Goal: Task Accomplishment & Management: Complete application form

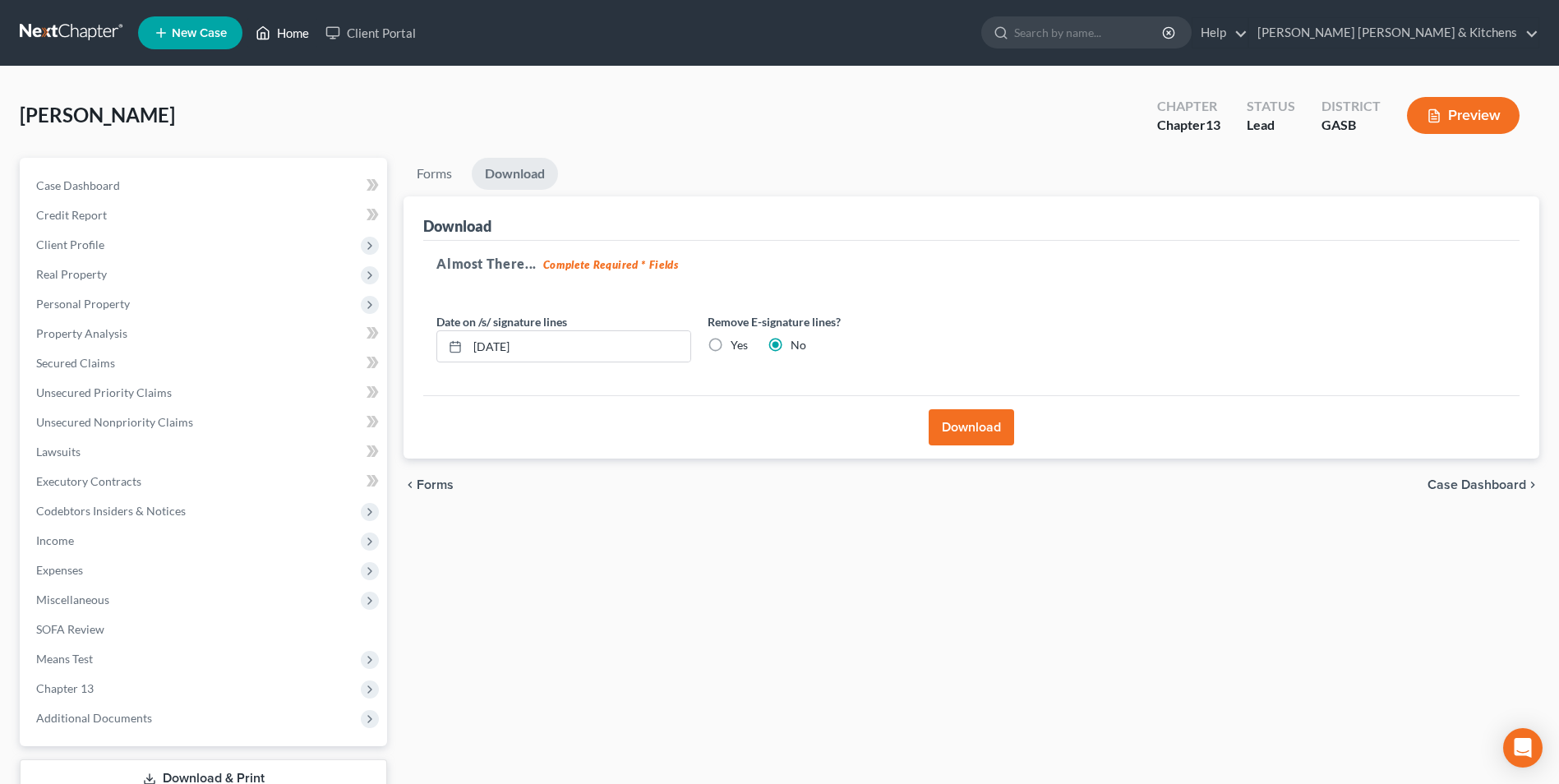
click at [280, 41] on link "Home" at bounding box center [283, 32] width 70 height 29
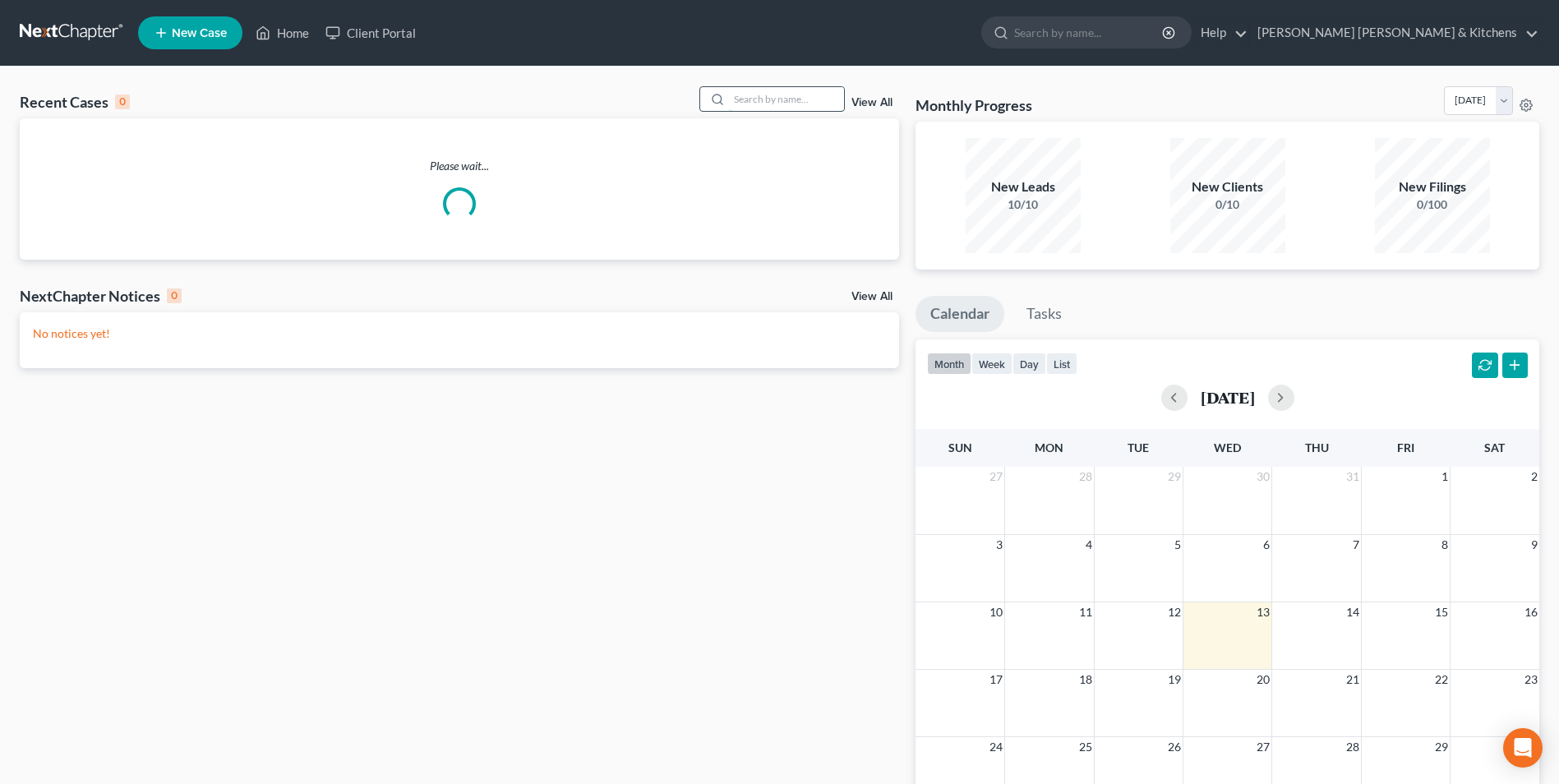
click at [778, 102] on input "search" at bounding box center [786, 99] width 115 height 24
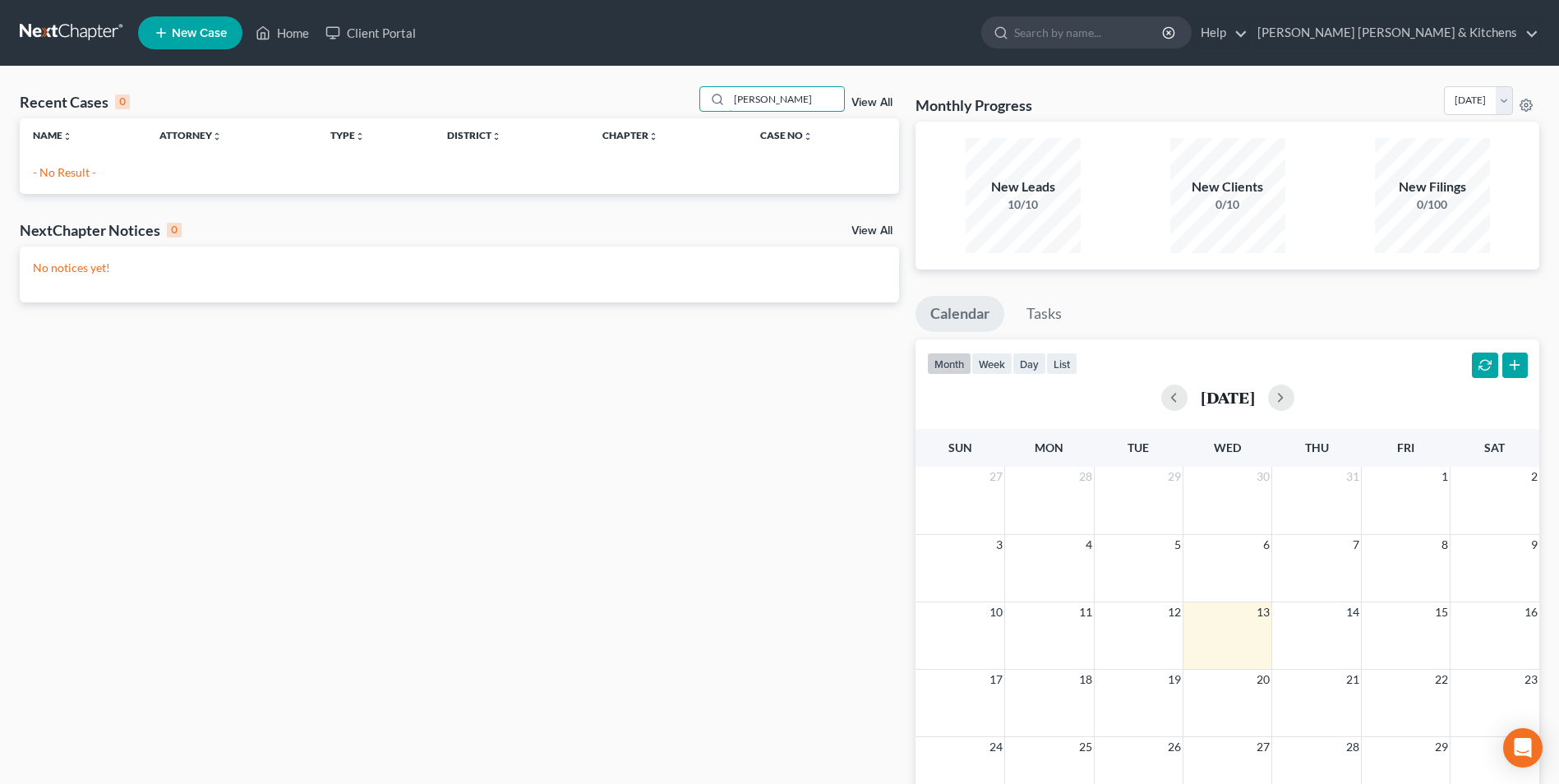
type input "[PERSON_NAME]"
click at [190, 36] on span "New Case" at bounding box center [200, 33] width 55 height 12
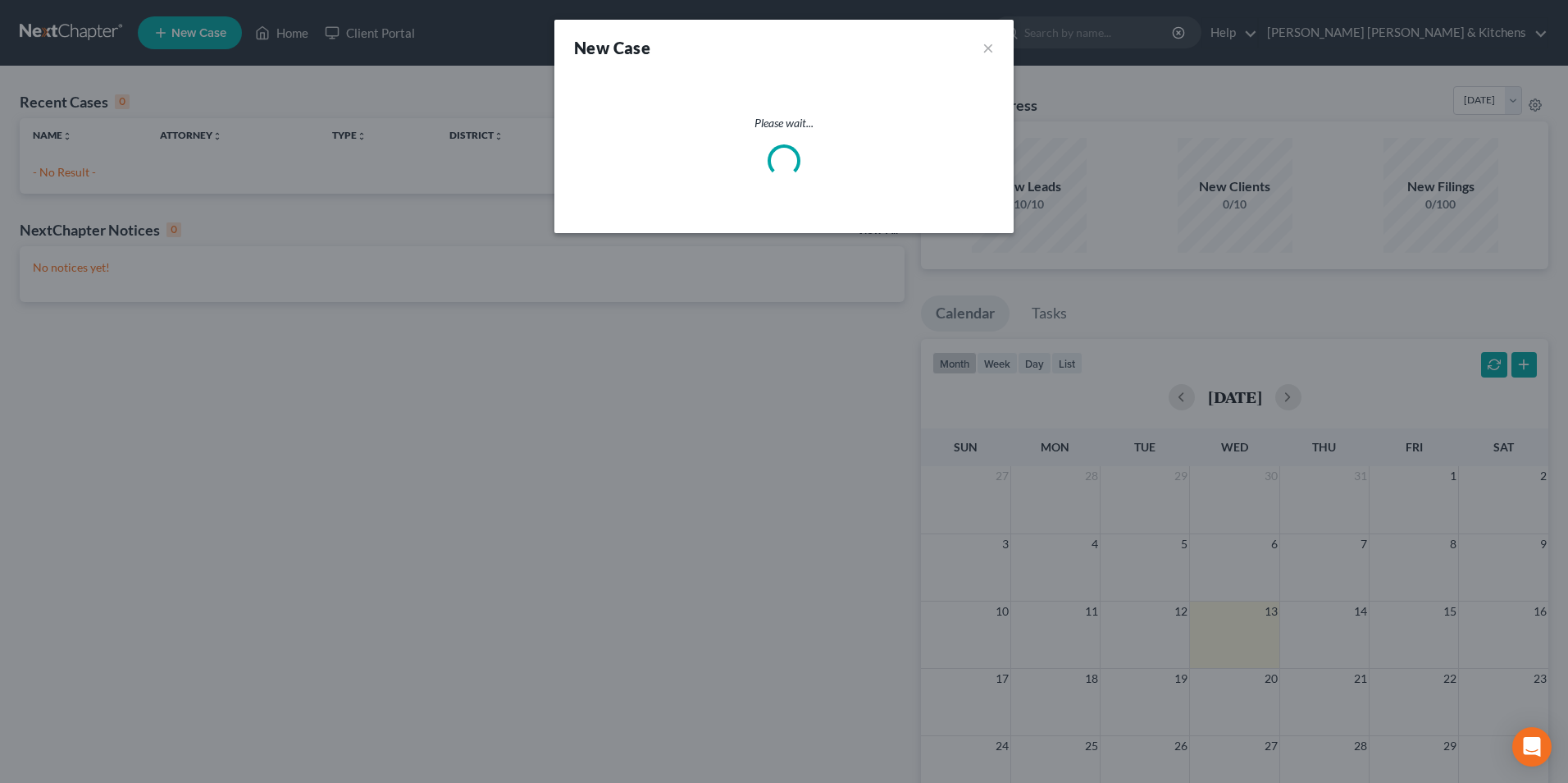
select select "20"
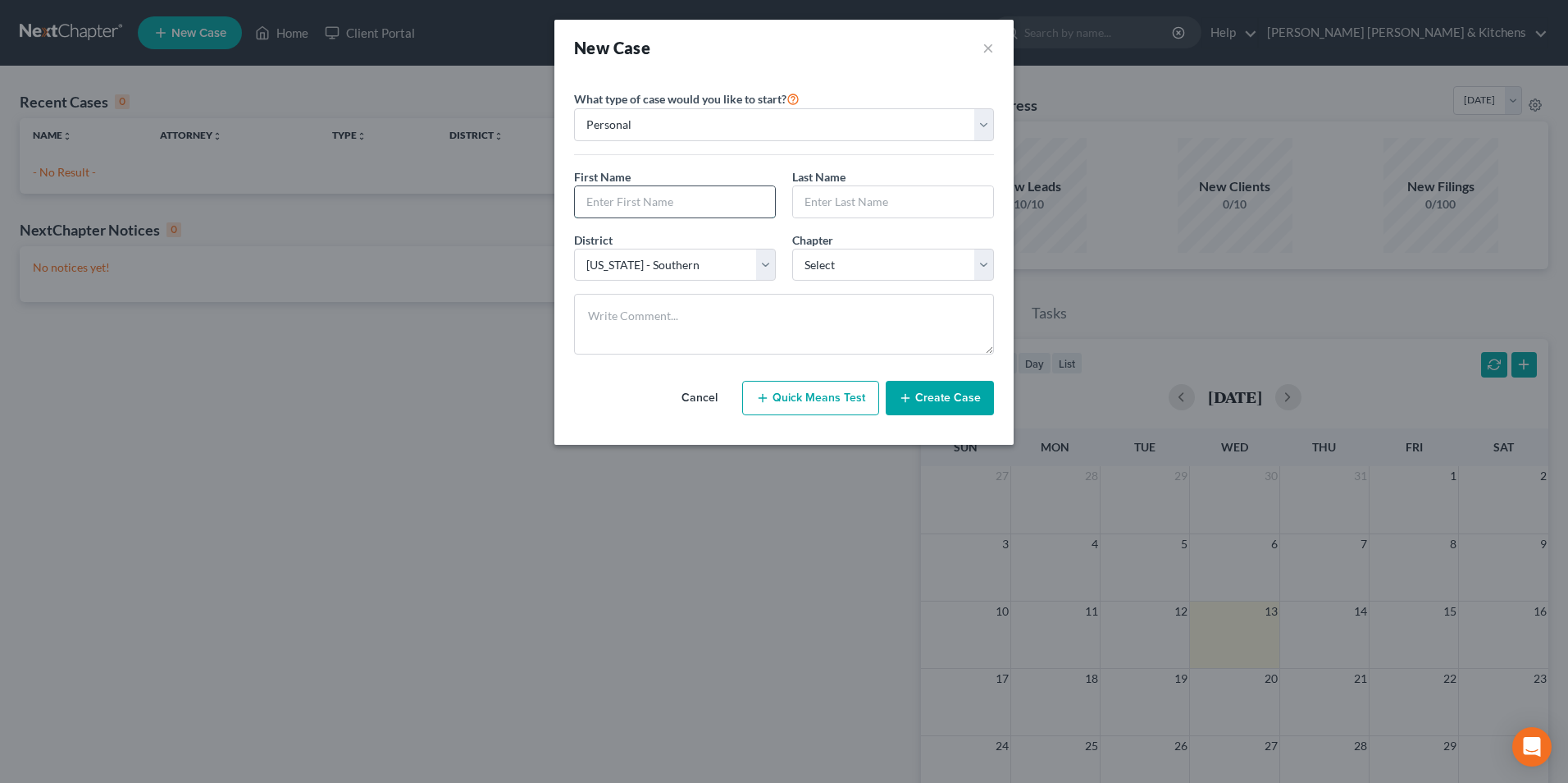
click at [621, 212] on input "text" at bounding box center [674, 201] width 200 height 31
type input "[PERSON_NAME]"
click at [842, 269] on select "Select 7 11 12 13" at bounding box center [893, 264] width 202 height 33
select select "3"
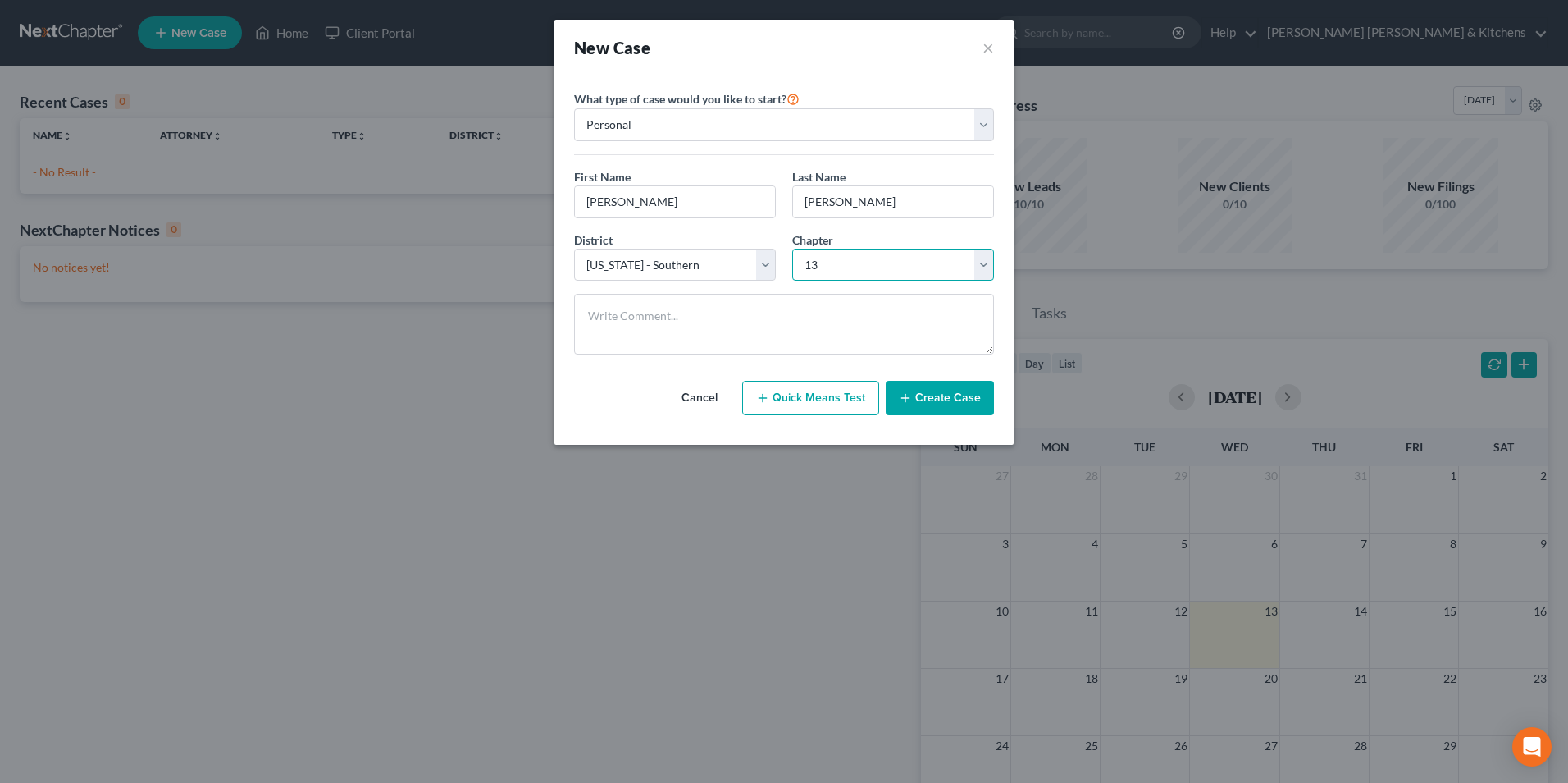
click at [792, 248] on select "Select 7 11 12 13" at bounding box center [893, 264] width 202 height 33
click at [902, 396] on icon "button" at bounding box center [905, 398] width 13 height 13
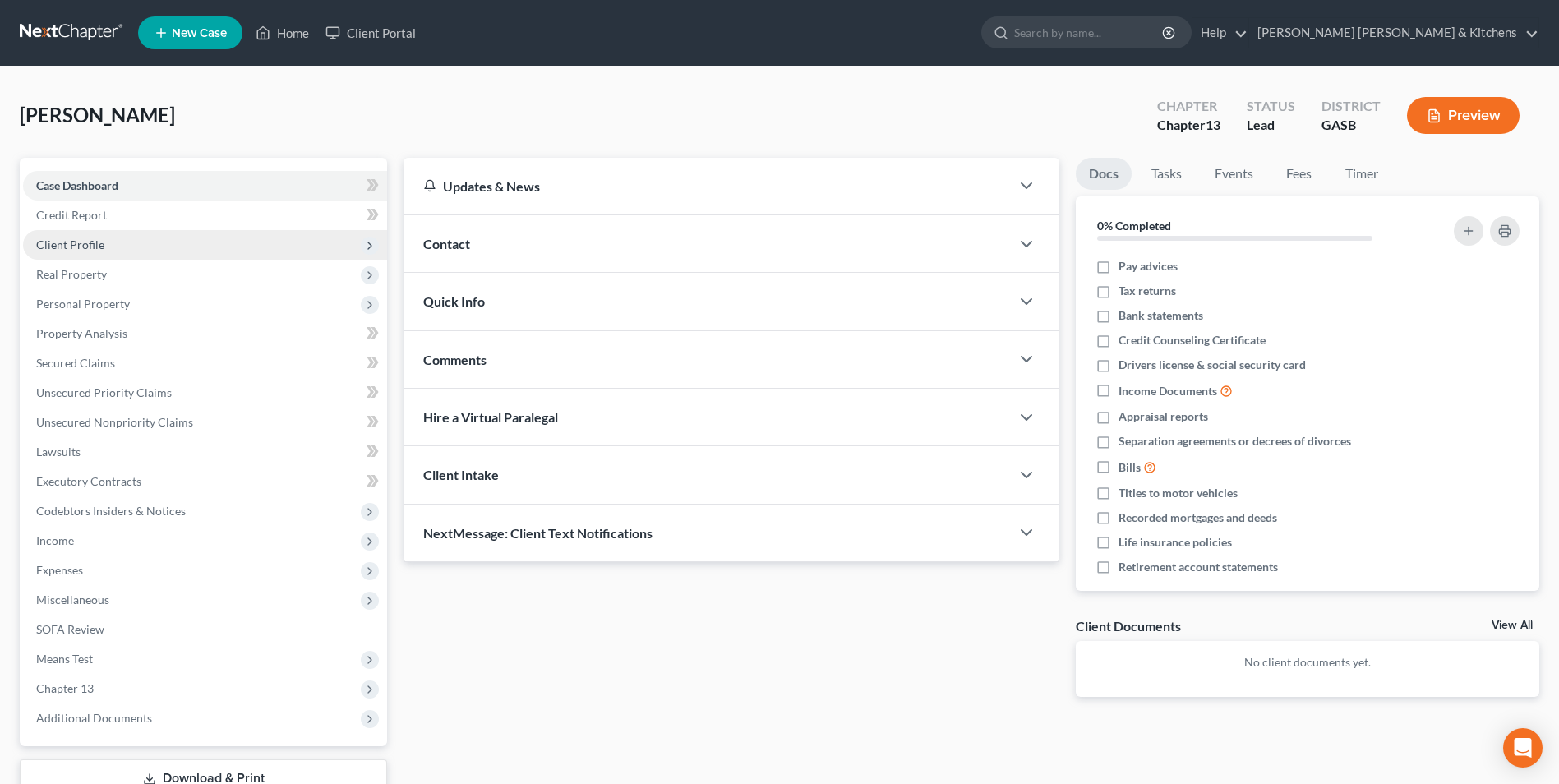
click at [87, 243] on span "Client Profile" at bounding box center [70, 245] width 69 height 14
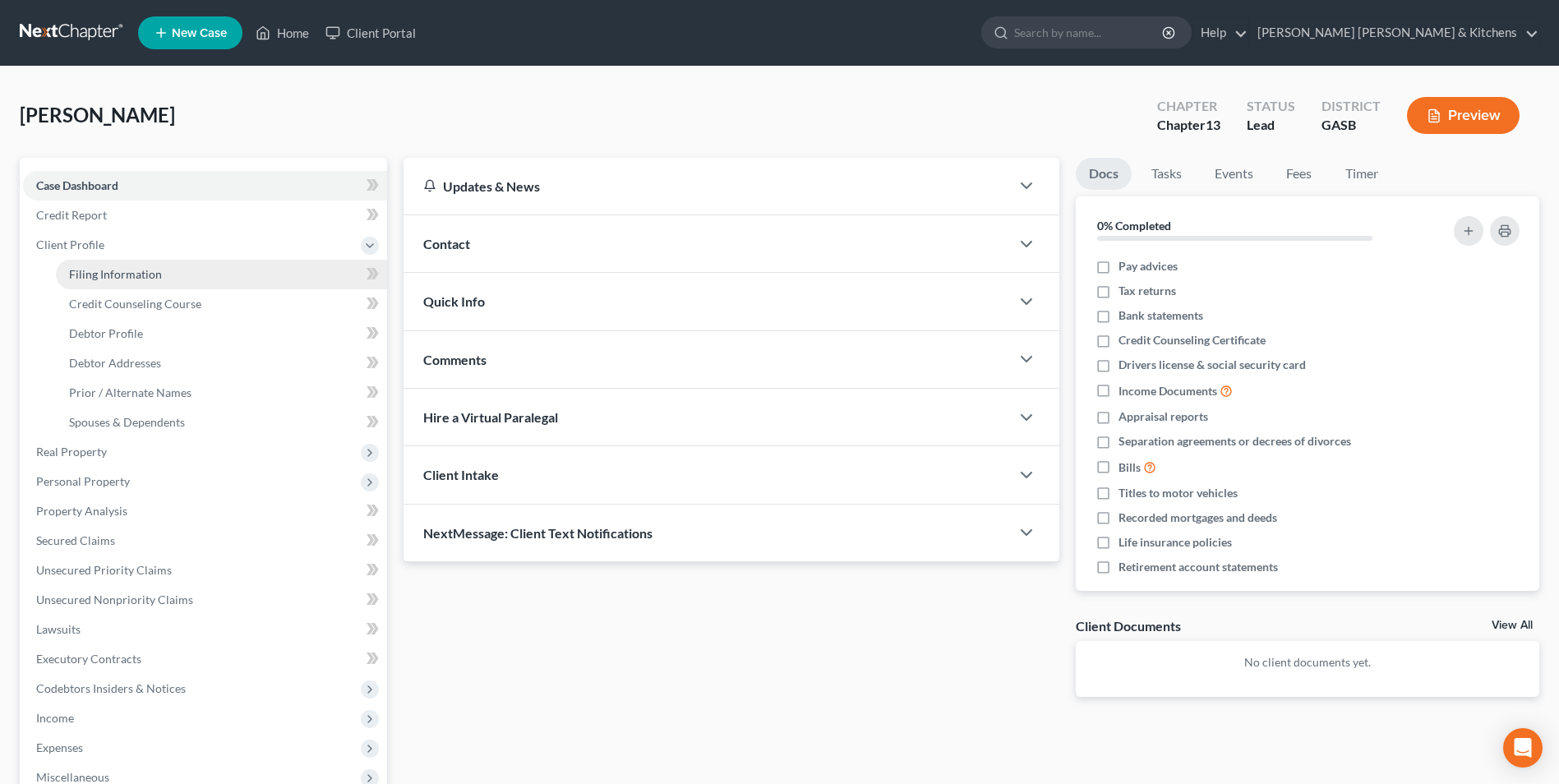
click at [98, 270] on span "Filing Information" at bounding box center [115, 274] width 93 height 14
select select "1"
select select "0"
select select "3"
select select "20"
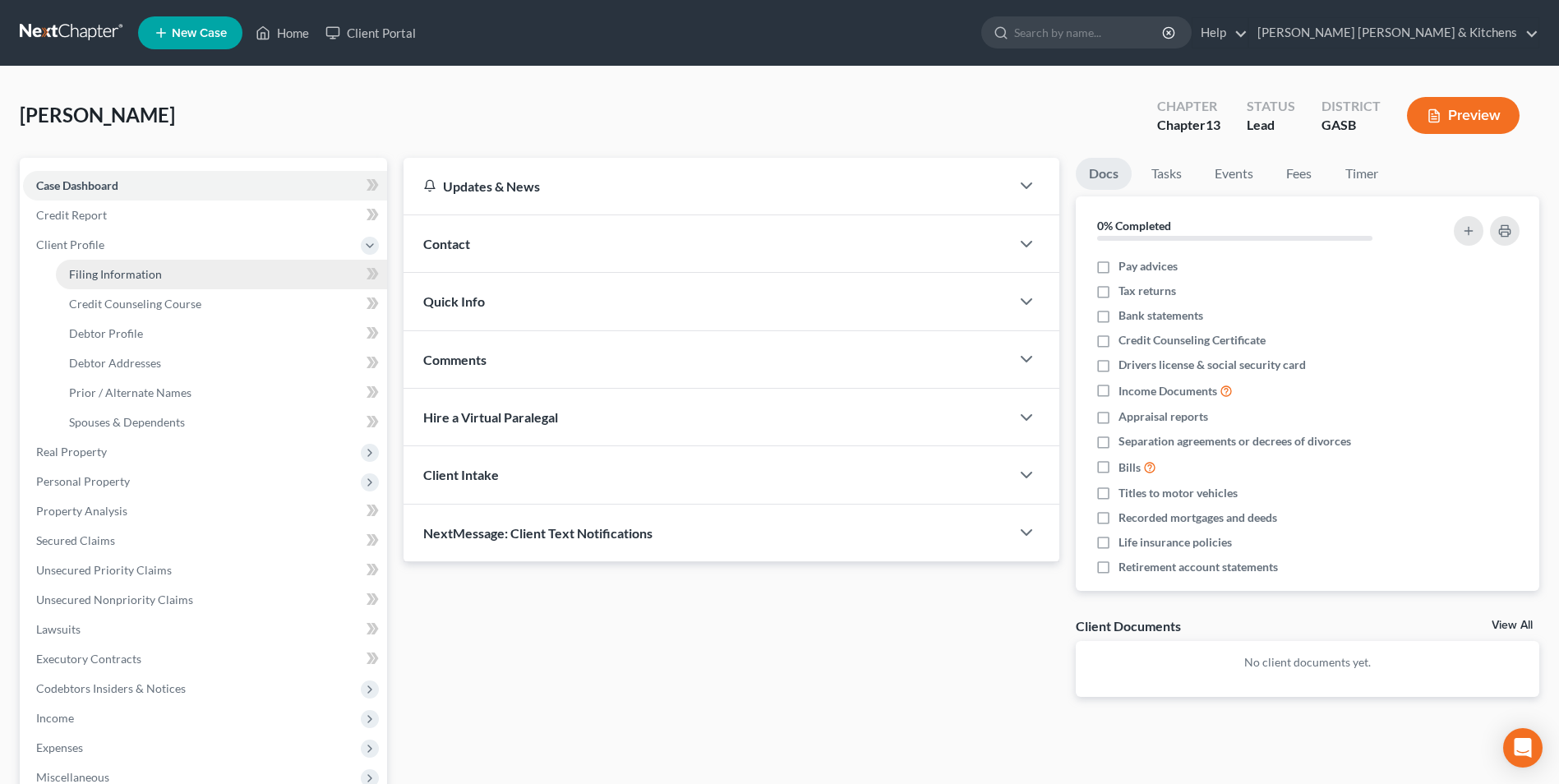
select select "0"
select select "10"
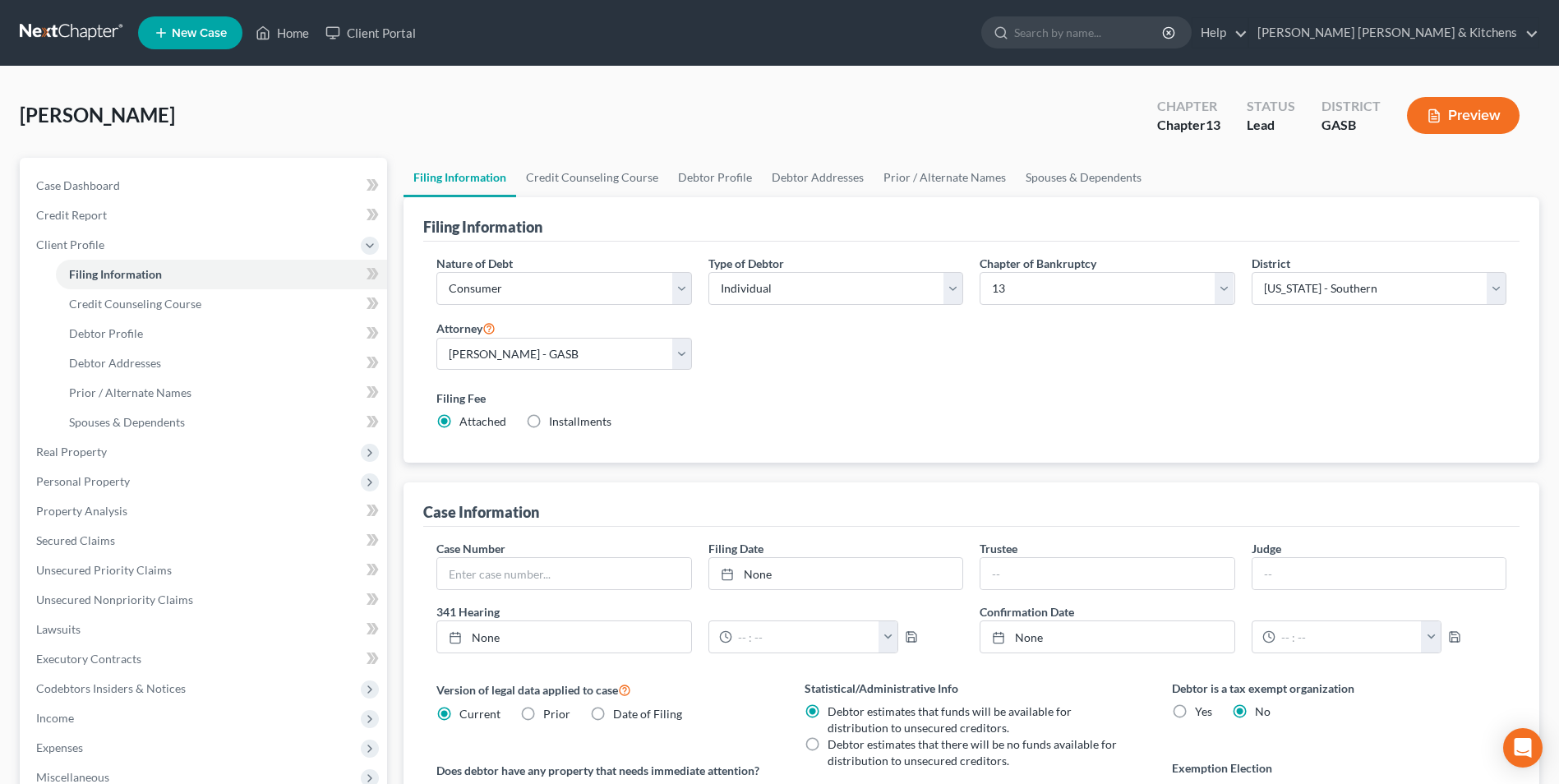
click at [549, 426] on label "Installments Installments" at bounding box center [580, 421] width 62 height 16
click at [555, 424] on input "Installments Installments" at bounding box center [561, 419] width 11 height 11
radio input "true"
radio input "false"
type input "0.00"
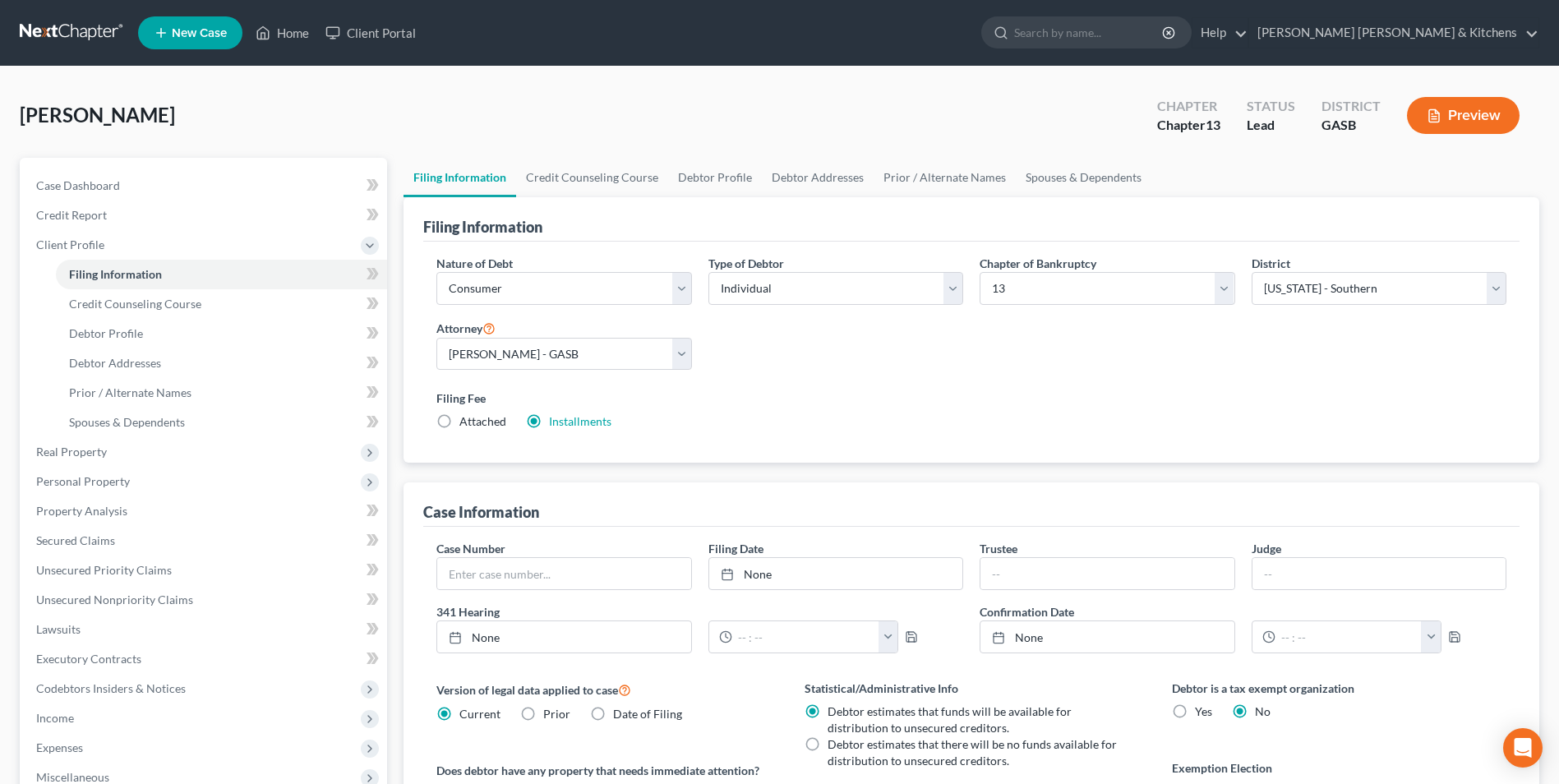
radio input "true"
type input "0.00"
type input "[DATE]"
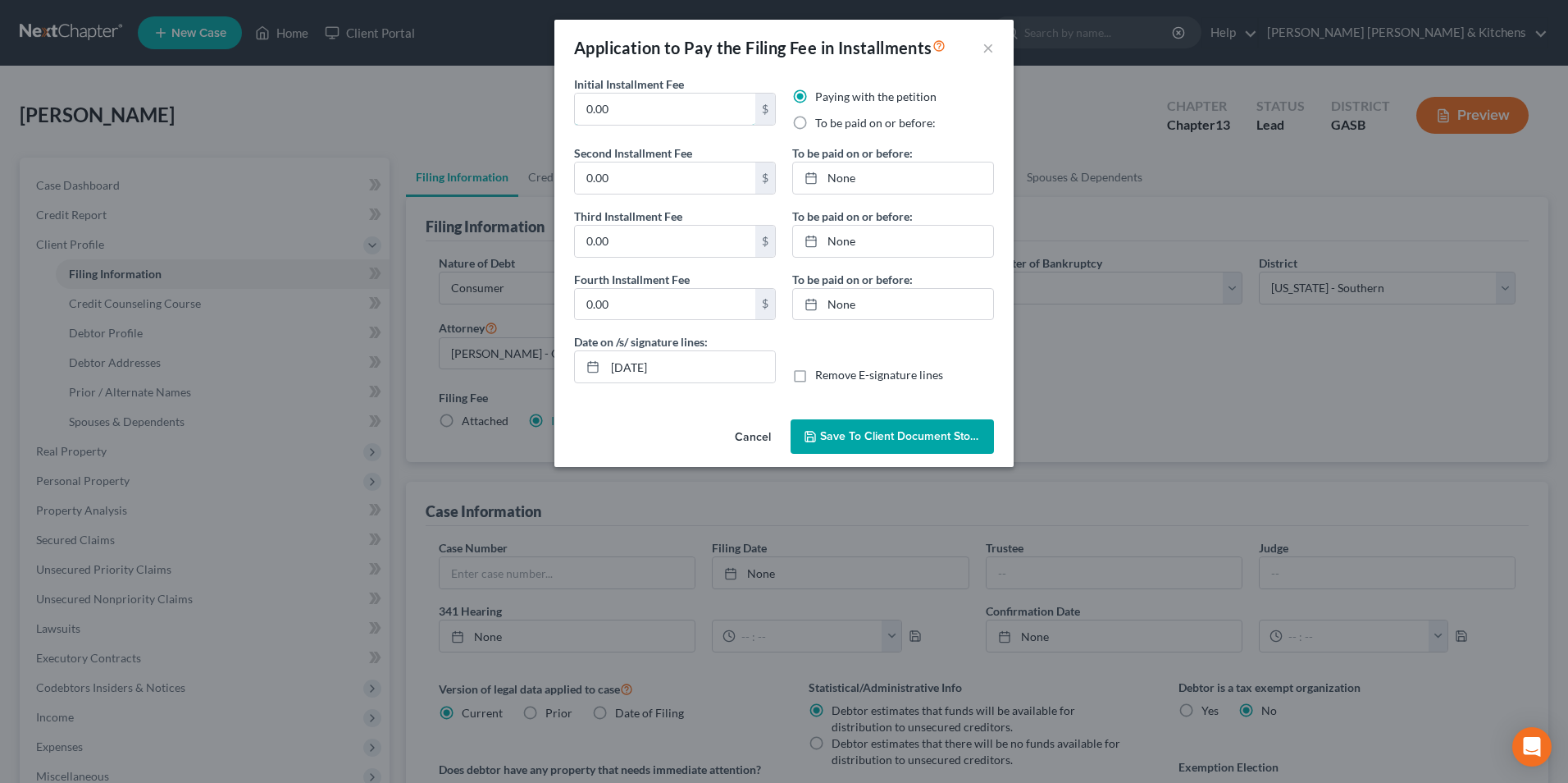
drag, startPoint x: 617, startPoint y: 121, endPoint x: 571, endPoint y: 117, distance: 46.2
click at [573, 122] on div "Initial Installment Fee 0.00 $" at bounding box center [674, 109] width 218 height 69
type input "313.00"
click at [816, 121] on label "To be paid on or before:" at bounding box center [876, 123] width 121 height 16
click at [822, 121] on input "To be paid on or before:" at bounding box center [827, 120] width 11 height 11
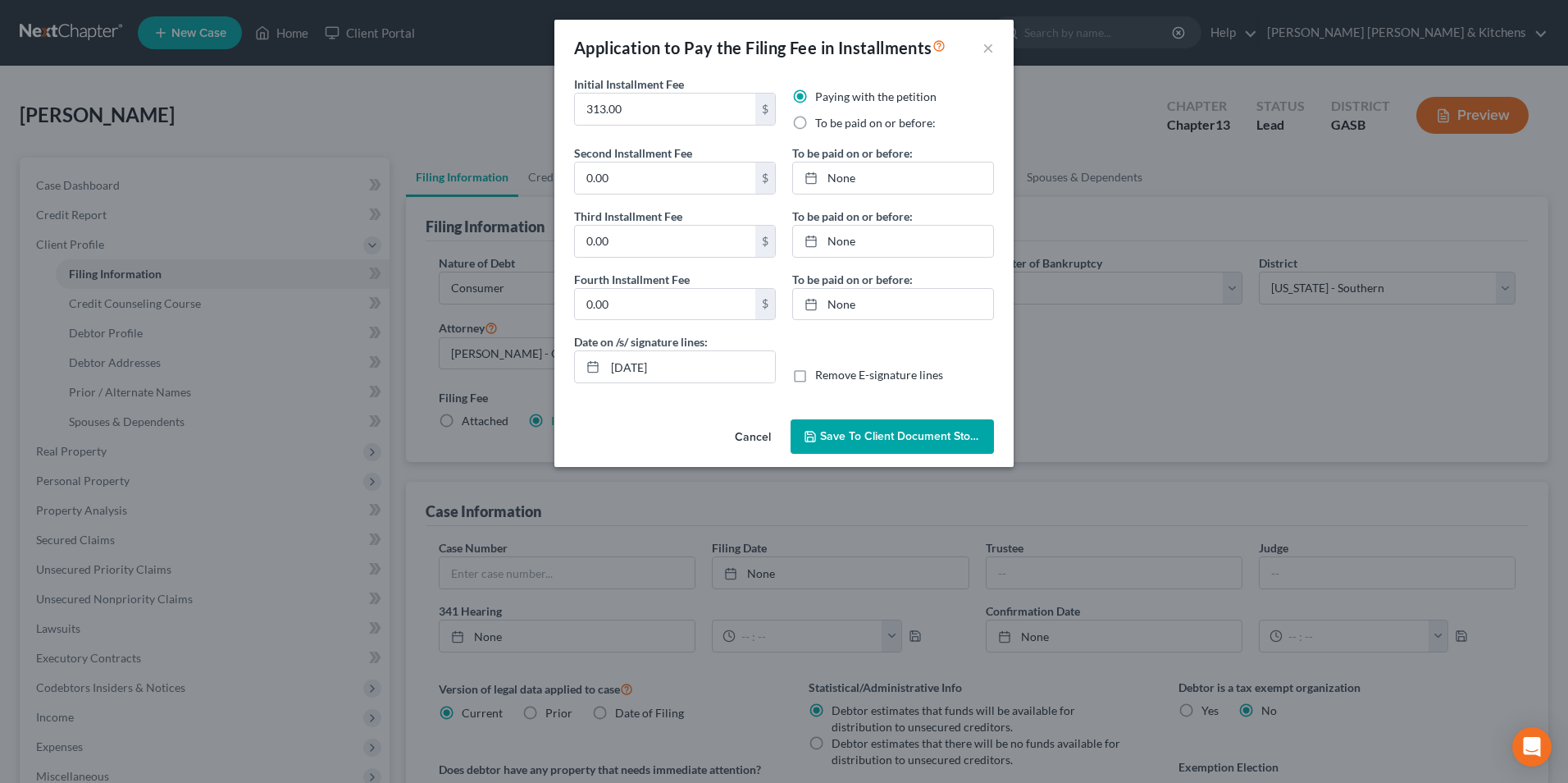
radio input "true"
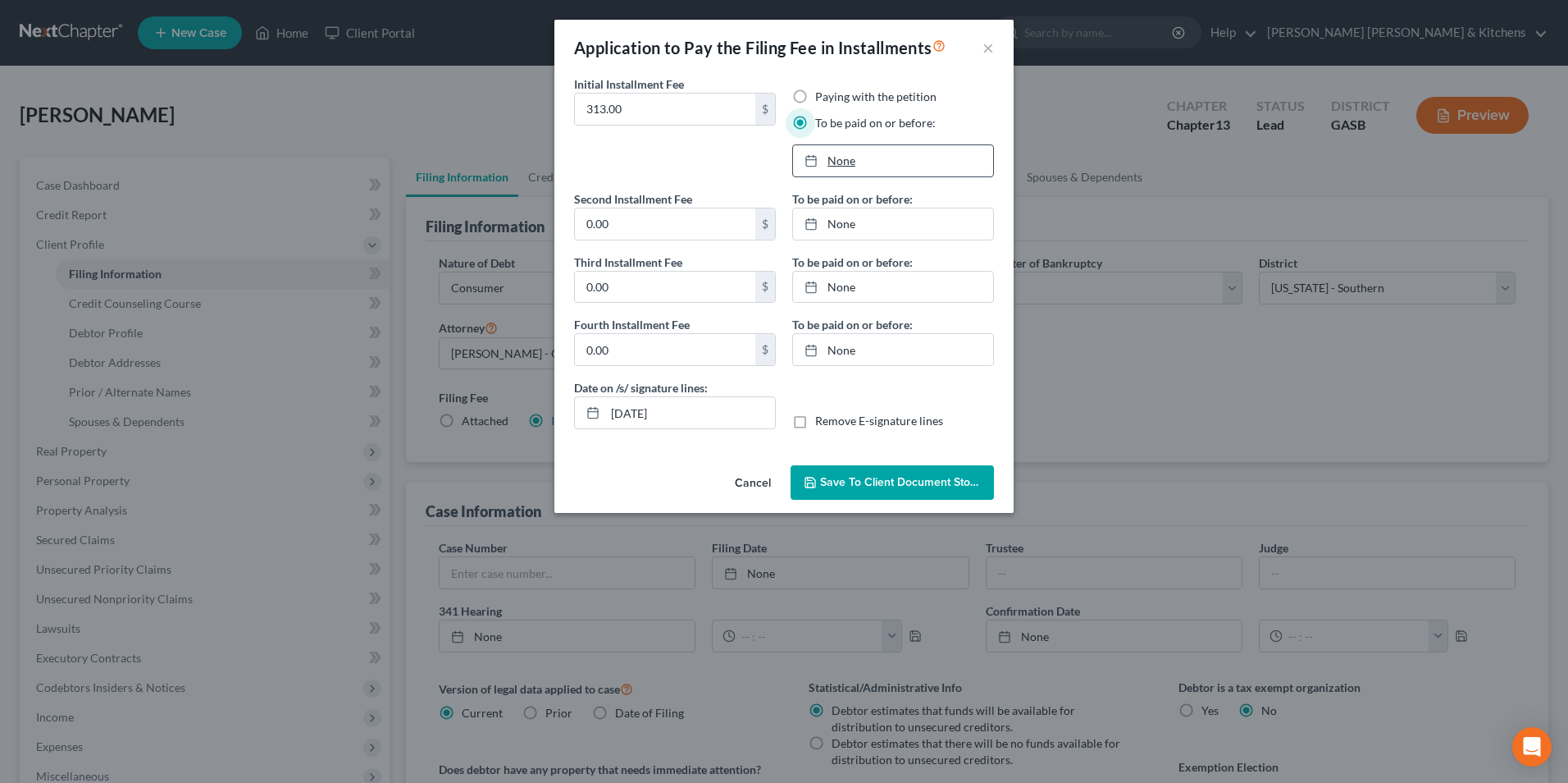
type input "[DATE]"
click at [837, 156] on link "[DATE]" at bounding box center [893, 160] width 200 height 31
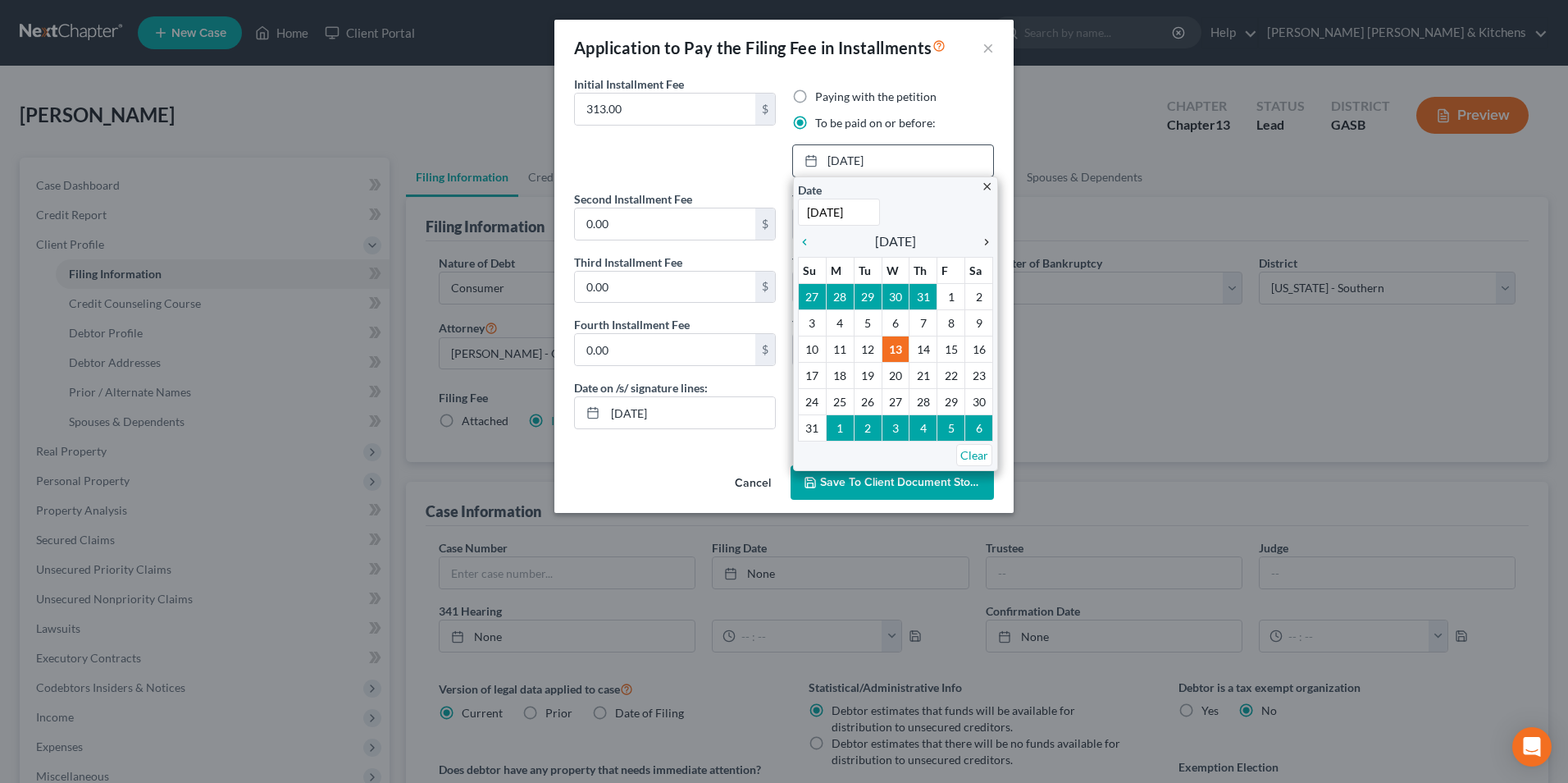
click at [985, 244] on icon "chevron_right" at bounding box center [983, 242] width 21 height 13
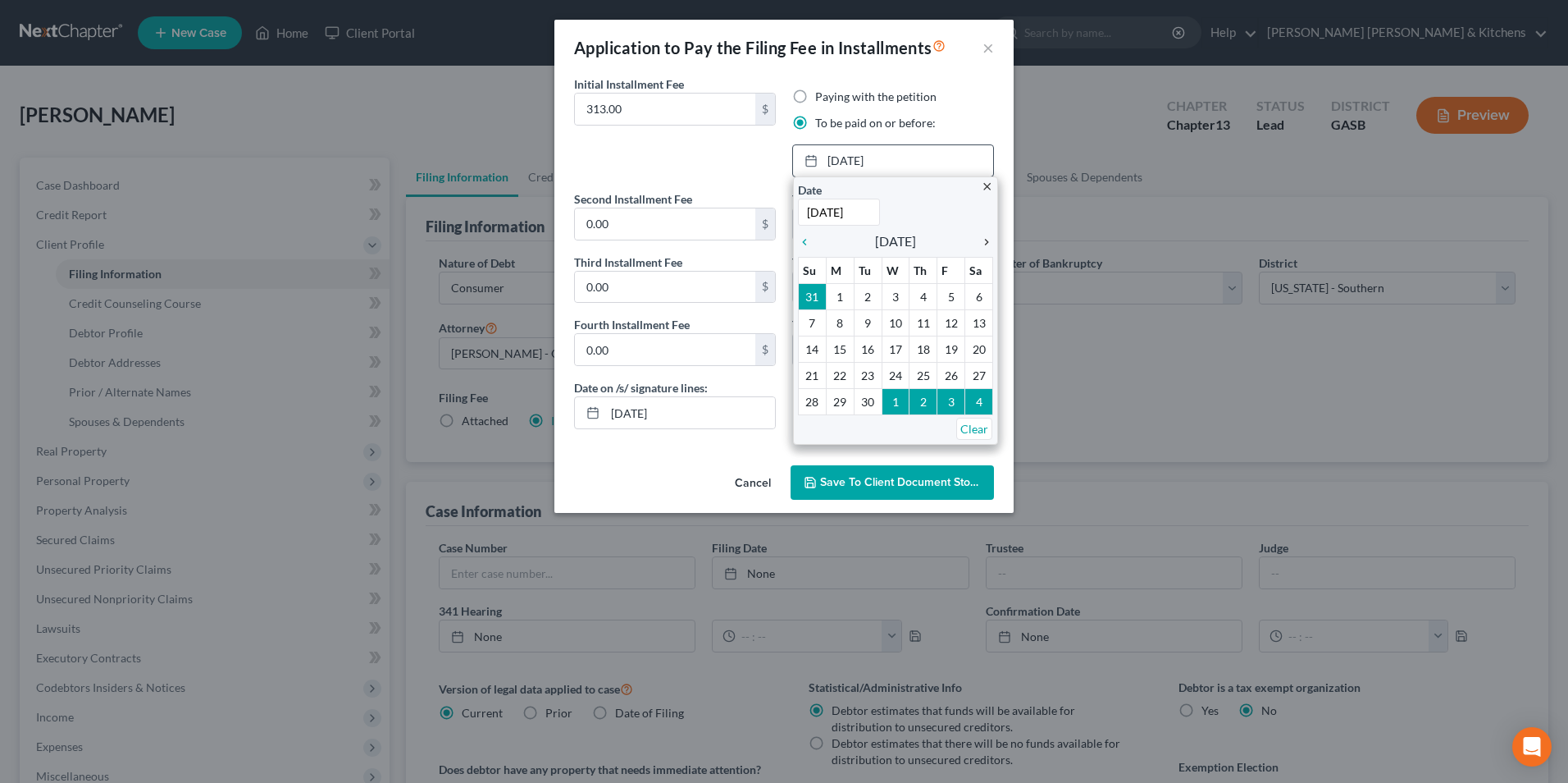
click at [985, 244] on icon "chevron_right" at bounding box center [983, 242] width 21 height 13
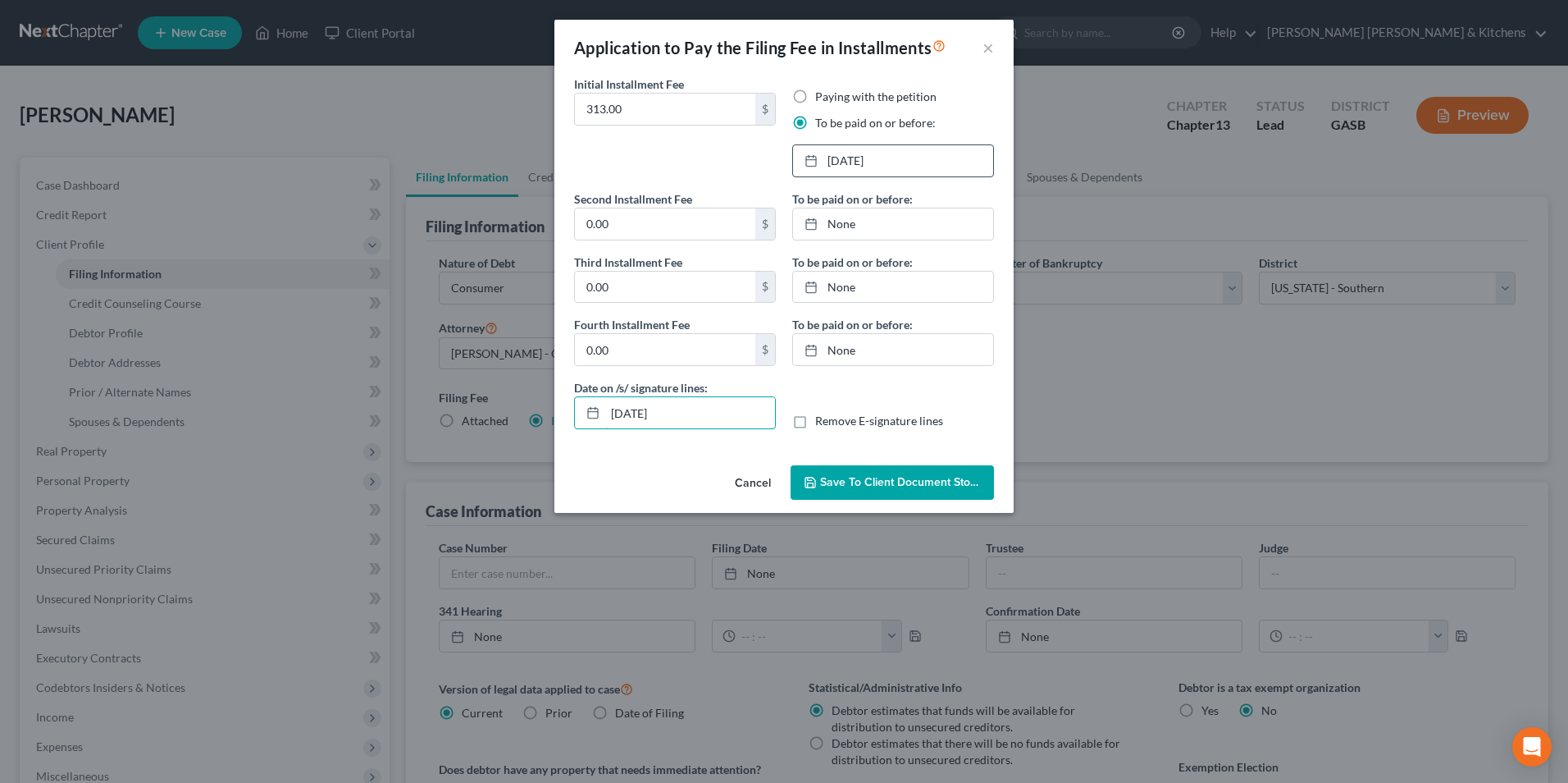
drag, startPoint x: 633, startPoint y: 421, endPoint x: 573, endPoint y: 428, distance: 60.4
click at [579, 428] on div "[DATE]" at bounding box center [675, 412] width 202 height 33
click at [816, 423] on label "Remove E-signature lines" at bounding box center [880, 421] width 128 height 16
click at [822, 423] on input "Remove E-signature lines" at bounding box center [827, 418] width 11 height 11
checkbox input "true"
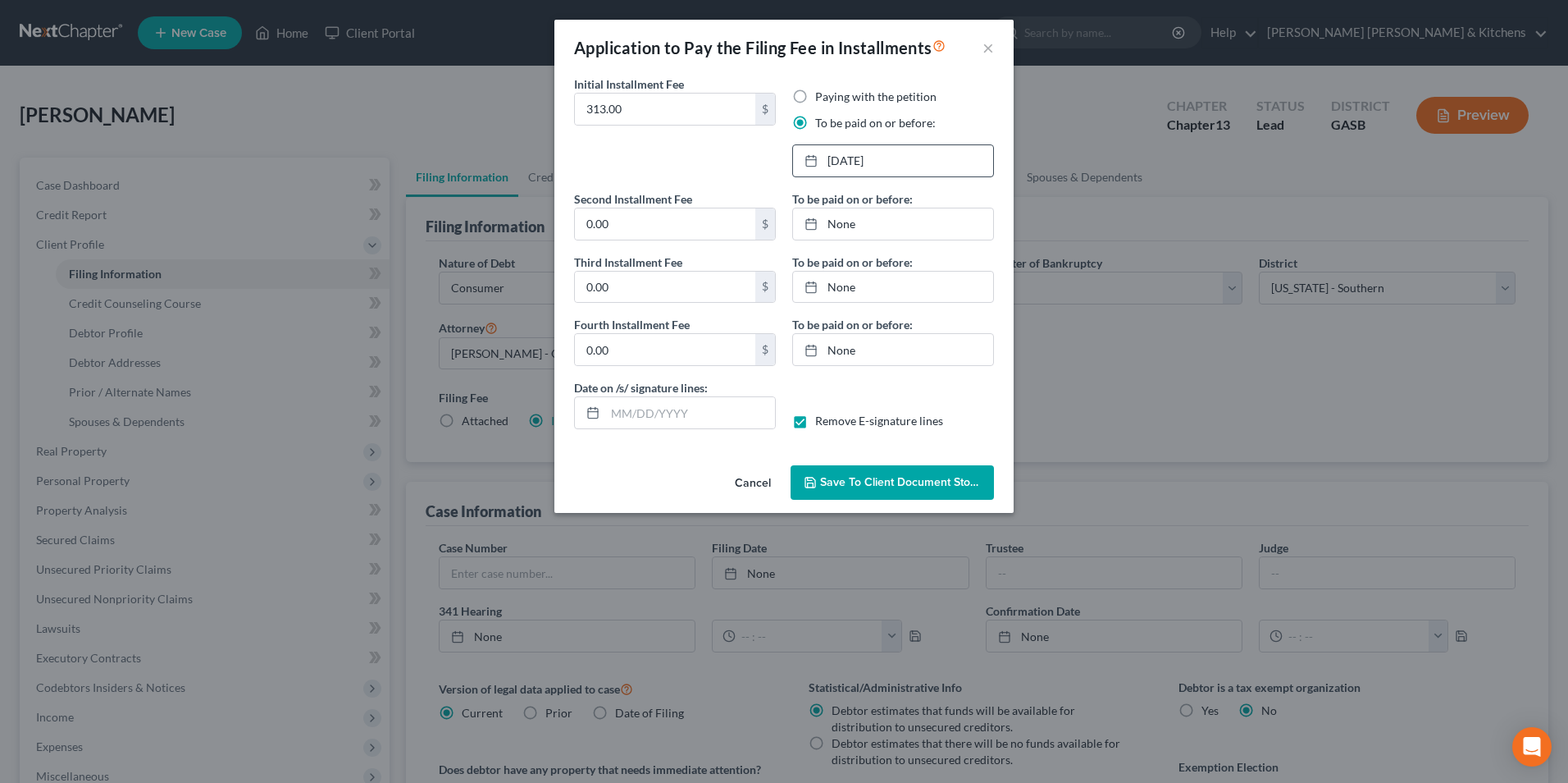
click at [934, 515] on div "Application to Pay the Filing Fee in Installments × Initial Installment Fee 313…" at bounding box center [784, 392] width 1568 height 783
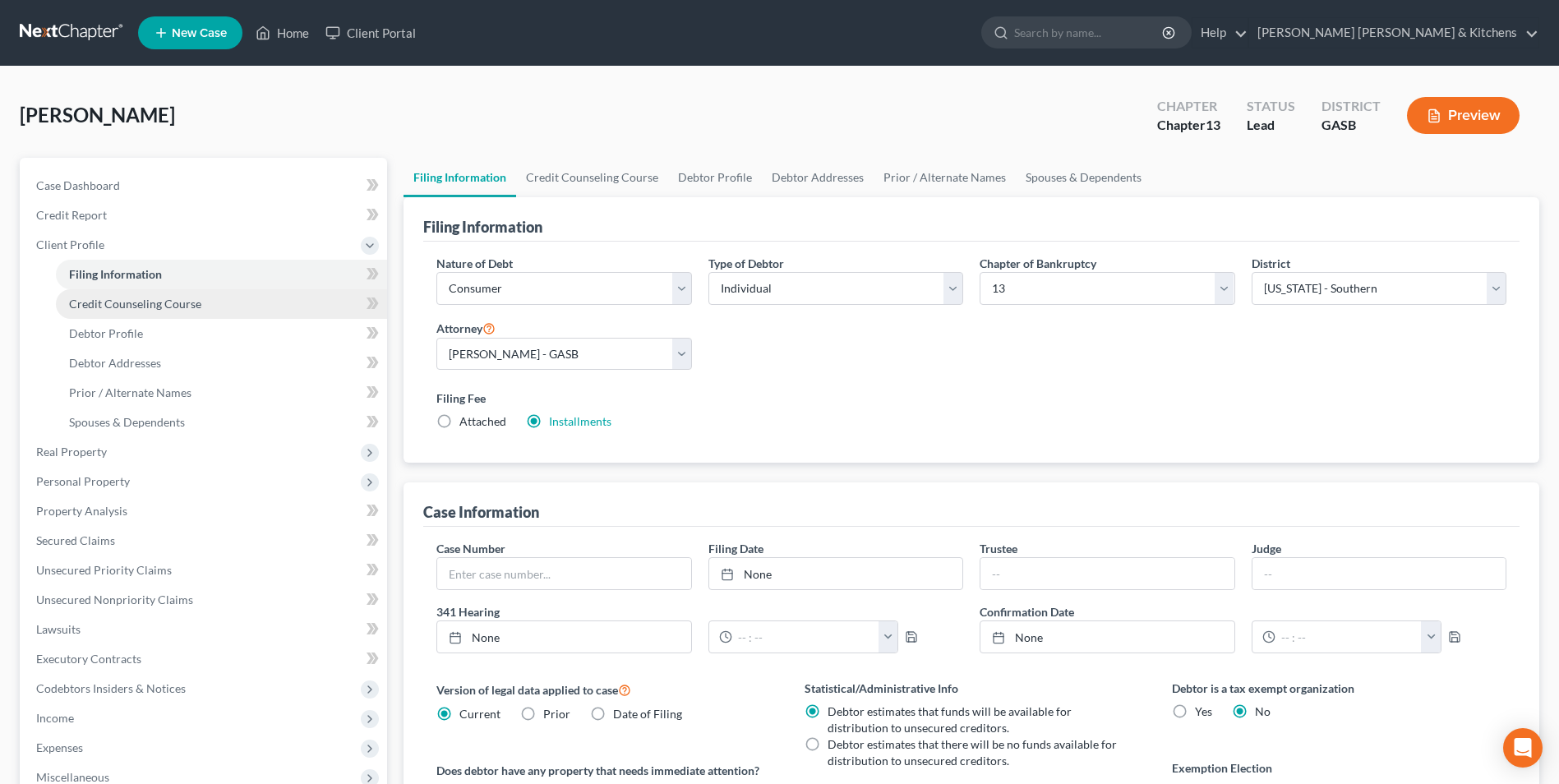
click at [165, 301] on span "Credit Counseling Course" at bounding box center [135, 304] width 132 height 14
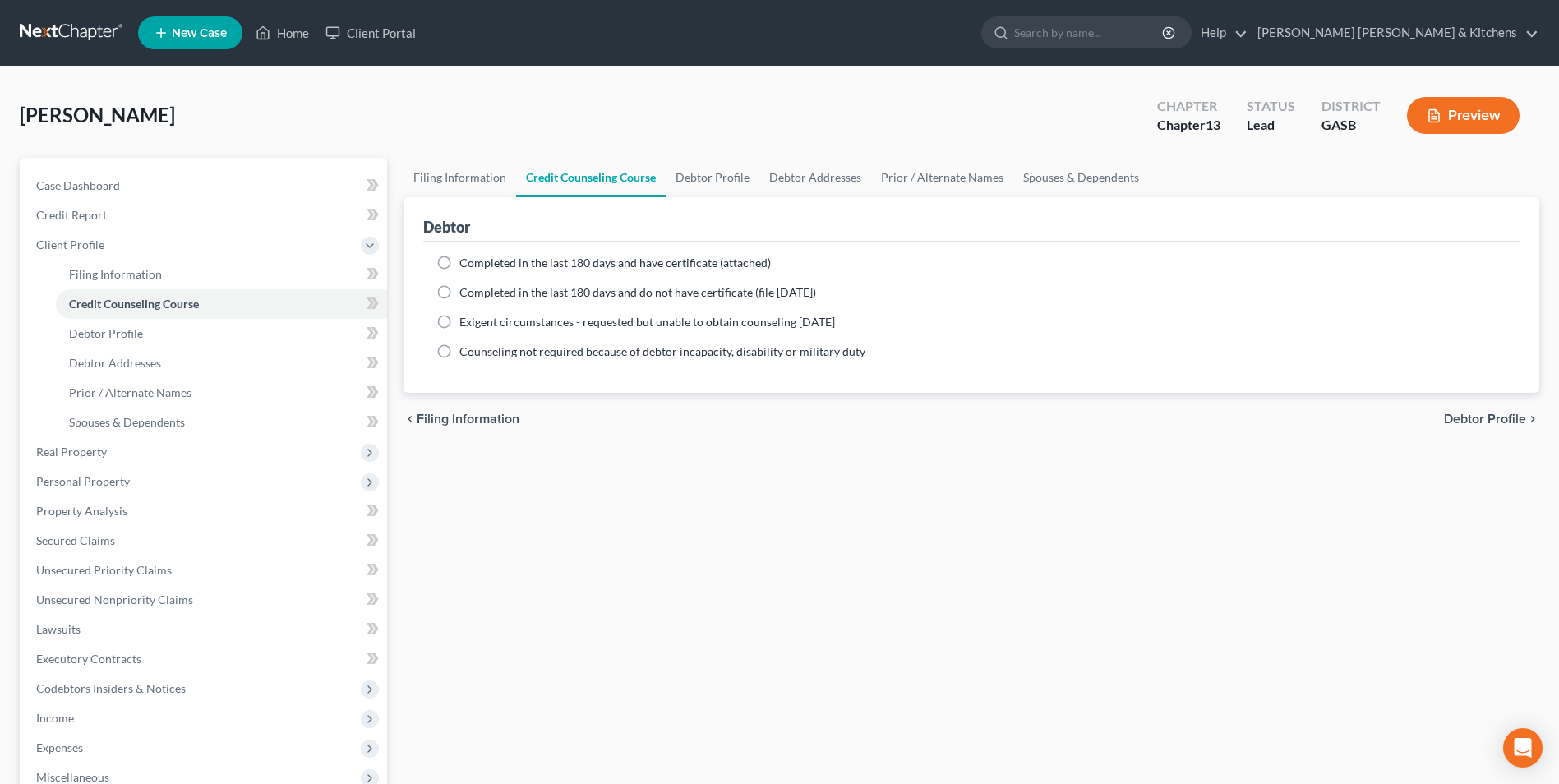
click at [460, 264] on label "Completed in the last 180 days and have certificate (attached)" at bounding box center [616, 263] width 312 height 16
click at [466, 264] on input "Completed in the last 180 days and have certificate (attached)" at bounding box center [472, 260] width 11 height 11
radio input "true"
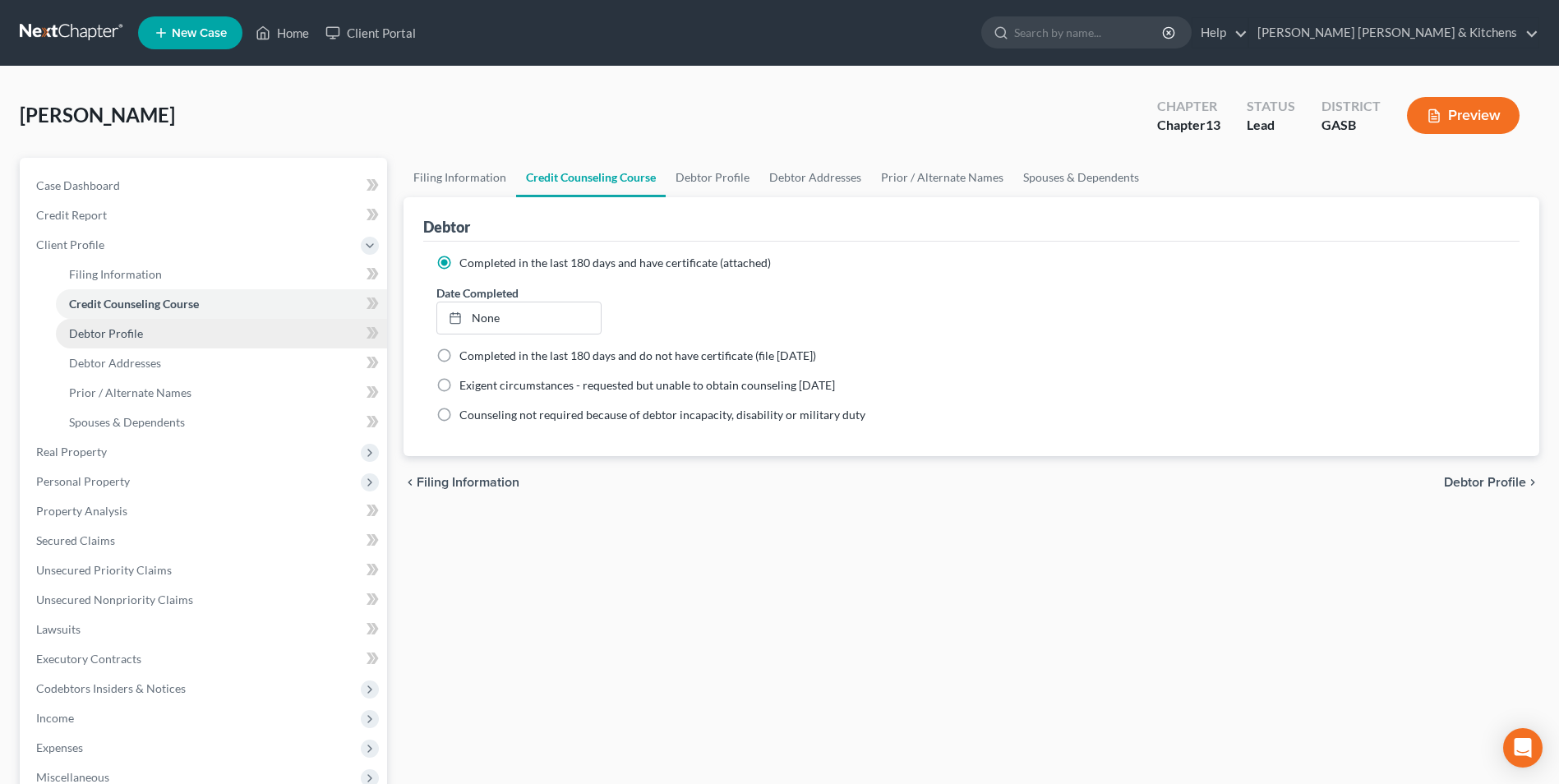
click at [100, 328] on span "Debtor Profile" at bounding box center [105, 333] width 74 height 14
select select "0"
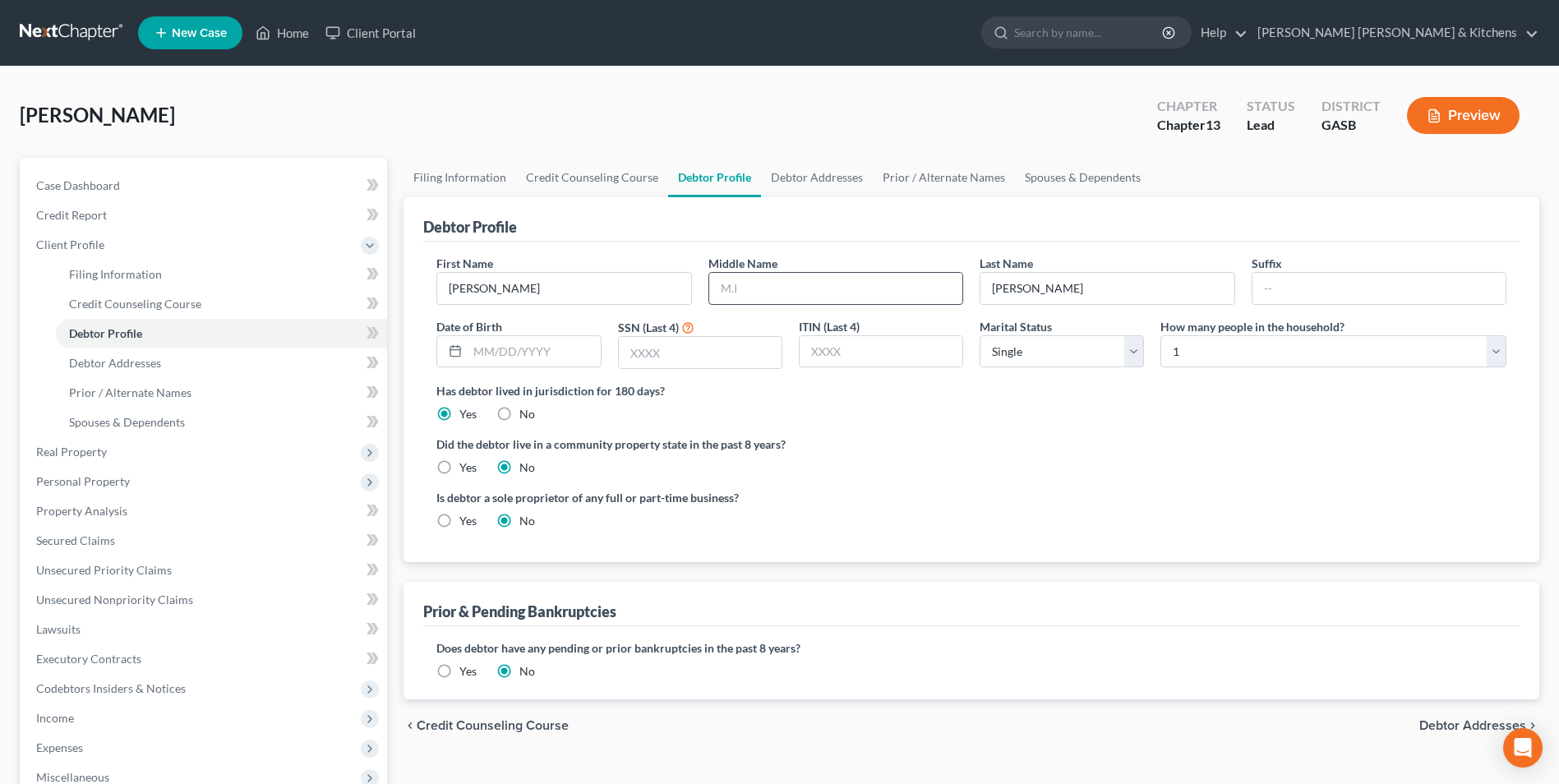
click at [766, 297] on input "text" at bounding box center [836, 288] width 253 height 31
type input "[PERSON_NAME]"
type input "[DATE]"
type input "7036"
click at [95, 282] on link "Filing Information" at bounding box center [222, 274] width 332 height 29
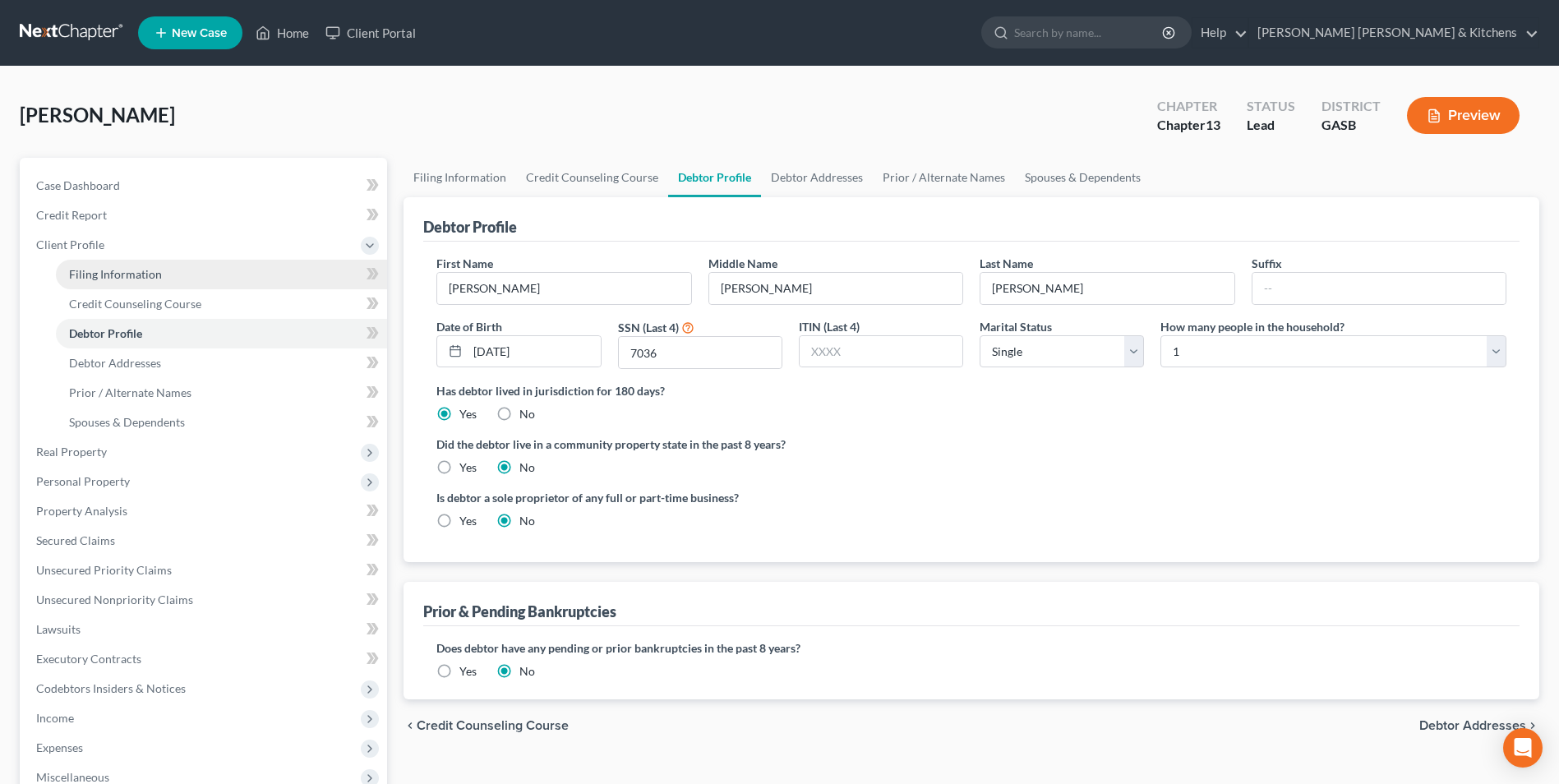
select select "1"
select select "0"
select select "3"
select select "20"
select select "0"
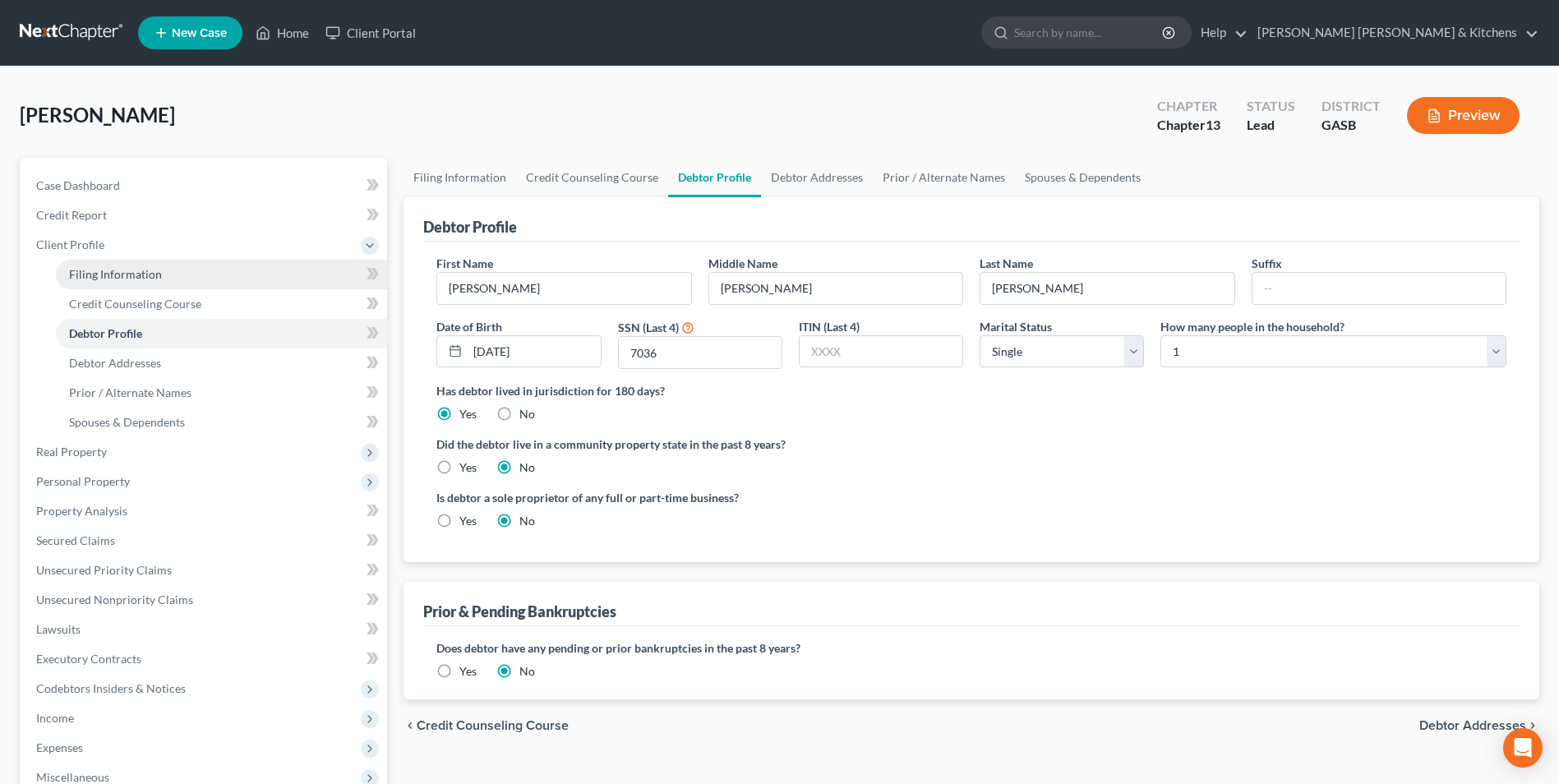
select select "10"
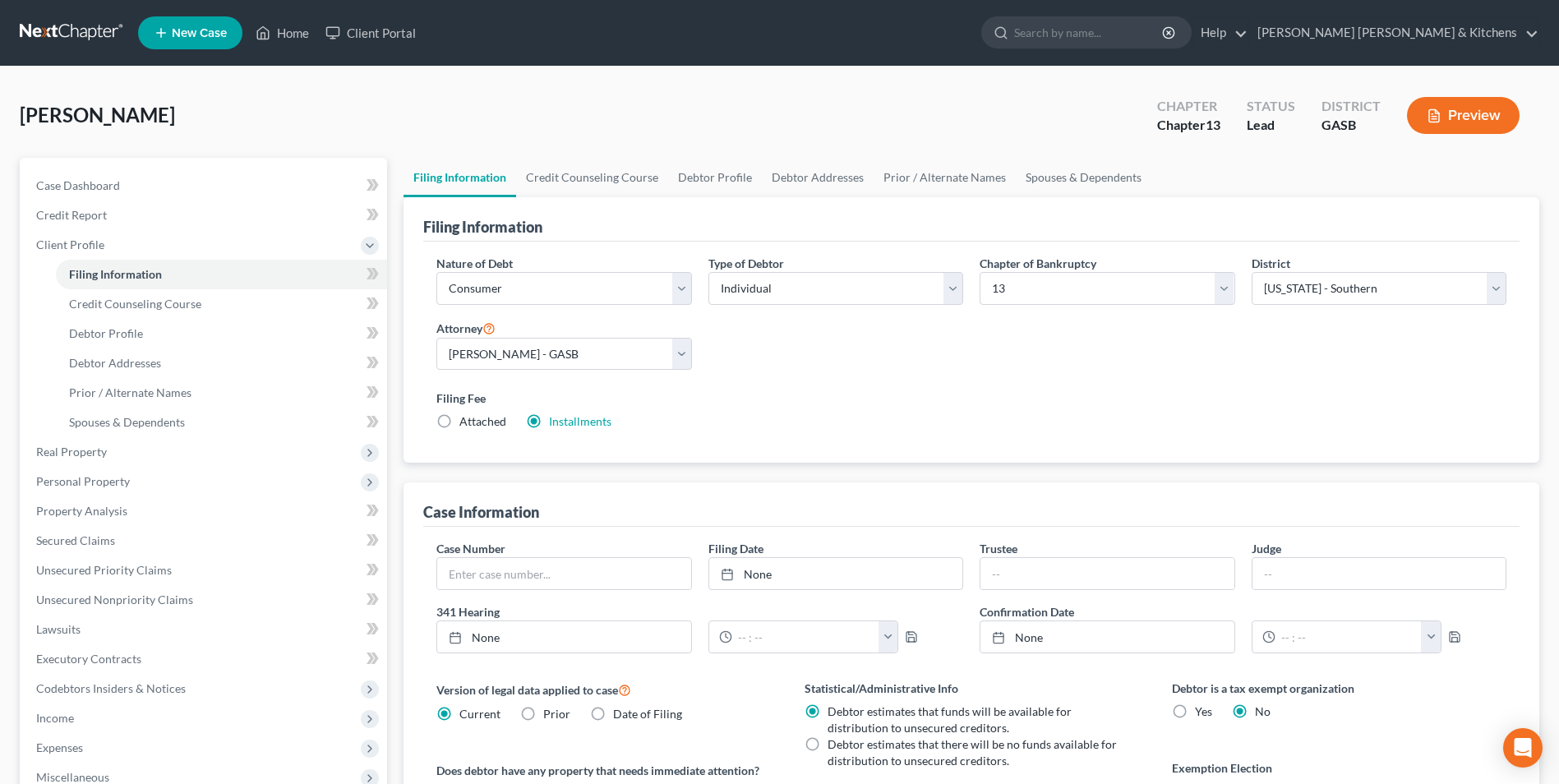
scroll to position [82, 0]
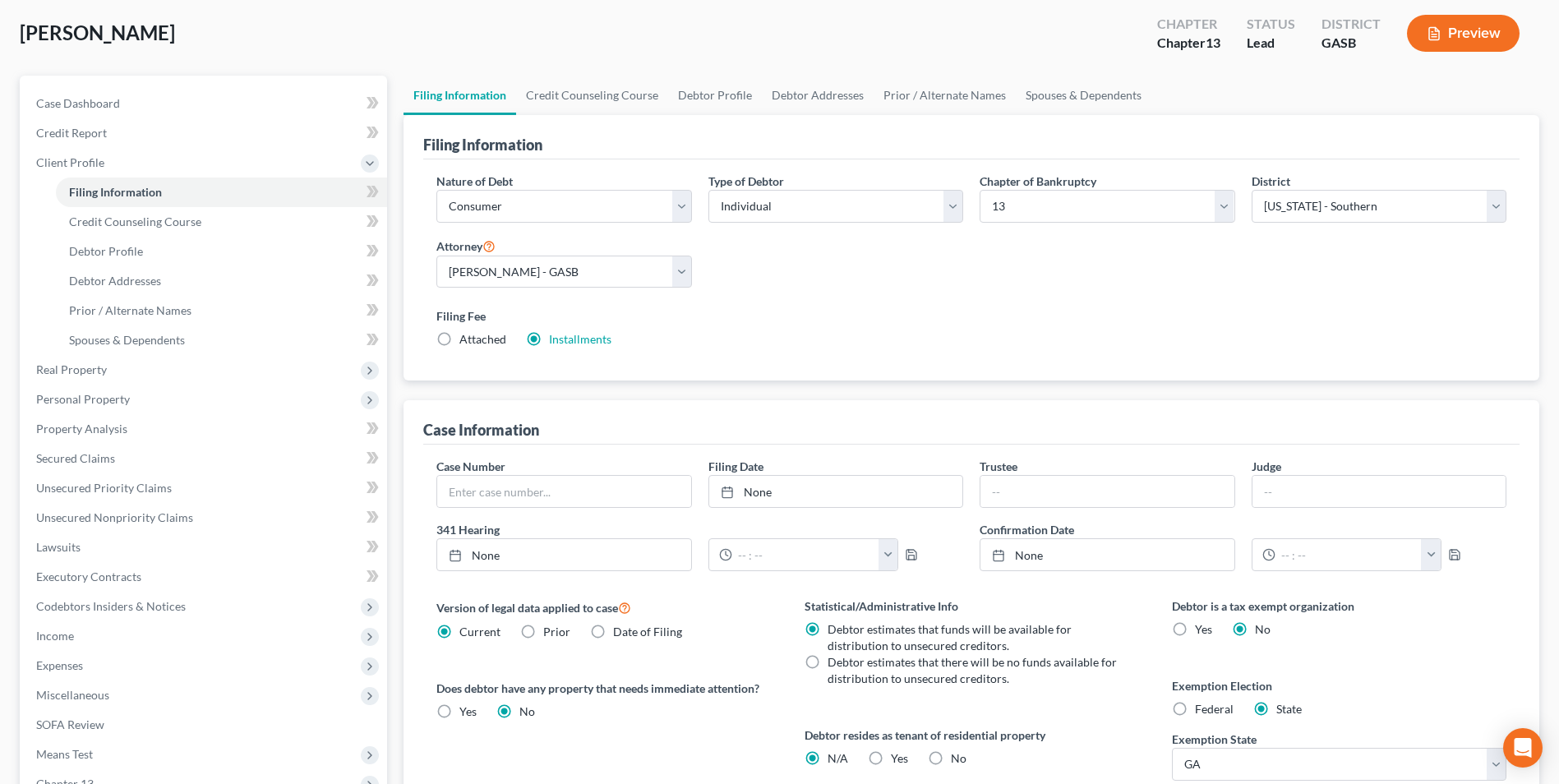
click at [891, 756] on label "Yes Yes" at bounding box center [899, 758] width 17 height 16
click at [898, 756] on input "Yes Yes" at bounding box center [903, 755] width 11 height 11
radio input "true"
radio input "false"
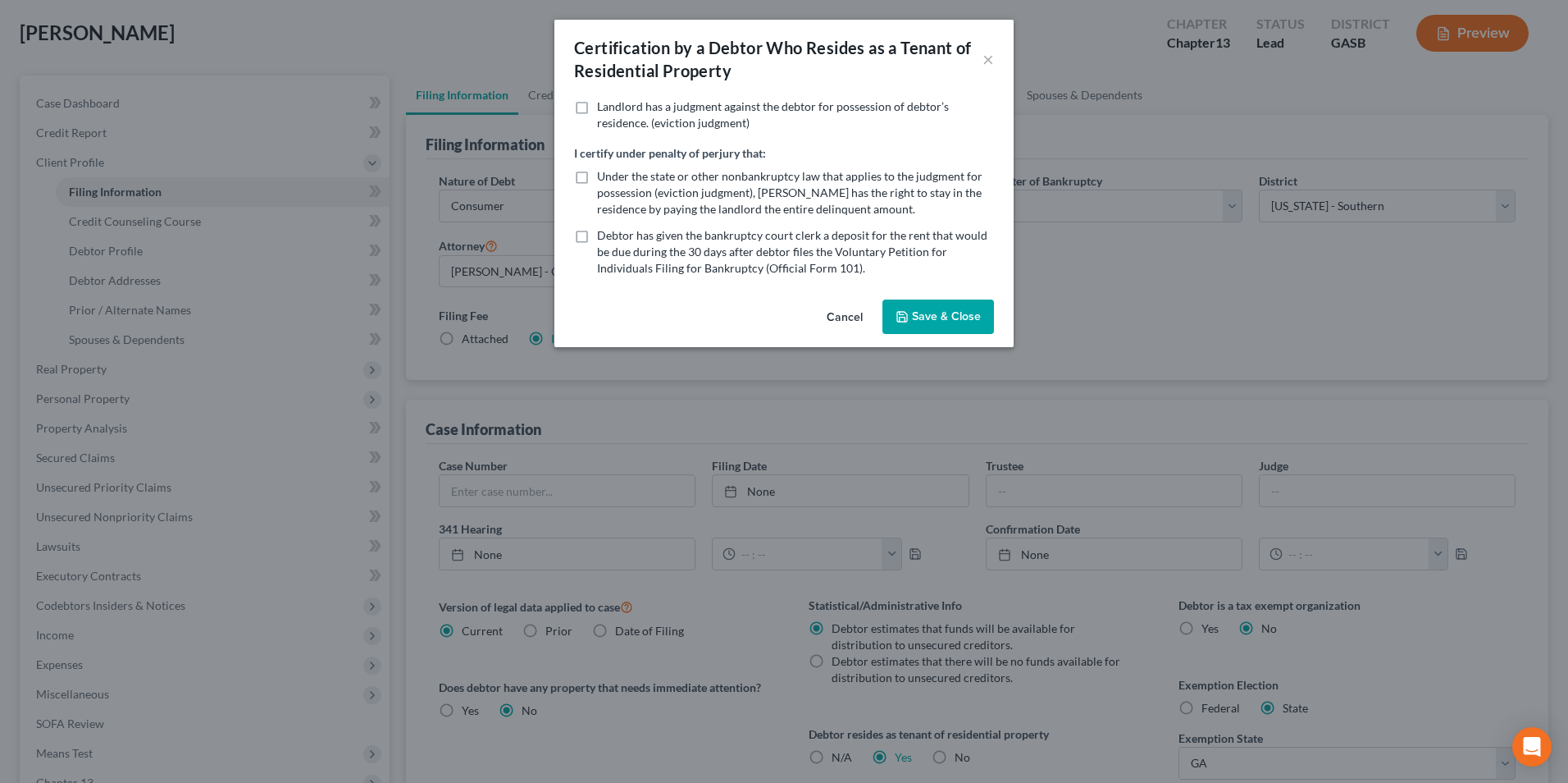
click at [947, 317] on button "Save & Close" at bounding box center [937, 317] width 111 height 35
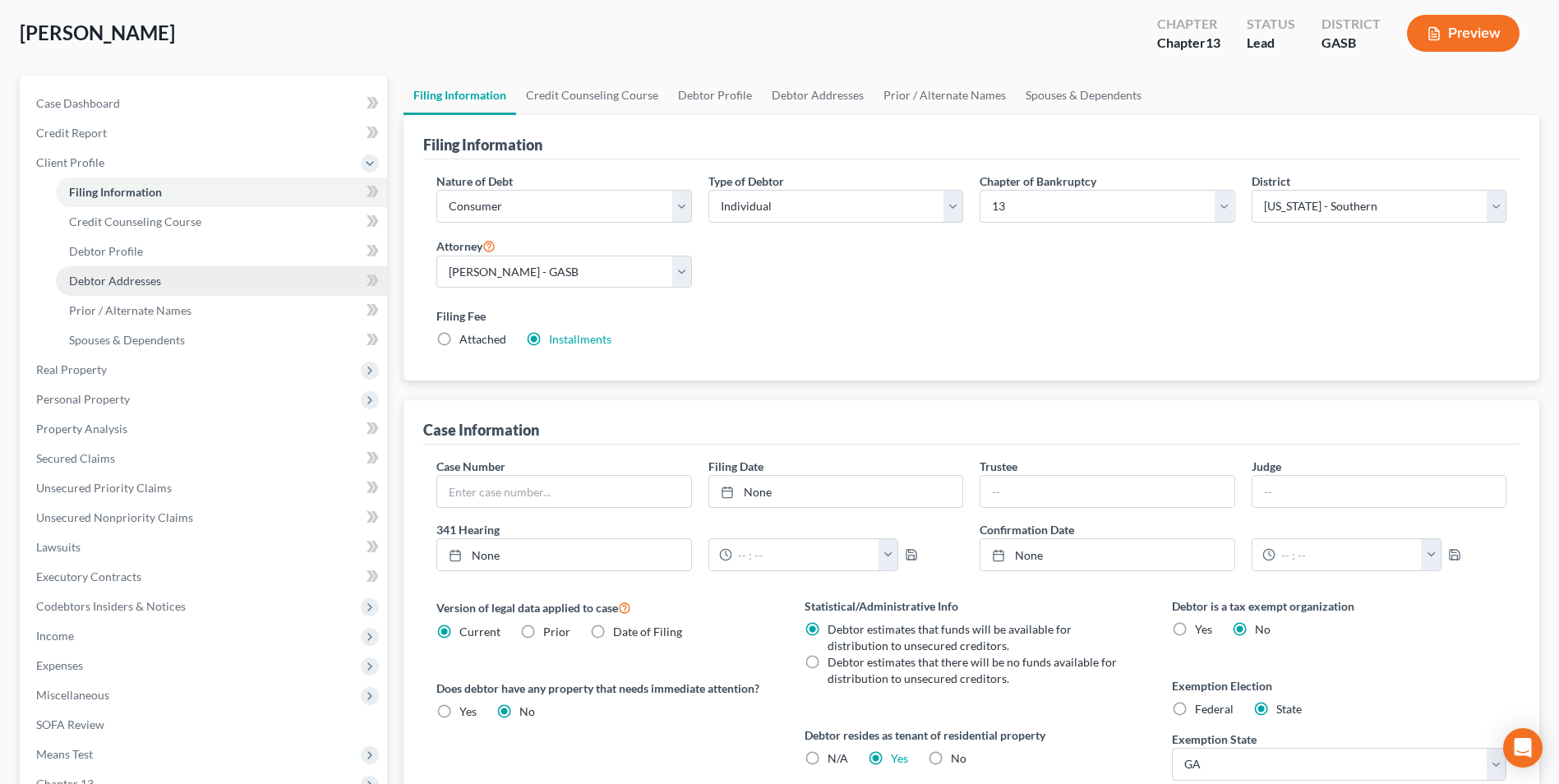
click at [134, 277] on span "Debtor Addresses" at bounding box center [114, 281] width 92 height 14
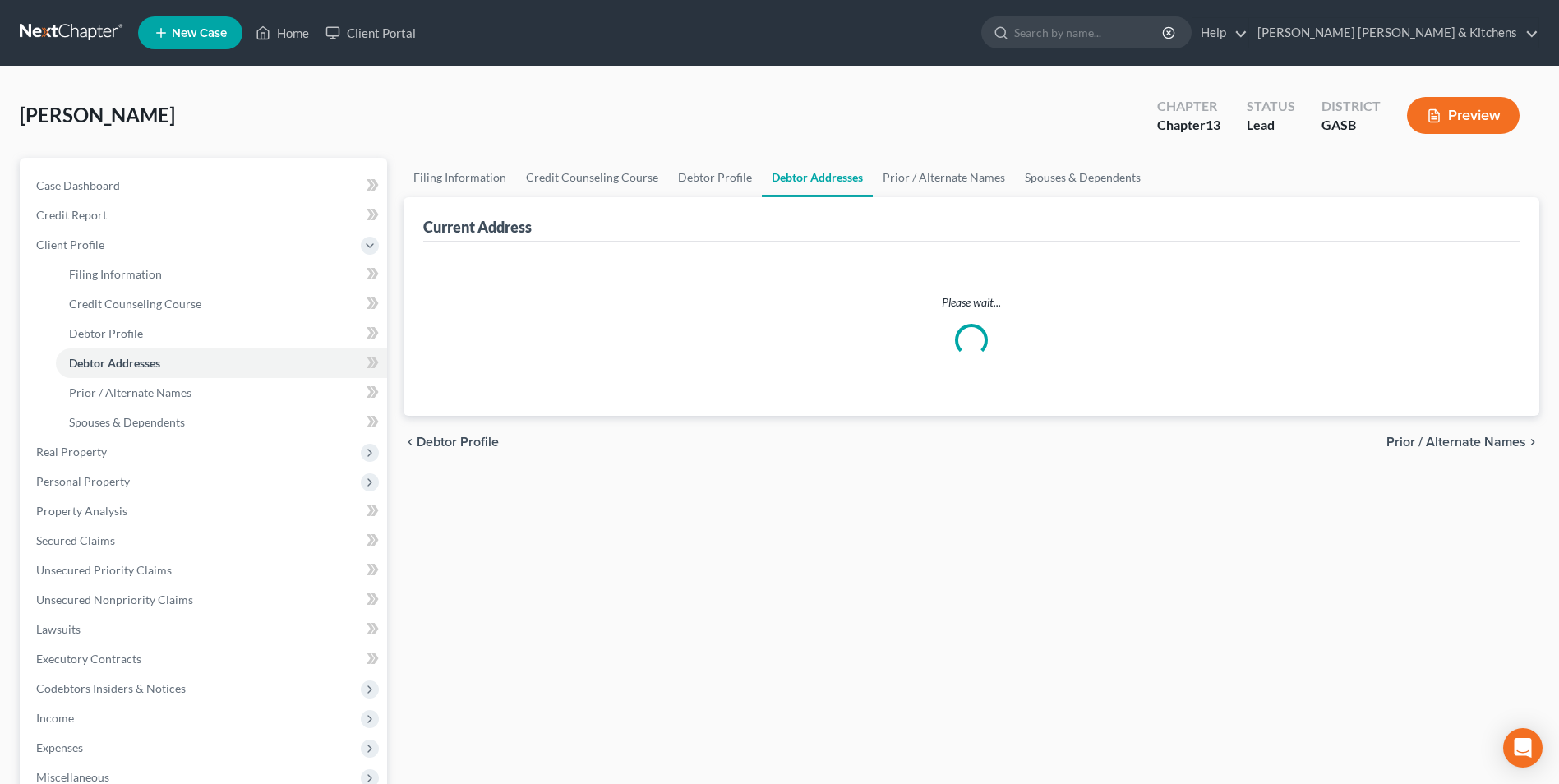
select select "0"
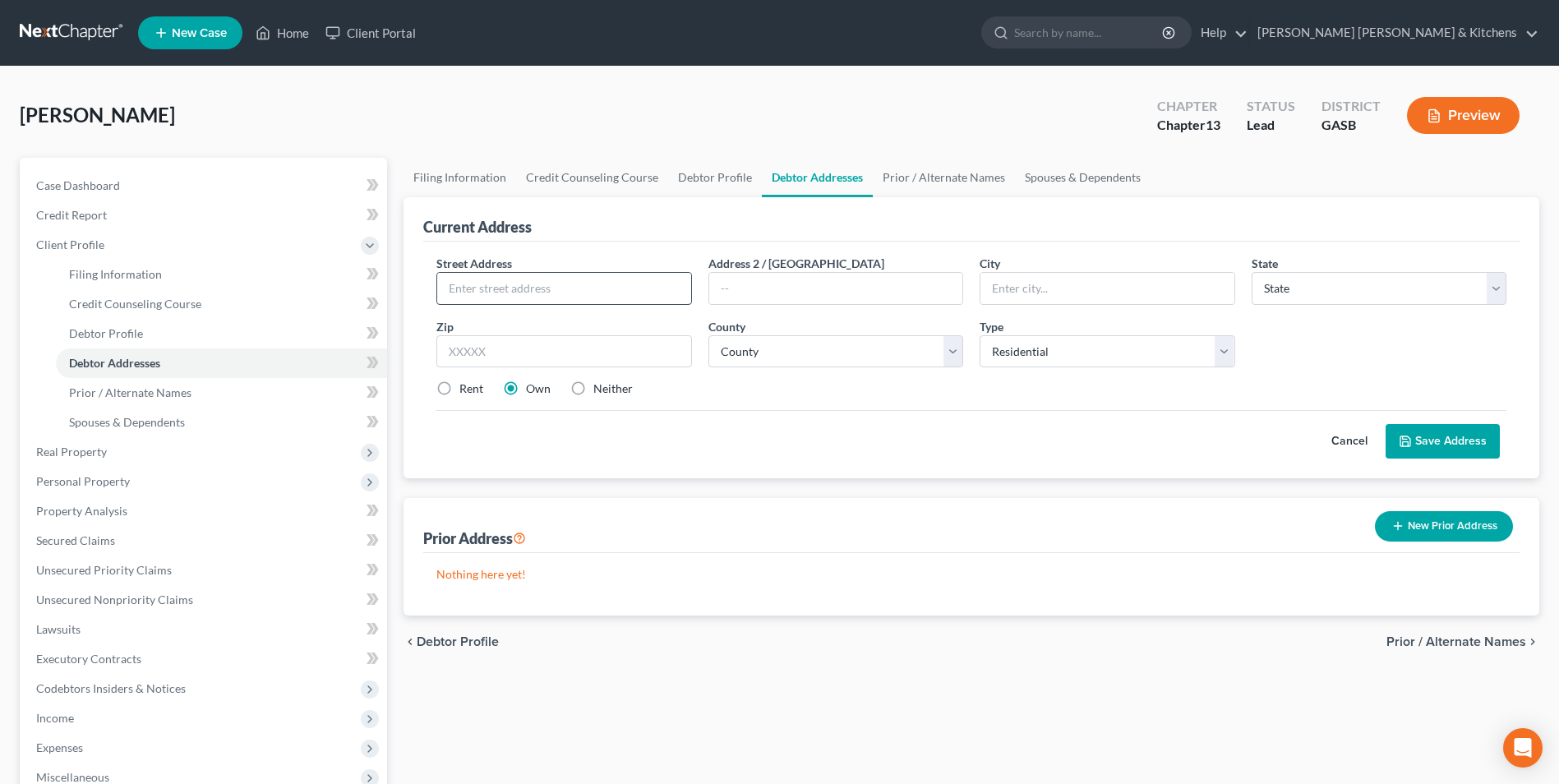
click at [491, 283] on input "text" at bounding box center [564, 288] width 253 height 31
type input "[STREET_ADDRESS]"
type input "30815"
type input "Hephzibah"
select select "10"
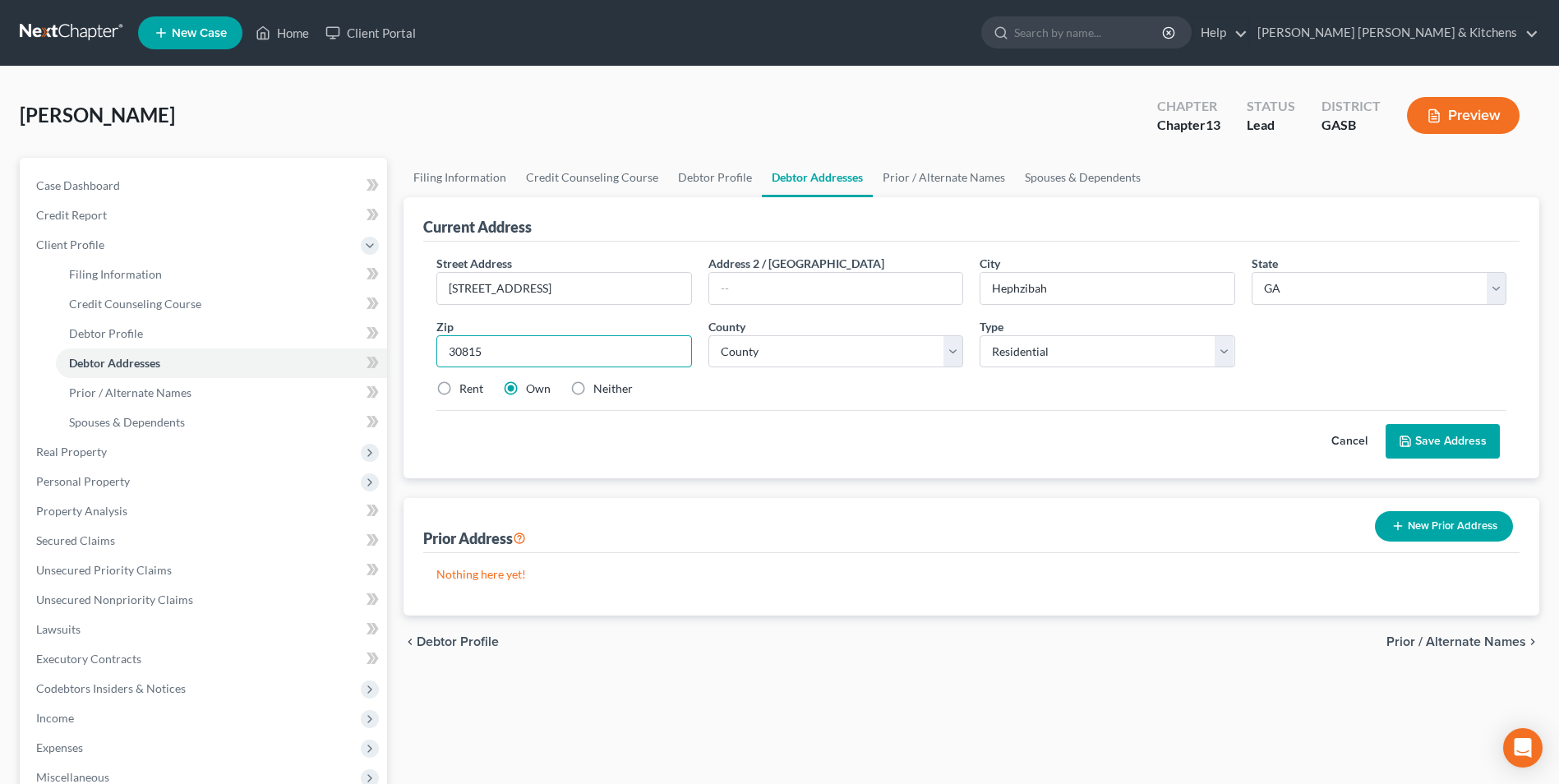
click at [510, 345] on input "30815" at bounding box center [564, 351] width 255 height 33
select select "120"
click at [460, 386] on label "Rent" at bounding box center [472, 388] width 24 height 16
click at [466, 386] on input "Rent" at bounding box center [472, 386] width 11 height 11
radio input "true"
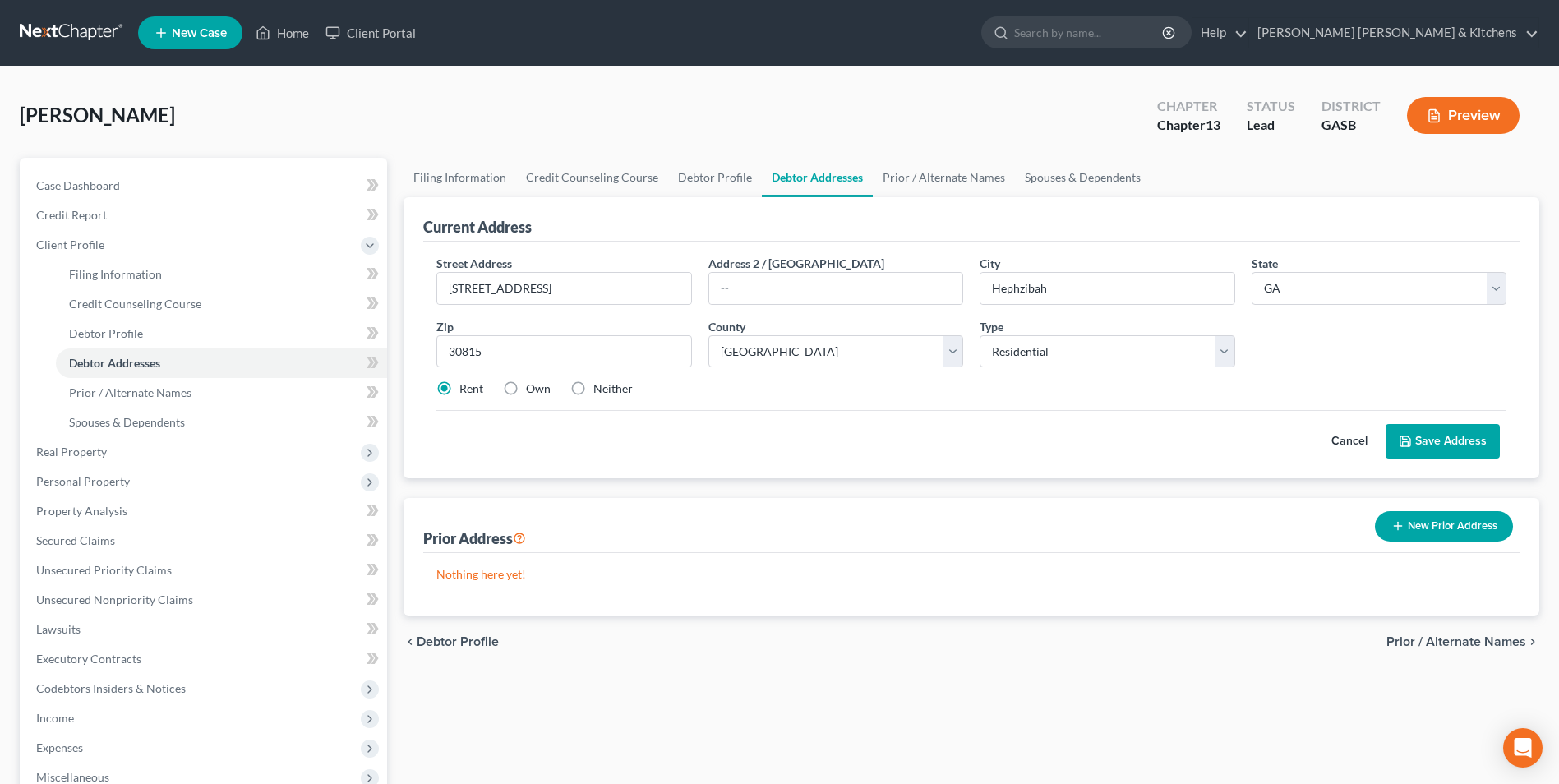
click at [1419, 445] on button "Save Address" at bounding box center [1443, 441] width 114 height 35
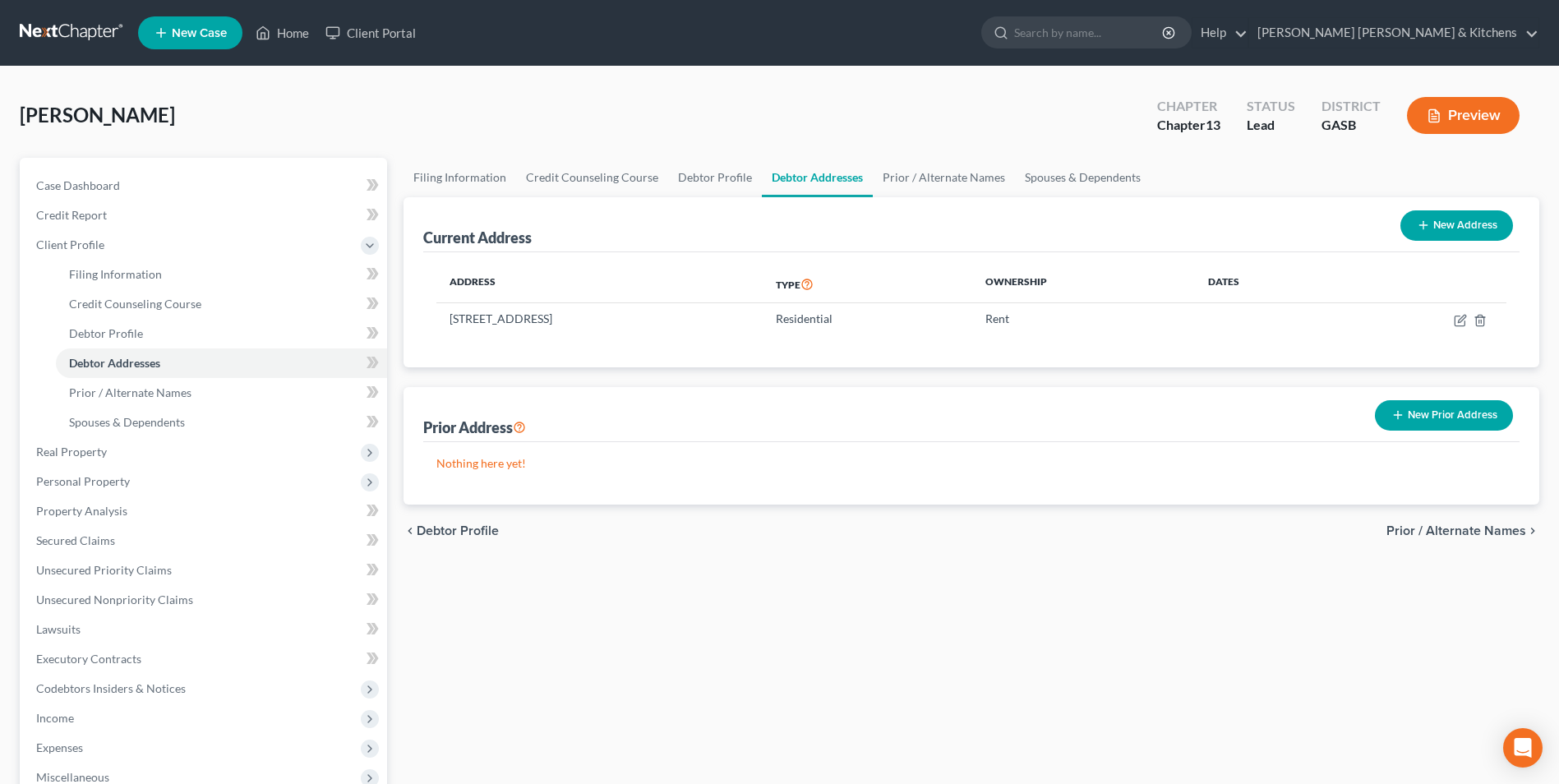
click at [1461, 225] on button "New Address" at bounding box center [1456, 225] width 112 height 30
select select "0"
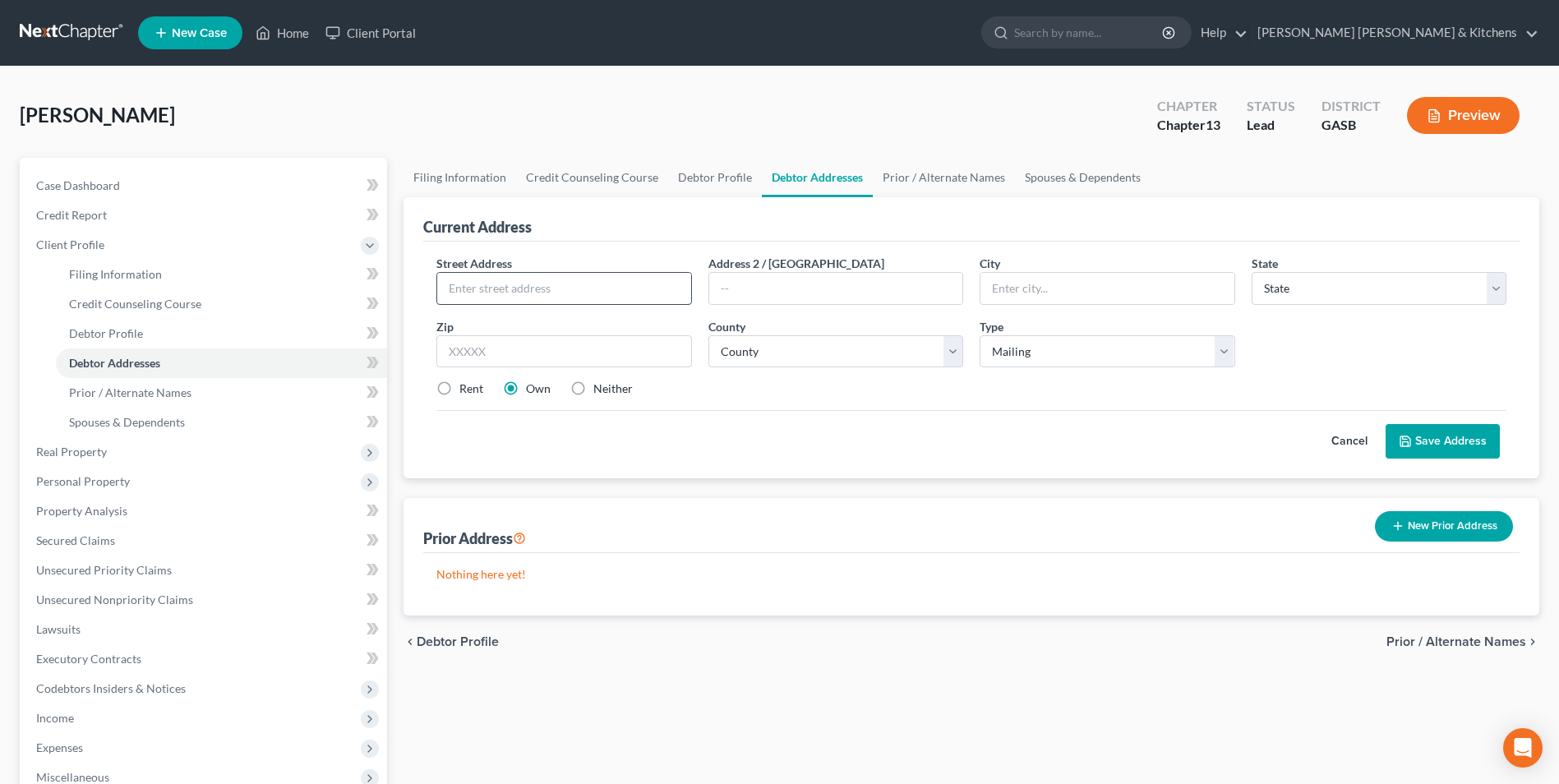
click at [523, 292] on input "text" at bounding box center [564, 288] width 253 height 31
type input "[STREET_ADDRESS][US_STATE]"
type input "30906"
type input "Augusta"
select select "10"
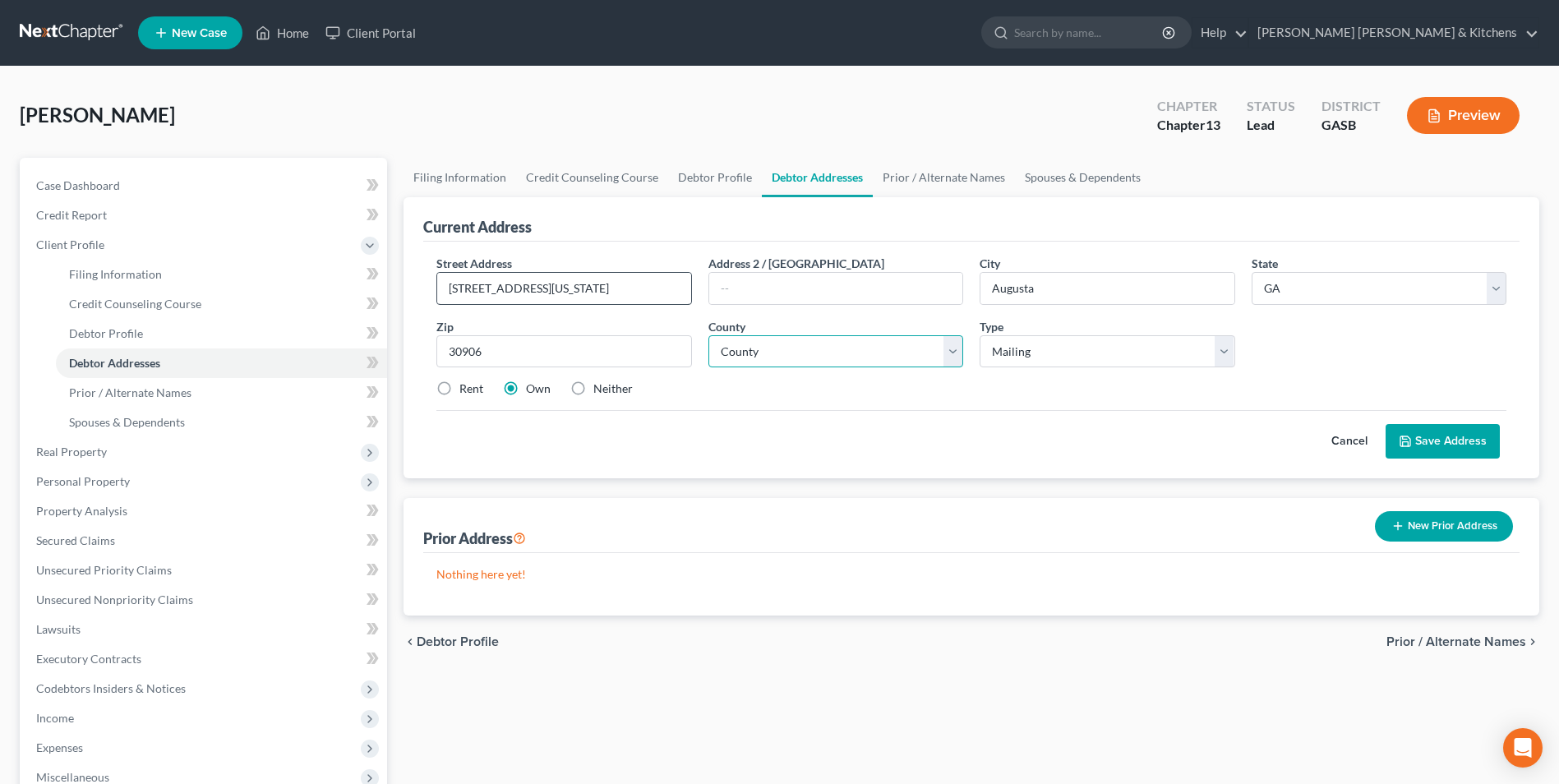
select select "120"
click at [594, 389] on label "Neither" at bounding box center [613, 388] width 39 height 16
click at [600, 389] on input "Neither" at bounding box center [605, 386] width 11 height 11
radio input "true"
click at [1448, 433] on button "Save Address" at bounding box center [1443, 441] width 114 height 35
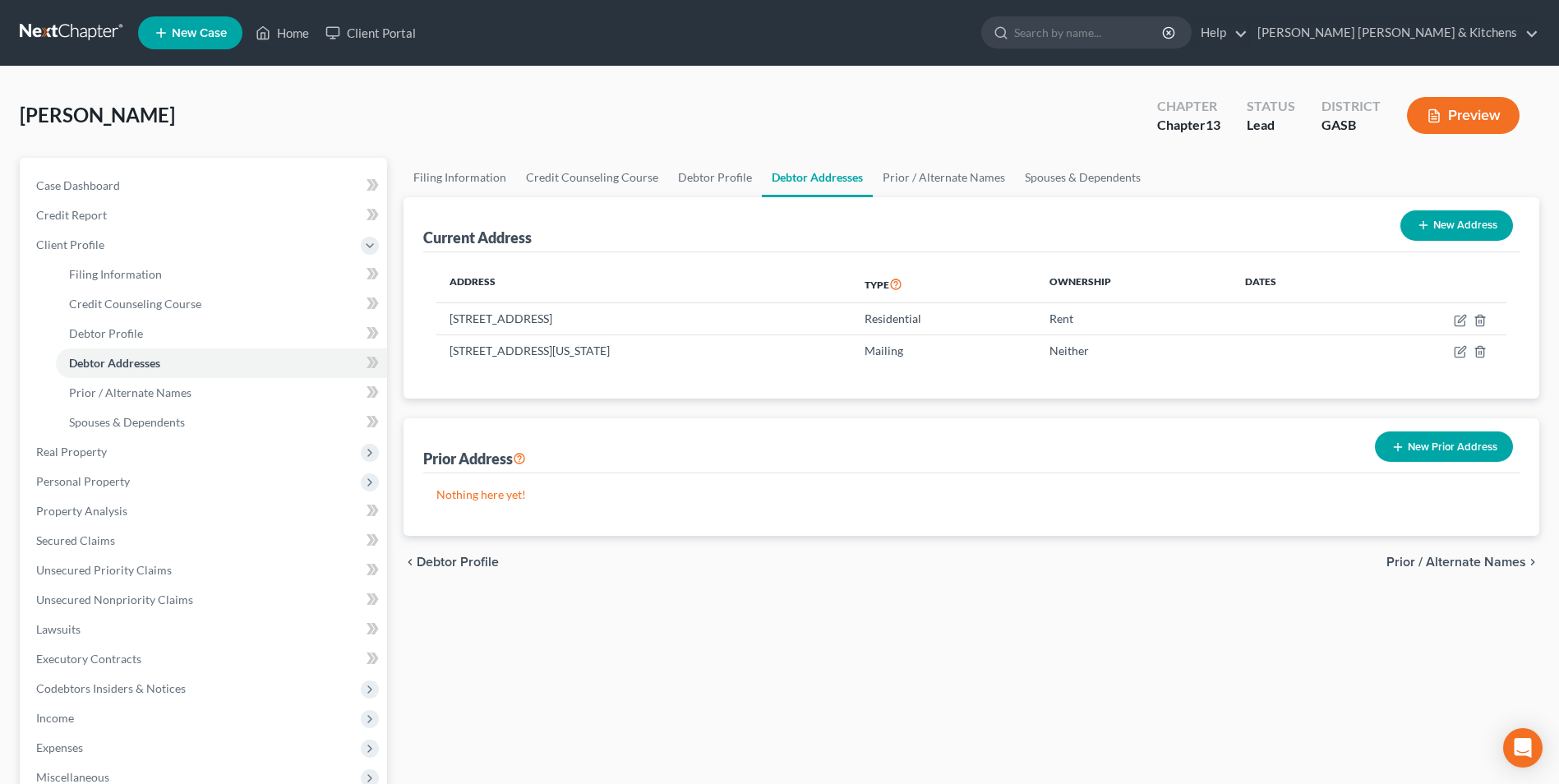
click at [1417, 460] on button "New Prior Address" at bounding box center [1444, 446] width 138 height 30
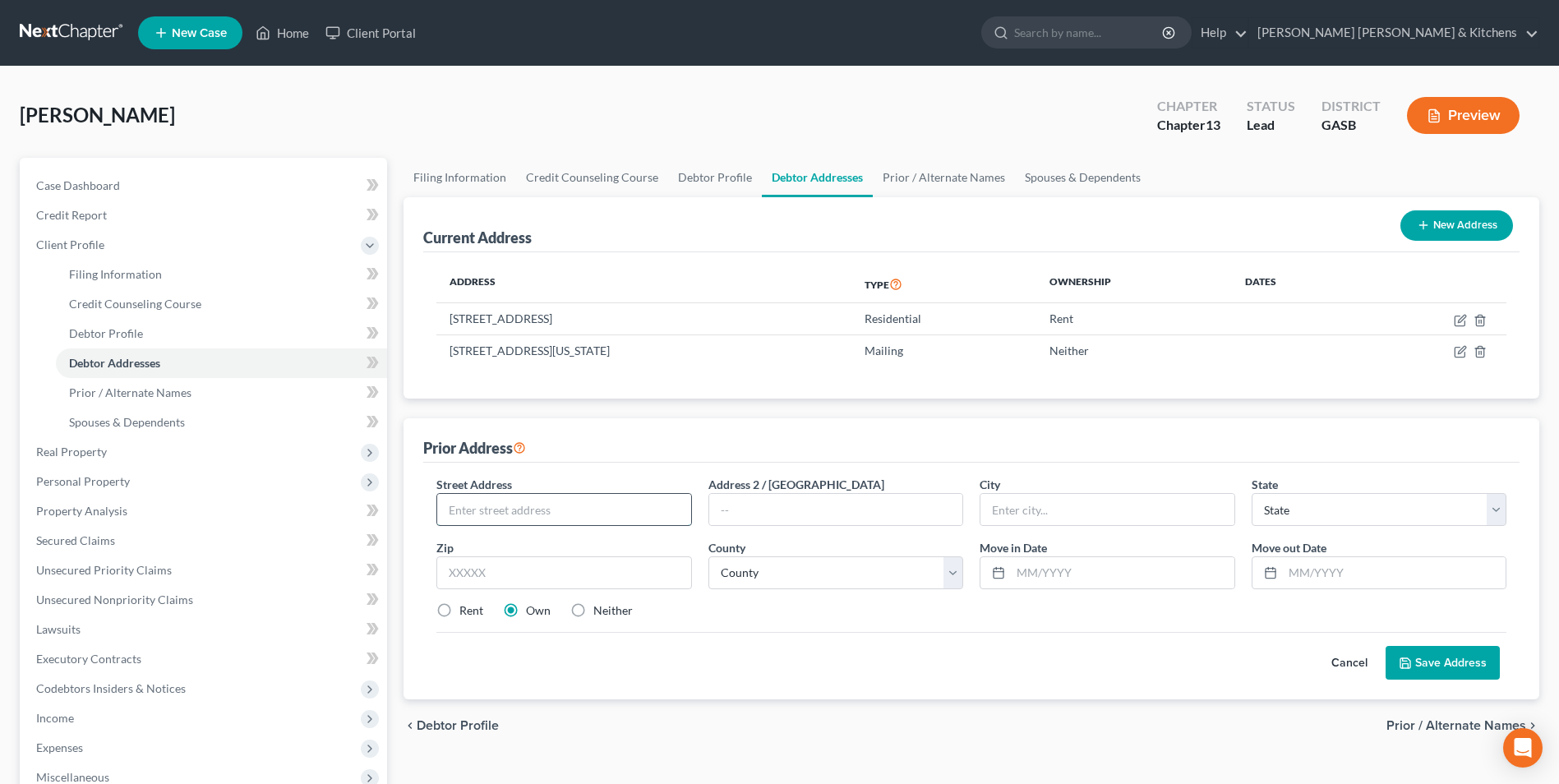
click at [624, 519] on input "text" at bounding box center [564, 509] width 253 height 31
type input "[STREET_ADDRESS][US_STATE]"
type input "30906"
type input "Augusta"
select select "10"
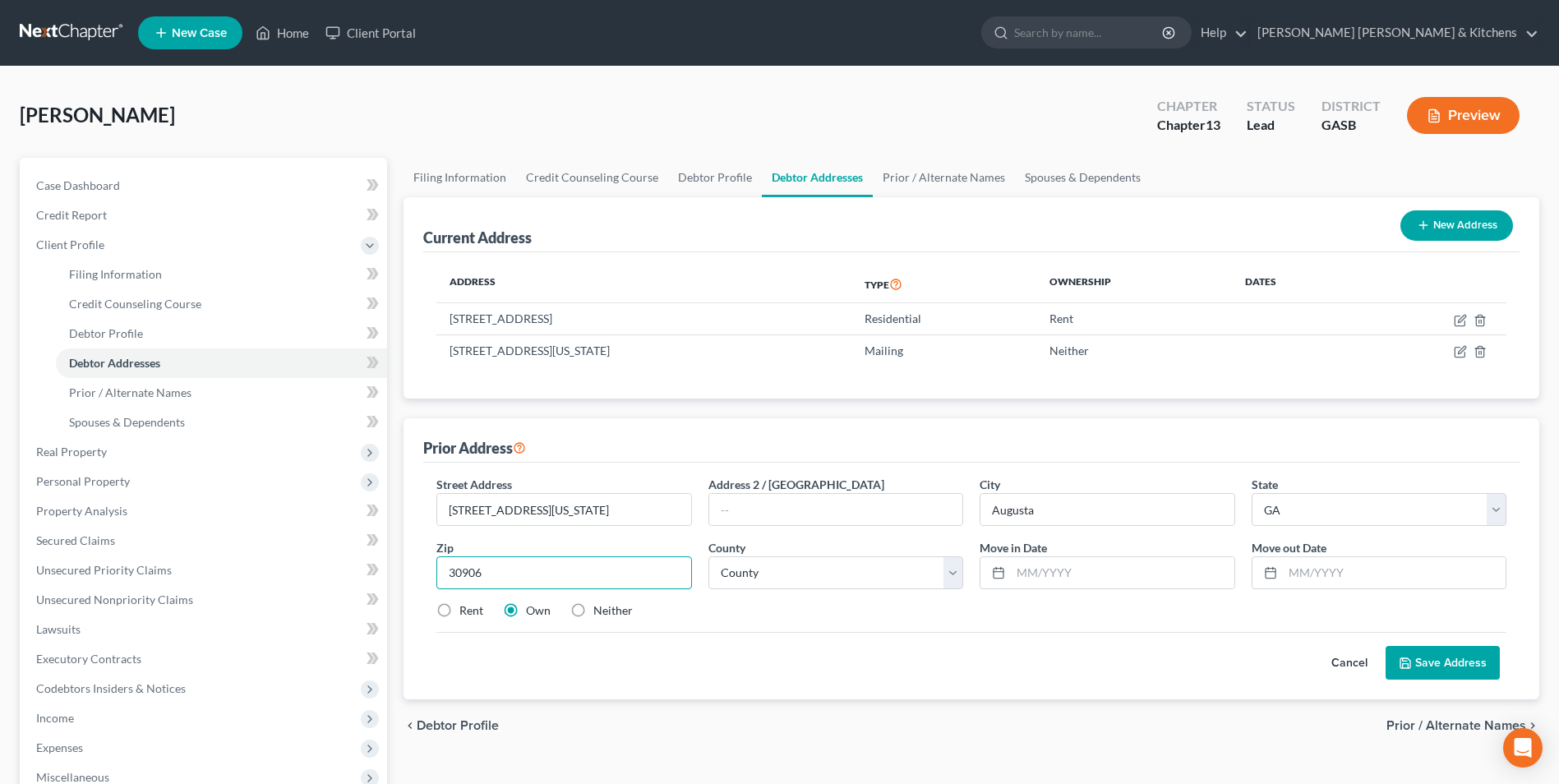
click at [604, 557] on input "30906" at bounding box center [564, 572] width 255 height 33
select select "120"
click at [594, 608] on label "Neither" at bounding box center [613, 610] width 39 height 16
click at [600, 608] on input "Neither" at bounding box center [605, 608] width 11 height 11
radio input "true"
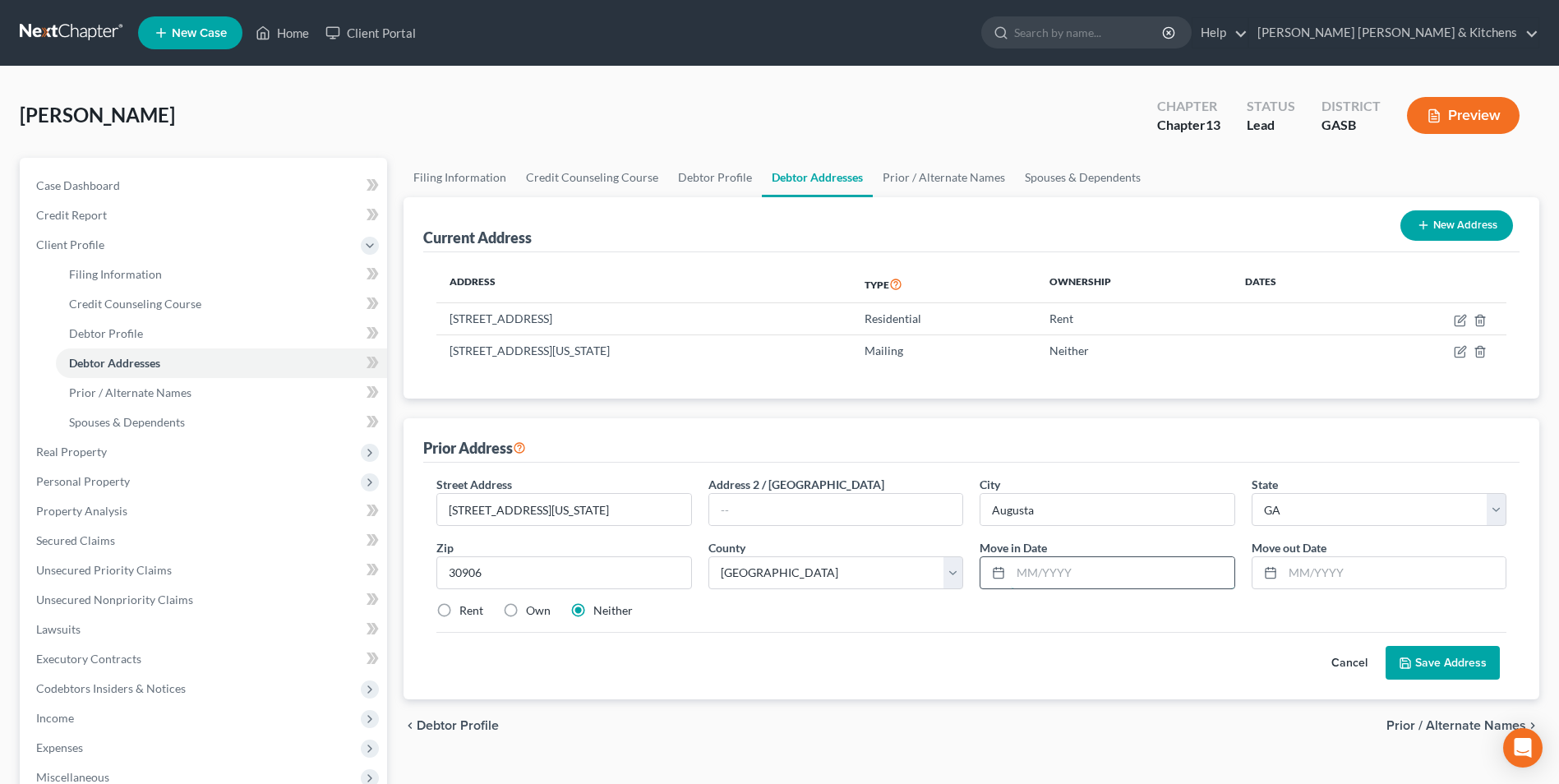
click at [1033, 582] on input "text" at bounding box center [1122, 572] width 223 height 31
type input "[DATE]"
click at [1420, 647] on button "Save Address" at bounding box center [1443, 663] width 114 height 35
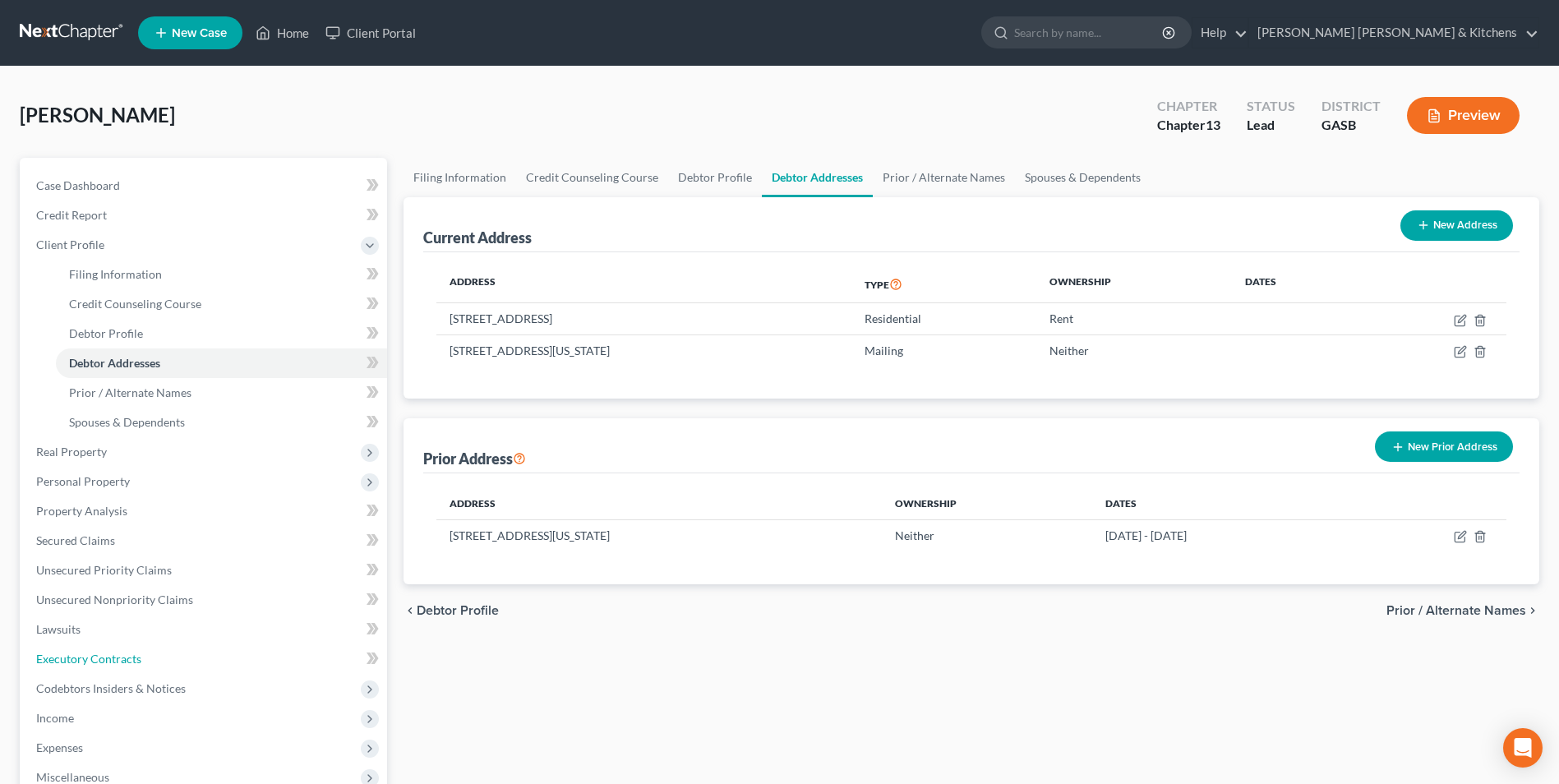
drag, startPoint x: 65, startPoint y: 657, endPoint x: 804, endPoint y: 549, distance: 746.9
click at [65, 657] on span "Executory Contracts" at bounding box center [89, 658] width 105 height 14
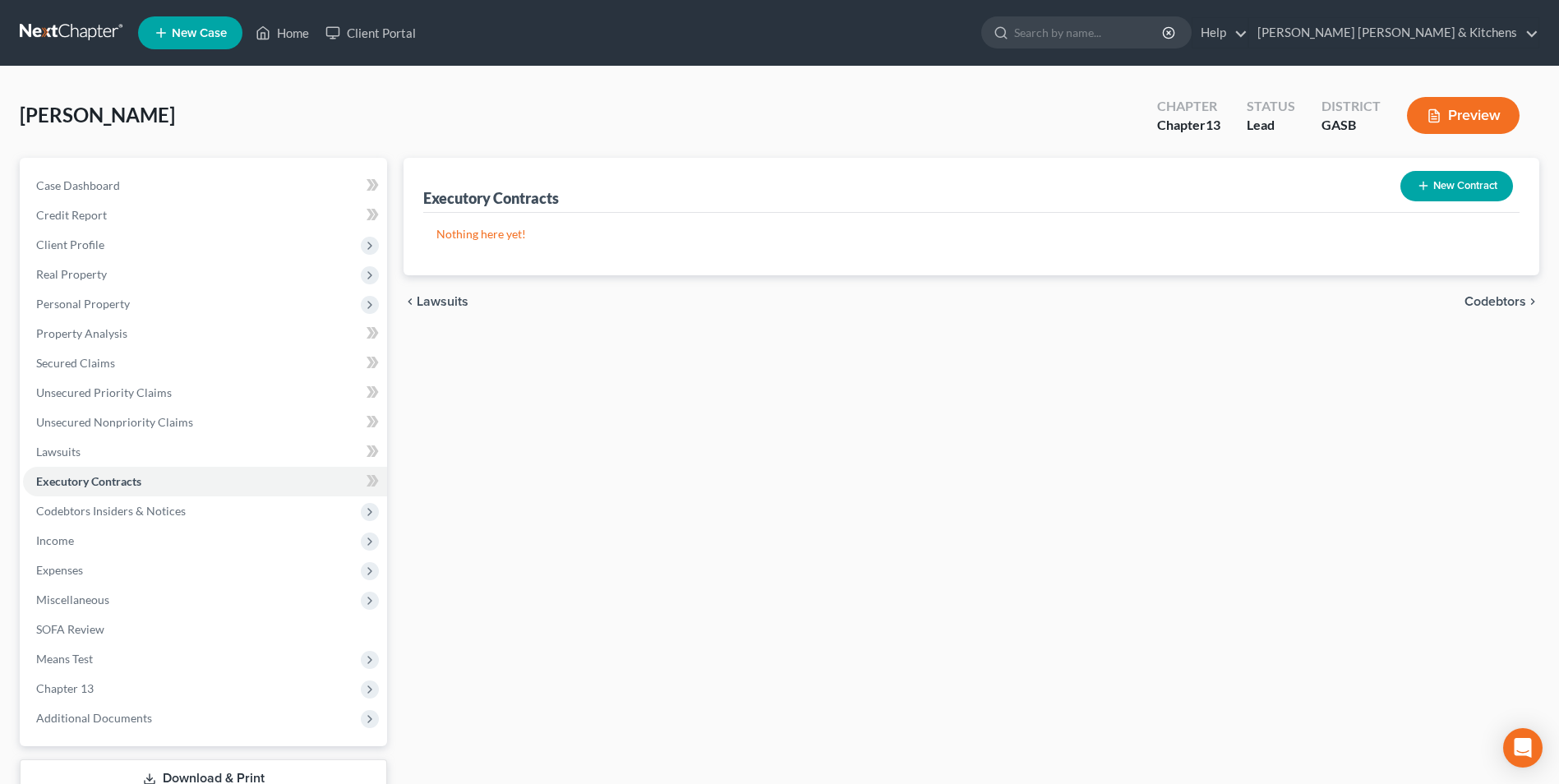
click at [1437, 188] on button "New Contract" at bounding box center [1456, 186] width 112 height 30
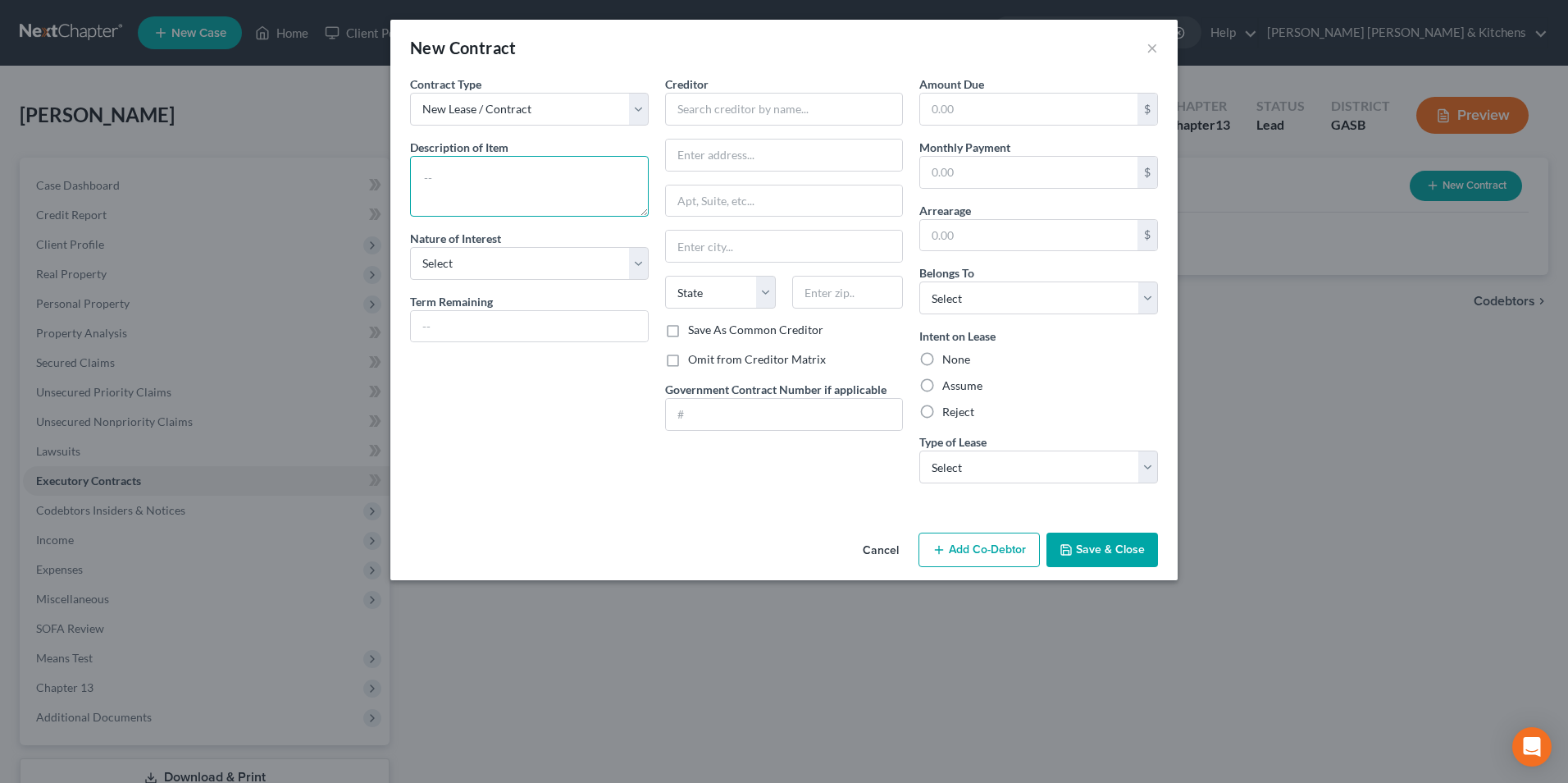
click at [491, 190] on textarea at bounding box center [529, 186] width 238 height 61
type textarea "assume rental agreement"
click at [711, 112] on input "text" at bounding box center [784, 109] width 238 height 33
type input "[PERSON_NAME]"
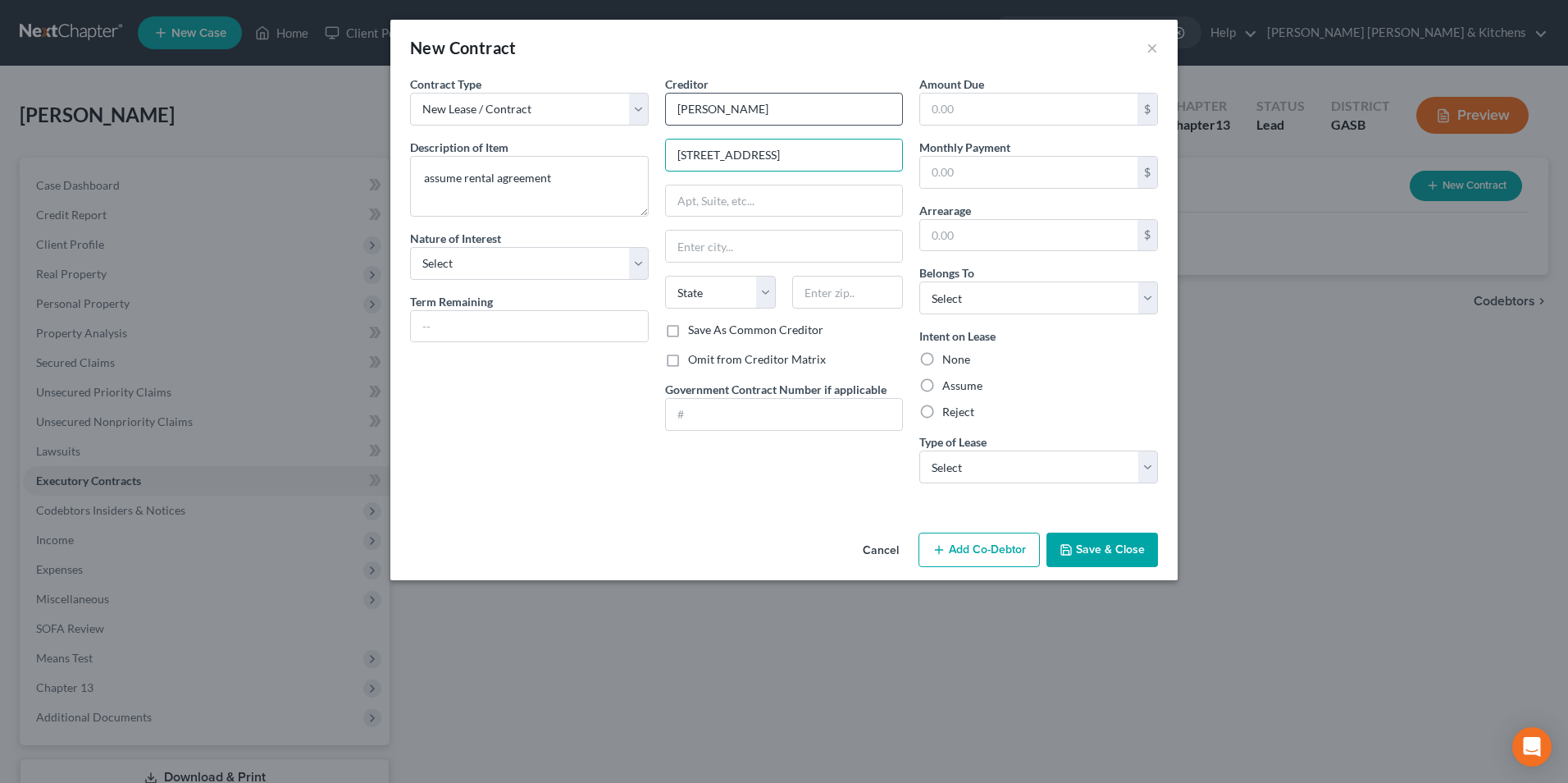
type input "[STREET_ADDRESS]"
type input "Unit 11"
type input "29841"
type input "[GEOGRAPHIC_DATA]"
select select "42"
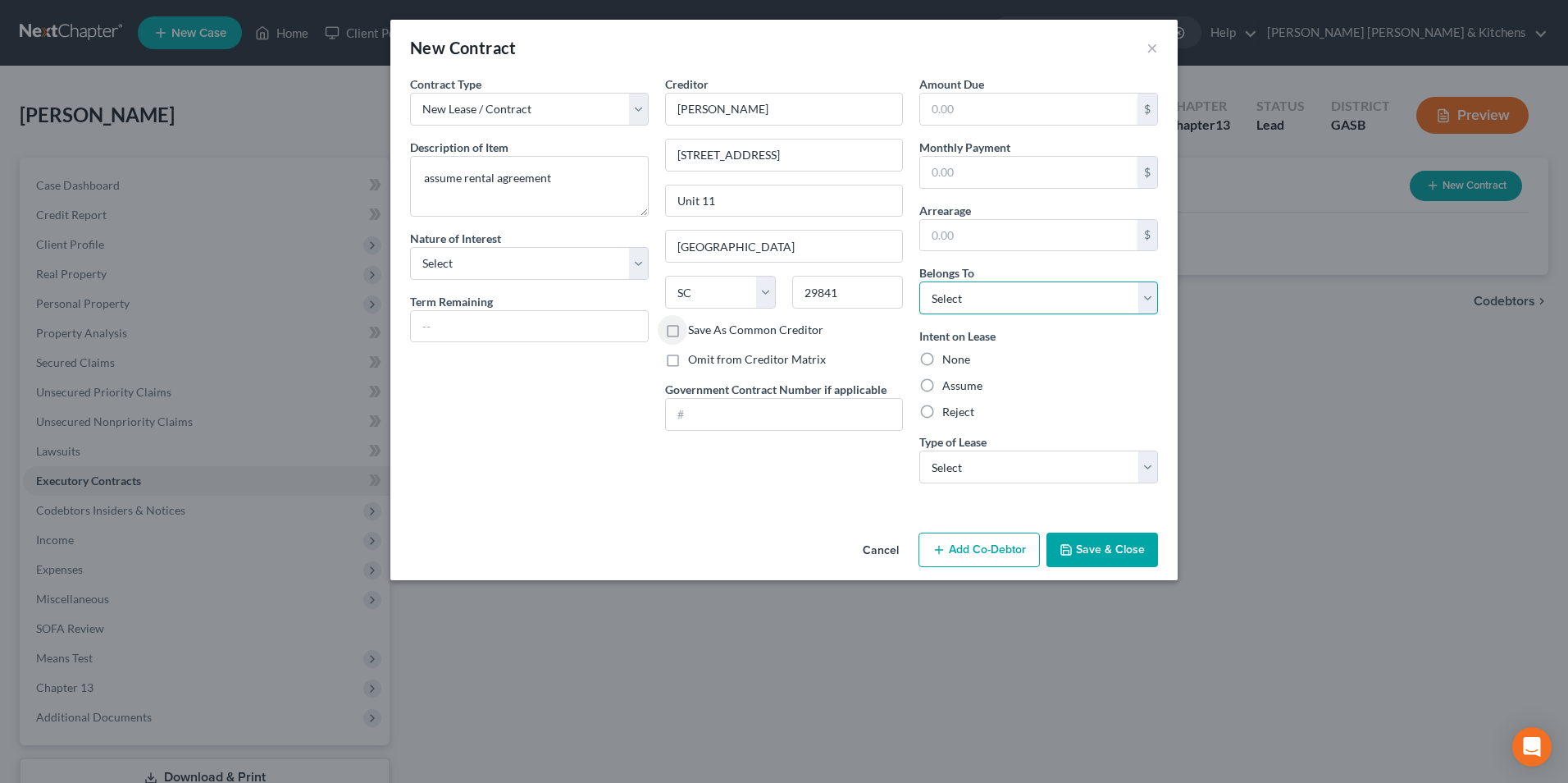
drag, startPoint x: 952, startPoint y: 301, endPoint x: 957, endPoint y: 315, distance: 14.9
click at [952, 302] on select "Select Debtor 1 Only Debtor 2 Only Debtor 1 And Debtor 2 Only At Least One Of T…" at bounding box center [1039, 297] width 238 height 33
select select "0"
click at [920, 281] on select "Select Debtor 1 Only Debtor 2 Only Debtor 1 And Debtor 2 Only At Least One Of T…" at bounding box center [1039, 297] width 238 height 33
click at [943, 385] on label "Assume" at bounding box center [962, 385] width 40 height 16
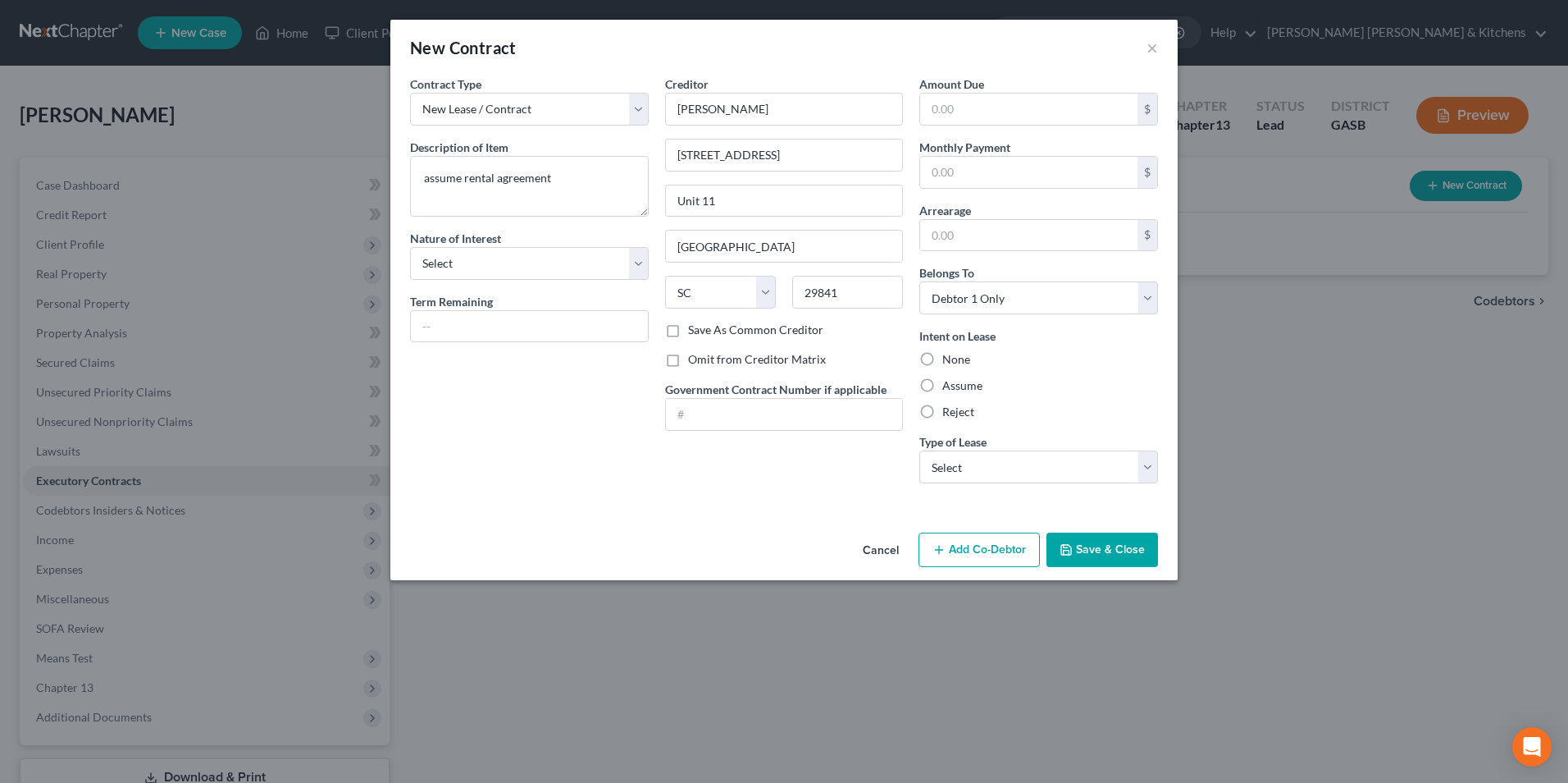
click at [949, 385] on input "Assume" at bounding box center [954, 383] width 11 height 11
radio input "true"
drag, startPoint x: 933, startPoint y: 468, endPoint x: 933, endPoint y: 484, distance: 16.0
click at [933, 472] on select "Select Real Estate Car Other" at bounding box center [1039, 466] width 238 height 33
select select "2"
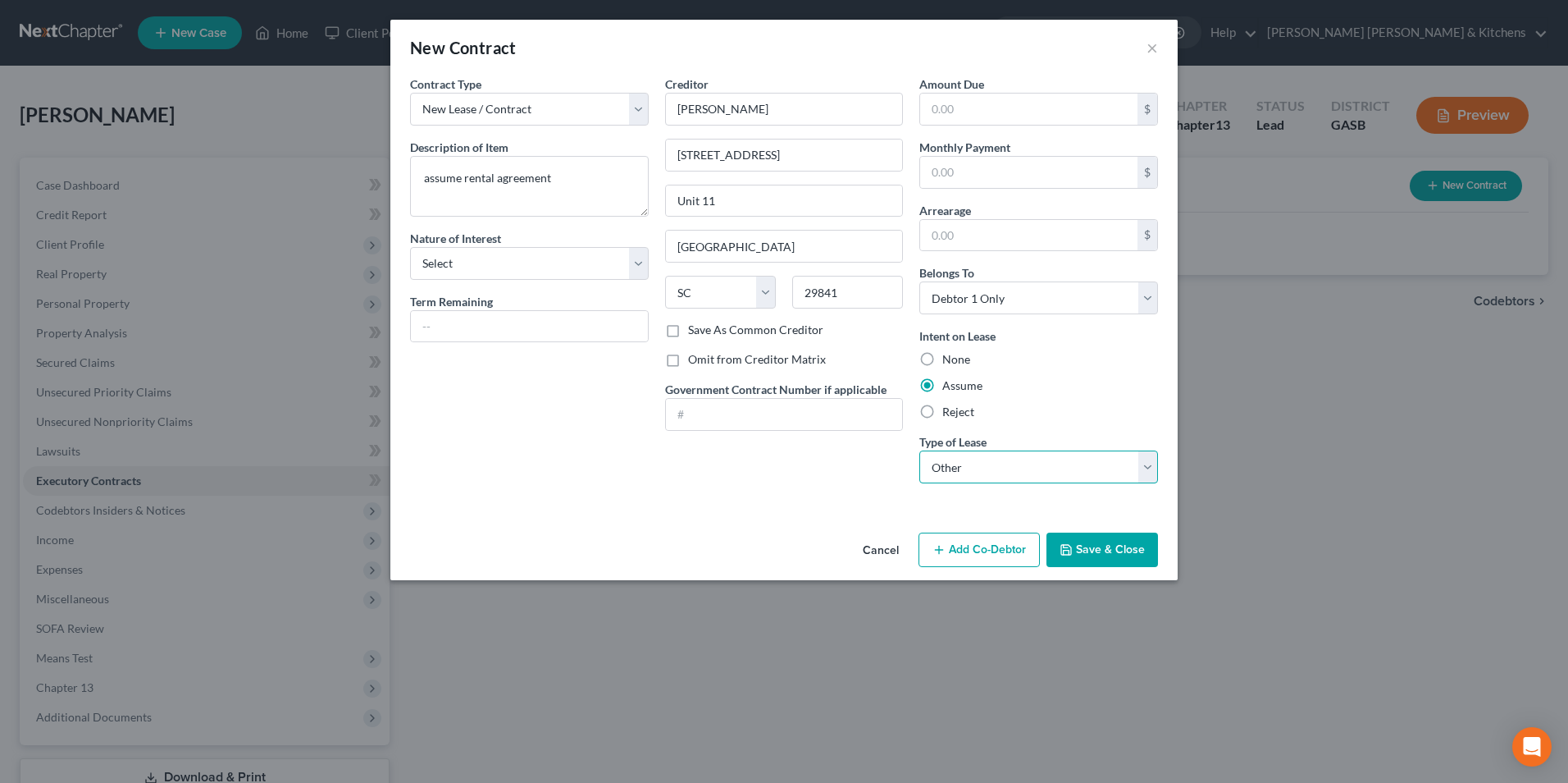
click at [920, 450] on select "Select Real Estate Car Other" at bounding box center [1039, 466] width 238 height 33
click at [1088, 555] on button "Save & Close" at bounding box center [1102, 550] width 111 height 35
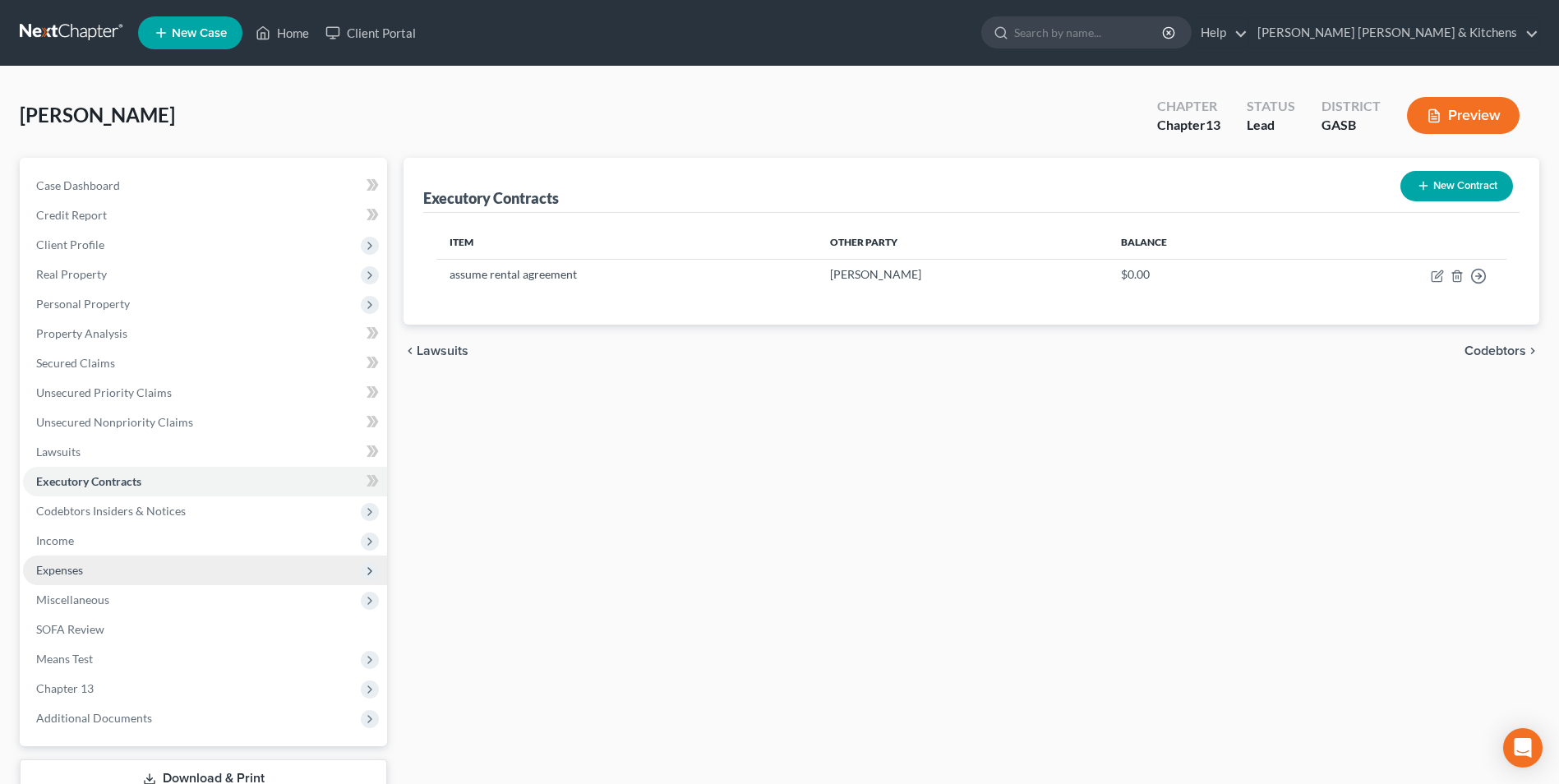
click at [78, 570] on span "Expenses" at bounding box center [60, 570] width 47 height 14
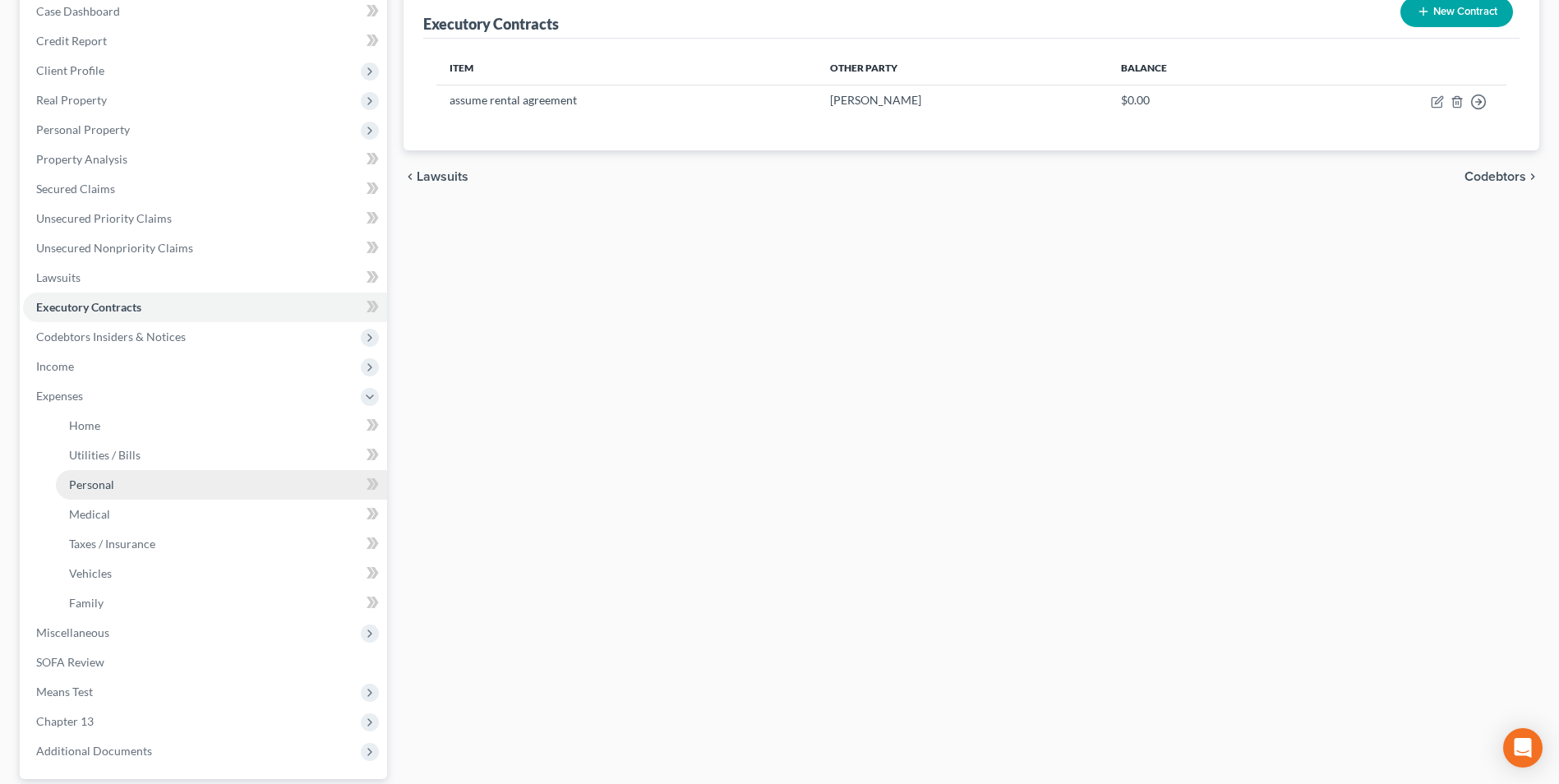
scroll to position [247, 0]
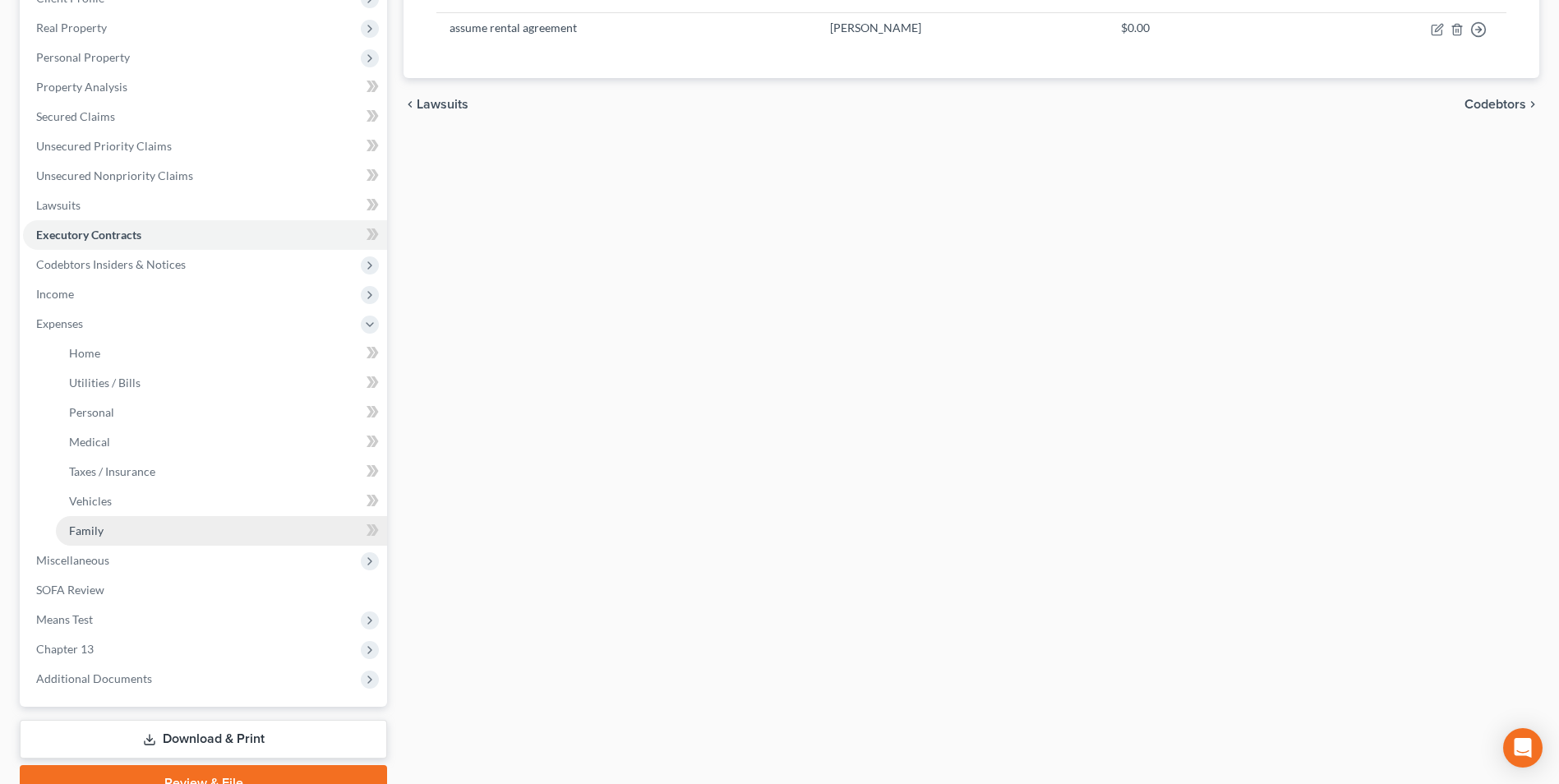
click at [79, 530] on span "Family" at bounding box center [86, 530] width 35 height 14
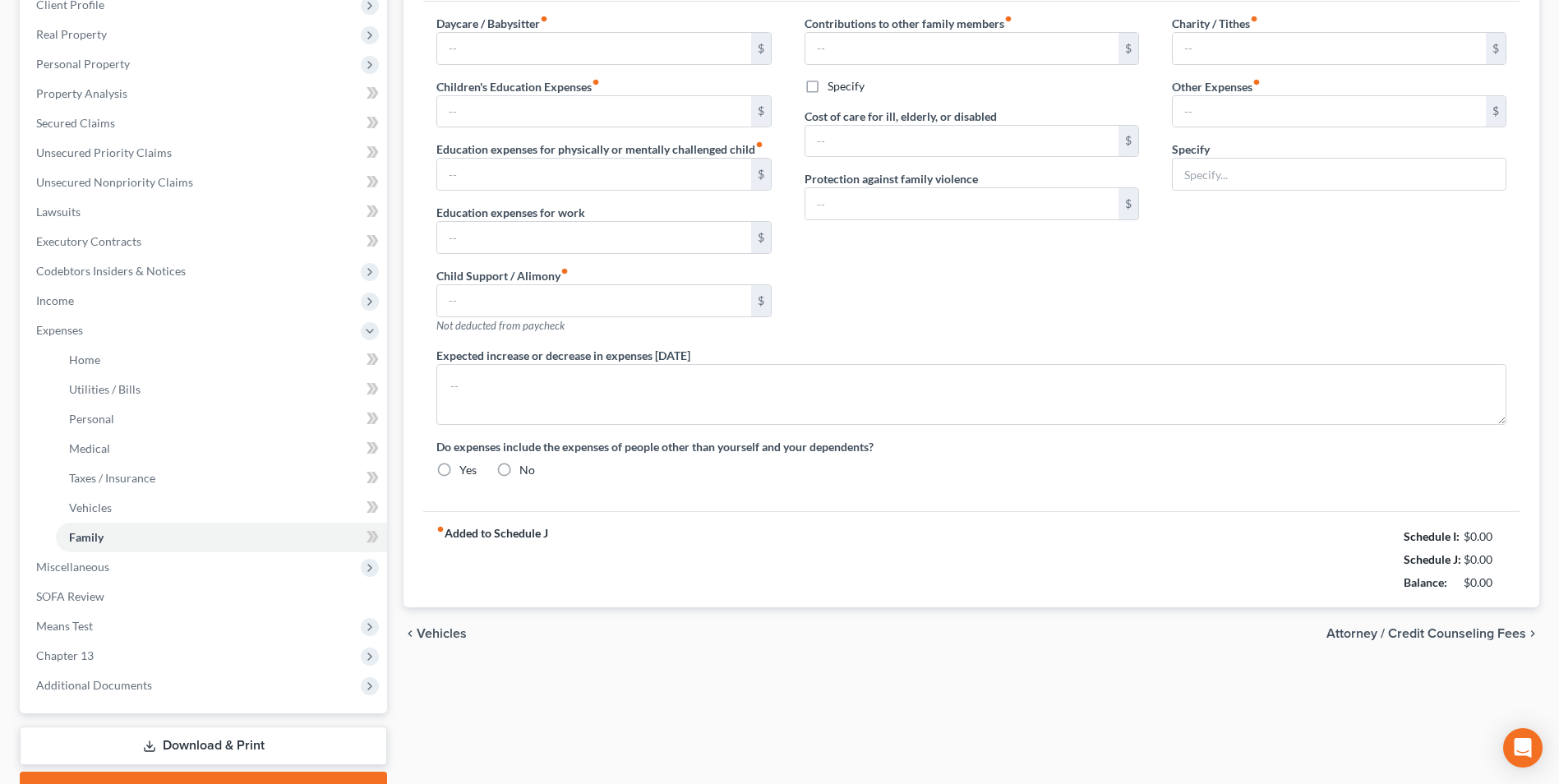
type input "0.00"
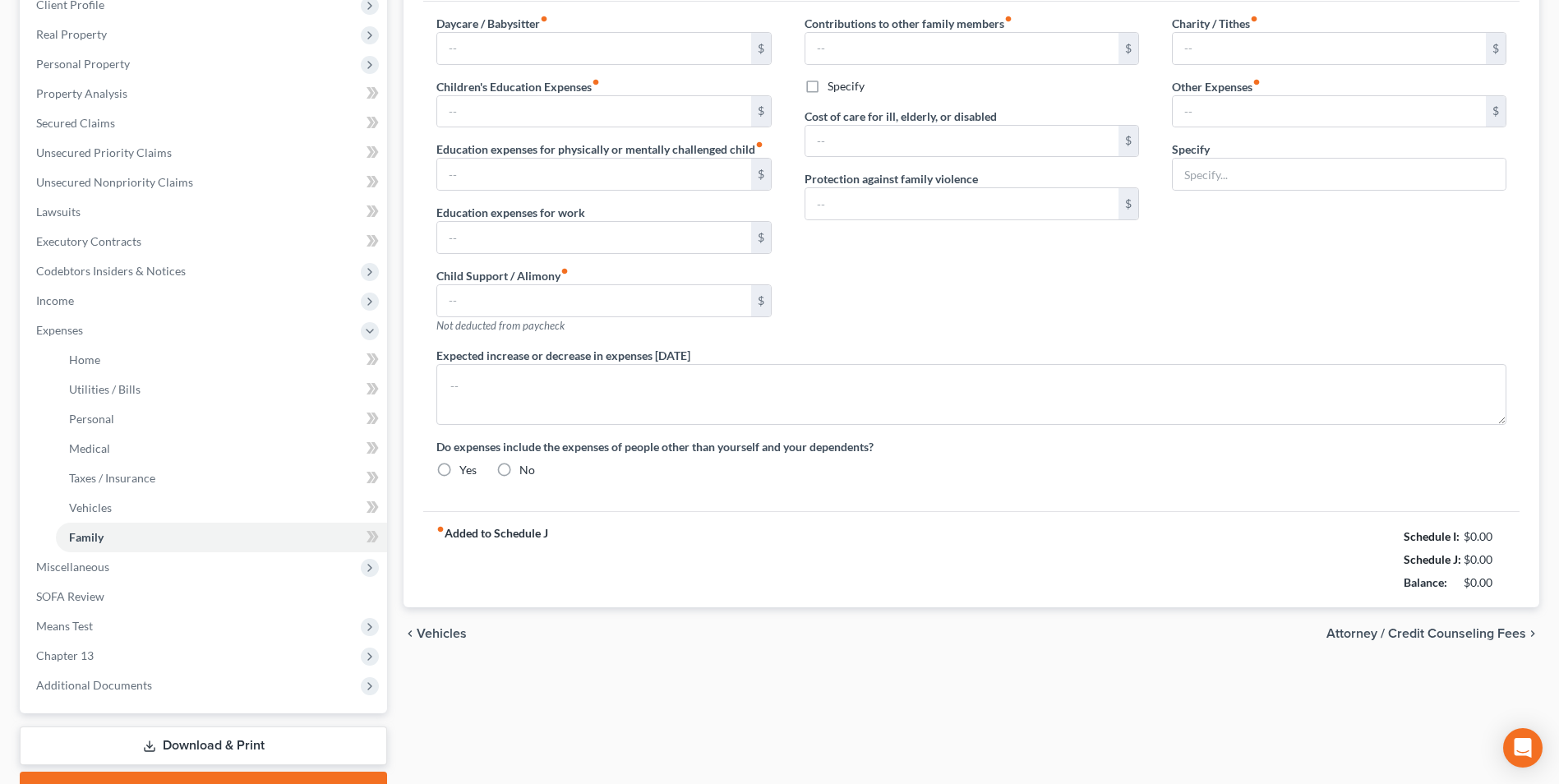
type input "0.00"
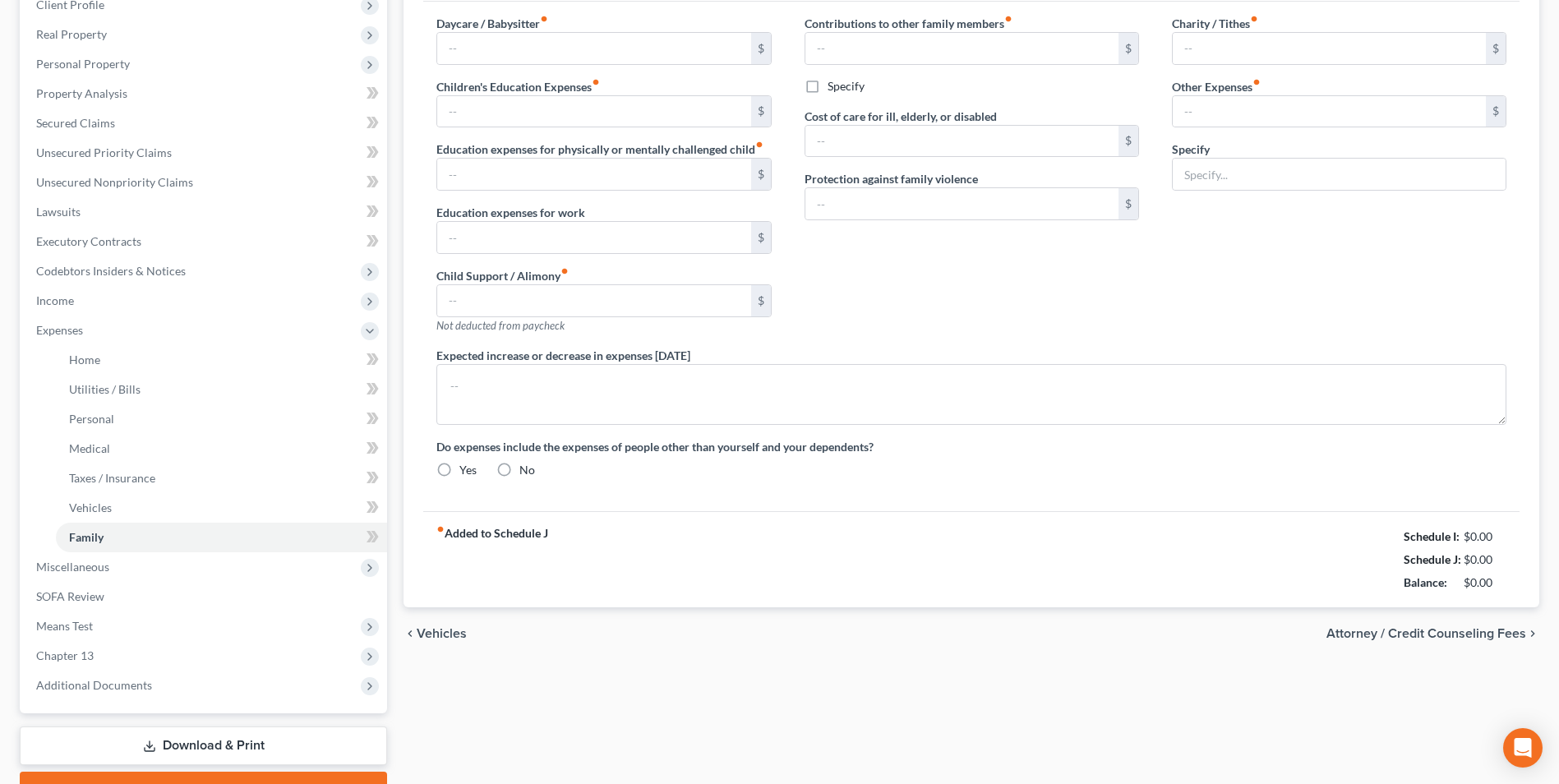
radio input "true"
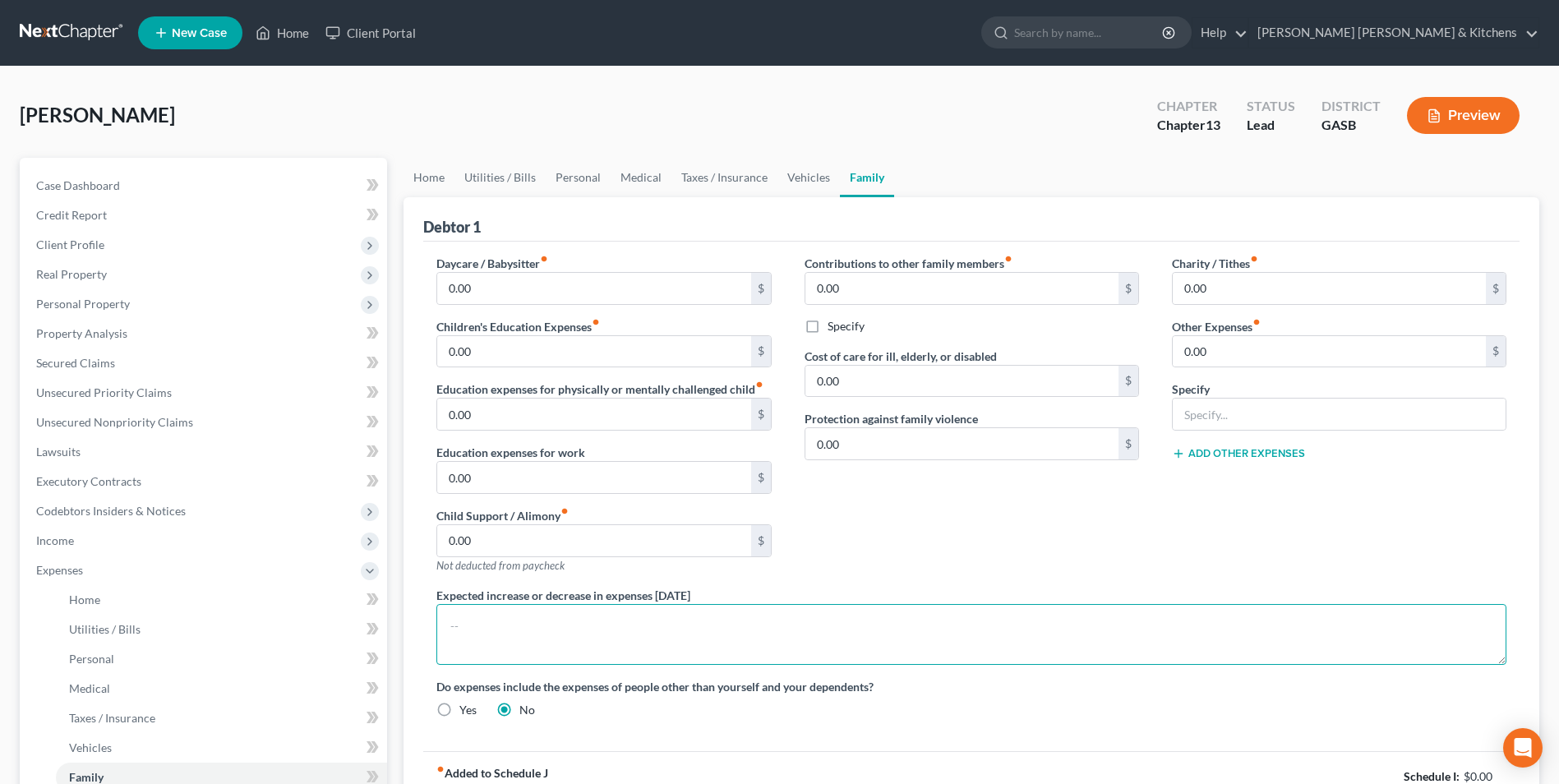
click at [537, 657] on textarea at bounding box center [972, 634] width 1071 height 61
type textarea "debtor lives w/daughter and grandchild. They do not comingle income. Budget rep…"
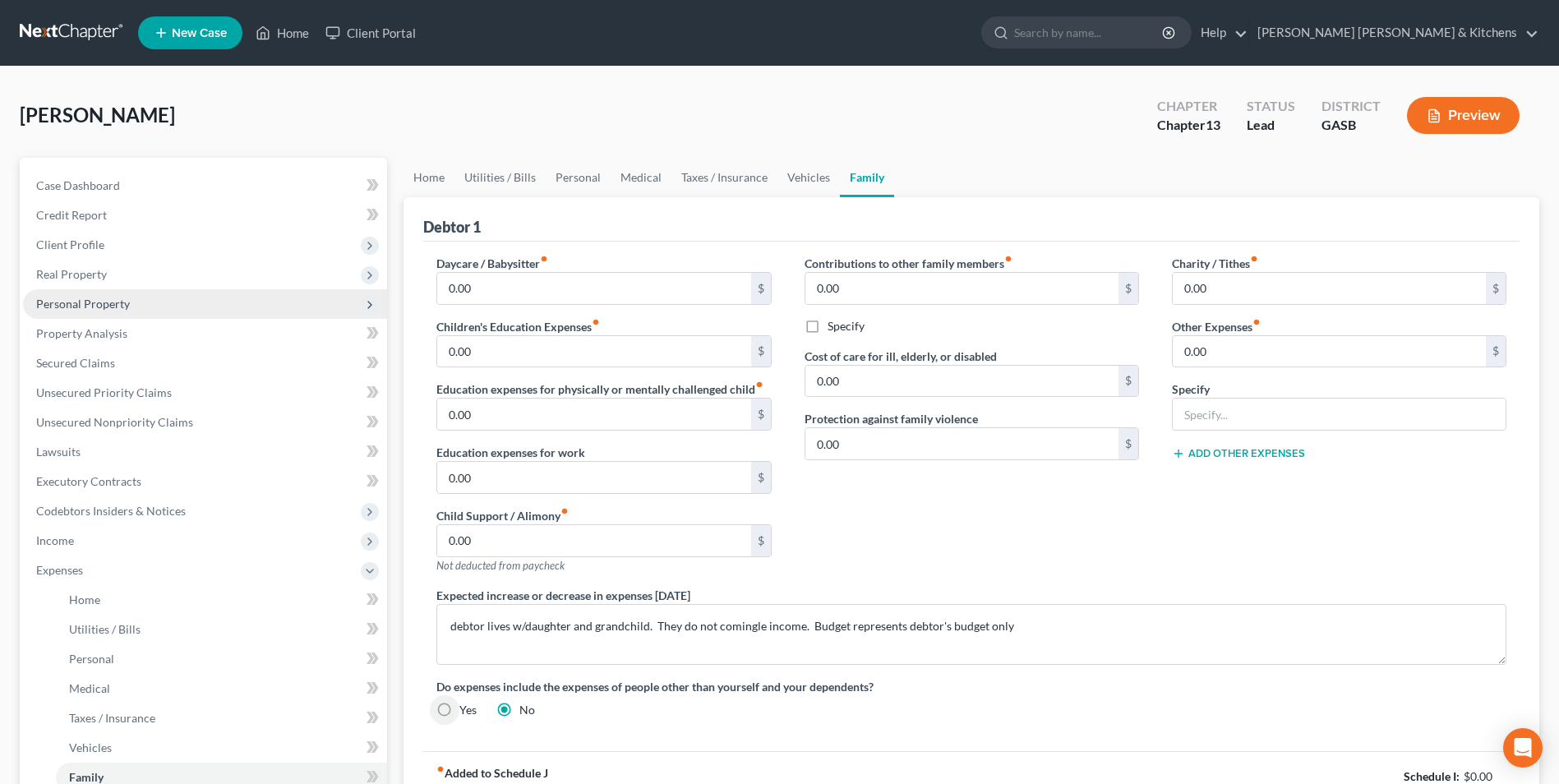
click at [59, 299] on span "Personal Property" at bounding box center [83, 304] width 94 height 14
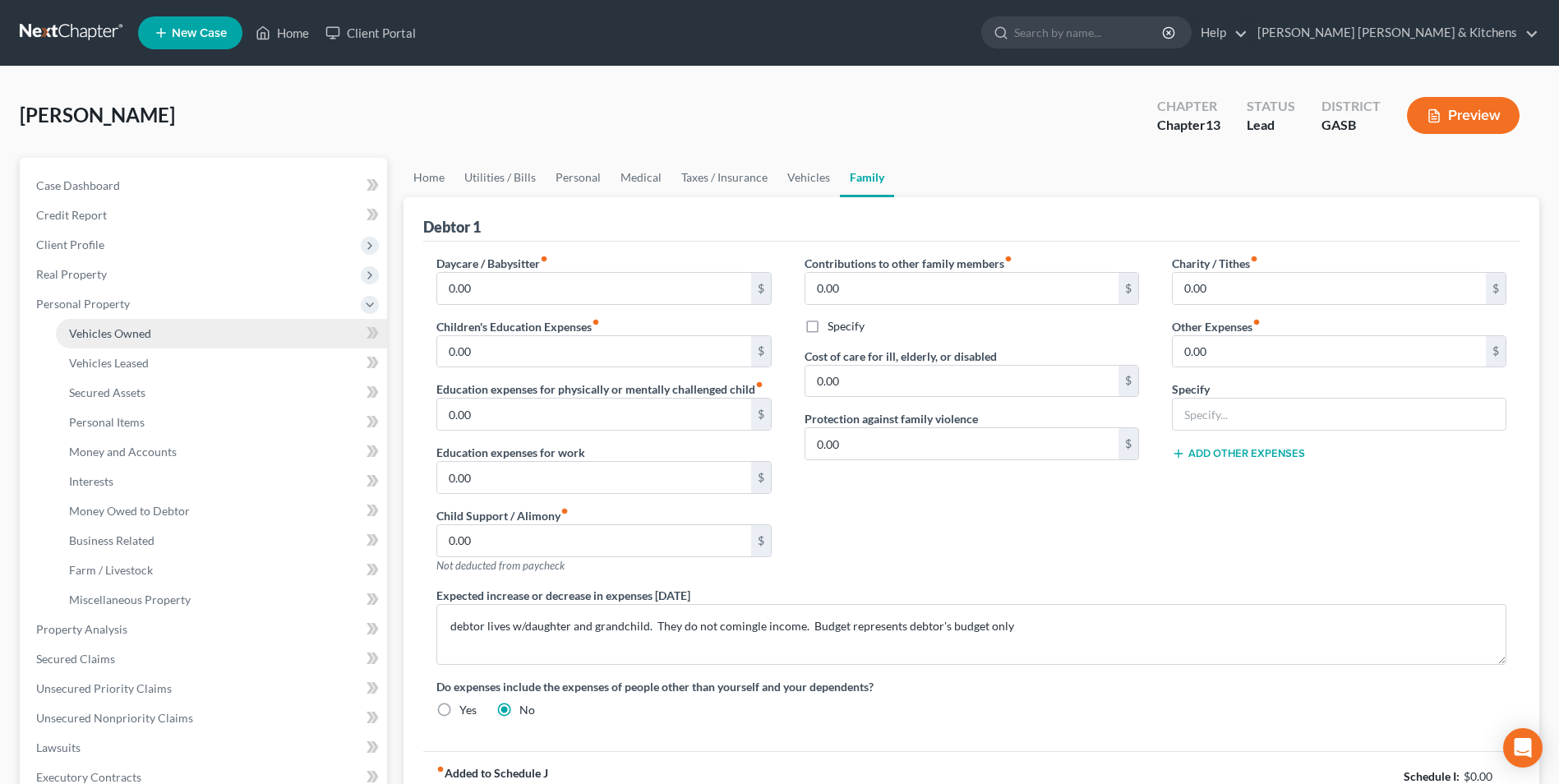
click at [72, 331] on span "Vehicles Owned" at bounding box center [110, 333] width 82 height 14
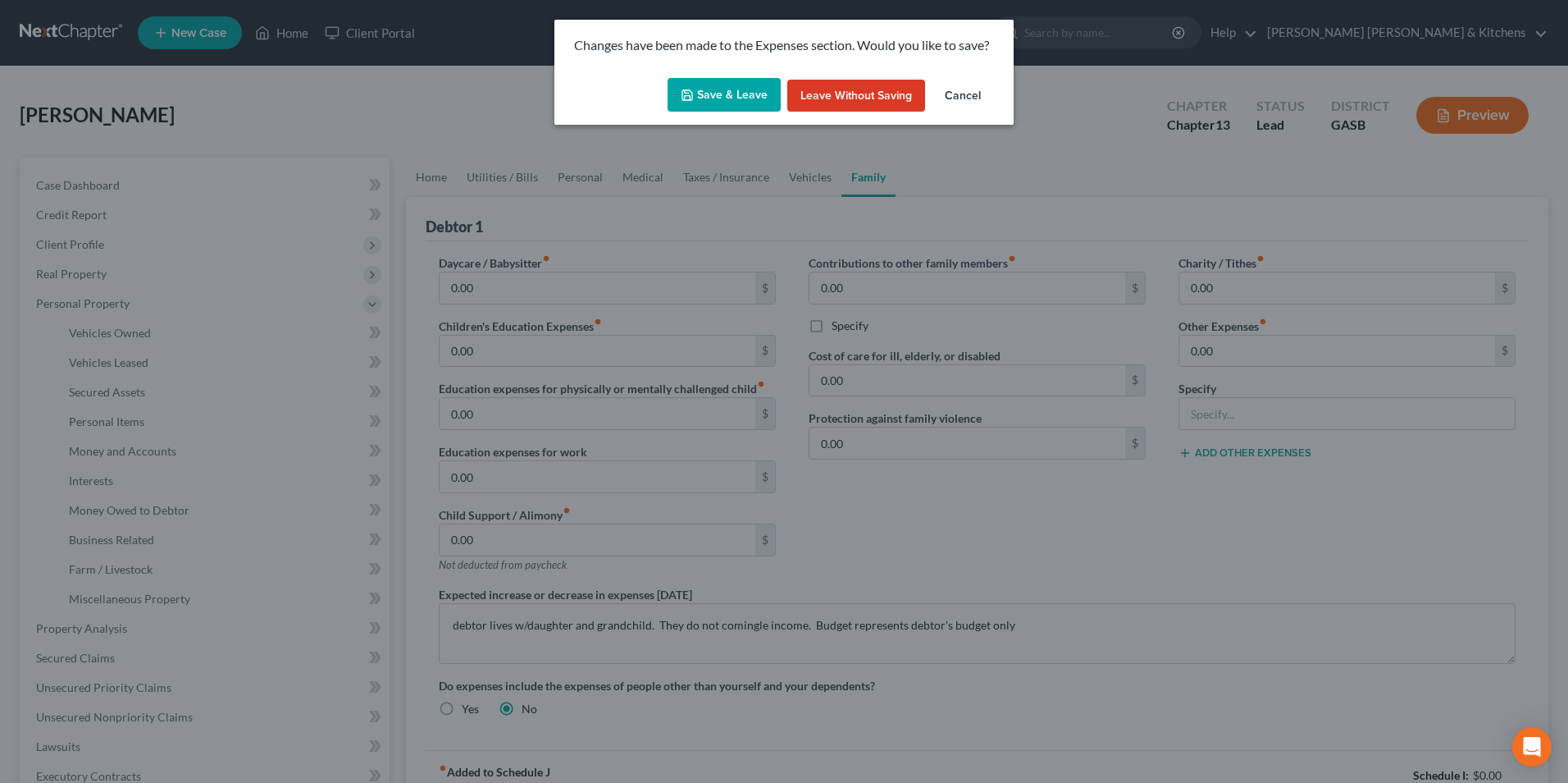
click at [729, 93] on button "Save & Leave" at bounding box center [724, 95] width 113 height 35
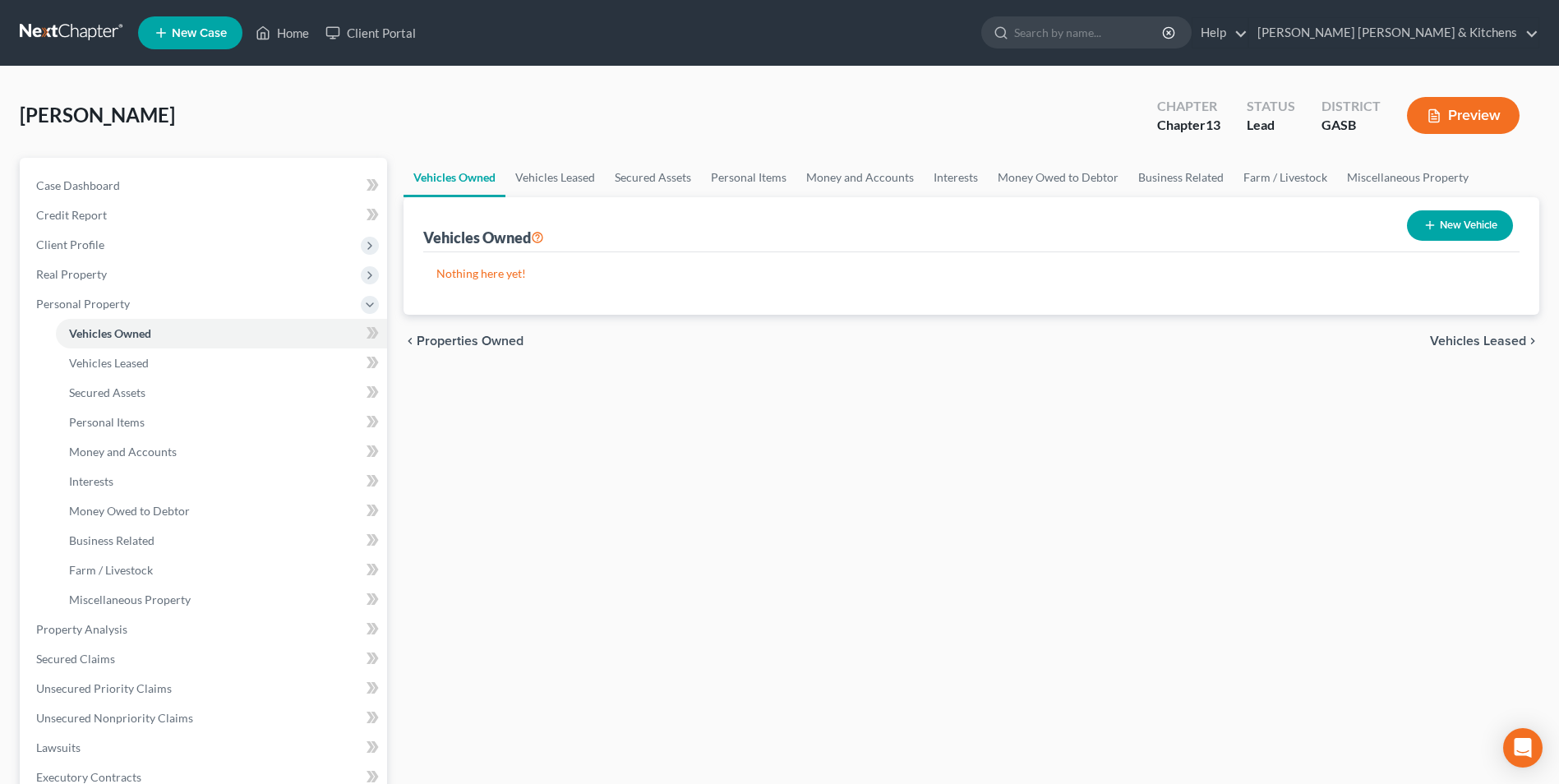
click at [1444, 227] on button "New Vehicle" at bounding box center [1460, 225] width 106 height 30
select select "0"
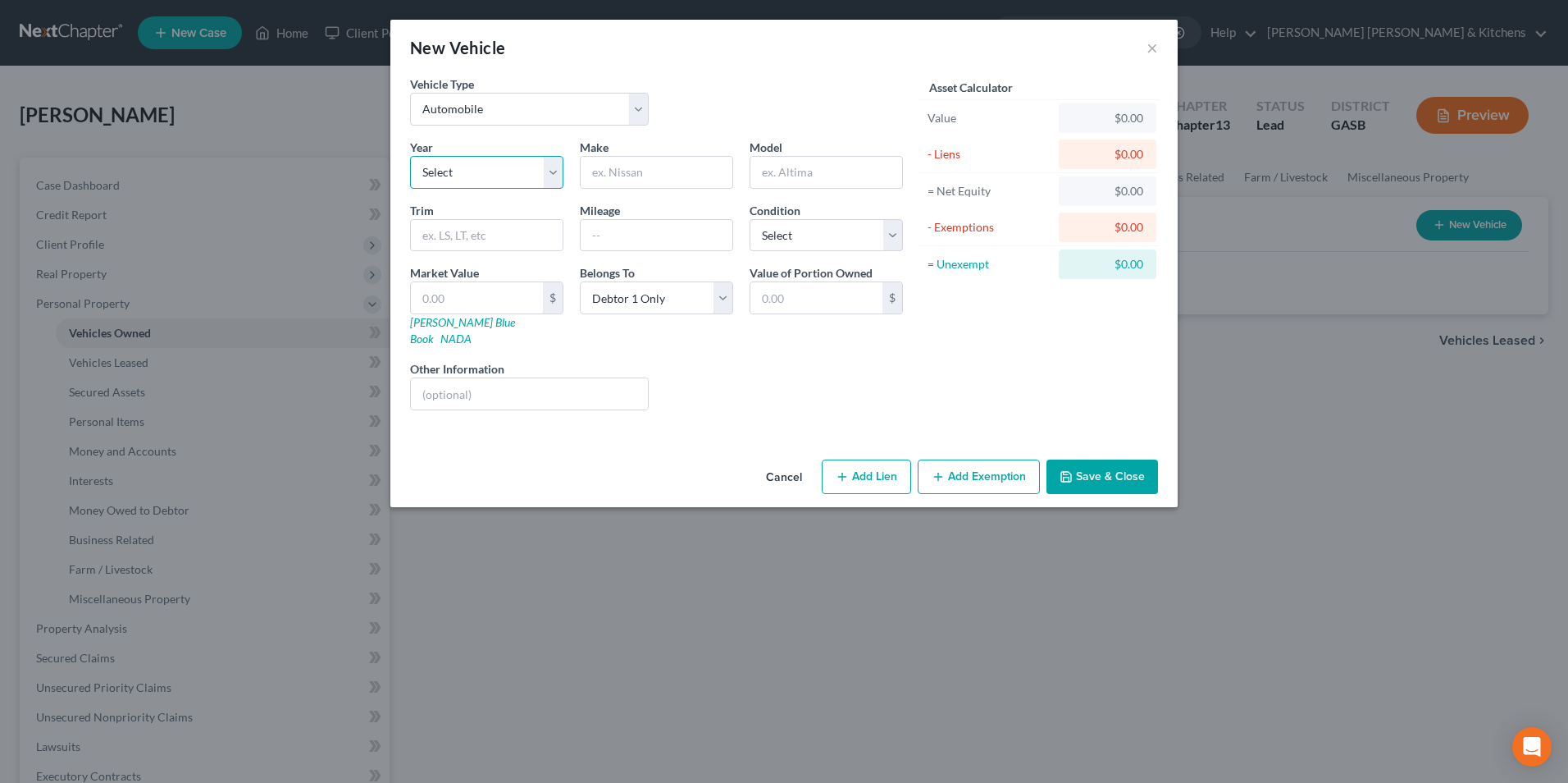
click at [451, 167] on select "Select 2026 2025 2024 2023 2022 2021 2020 2019 2018 2017 2016 2015 2014 2013 20…" at bounding box center [486, 172] width 153 height 33
select select "10"
click at [410, 156] on select "Select 2026 2025 2024 2023 2022 2021 2020 2019 2018 2017 2016 2015 2014 2013 20…" at bounding box center [486, 172] width 153 height 33
click at [591, 174] on input "text" at bounding box center [656, 172] width 152 height 31
type input "VW"
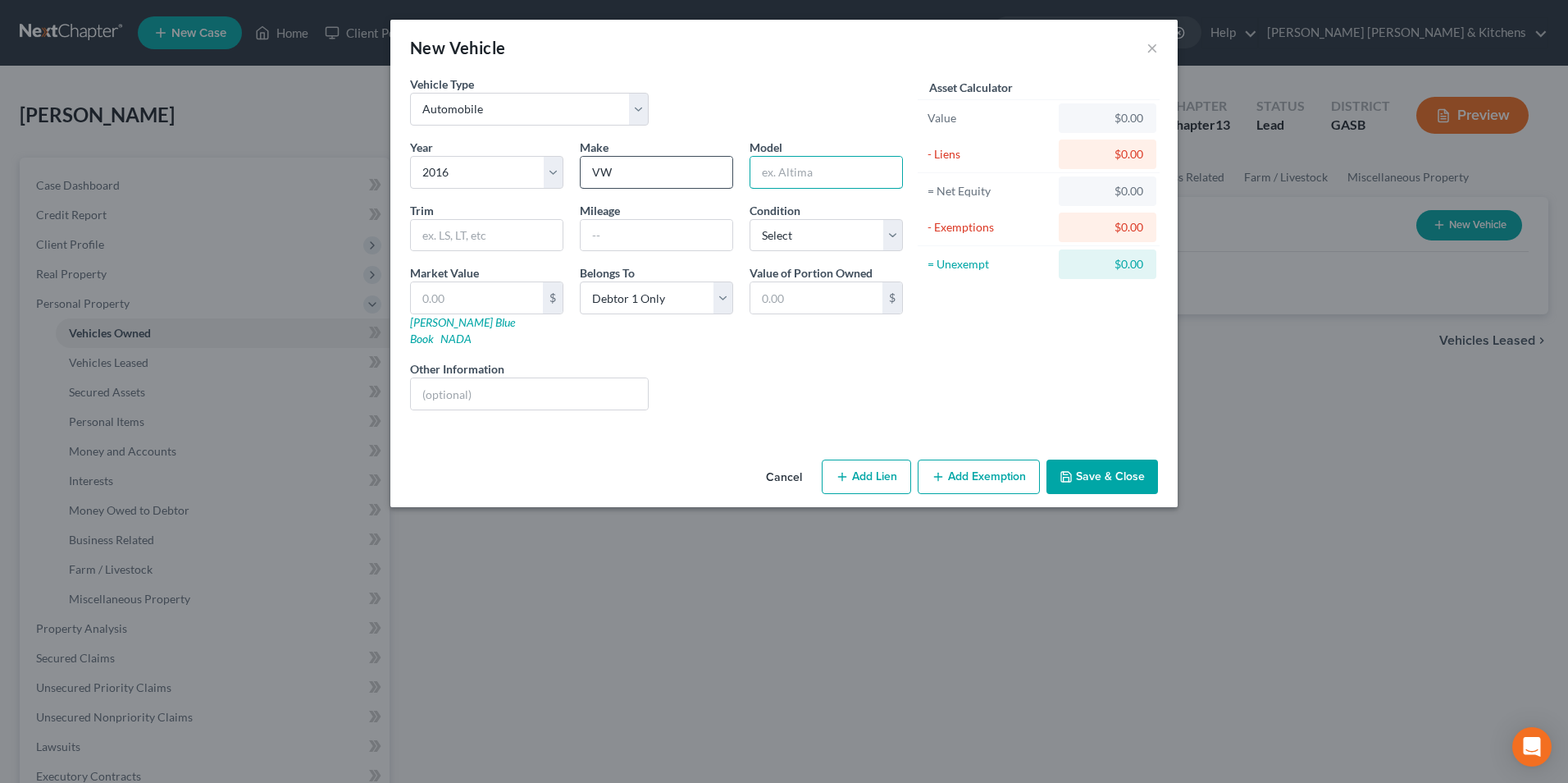
type input "/"
type input "Tiguan"
click at [414, 290] on input "text" at bounding box center [477, 297] width 132 height 31
type input "5"
type input "5.00"
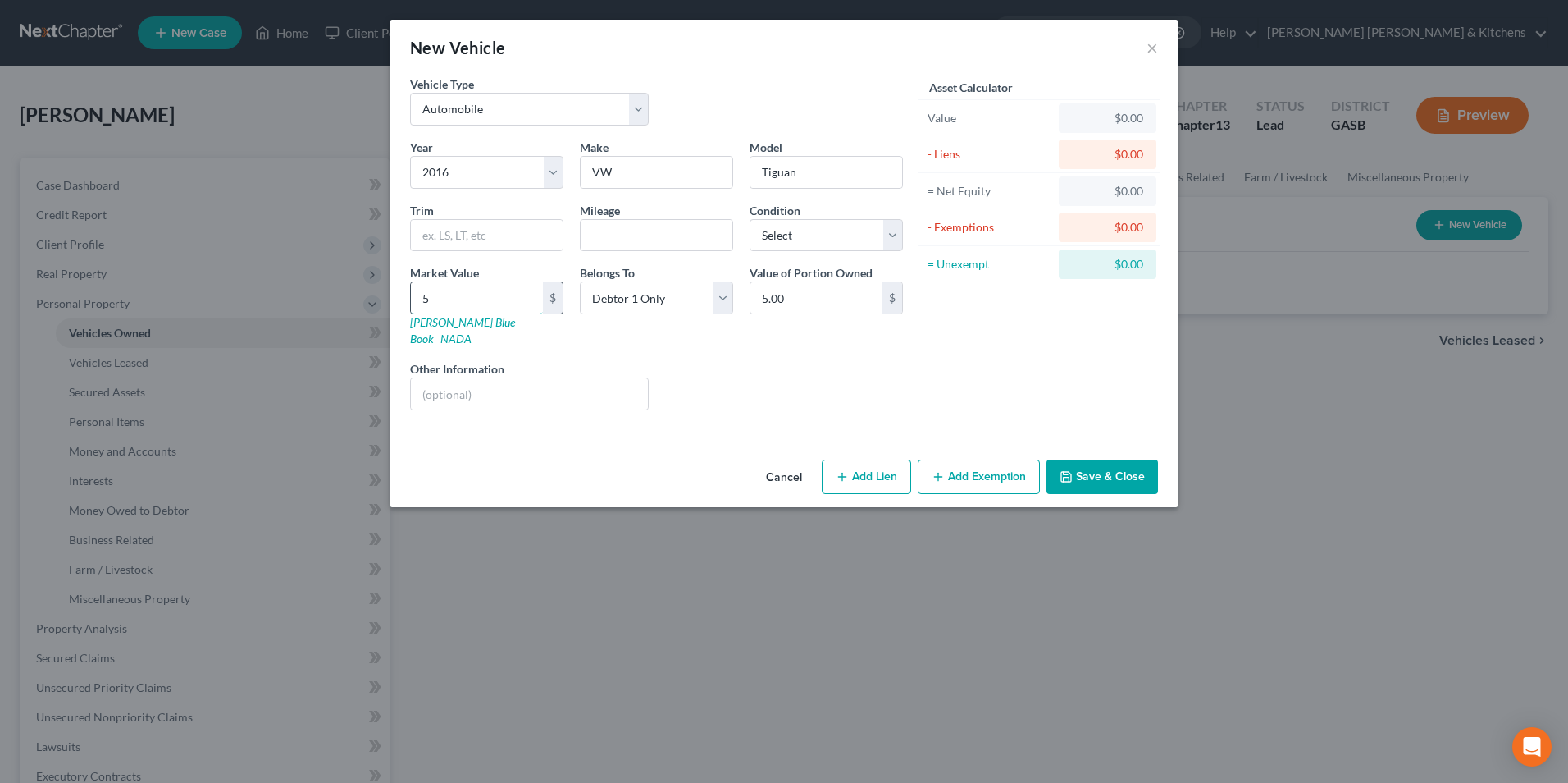
type input "59"
type input "59.00"
type input "591"
type input "591.00"
type input "5910"
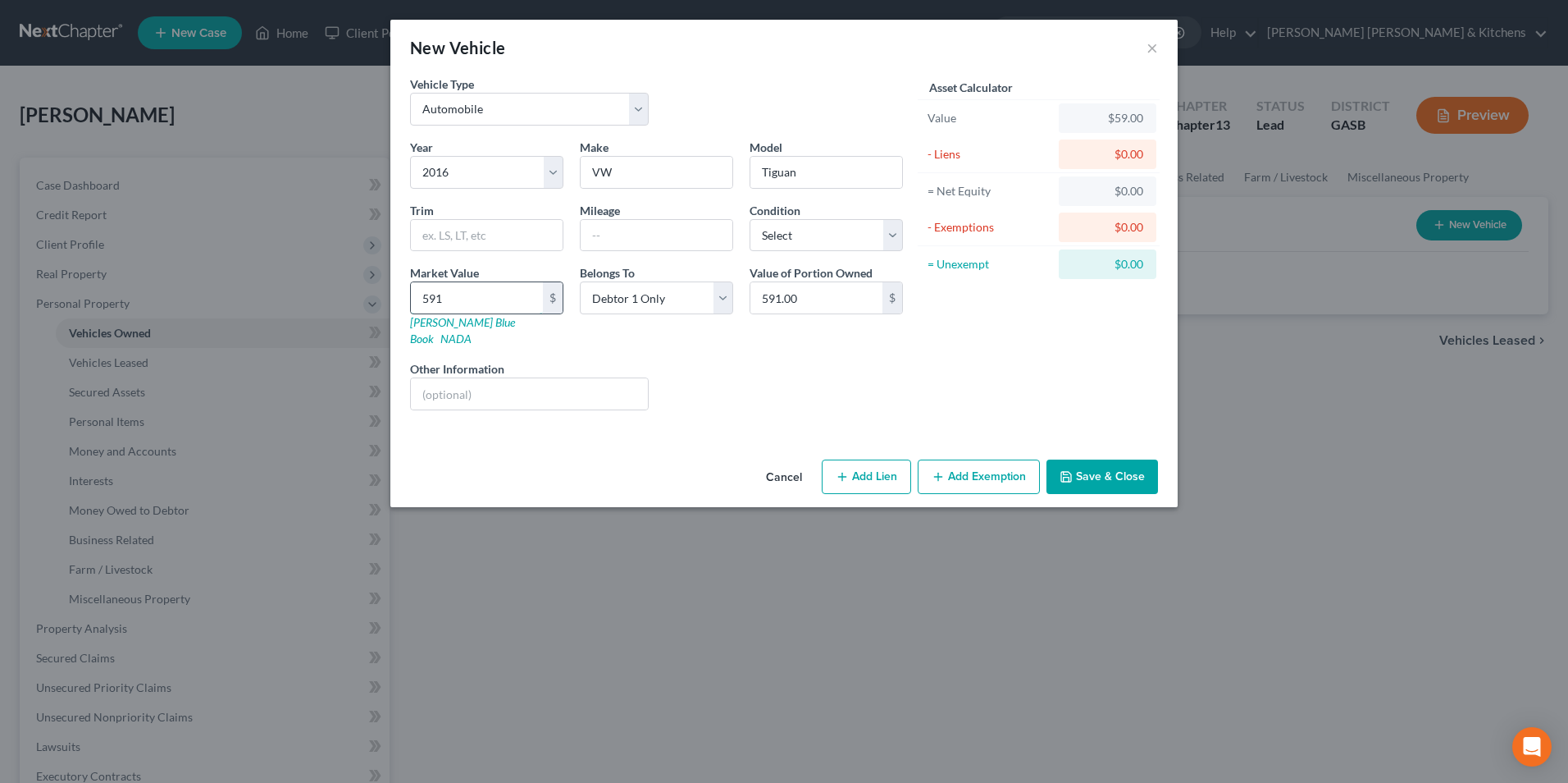
type input "5,910.00"
type input "5,910"
click at [608, 303] on select "Select Debtor 1 Only Debtor 2 Only Debtor 1 And Debtor 2 Only At Least One Of T…" at bounding box center [656, 297] width 153 height 33
select select "3"
click at [580, 281] on select "Select Debtor 1 Only Debtor 2 Only Debtor 1 And Debtor 2 Only At Least One Of T…" at bounding box center [656, 297] width 153 height 33
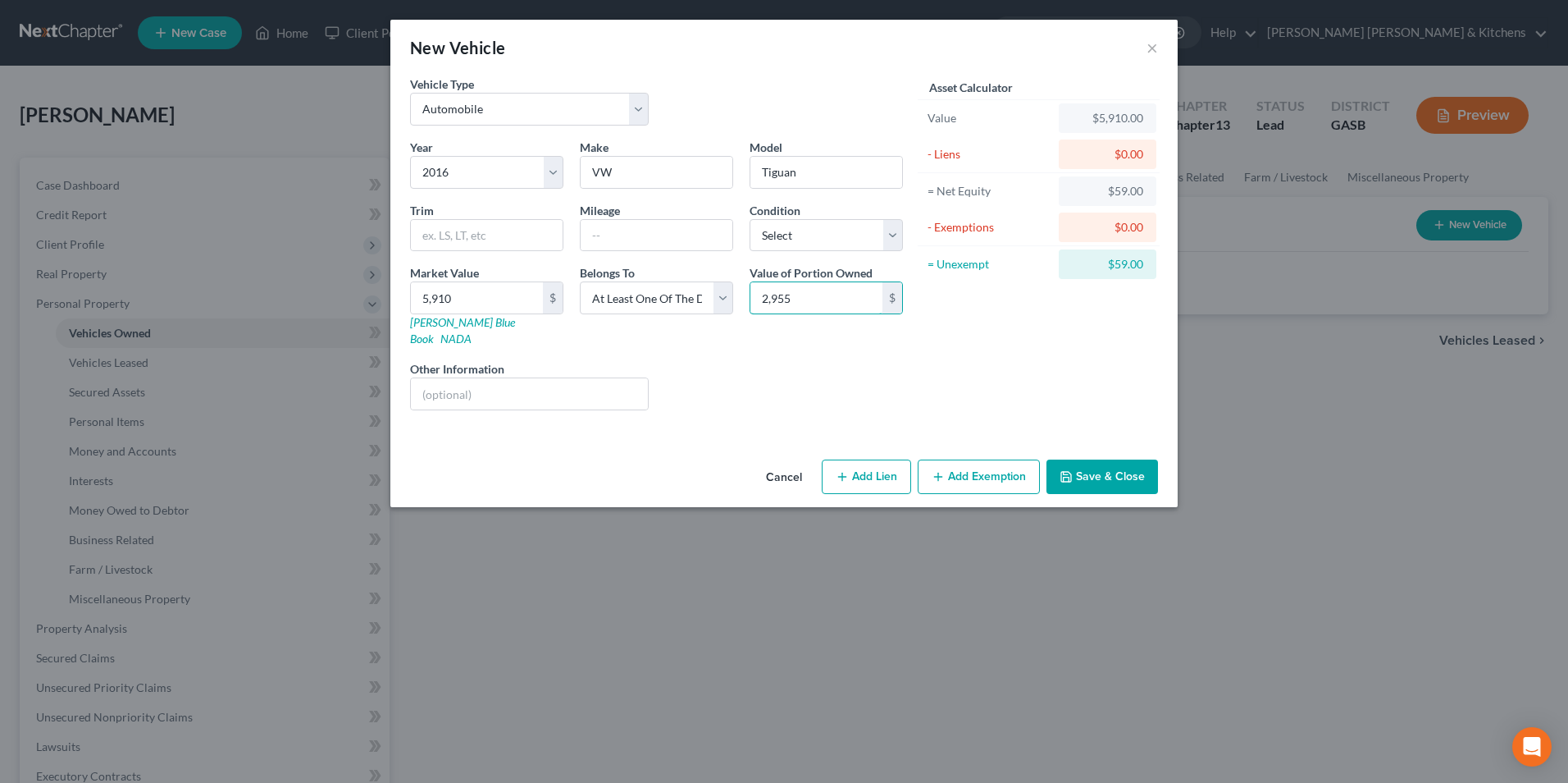
type input "2,955"
click at [866, 466] on button "Add Lien" at bounding box center [866, 476] width 90 height 35
select select "3"
select select "0"
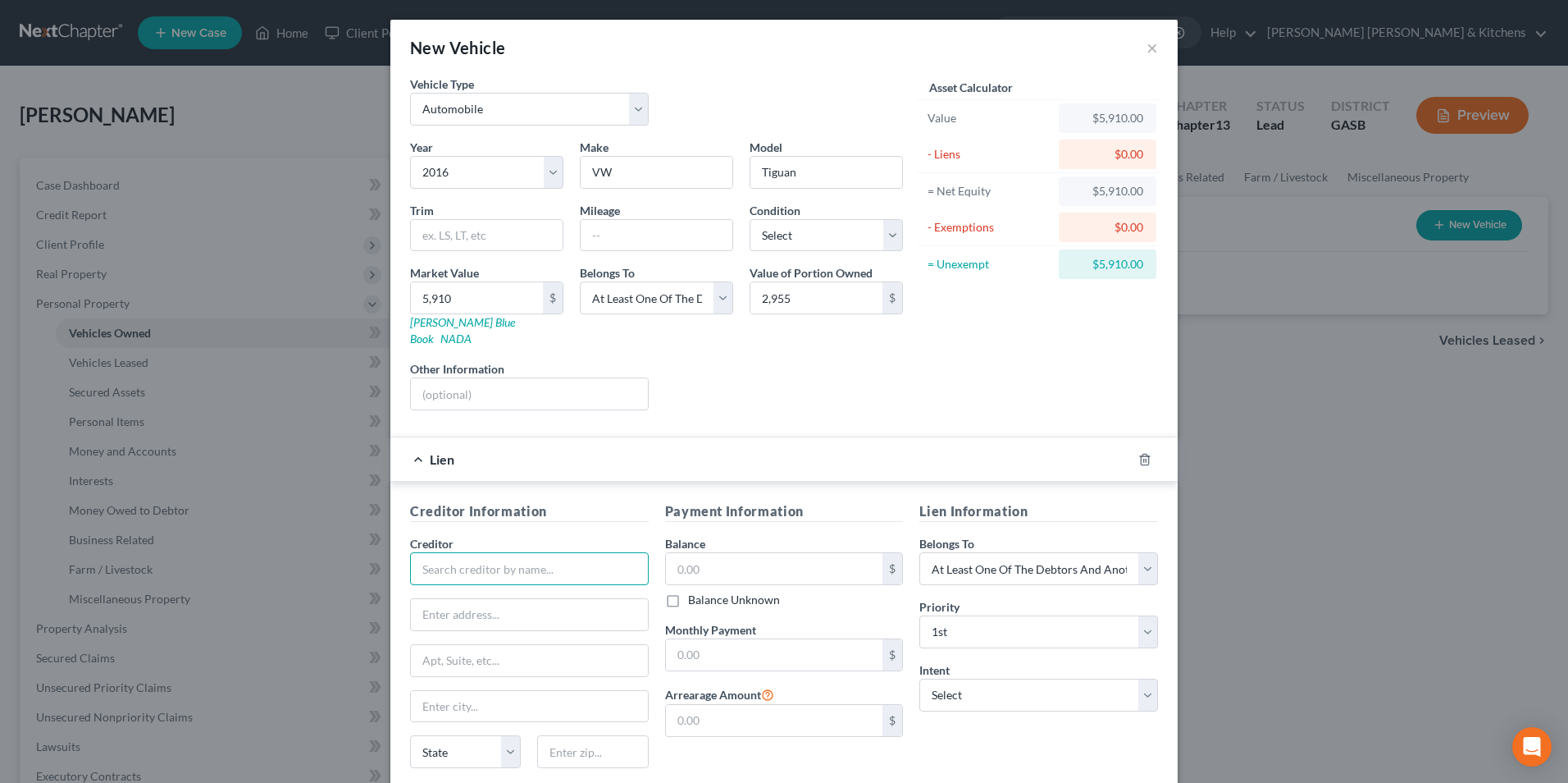
drag, startPoint x: 454, startPoint y: 557, endPoint x: 463, endPoint y: 536, distance: 22.8
click at [459, 553] on input "text" at bounding box center [529, 569] width 238 height 33
click at [470, 589] on div "Westlake Financial" at bounding box center [509, 597] width 171 height 16
type input "Westlake Financial"
type input "Post Office Box 54807"
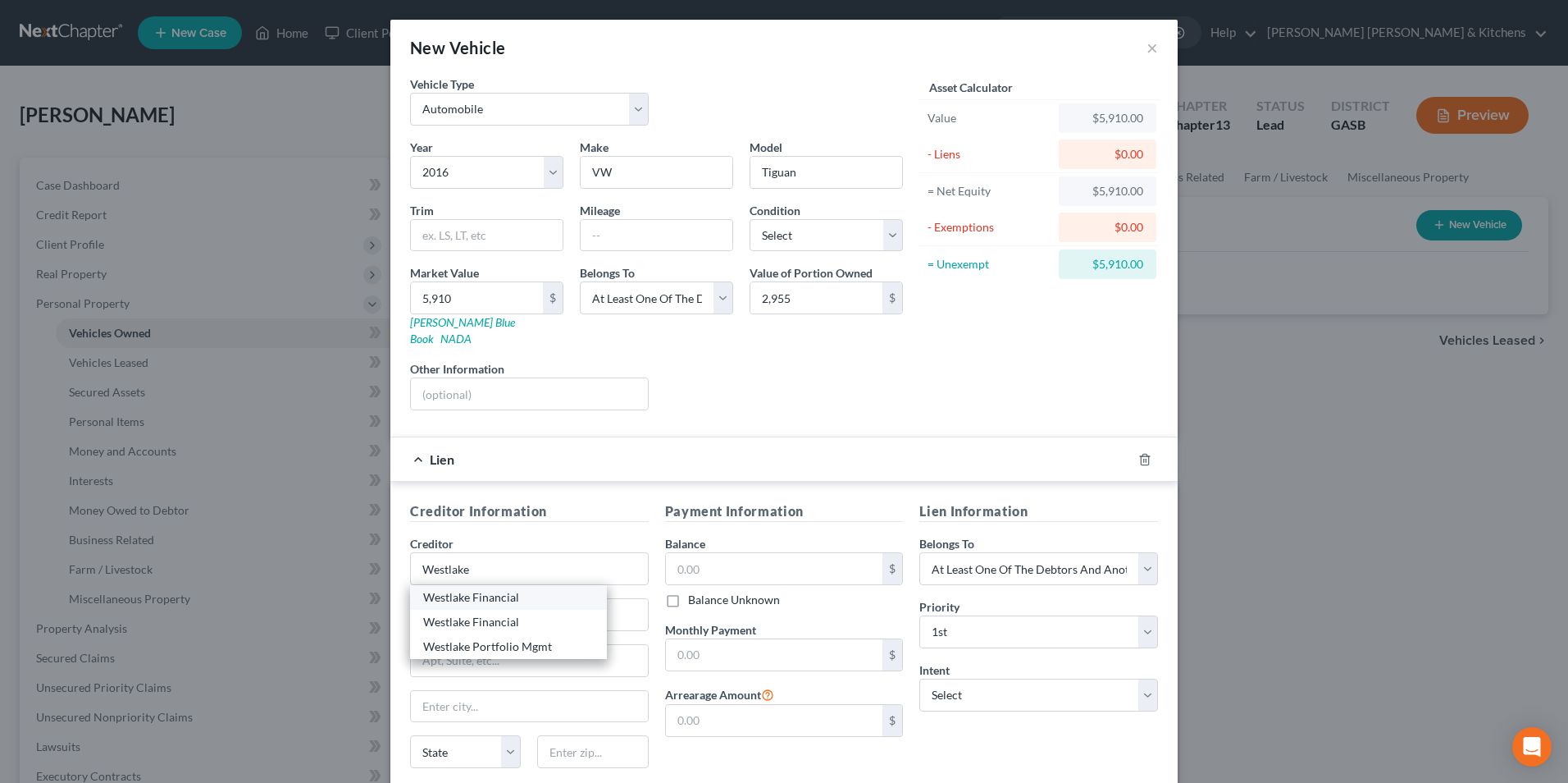
type input "[GEOGRAPHIC_DATA]"
select select "4"
type input "90054"
click at [739, 557] on input "text" at bounding box center [775, 569] width 217 height 31
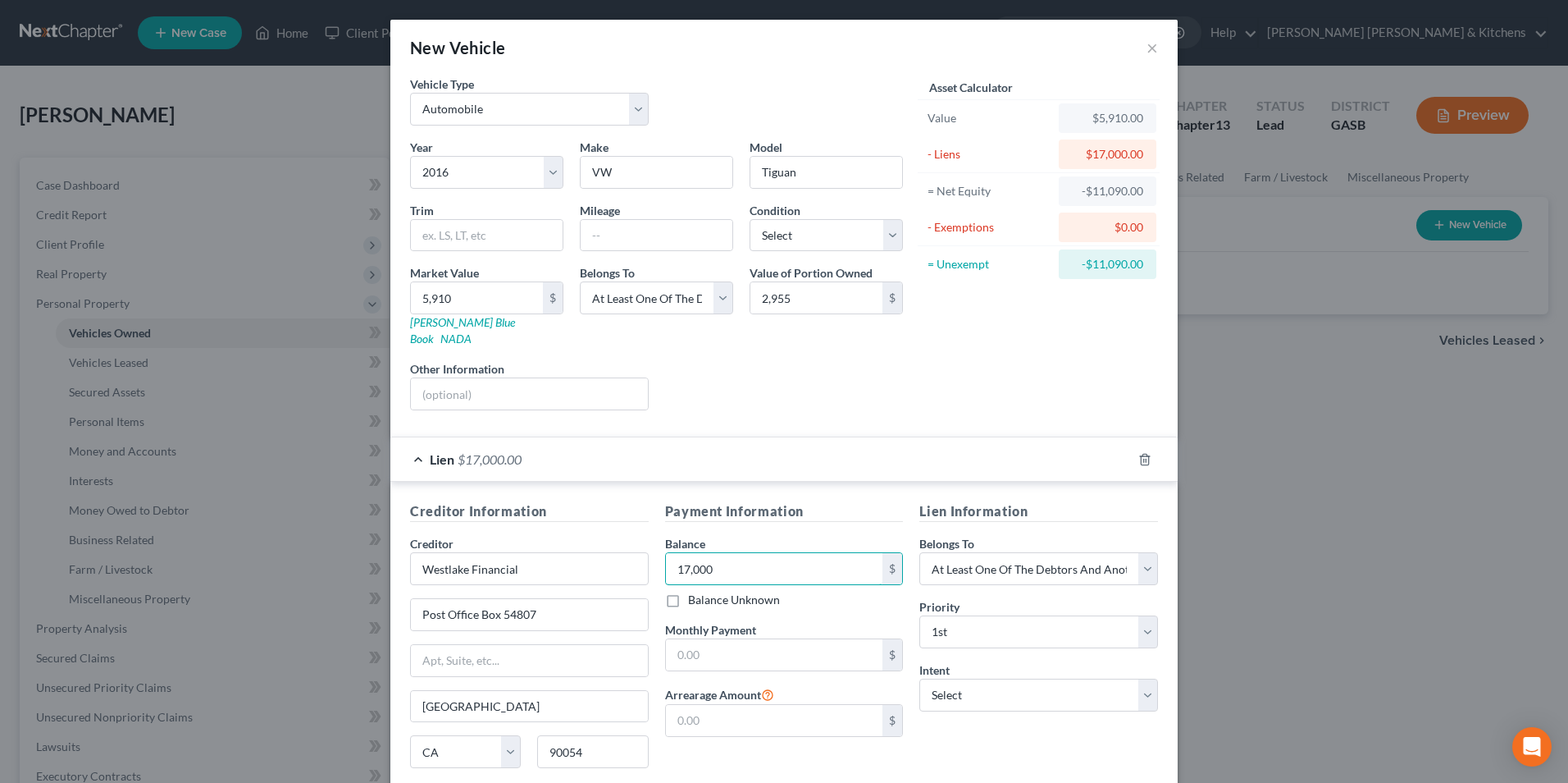
type input "17,000"
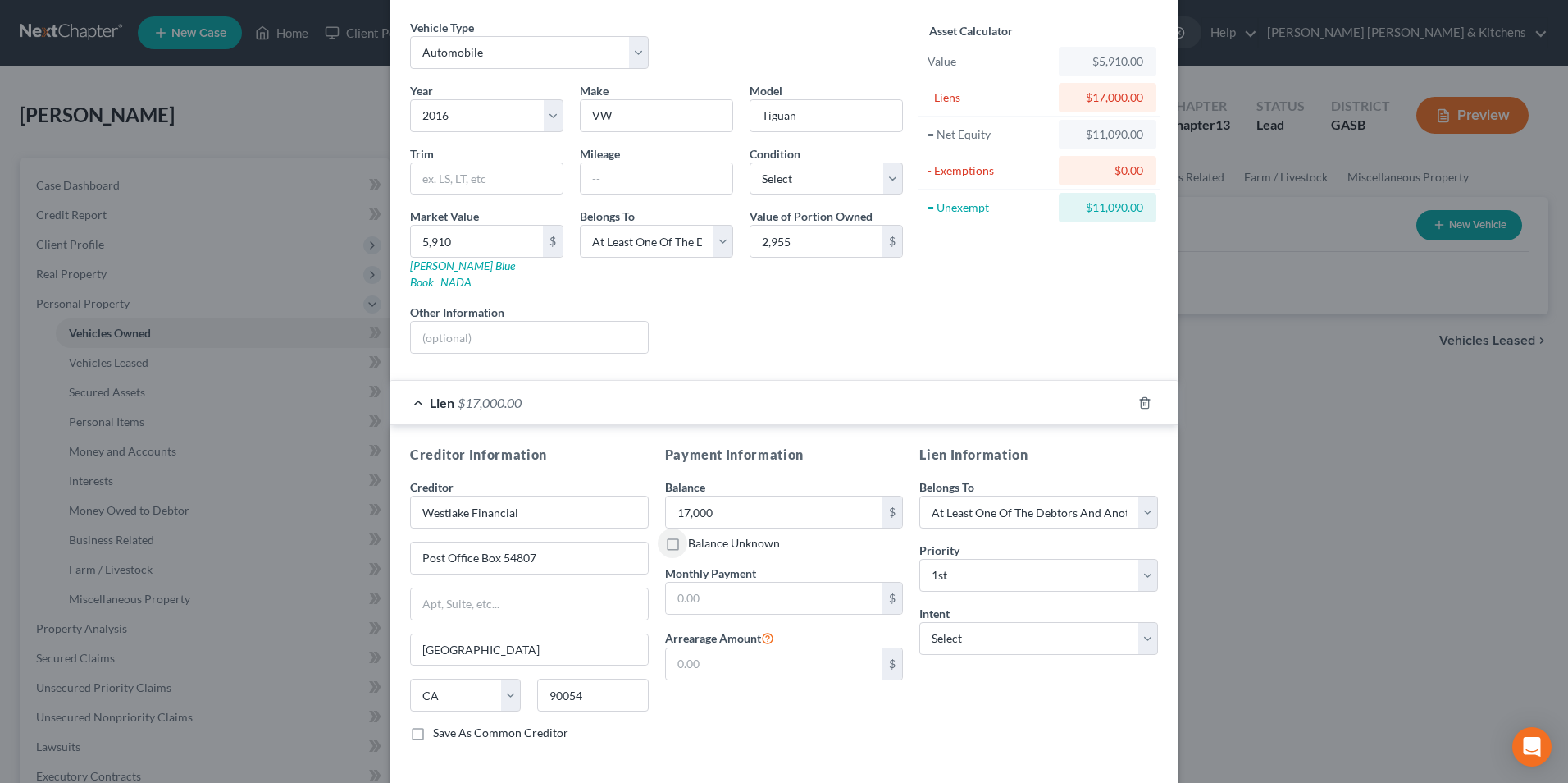
scroll to position [115, 0]
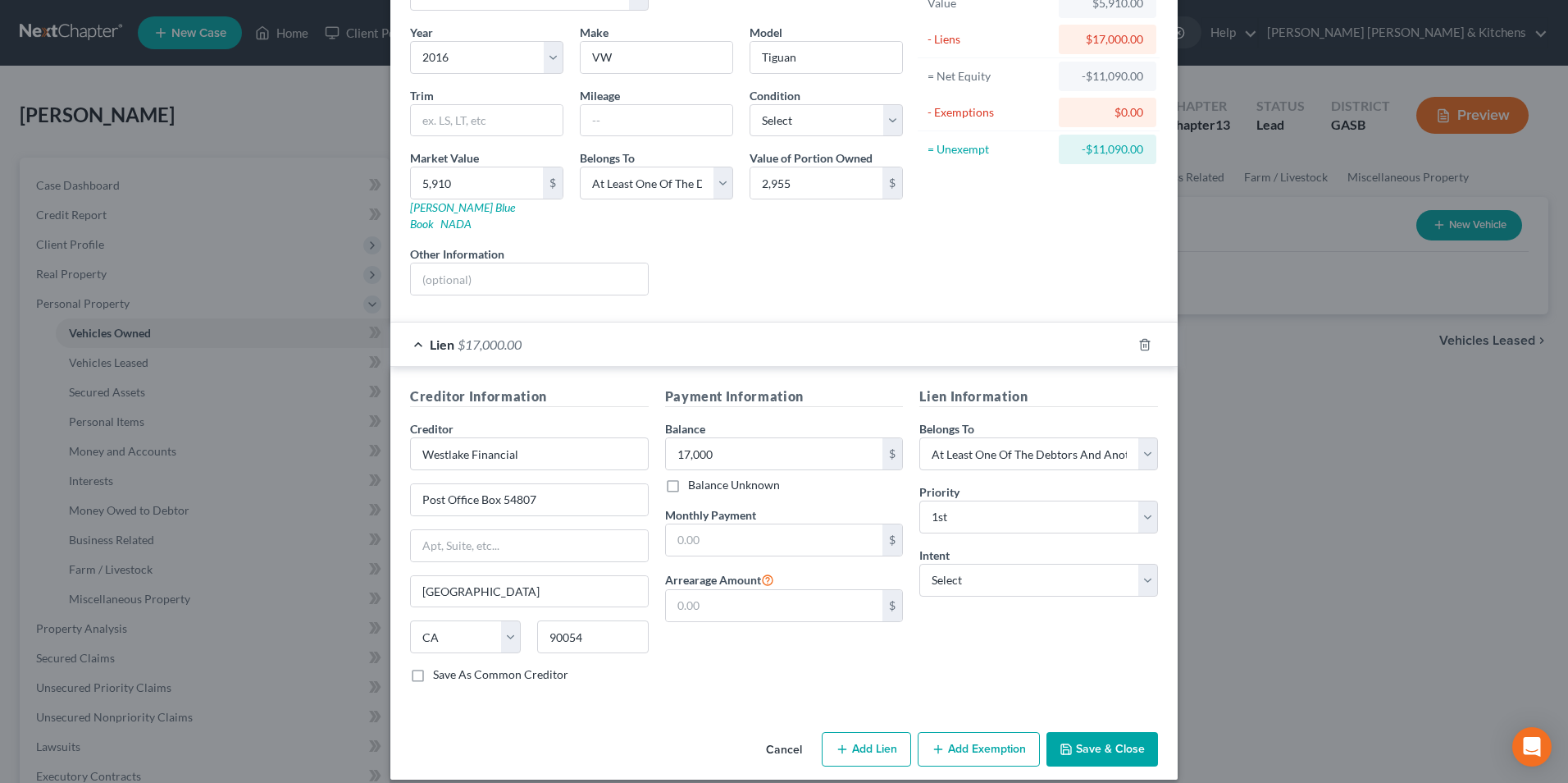
click at [1087, 733] on button "Save & Close" at bounding box center [1102, 749] width 111 height 35
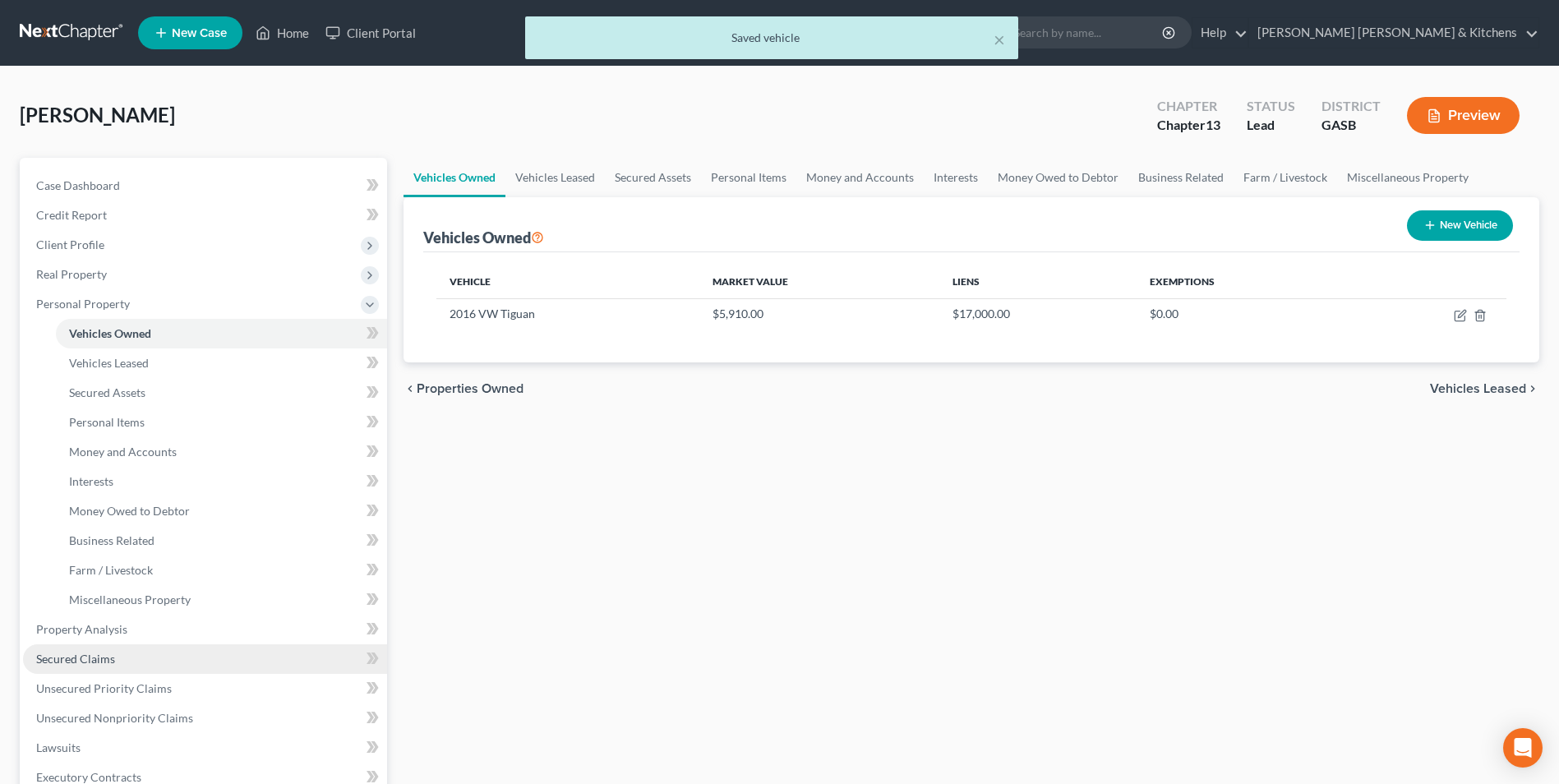
click at [86, 656] on span "Secured Claims" at bounding box center [76, 658] width 79 height 14
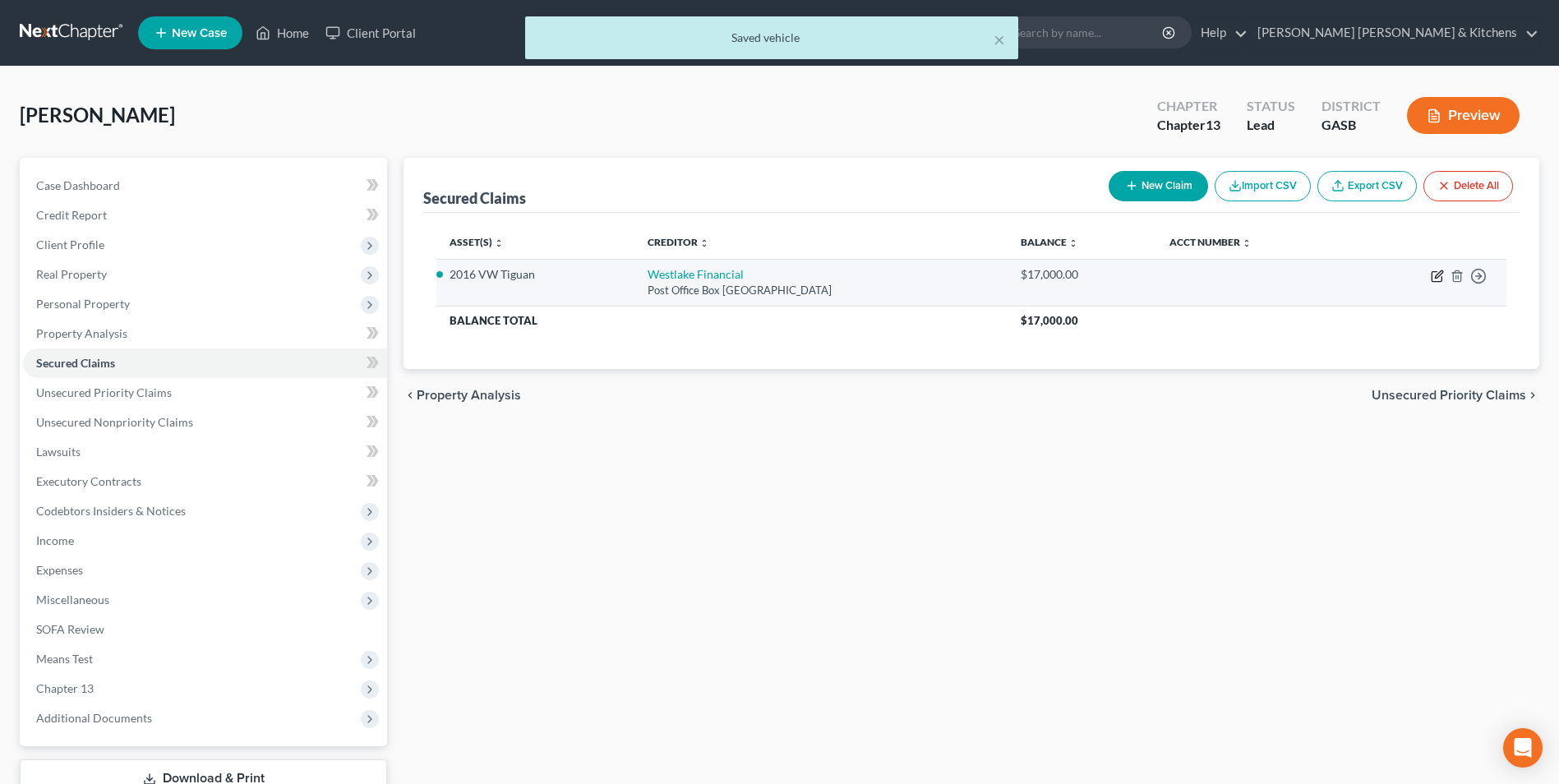
click at [1438, 282] on icon "button" at bounding box center [1436, 276] width 10 height 10
select select "4"
select select "2"
select select "3"
select select "0"
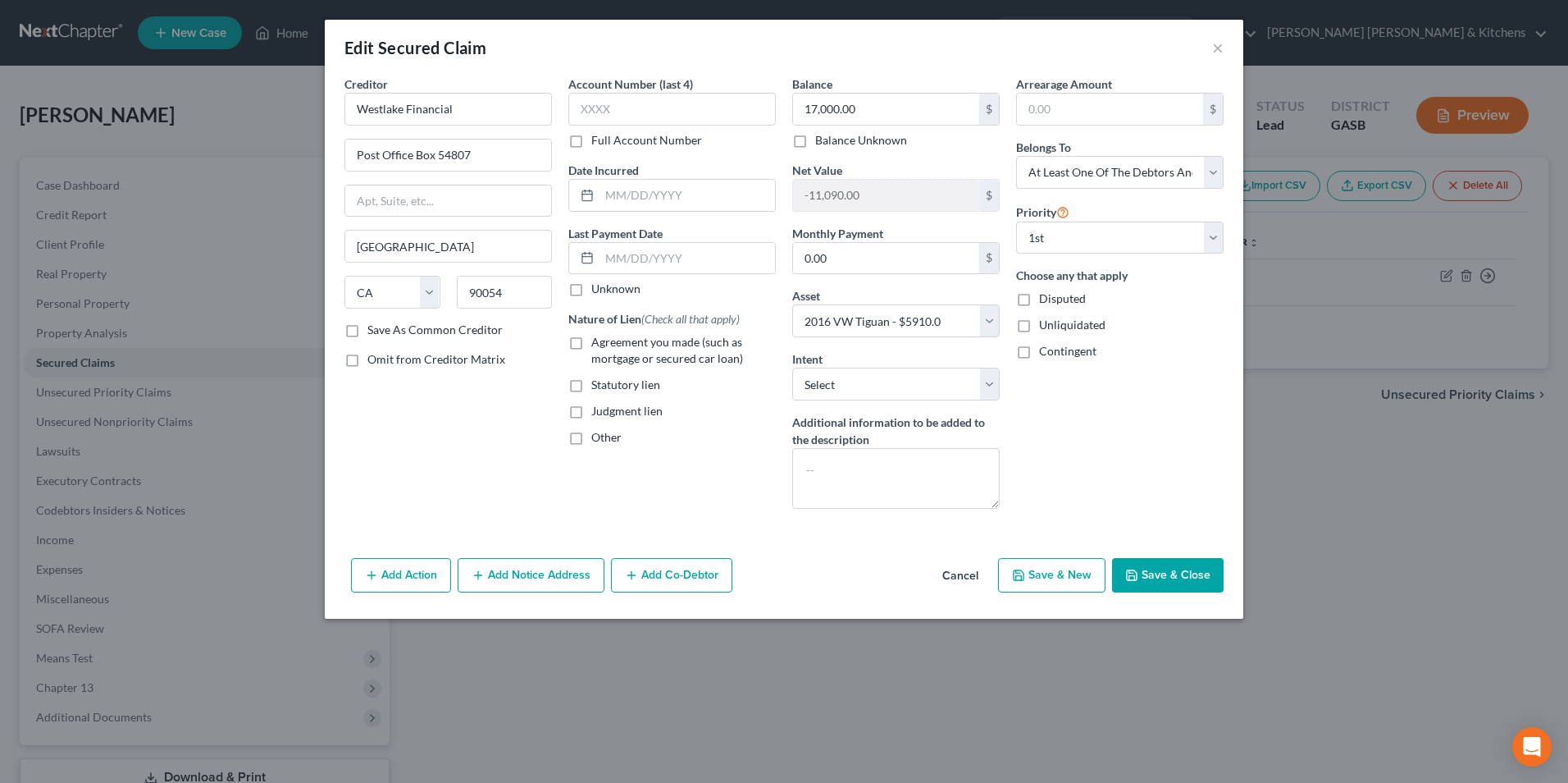
click at [591, 347] on label "Agreement you made (such as mortgage or secured car loan)" at bounding box center [683, 350] width 184 height 33
click at [598, 344] on input "Agreement you made (such as mortgage or secured car loan)" at bounding box center [603, 339] width 11 height 11
checkbox input "true"
click at [671, 572] on button "Add Co-Debtor" at bounding box center [671, 575] width 121 height 35
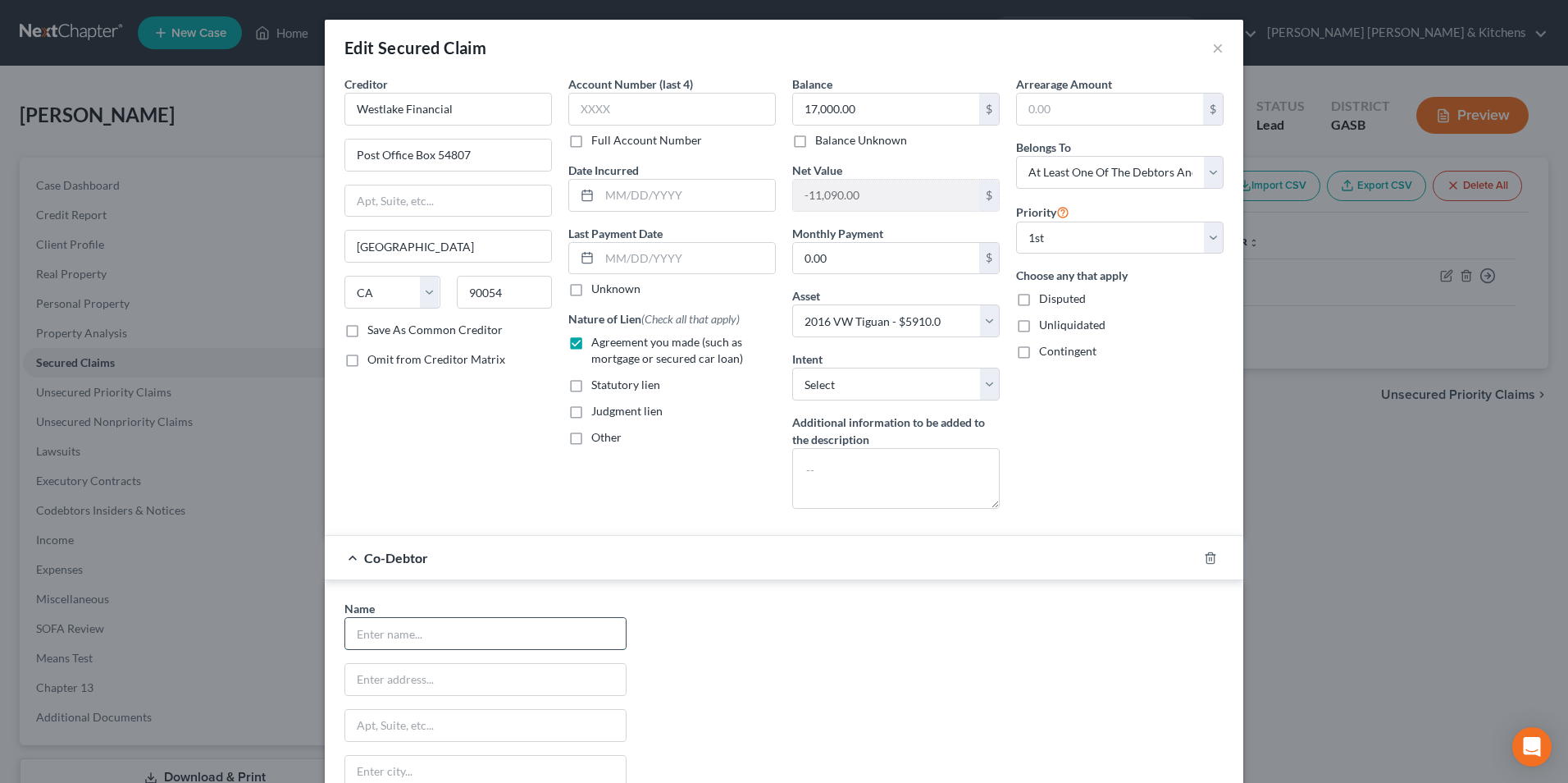
drag, startPoint x: 430, startPoint y: 639, endPoint x: 438, endPoint y: 626, distance: 15.3
click at [430, 639] on input "text" at bounding box center [485, 633] width 280 height 31
type input "[PERSON_NAME]"
type input "[STREET_ADDRESS]"
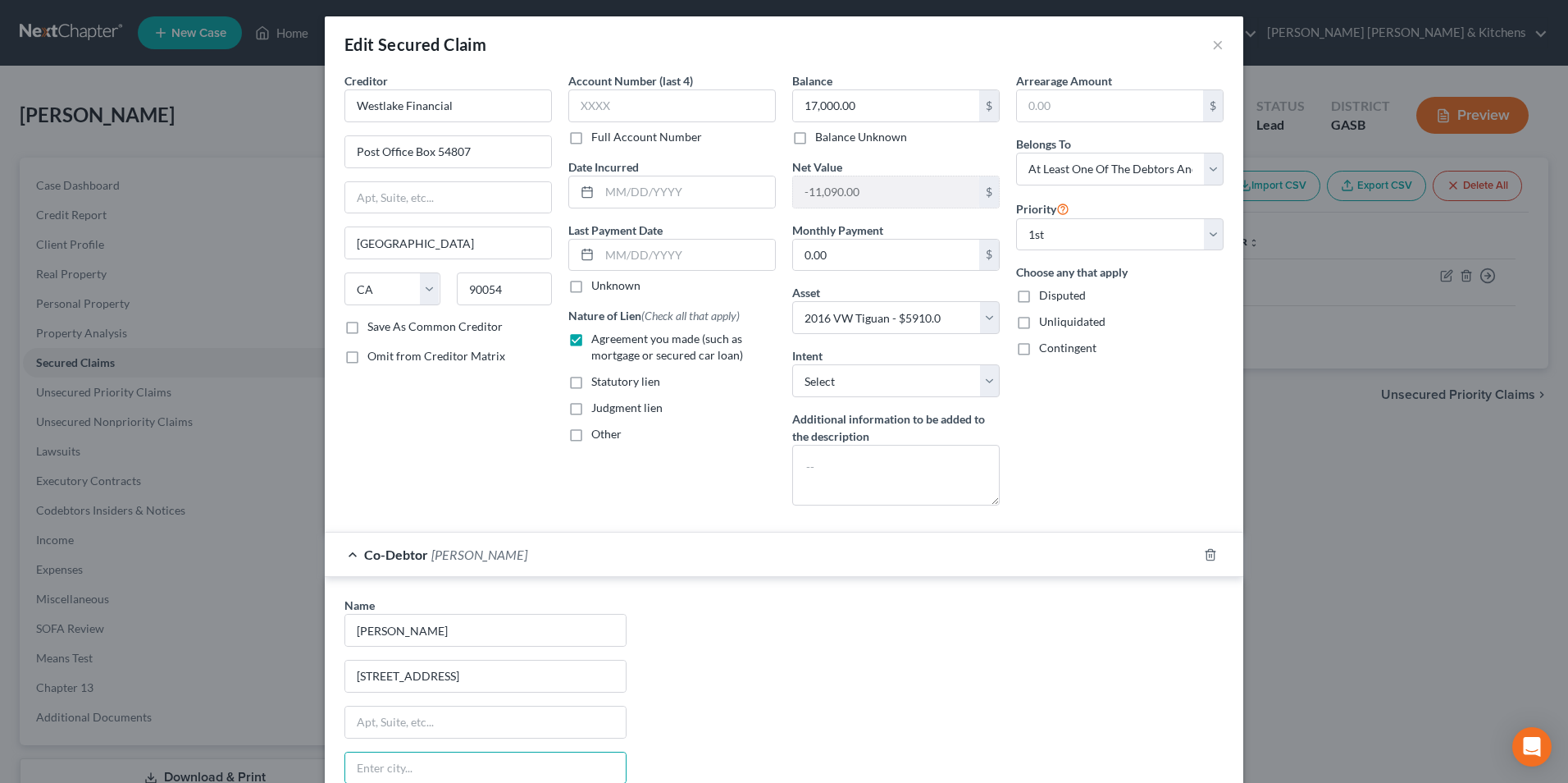
scroll to position [238, 0]
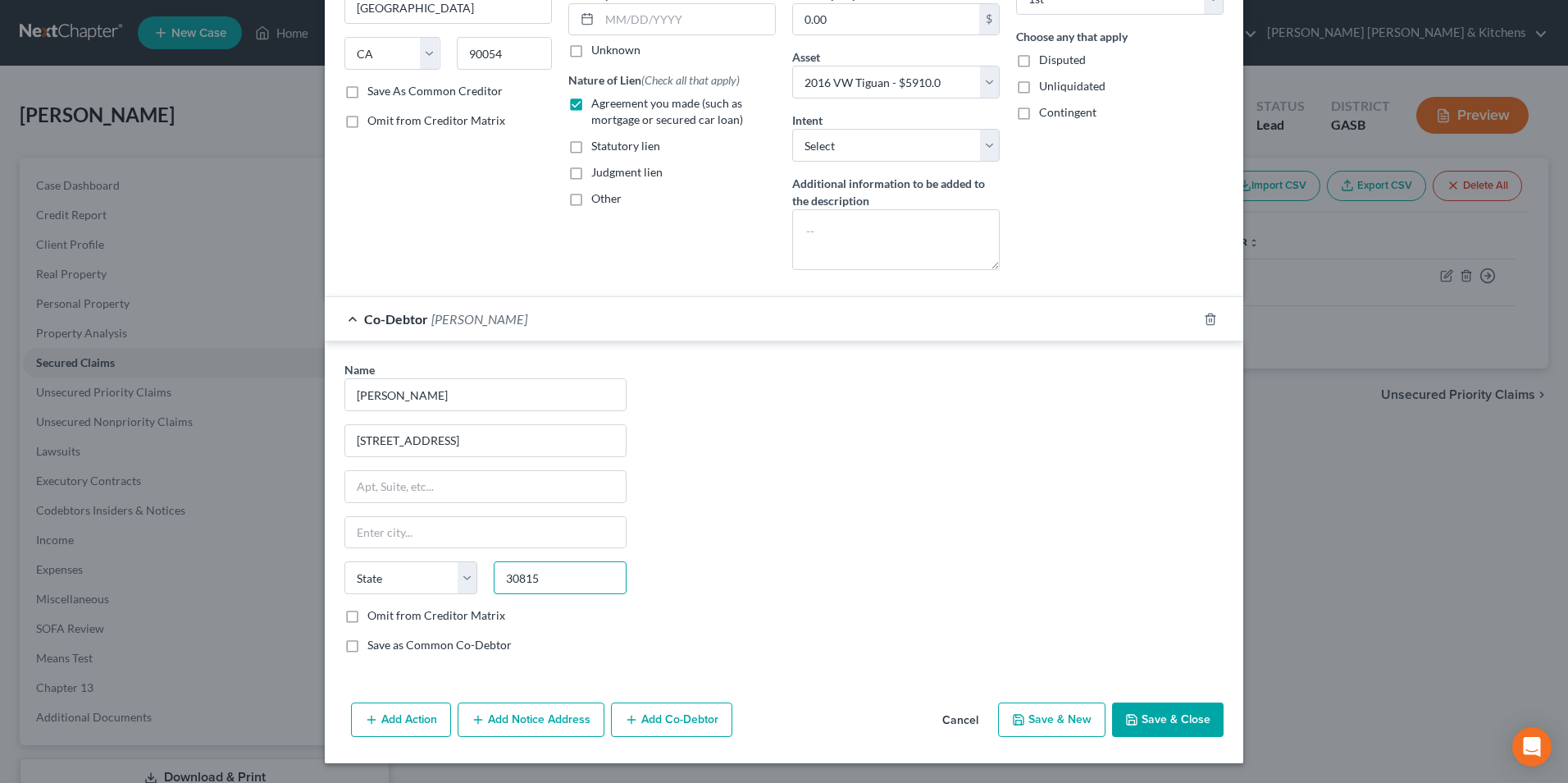
type input "30815"
type input "Hephzibah"
select select "10"
click at [1159, 737] on div "Add Action Add Notice Address Add Co-Debtor Cancel Save & New Save & Close" at bounding box center [784, 722] width 919 height 54
click at [1173, 715] on button "Save & Close" at bounding box center [1168, 719] width 111 height 35
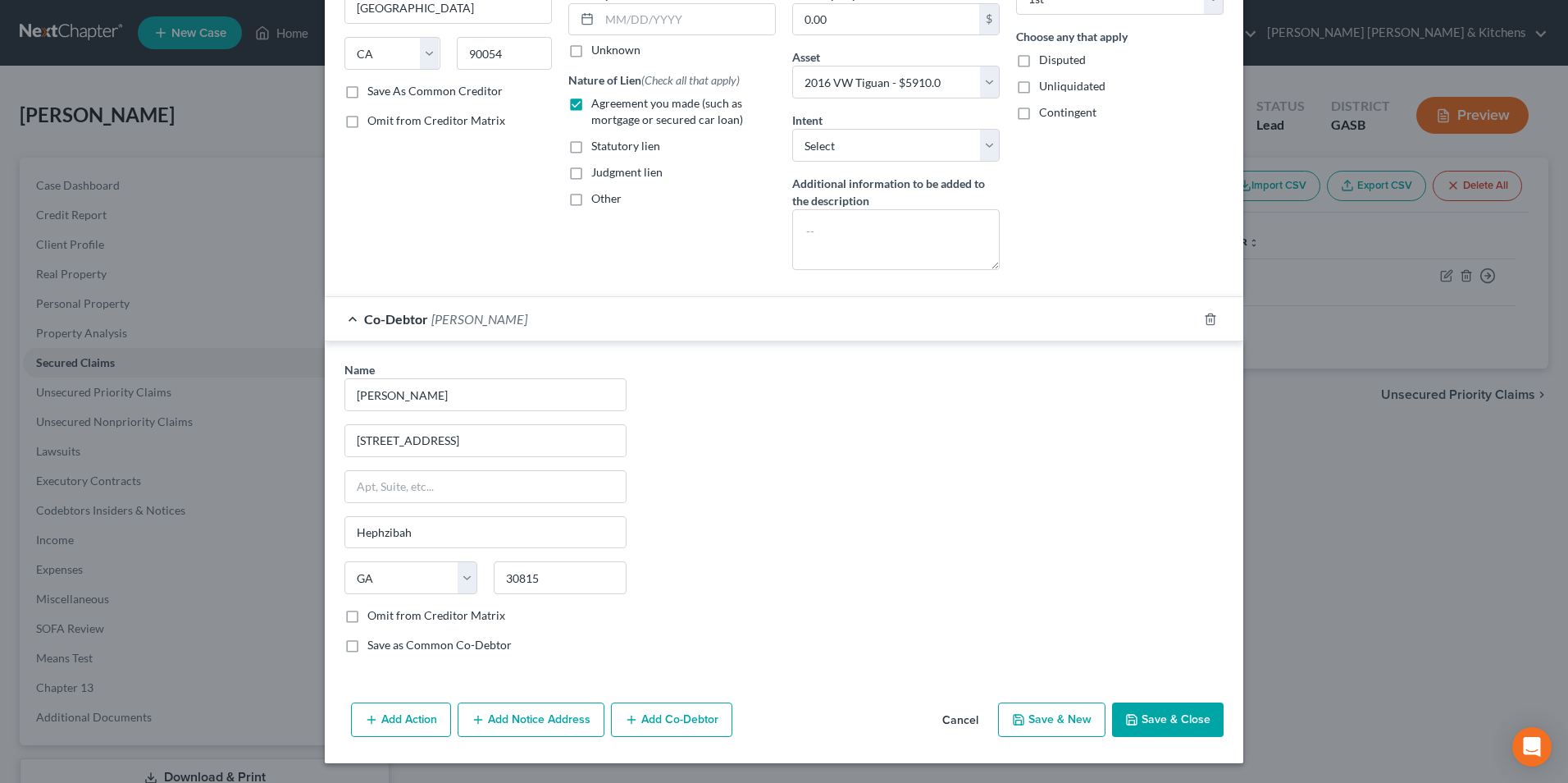
select select
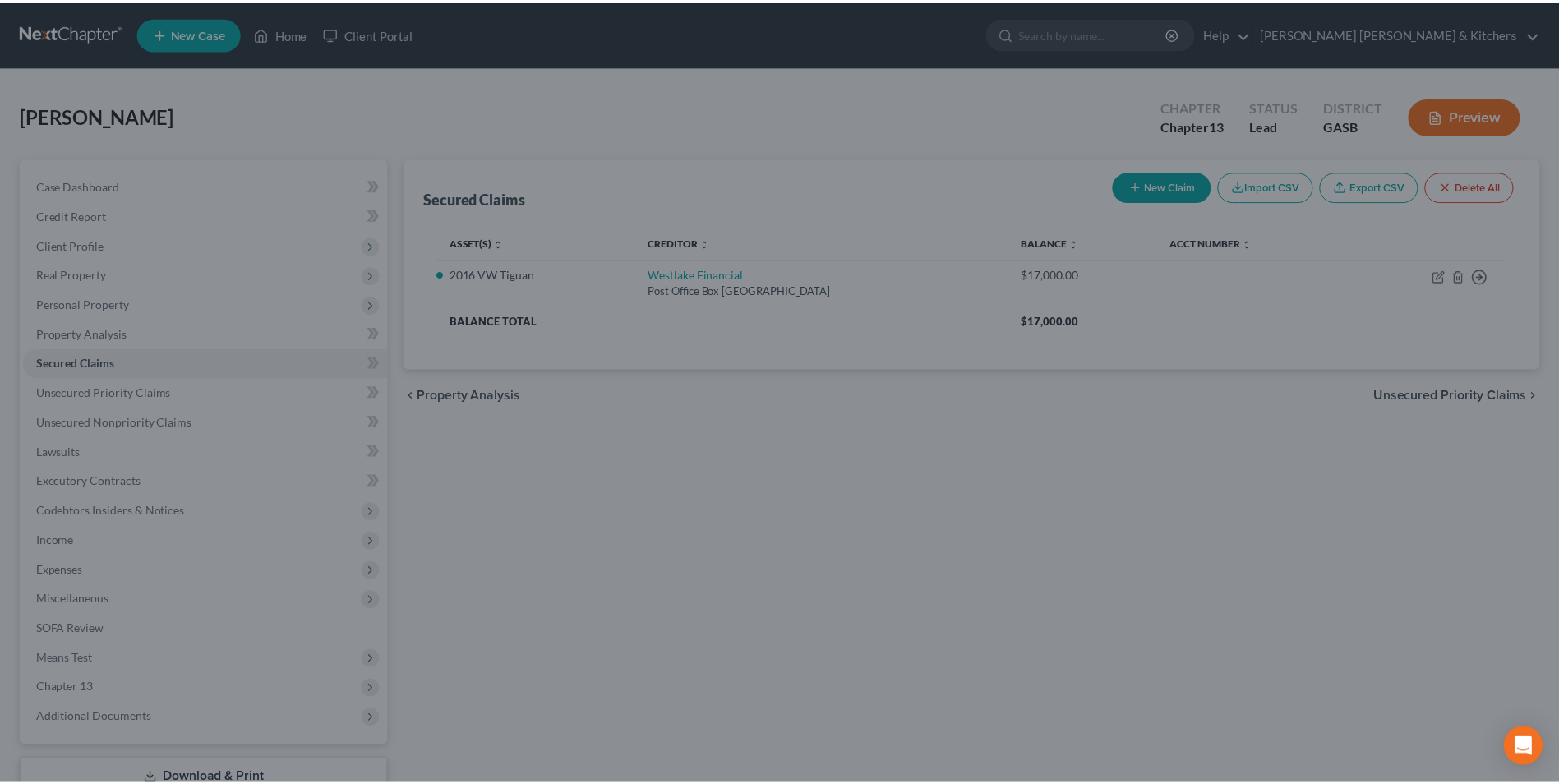
scroll to position [0, 0]
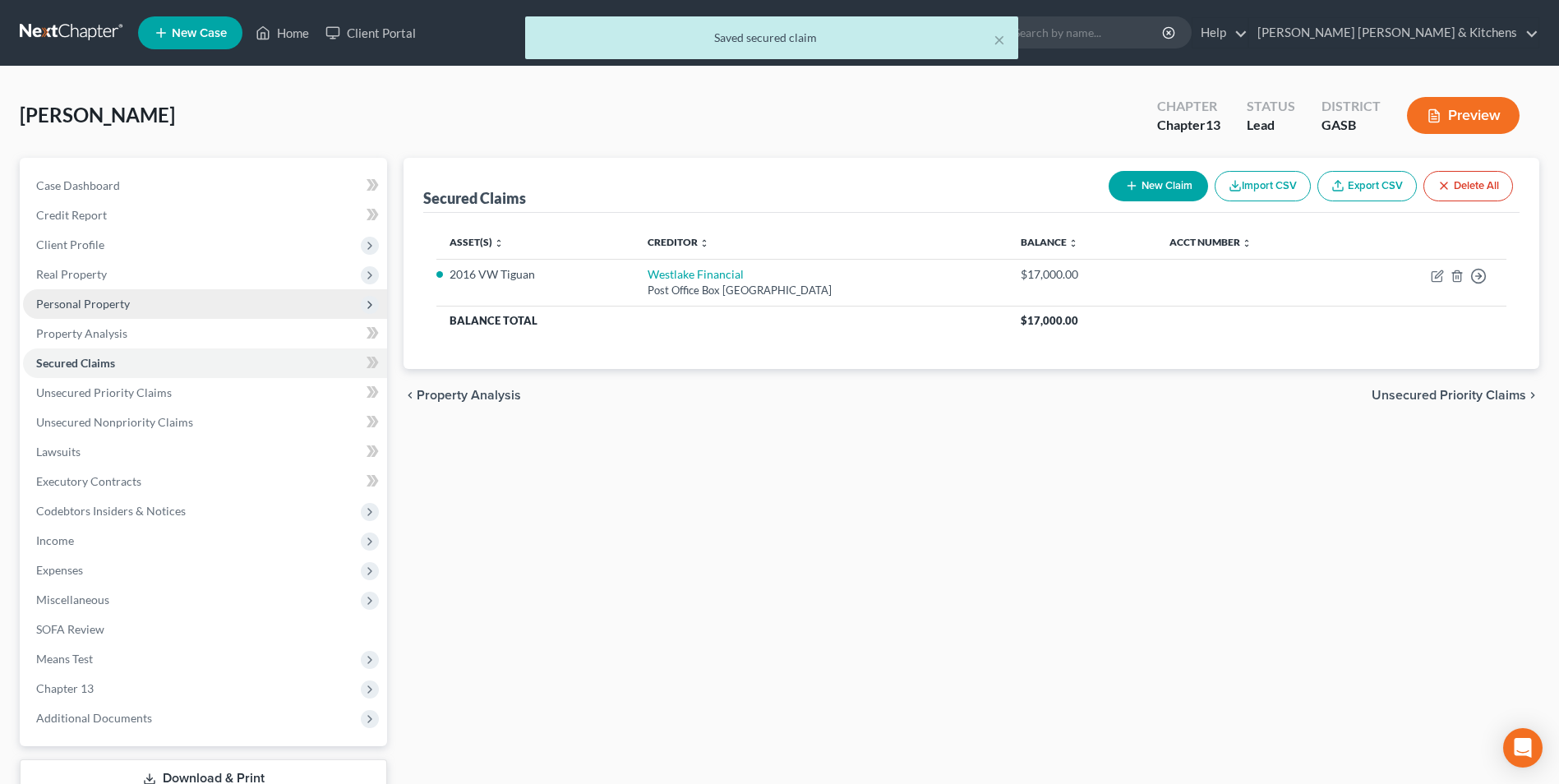
click at [119, 305] on span "Personal Property" at bounding box center [83, 304] width 94 height 14
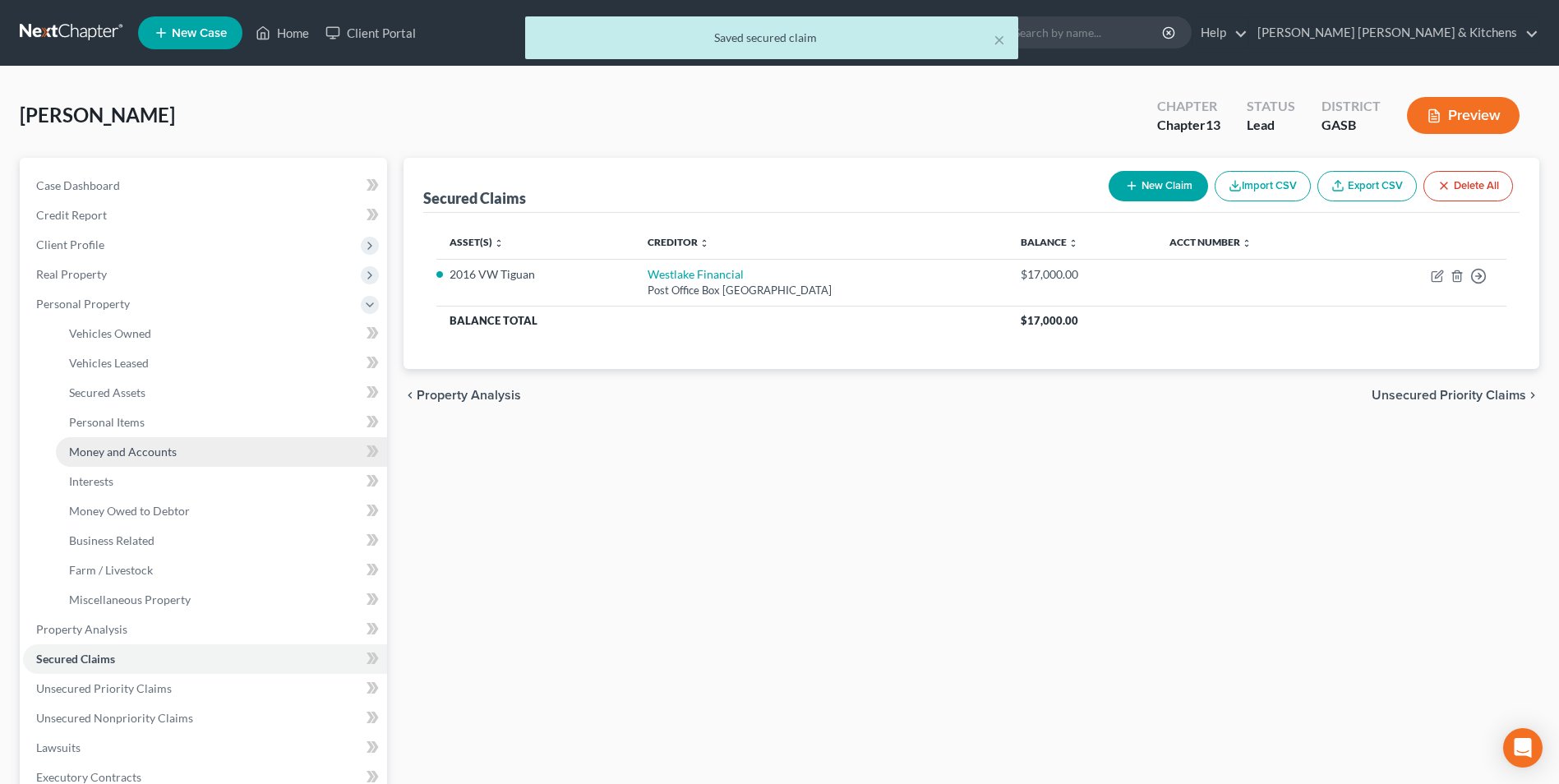
click at [124, 449] on span "Money and Accounts" at bounding box center [122, 452] width 108 height 14
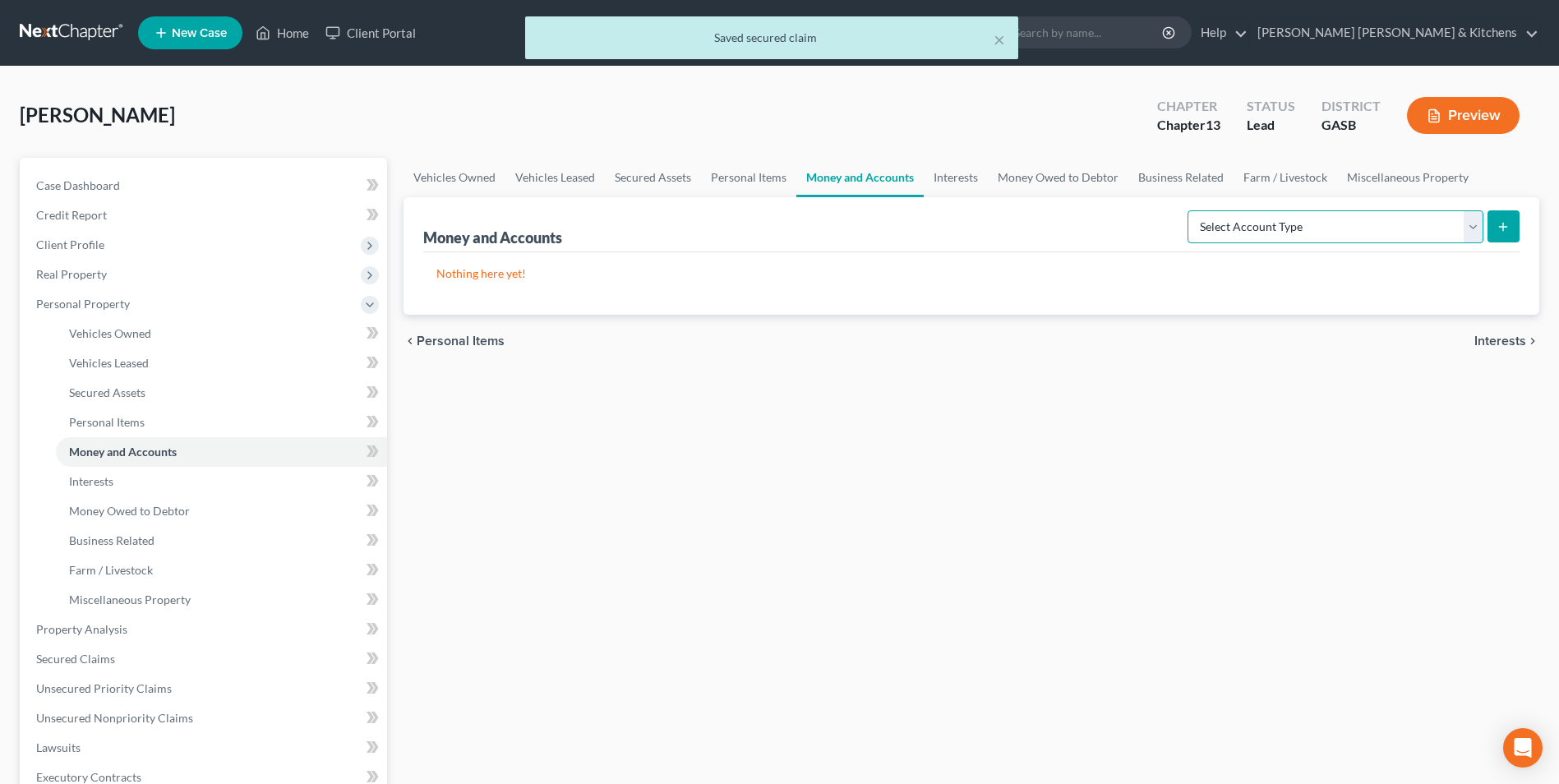
click at [1311, 234] on select "Select Account Type Brokerage Cash on Hand Certificates of Deposit Checking Acc…" at bounding box center [1336, 226] width 296 height 33
select select "checking"
click at [1191, 210] on select "Select Account Type Brokerage Cash on Hand Certificates of Deposit Checking Acc…" at bounding box center [1336, 226] width 296 height 33
click at [1493, 230] on button "submit" at bounding box center [1504, 226] width 32 height 32
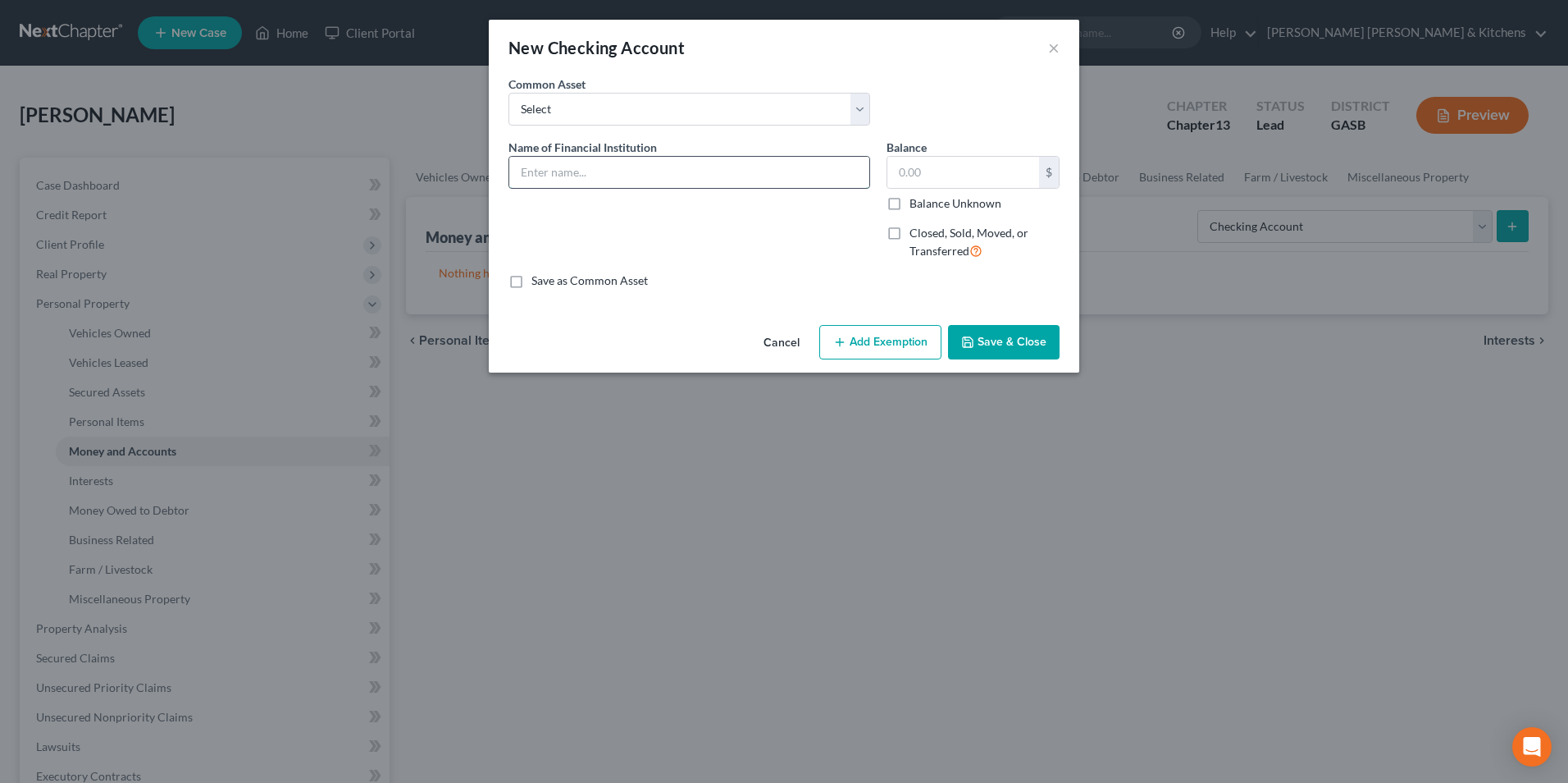
click at [591, 178] on input "text" at bounding box center [689, 172] width 360 height 31
type input "Peachstate FCU"
type input "0.00"
click at [987, 343] on button "Save & Close" at bounding box center [1003, 342] width 111 height 35
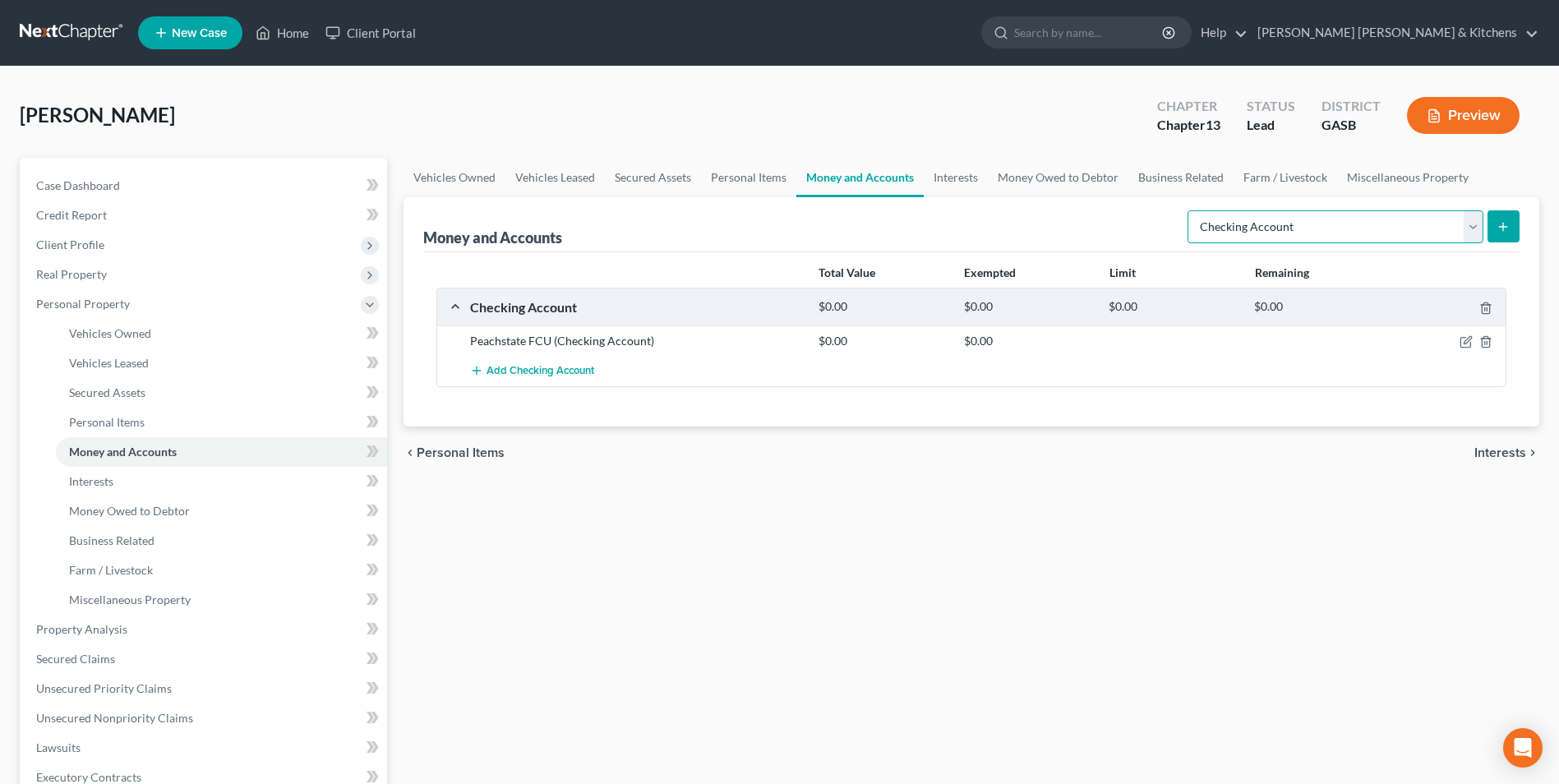
drag, startPoint x: 1326, startPoint y: 219, endPoint x: 1320, endPoint y: 236, distance: 18.0
click at [1326, 219] on select "Select Account Type Brokerage Cash on Hand Certificates of Deposit Checking Acc…" at bounding box center [1336, 226] width 296 height 33
select select "other"
click at [1191, 210] on select "Select Account Type Brokerage Cash on Hand Certificates of Deposit Checking Acc…" at bounding box center [1336, 226] width 296 height 33
click at [1501, 229] on icon "submit" at bounding box center [1503, 226] width 13 height 13
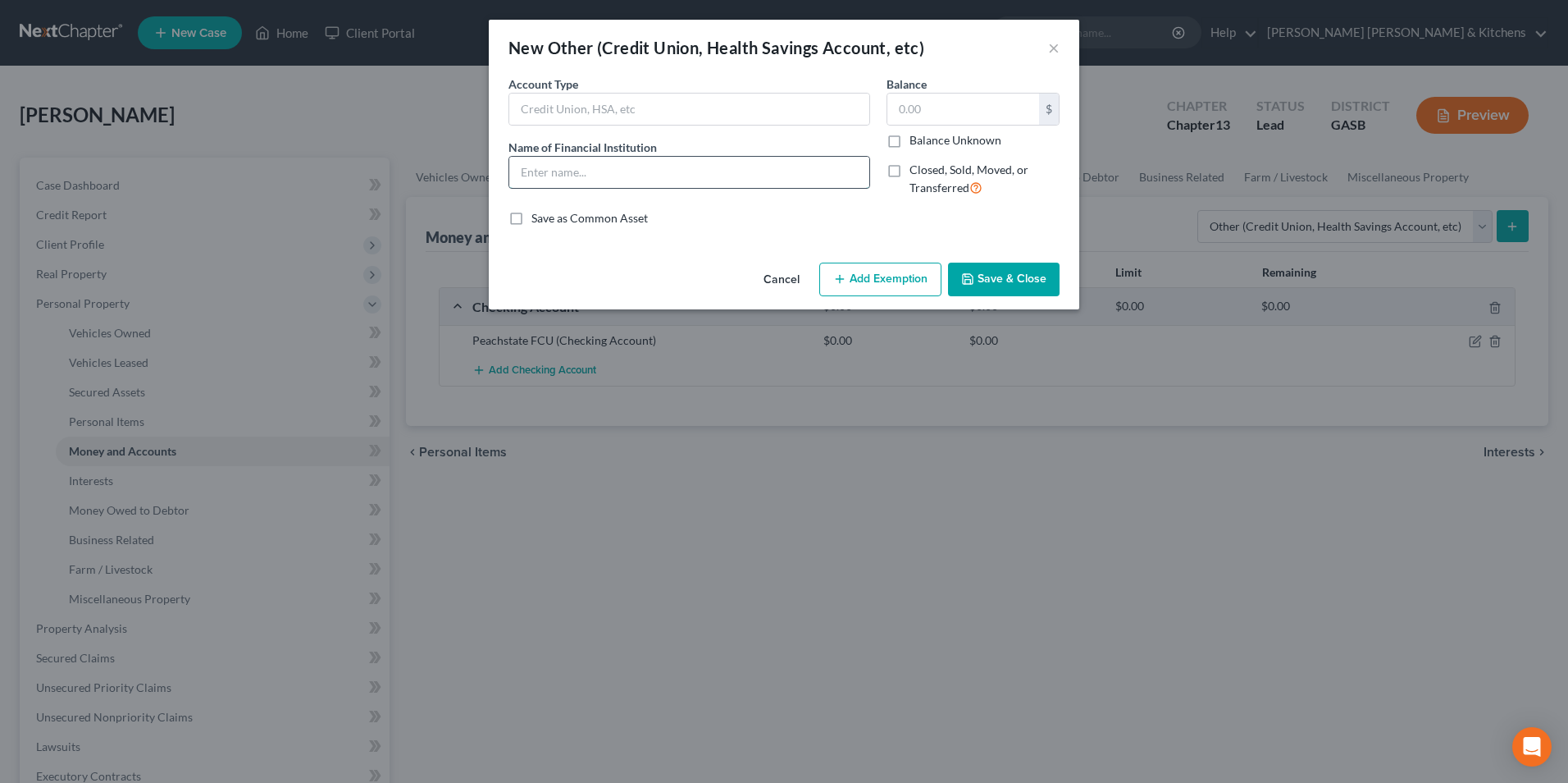
click at [609, 180] on input "text" at bounding box center [689, 172] width 360 height 31
type input "cash app"
click at [931, 109] on input "text" at bounding box center [963, 109] width 152 height 31
type input "702"
click at [895, 276] on button "Add Exemption" at bounding box center [880, 279] width 122 height 35
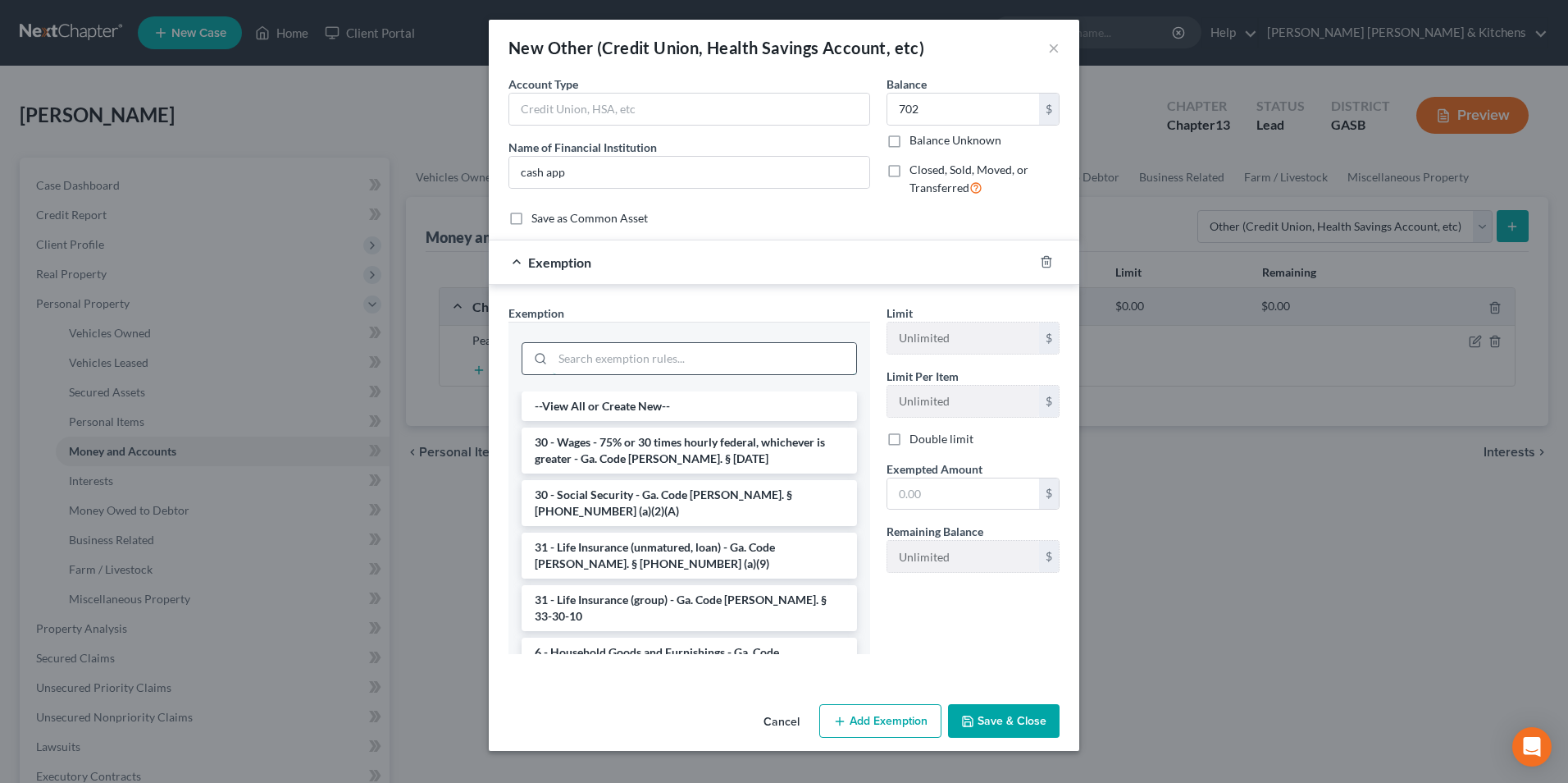
click at [651, 351] on input "search" at bounding box center [704, 358] width 303 height 31
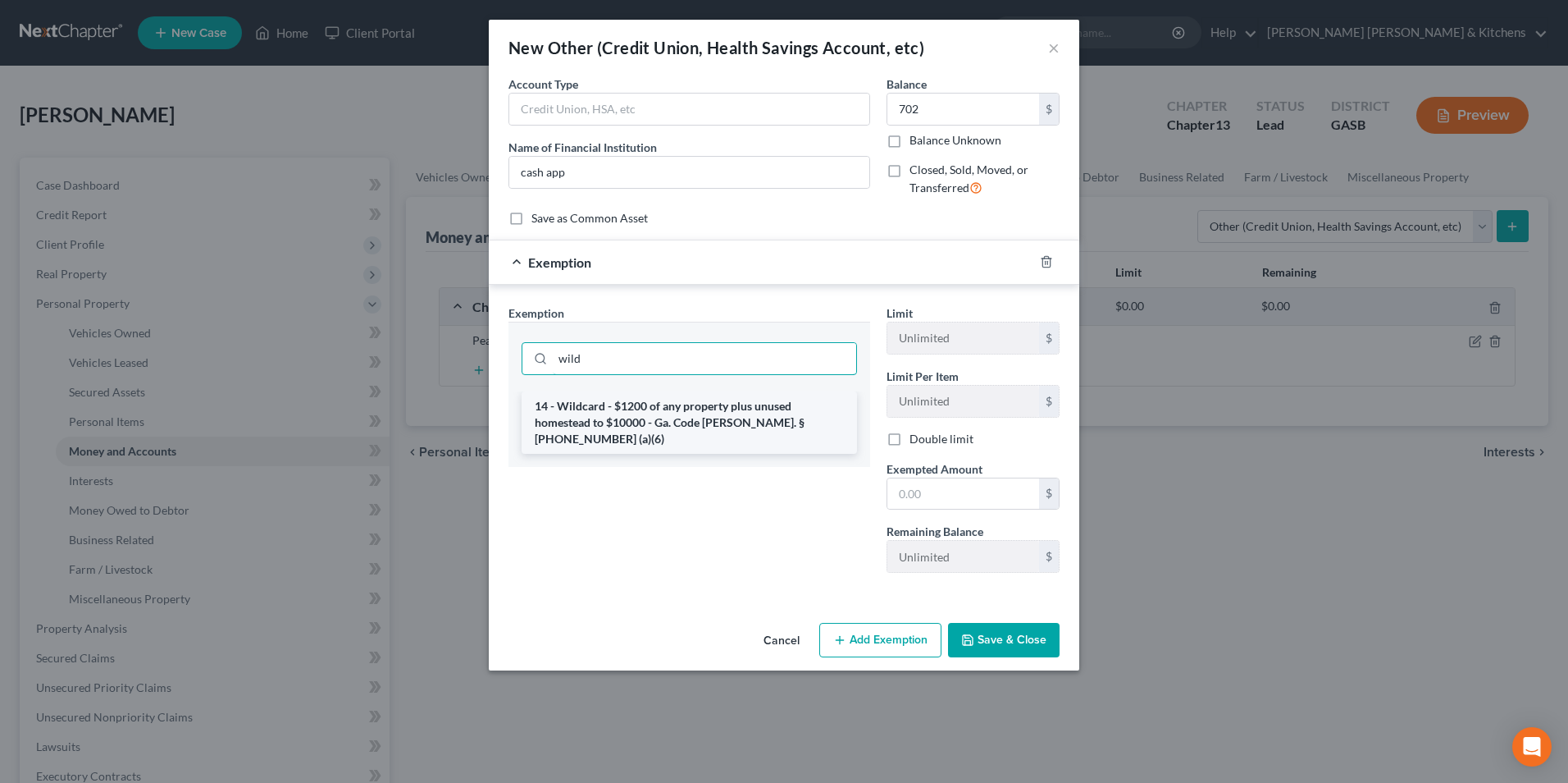
type input "wild"
click at [649, 411] on li "14 - Wildcard - $1200 of any property plus unused homestead to $10000 - Ga. Cod…" at bounding box center [689, 423] width 335 height 62
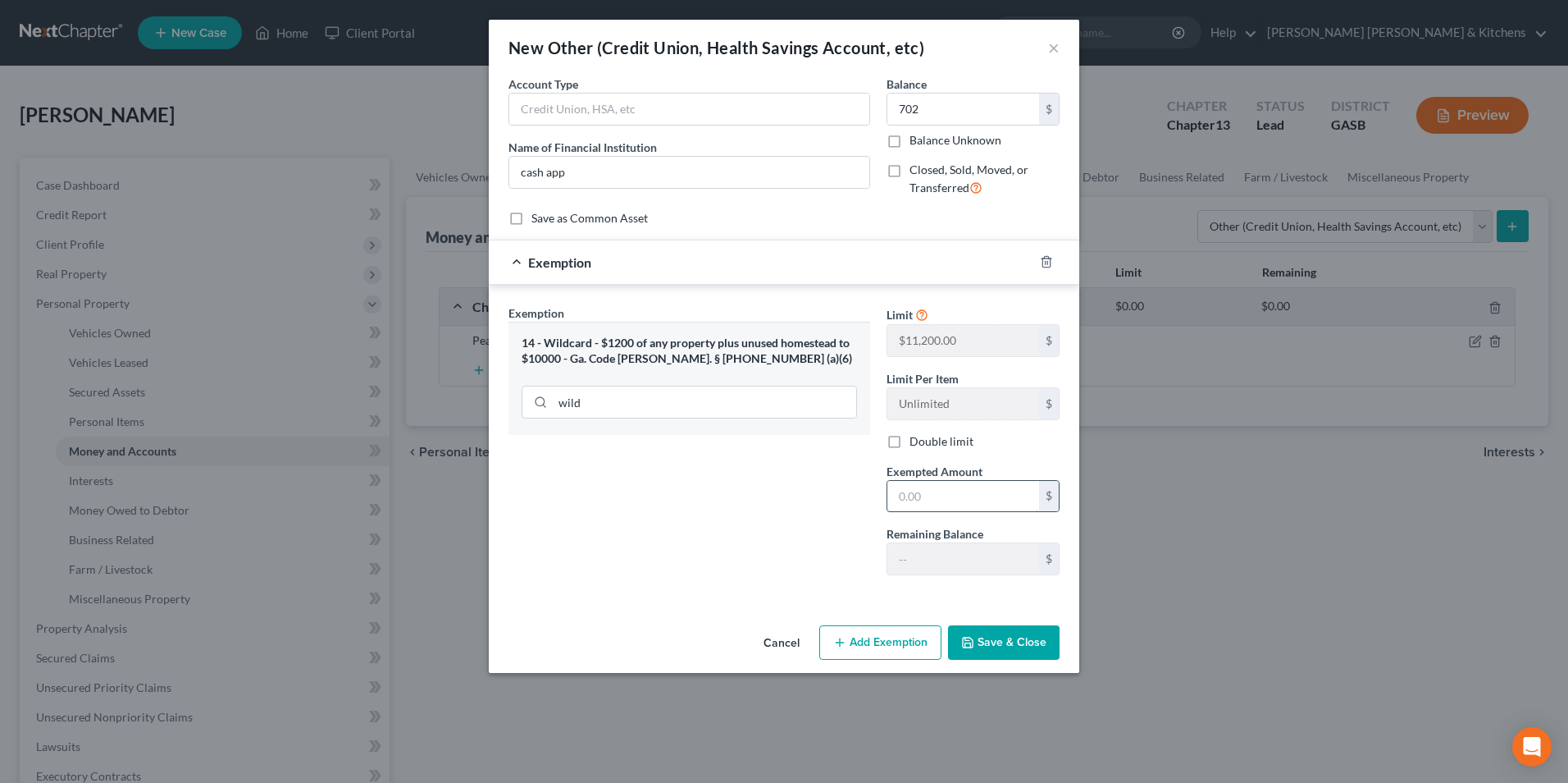
click at [905, 506] on input "text" at bounding box center [963, 496] width 152 height 31
type input "702"
click at [1009, 648] on button "Save & Close" at bounding box center [1003, 642] width 111 height 35
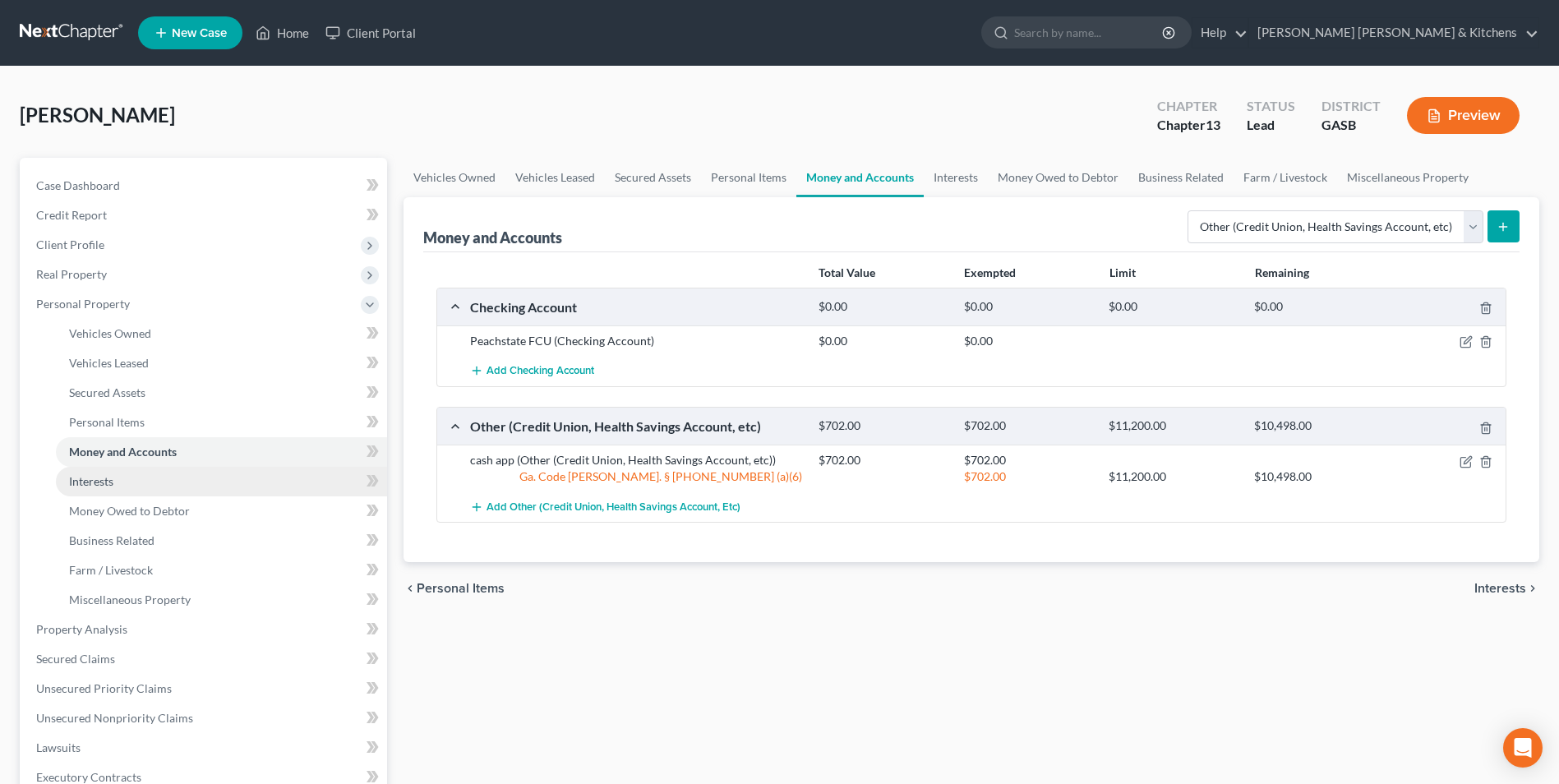
click at [81, 490] on link "Interests" at bounding box center [222, 481] width 332 height 29
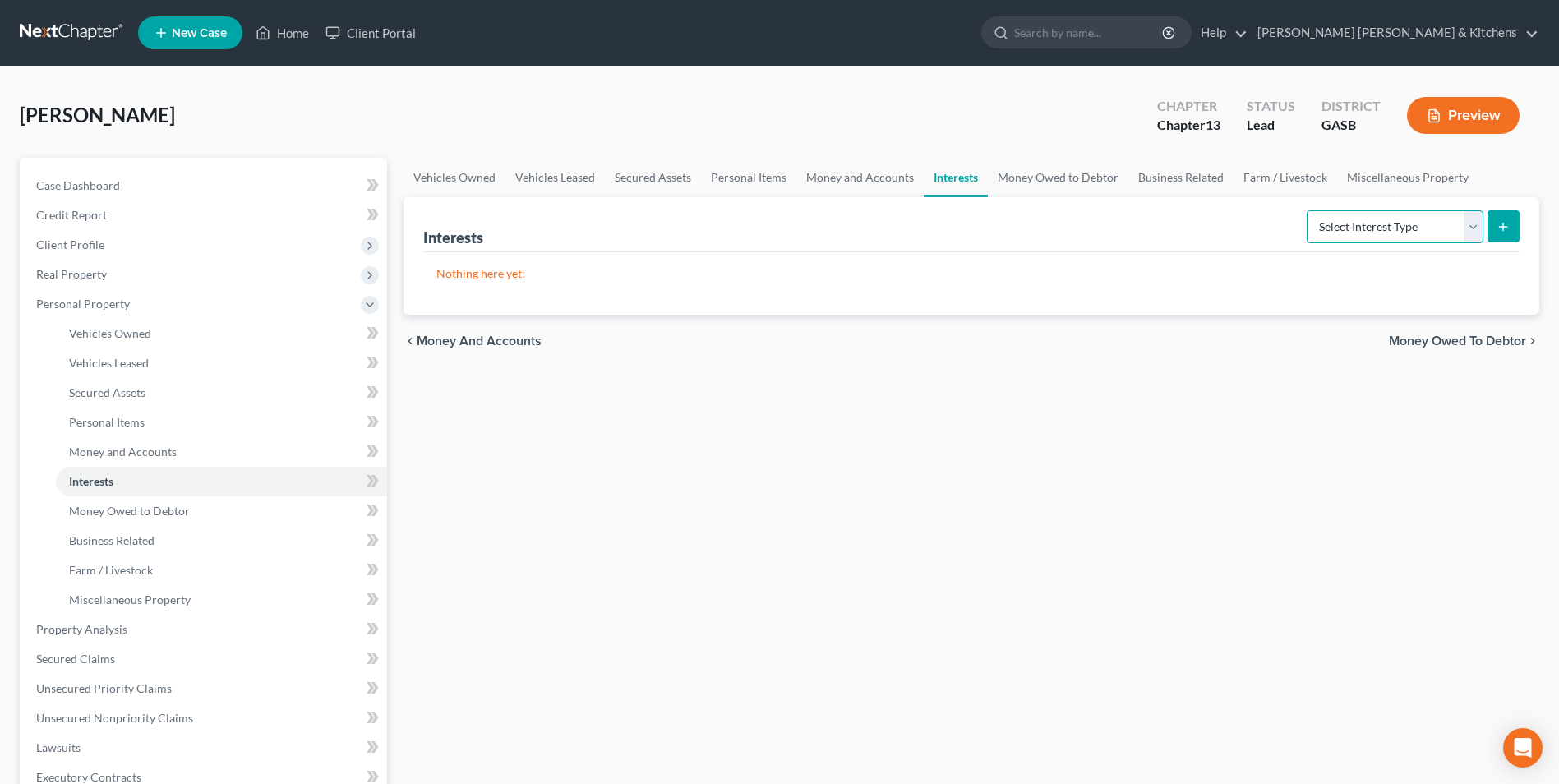
click at [1333, 231] on select "Select Interest Type 401K Annuity Bond Education IRA Government Bond Government…" at bounding box center [1395, 226] width 176 height 33
select select "term_life_insurance"
click at [1309, 210] on select "Select Interest Type 401K Annuity Bond Education IRA Government Bond Government…" at bounding box center [1395, 226] width 176 height 33
click at [1509, 229] on icon "submit" at bounding box center [1503, 226] width 13 height 13
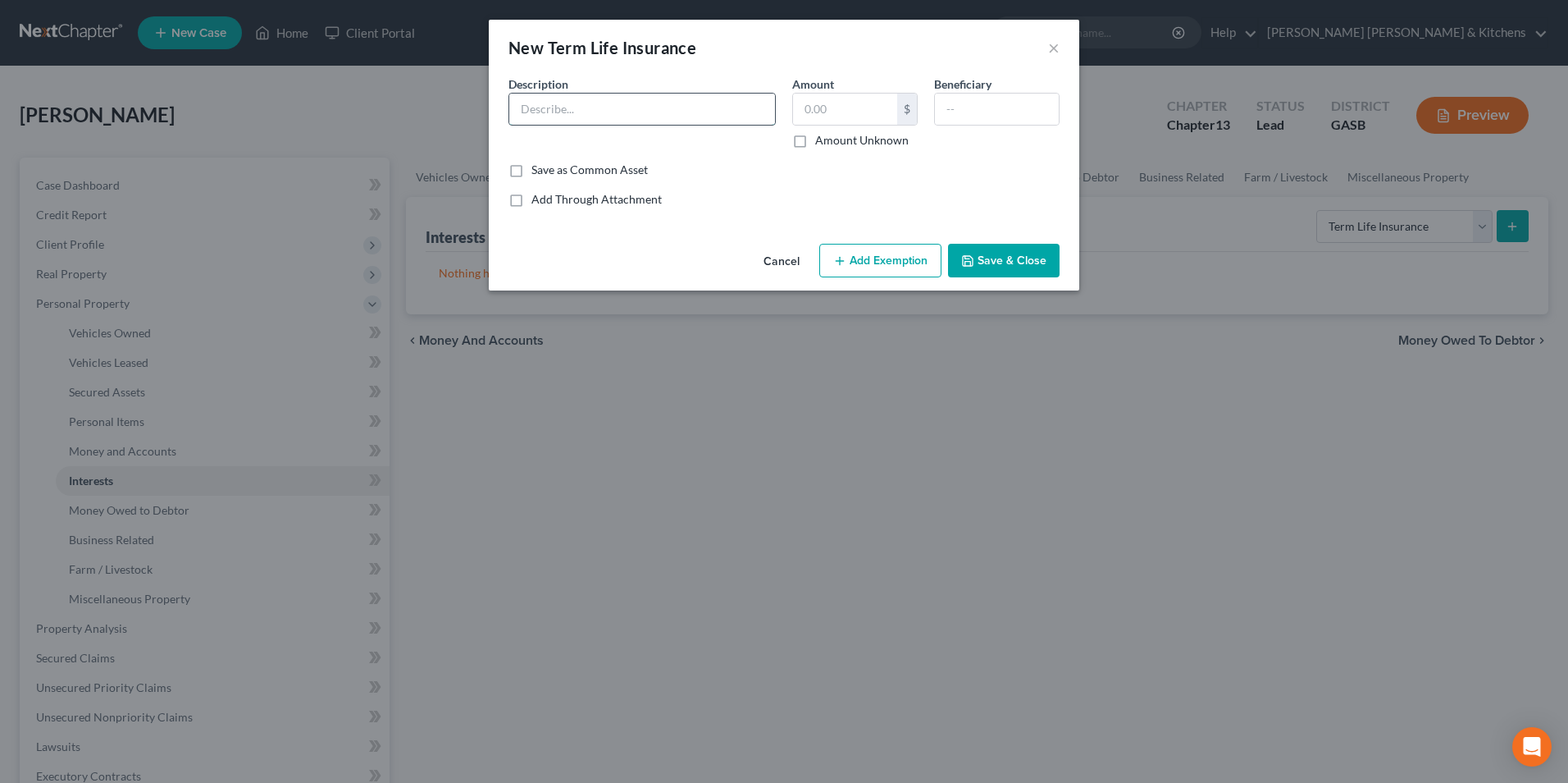
click at [539, 124] on input "text" at bounding box center [642, 109] width 266 height 31
type input "[US_STATE] Life"
type input "0.00"
click at [954, 112] on input "text" at bounding box center [996, 109] width 124 height 31
type input "family"
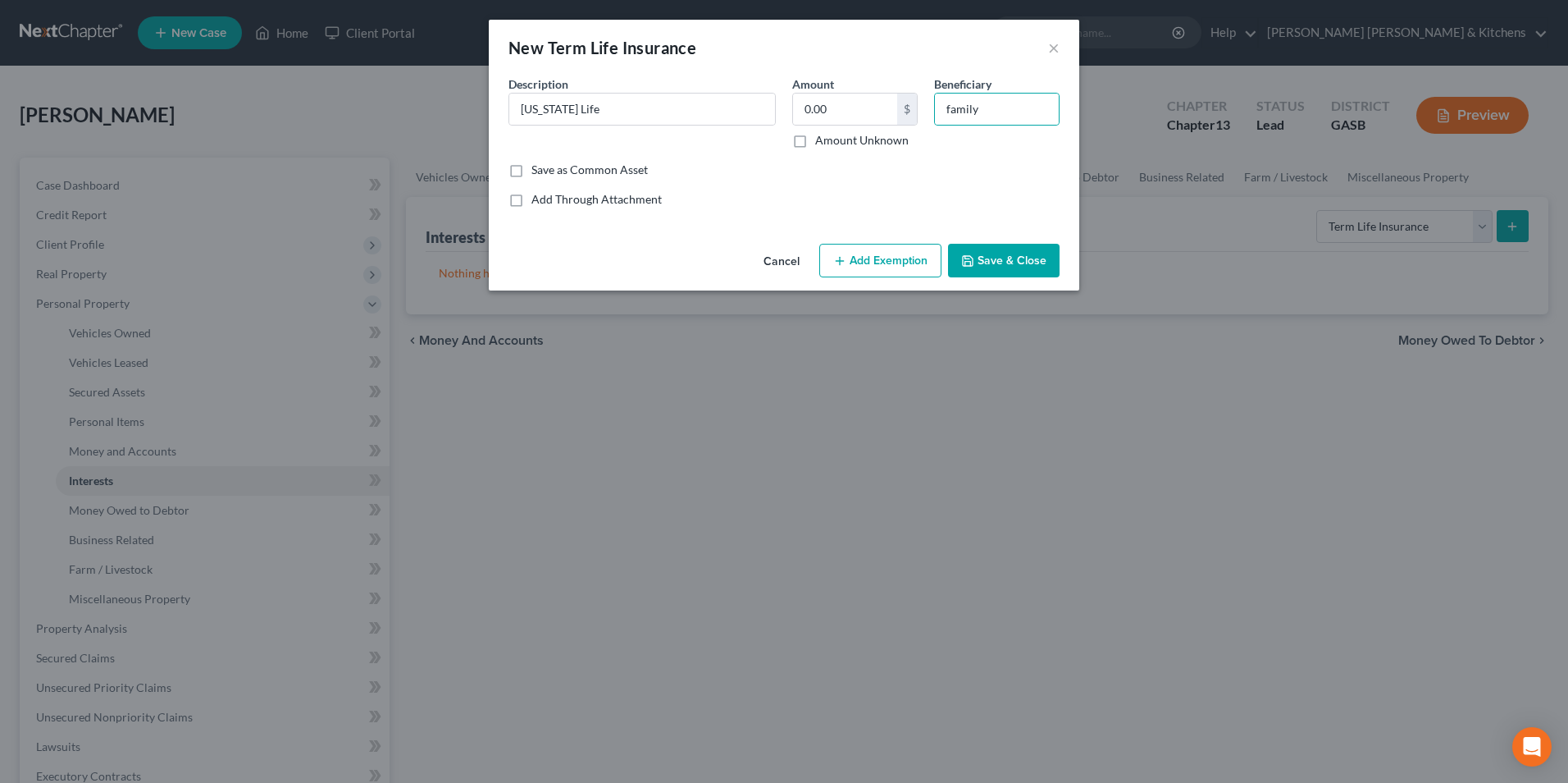
click at [976, 271] on button "Save & Close" at bounding box center [1003, 261] width 111 height 35
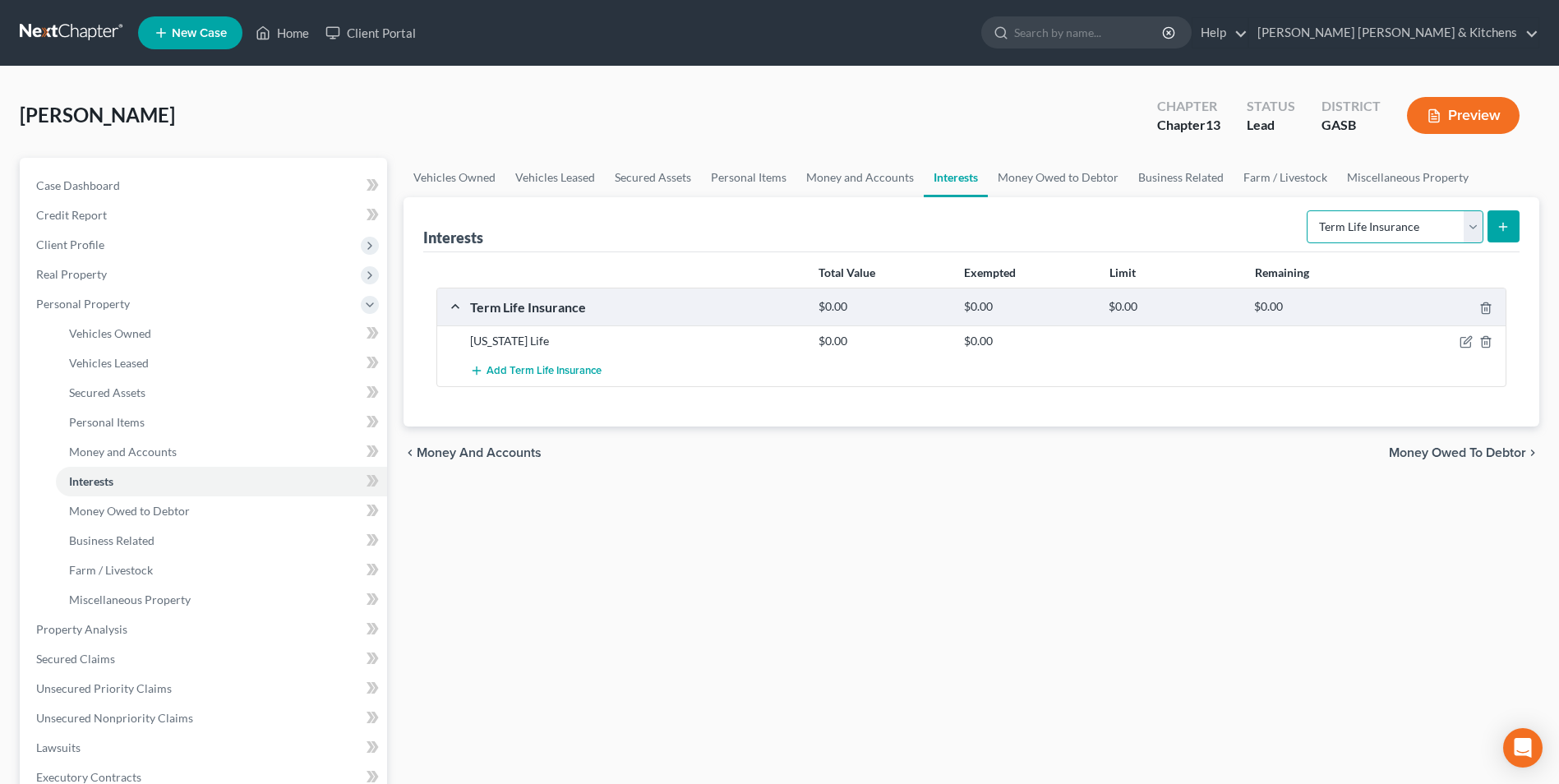
click at [1415, 225] on select "Select Interest Type 401K Annuity Bond Education IRA Government Bond Government…" at bounding box center [1395, 226] width 176 height 33
select select "401k"
click at [1309, 210] on select "Select Interest Type 401K Annuity Bond Education IRA Government Bond Government…" at bounding box center [1395, 226] width 176 height 33
click at [1495, 225] on button "submit" at bounding box center [1504, 226] width 32 height 32
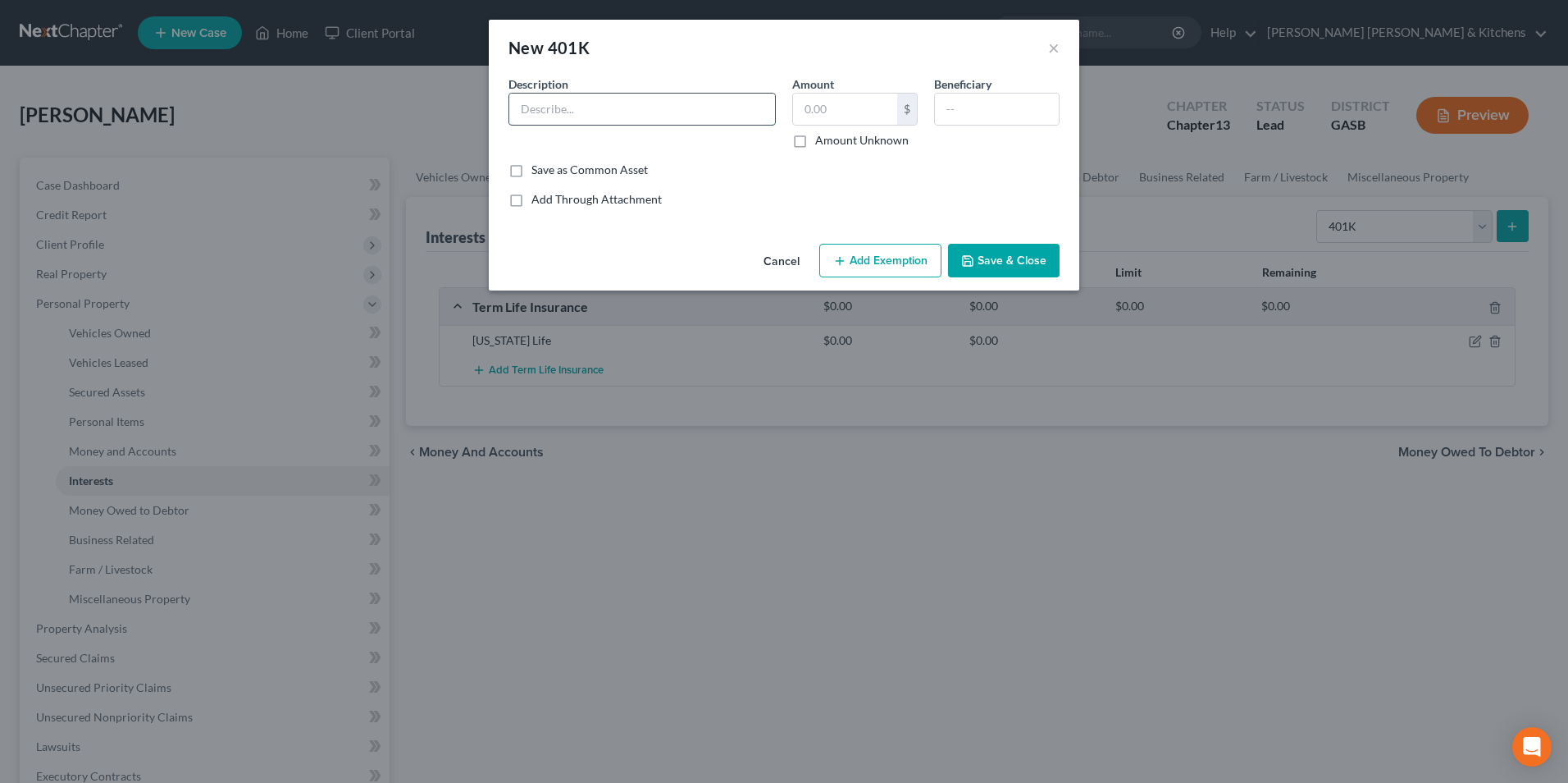
click at [622, 115] on input "text" at bounding box center [642, 109] width 266 height 31
type input "retirement"
click at [827, 111] on input "text" at bounding box center [845, 109] width 104 height 31
type input "67,000"
click at [868, 255] on button "Add Exemption" at bounding box center [880, 261] width 122 height 35
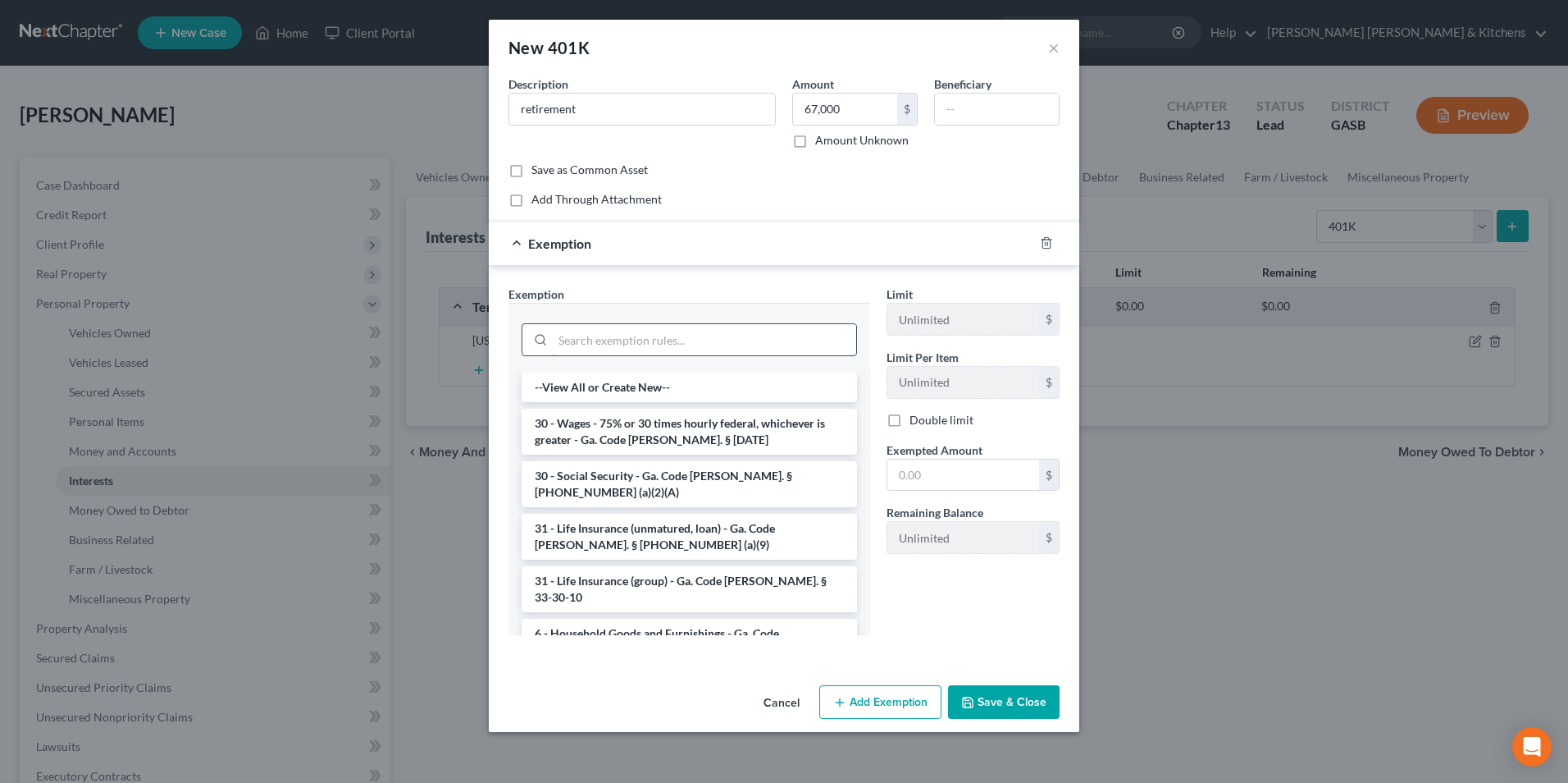
click at [596, 348] on input "search" at bounding box center [704, 339] width 303 height 31
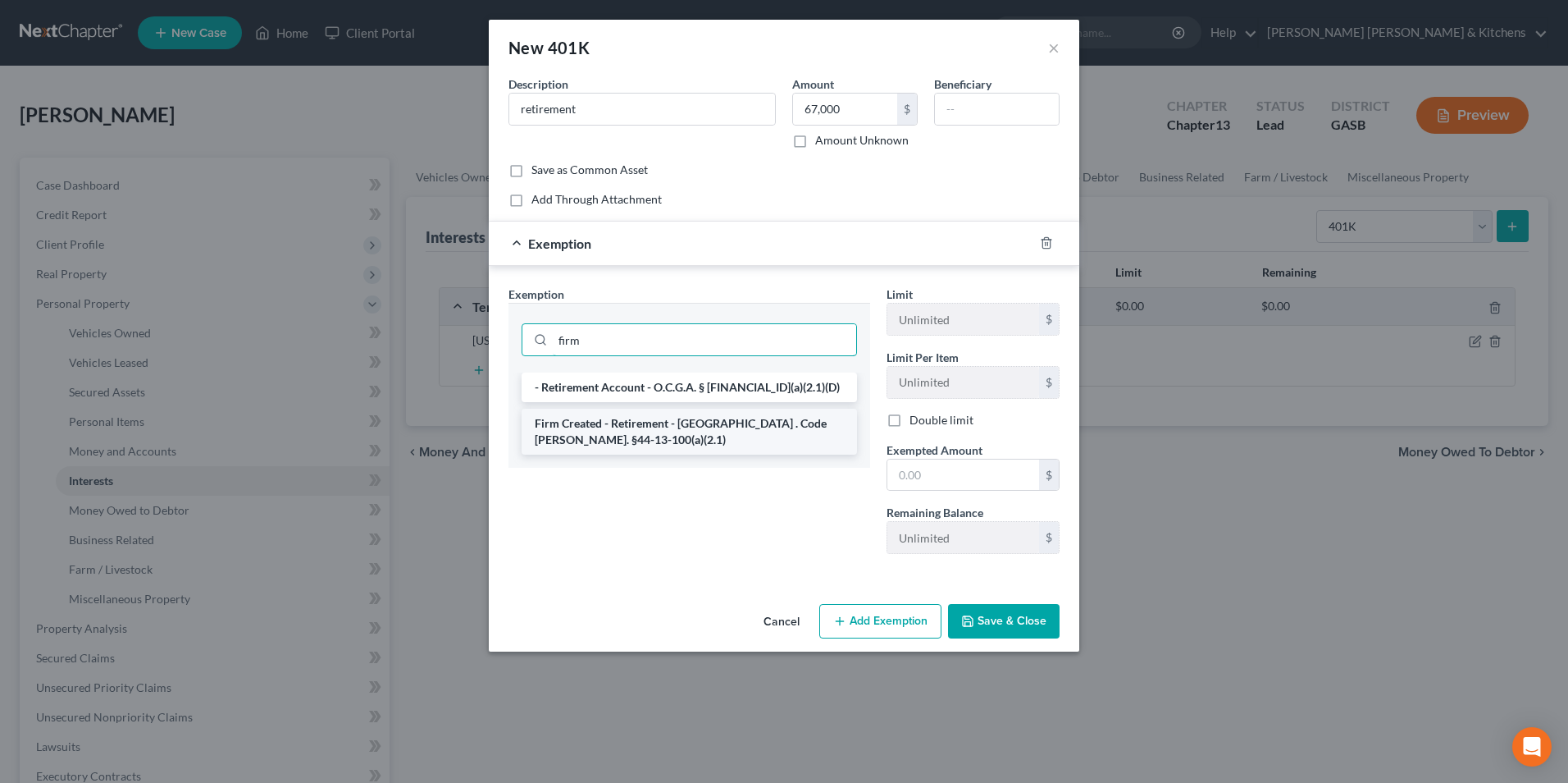
type input "firm"
click at [623, 442] on li "Firm Created - Retirement - [GEOGRAPHIC_DATA] . Code [PERSON_NAME]. §44-13-100(…" at bounding box center [689, 432] width 335 height 46
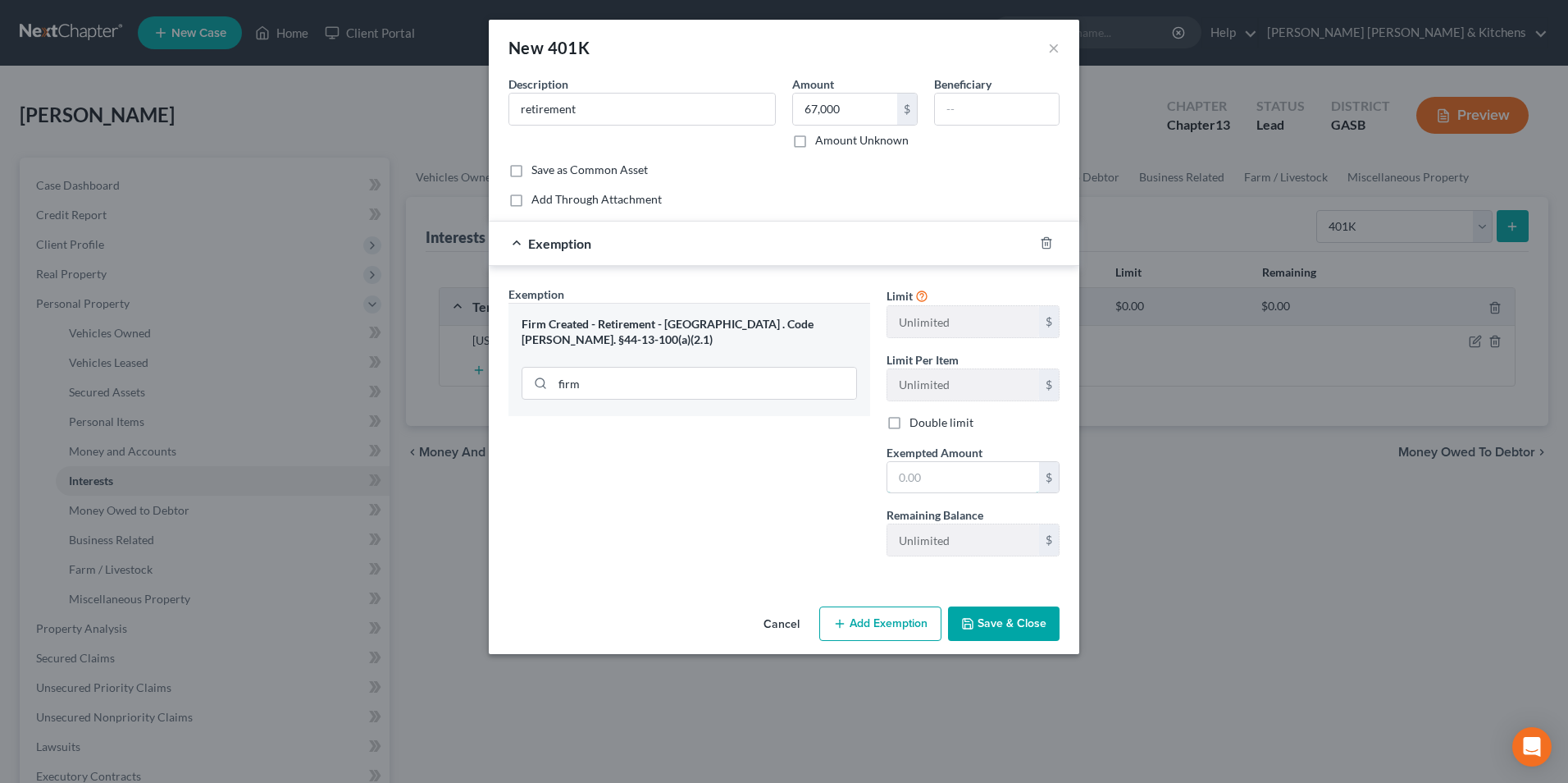
click at [905, 479] on input "text" at bounding box center [963, 477] width 152 height 31
type input "67,000"
drag, startPoint x: 979, startPoint y: 618, endPoint x: 936, endPoint y: 481, distance: 143.6
click at [979, 618] on button "Save & Close" at bounding box center [1003, 624] width 111 height 35
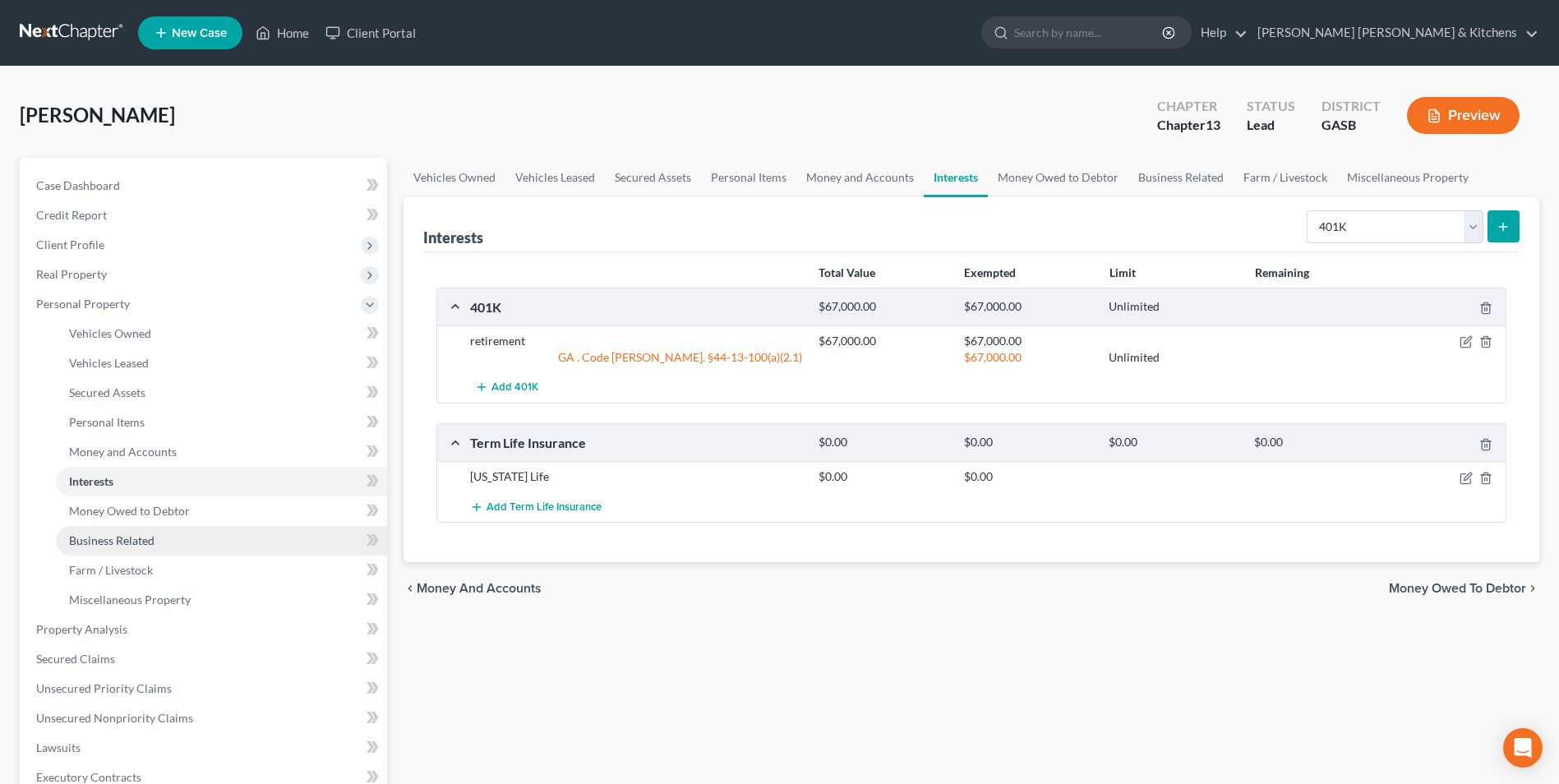
click at [108, 545] on span "Business Related" at bounding box center [111, 541] width 86 height 14
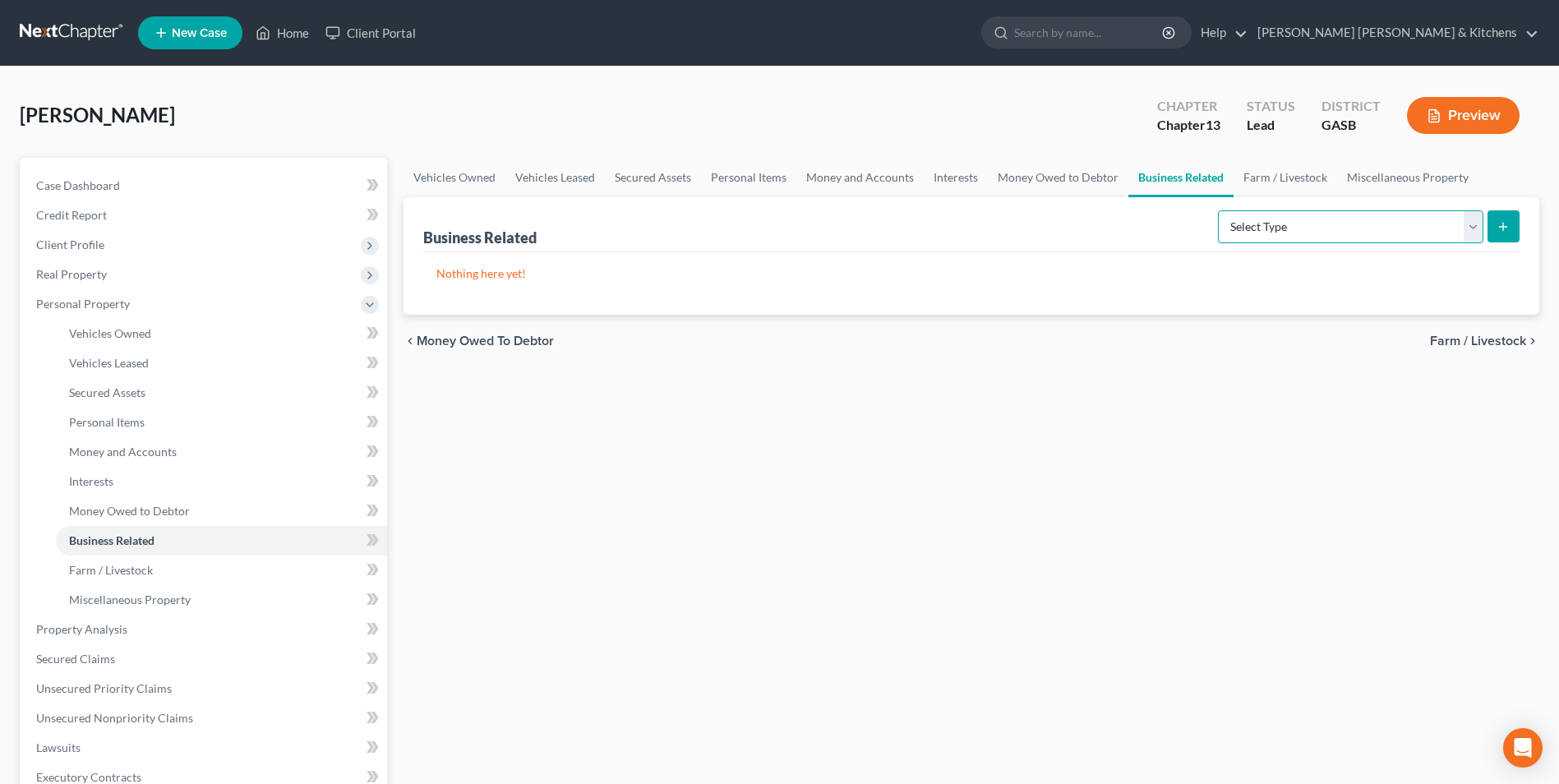
click at [1270, 228] on select "Select Type Customer Lists Franchises Inventory Licenses Machinery Office Equip…" at bounding box center [1351, 226] width 266 height 33
select select "license"
click at [1219, 210] on select "Select Type Customer Lists Franchises Inventory Licenses Machinery Office Equip…" at bounding box center [1351, 226] width 266 height 33
click at [1489, 223] on button "submit" at bounding box center [1504, 226] width 32 height 32
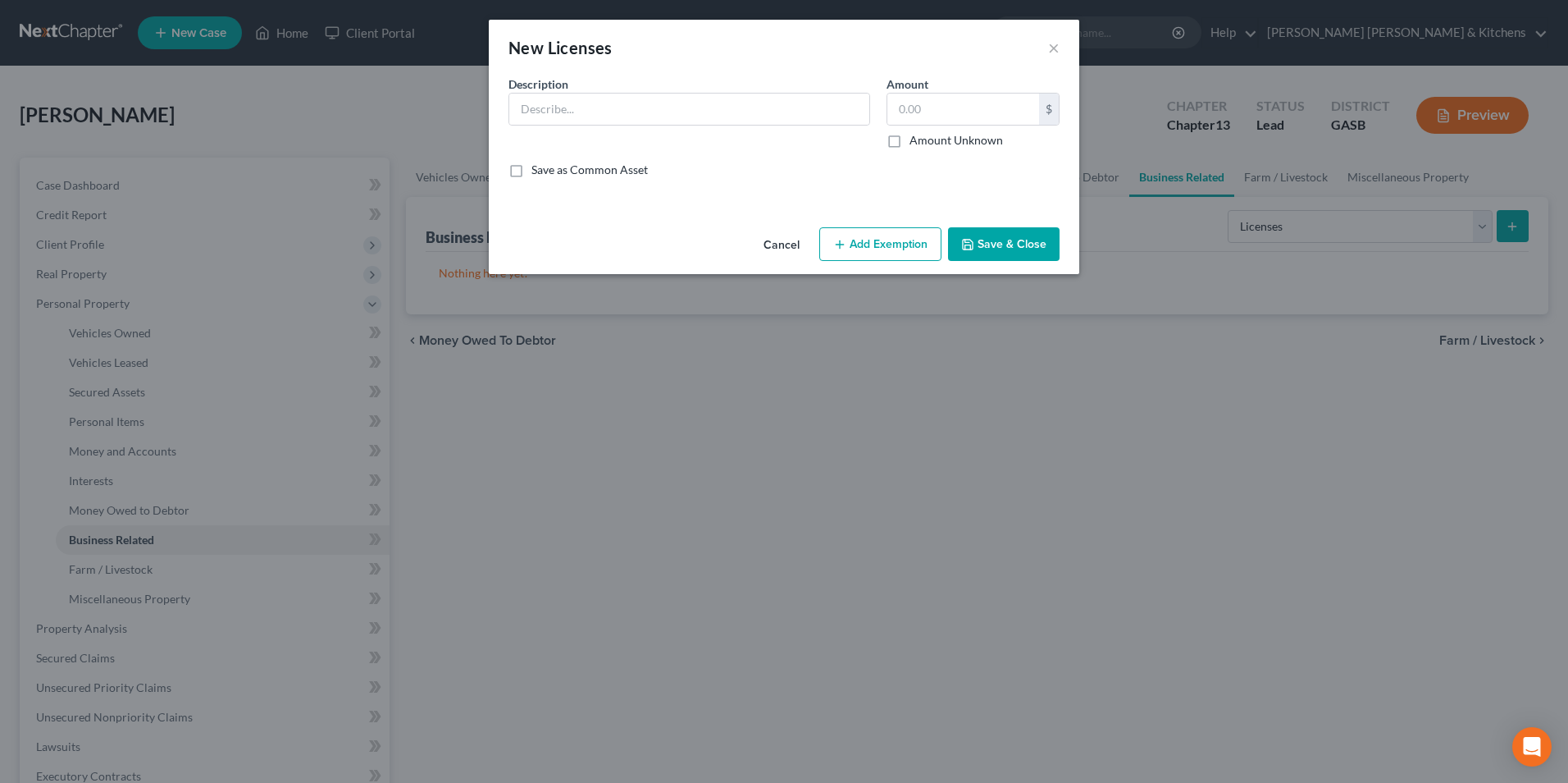
click at [637, 128] on div "Description *" at bounding box center [689, 112] width 378 height 73
click at [625, 113] on input "text" at bounding box center [689, 109] width 360 height 31
type input "provisional teaching license"
type input "0.00"
click at [983, 238] on button "Save & Close" at bounding box center [1003, 244] width 111 height 35
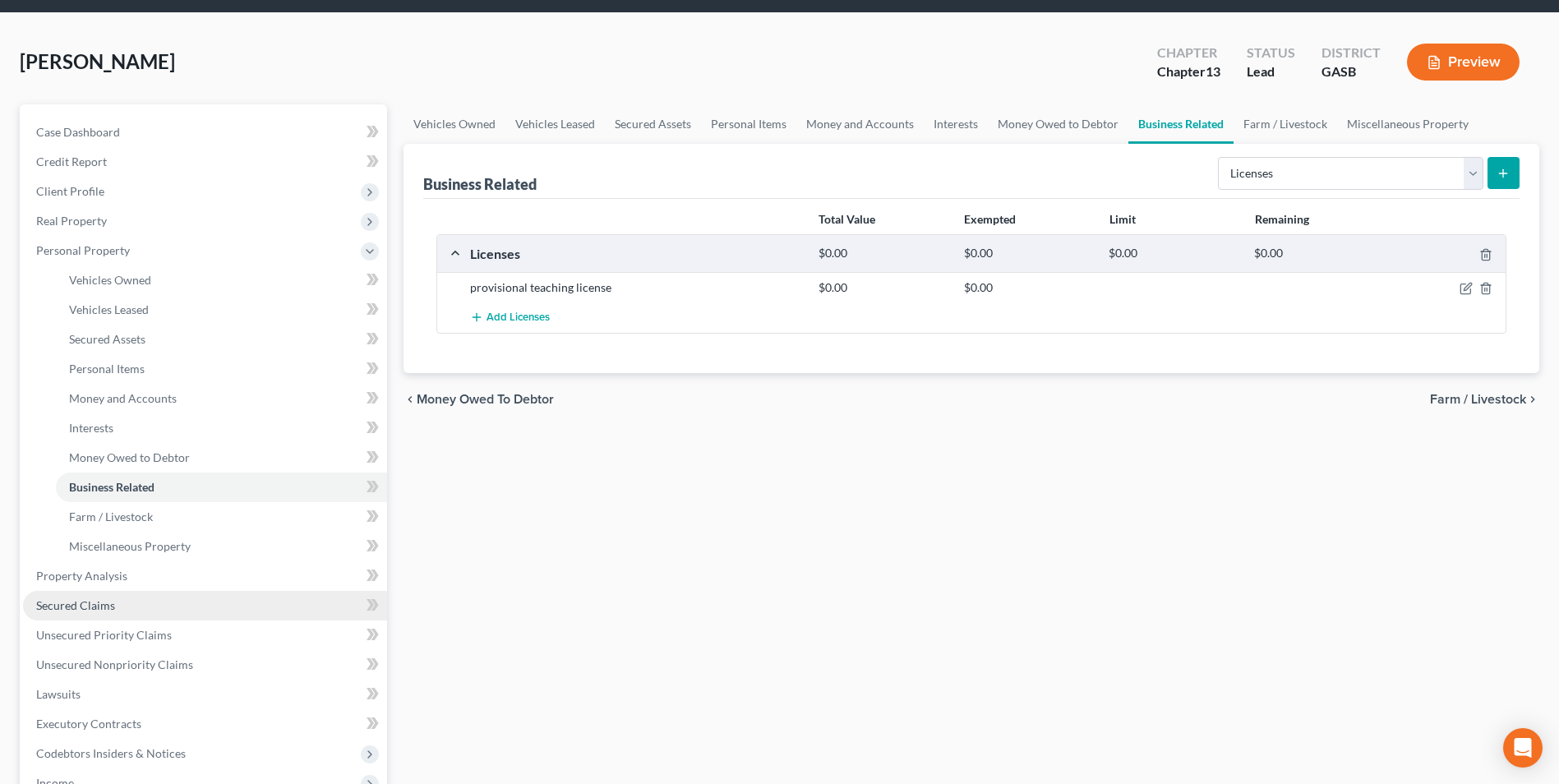
scroll to position [82, 0]
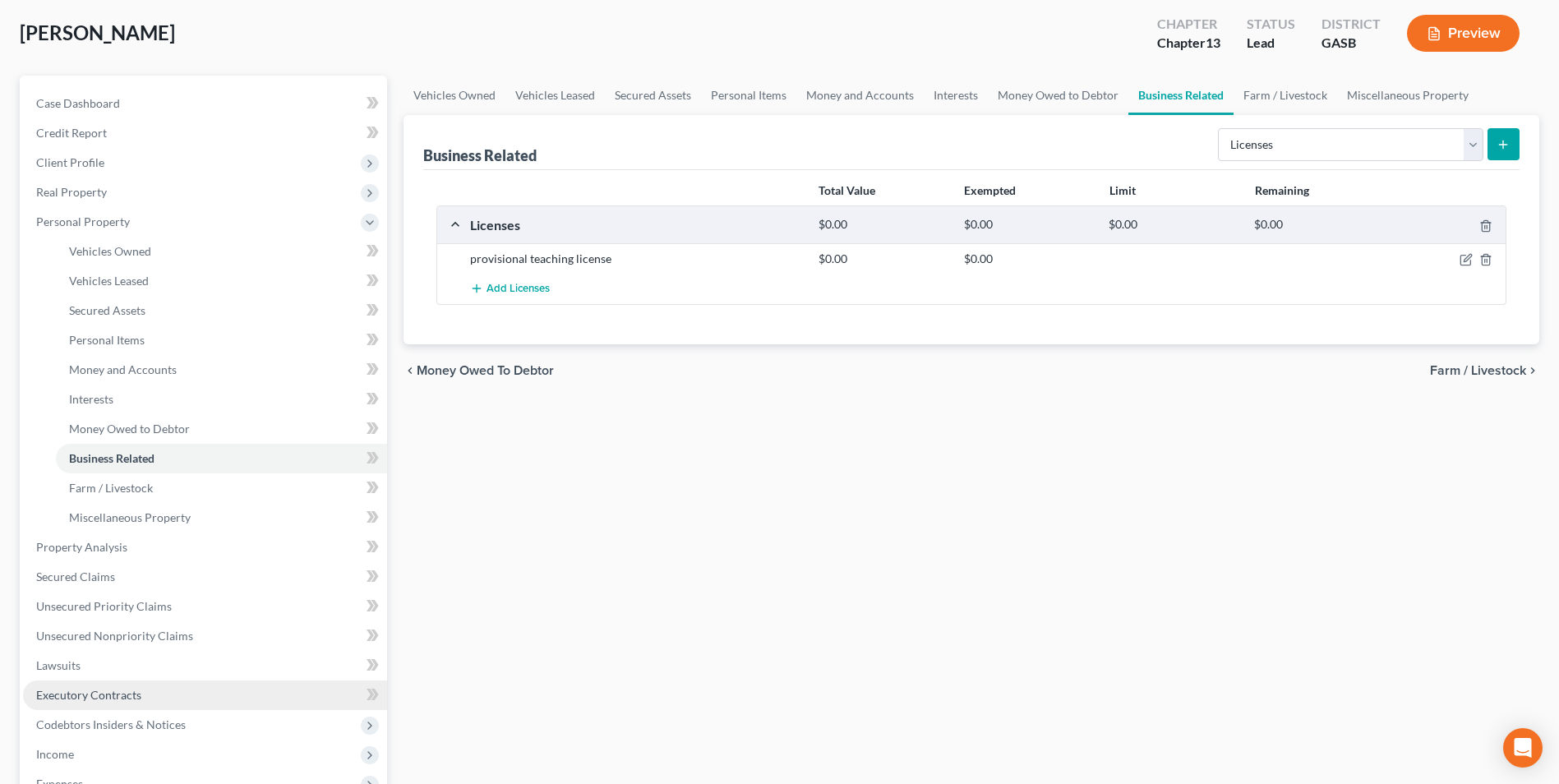
drag, startPoint x: 74, startPoint y: 690, endPoint x: 47, endPoint y: 701, distance: 29.2
click at [74, 690] on span "Executory Contracts" at bounding box center [89, 695] width 105 height 14
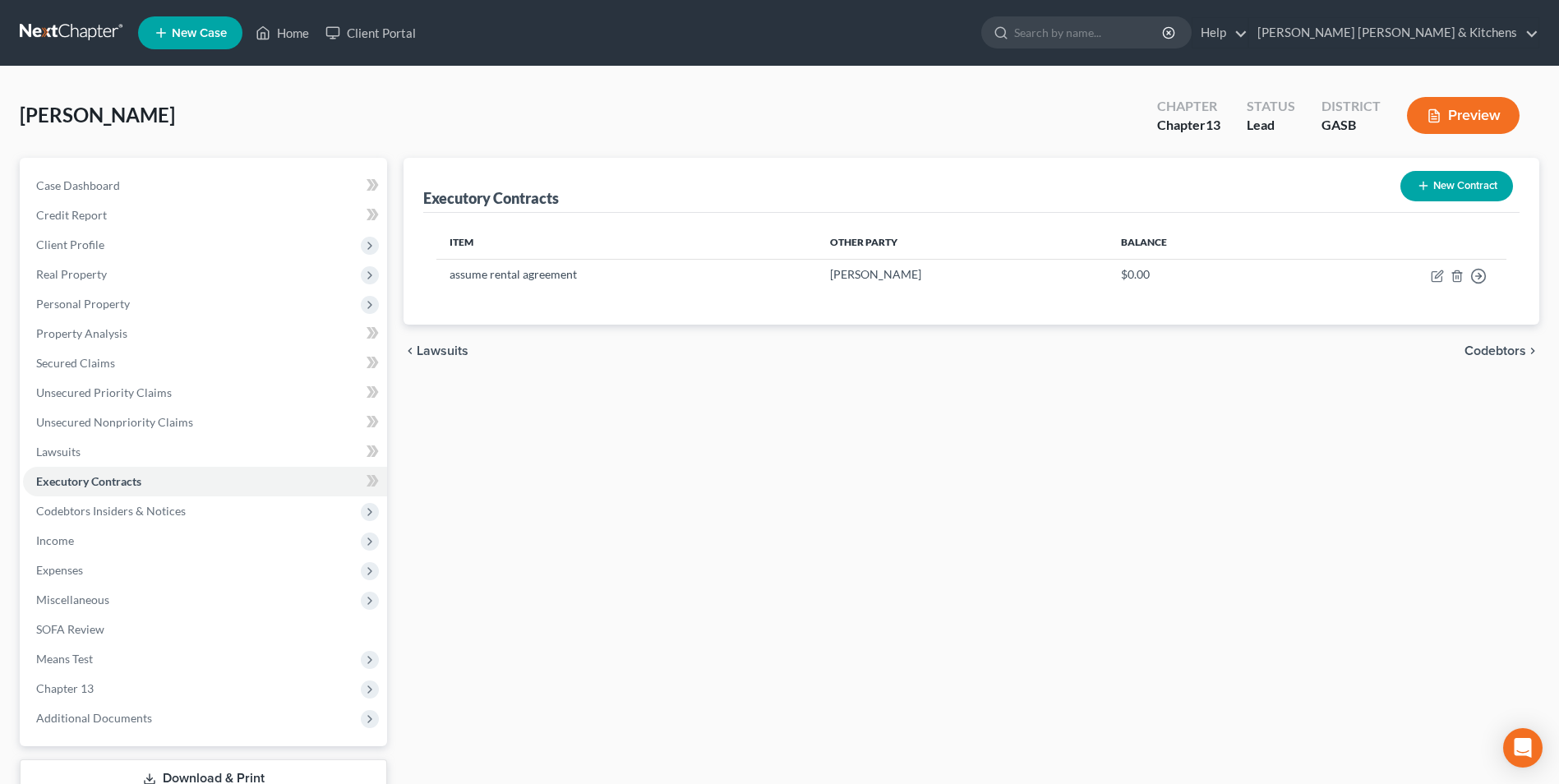
click at [1464, 185] on button "New Contract" at bounding box center [1456, 186] width 112 height 30
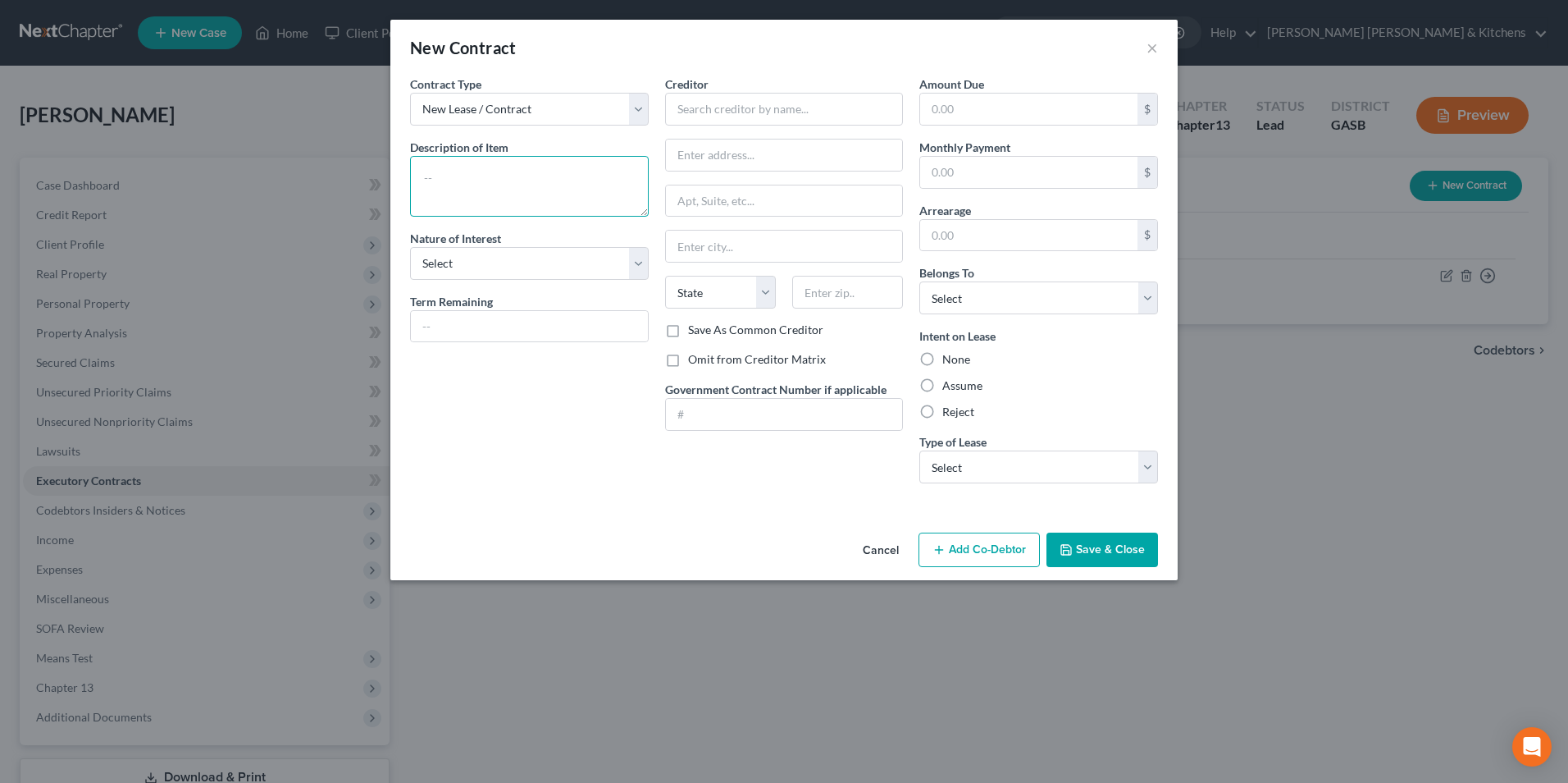
click at [561, 192] on textarea at bounding box center [529, 186] width 238 height 61
type textarea "assume rent to own sofa set balance $2000"
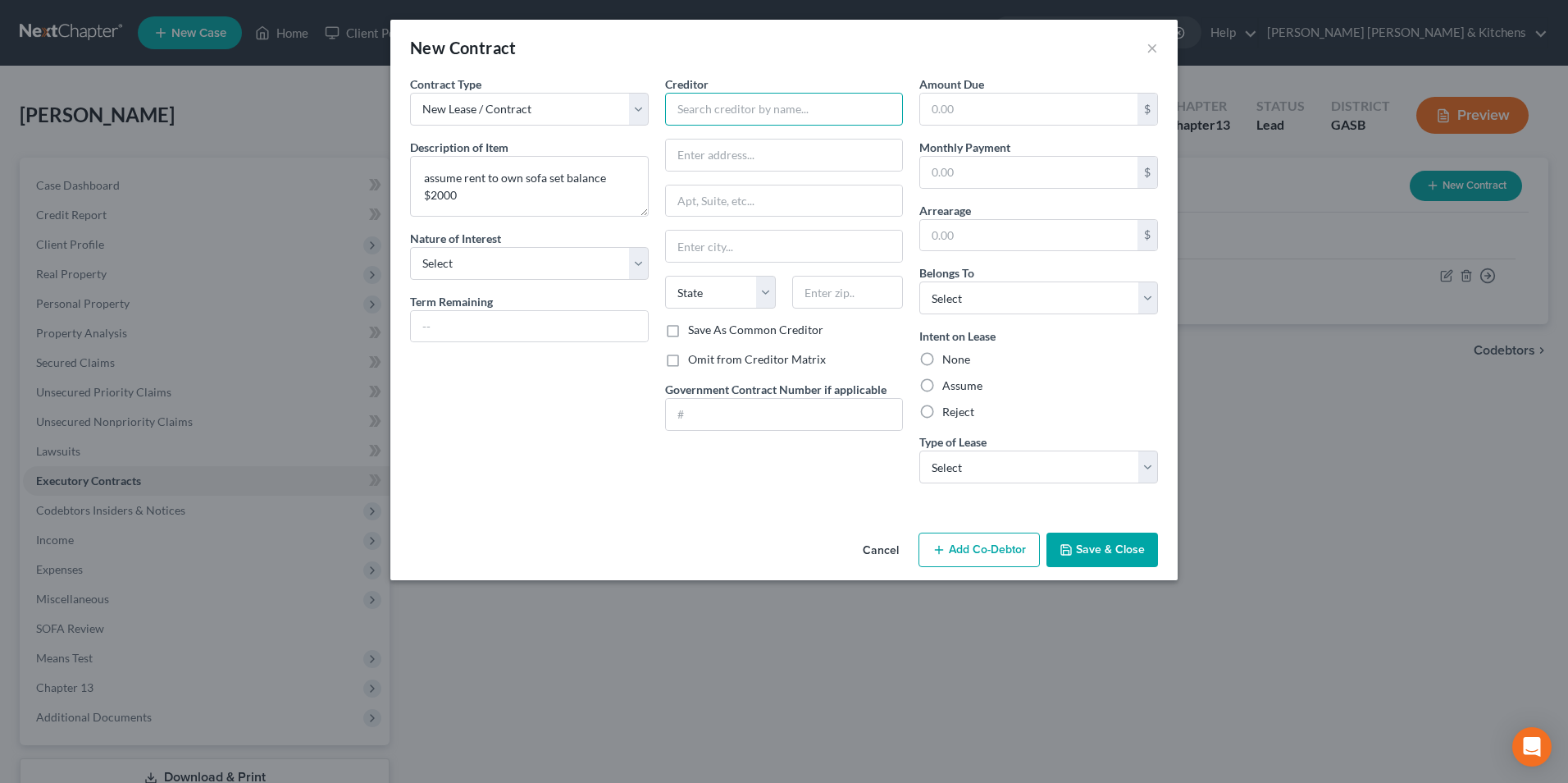
click at [699, 117] on input "text" at bounding box center [784, 109] width 238 height 33
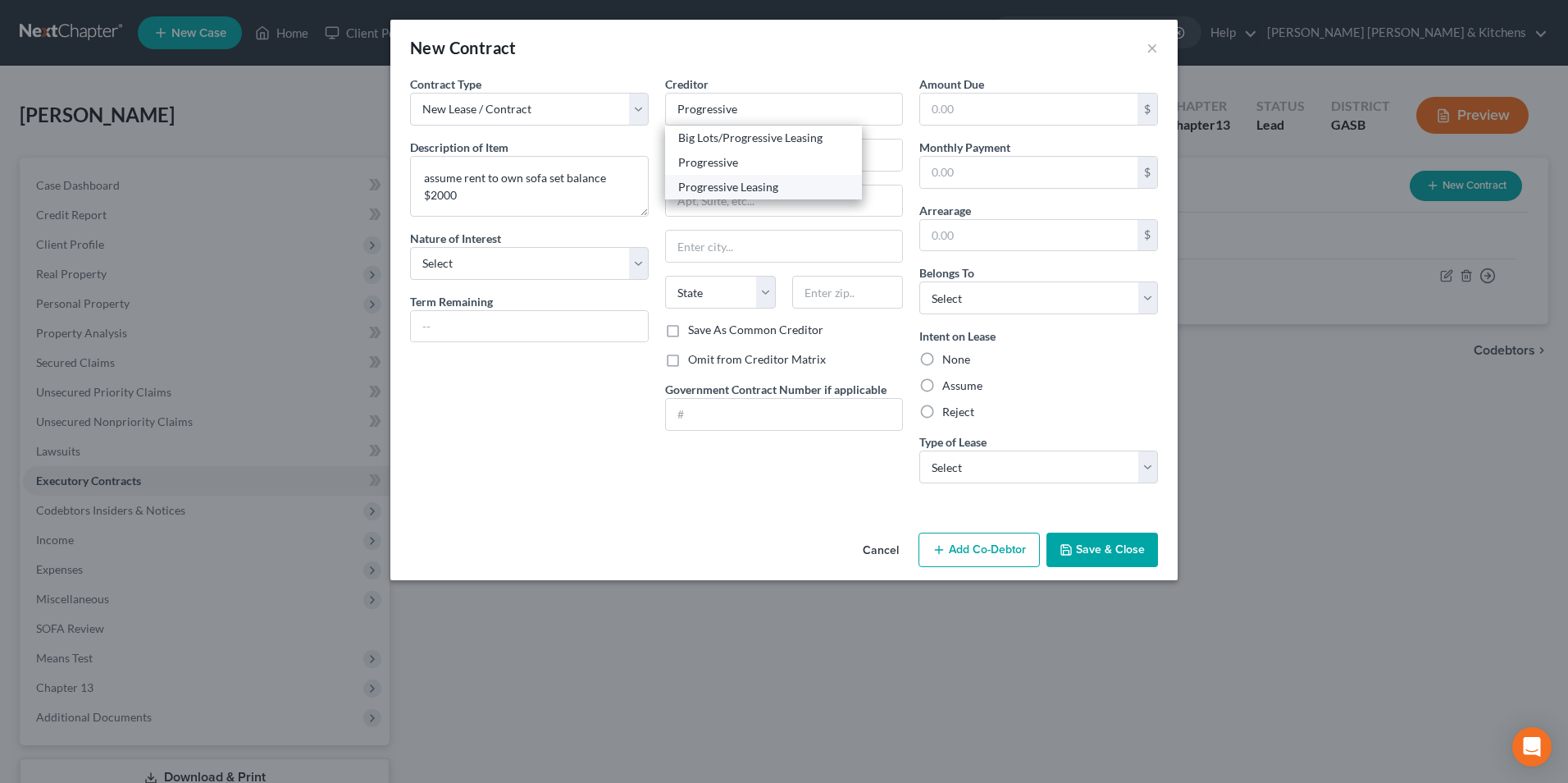
click at [725, 187] on div "Progressive Leasing" at bounding box center [764, 187] width 171 height 16
type input "Progressive Leasing"
type input "[STREET_ADDRESS]"
type input "[PERSON_NAME]"
select select "46"
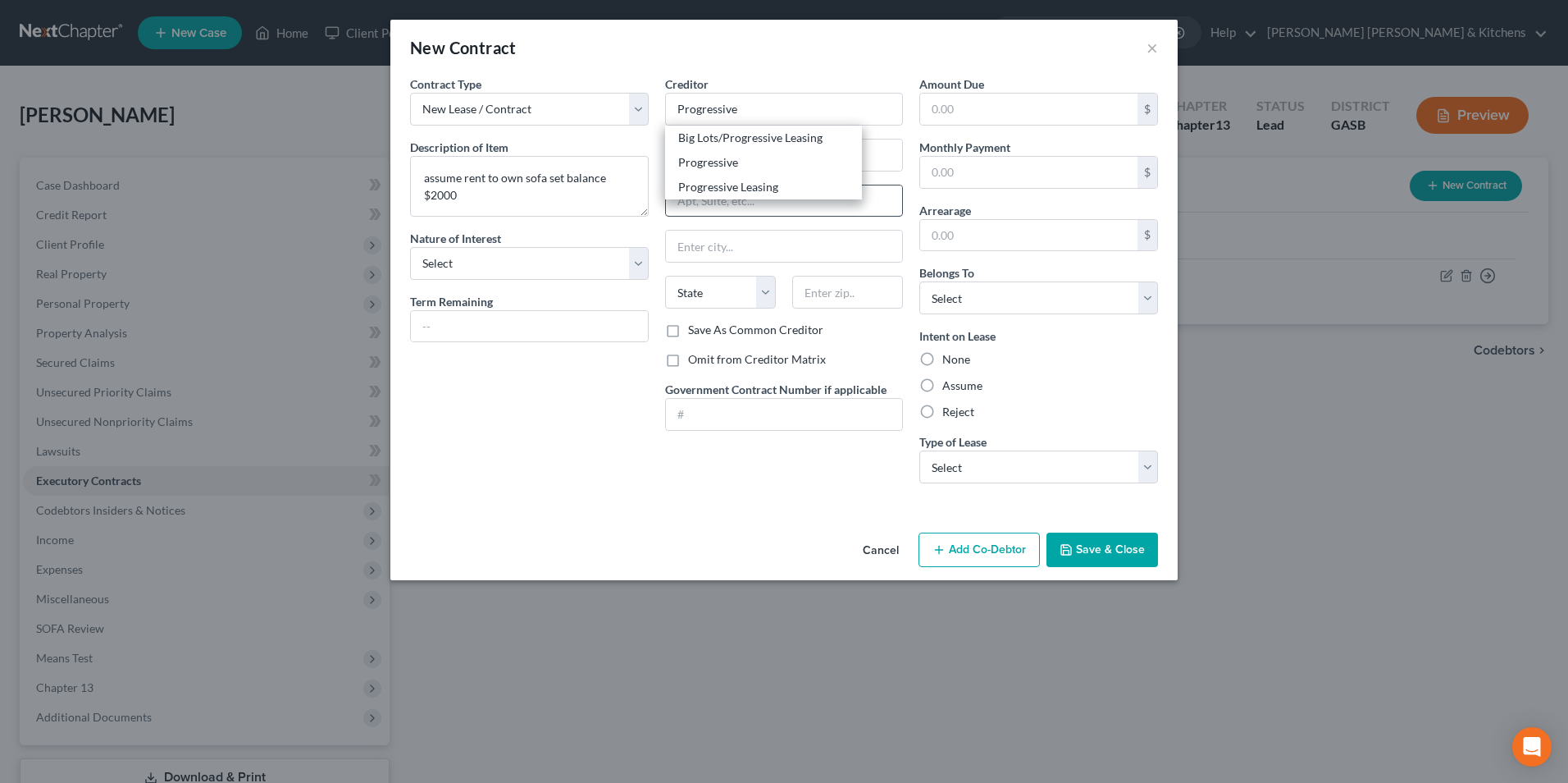
type input "84020"
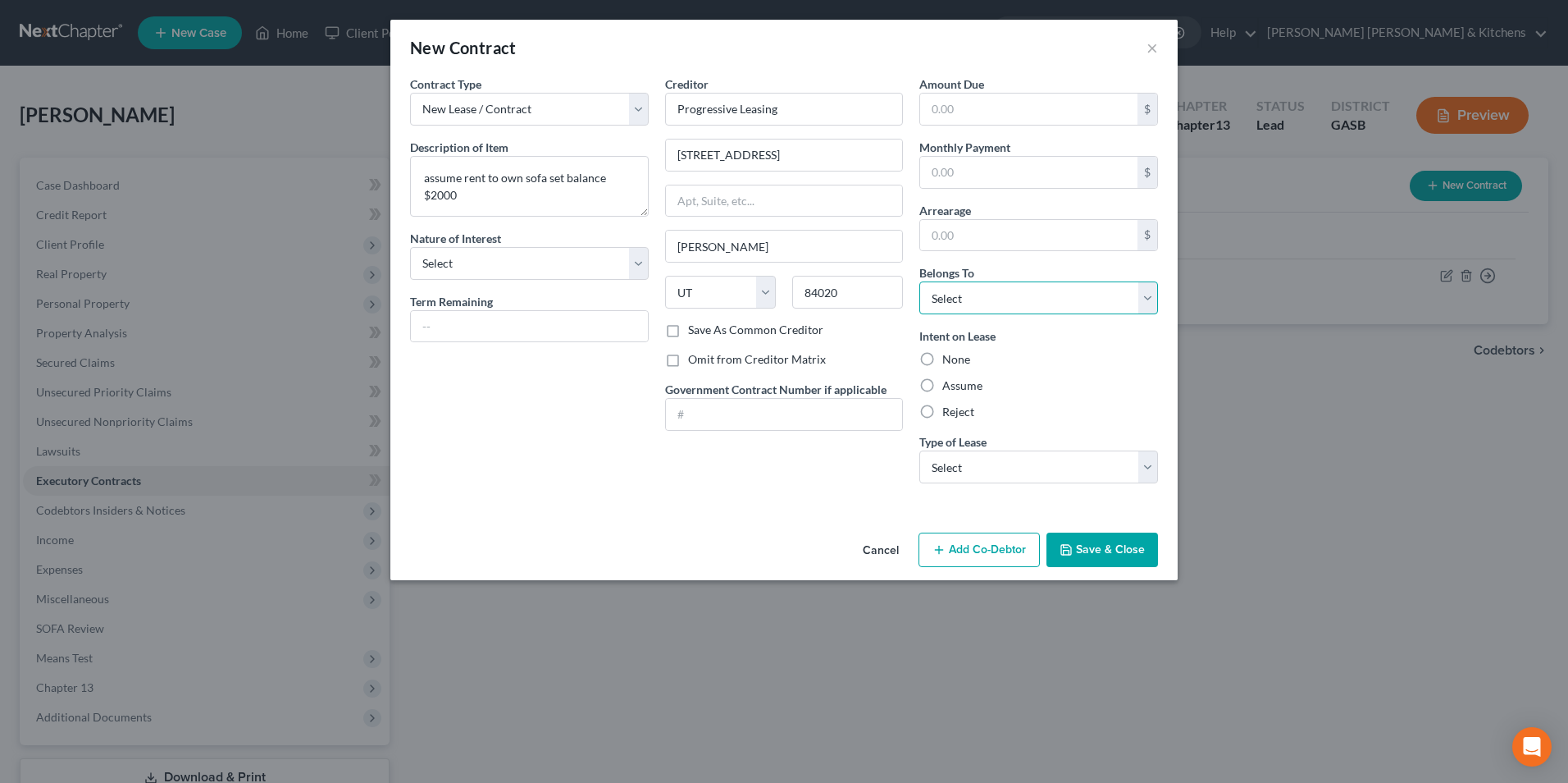
click at [980, 295] on select "Select Debtor 1 Only Debtor 2 Only Debtor 1 And Debtor 2 Only At Least One Of T…" at bounding box center [1039, 297] width 238 height 33
select select "0"
click at [920, 281] on select "Select Debtor 1 Only Debtor 2 Only Debtor 1 And Debtor 2 Only At Least One Of T…" at bounding box center [1039, 297] width 238 height 33
click at [943, 381] on label "Assume" at bounding box center [962, 385] width 40 height 16
click at [949, 381] on input "Assume" at bounding box center [954, 383] width 11 height 11
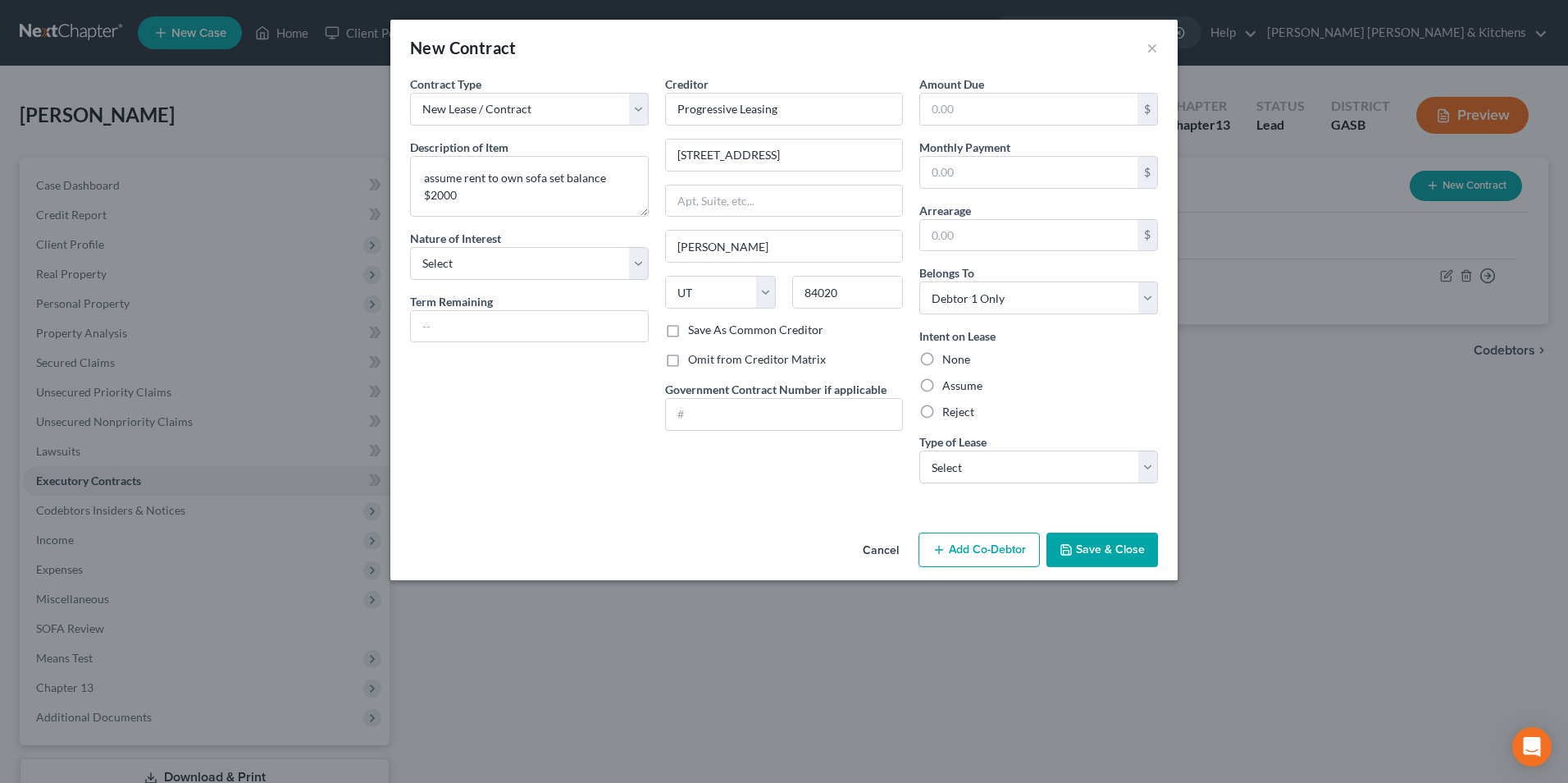
radio input "true"
drag, startPoint x: 937, startPoint y: 467, endPoint x: 940, endPoint y: 486, distance: 19.2
click at [937, 467] on select "Select Real Estate Car Other" at bounding box center [1039, 466] width 238 height 33
select select "2"
click at [920, 450] on select "Select Real Estate Car Other" at bounding box center [1039, 466] width 238 height 33
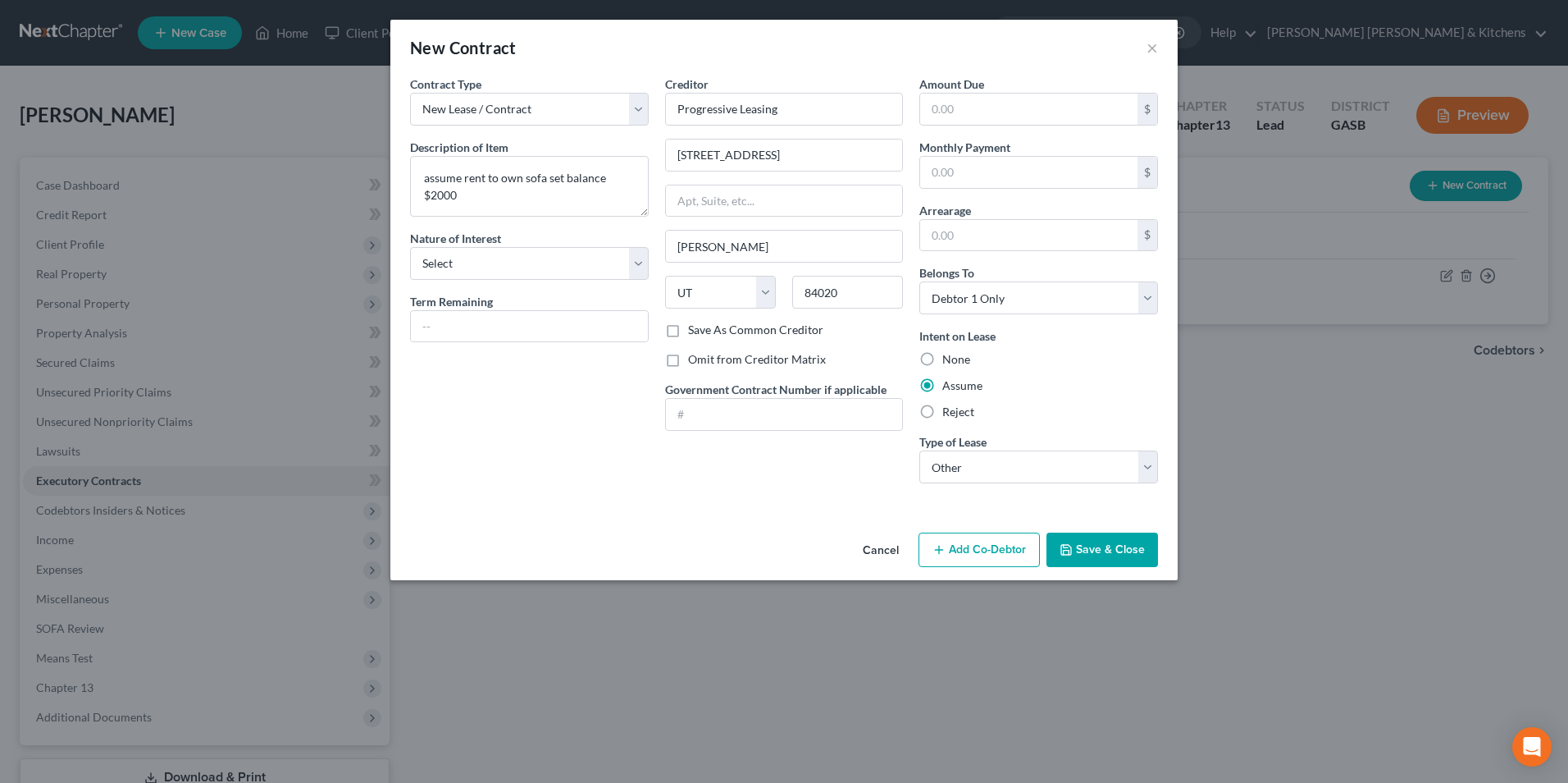
click at [1122, 549] on button "Save & Close" at bounding box center [1102, 550] width 111 height 35
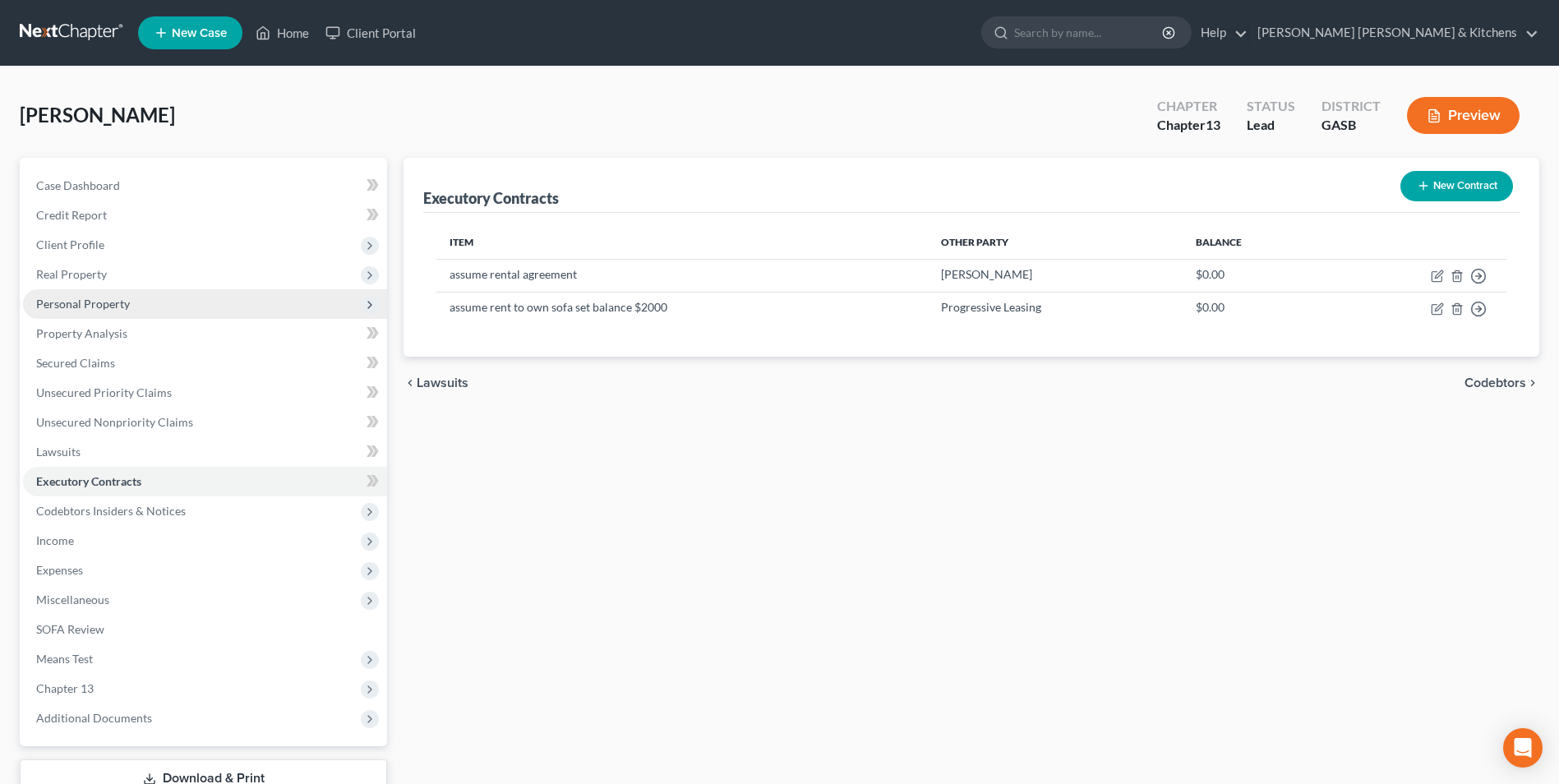
click at [91, 306] on span "Personal Property" at bounding box center [83, 304] width 94 height 14
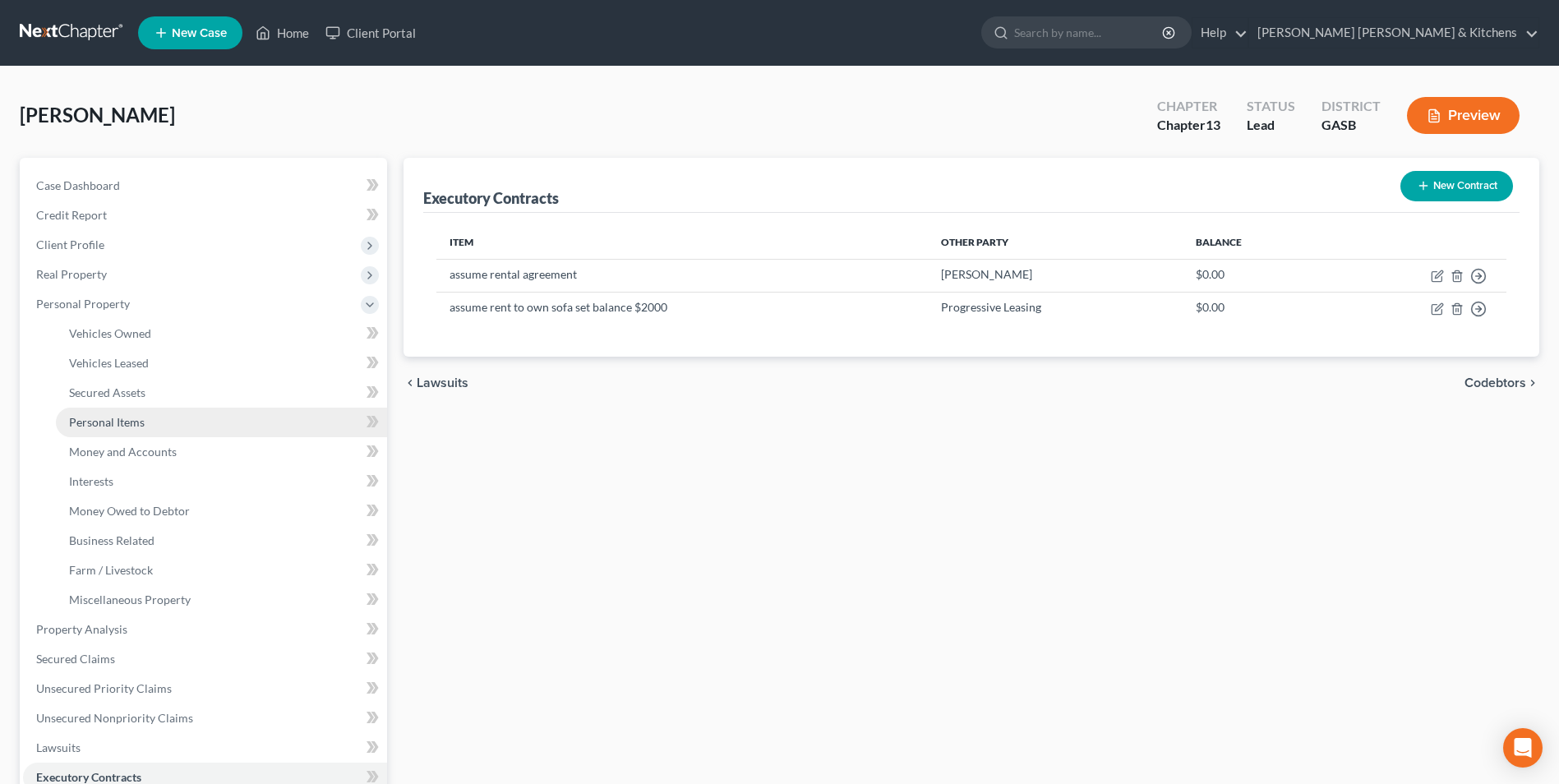
click at [115, 418] on span "Personal Items" at bounding box center [106, 422] width 76 height 14
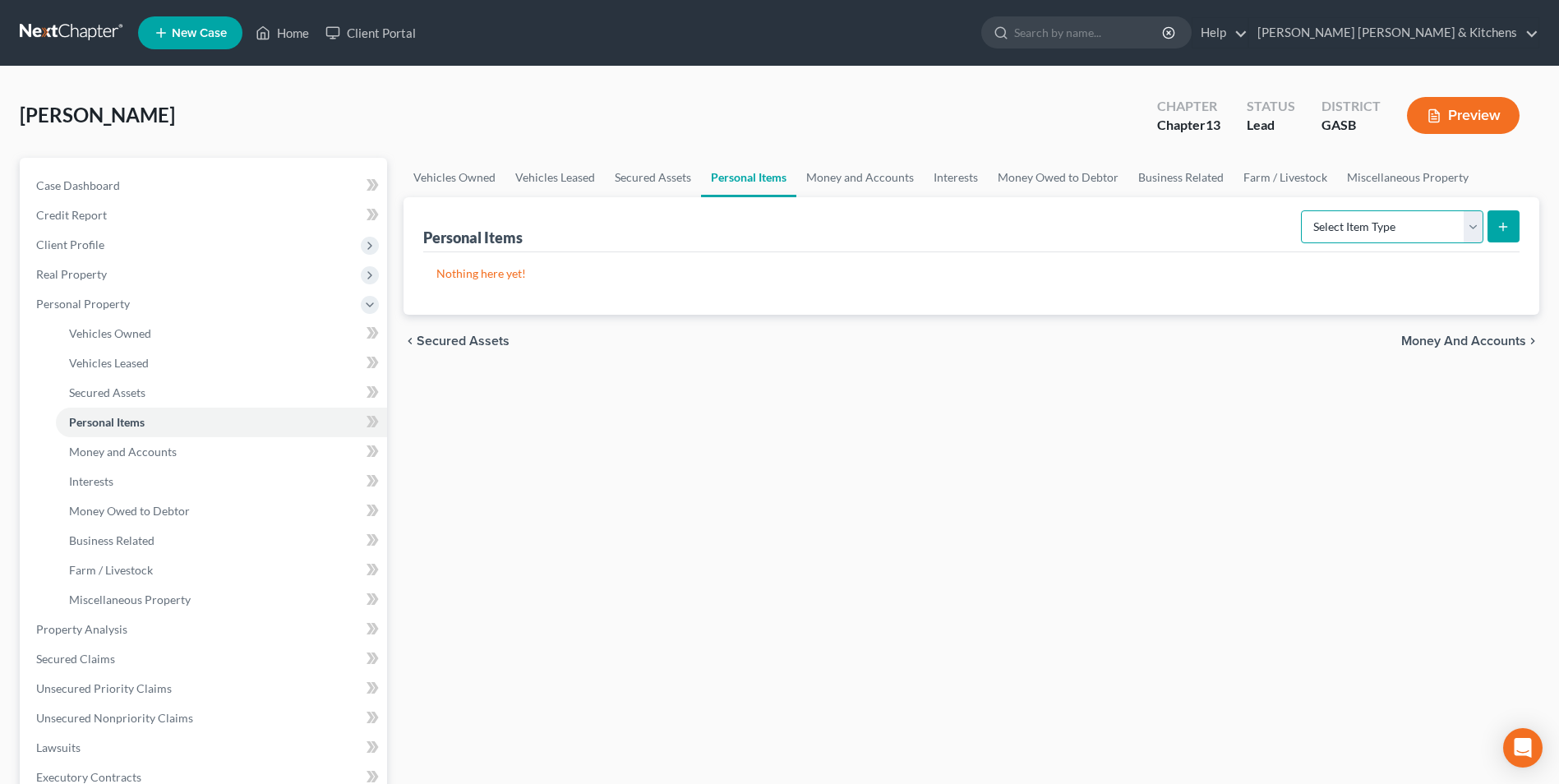
drag, startPoint x: 1326, startPoint y: 231, endPoint x: 1333, endPoint y: 245, distance: 15.7
click at [1326, 231] on select "Select Item Type Clothing Collectibles Of Value Electronics Firearms Household …" at bounding box center [1392, 226] width 183 height 33
select select "clothing"
click at [1303, 210] on select "Select Item Type Clothing Collectibles Of Value Electronics Firearms Household …" at bounding box center [1392, 226] width 183 height 33
click at [1499, 228] on icon "submit" at bounding box center [1503, 226] width 13 height 13
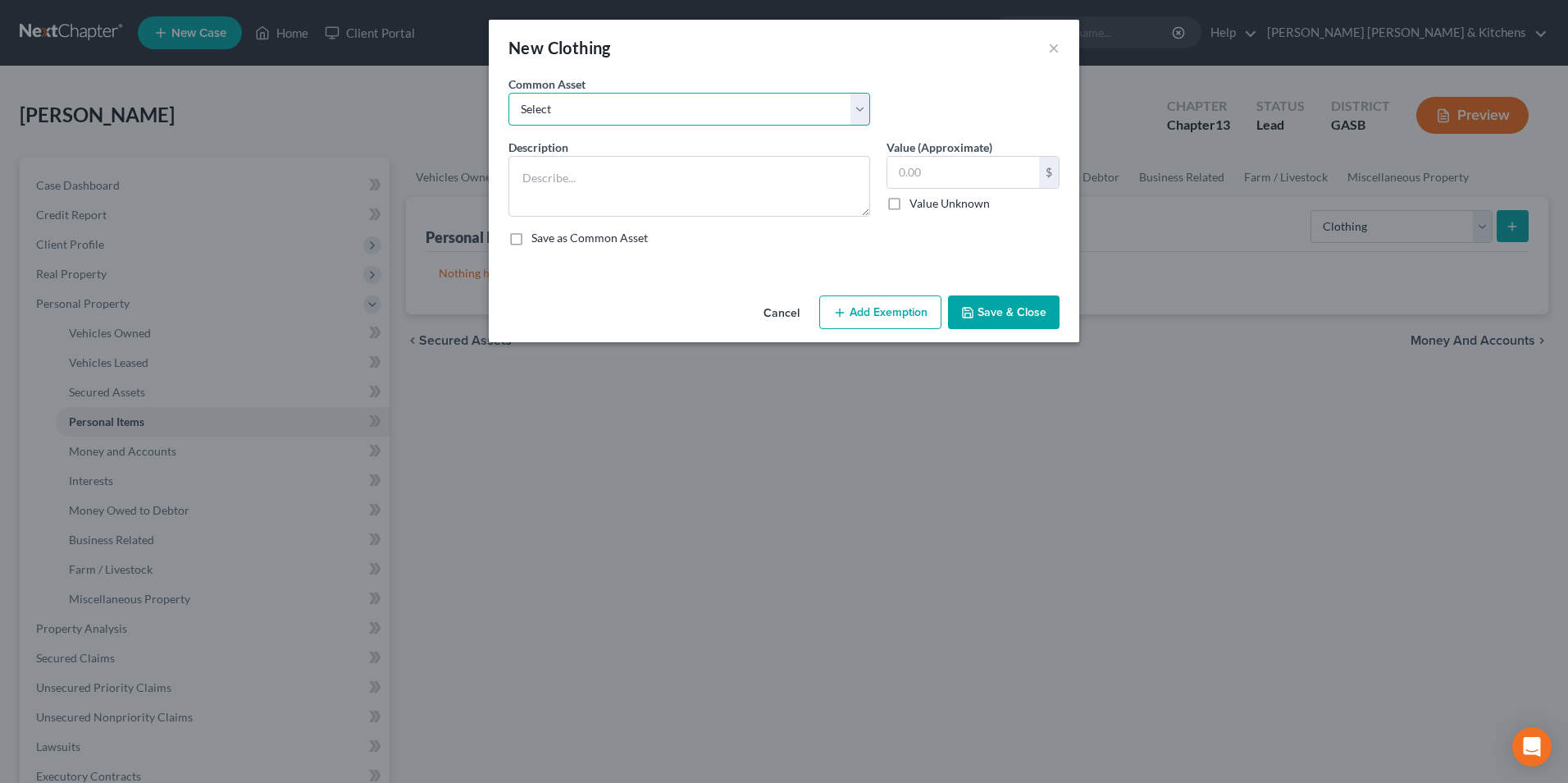
click at [563, 118] on select "Select misc wearing apparel on person & at residence" at bounding box center [689, 109] width 362 height 33
select select "0"
click at [509, 93] on select "Select misc wearing apparel on person & at residence" at bounding box center [689, 109] width 362 height 33
type textarea "misc wearing apparel on person & at residence"
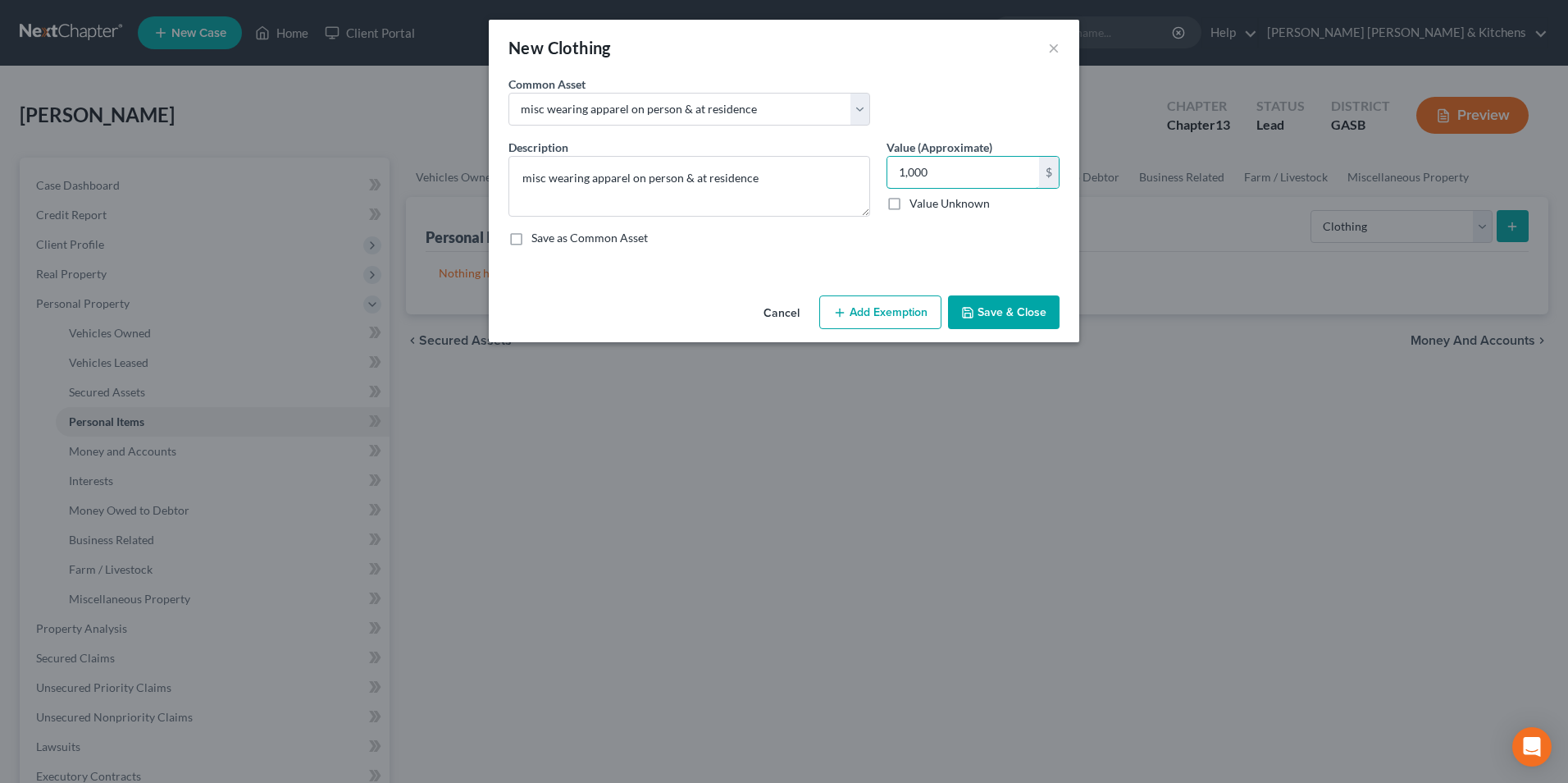
type input "1,000"
click at [893, 319] on button "Add Exemption" at bounding box center [880, 312] width 122 height 35
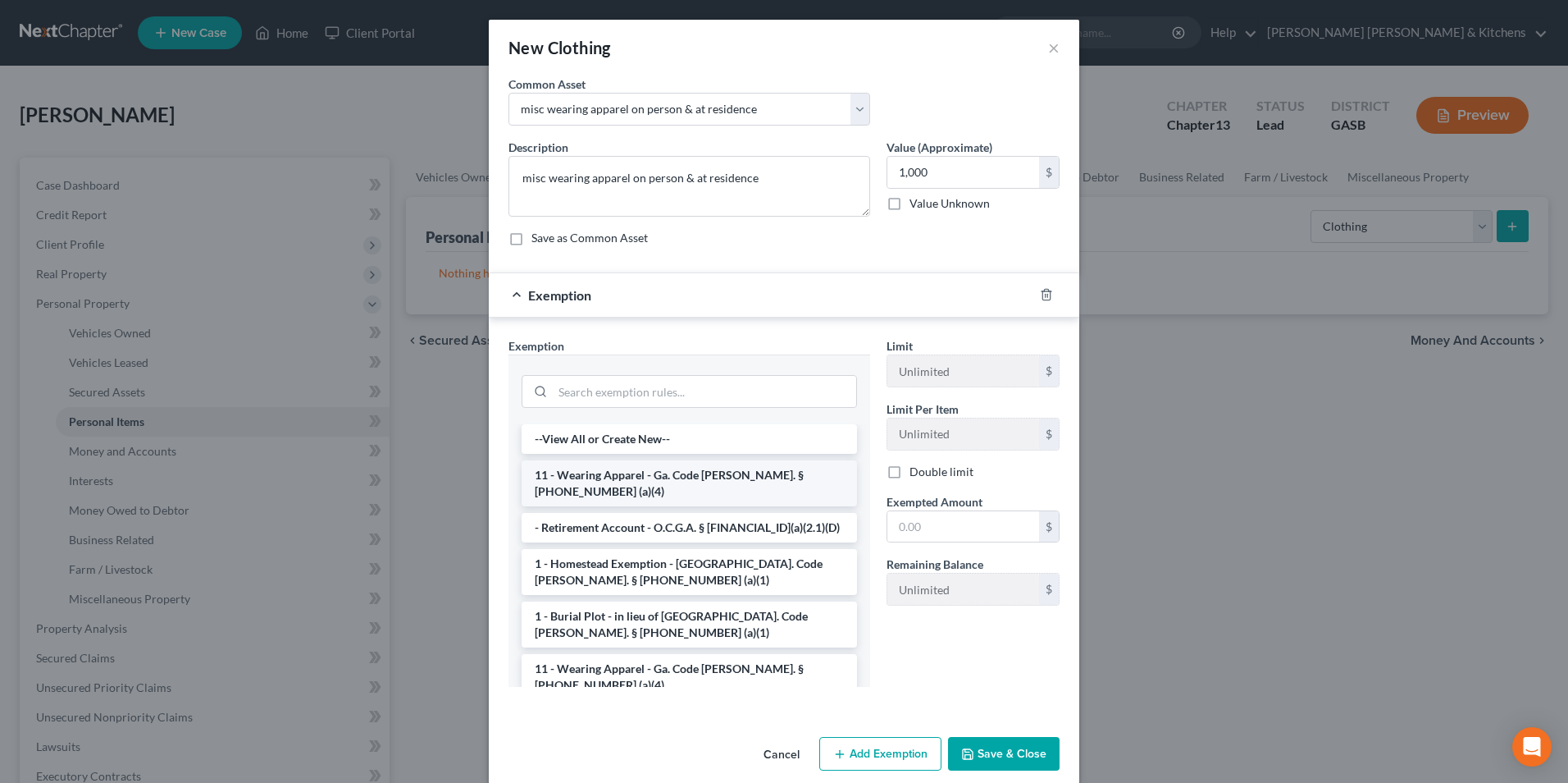
click at [736, 469] on li "11 - Wearing Apparel - Ga. Code [PERSON_NAME]. § [PHONE_NUMBER] (a)(4)" at bounding box center [689, 483] width 335 height 46
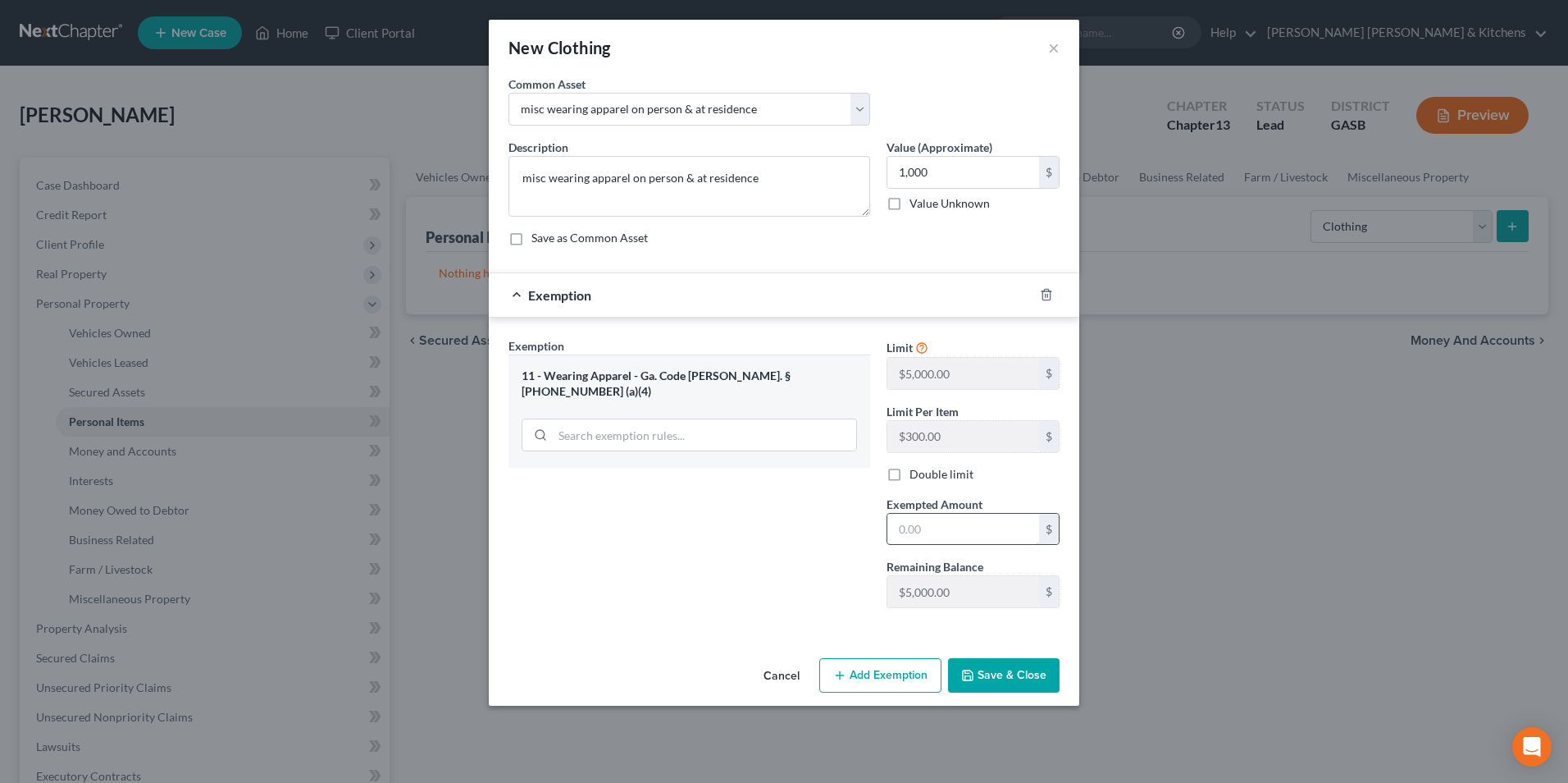
click at [952, 534] on input "text" at bounding box center [963, 529] width 152 height 31
type input "1,000"
click at [1025, 681] on button "Save & Close" at bounding box center [1003, 675] width 111 height 35
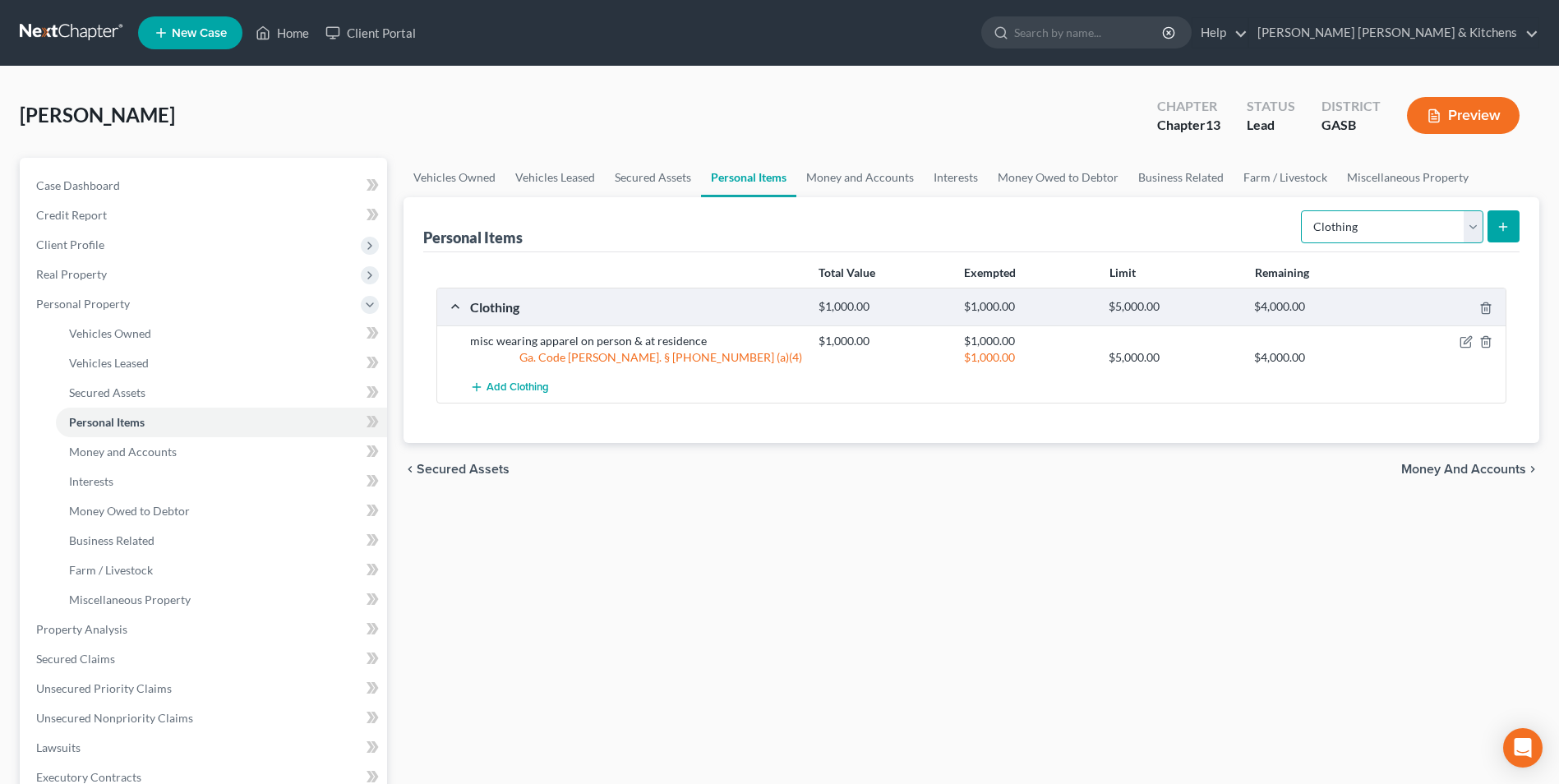
drag, startPoint x: 1338, startPoint y: 232, endPoint x: 1341, endPoint y: 245, distance: 13.3
click at [1338, 232] on select "Select Item Type Clothing Collectibles Of Value Electronics Firearms Household …" at bounding box center [1392, 226] width 183 height 33
select select "jewelry"
click at [1303, 210] on select "Select Item Type Clothing Collectibles Of Value Electronics Firearms Household …" at bounding box center [1392, 226] width 183 height 33
click at [1502, 231] on icon "submit" at bounding box center [1503, 226] width 13 height 13
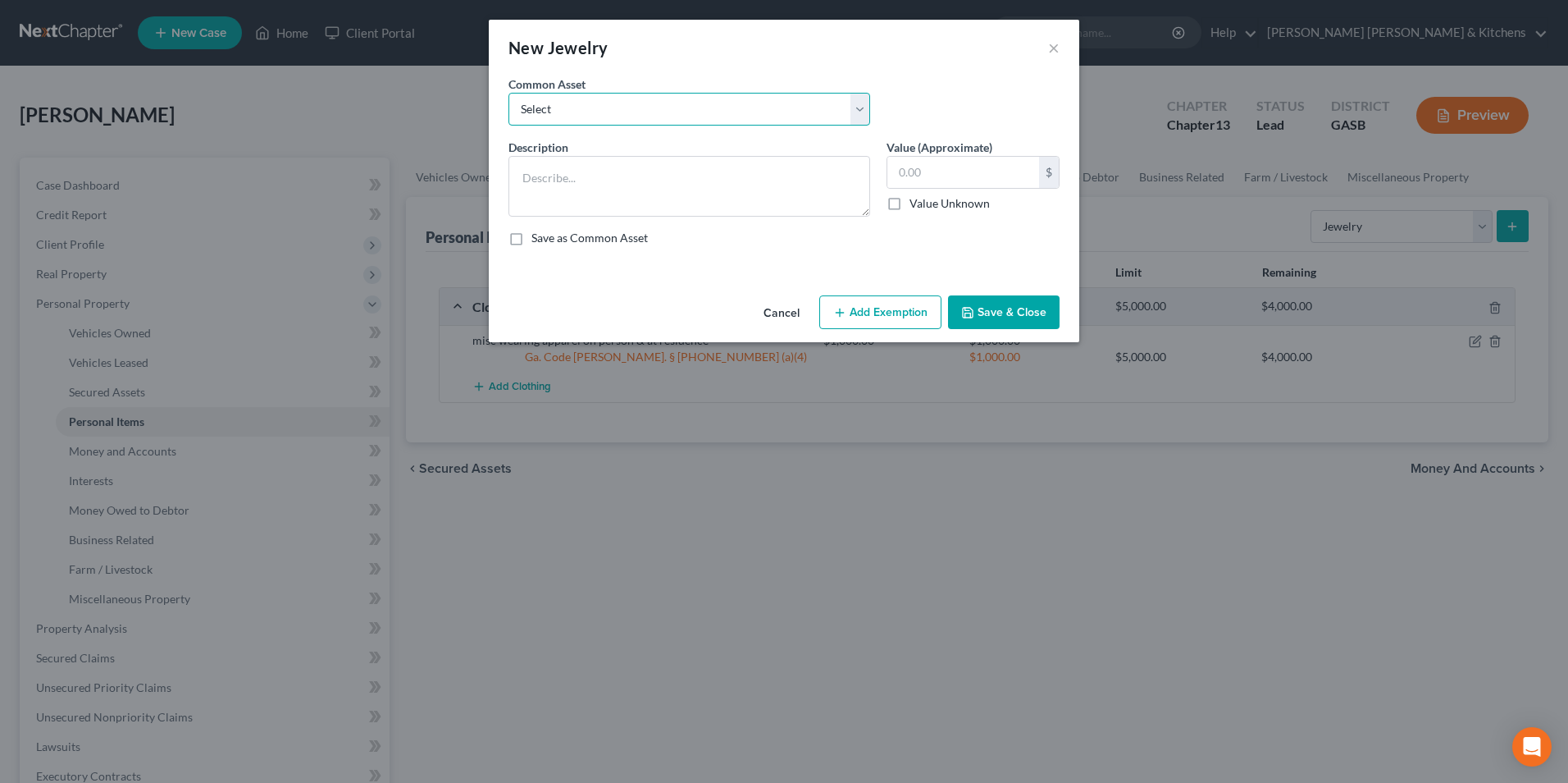
drag, startPoint x: 591, startPoint y: 110, endPoint x: 591, endPoint y: 126, distance: 16.0
click at [591, 110] on select "Select misc jewelry on person & at residence" at bounding box center [689, 109] width 362 height 33
click at [509, 93] on select "Select misc jewelry on person & at residence" at bounding box center [689, 109] width 362 height 33
drag, startPoint x: 572, startPoint y: 114, endPoint x: 572, endPoint y: 124, distance: 10.0
click at [572, 114] on select "Select misc jewelry on person & at residence" at bounding box center [689, 109] width 362 height 33
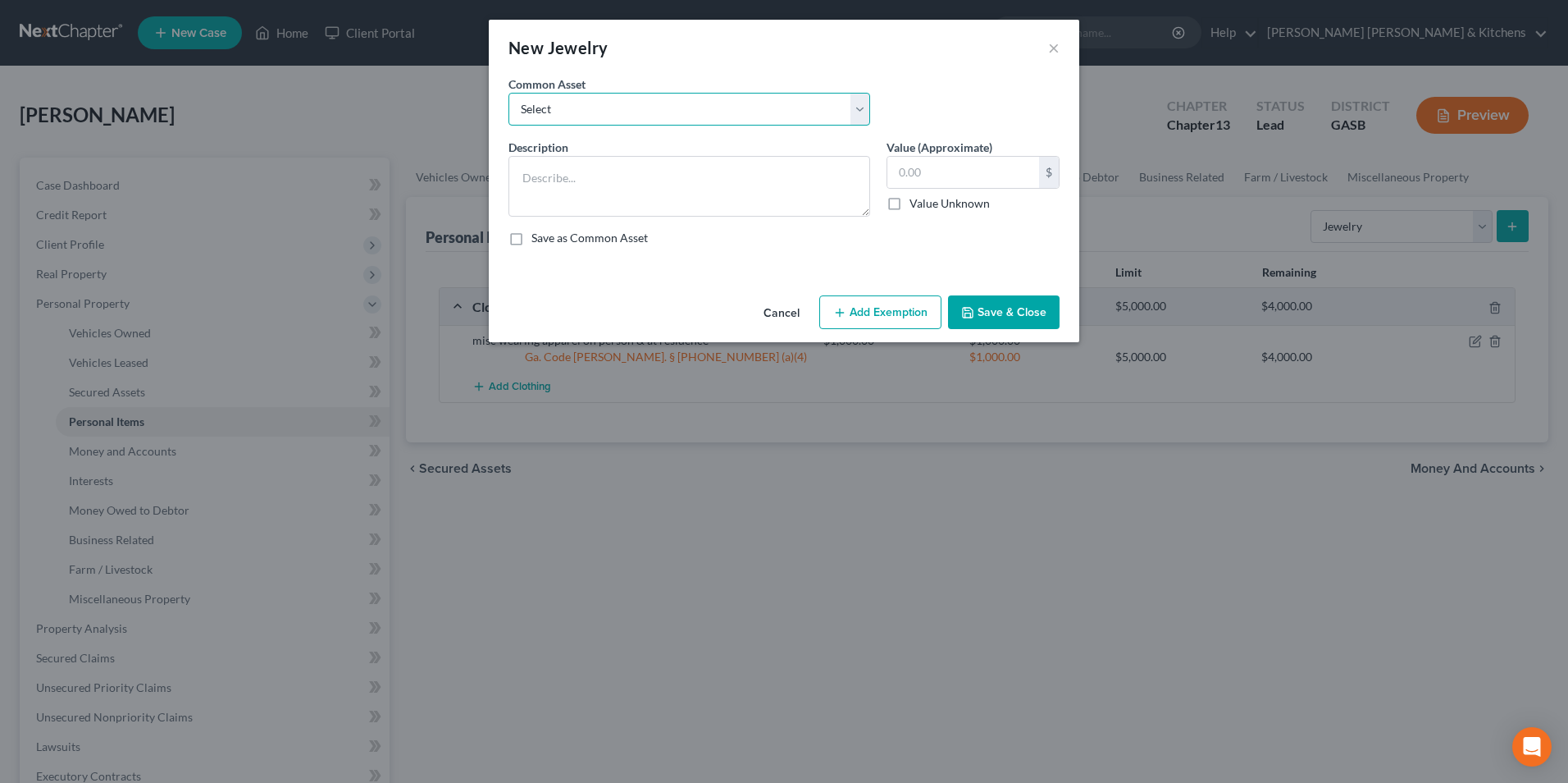
select select "0"
click at [509, 93] on select "Select misc jewelry on person & at residence" at bounding box center [689, 109] width 362 height 33
type textarea "misc jewelry on person & at residence"
click at [953, 172] on input "100.00" at bounding box center [963, 172] width 152 height 31
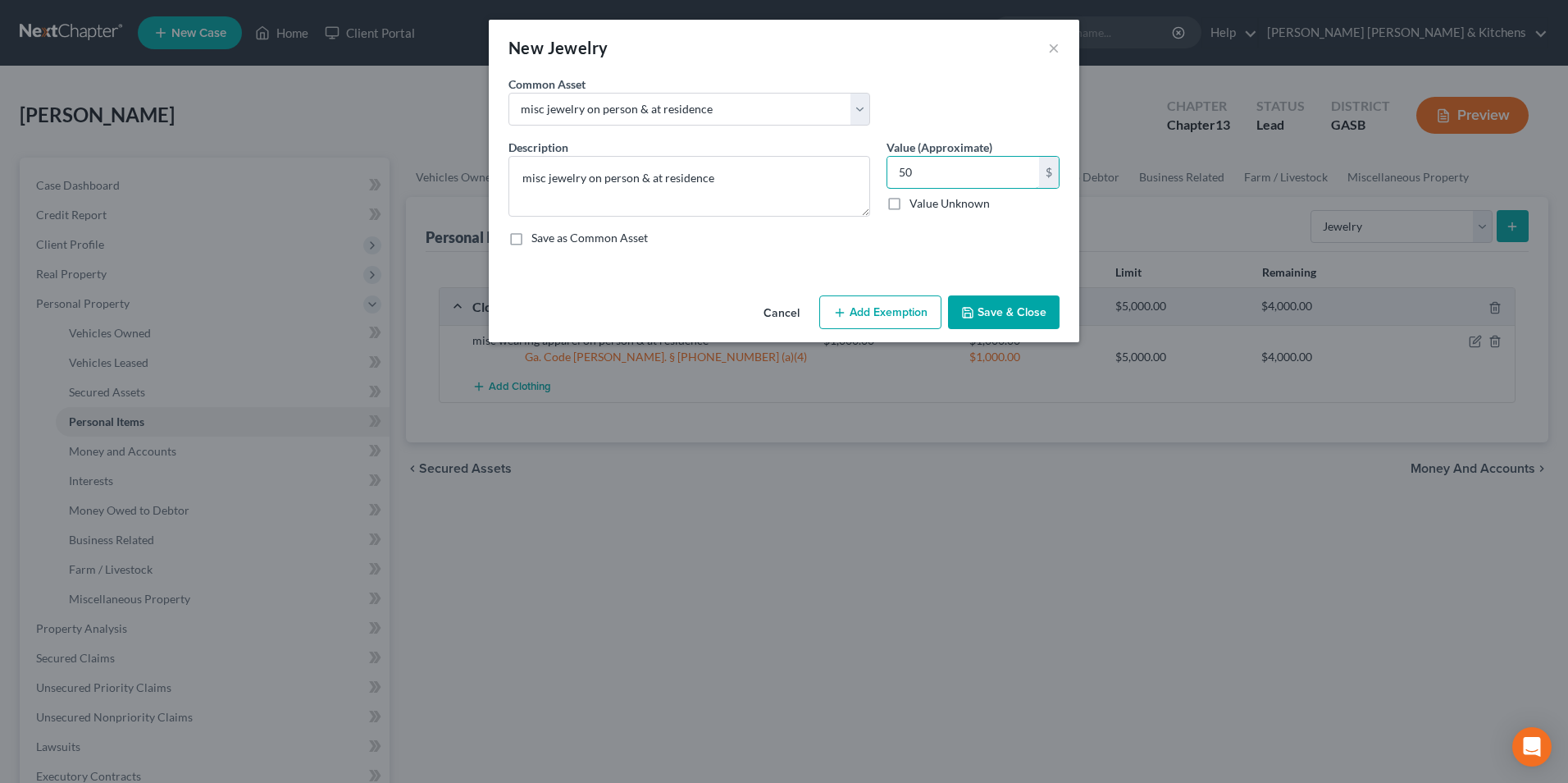
type input "50"
click at [912, 327] on button "Add Exemption" at bounding box center [880, 312] width 122 height 35
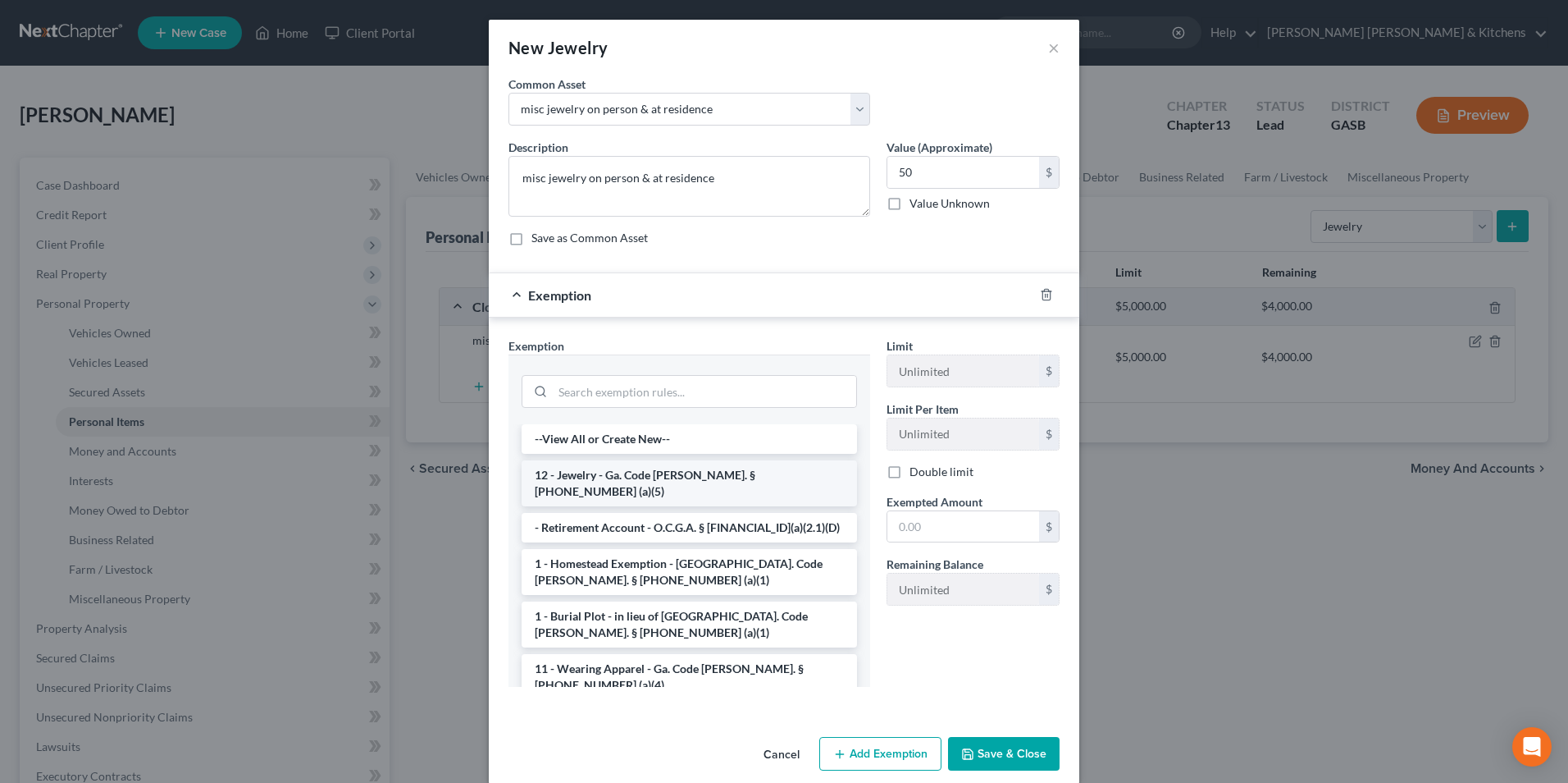
click at [631, 470] on li "12 - Jewelry - Ga. Code [PERSON_NAME]. § [PHONE_NUMBER] (a)(5)" at bounding box center [689, 483] width 335 height 46
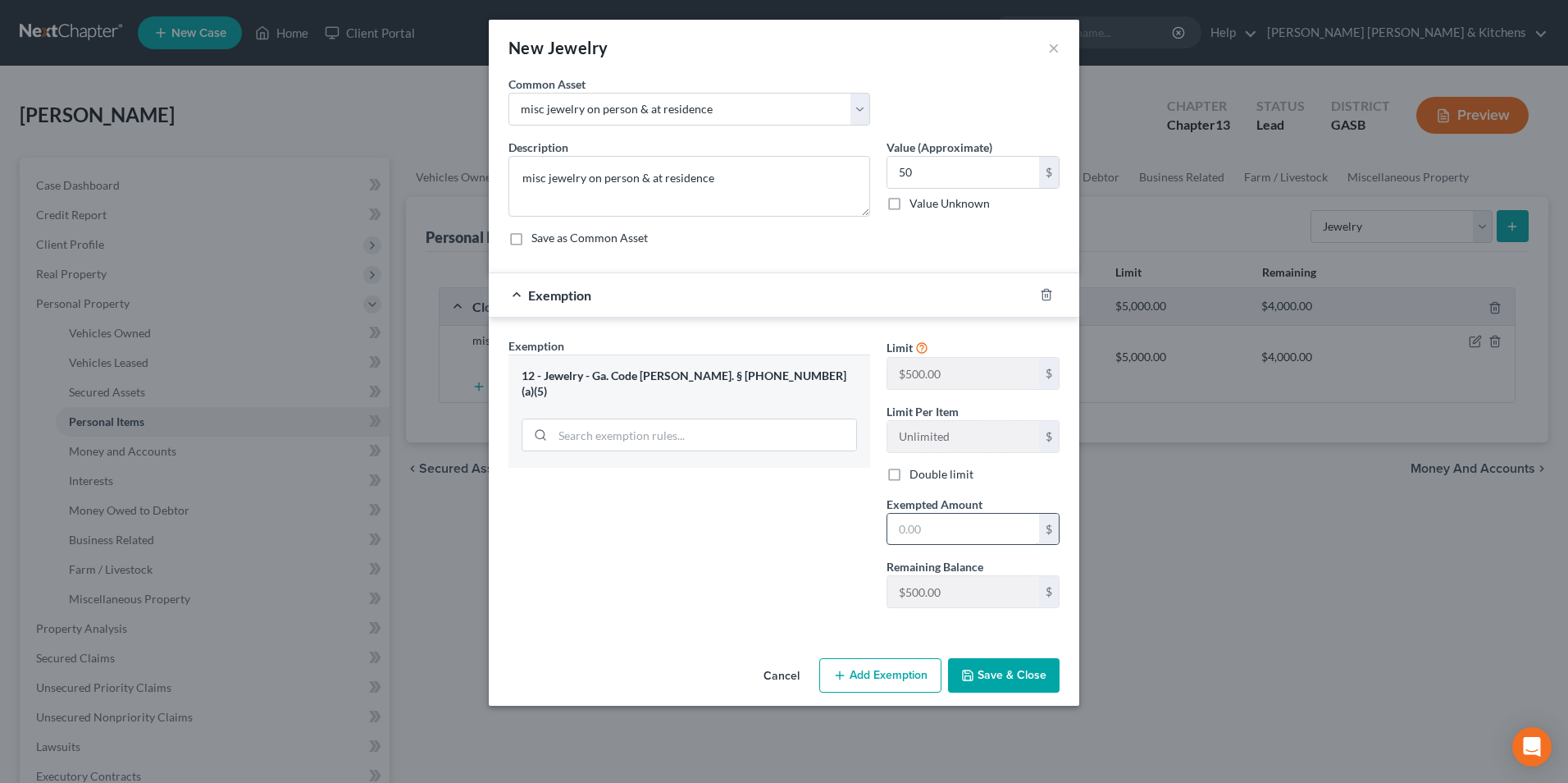
click at [969, 519] on input "text" at bounding box center [963, 529] width 152 height 31
type input "50"
click at [993, 674] on button "Save & Close" at bounding box center [1003, 675] width 111 height 35
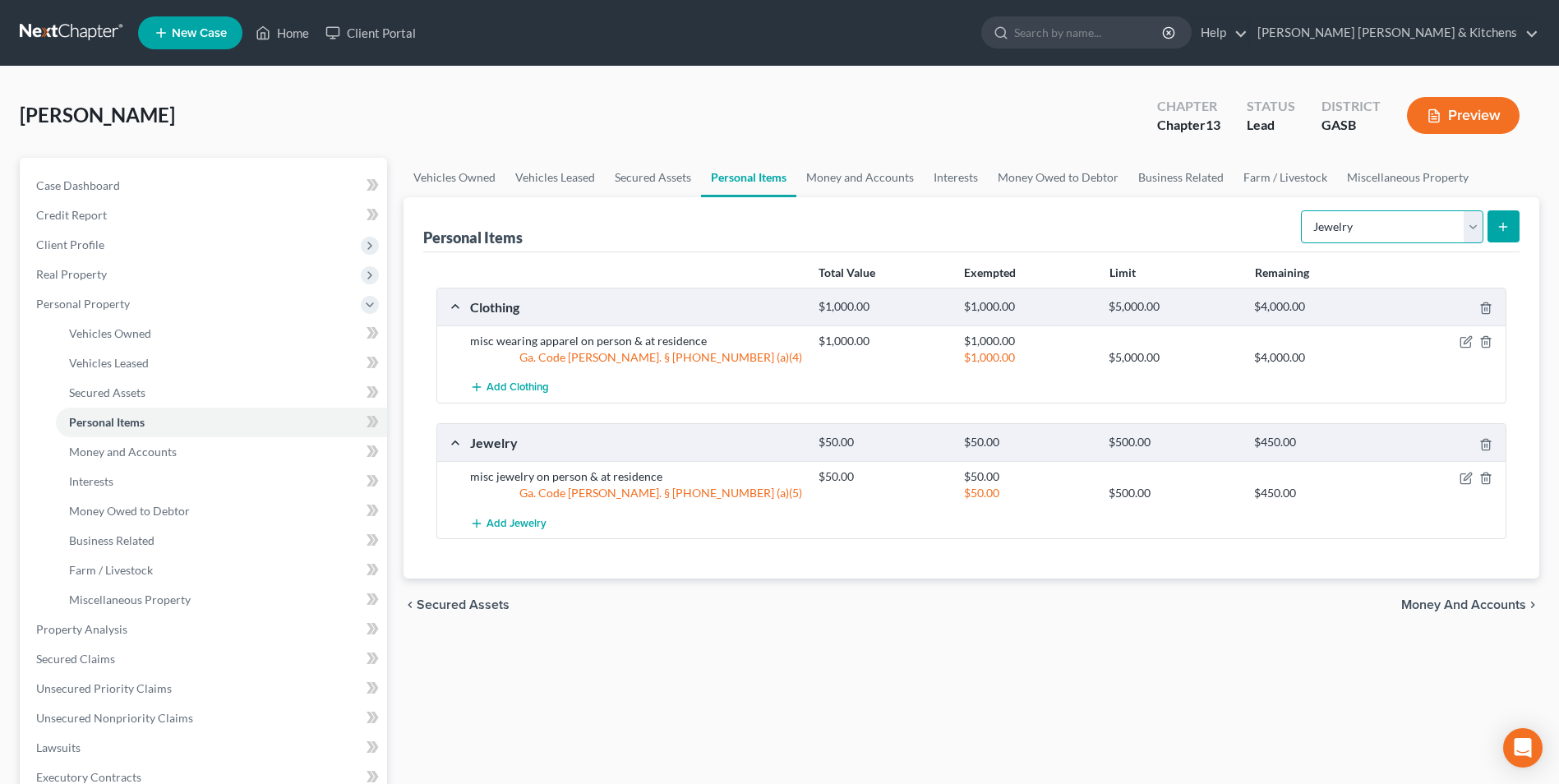
click at [1325, 236] on select "Select Item Type Clothing Collectibles Of Value Electronics Firearms Household …" at bounding box center [1392, 226] width 183 height 33
select select "electronics"
click at [1303, 210] on select "Select Item Type Clothing Collectibles Of Value Electronics Firearms Household …" at bounding box center [1392, 226] width 183 height 33
click at [1497, 227] on icon "submit" at bounding box center [1503, 226] width 13 height 13
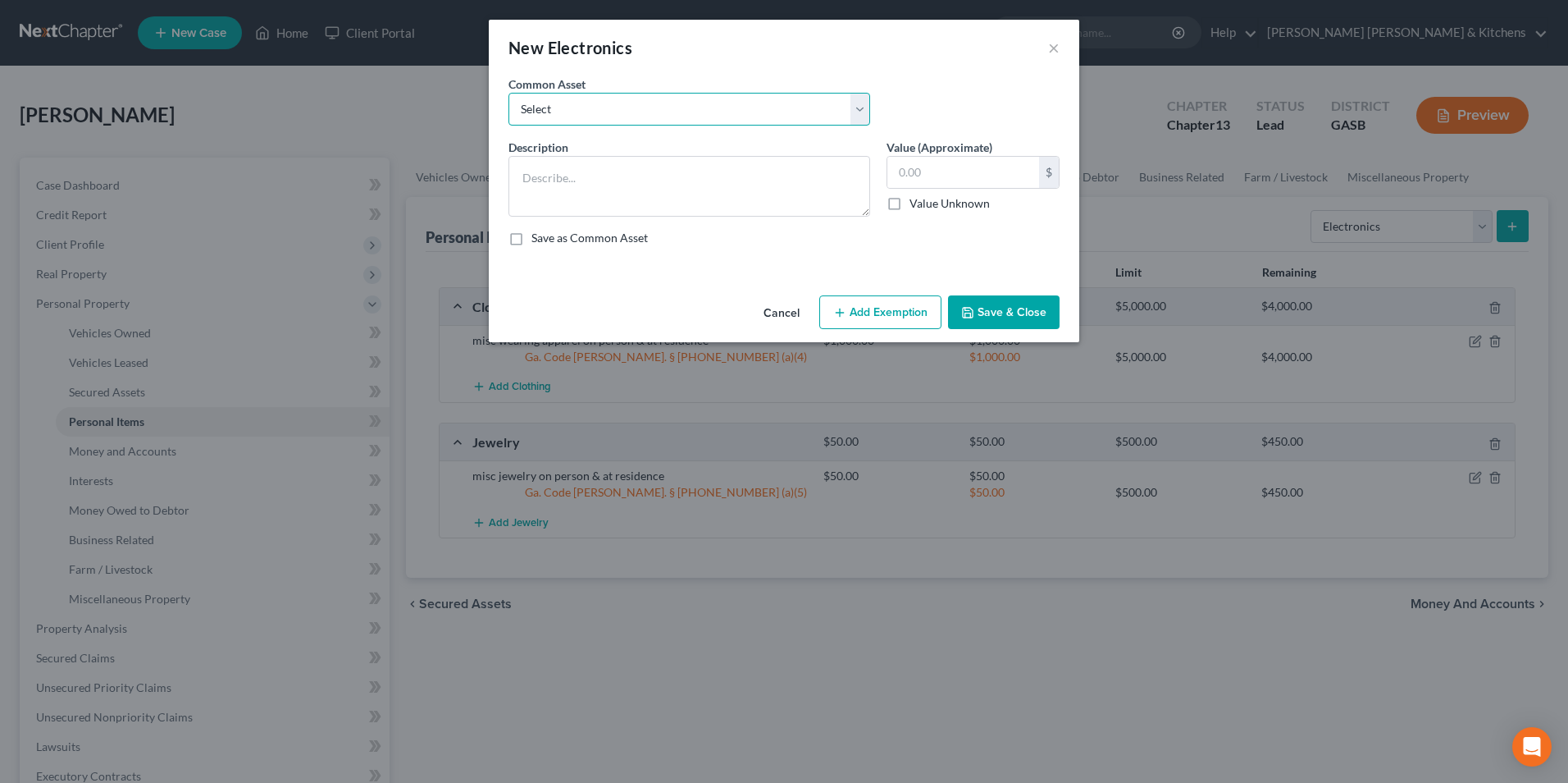
drag, startPoint x: 591, startPoint y: 122, endPoint x: 578, endPoint y: 128, distance: 14.3
click at [590, 121] on select "Select misc electronics located at residence 1/2 interest w/spouse - misc elect…" at bounding box center [689, 109] width 362 height 33
select select "2"
click at [509, 93] on select "Select misc electronics located at residence 1/2 interest w/spouse - misc elect…" at bounding box center [689, 109] width 362 height 33
type textarea "misc electronics located at residence (no single item value more than $300)"
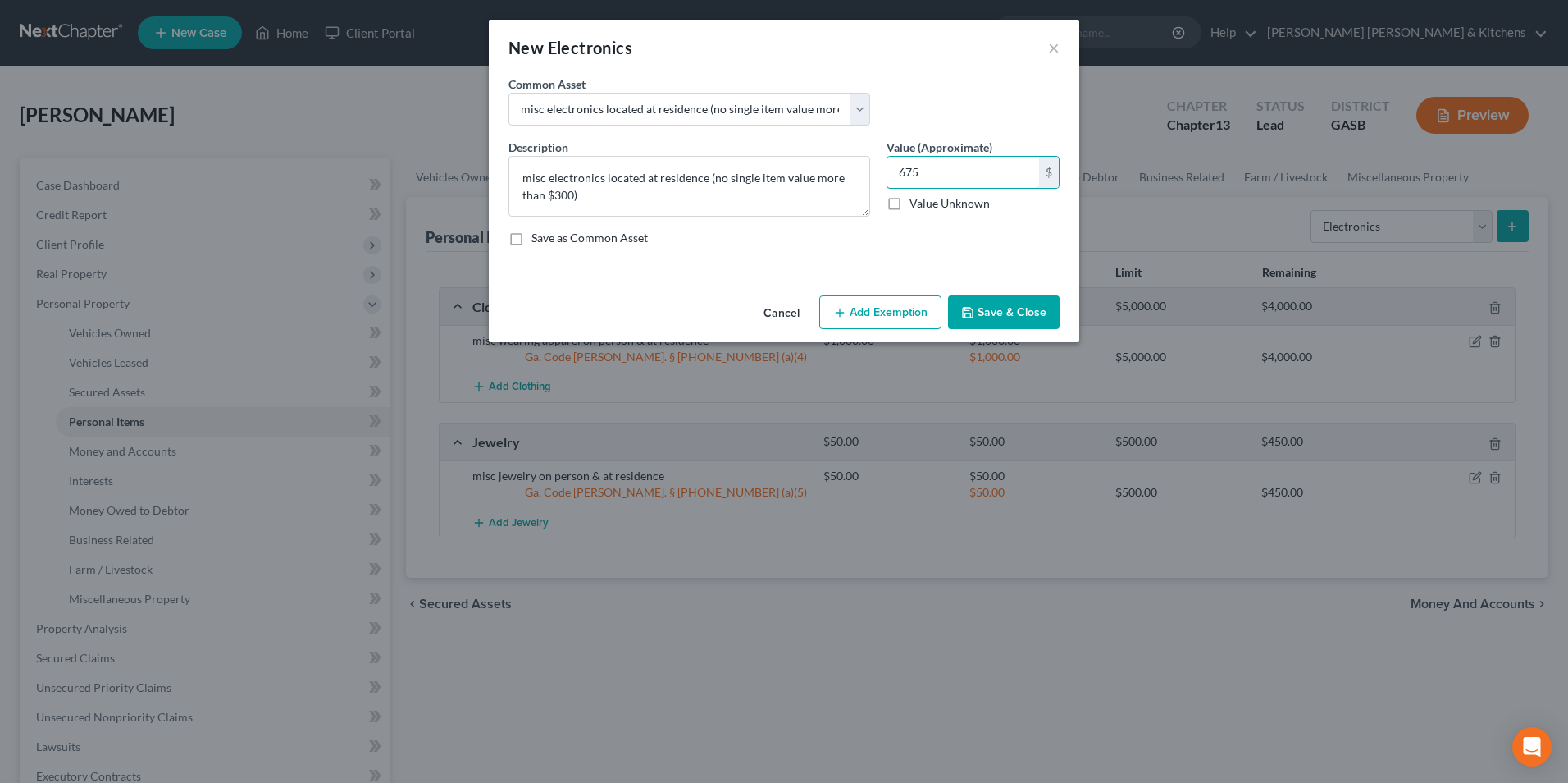
type input "675"
click at [917, 315] on button "Add Exemption" at bounding box center [880, 312] width 122 height 35
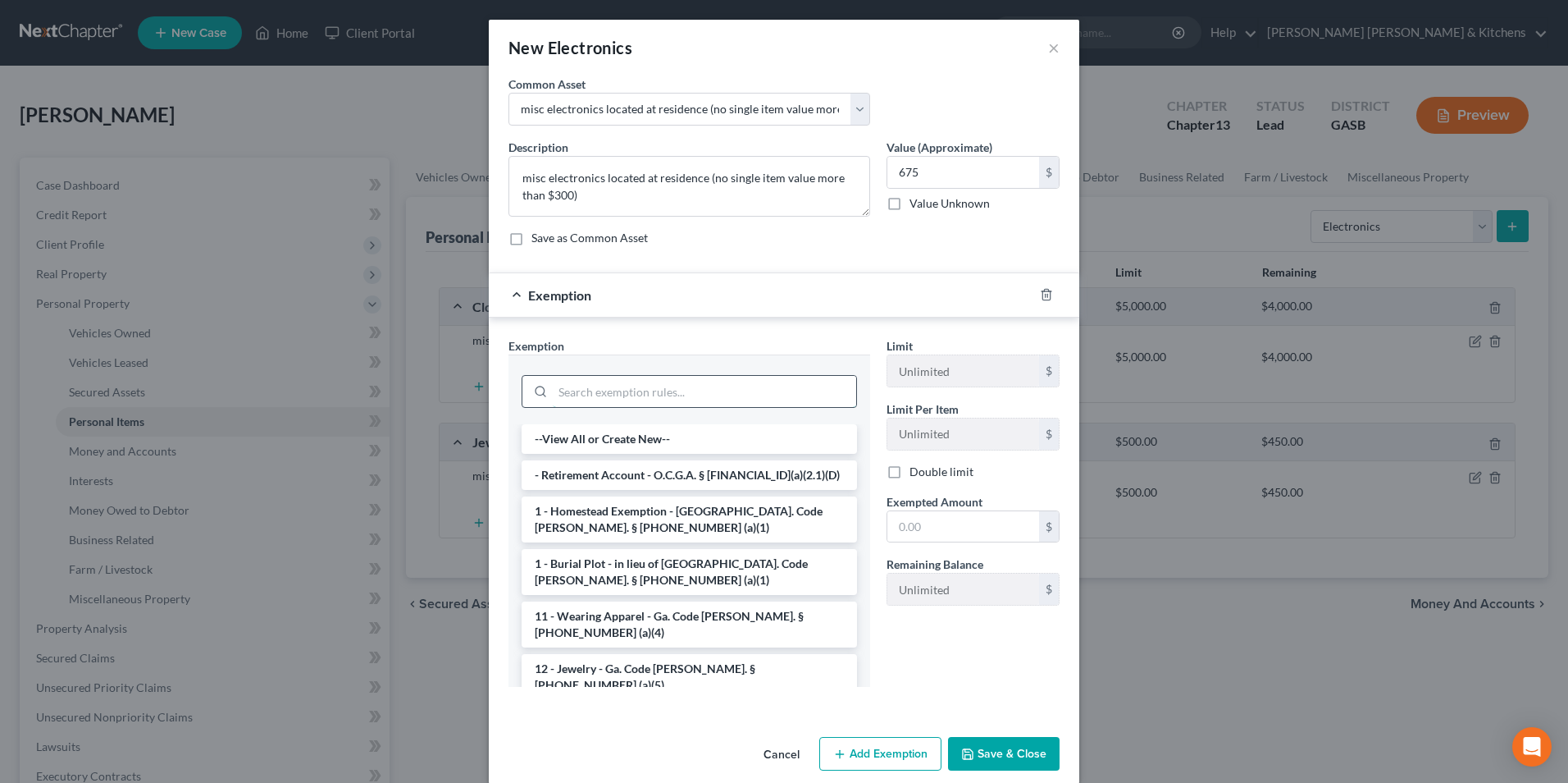
click at [622, 392] on input "search" at bounding box center [704, 391] width 303 height 31
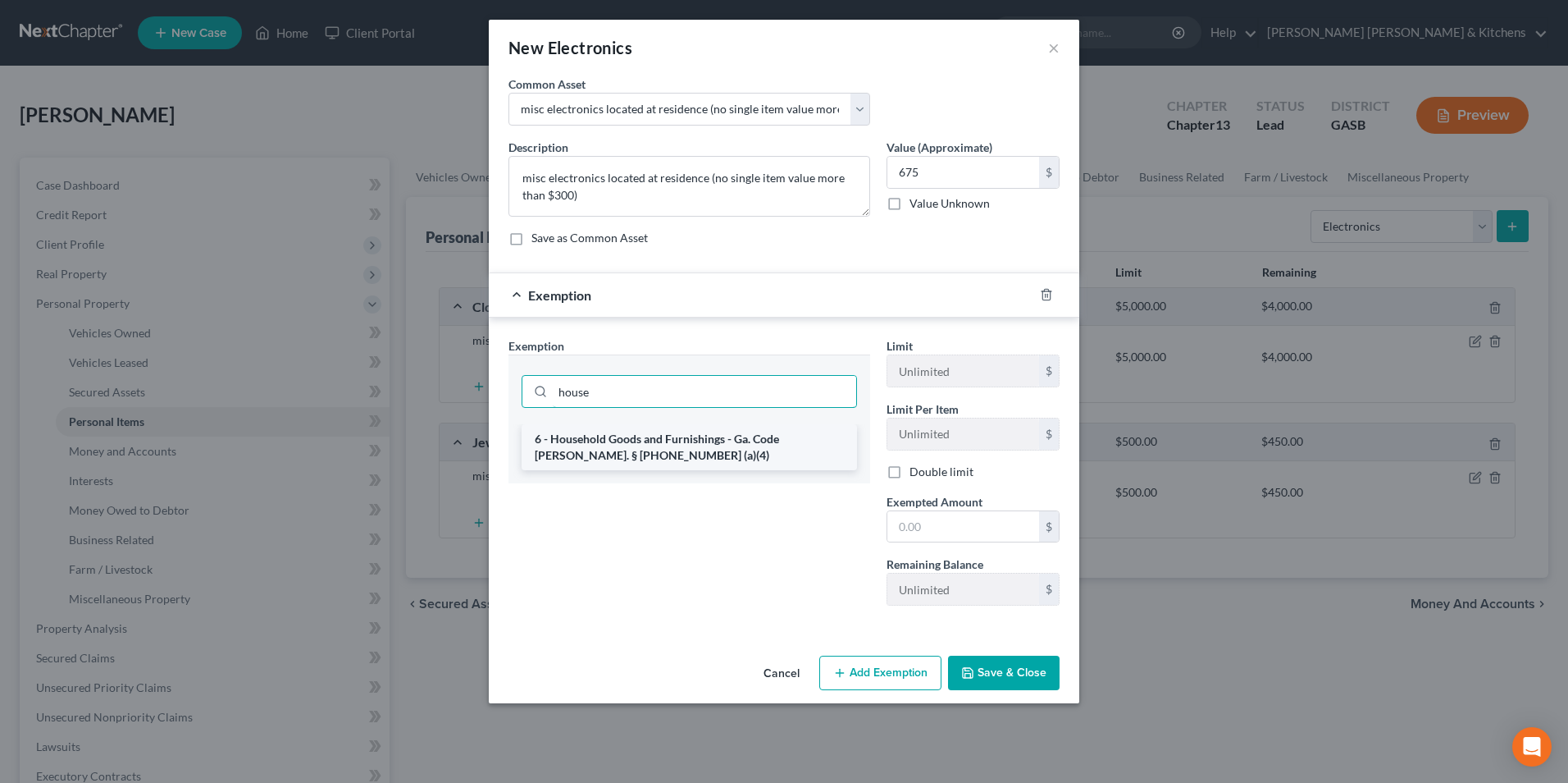
type input "house"
click at [619, 442] on li "6 - Household Goods and Furnishings - Ga. Code [PERSON_NAME]. § [PHONE_NUMBER] …" at bounding box center [689, 448] width 335 height 46
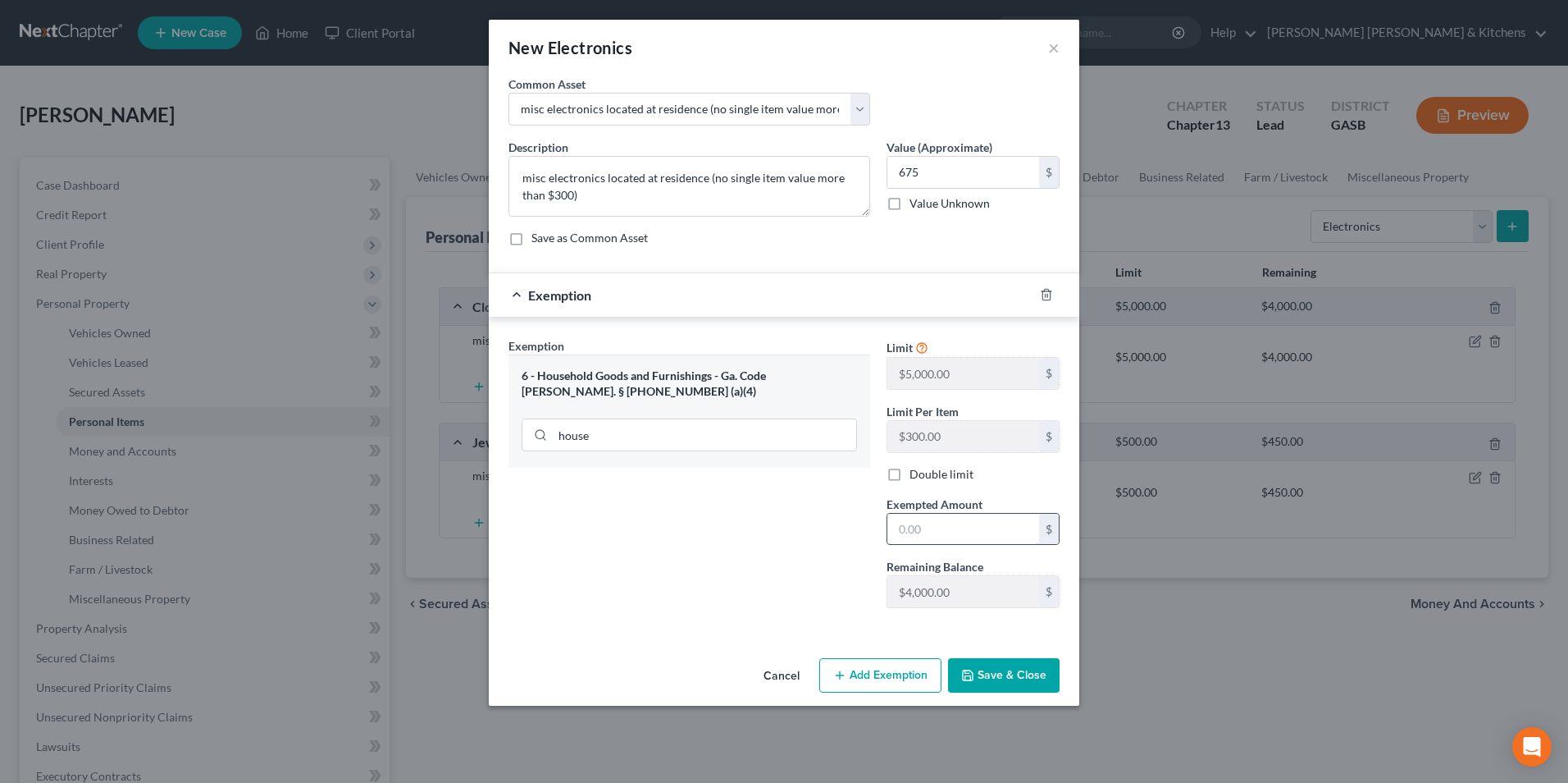
click at [953, 522] on input "text" at bounding box center [963, 529] width 152 height 31
type input "675"
click at [1005, 681] on button "Save & Close" at bounding box center [1003, 675] width 111 height 35
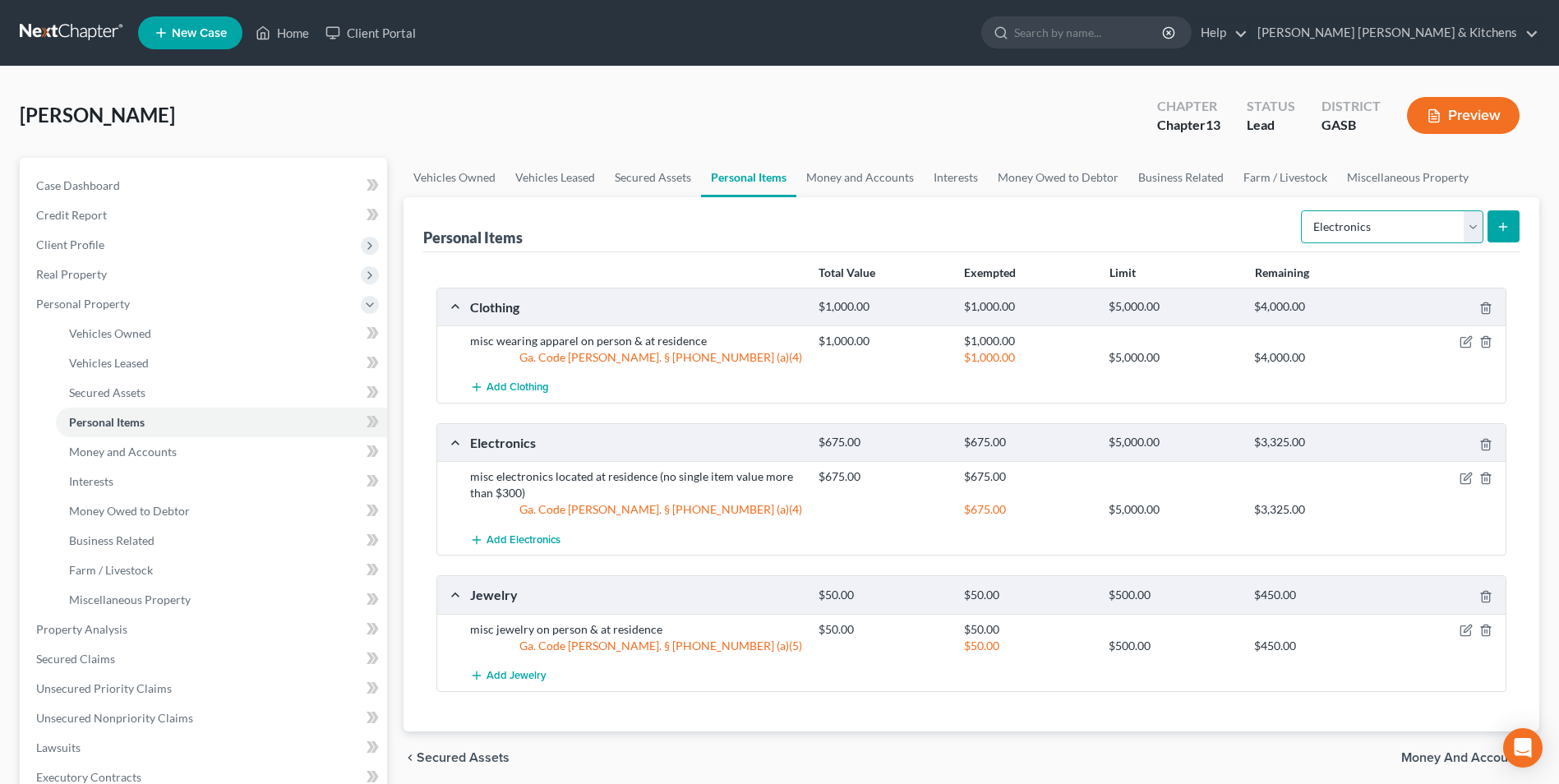
drag, startPoint x: 1358, startPoint y: 230, endPoint x: 1358, endPoint y: 246, distance: 16.0
click at [1358, 230] on select "Select Item Type Clothing Collectibles Of Value Electronics Firearms Household …" at bounding box center [1392, 226] width 183 height 33
select select "household_goods"
click at [1303, 210] on select "Select Item Type Clothing Collectibles Of Value Electronics Firearms Household …" at bounding box center [1392, 226] width 183 height 33
click at [1515, 226] on button "submit" at bounding box center [1504, 226] width 32 height 32
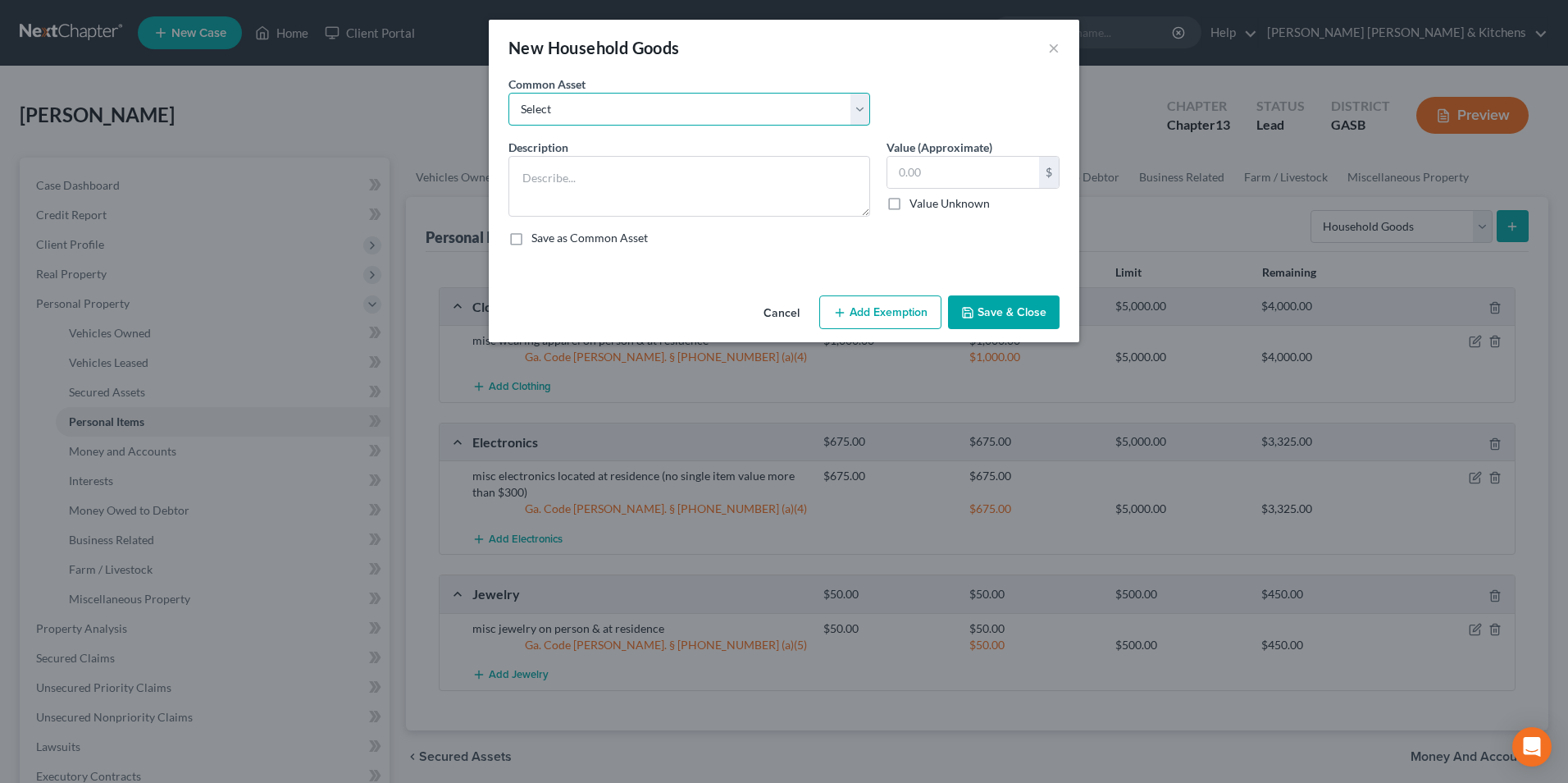
drag, startPoint x: 629, startPoint y: 117, endPoint x: 627, endPoint y: 128, distance: 11.2
click at [629, 117] on select "Select misc furnishings & appliances at residence misc furnishings & appliances…" at bounding box center [689, 109] width 362 height 33
select select "1"
click at [509, 93] on select "Select misc furnishings & appliances at residence misc furnishings & appliances…" at bounding box center [689, 109] width 362 height 33
type textarea "misc furnishings & appliances at residence (no single item valued over $300)"
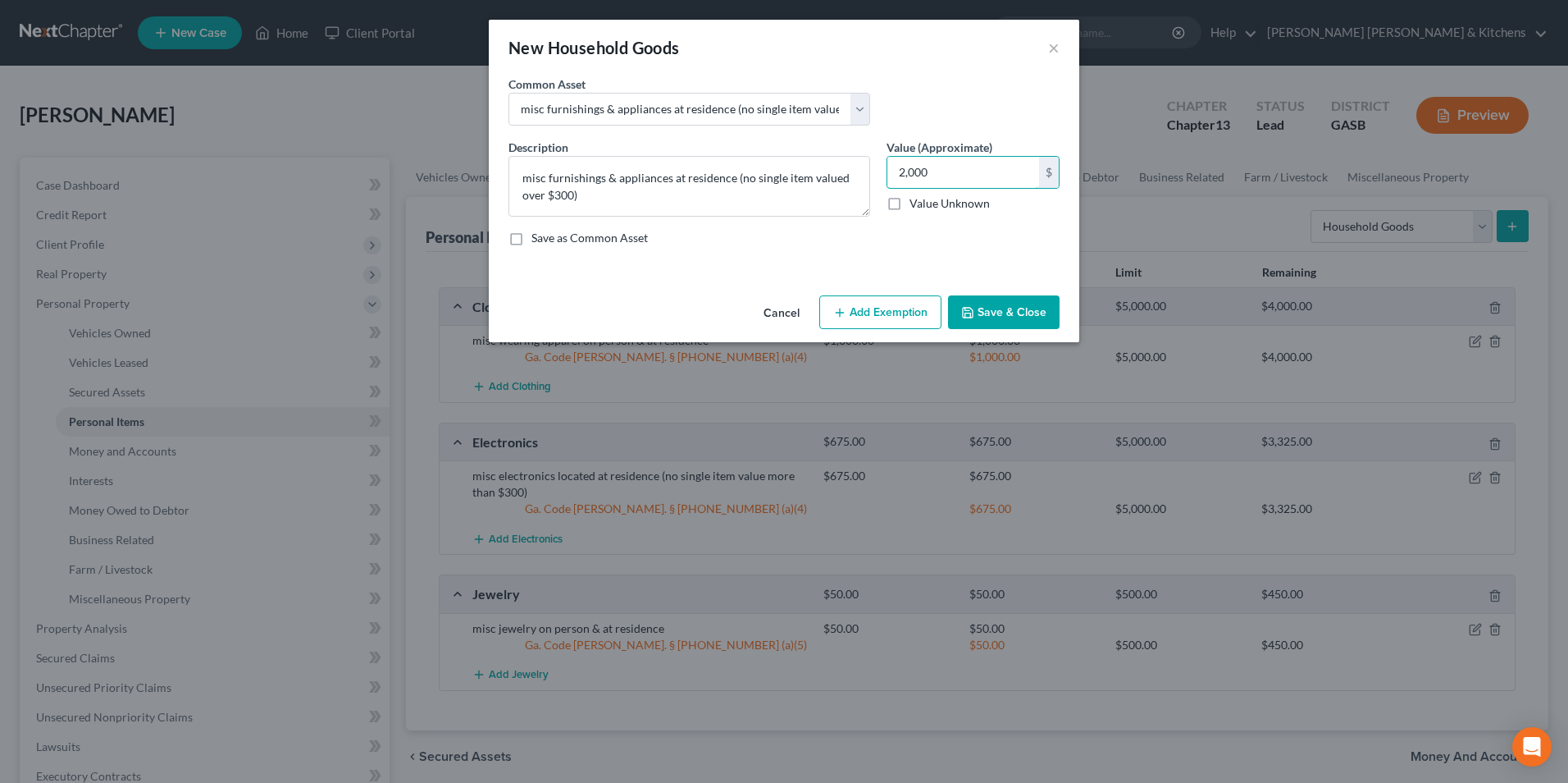
type input "2,000"
click at [880, 318] on button "Add Exemption" at bounding box center [880, 312] width 122 height 35
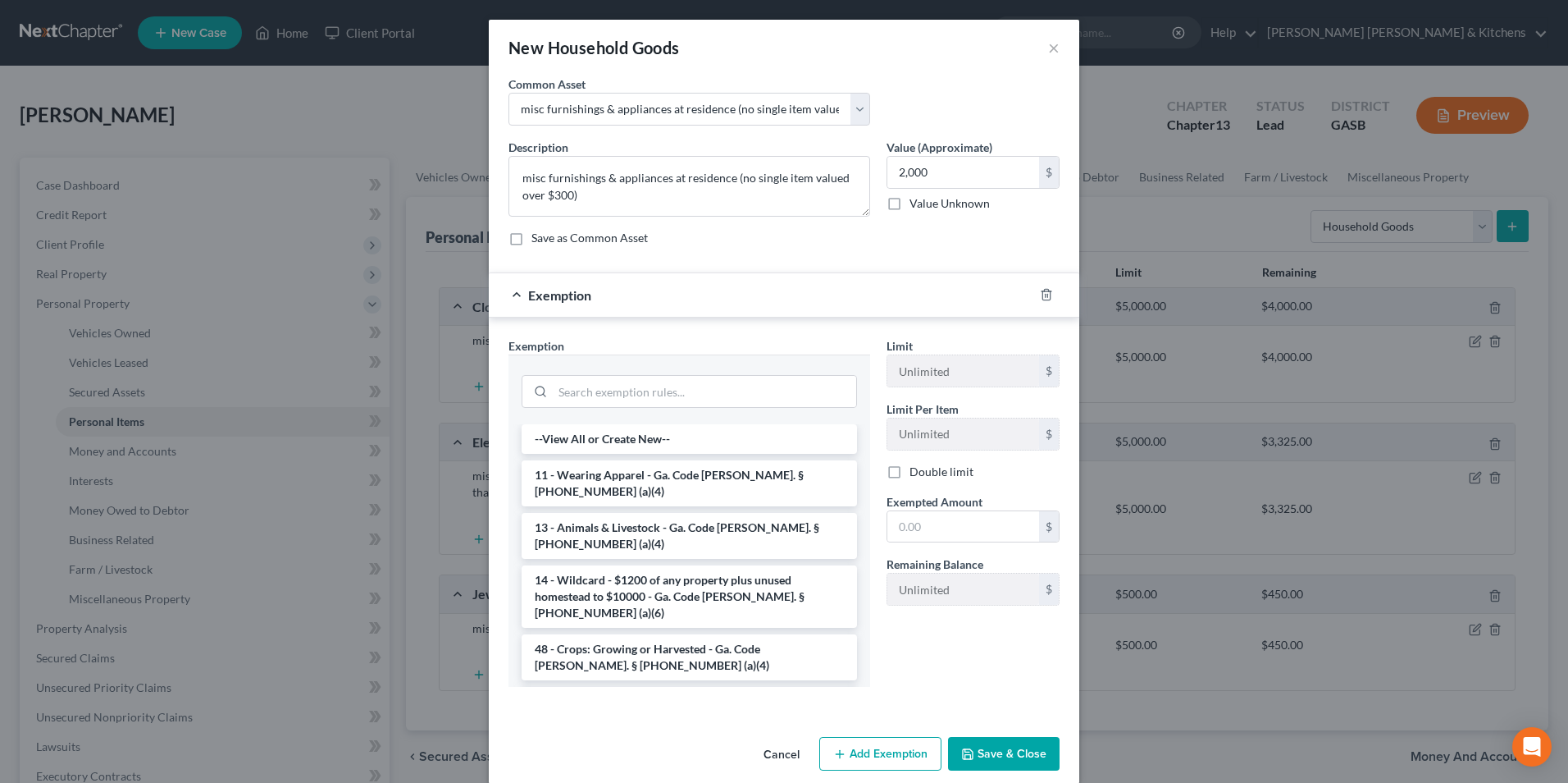
click at [671, 687] on li "6 - Household Goods and Furnishings - Ga. Code [PERSON_NAME]. § [PHONE_NUMBER] …" at bounding box center [689, 710] width 335 height 46
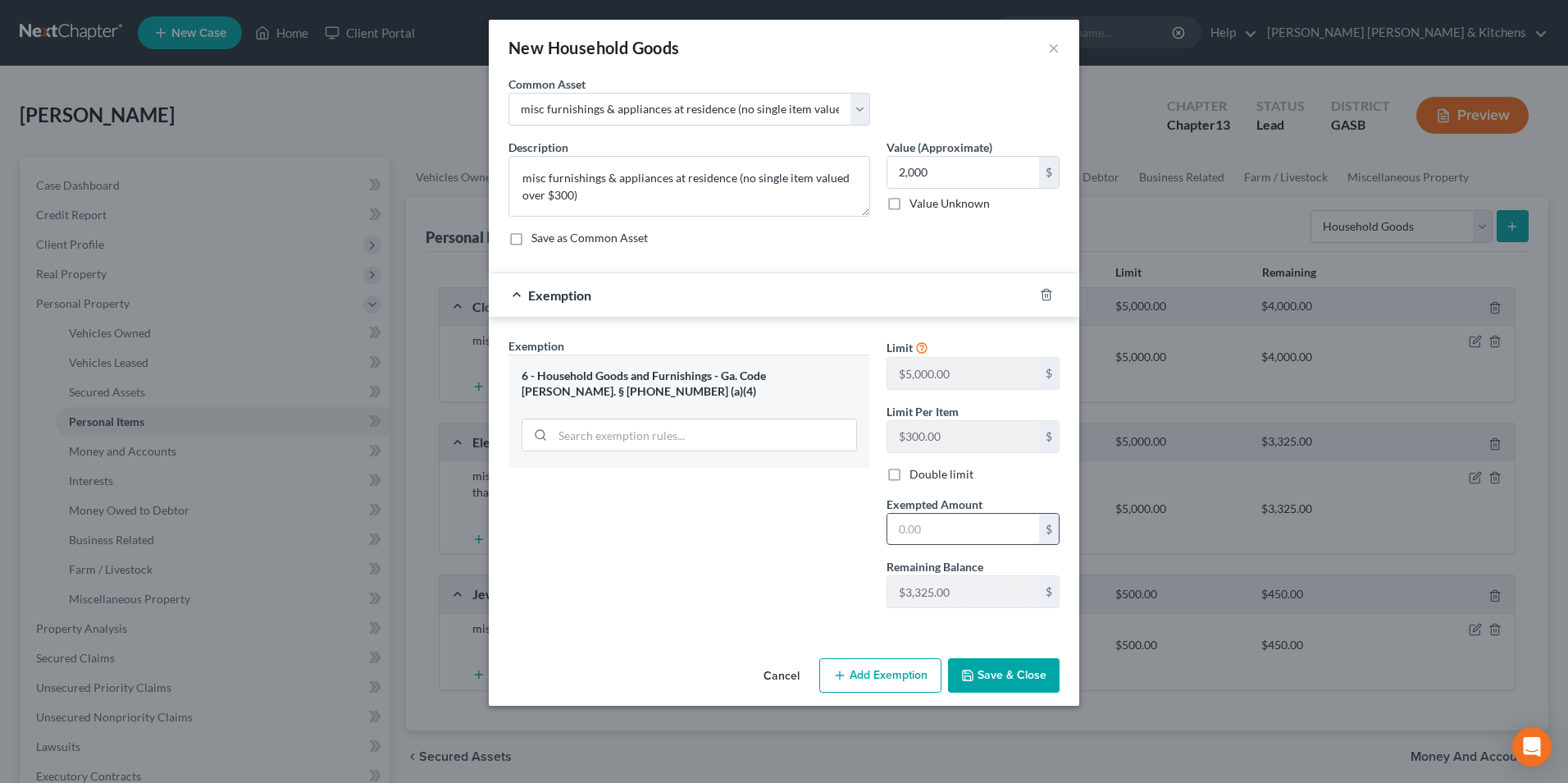
click at [944, 532] on input "text" at bounding box center [963, 529] width 152 height 31
type input "2,000"
drag, startPoint x: 1007, startPoint y: 682, endPoint x: 1016, endPoint y: 681, distance: 9.1
click at [1007, 681] on button "Save & Close" at bounding box center [1003, 675] width 111 height 35
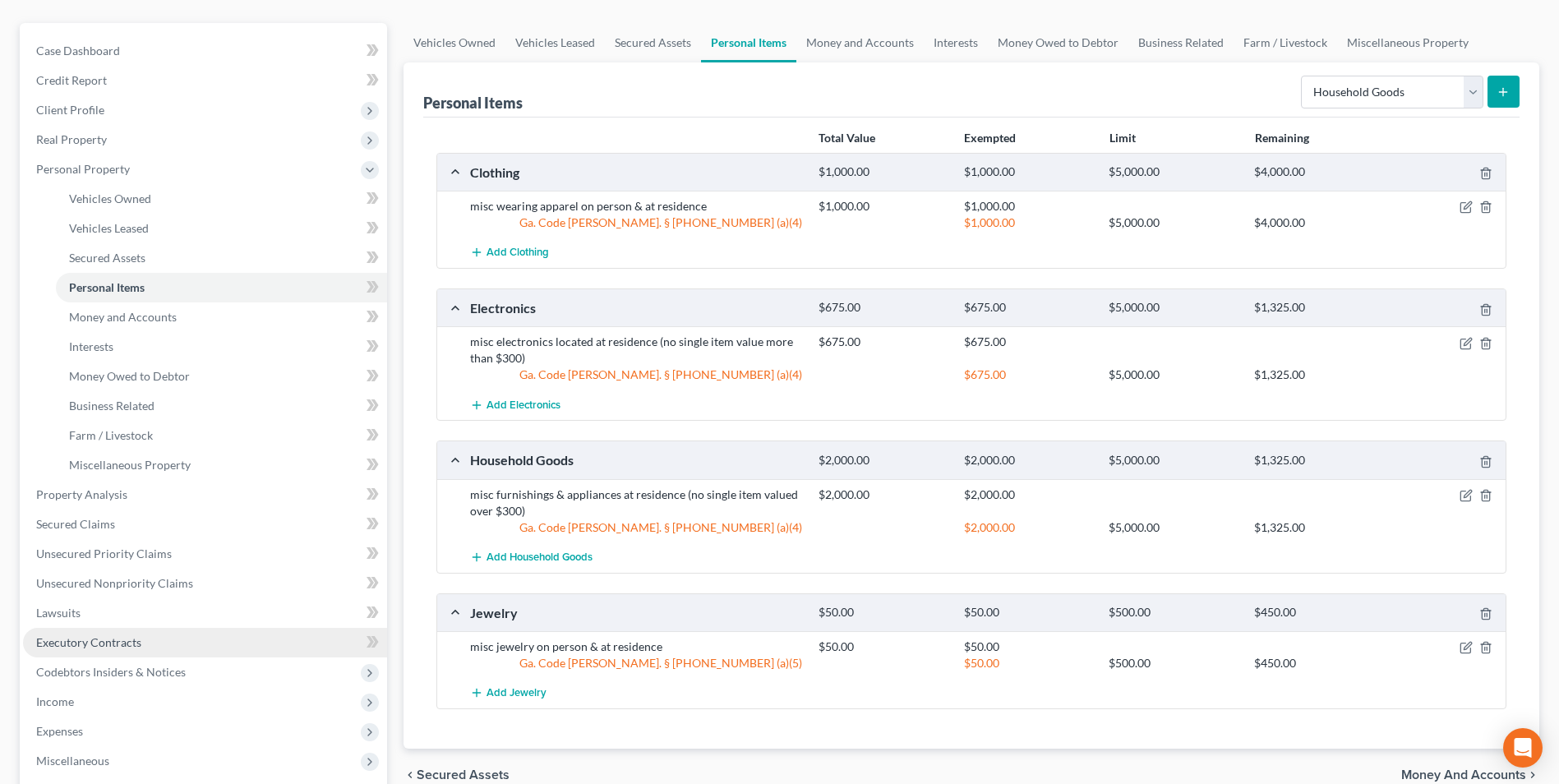
scroll to position [164, 0]
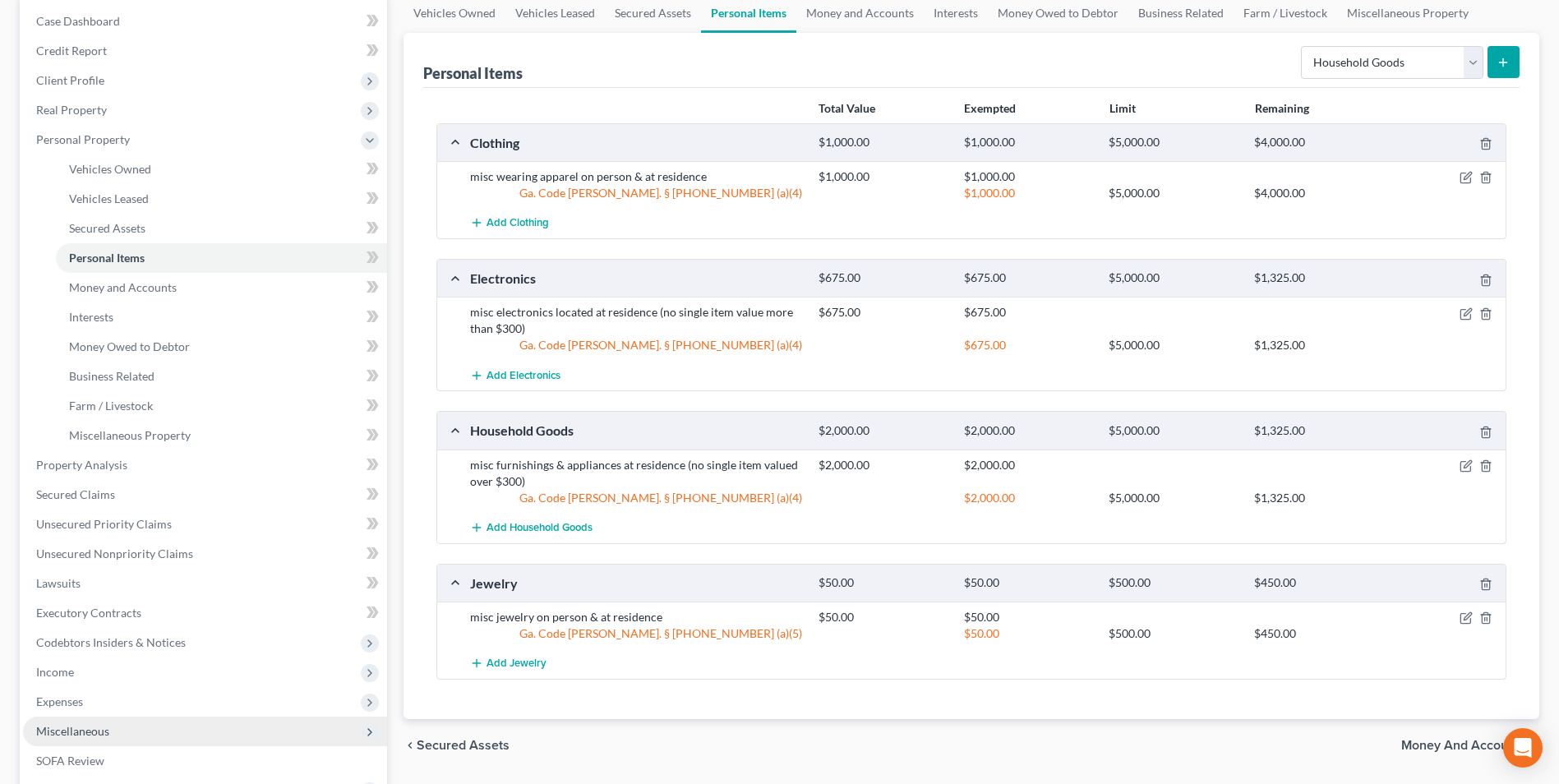
click at [85, 734] on span "Miscellaneous" at bounding box center [73, 731] width 73 height 14
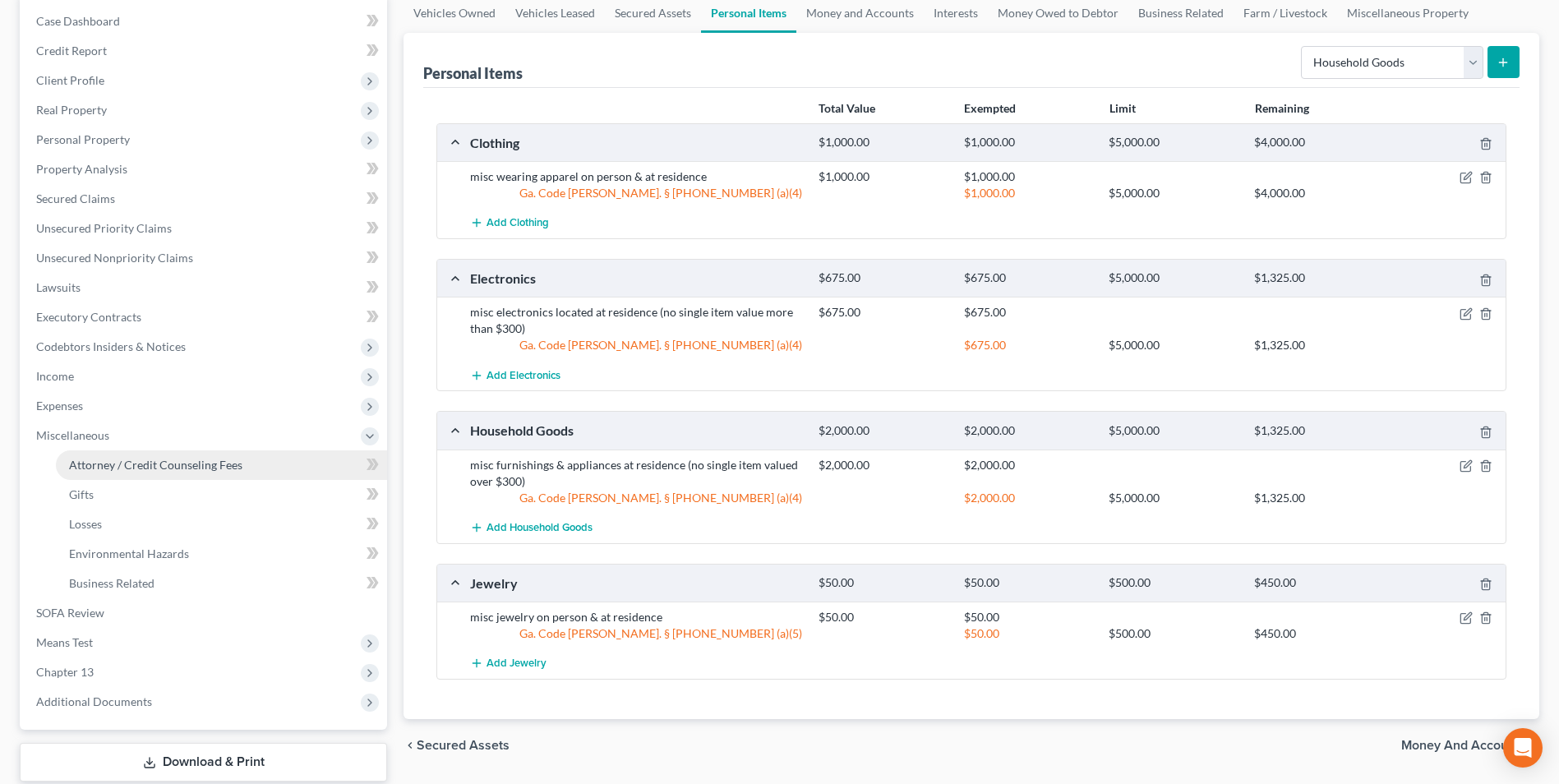
click at [87, 458] on span "Attorney / Credit Counseling Fees" at bounding box center [155, 465] width 174 height 14
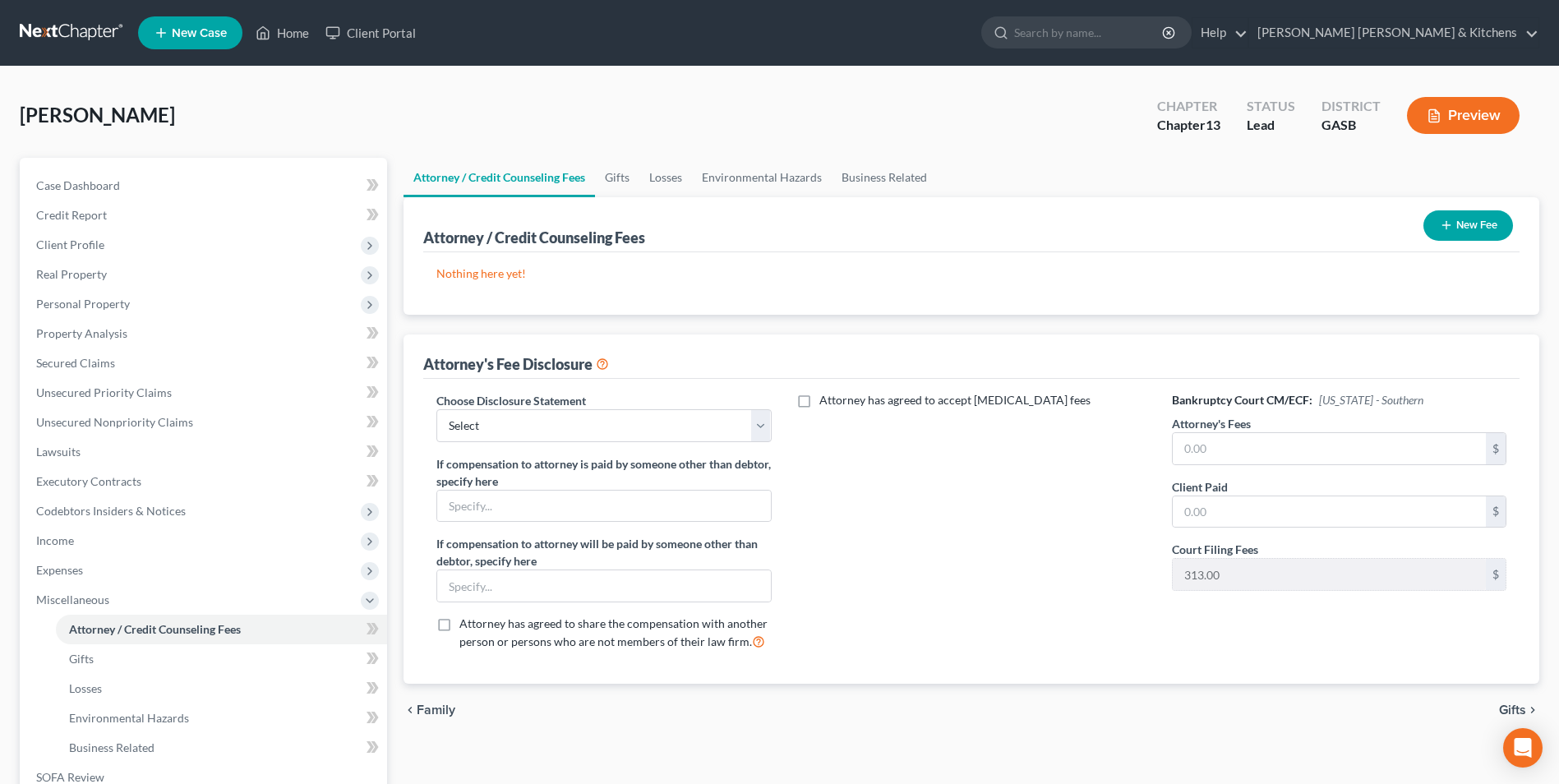
click at [1484, 215] on button "New Fee" at bounding box center [1468, 225] width 90 height 30
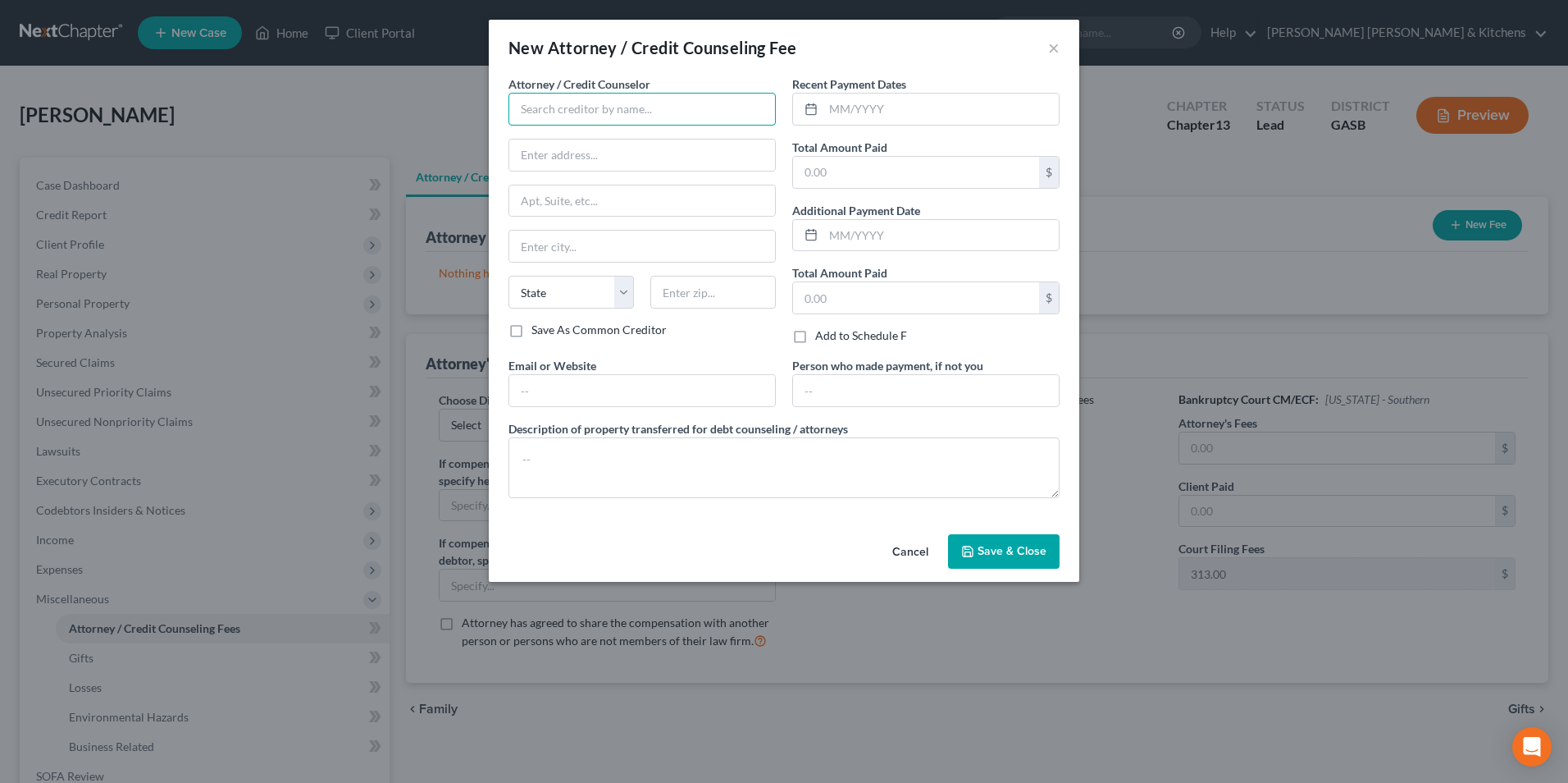
click at [559, 114] on input "text" at bounding box center [642, 109] width 268 height 33
type input "[PERSON_NAME] Credit & Debt Counseling"
type input "online"
click at [817, 177] on input "text" at bounding box center [916, 172] width 246 height 31
type input "25.00"
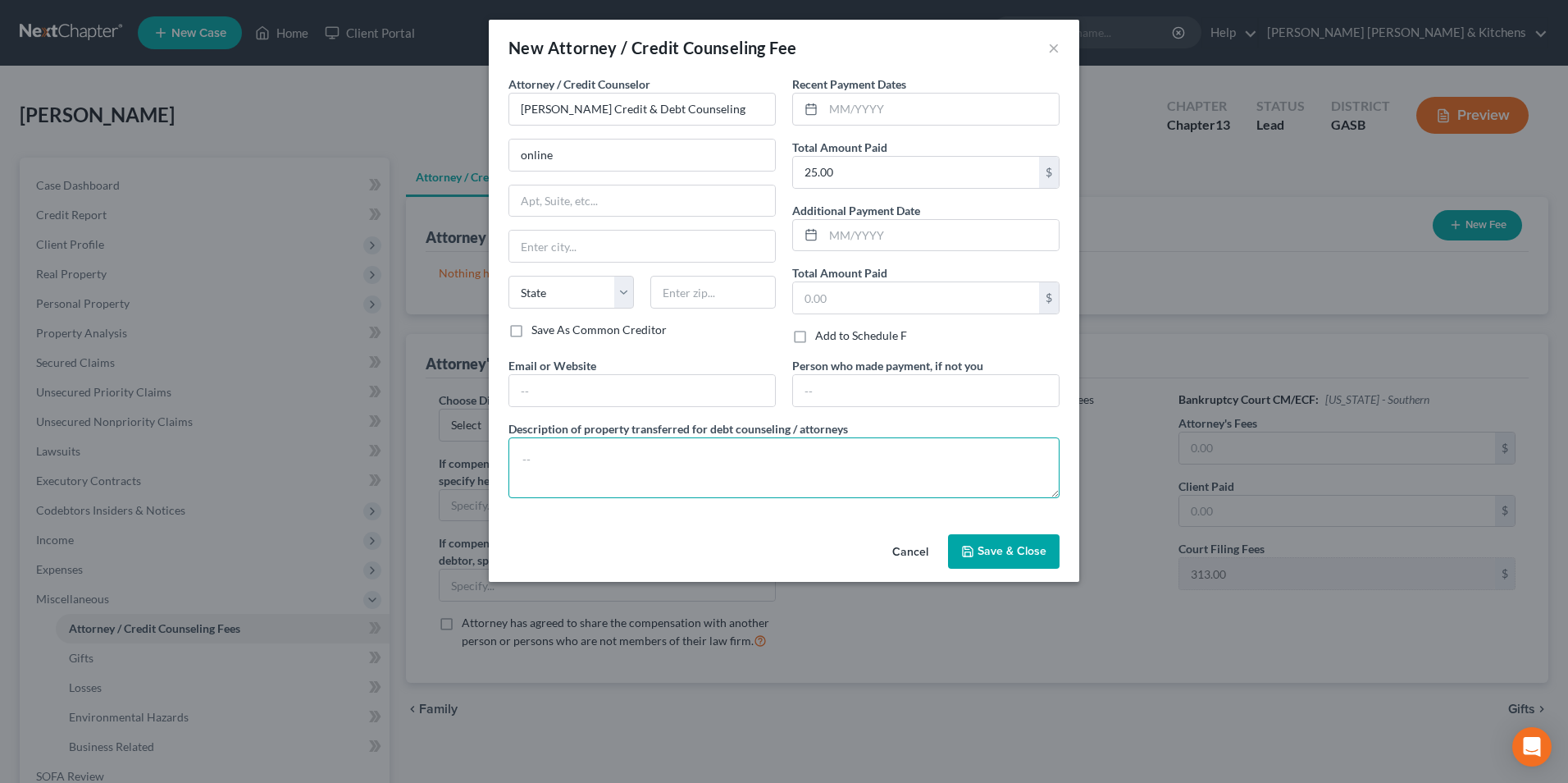
click at [624, 455] on textarea at bounding box center [784, 468] width 551 height 61
type textarea "$25 for pre counseling"
click at [1027, 555] on span "Save & Close" at bounding box center [1011, 551] width 68 height 14
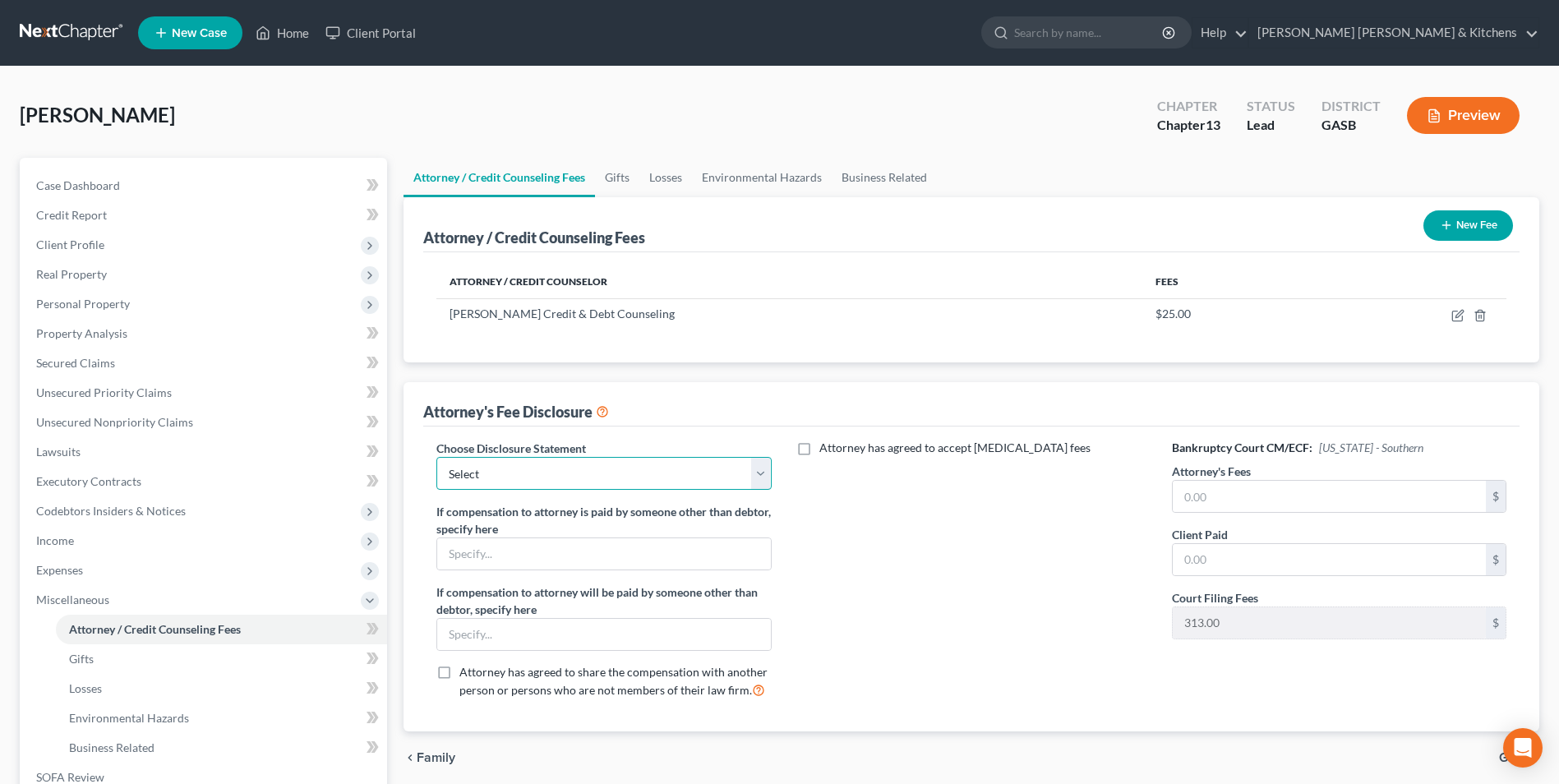
drag, startPoint x: 468, startPoint y: 475, endPoint x: 471, endPoint y: 491, distance: 16.3
click at [468, 475] on select "Select Disclosure of Compensation of Attorney For Debtors" at bounding box center [603, 473] width 334 height 33
select select "0"
click at [437, 457] on select "Select Disclosure of Compensation of Attorney For Debtors" at bounding box center [603, 473] width 334 height 33
click at [1203, 502] on input "text" at bounding box center [1329, 495] width 313 height 31
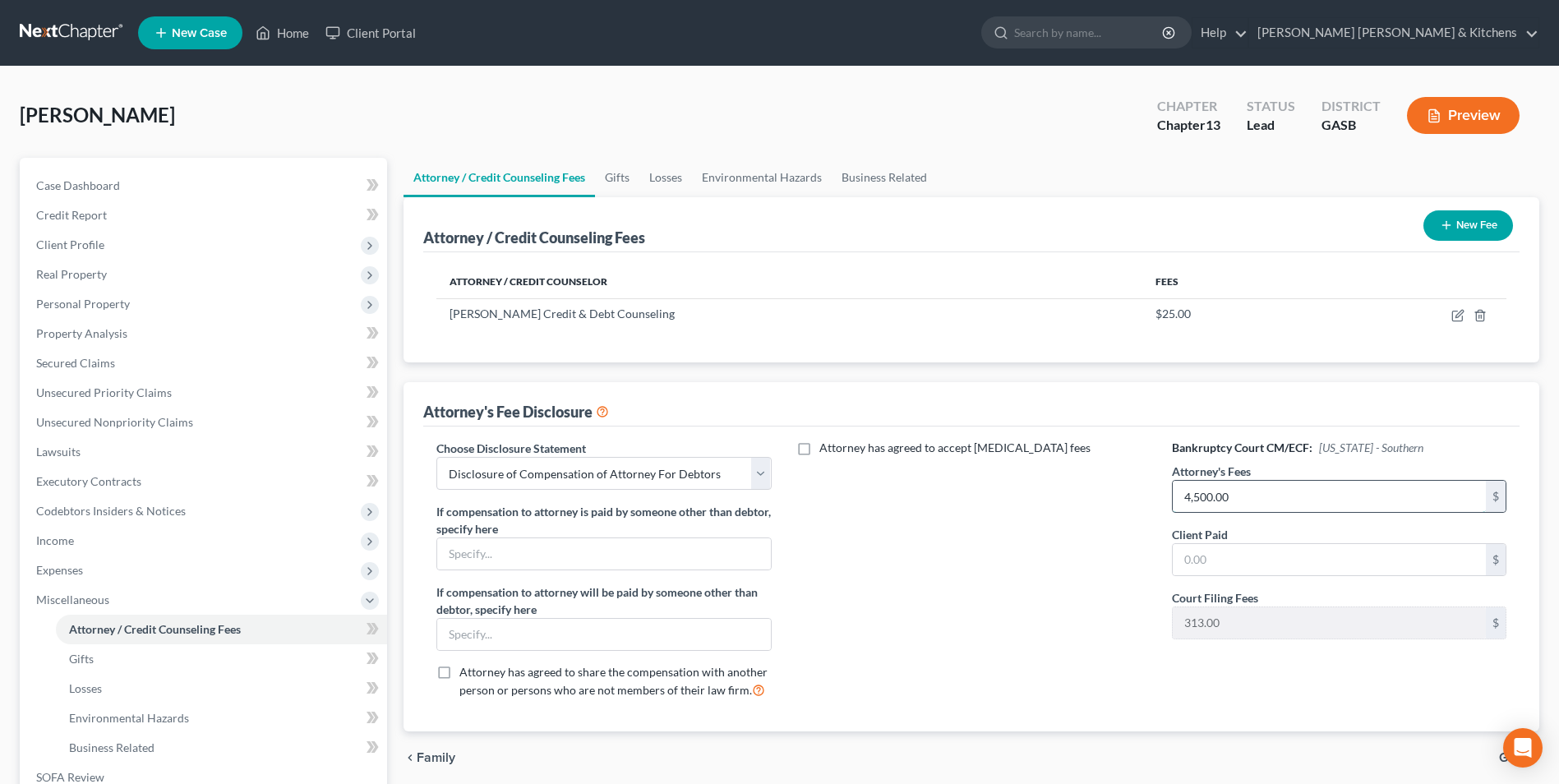
type input "4,500.00"
type input "0.00"
click at [93, 553] on span "Income" at bounding box center [205, 540] width 365 height 29
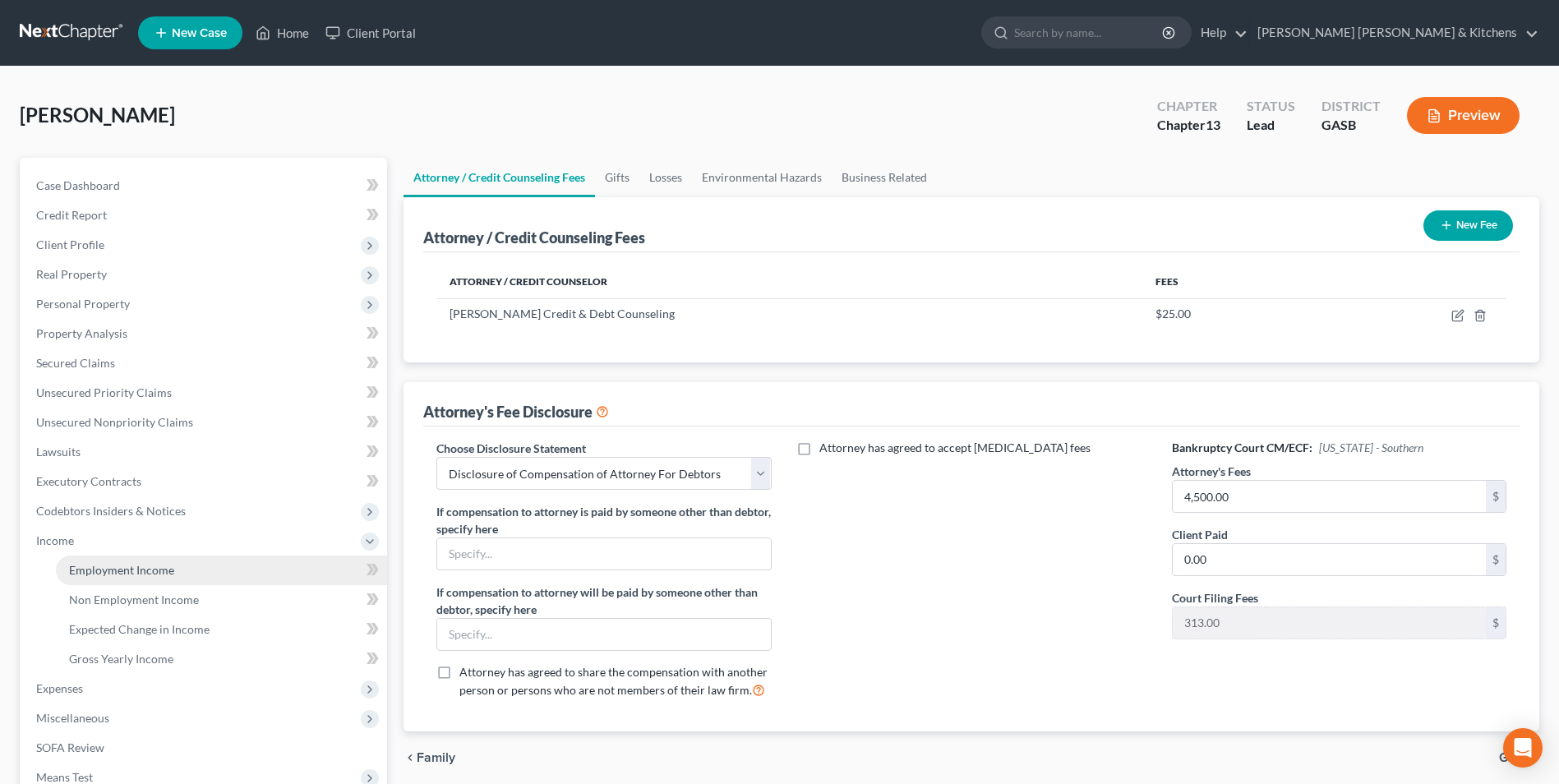
click at [91, 565] on span "Employment Income" at bounding box center [121, 570] width 105 height 14
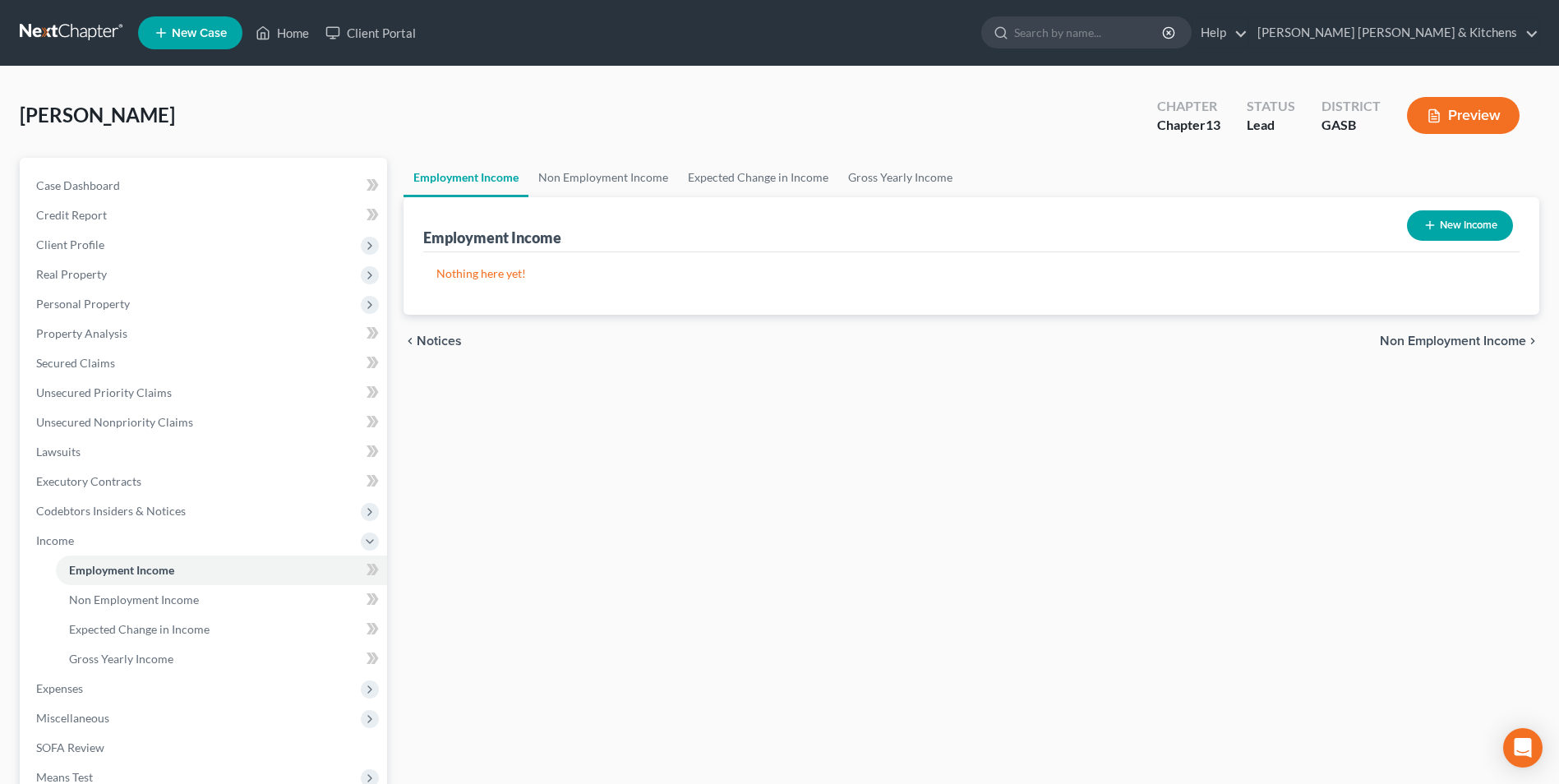
click at [1431, 228] on icon "button" at bounding box center [1430, 225] width 13 height 13
select select "0"
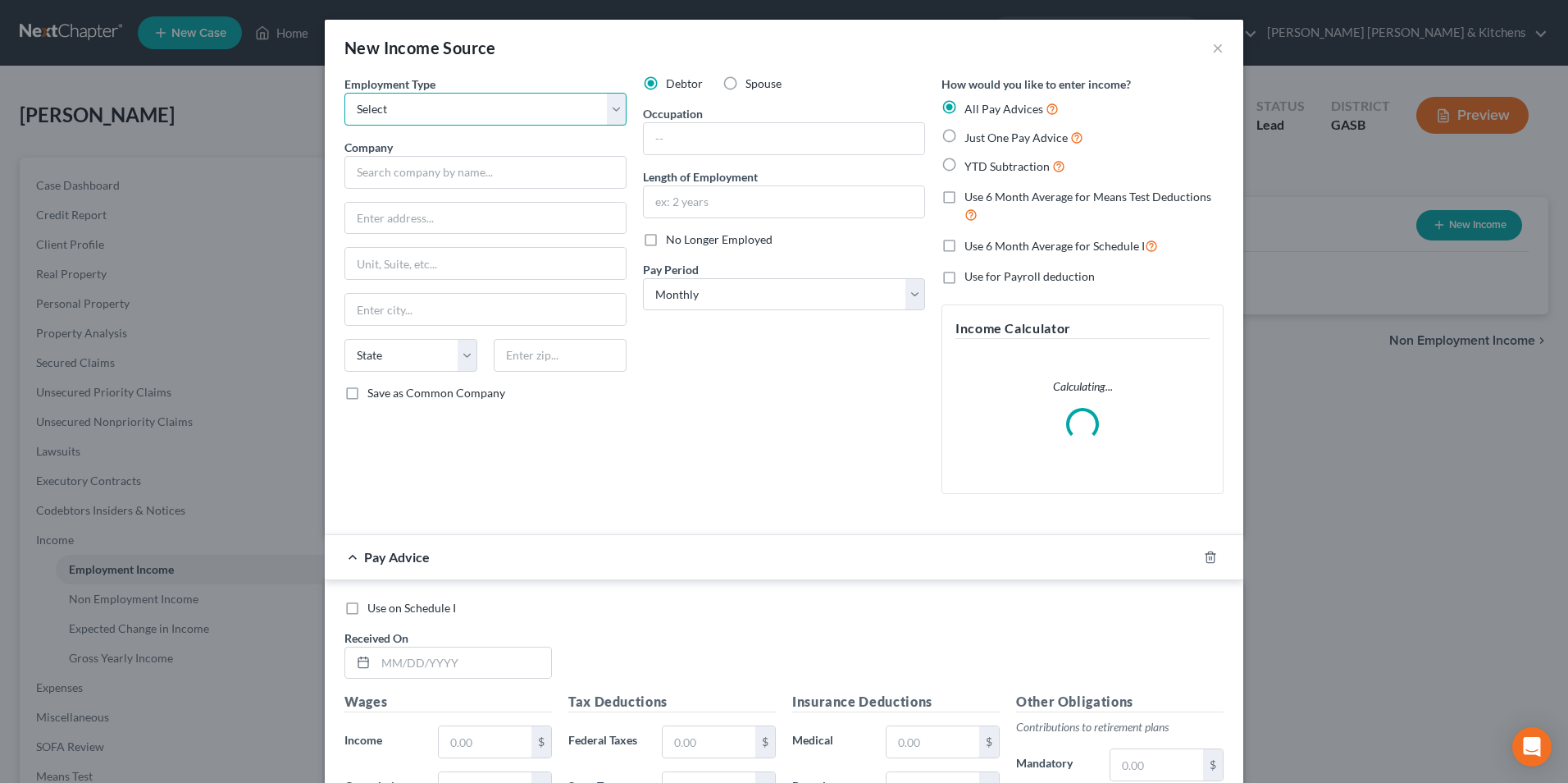
drag, startPoint x: 355, startPoint y: 109, endPoint x: 358, endPoint y: 128, distance: 19.2
click at [355, 109] on select "Select Full or [DEMOGRAPHIC_DATA] Employment Self Employment" at bounding box center [485, 109] width 282 height 33
select select "0"
click at [344, 93] on select "Select Full or [DEMOGRAPHIC_DATA] Employment Self Employment" at bounding box center [485, 109] width 282 height 33
click at [371, 184] on input "text" at bounding box center [485, 172] width 282 height 33
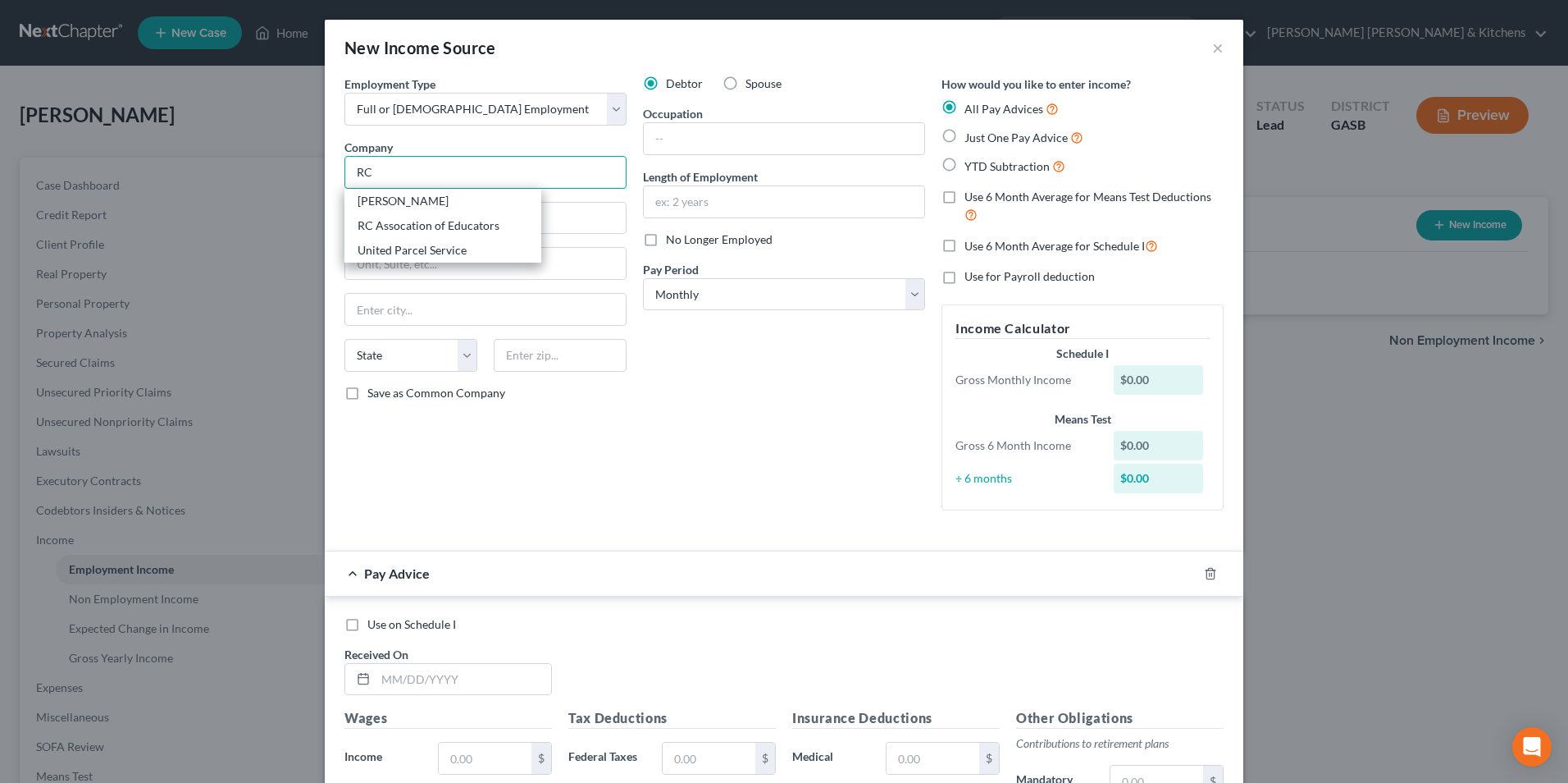
click at [487, 174] on input "RC" at bounding box center [485, 172] width 282 height 33
type input "[PERSON_NAME]"
type input "[STREET_ADDRESS]"
type input "Augusta"
select select "10"
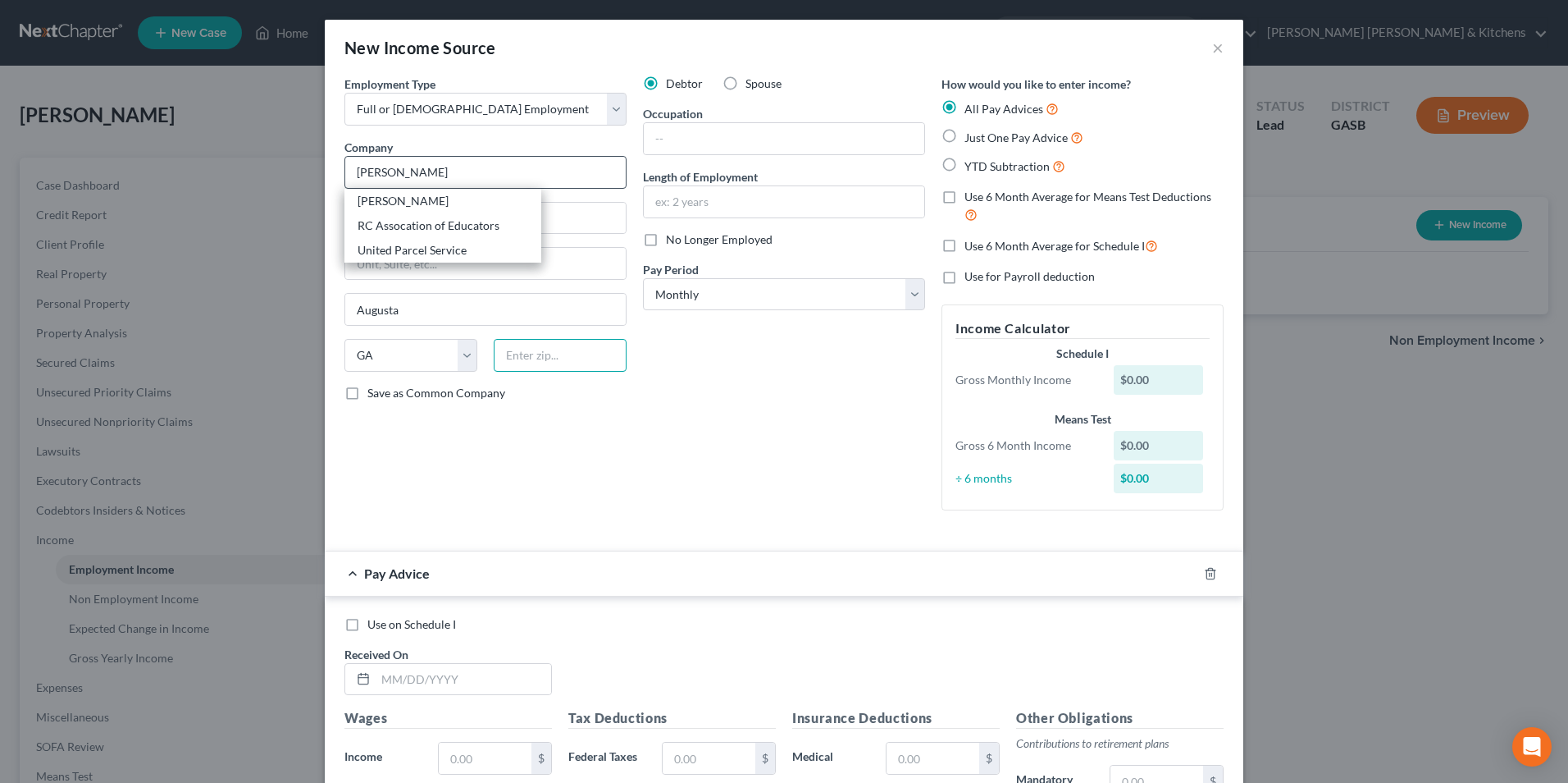
type input "30901"
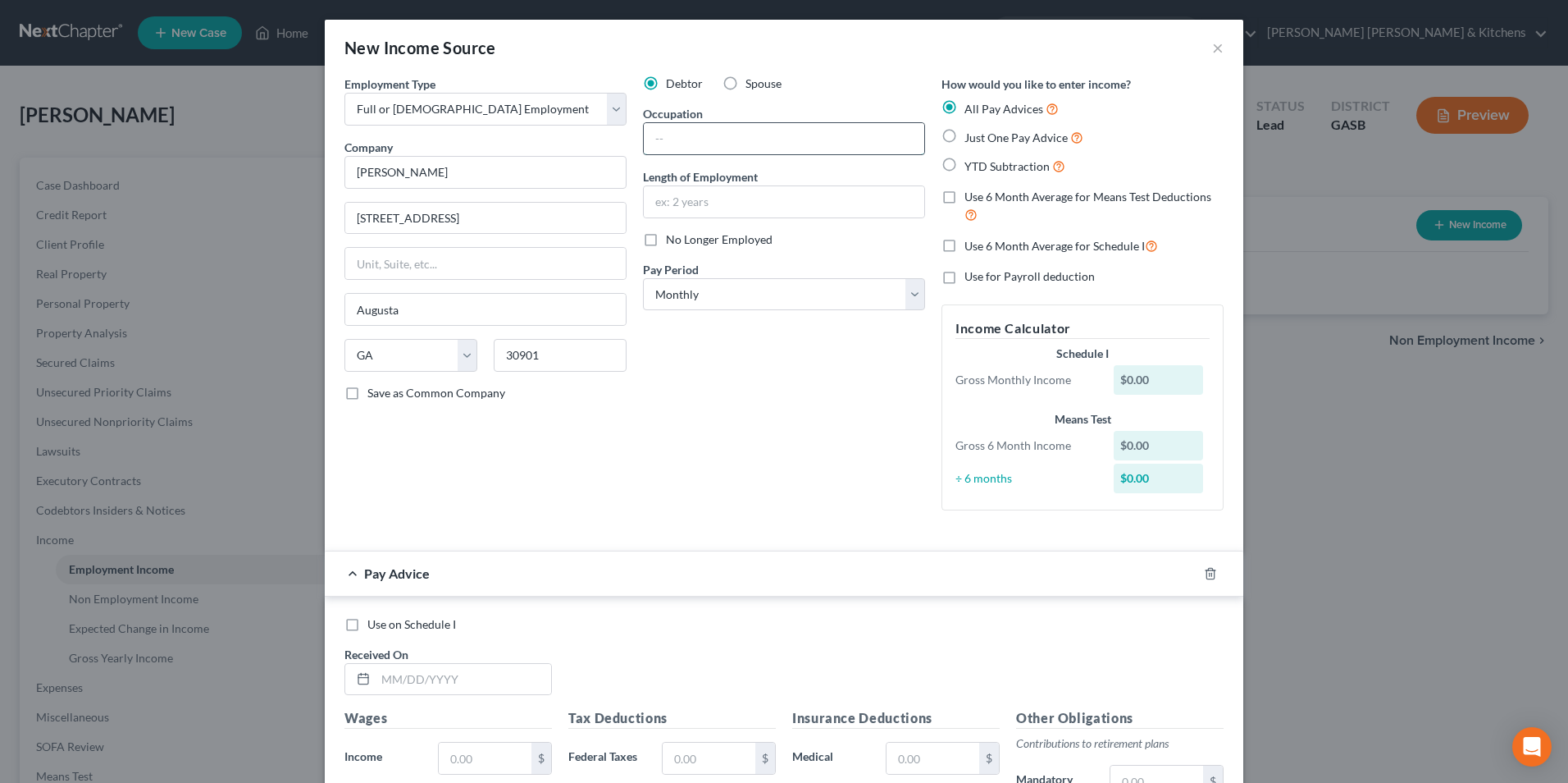
click at [805, 141] on input "text" at bounding box center [784, 138] width 280 height 31
type input "teacher"
type input "33.5 years"
click at [965, 142] on label "Just One Pay Advice" at bounding box center [1025, 137] width 119 height 19
click at [971, 139] on input "Just One Pay Advice" at bounding box center [977, 133] width 11 height 11
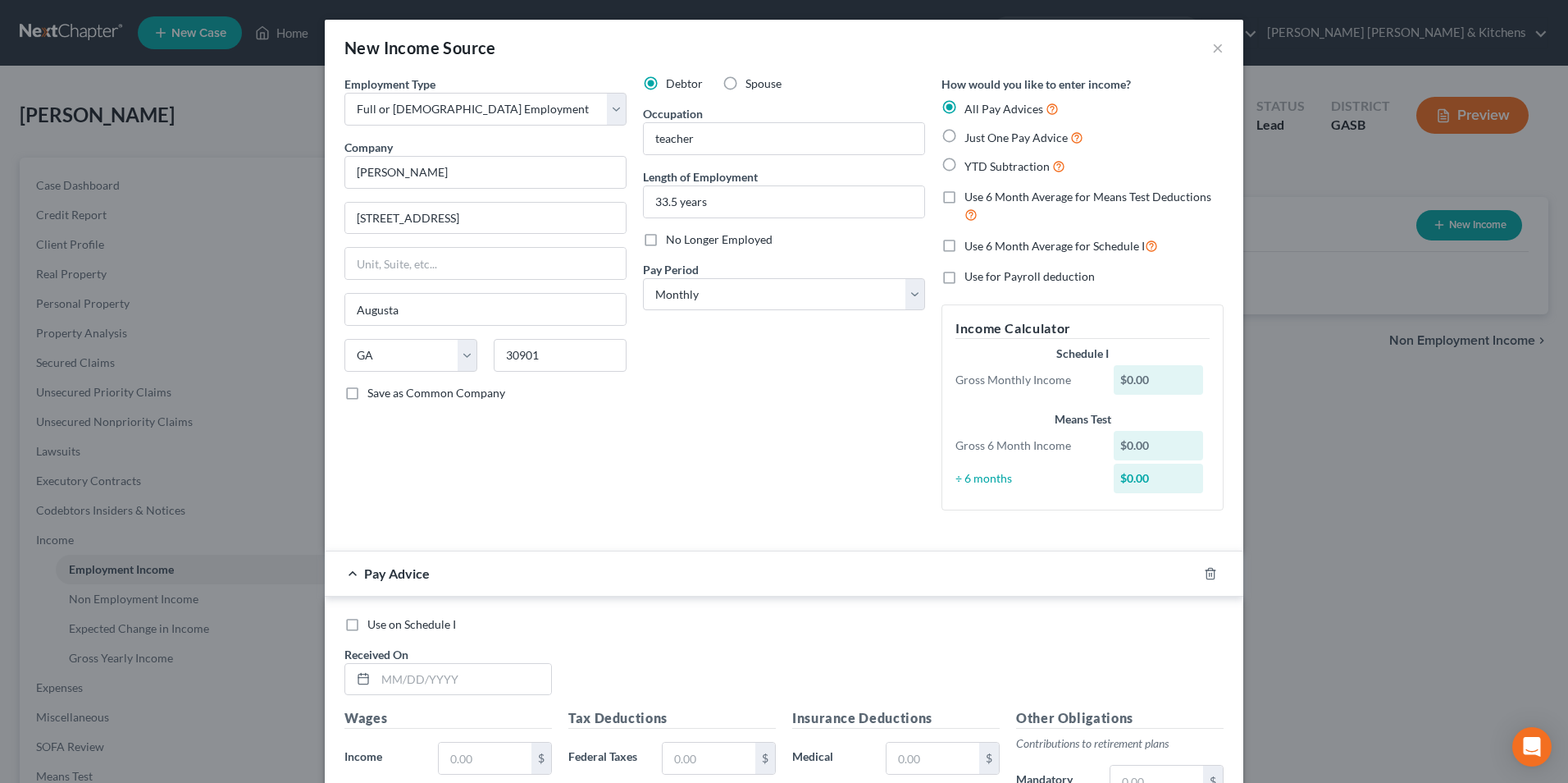
radio input "true"
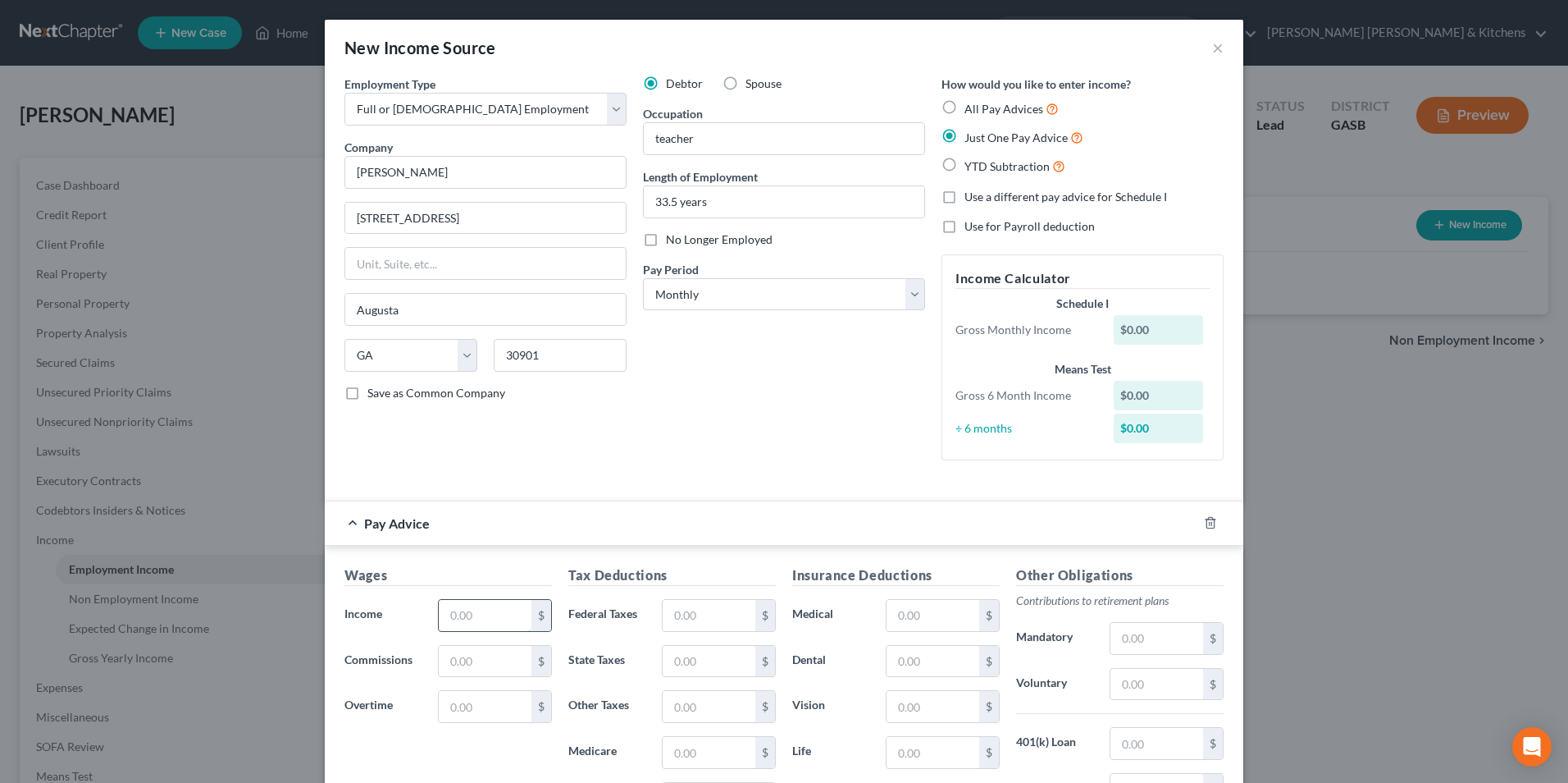
click at [473, 609] on input "text" at bounding box center [485, 615] width 92 height 31
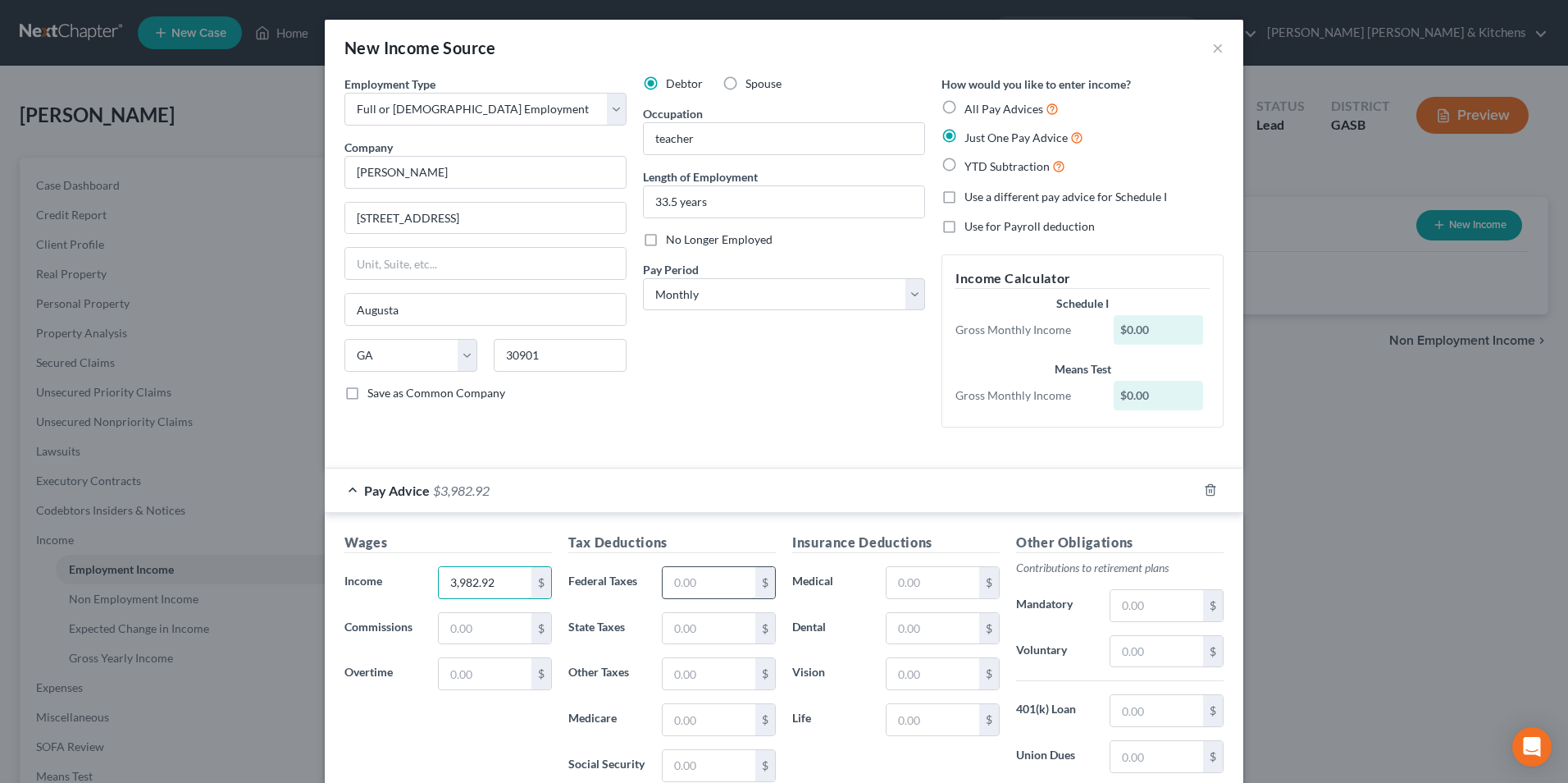
type input "3,982.92"
click at [674, 580] on input "text" at bounding box center [709, 582] width 92 height 31
type input "331.72"
drag, startPoint x: 933, startPoint y: 585, endPoint x: 933, endPoint y: 575, distance: 10.0
click at [933, 585] on input "text" at bounding box center [933, 582] width 92 height 31
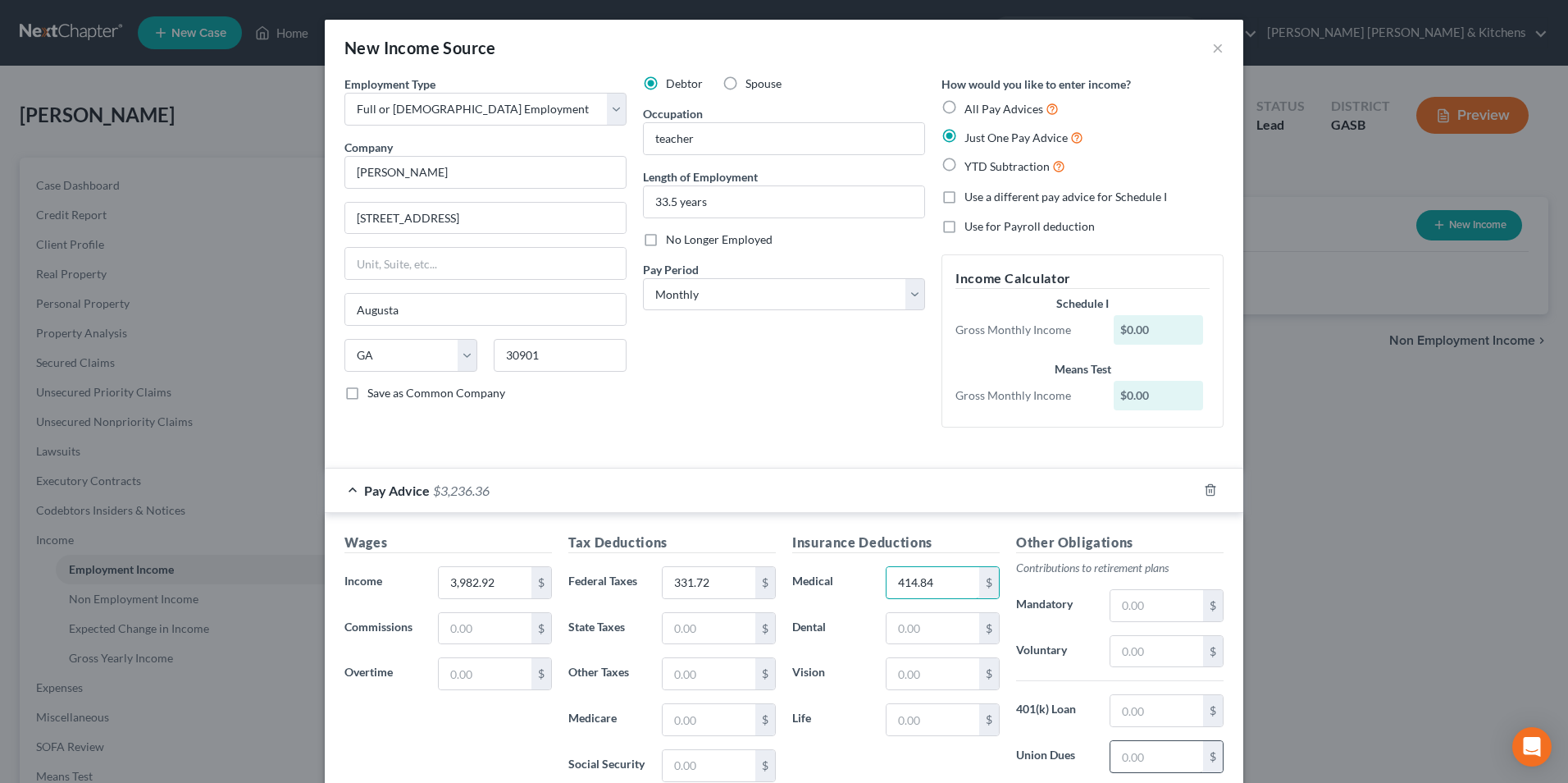
type input "414.84"
click at [1139, 751] on input "text" at bounding box center [1157, 756] width 92 height 31
type input "27.24"
click at [1152, 663] on input "text" at bounding box center [1157, 651] width 92 height 31
type input "226.98"
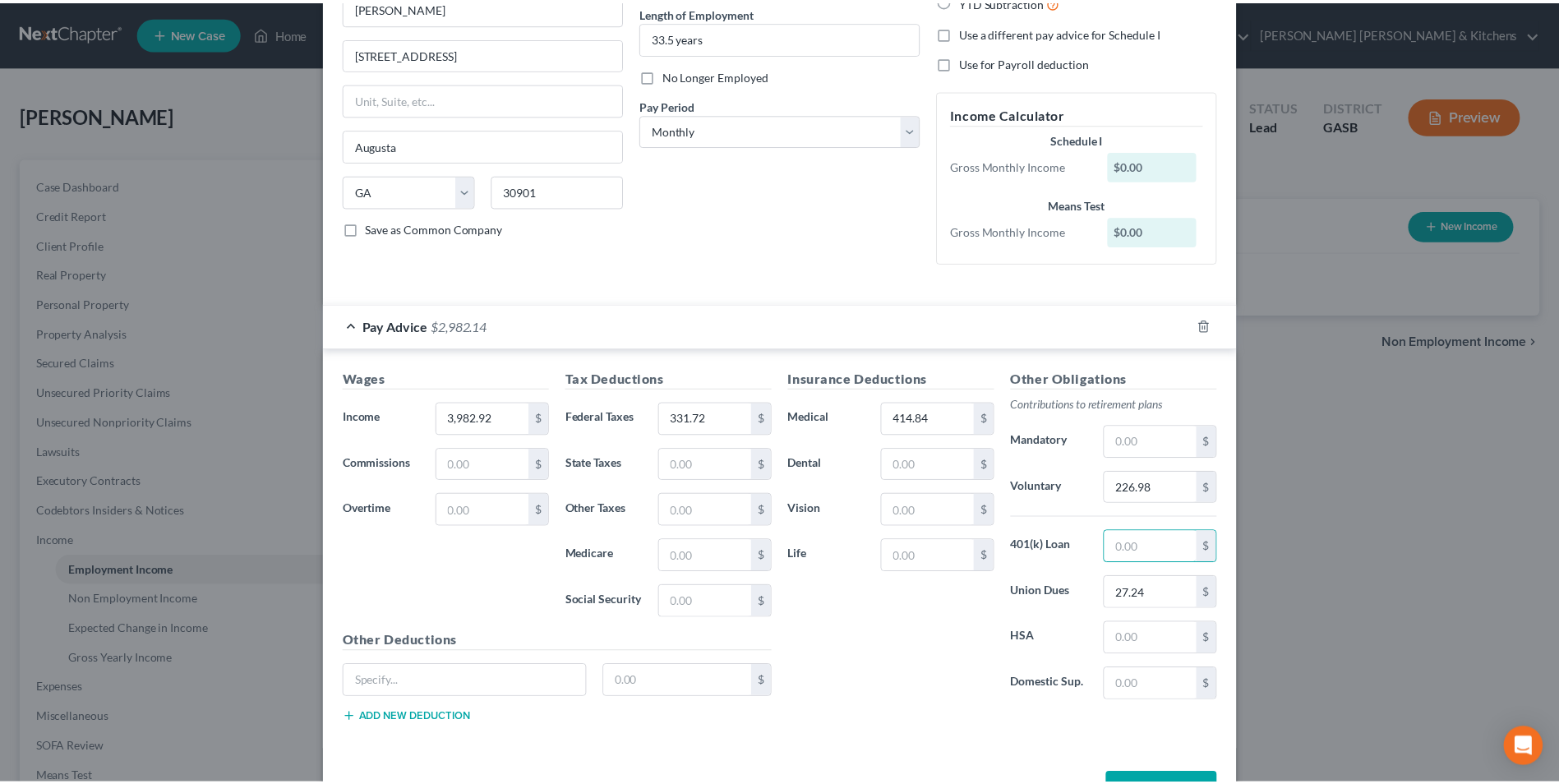
scroll to position [221, 0]
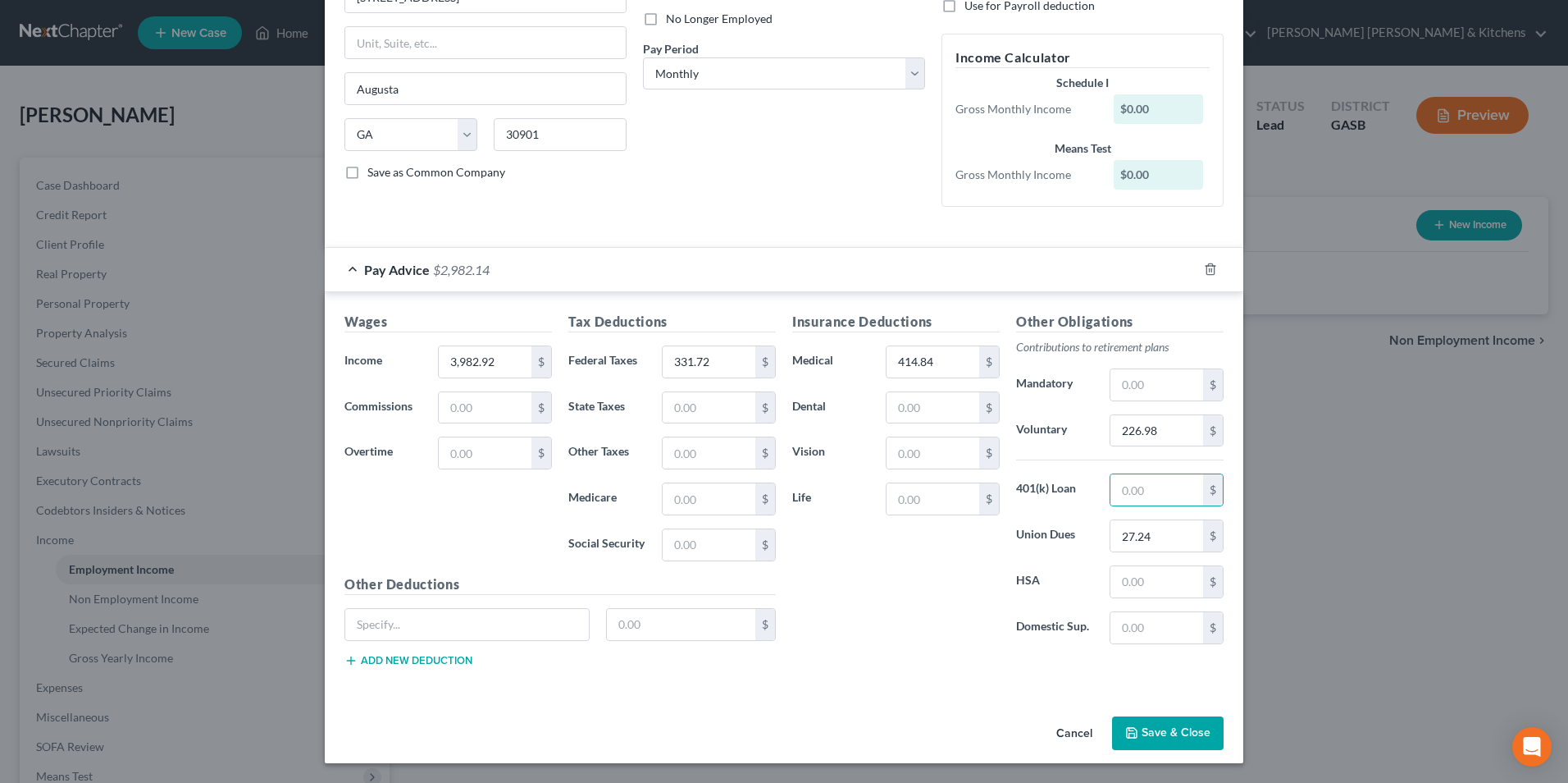
click at [1164, 730] on button "Save & Close" at bounding box center [1168, 733] width 111 height 35
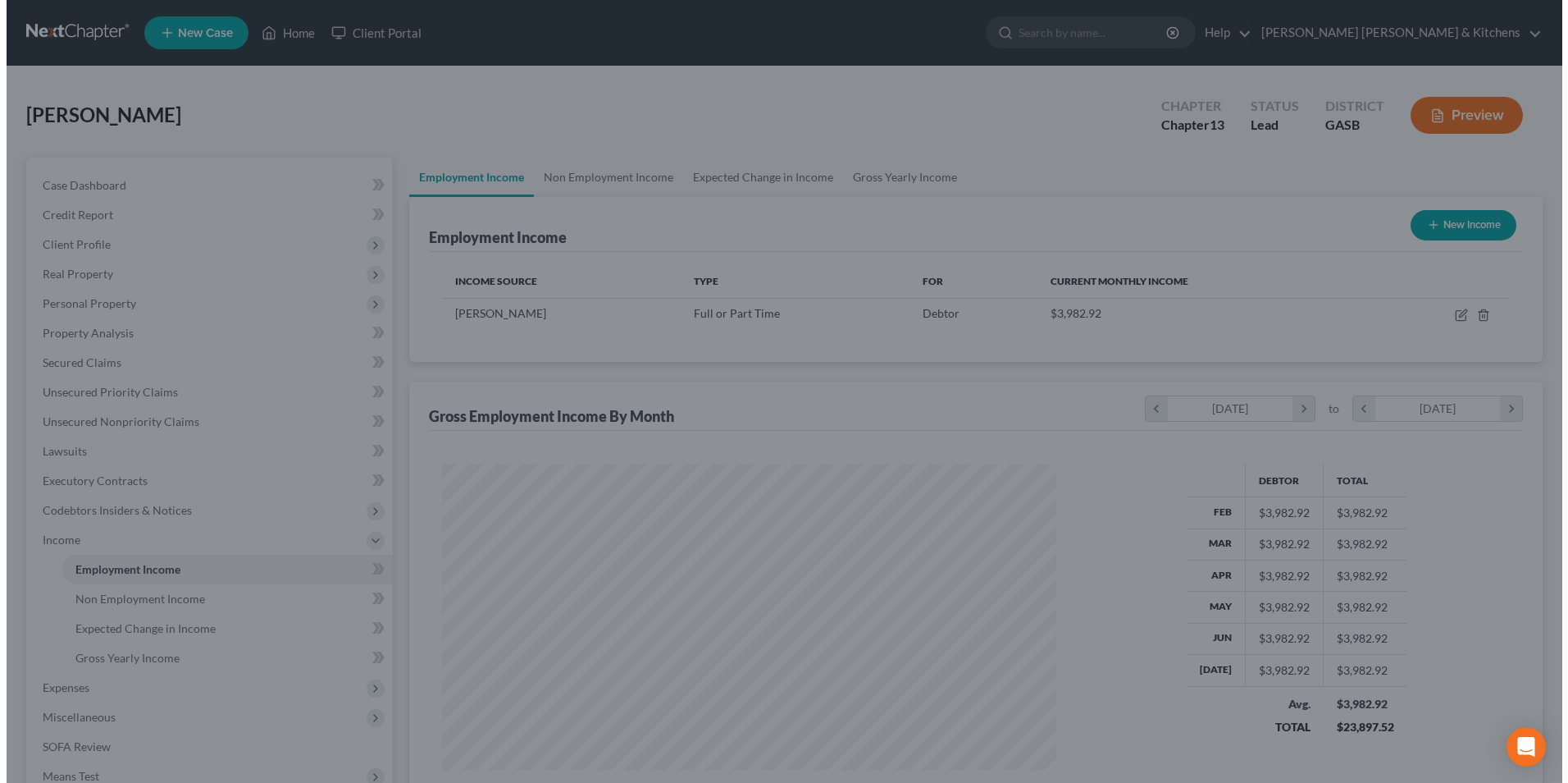
scroll to position [820251, 819563]
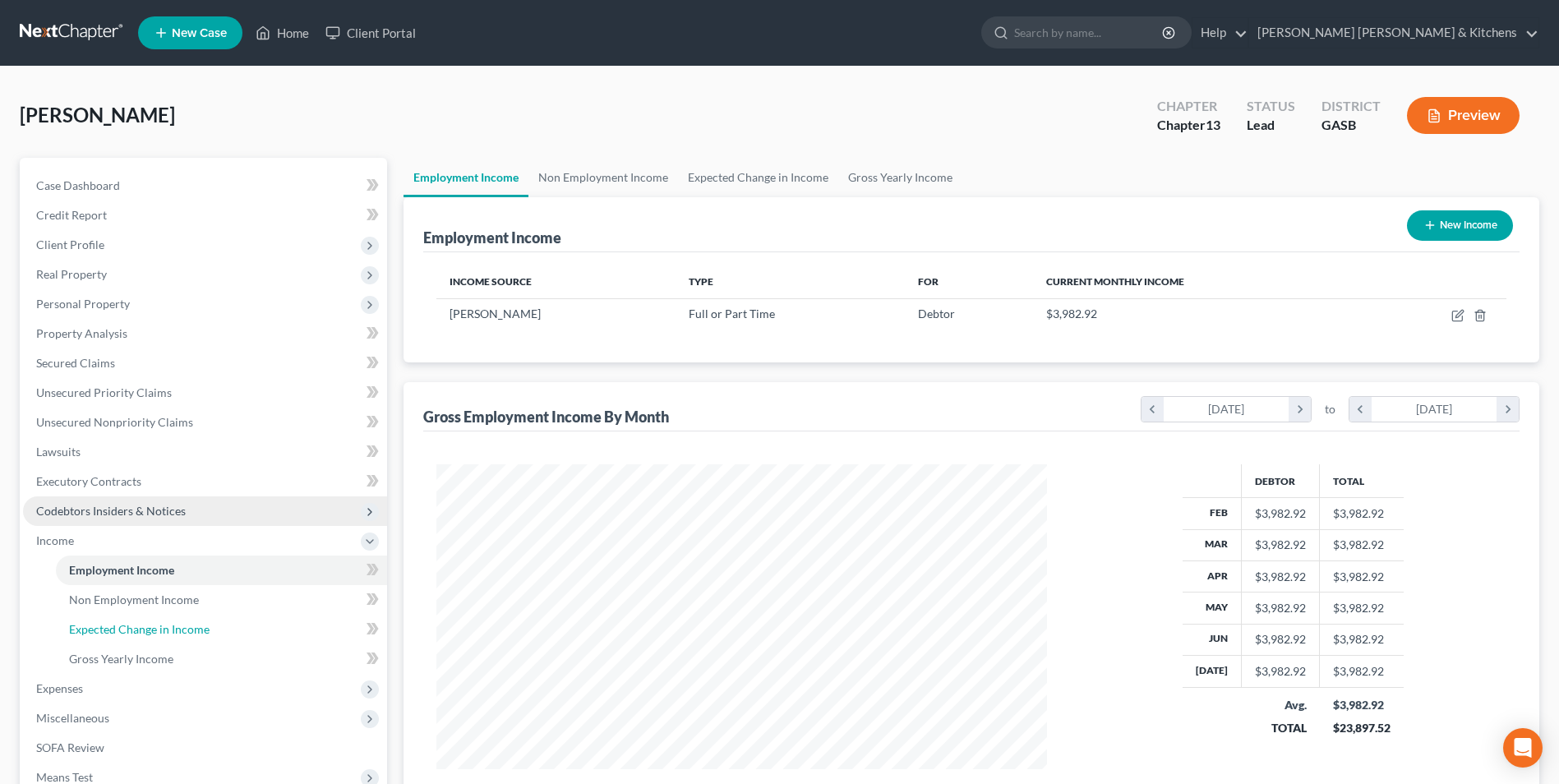
drag, startPoint x: 128, startPoint y: 630, endPoint x: 382, endPoint y: 498, distance: 286.3
click at [128, 630] on span "Expected Change in Income" at bounding box center [139, 629] width 141 height 14
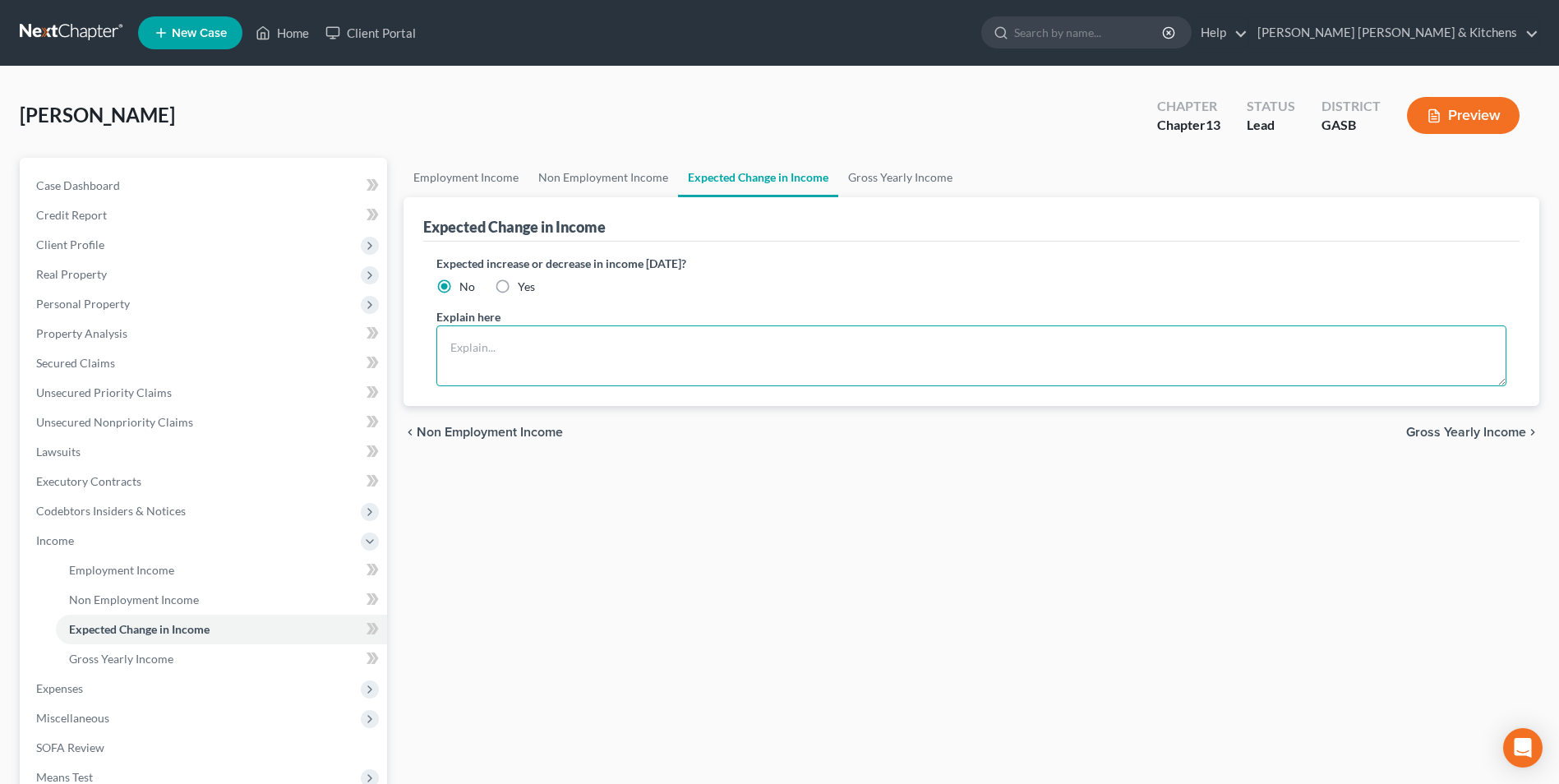
click at [470, 372] on textarea at bounding box center [972, 355] width 1071 height 61
drag, startPoint x: 521, startPoint y: 348, endPoint x: 573, endPoint y: 348, distance: 52.0
click at [573, 348] on textarea "debtor paid monthly" at bounding box center [972, 355] width 1071 height 61
type textarea "debtor paid biweekly salary."
click at [201, 600] on link "Non Employment Income" at bounding box center [222, 600] width 332 height 29
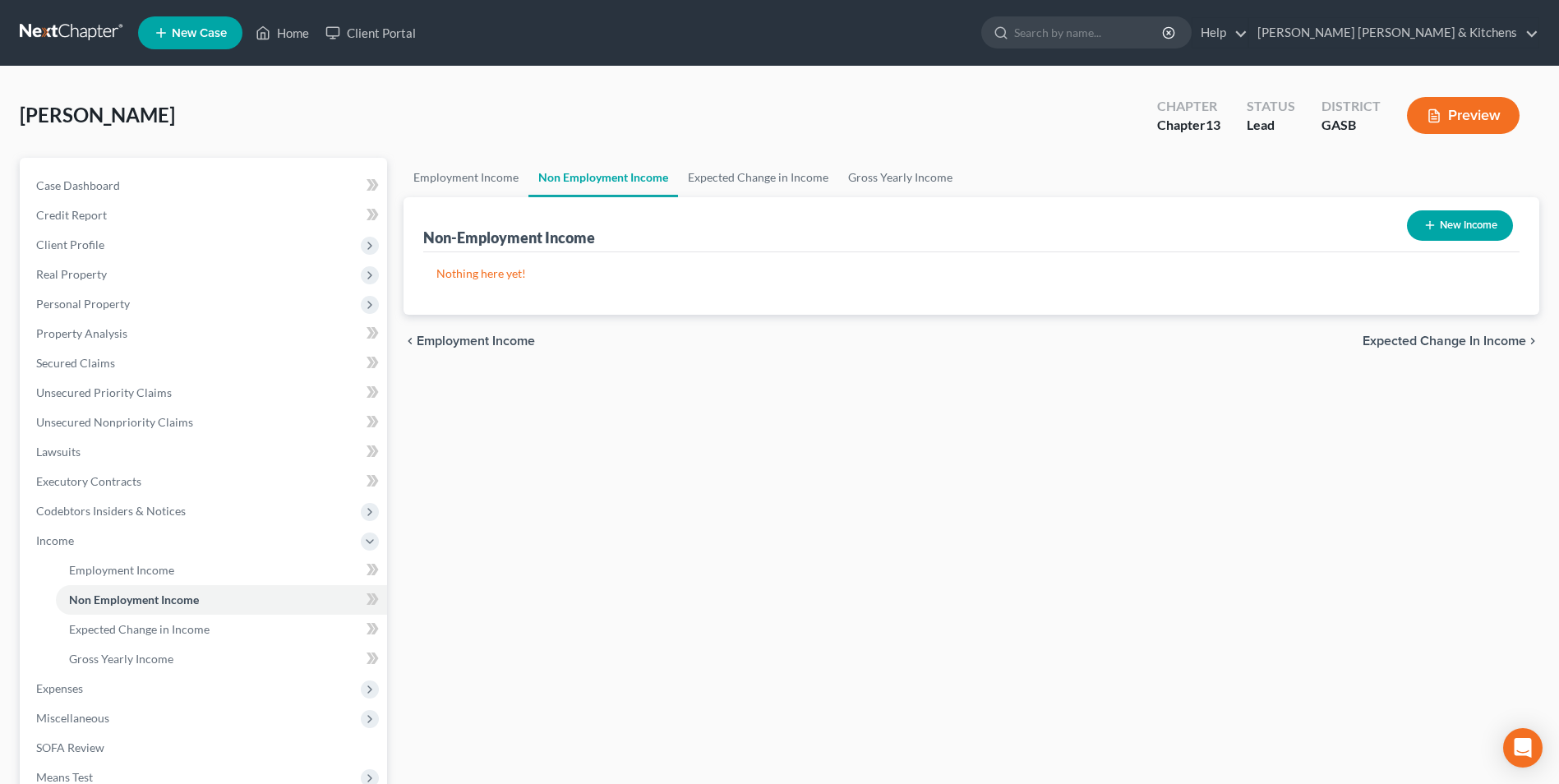
click at [1458, 224] on button "New Income" at bounding box center [1460, 225] width 106 height 30
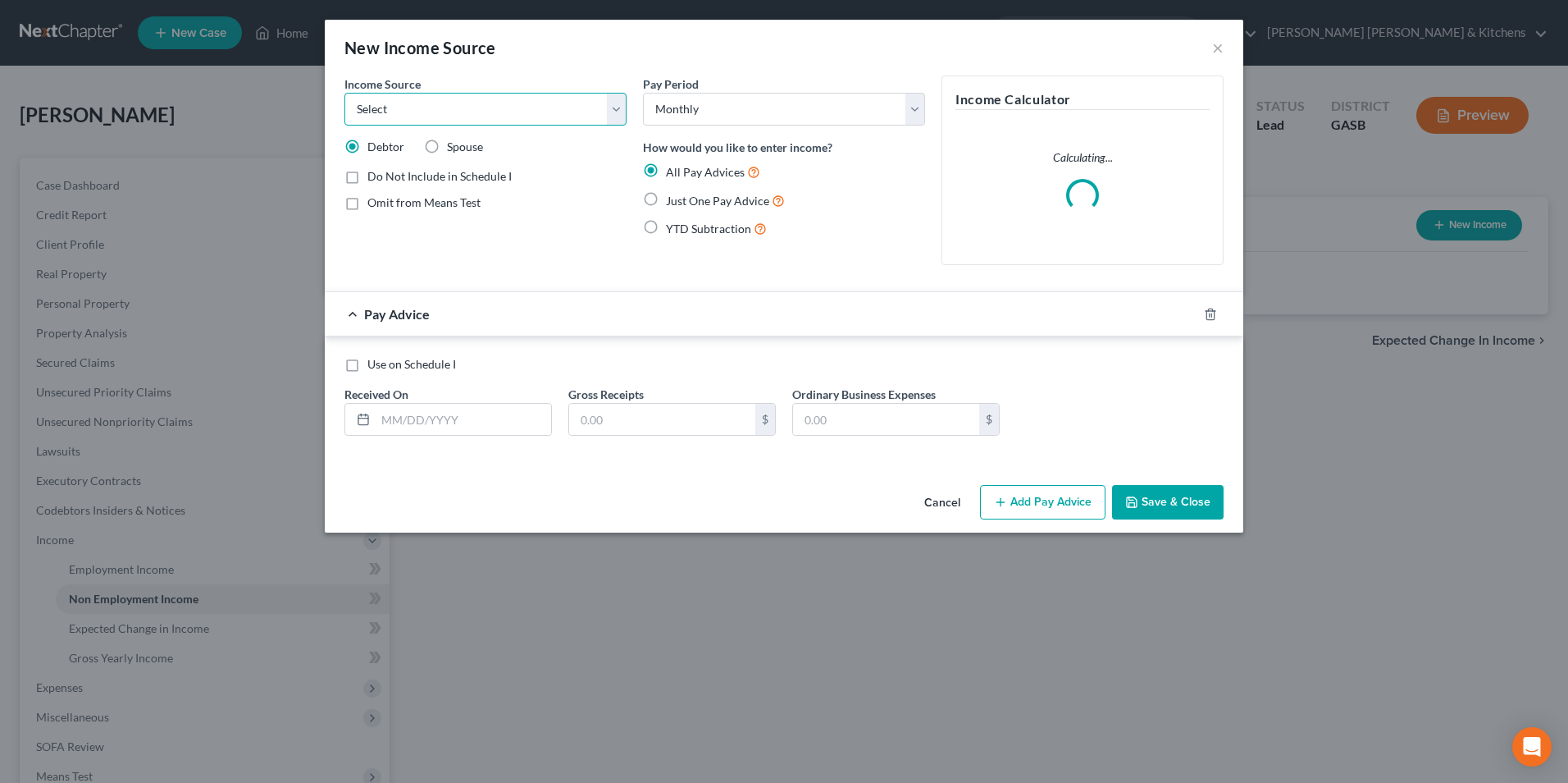
click at [440, 107] on select "Select Unemployment Disability (from employer) Pension Retirement Social Securi…" at bounding box center [485, 109] width 282 height 33
click at [344, 93] on select "Select Unemployment Disability (from employer) Pension Retirement Social Securi…" at bounding box center [485, 109] width 282 height 33
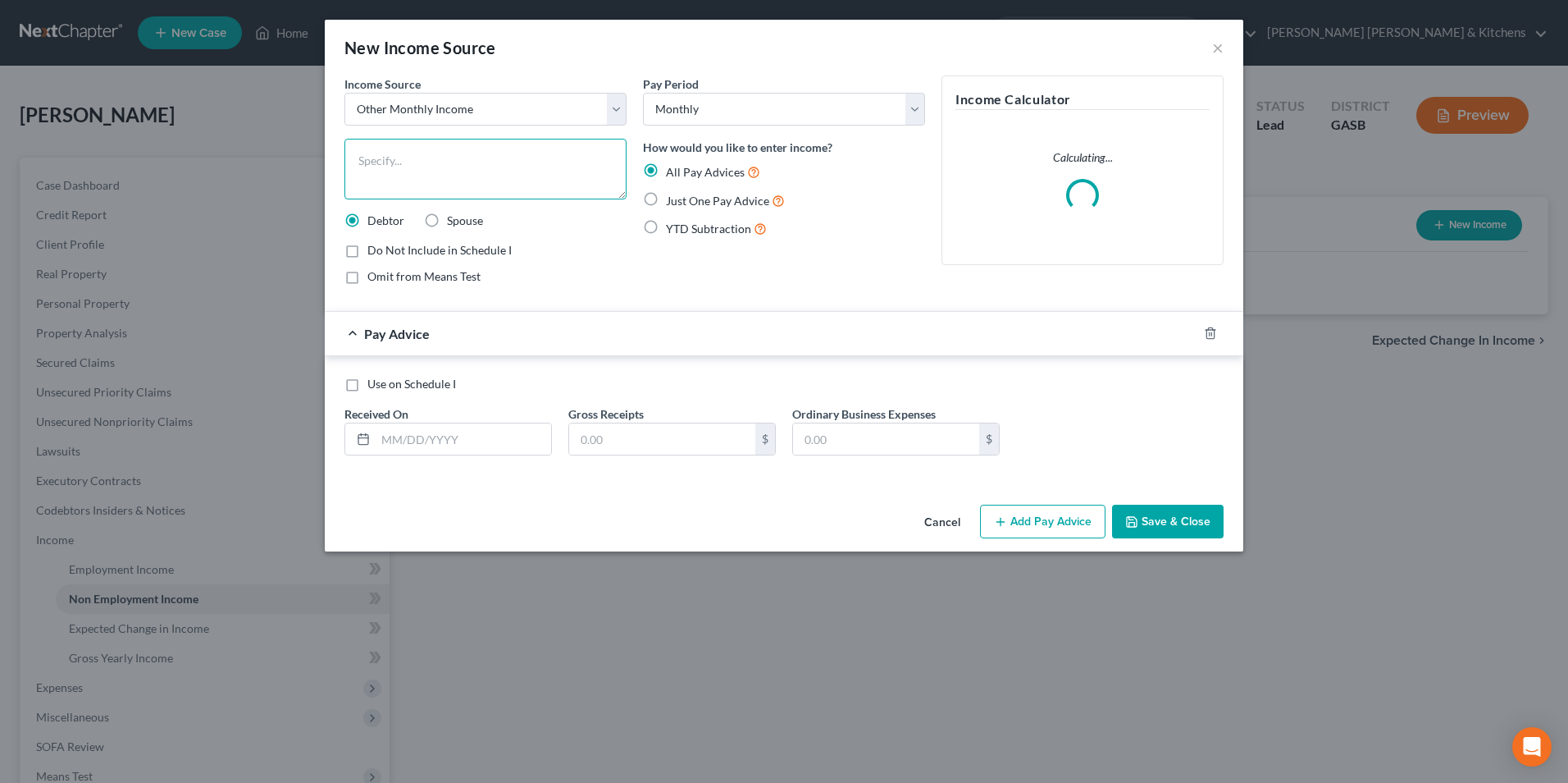
click at [366, 171] on textarea at bounding box center [485, 169] width 282 height 61
click at [666, 199] on label "Just One Pay Advice" at bounding box center [726, 200] width 119 height 19
click at [672, 199] on input "Just One Pay Advice" at bounding box center [678, 197] width 11 height 11
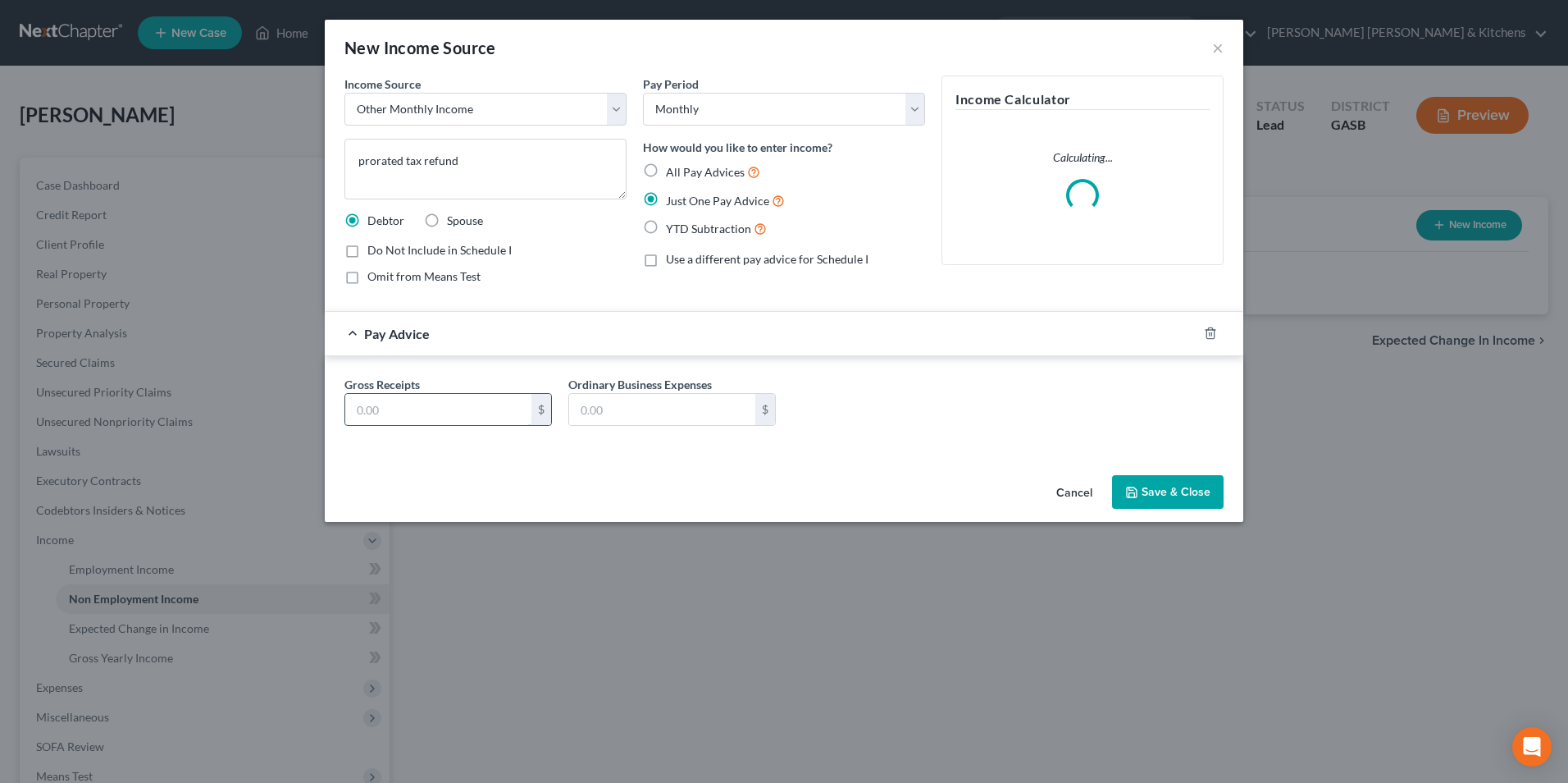
drag, startPoint x: 416, startPoint y: 420, endPoint x: 423, endPoint y: 405, distance: 16.6
click at [416, 420] on input "text" at bounding box center [438, 409] width 186 height 31
click at [1188, 497] on button "Save & Close" at bounding box center [1168, 492] width 111 height 35
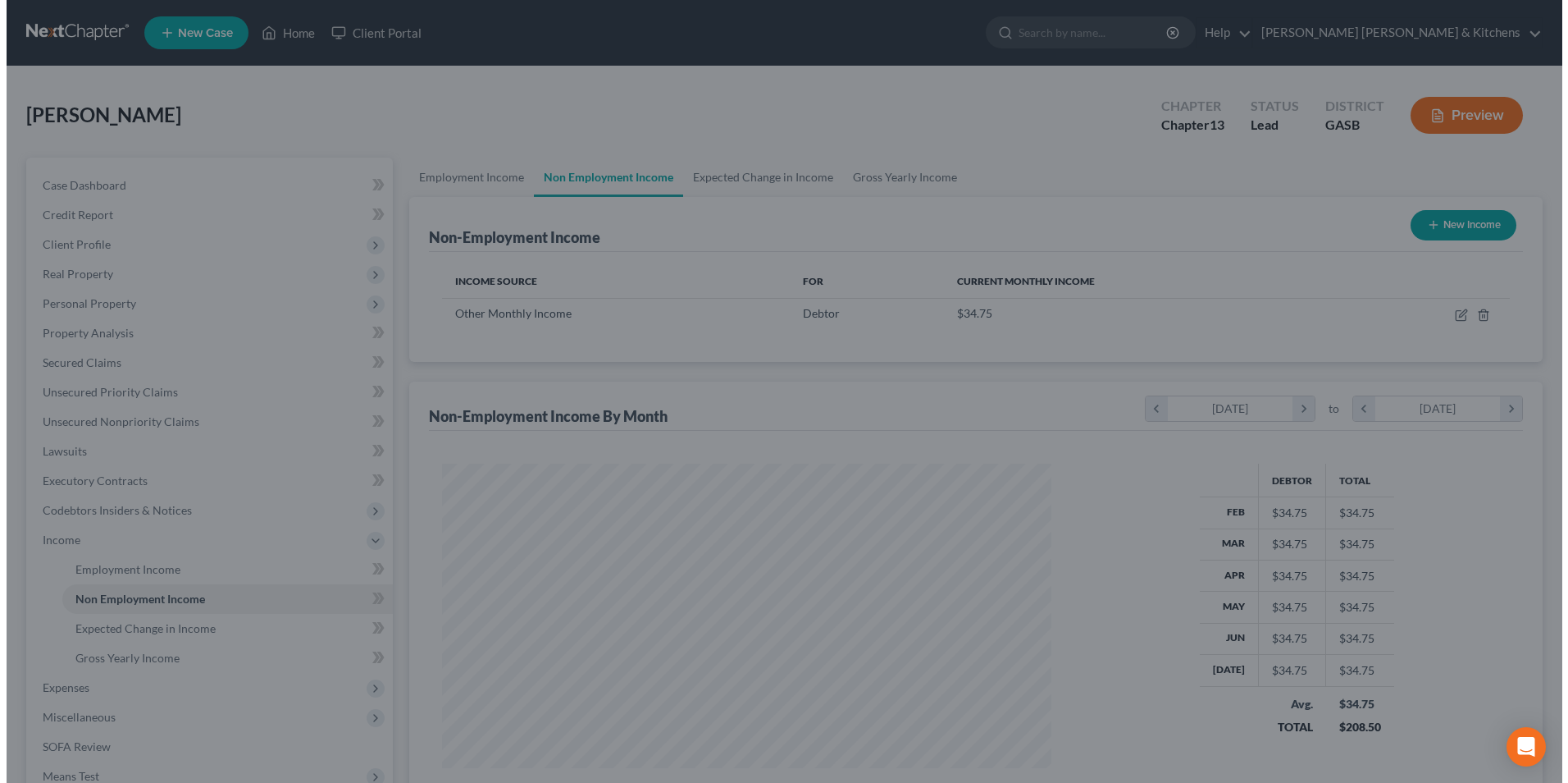
scroll to position [820251, 819563]
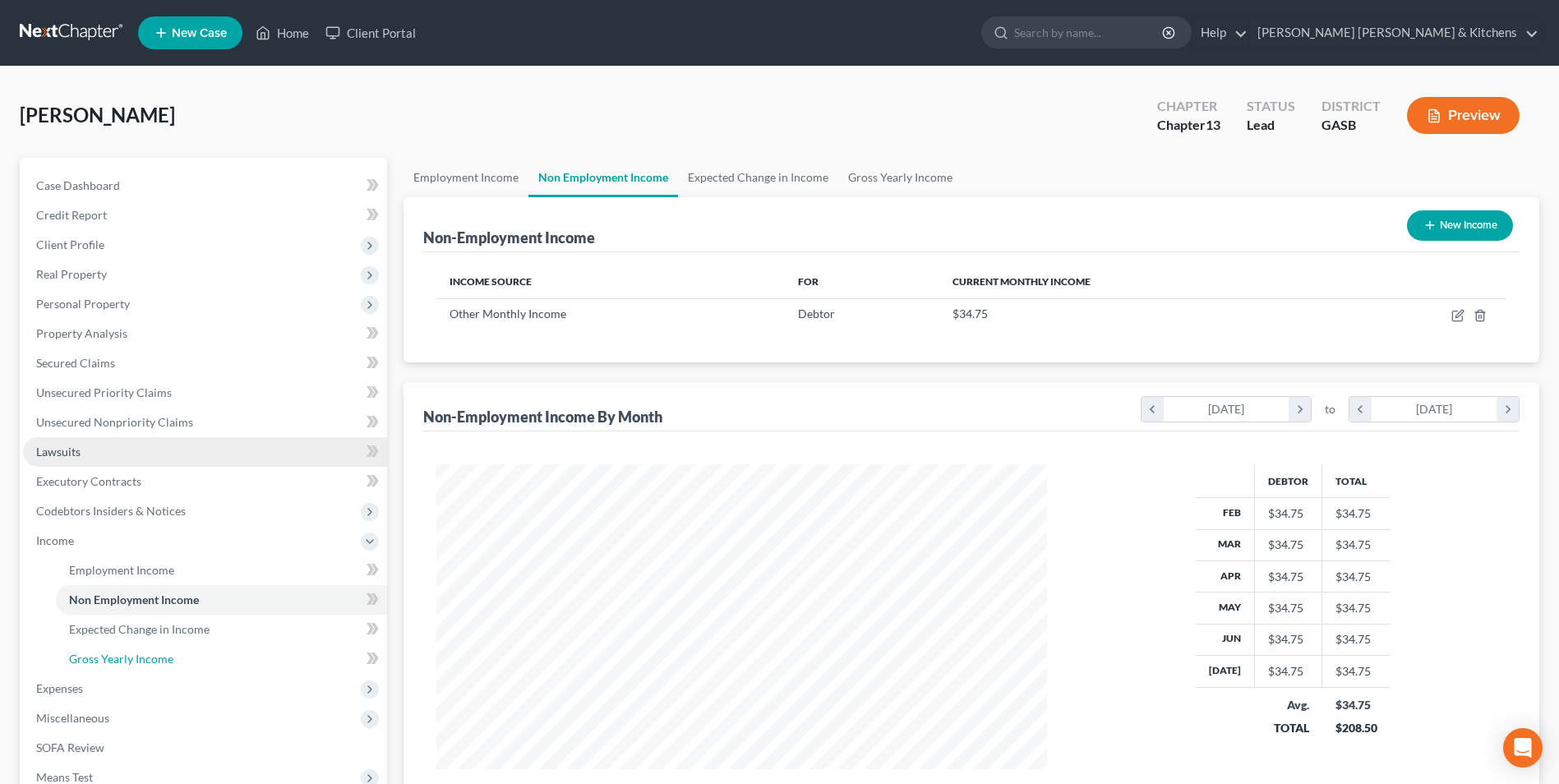
drag, startPoint x: 164, startPoint y: 655, endPoint x: 314, endPoint y: 465, distance: 242.1
click at [164, 655] on span "Gross Yearly Income" at bounding box center [120, 658] width 104 height 14
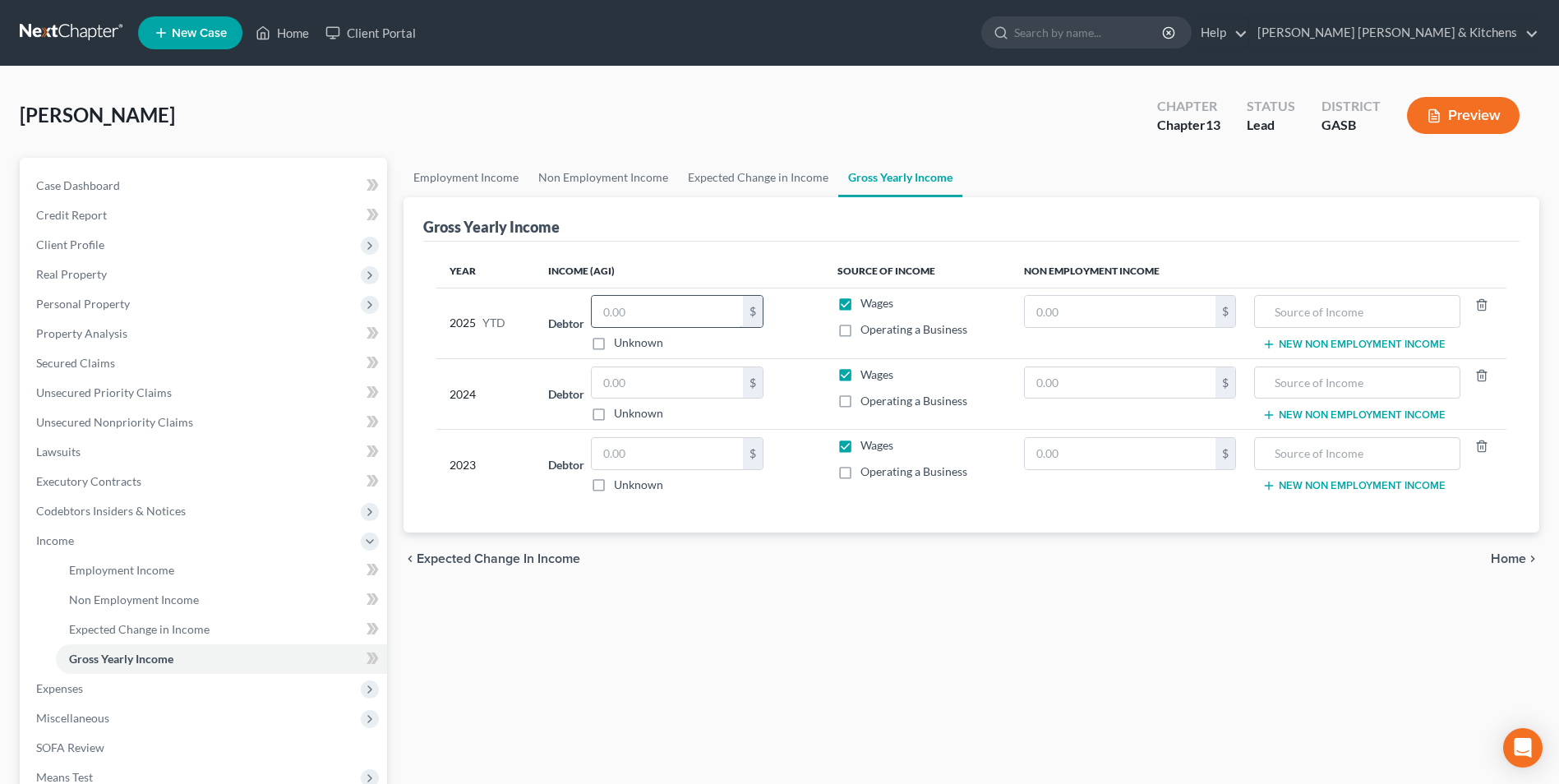
click at [690, 308] on input "text" at bounding box center [668, 311] width 152 height 31
click at [85, 429] on link "Unsecured Nonpriority Claims" at bounding box center [205, 421] width 365 height 29
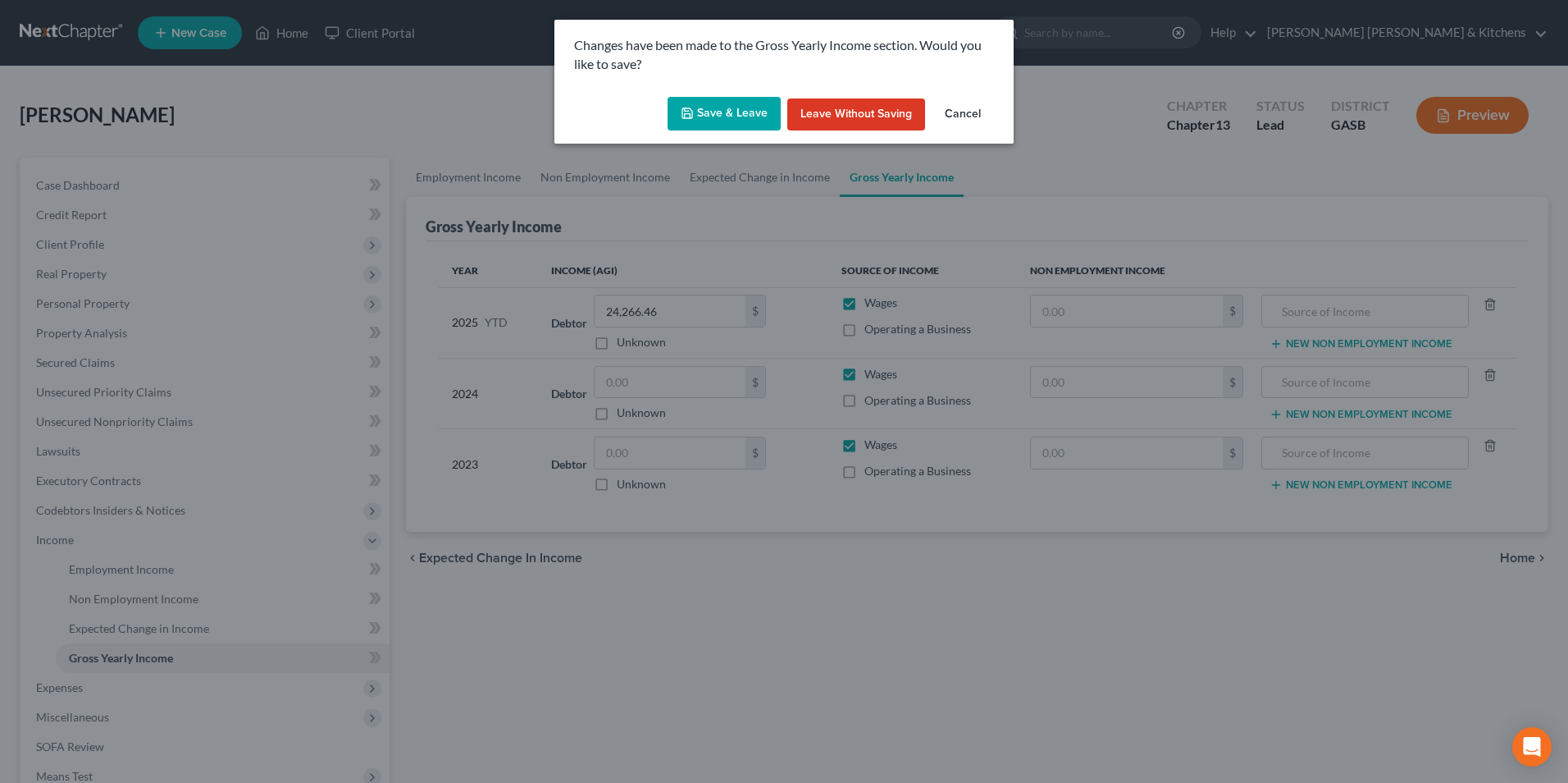
click at [736, 125] on button "Save & Leave" at bounding box center [724, 114] width 113 height 35
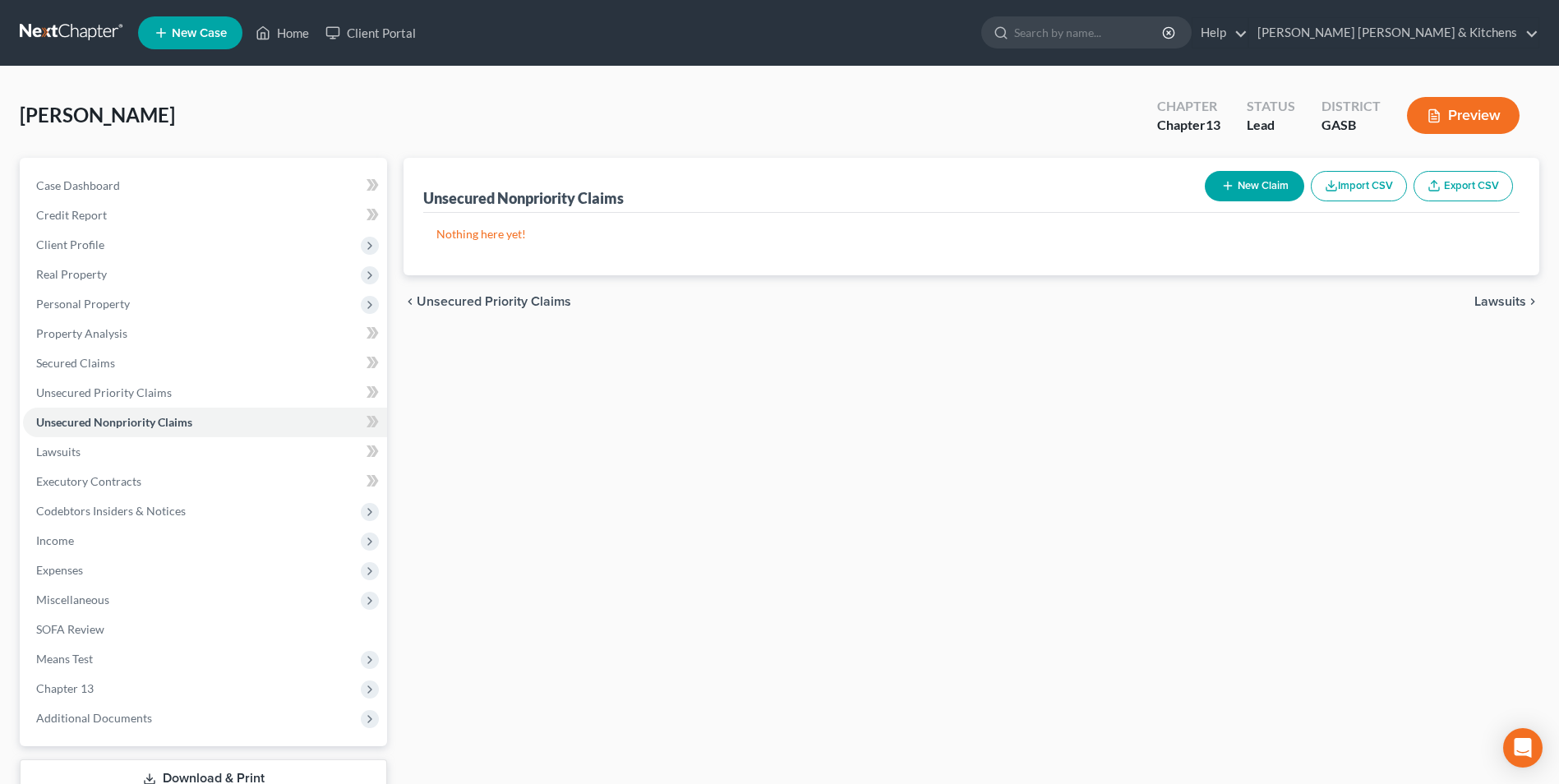
click at [1242, 179] on button "New Claim" at bounding box center [1255, 186] width 100 height 30
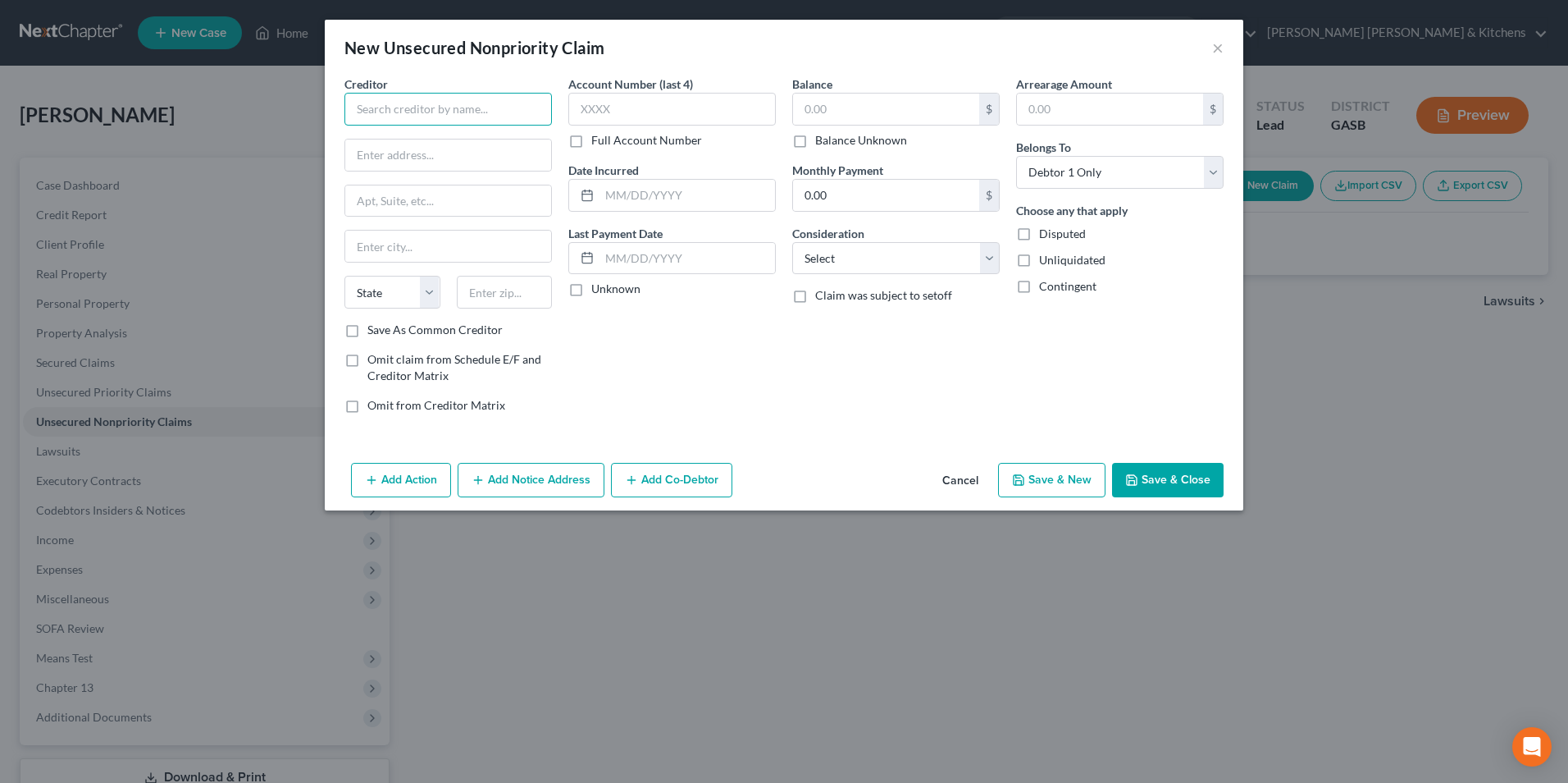
click at [447, 113] on input "text" at bounding box center [447, 109] width 207 height 33
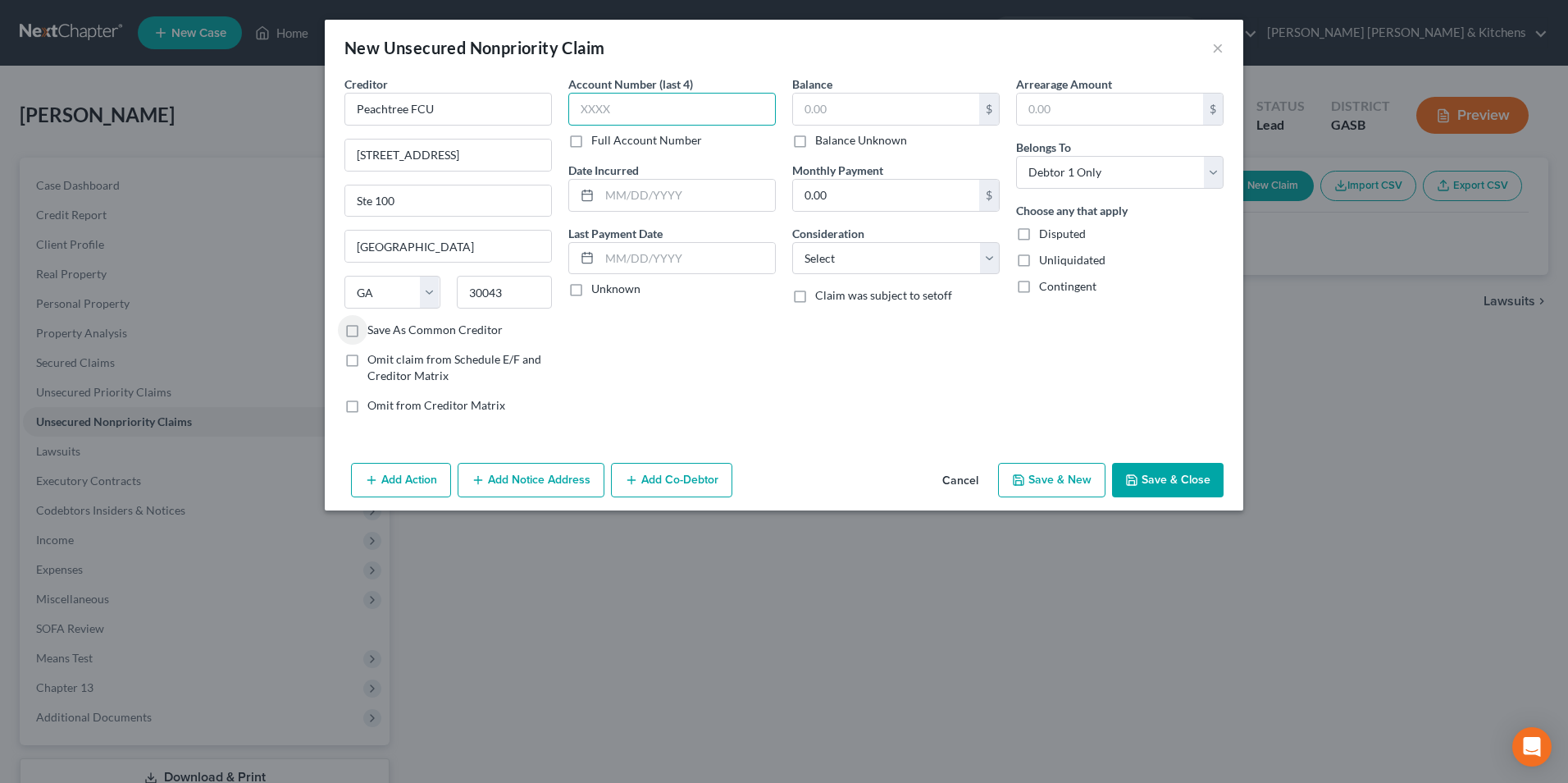
click at [597, 101] on input "text" at bounding box center [671, 109] width 207 height 33
click at [812, 109] on input "text" at bounding box center [886, 109] width 186 height 31
drag, startPoint x: 875, startPoint y: 258, endPoint x: 875, endPoint y: 276, distance: 18.0
click at [875, 258] on select "Select Cable / Satellite Services Collection Agency Credit Card Debt Debt Couns…" at bounding box center [896, 258] width 207 height 33
click at [792, 242] on select "Select Cable / Satellite Services Collection Agency Credit Card Debt Debt Couns…" at bounding box center [896, 258] width 207 height 33
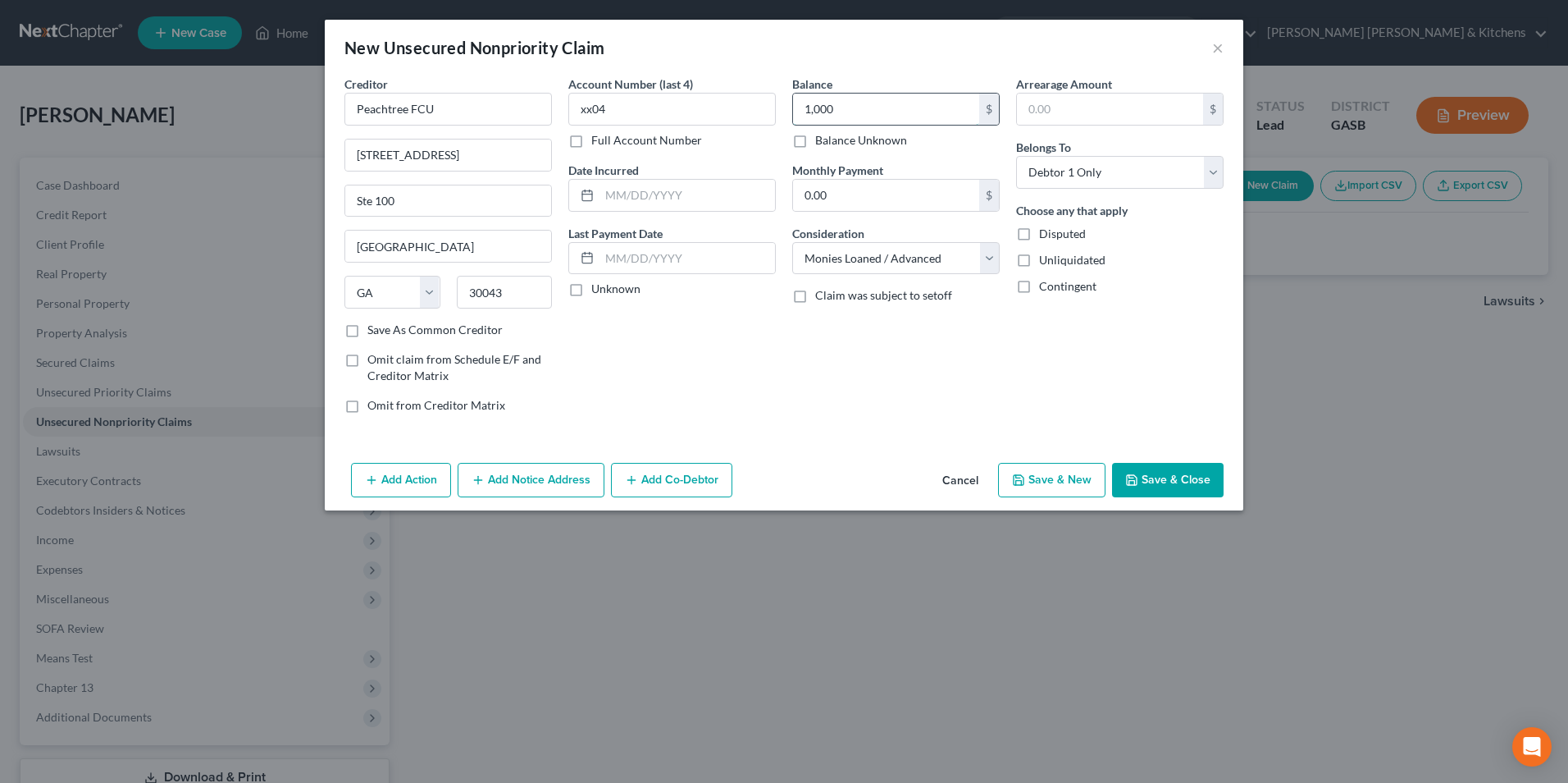
click at [848, 109] on input "1,000" at bounding box center [886, 109] width 186 height 31
click at [1157, 485] on button "Save & Close" at bounding box center [1168, 480] width 111 height 35
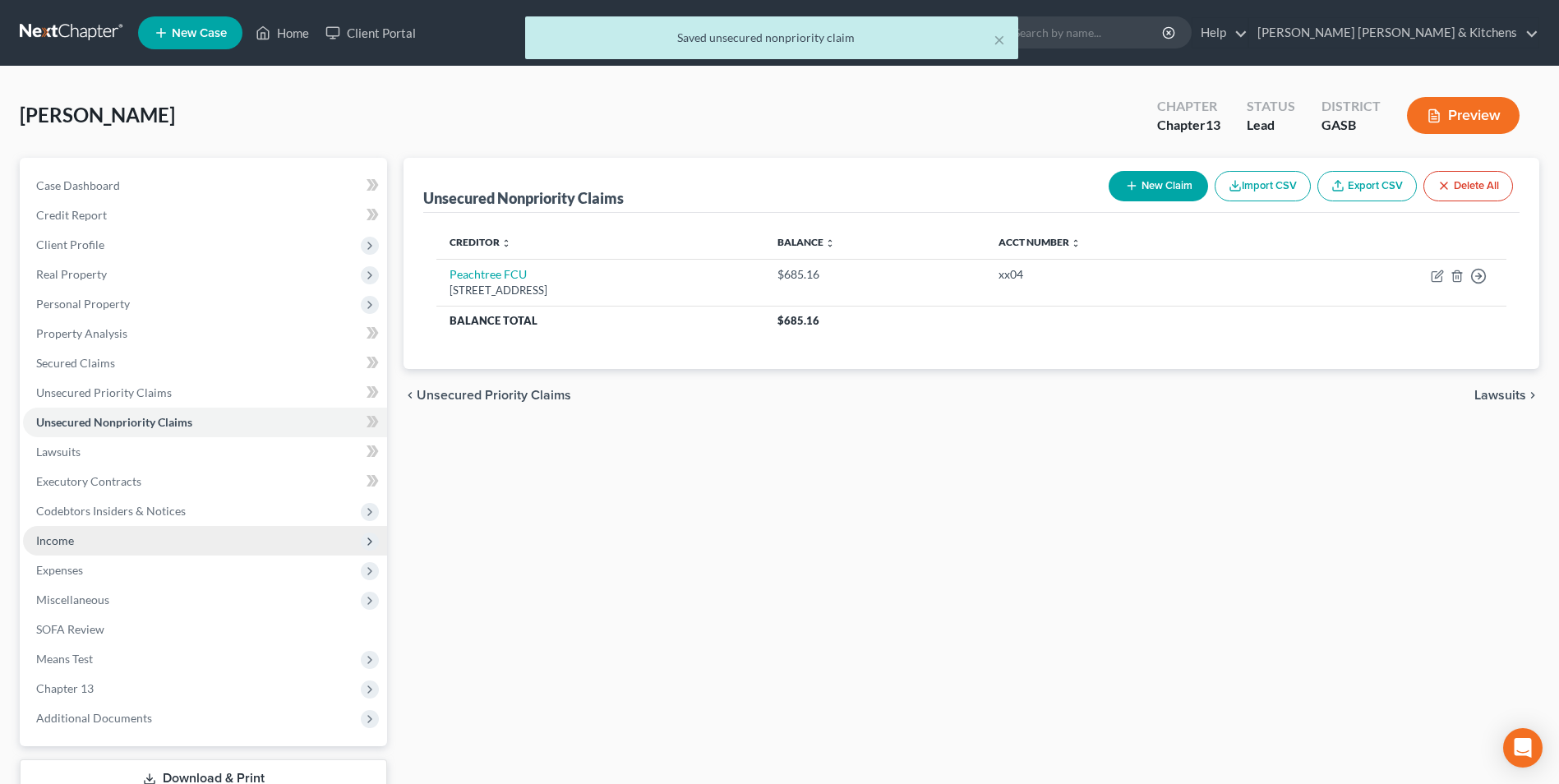
click at [58, 540] on span "Income" at bounding box center [55, 541] width 37 height 14
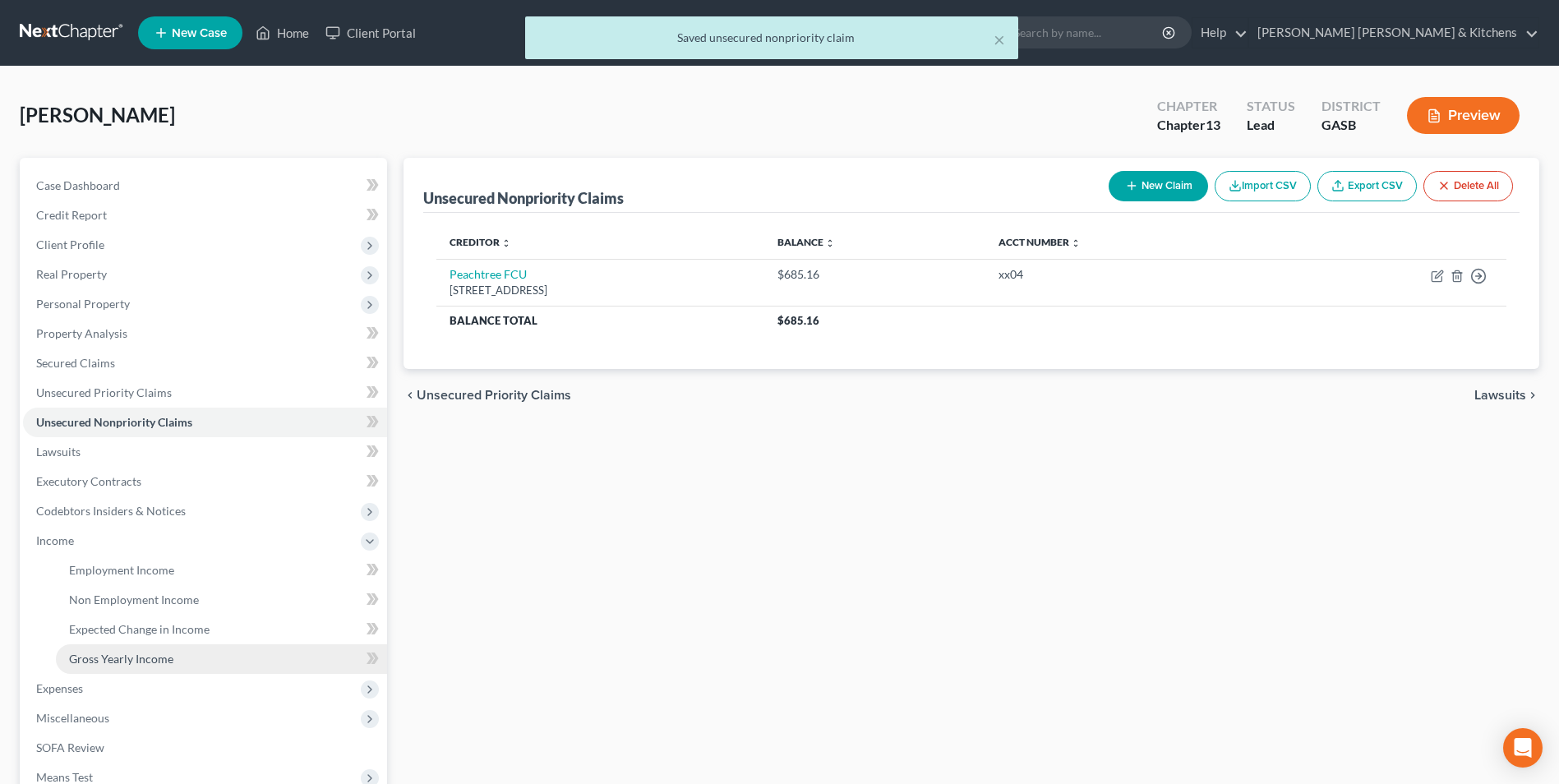
drag, startPoint x: 89, startPoint y: 660, endPoint x: 107, endPoint y: 668, distance: 19.7
click at [89, 660] on span "Gross Yearly Income" at bounding box center [120, 658] width 104 height 14
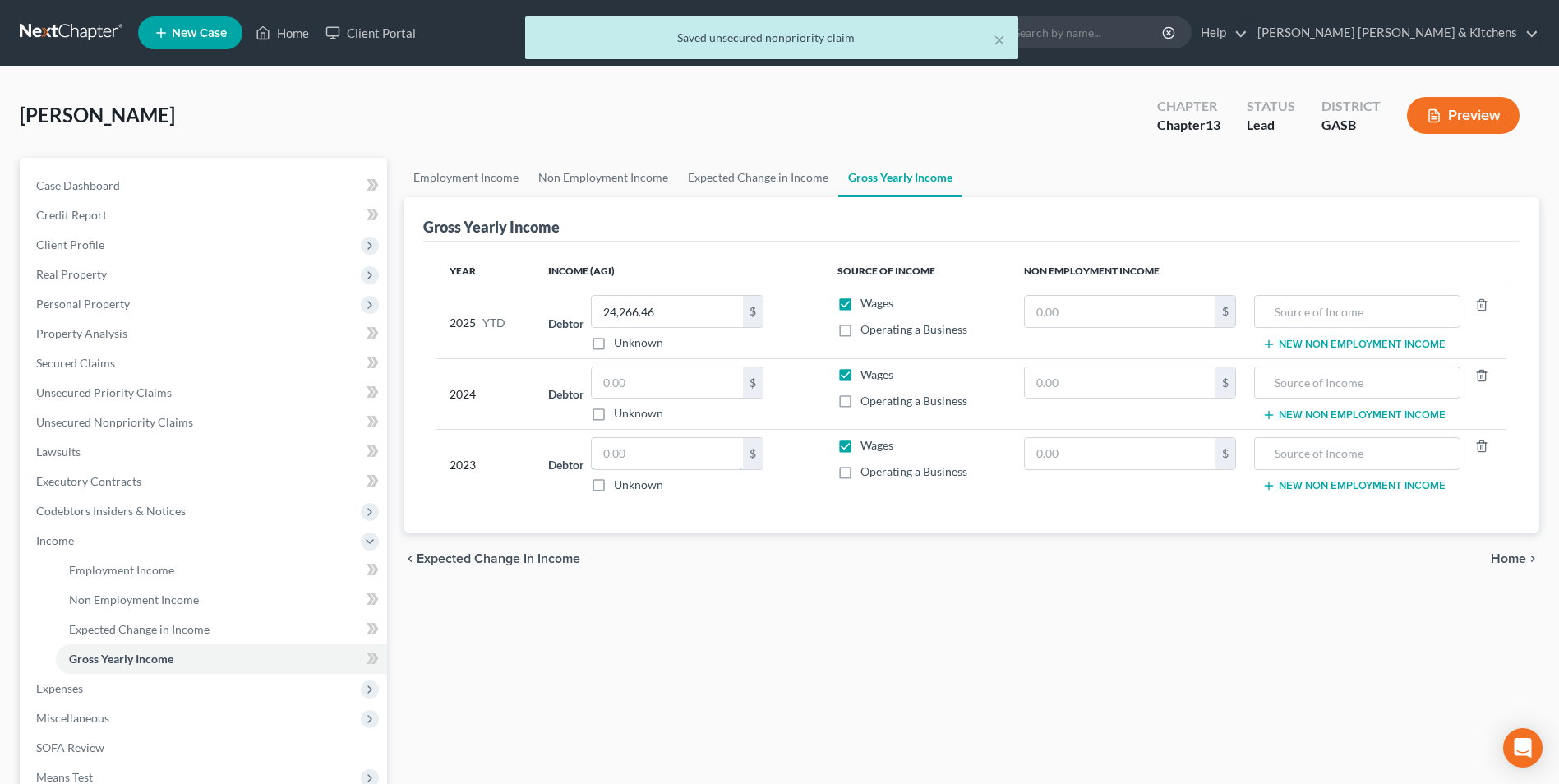
click at [661, 450] on input "text" at bounding box center [668, 453] width 152 height 31
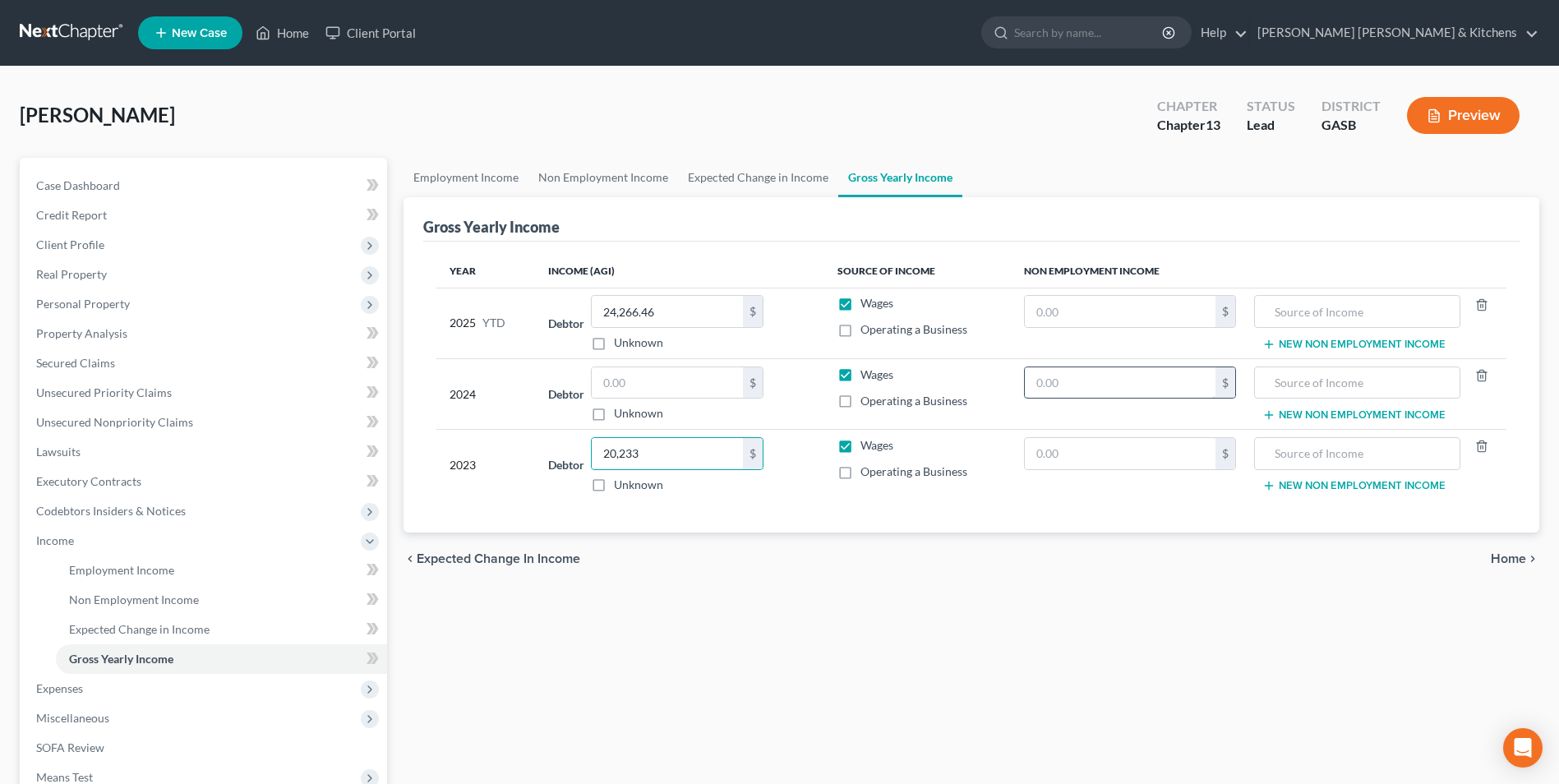
click at [1068, 393] on input "text" at bounding box center [1120, 382] width 191 height 31
click at [1323, 393] on input "text" at bounding box center [1357, 382] width 188 height 31
click at [608, 387] on input "text" at bounding box center [668, 382] width 152 height 31
click at [1150, 323] on input "text" at bounding box center [1120, 311] width 191 height 31
click at [1343, 302] on input "text" at bounding box center [1357, 311] width 188 height 31
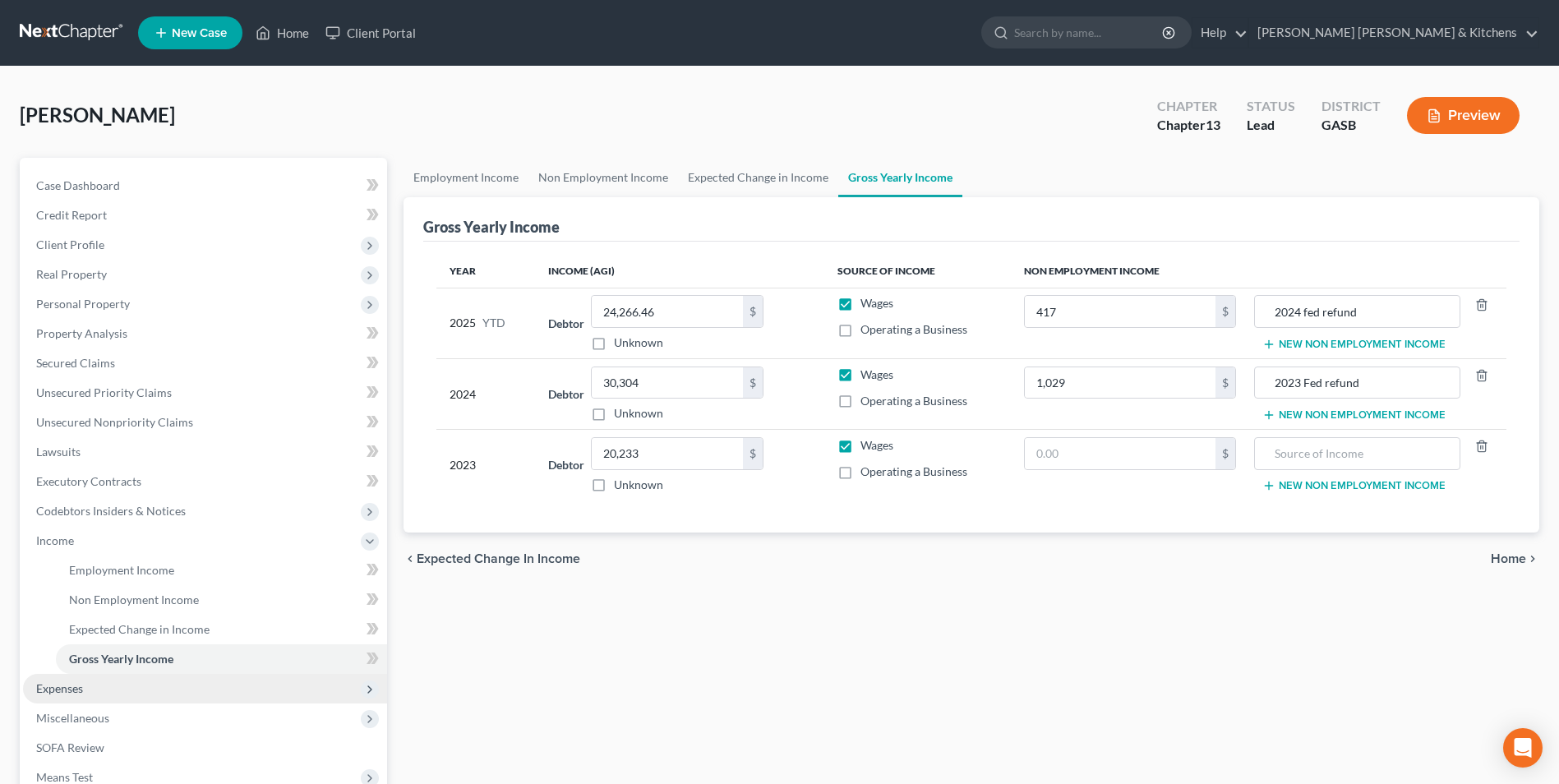
click at [62, 690] on span "Expenses" at bounding box center [60, 689] width 47 height 14
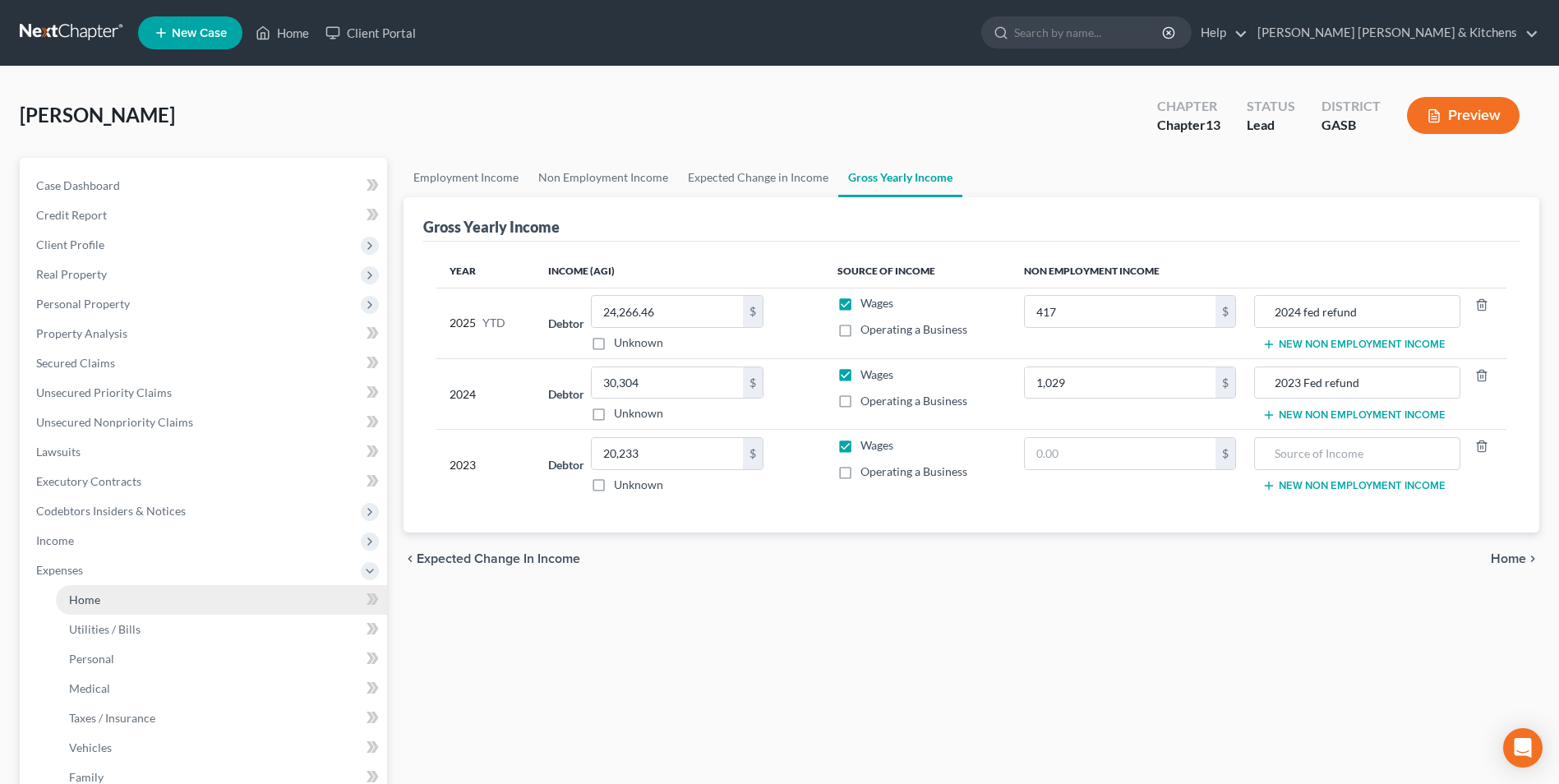
click at [74, 600] on span "Home" at bounding box center [84, 600] width 31 height 14
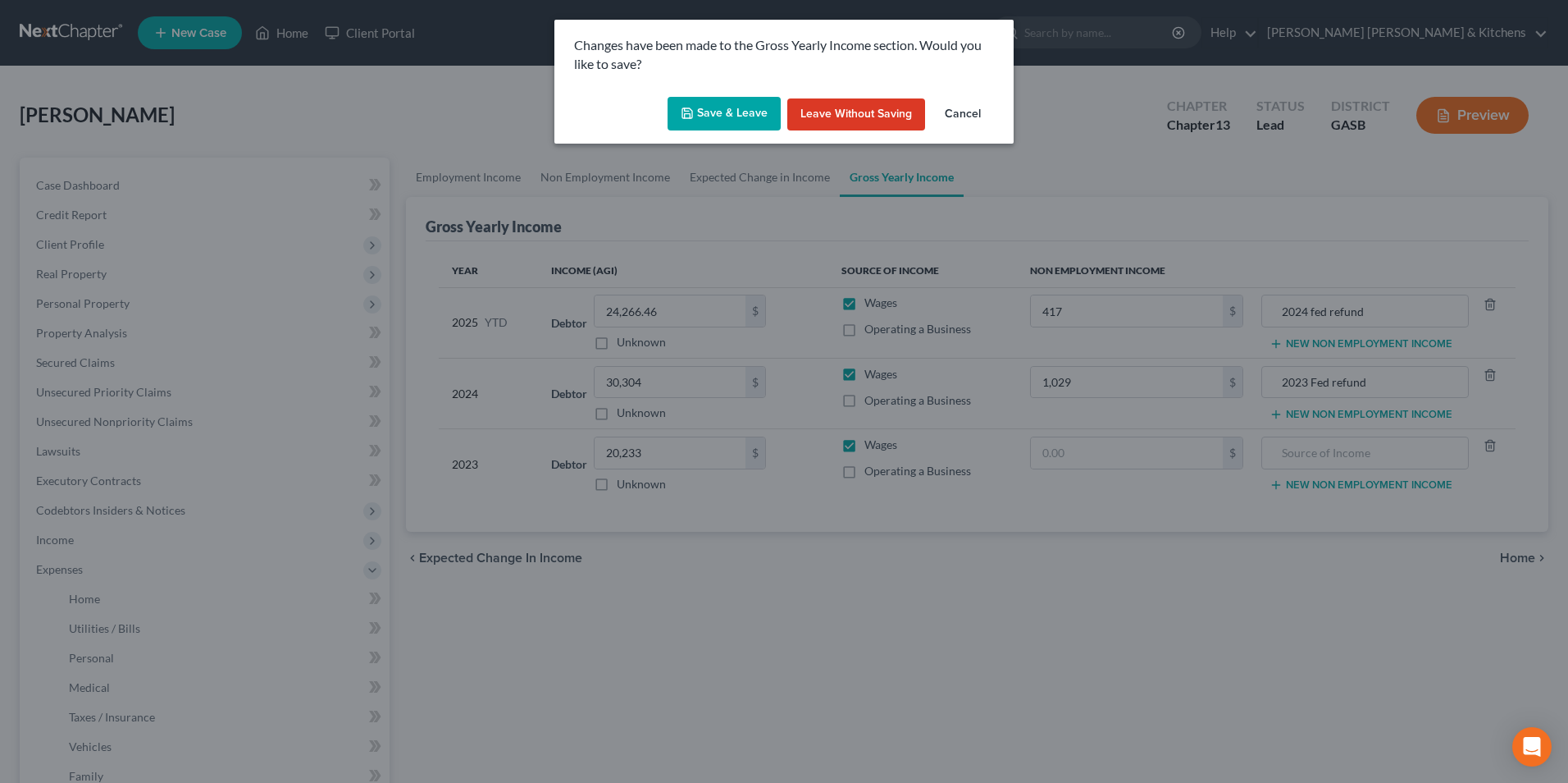
click at [705, 120] on button "Save & Leave" at bounding box center [724, 114] width 113 height 35
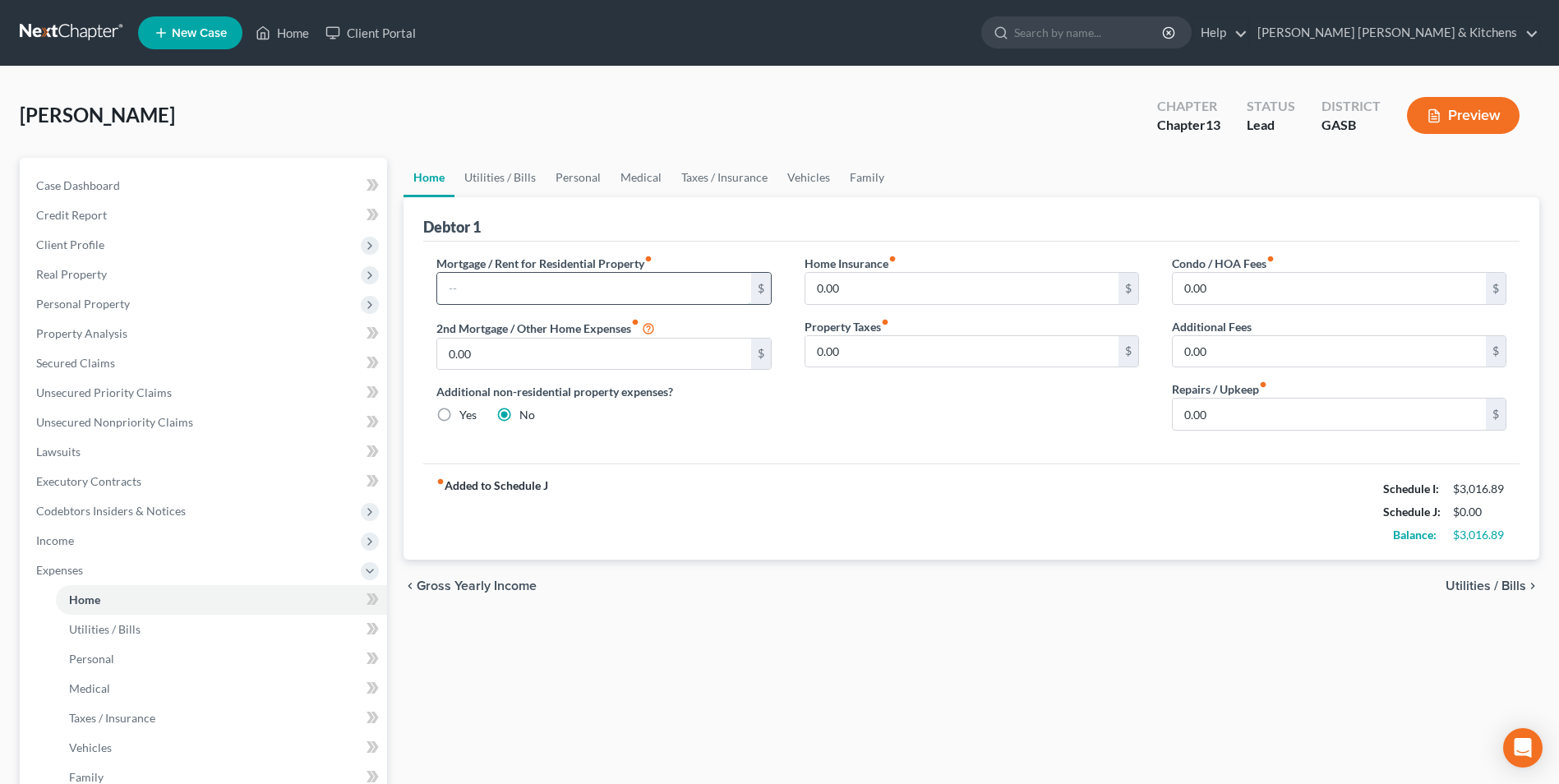
click at [588, 278] on input "text" at bounding box center [594, 288] width 313 height 31
click at [1466, 586] on span "Utilities / Bills" at bounding box center [1486, 585] width 80 height 13
type input "0.00"
radio input "true"
type input "0.00"
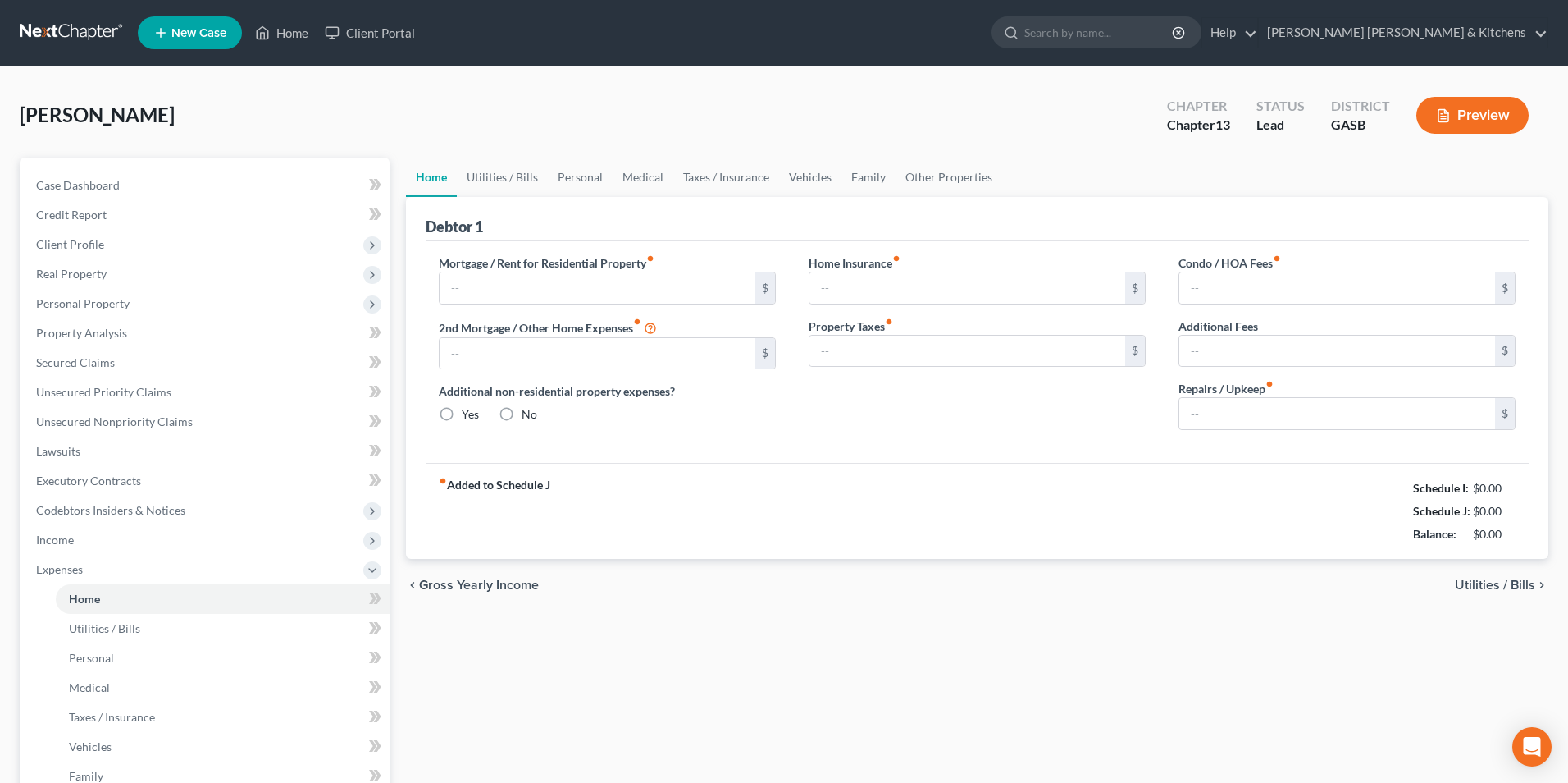
type input "0.00"
click at [478, 285] on input "text" at bounding box center [592, 287] width 312 height 31
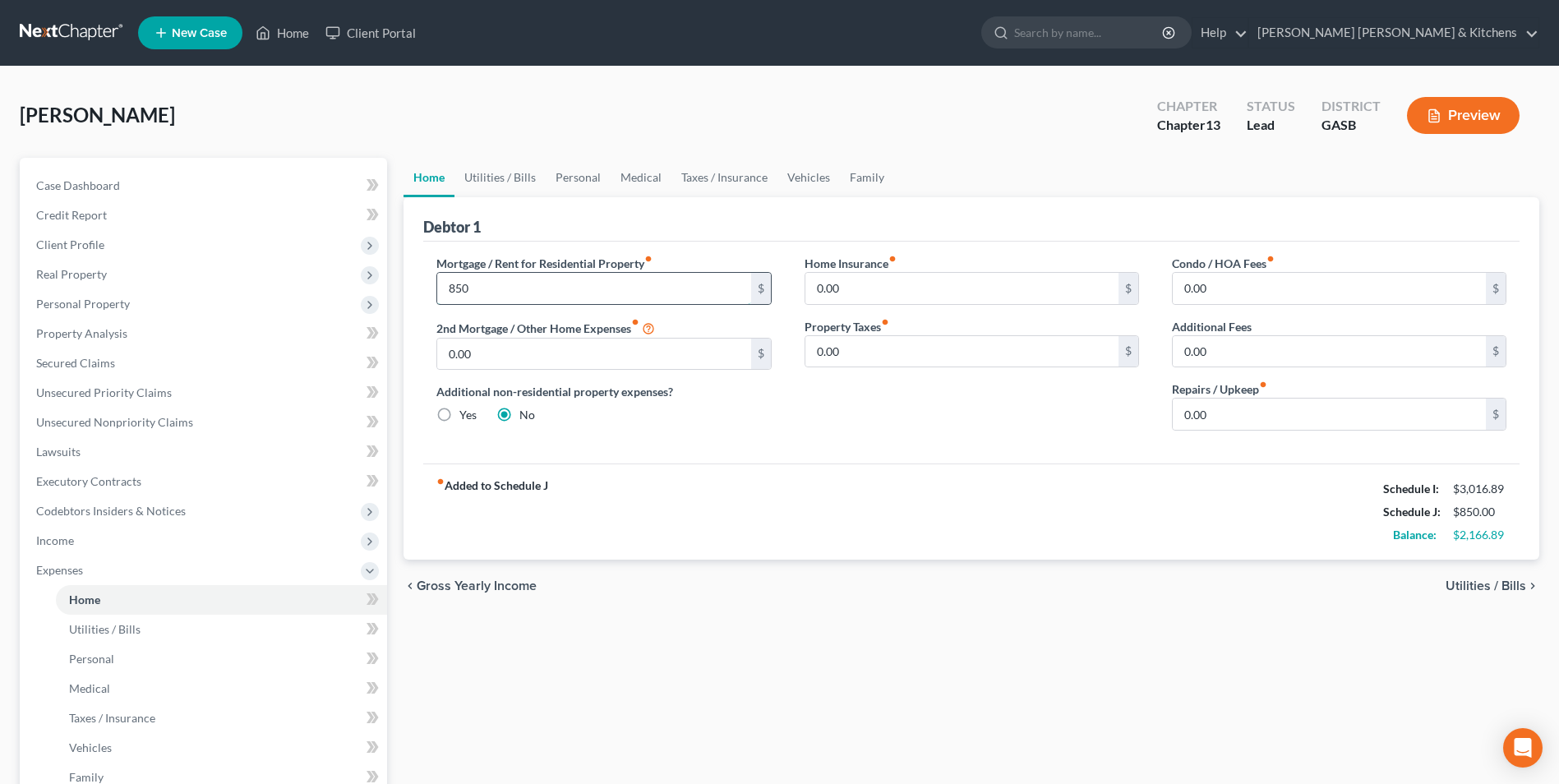
type input "850"
click at [1466, 582] on span "Utilities / Bills" at bounding box center [1486, 585] width 80 height 13
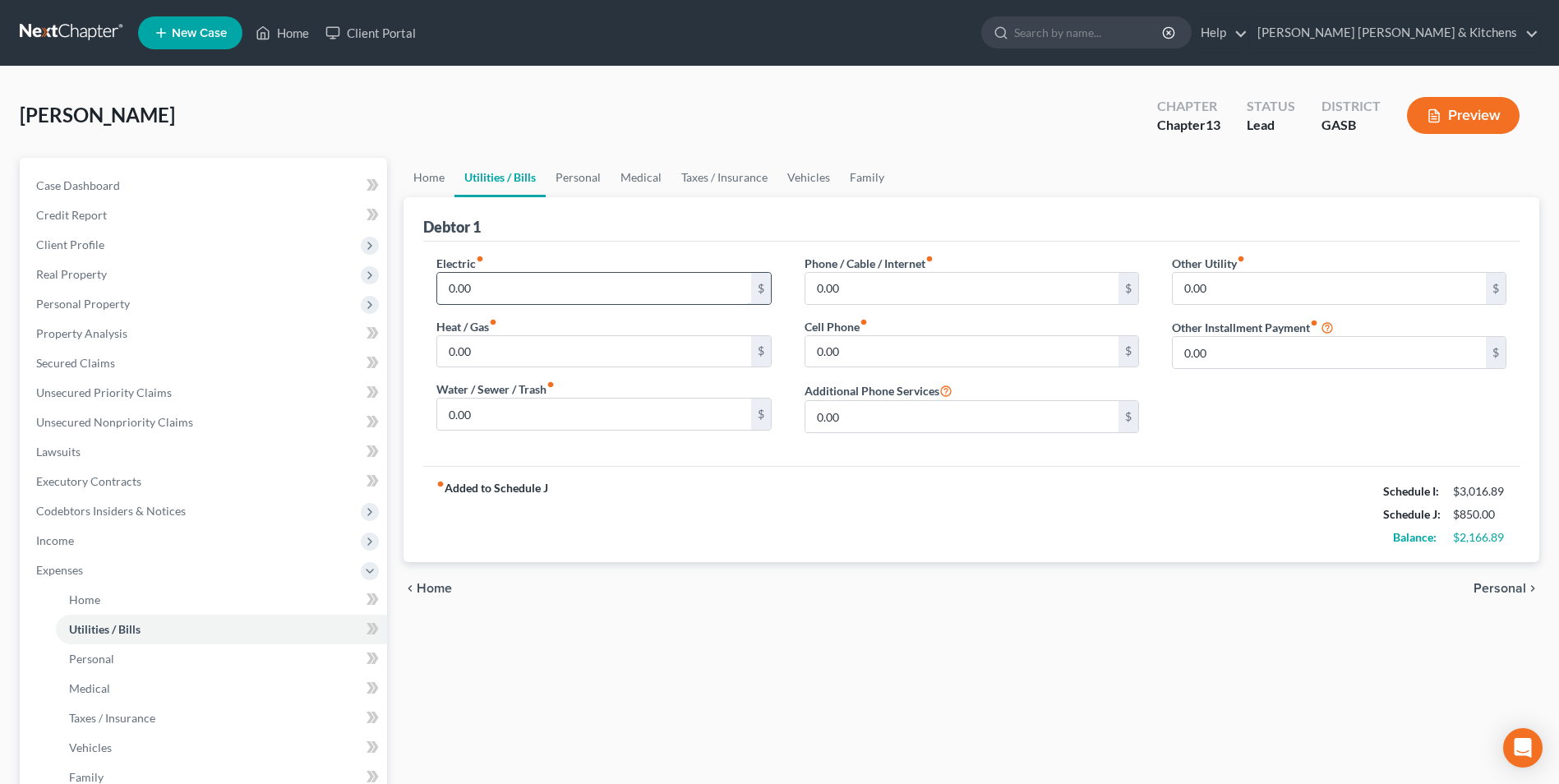
click at [471, 288] on input "0.00" at bounding box center [594, 288] width 313 height 31
type input "294"
type input "55"
type input "65"
click at [1519, 586] on span "Personal" at bounding box center [1500, 588] width 53 height 13
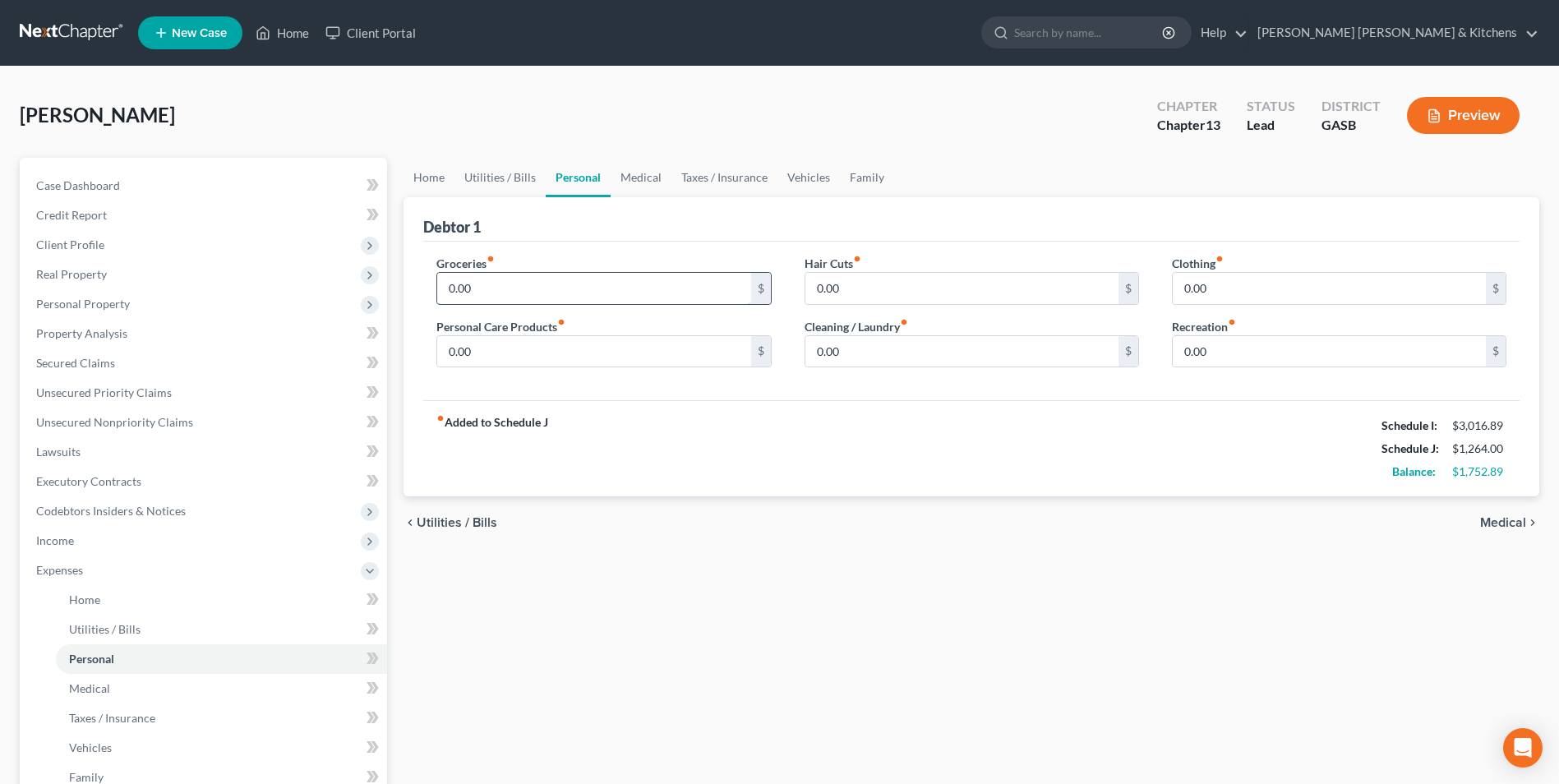
click at [628, 289] on input "0.00" at bounding box center [594, 288] width 313 height 31
type input "300"
click at [1205, 299] on input "0.00" at bounding box center [1329, 288] width 313 height 31
type input "100"
click at [1498, 519] on span "Medical" at bounding box center [1504, 522] width 46 height 13
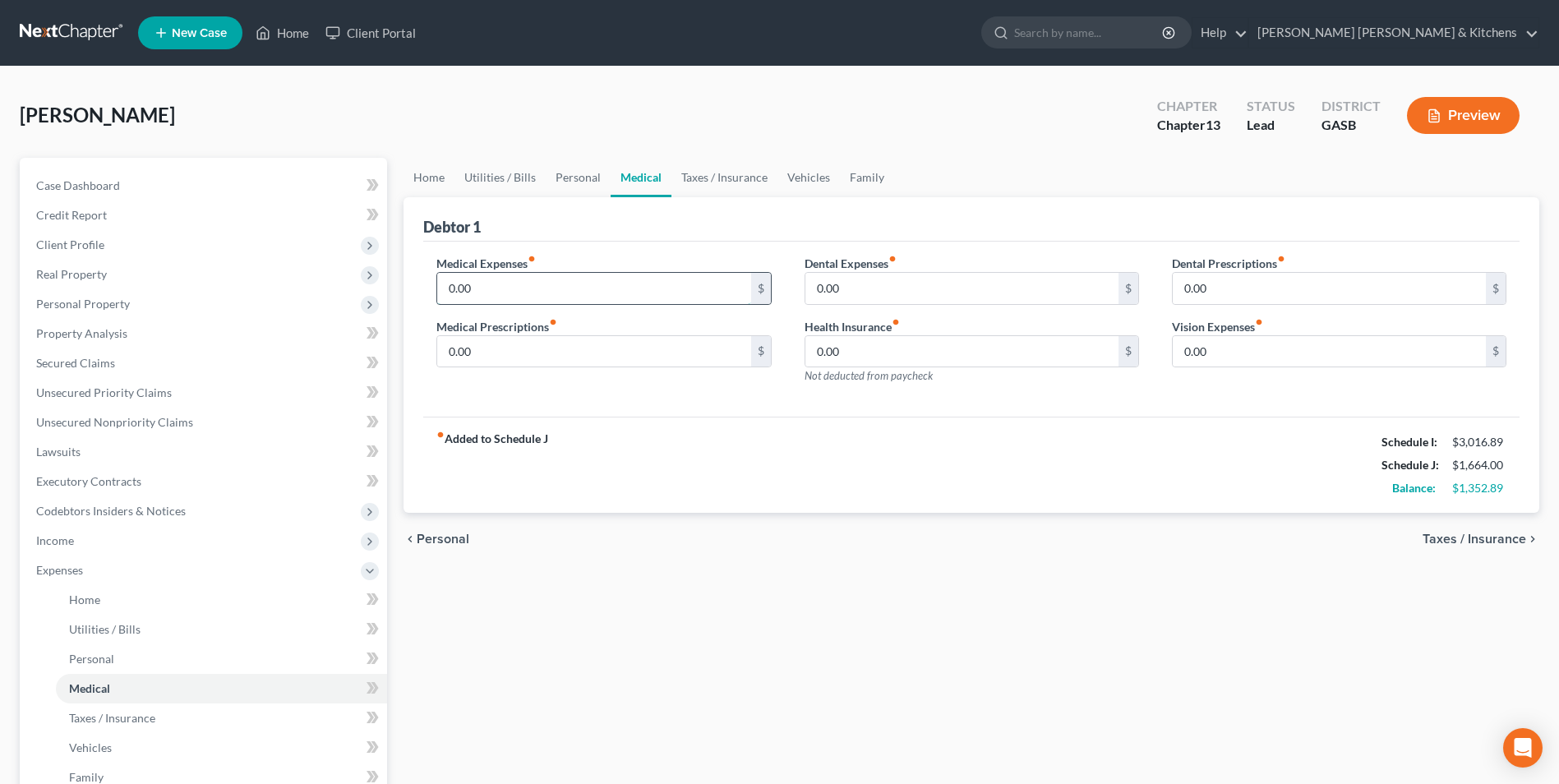
click at [485, 284] on input "0.00" at bounding box center [594, 288] width 313 height 31
type input "50"
click at [1481, 539] on span "Taxes / Insurance" at bounding box center [1474, 539] width 103 height 13
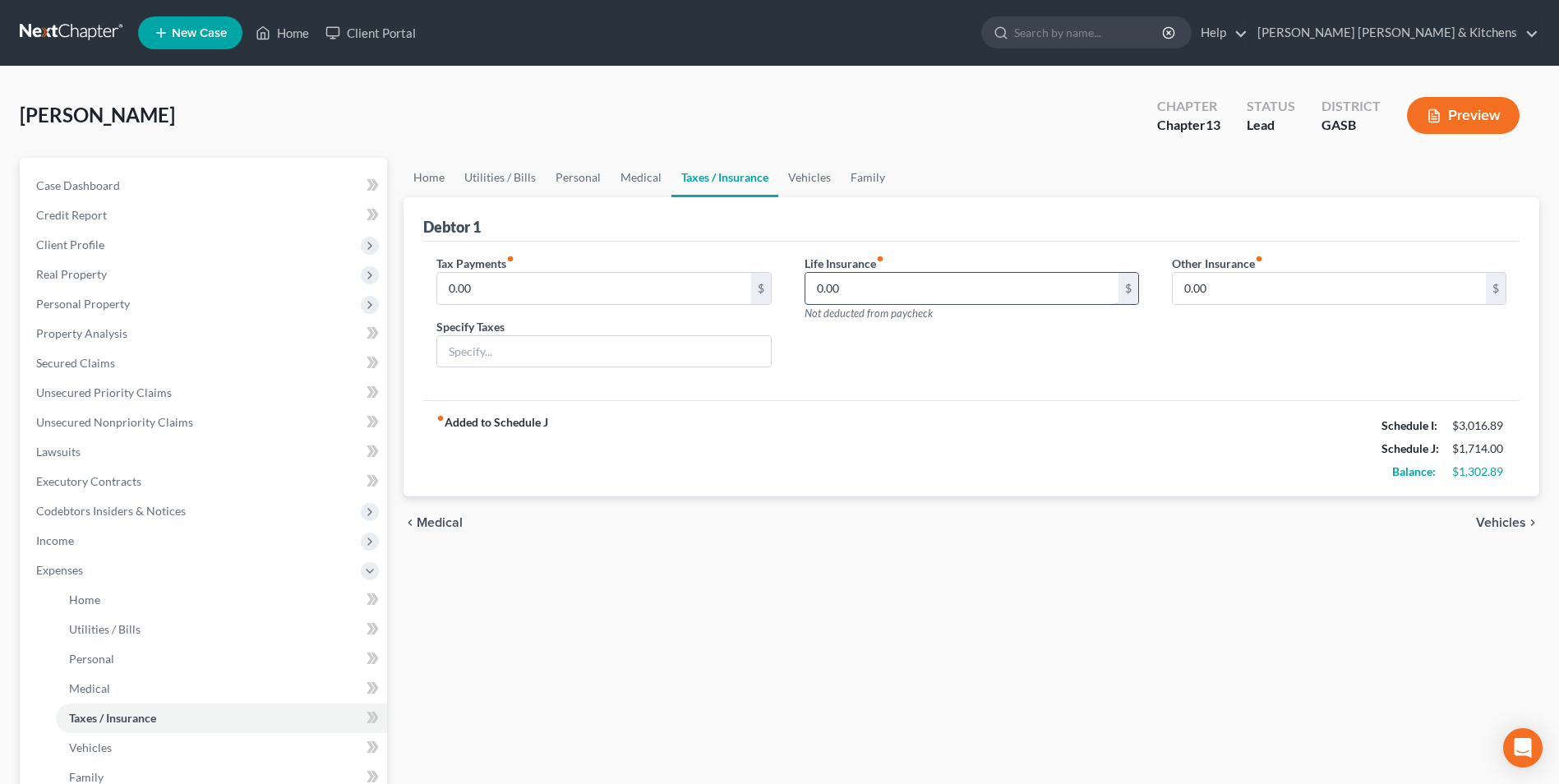
click at [924, 290] on input "0.00" at bounding box center [962, 288] width 313 height 31
type input "18.93"
click at [1514, 528] on span "Vehicles" at bounding box center [1501, 522] width 50 height 13
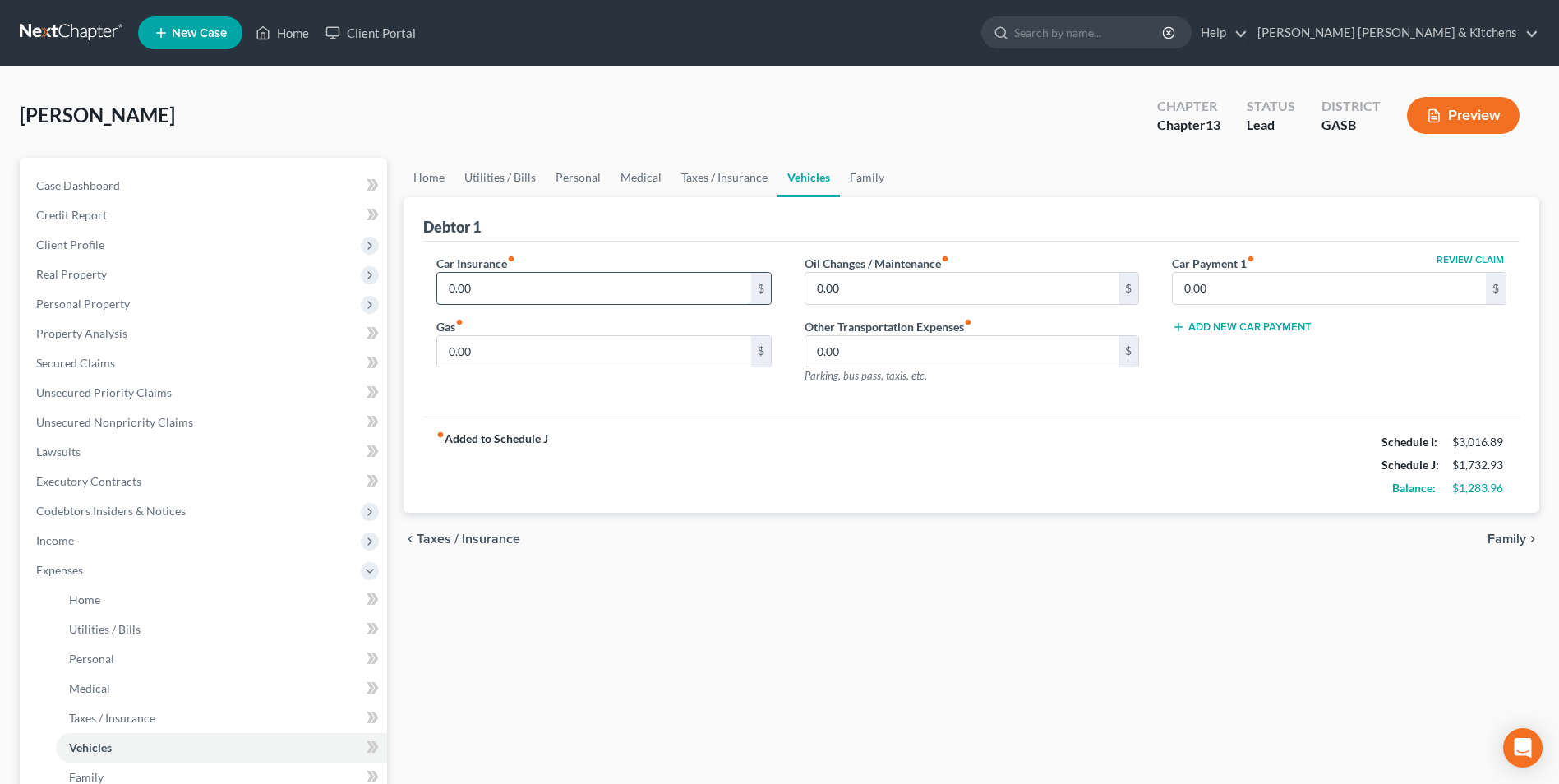
click at [599, 285] on input "0.00" at bounding box center [594, 288] width 313 height 31
type input "175"
type input "150"
click at [1506, 542] on span "Family" at bounding box center [1506, 539] width 38 height 13
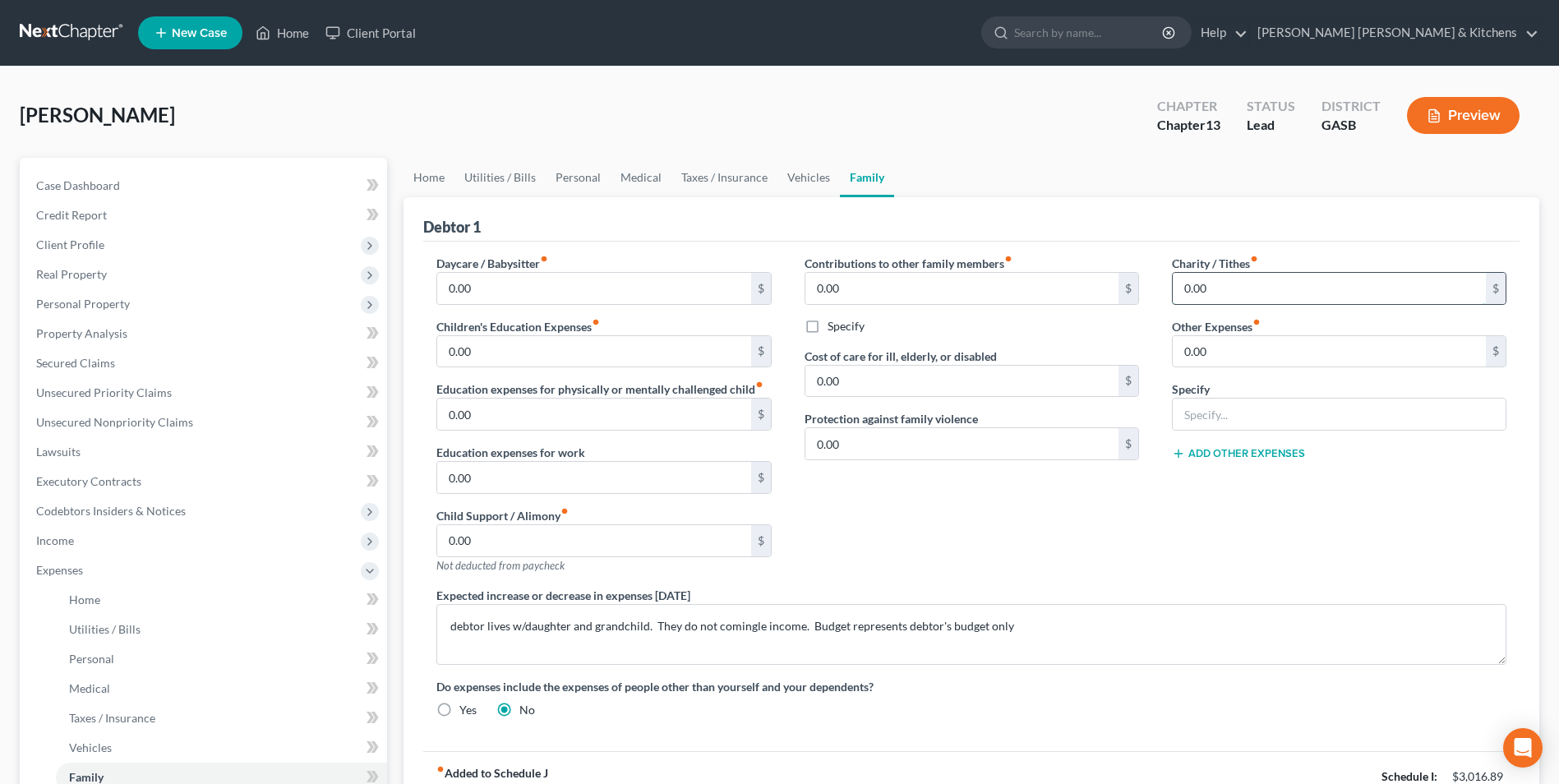
click at [1227, 290] on input "0.00" at bounding box center [1329, 288] width 313 height 31
type input "120"
type input "250"
type input "work expenses"
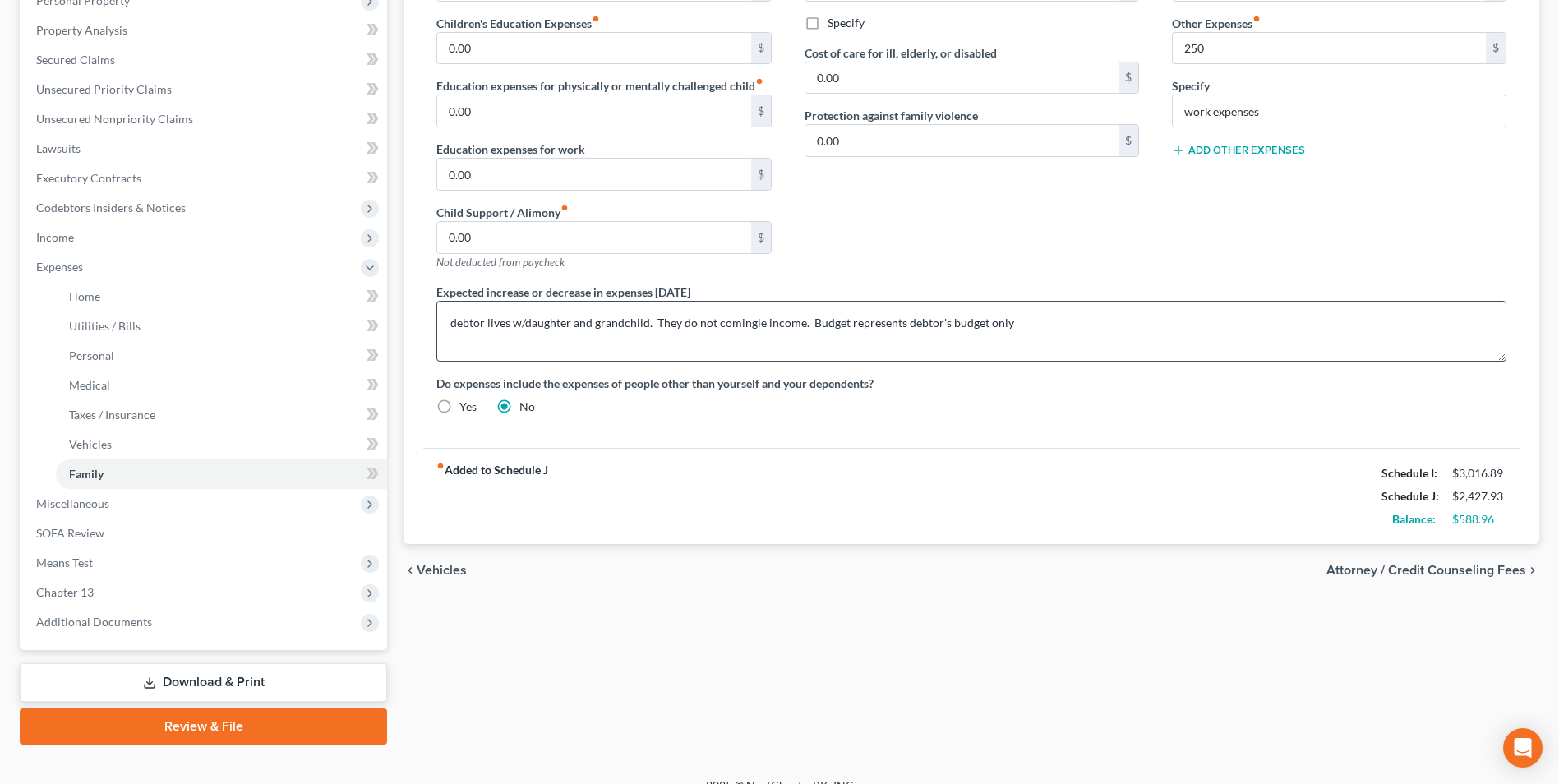
scroll to position [326, 0]
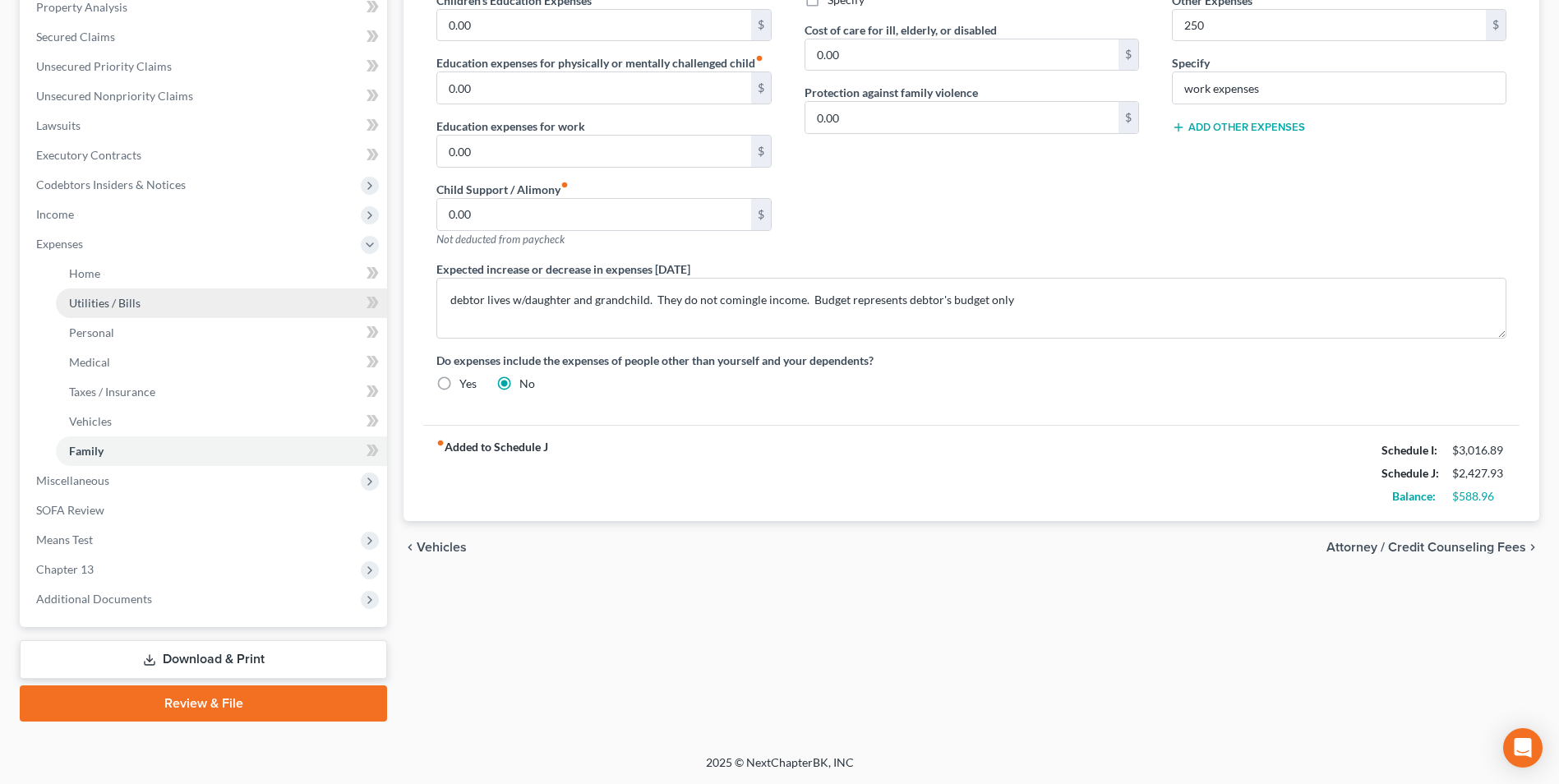
click at [111, 306] on span "Utilities / Bills" at bounding box center [104, 303] width 71 height 14
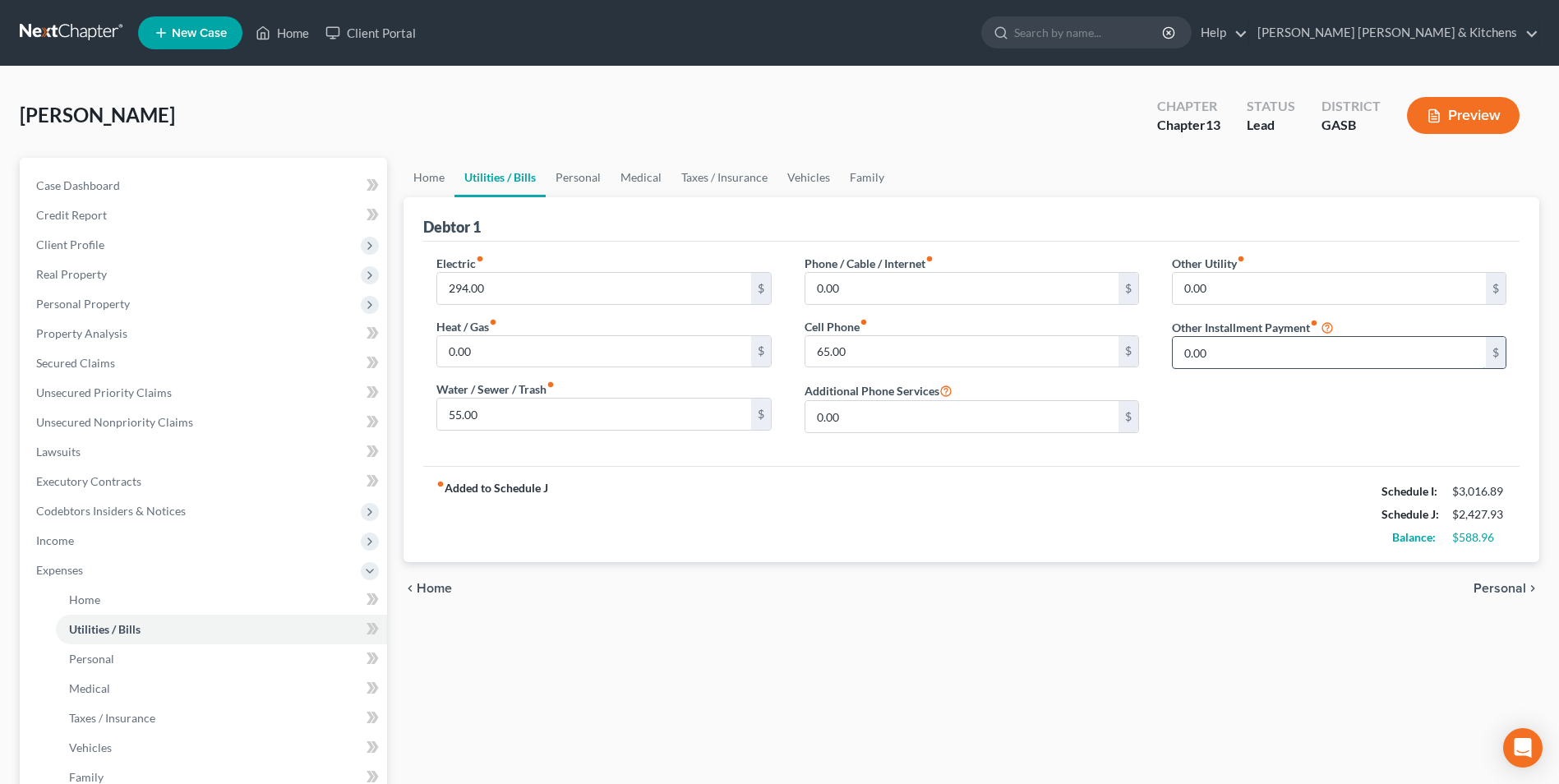
click at [1284, 352] on input "0.00" at bounding box center [1329, 352] width 313 height 31
type input "33.33"
drag, startPoint x: 1290, startPoint y: 403, endPoint x: 1312, endPoint y: 403, distance: 22.0
click at [1293, 403] on input "progressive leasing ($380) prorated" at bounding box center [1339, 398] width 332 height 31
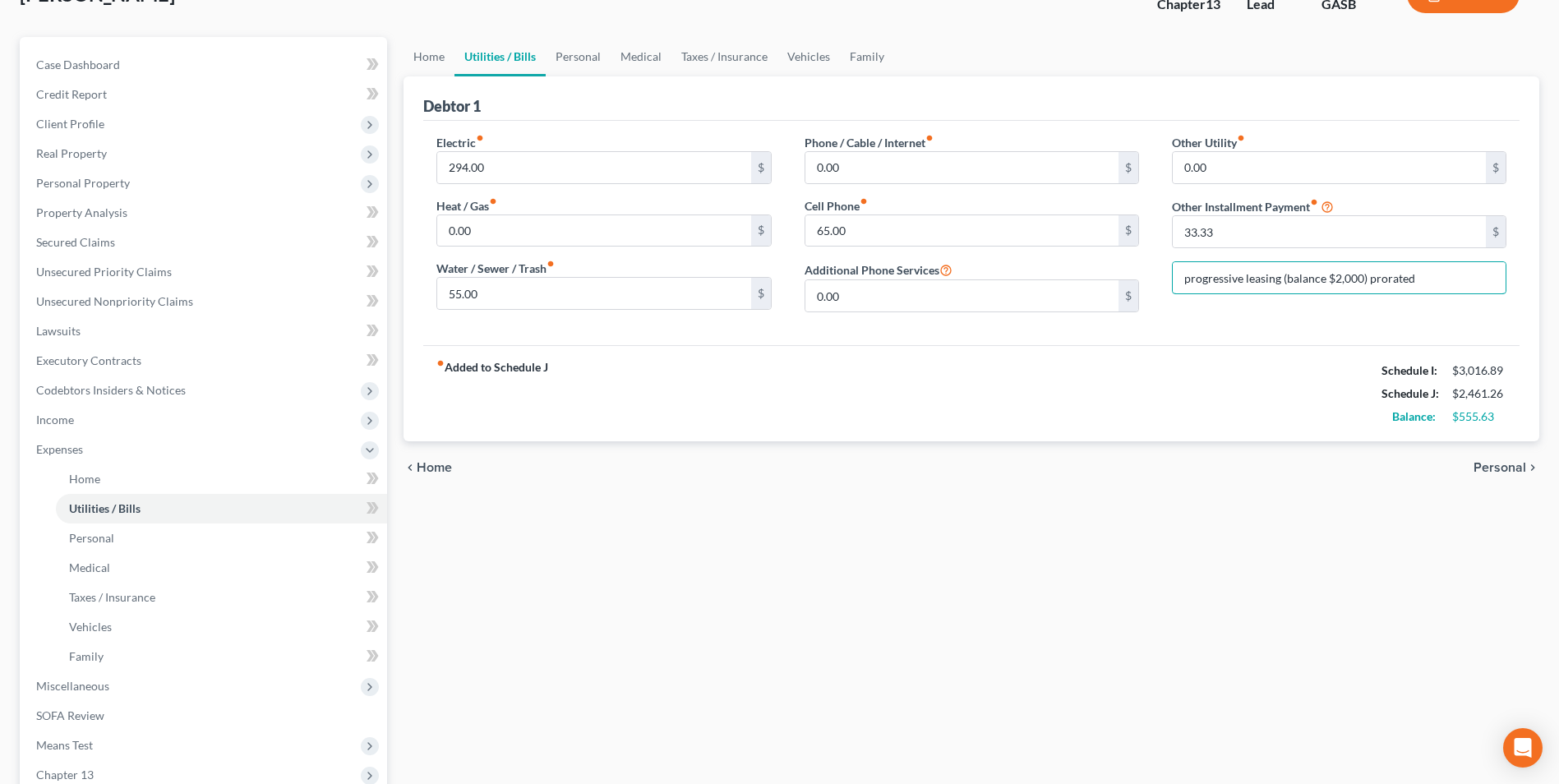
scroll to position [326, 0]
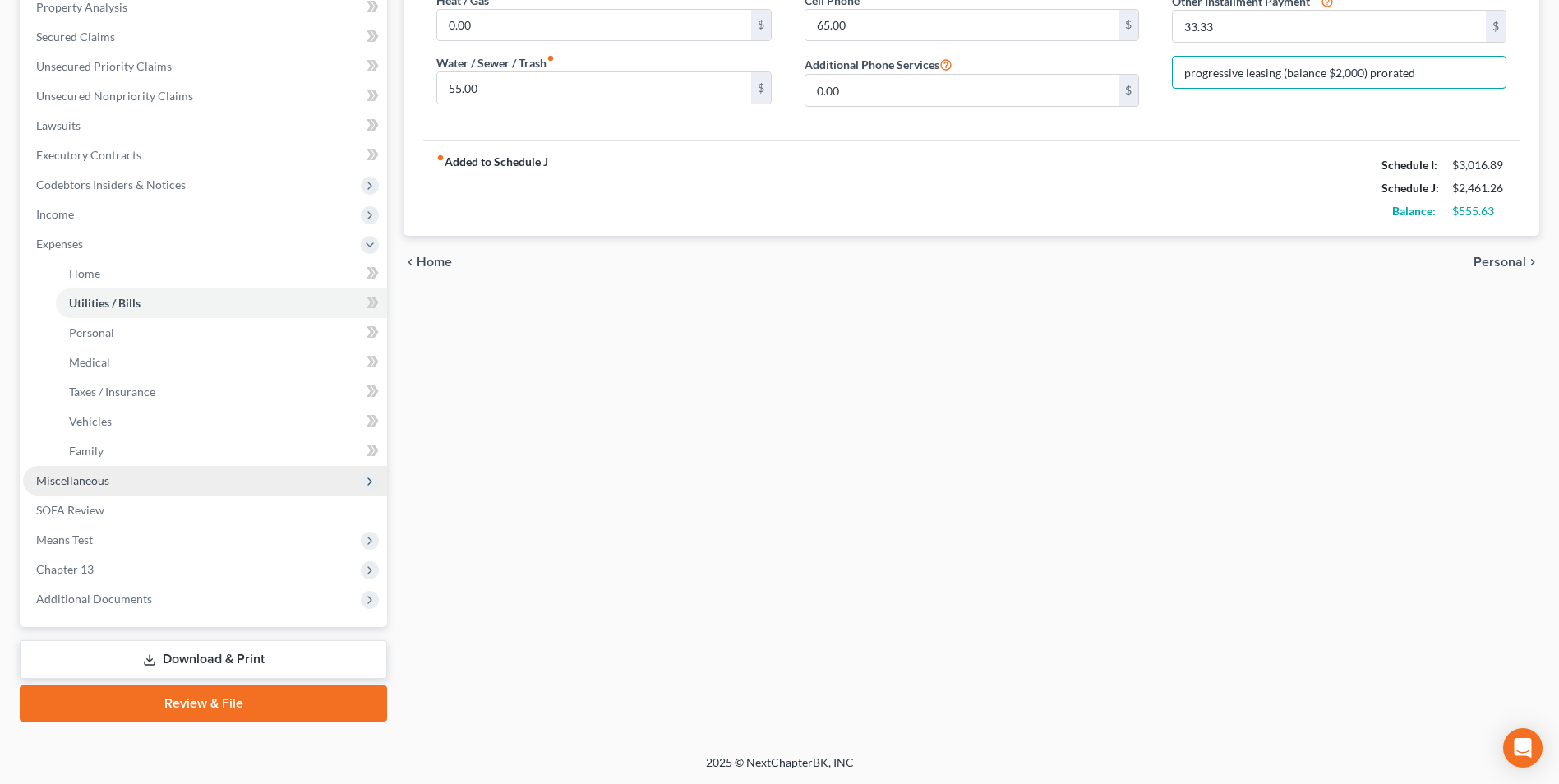
type input "progressive leasing (balance $2,000) prorated"
click at [77, 478] on span "Miscellaneous" at bounding box center [73, 480] width 73 height 14
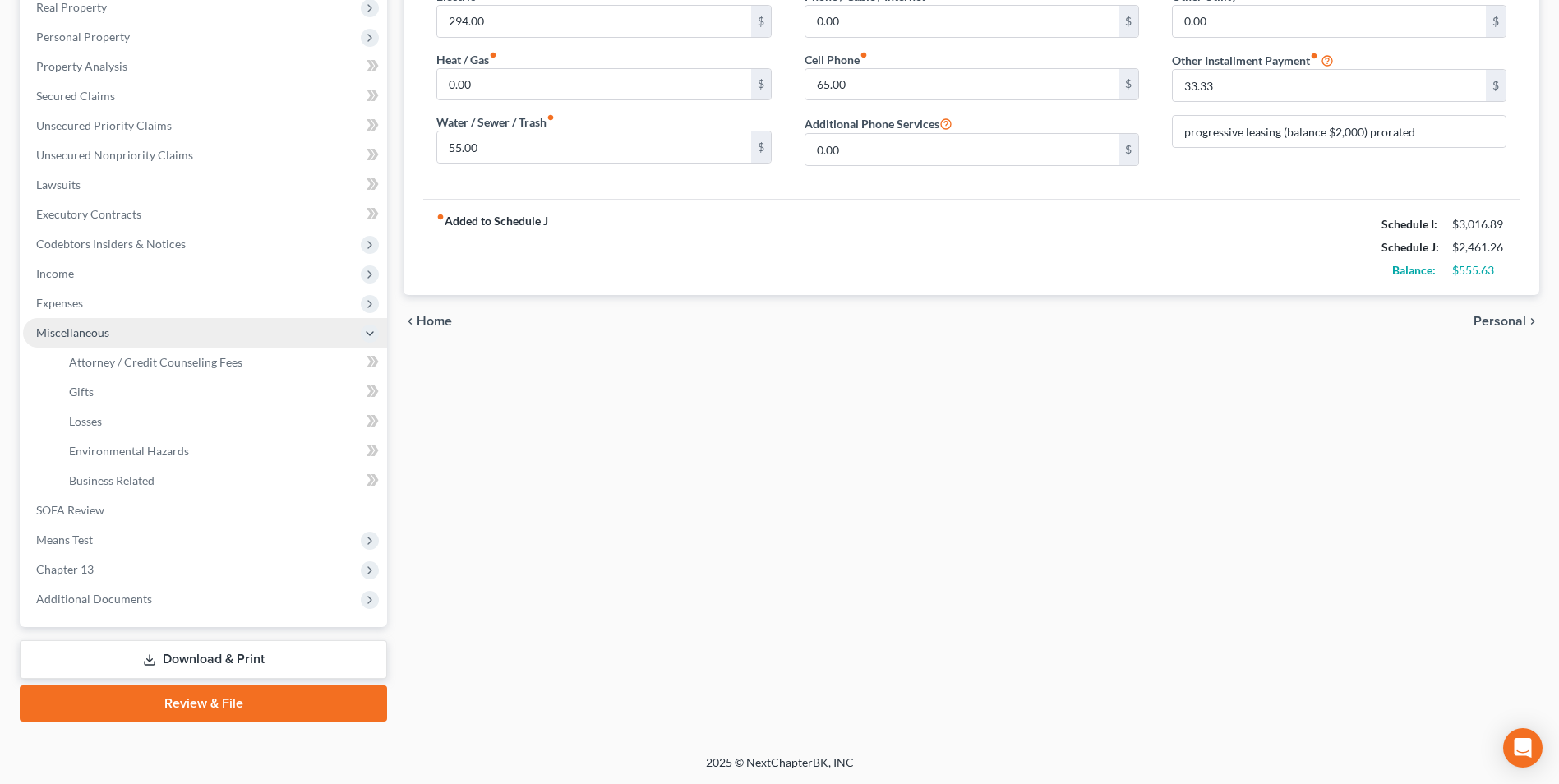
scroll to position [267, 0]
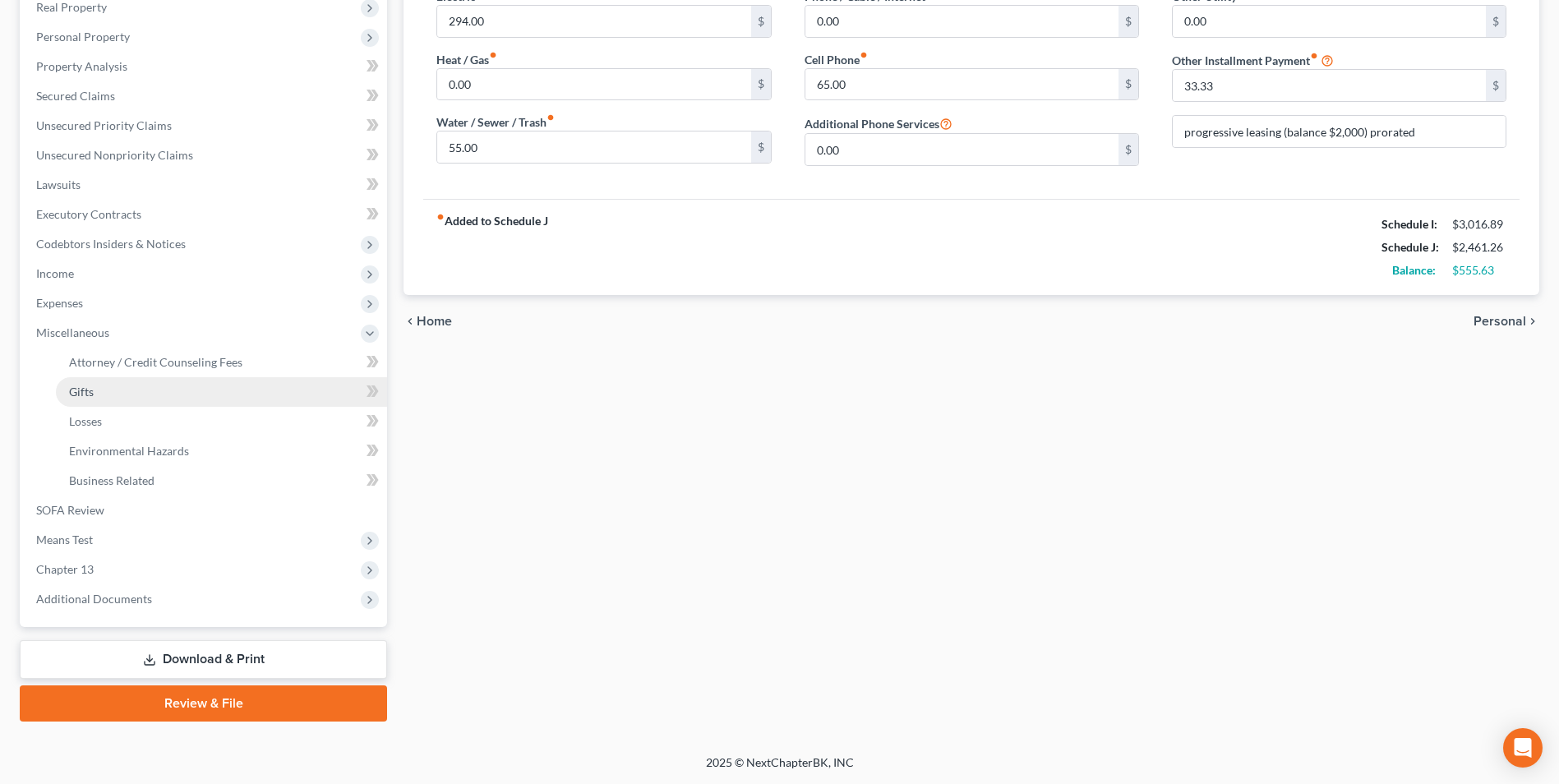
click at [87, 393] on span "Gifts" at bounding box center [81, 392] width 25 height 14
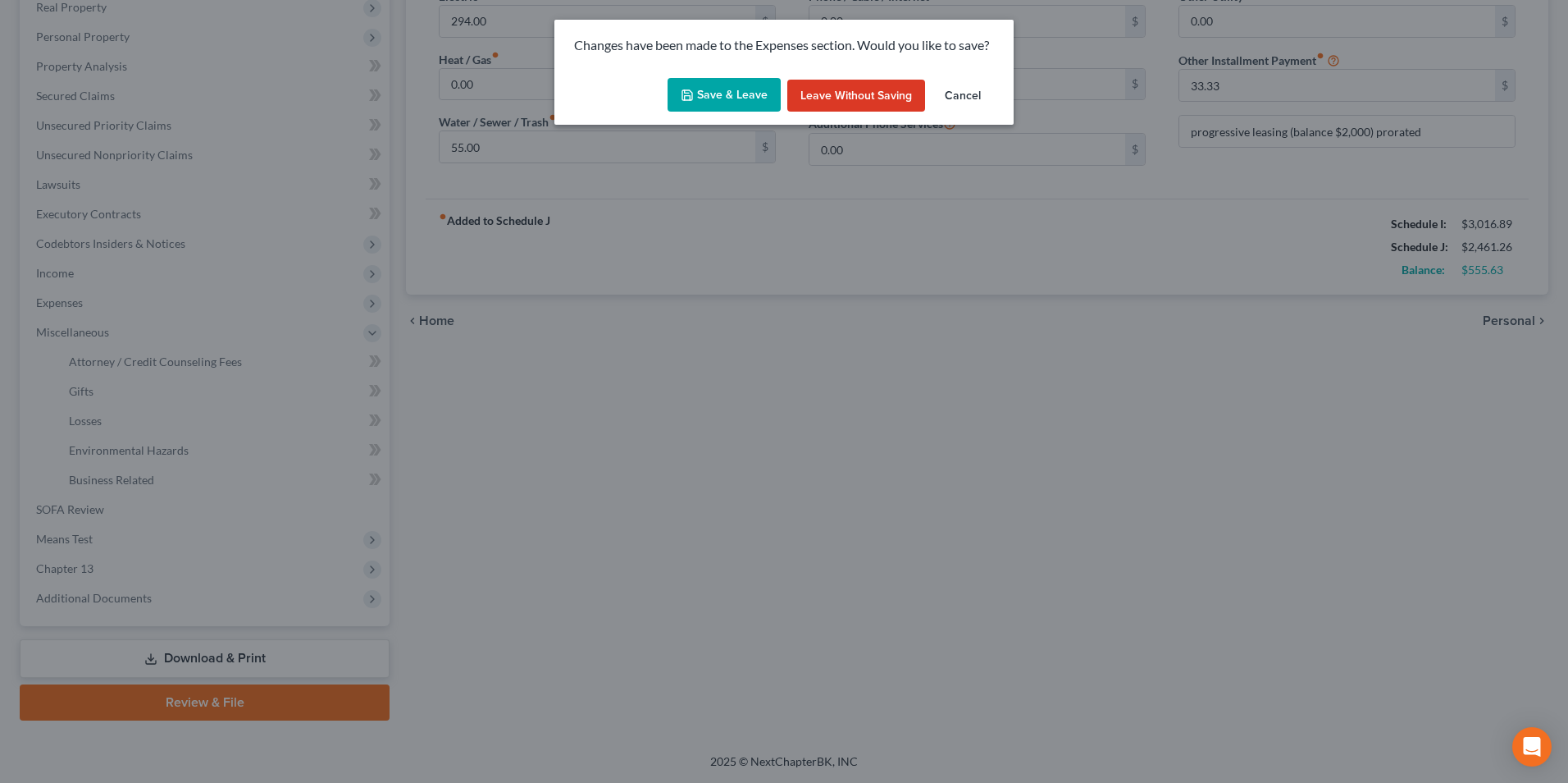
click at [721, 90] on button "Save & Leave" at bounding box center [724, 95] width 113 height 35
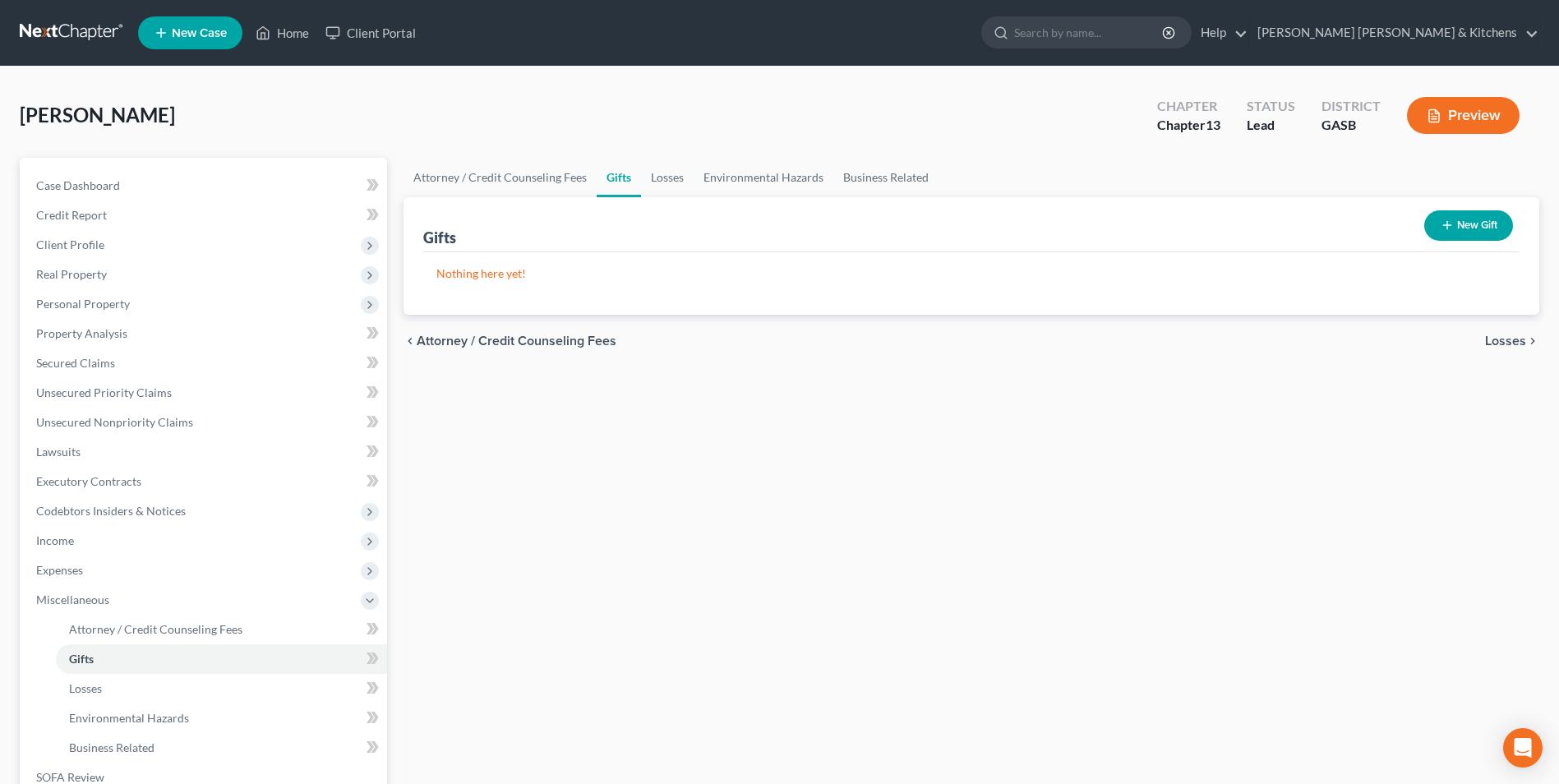
click at [1480, 229] on button "New Gift" at bounding box center [1469, 225] width 89 height 30
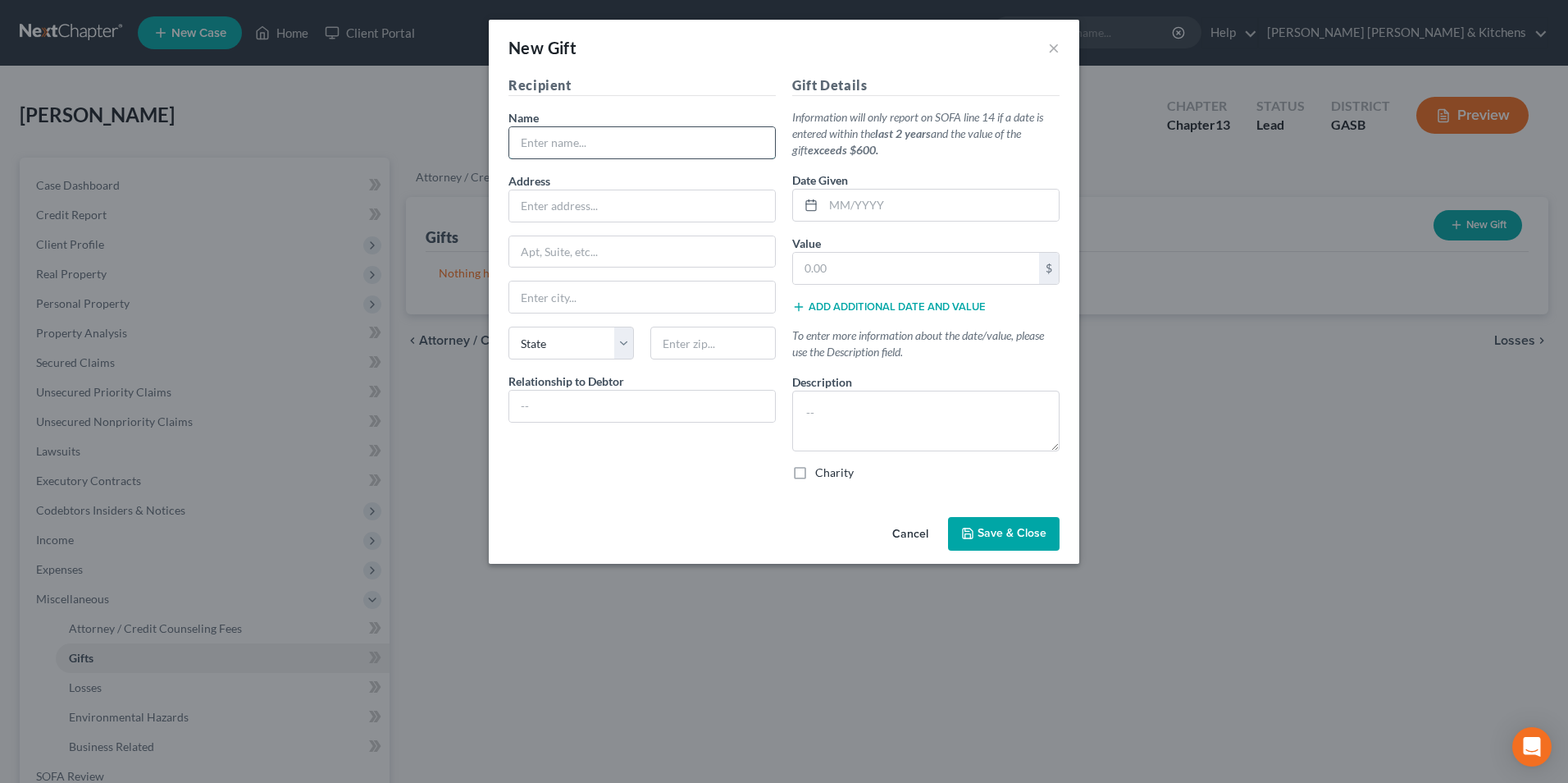
click at [585, 146] on input "text" at bounding box center [642, 142] width 266 height 31
type input "Church"
click at [568, 416] on input "text" at bounding box center [642, 406] width 266 height 31
type input "none"
click at [863, 210] on input "text" at bounding box center [941, 205] width 236 height 31
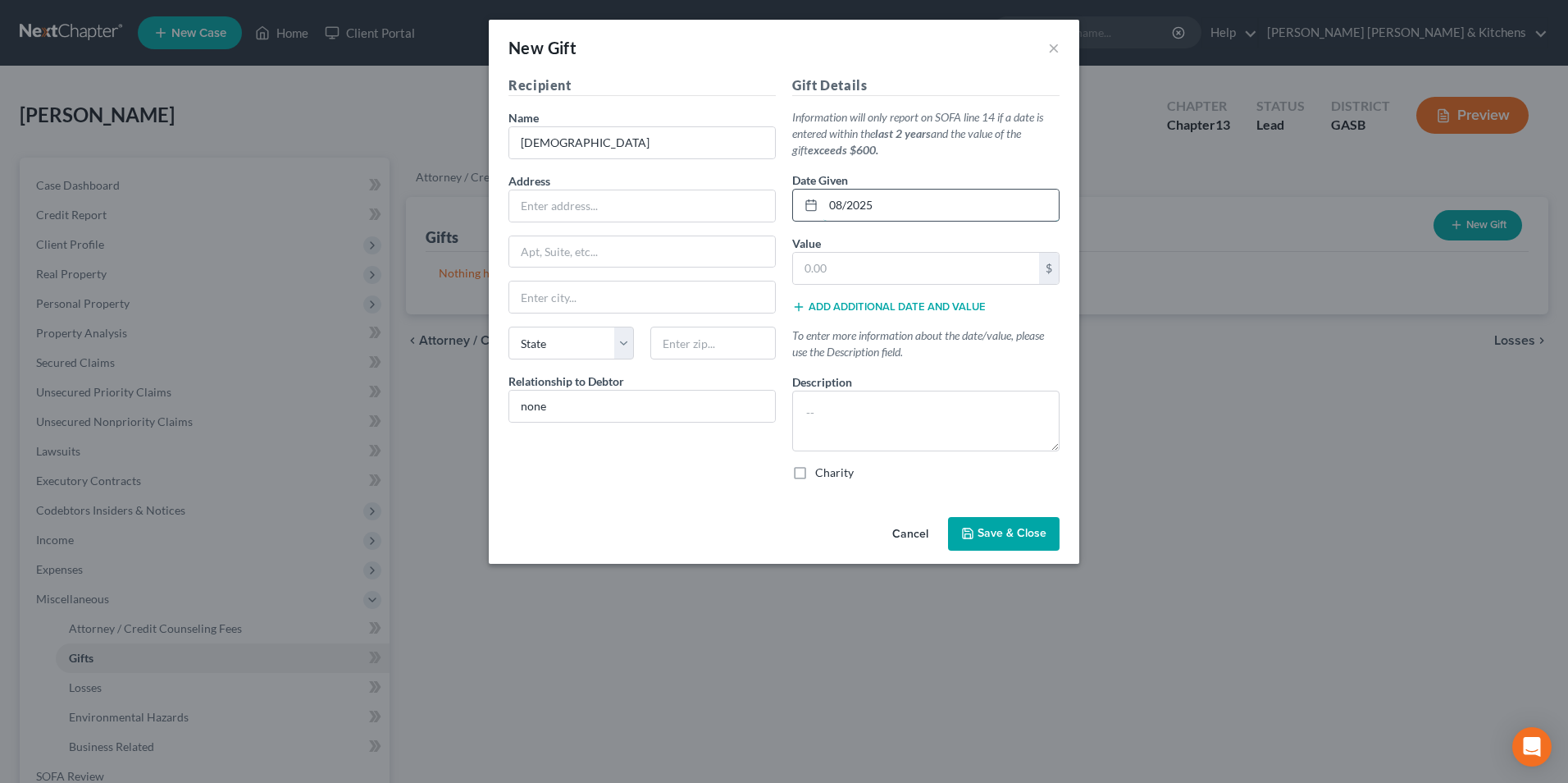
type input "08/2025"
type input "960"
click at [877, 423] on textarea at bounding box center [926, 421] width 268 height 61
type textarea "approx tithes paid YTD"
click at [816, 472] on label "Charity" at bounding box center [834, 472] width 38 height 16
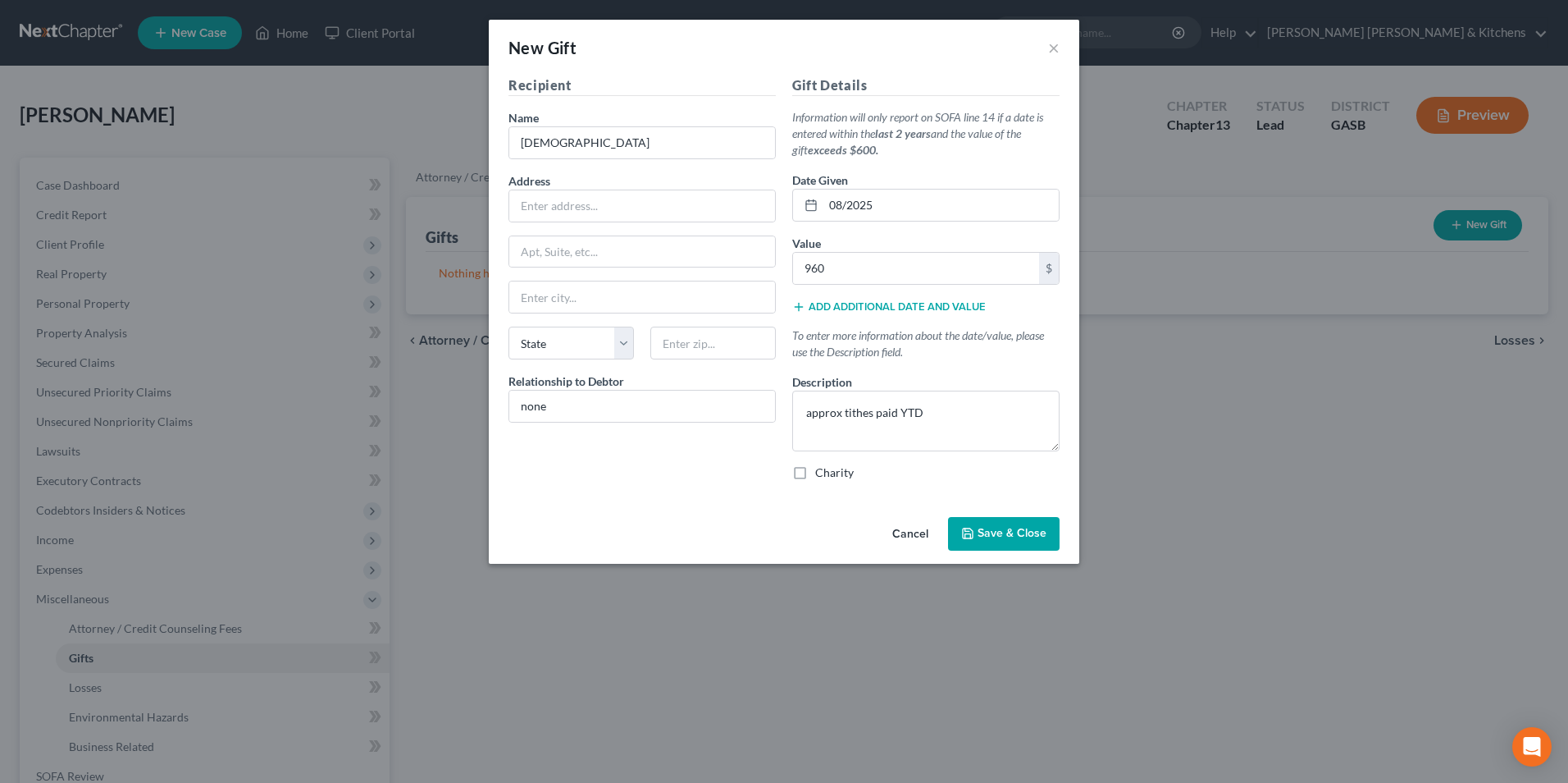
click at [822, 472] on input "Charity" at bounding box center [827, 470] width 11 height 11
checkbox input "true"
click at [1028, 523] on button "Save & Close" at bounding box center [1003, 534] width 111 height 35
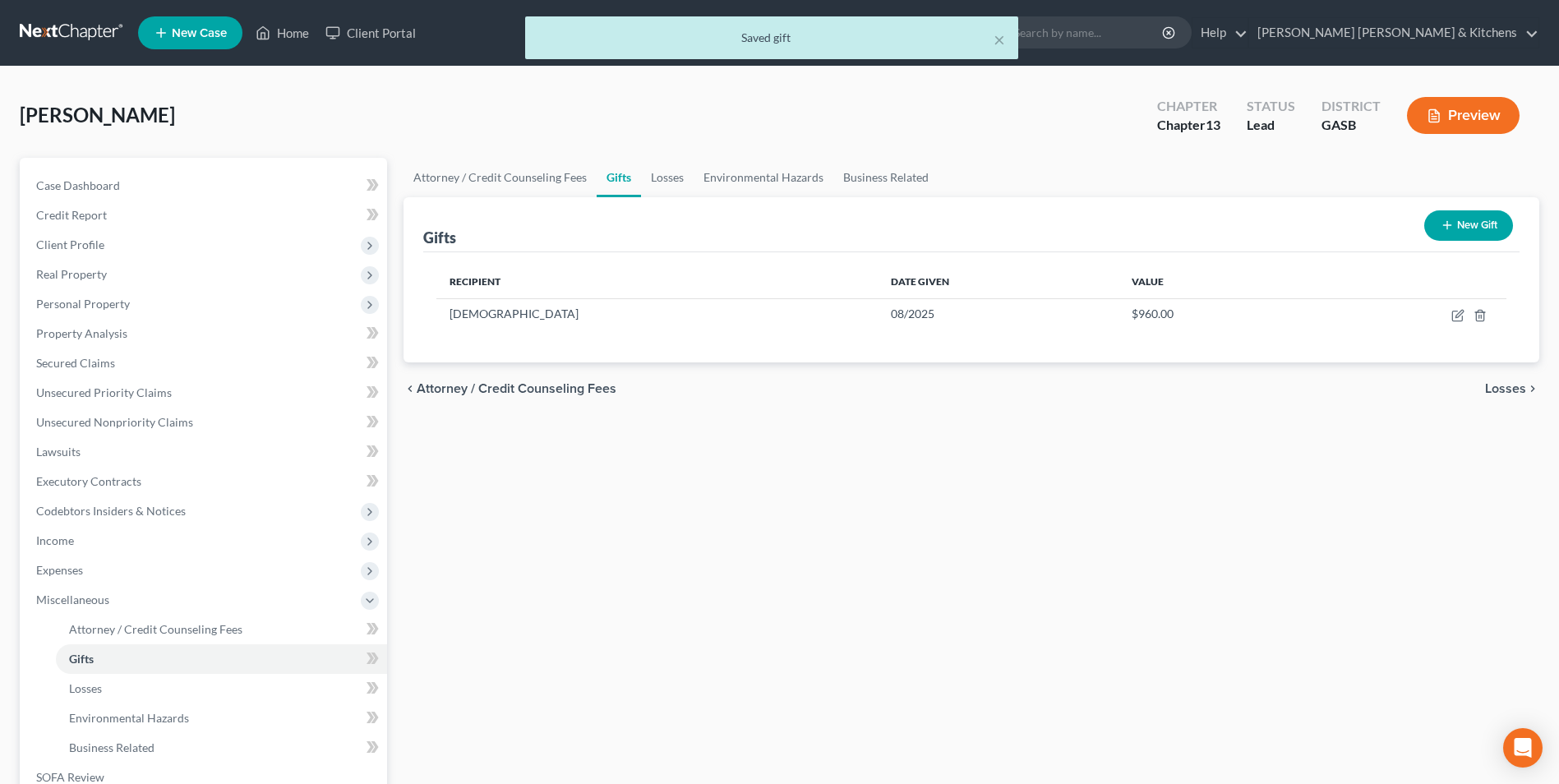
click at [1459, 222] on button "New Gift" at bounding box center [1469, 225] width 89 height 30
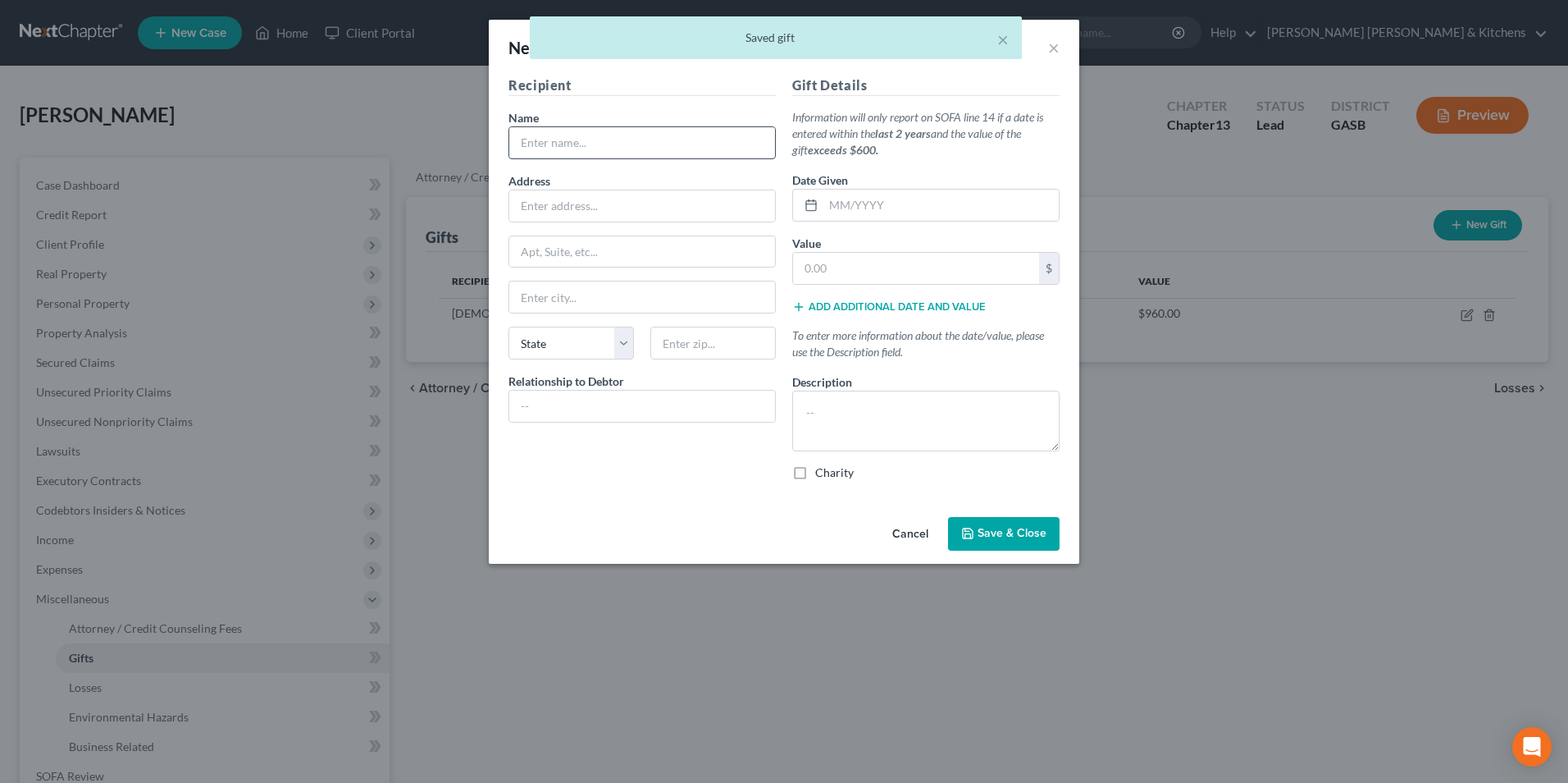
click at [564, 141] on input "text" at bounding box center [642, 142] width 266 height 31
type input "Church"
type input "none"
type input "08/2025"
type input "960"
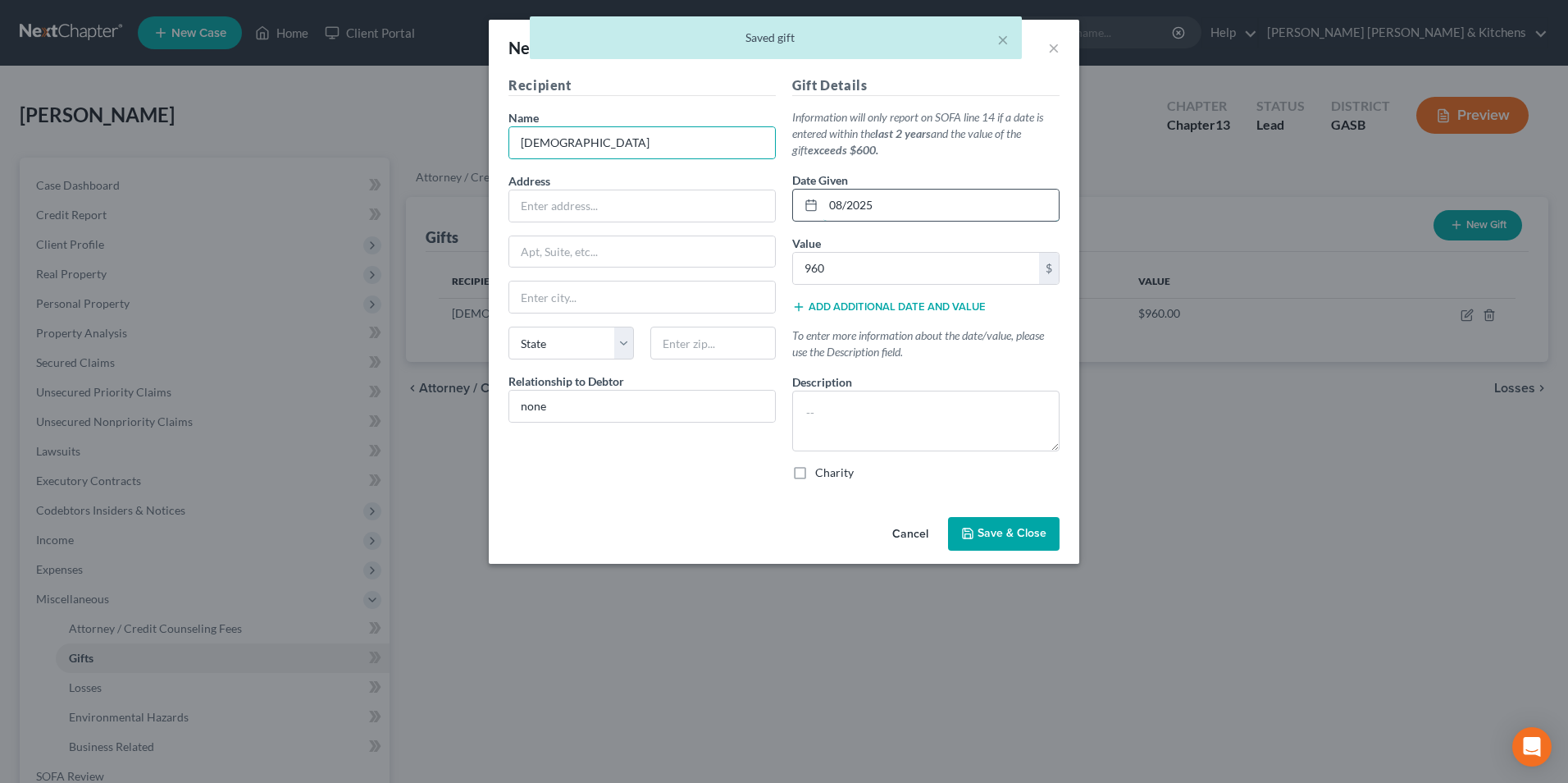
drag, startPoint x: 838, startPoint y: 210, endPoint x: 847, endPoint y: 214, distance: 9.8
click at [838, 210] on input "08/2025" at bounding box center [941, 205] width 236 height 31
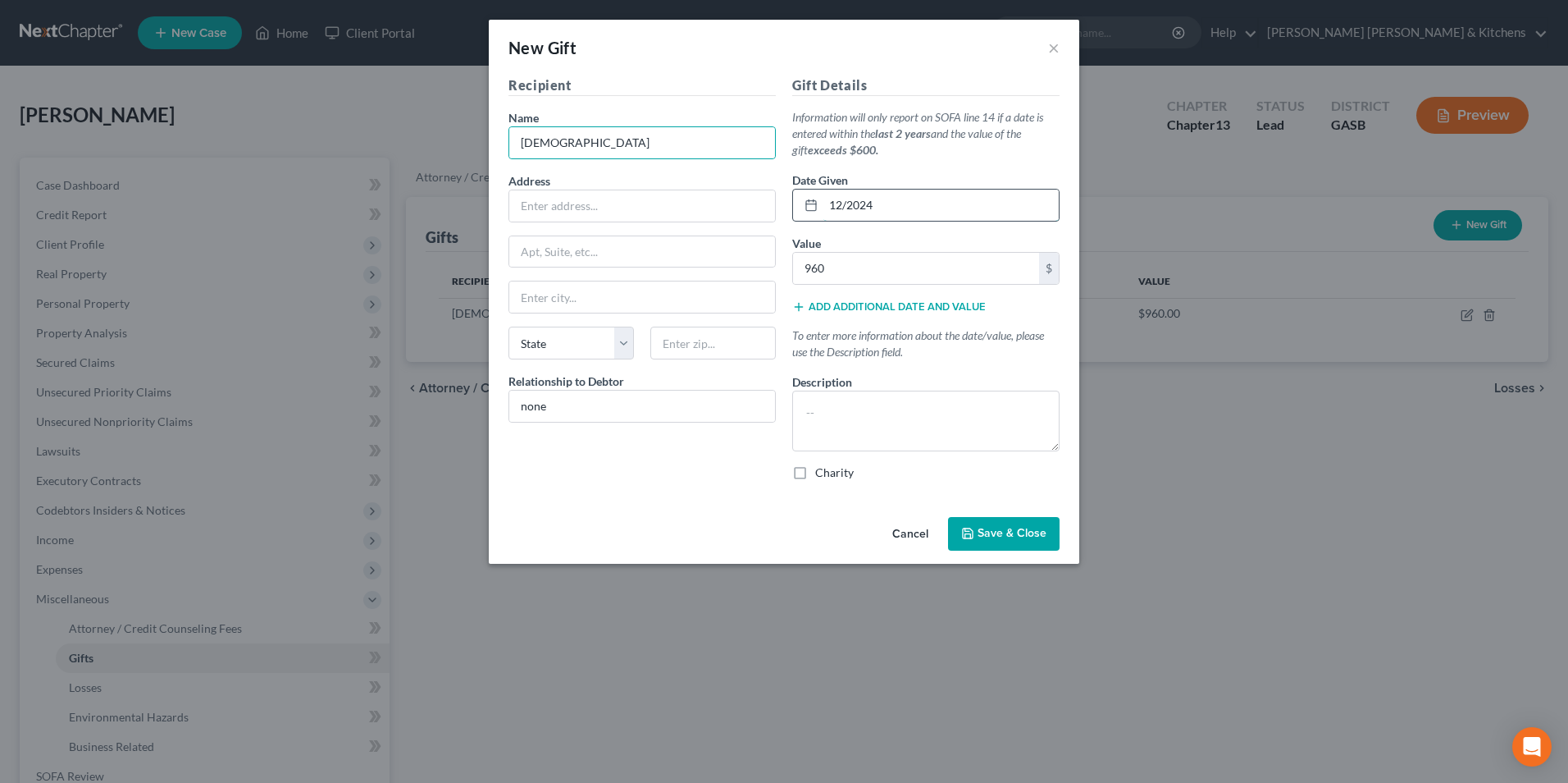
type input "12/2024"
type input "1,440"
click at [920, 420] on textarea at bounding box center [926, 421] width 268 height 61
type textarea "approx tithes paid in 2024"
click at [816, 476] on label "Charity" at bounding box center [834, 472] width 38 height 16
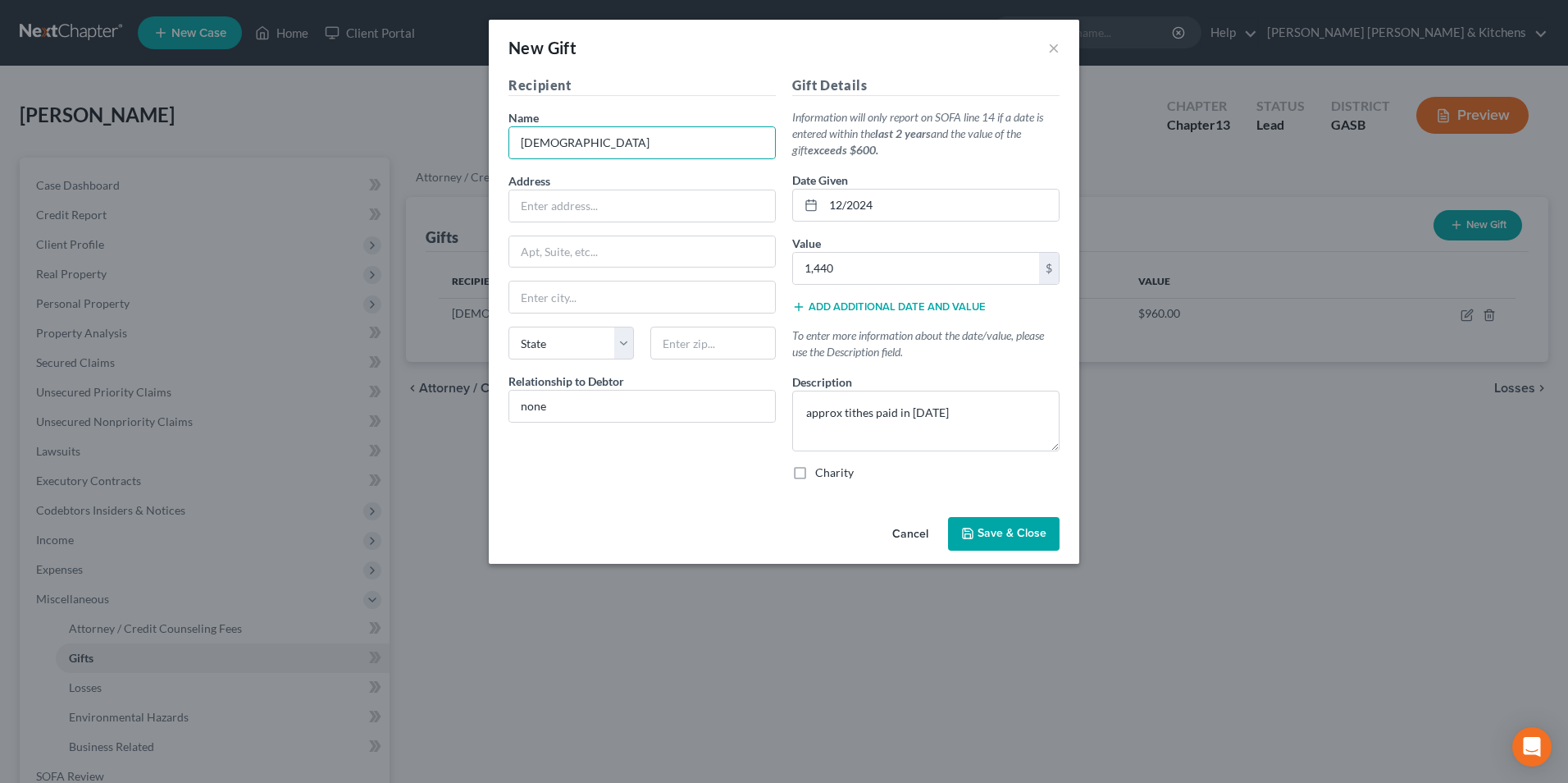
click at [822, 475] on input "Charity" at bounding box center [827, 470] width 11 height 11
checkbox input "true"
drag, startPoint x: 967, startPoint y: 547, endPoint x: 977, endPoint y: 547, distance: 10.0
click at [976, 547] on button "Save & Close" at bounding box center [1003, 534] width 111 height 35
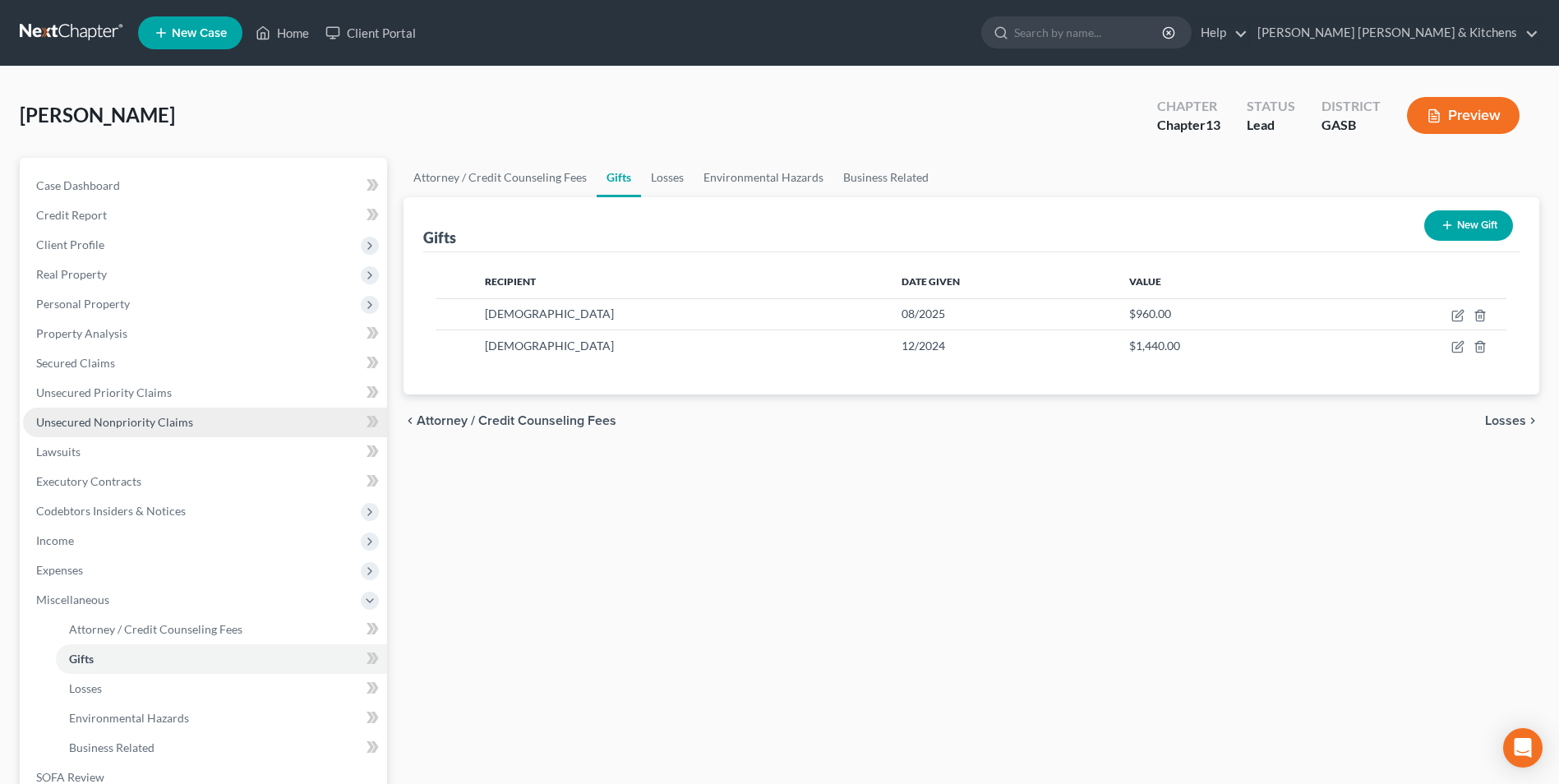
click at [174, 426] on span "Unsecured Nonpriority Claims" at bounding box center [115, 422] width 157 height 14
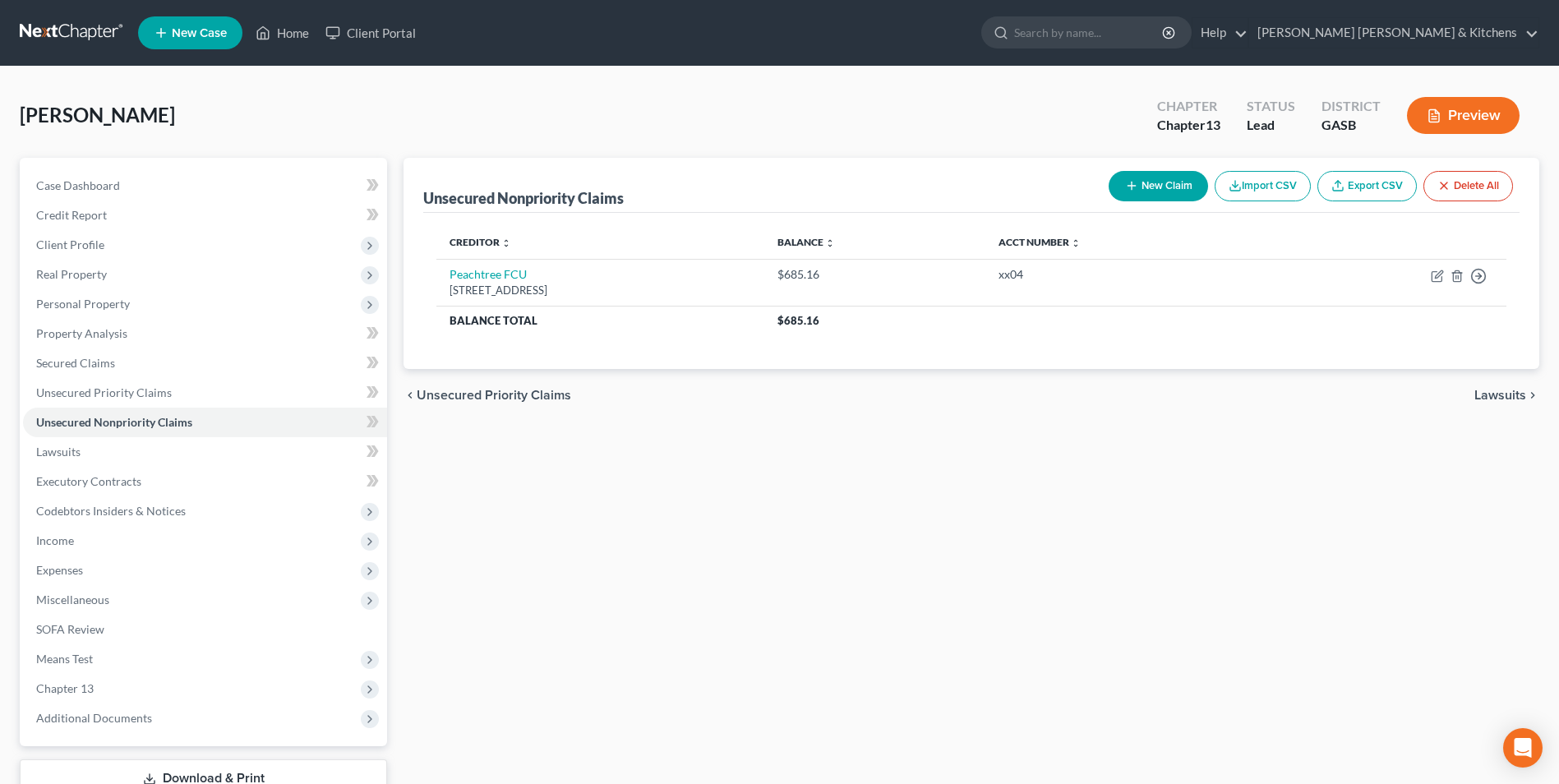
click at [1130, 190] on icon "button" at bounding box center [1132, 185] width 13 height 13
select select "0"
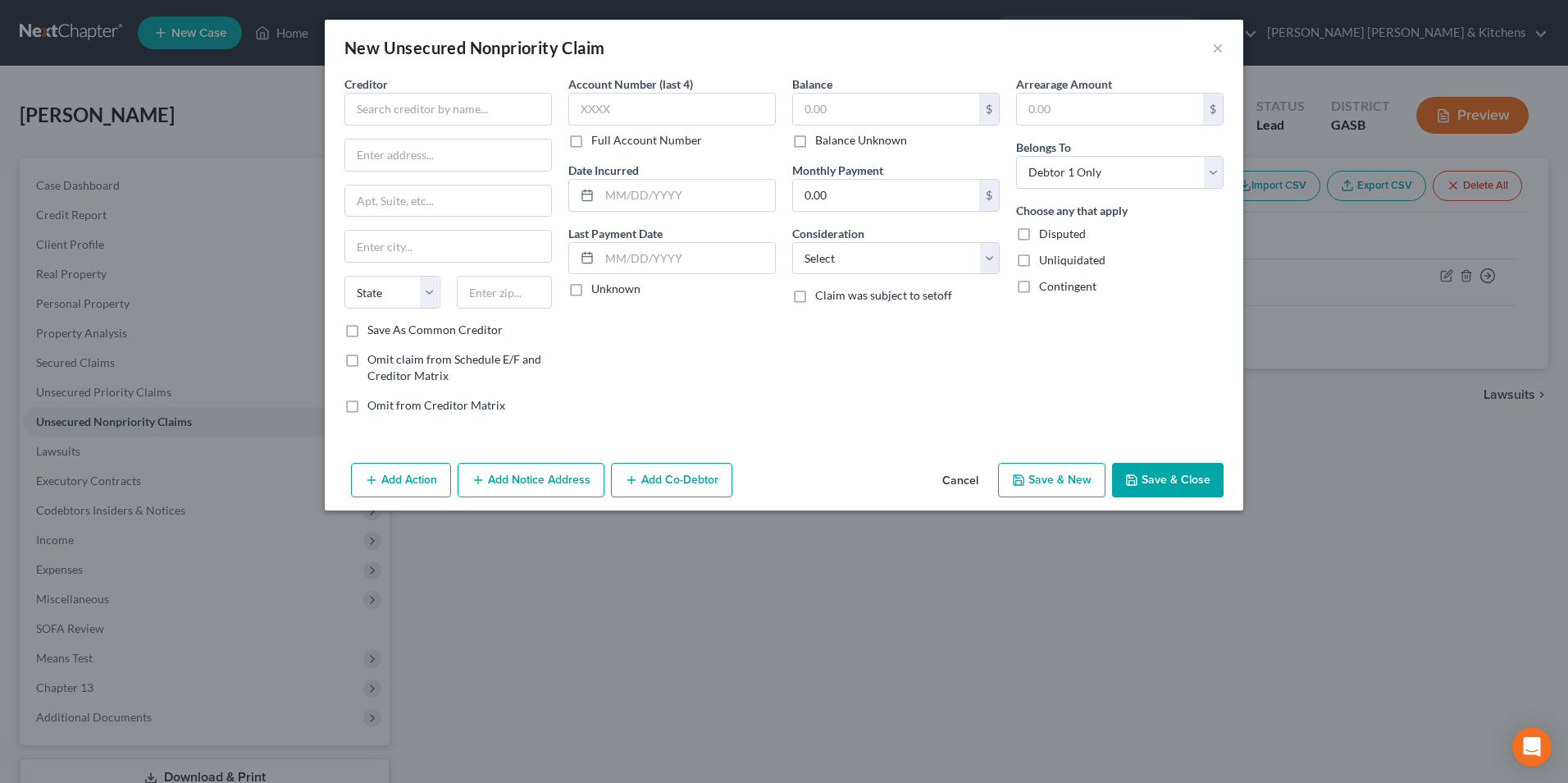
click at [396, 127] on div "Creditor * State AL AK AR AZ CA CO CT DE DC FL GA GU HI ID IL IN IA KS KY LA ME…" at bounding box center [447, 198] width 207 height 246
click at [396, 114] on input "text" at bounding box center [447, 109] width 207 height 33
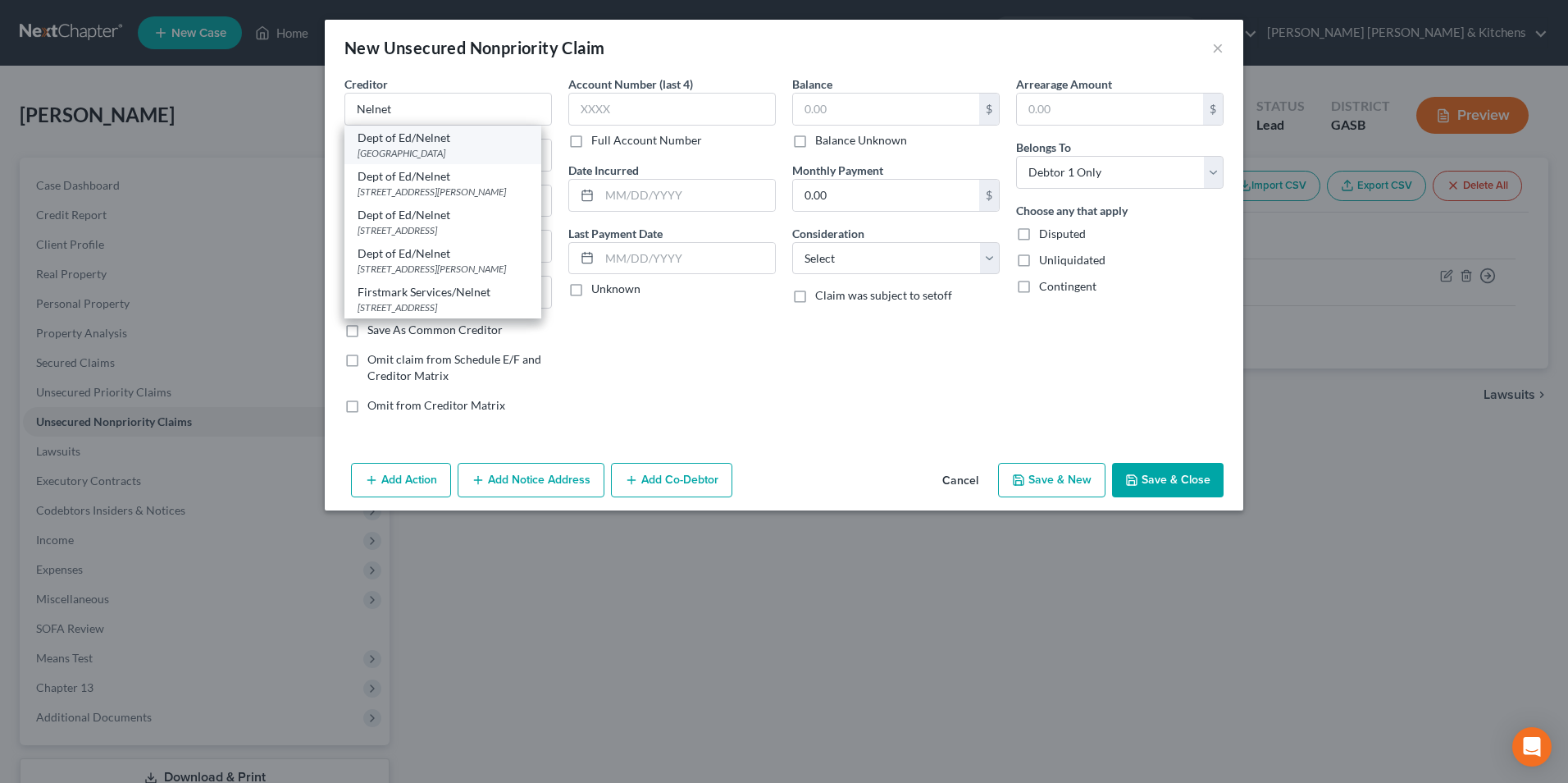
click at [396, 141] on div "Dept of Ed/Nelnet" at bounding box center [443, 138] width 171 height 16
type input "Dept of Ed/Nelnet"
type input "PO Box 82561"
type input "Lincoln"
select select "30"
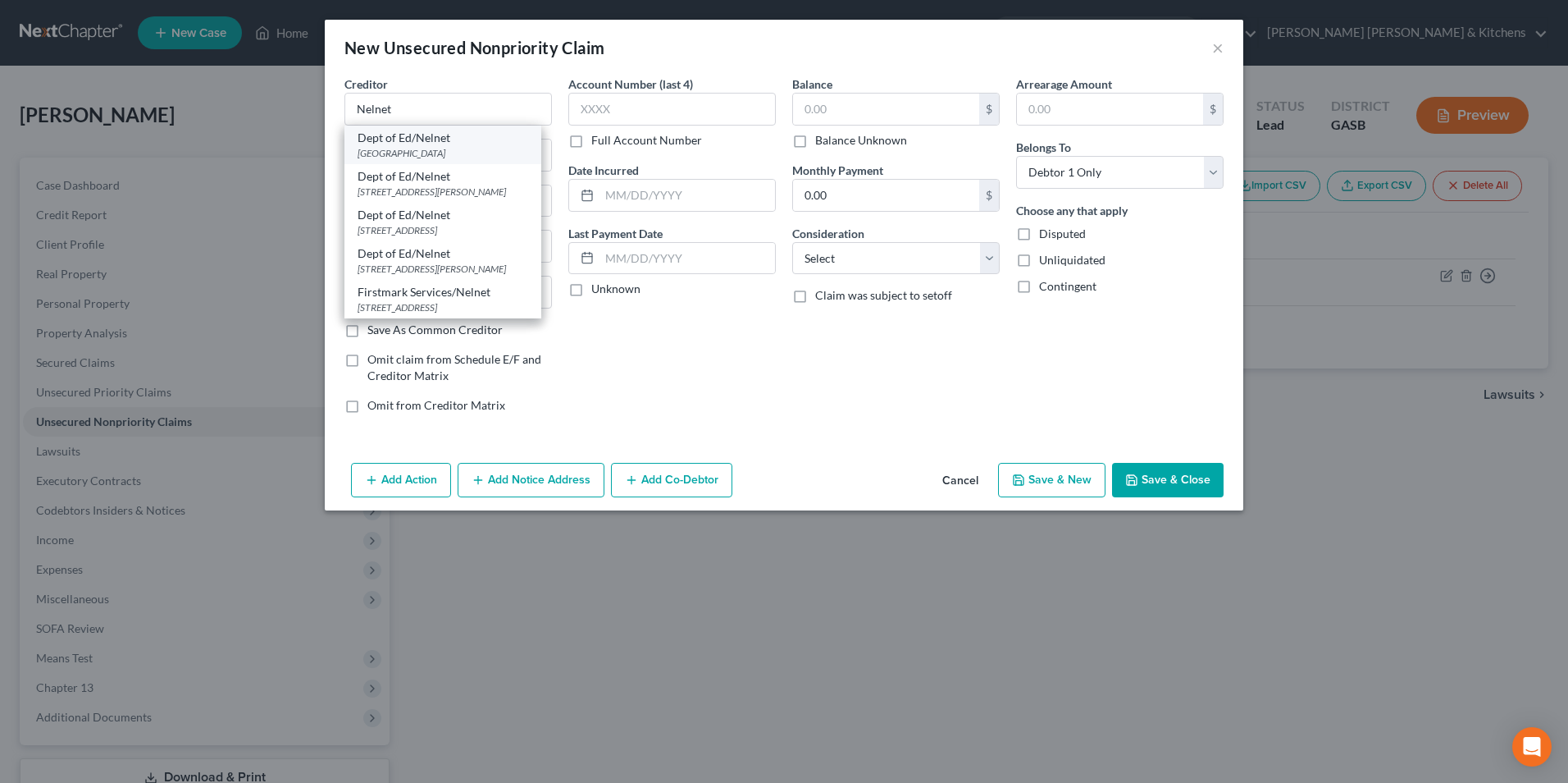
type input "68501"
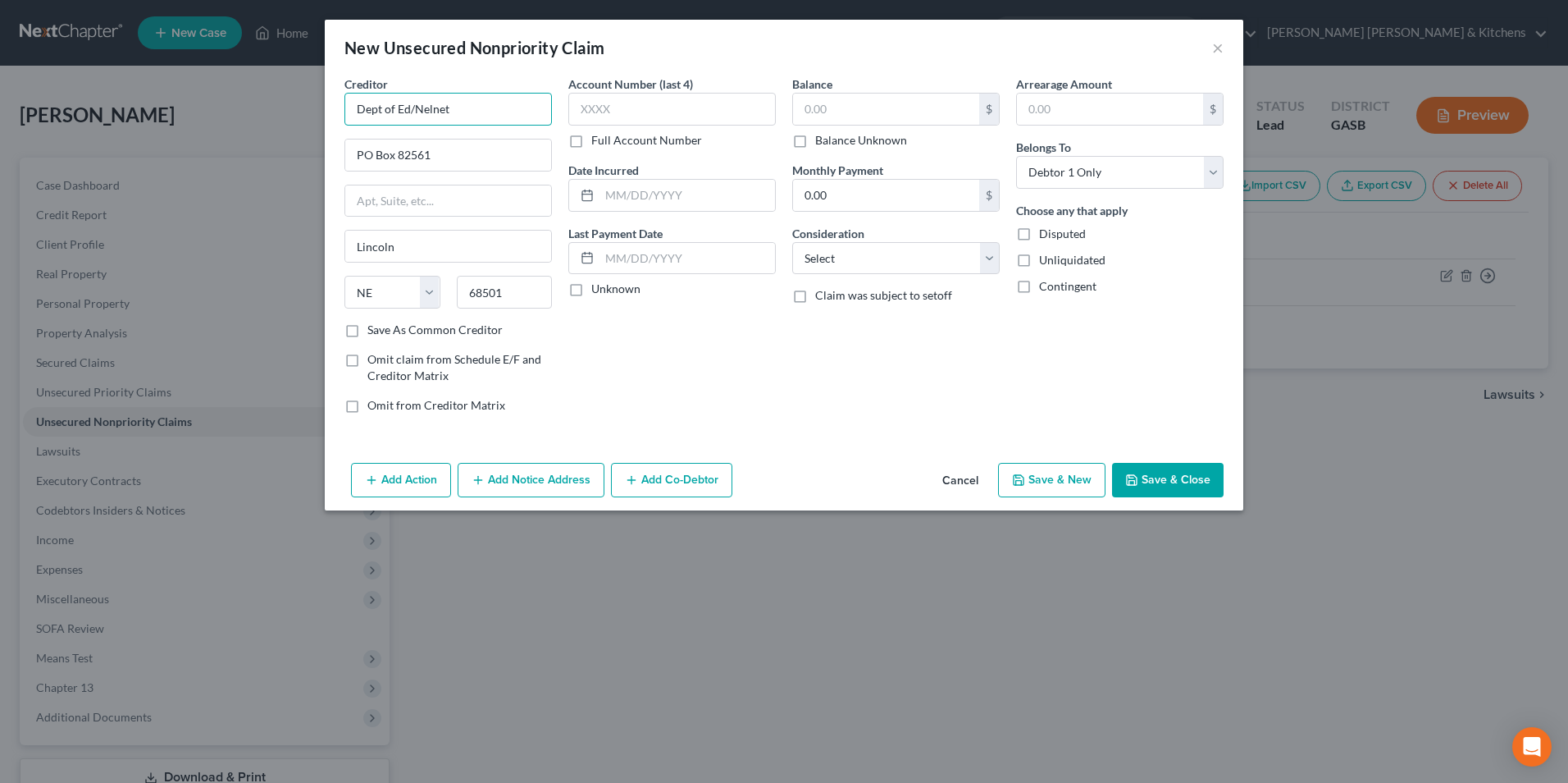
drag, startPoint x: 414, startPoint y: 109, endPoint x: 351, endPoint y: 103, distance: 63.3
click at [353, 103] on input "Dept of Ed/Nelnet" at bounding box center [447, 109] width 207 height 33
type input "Nelnet Services"
type input "PO Box 87290"
click at [733, 114] on input "text" at bounding box center [671, 109] width 207 height 33
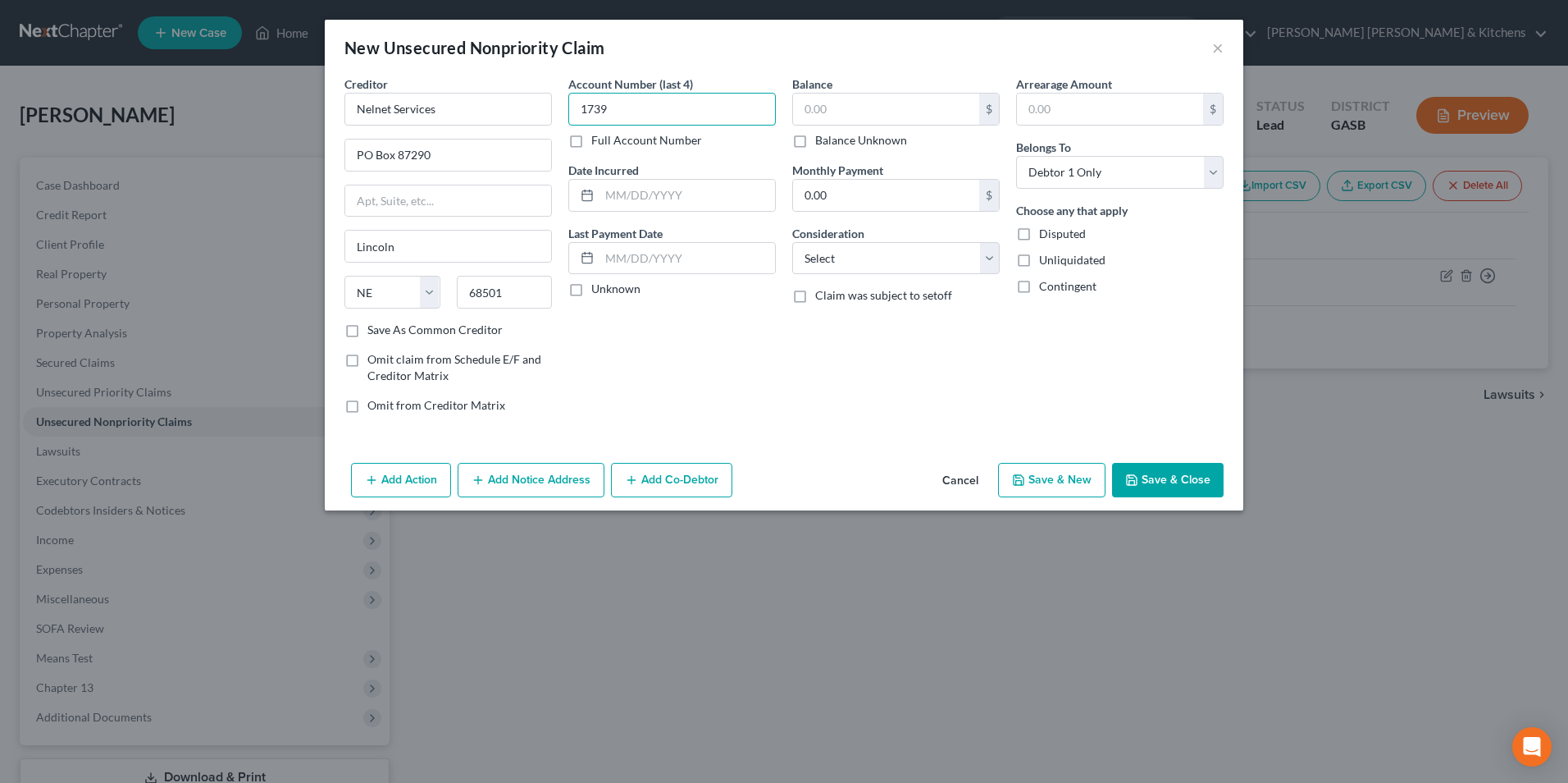
type input "1739"
type input "1998"
click at [850, 119] on input "text" at bounding box center [886, 109] width 186 height 31
type input "29,522"
click at [851, 263] on select "Select Cable / Satellite Services Collection Agency Credit Card Debt Debt Couns…" at bounding box center [896, 258] width 207 height 33
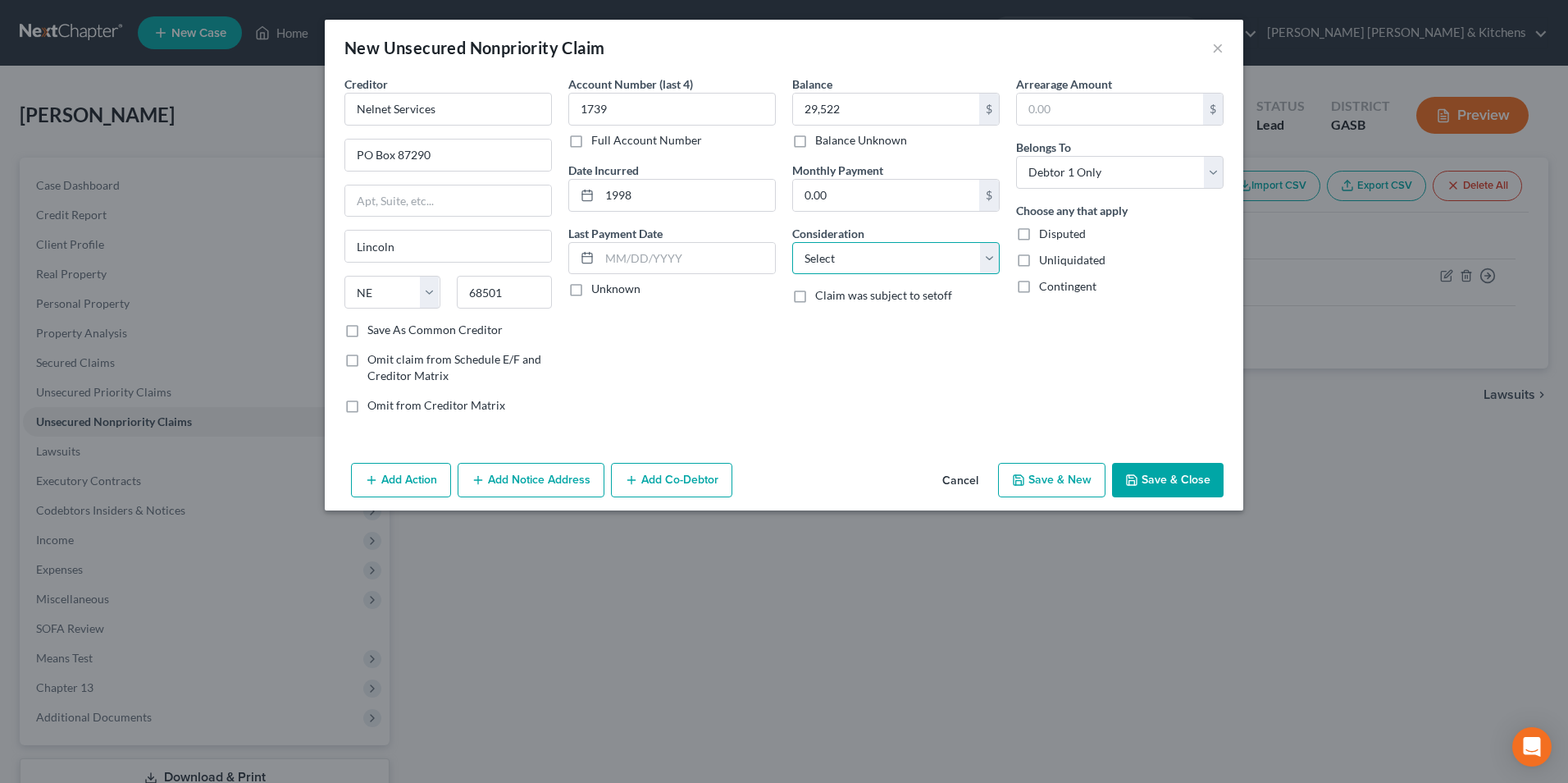
select select "17"
click at [792, 242] on select "Select Cable / Satellite Services Collection Agency Credit Card Debt Debt Couns…" at bounding box center [896, 258] width 207 height 33
click at [1160, 481] on button "Save & Close" at bounding box center [1168, 480] width 111 height 35
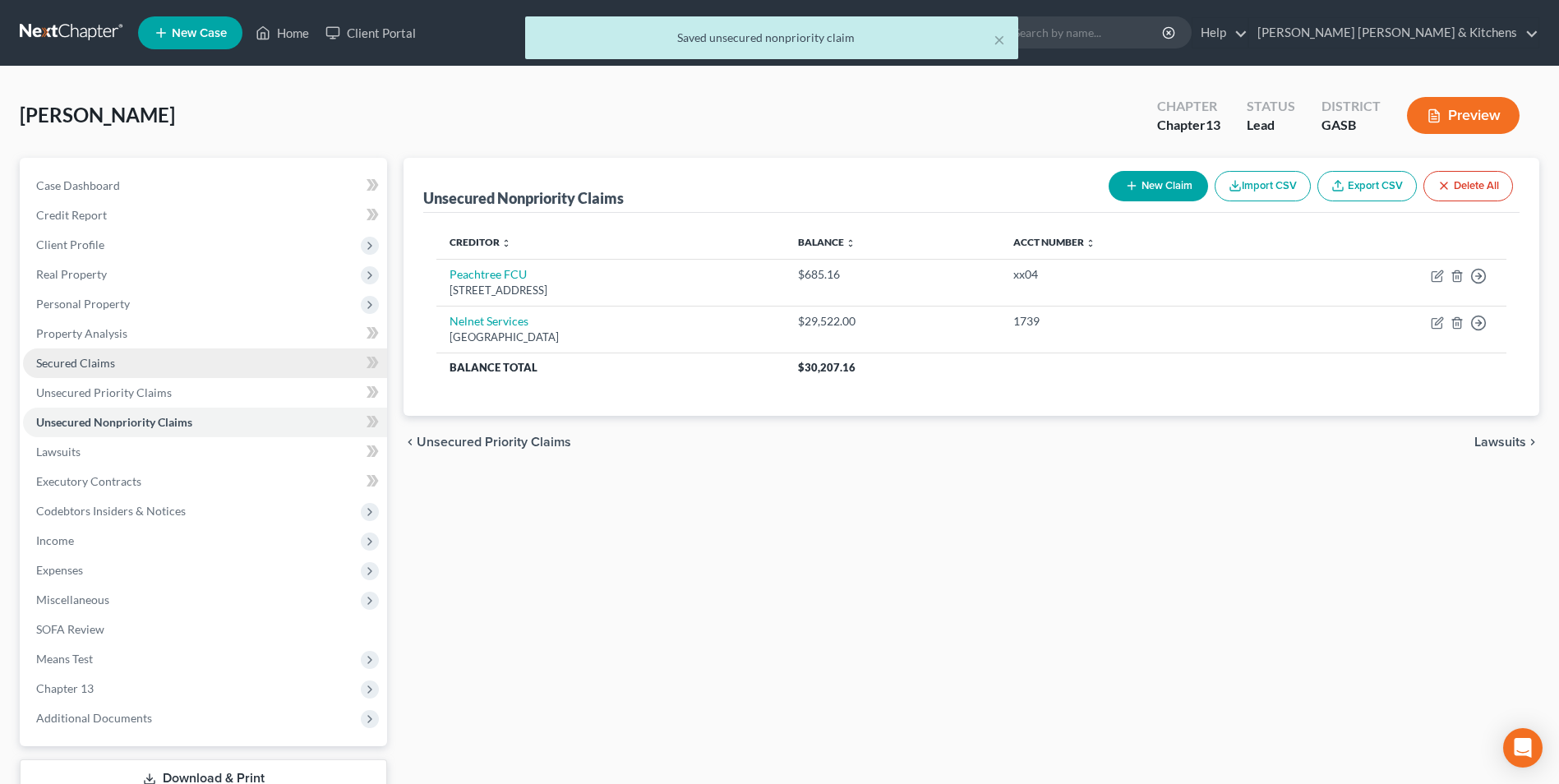
click at [54, 363] on span "Secured Claims" at bounding box center [76, 363] width 79 height 14
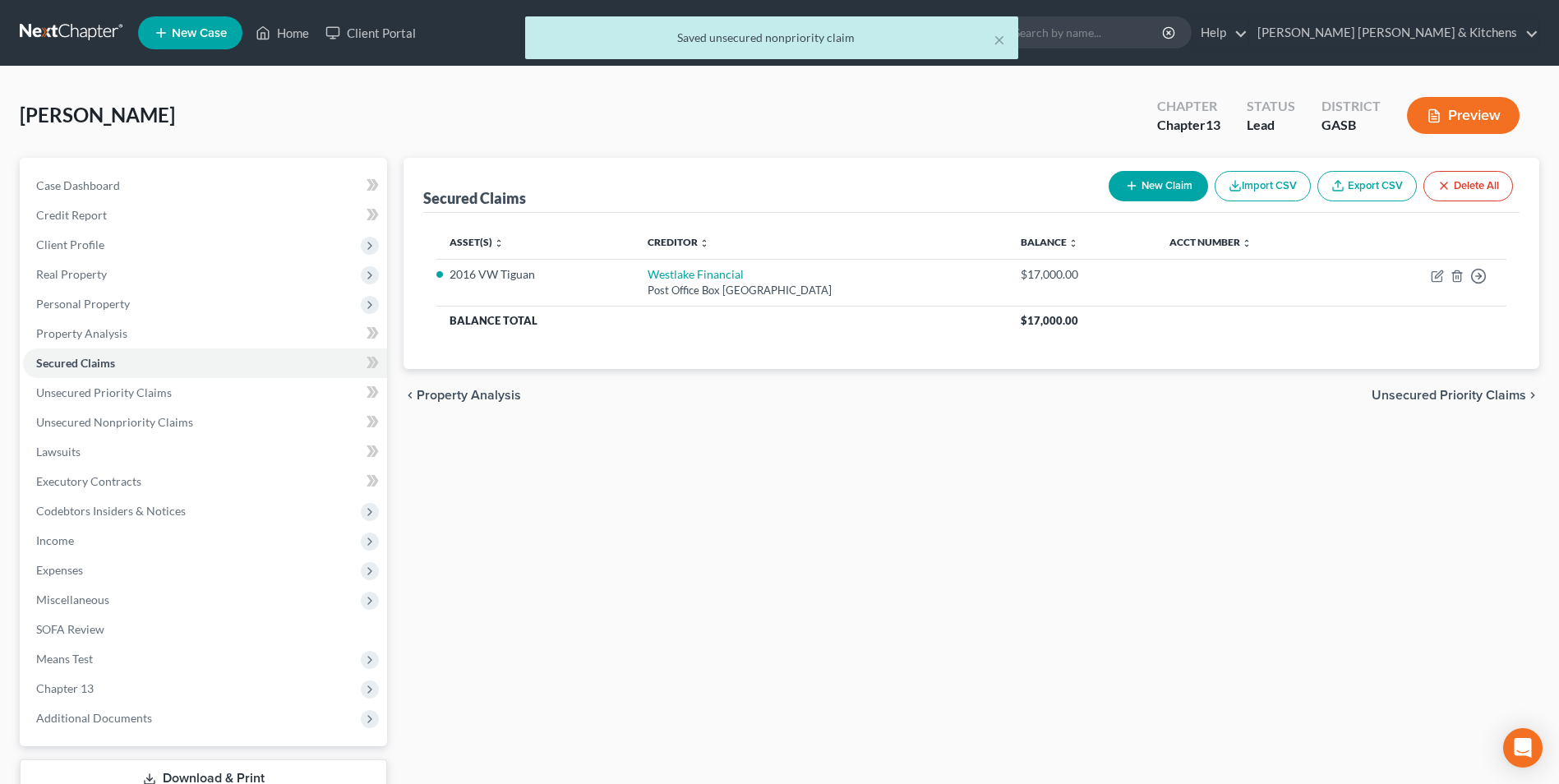
click at [1143, 183] on button "New Claim" at bounding box center [1159, 186] width 100 height 30
select select "0"
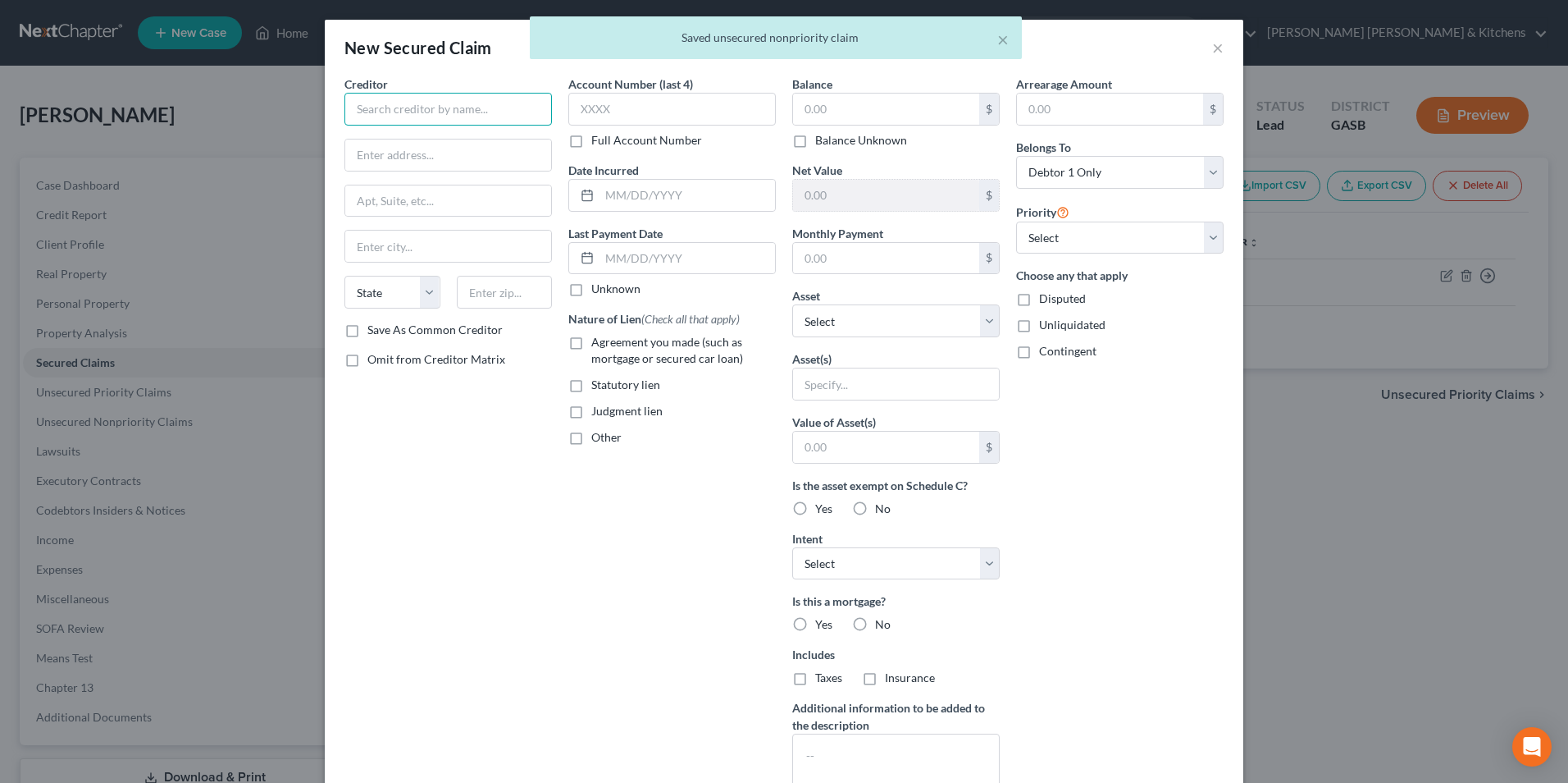
click at [528, 119] on input "text" at bounding box center [447, 109] width 207 height 33
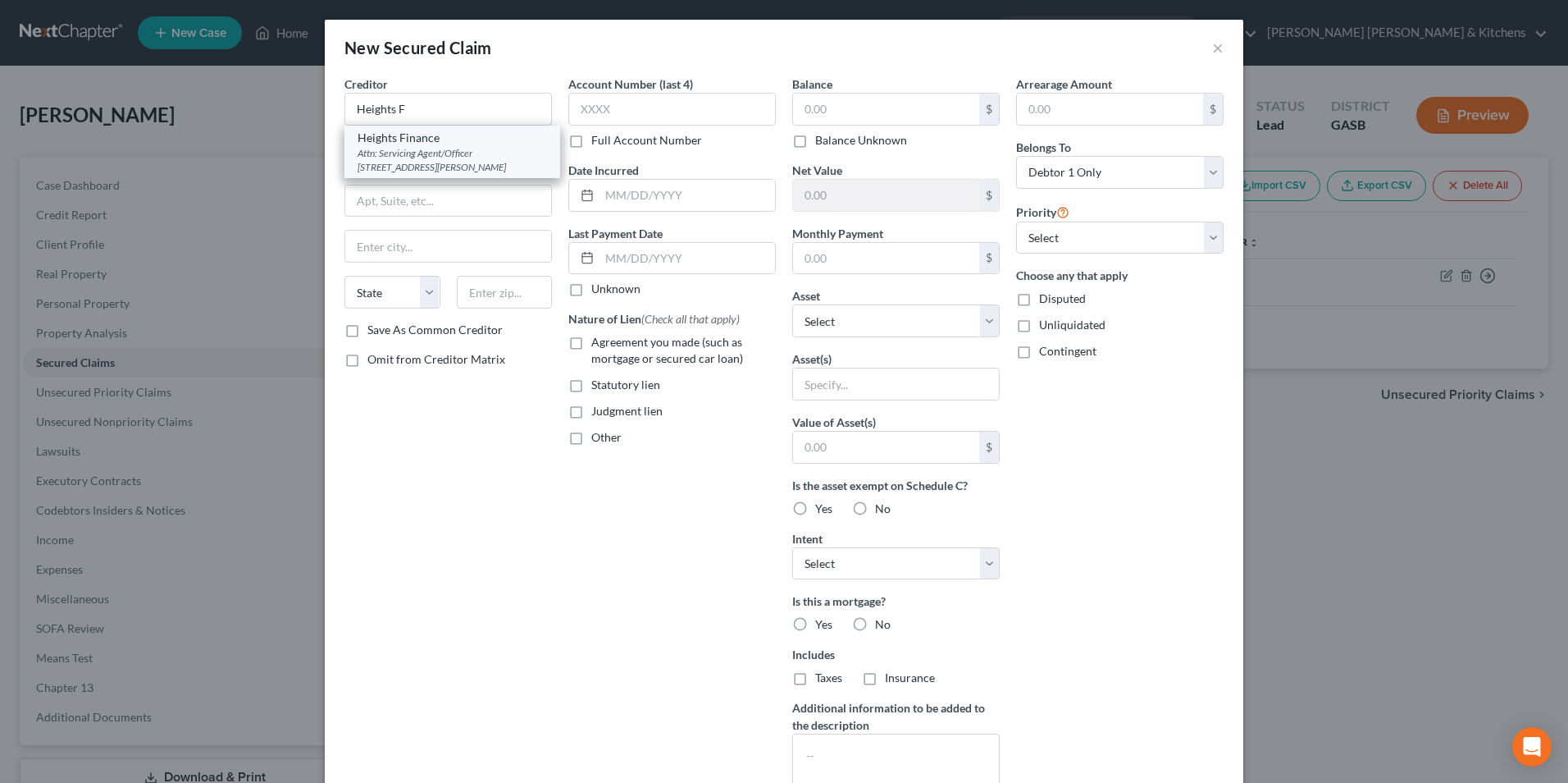
click at [524, 142] on div "Heights Finance" at bounding box center [452, 138] width 189 height 16
type input "Heights Finance"
type input "Attn: Servicing Agent/Officer"
type input "925 Laney Walker Blvd, Ste 310"
type input "Augusta"
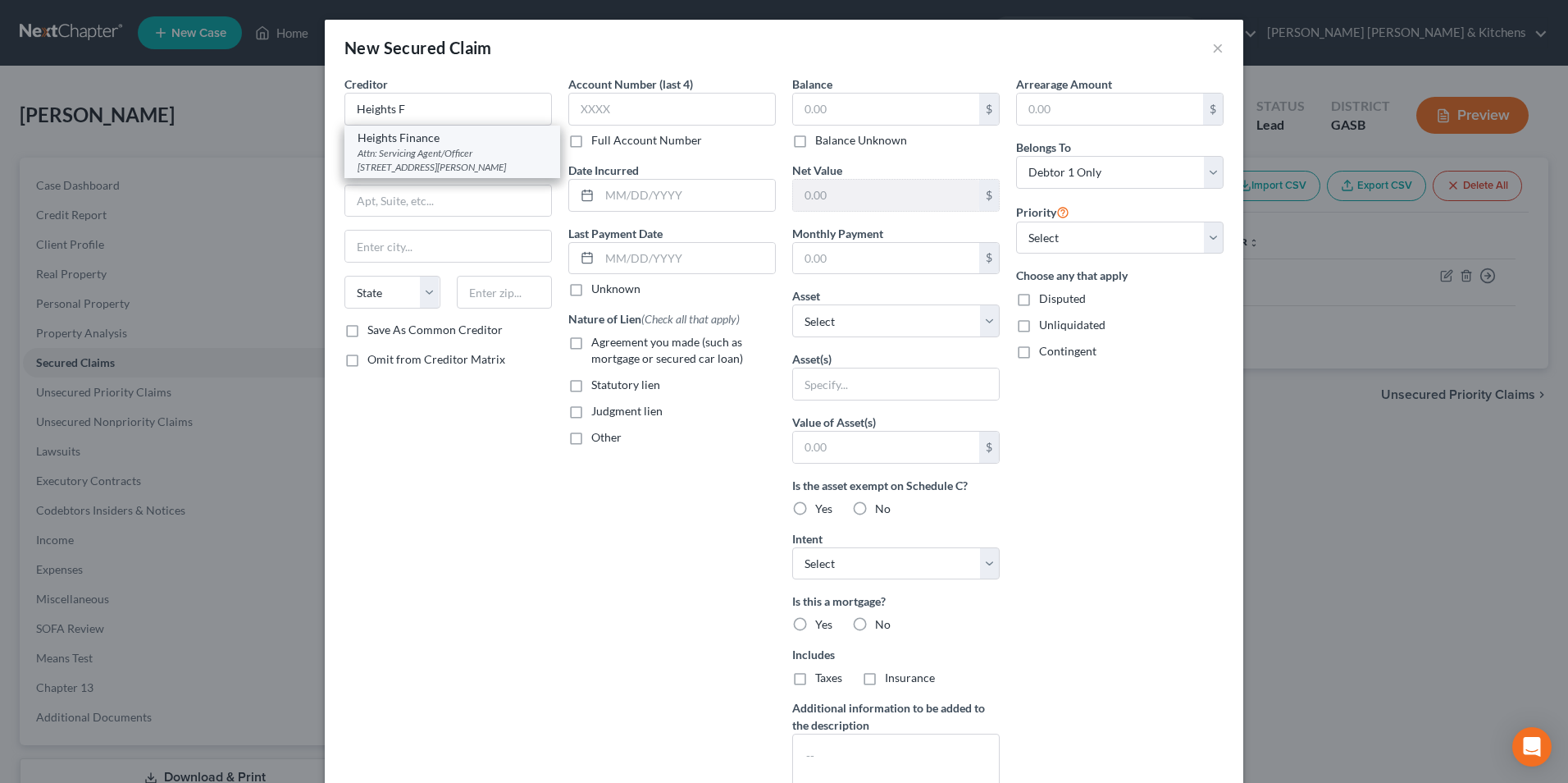
select select "10"
type input "30901"
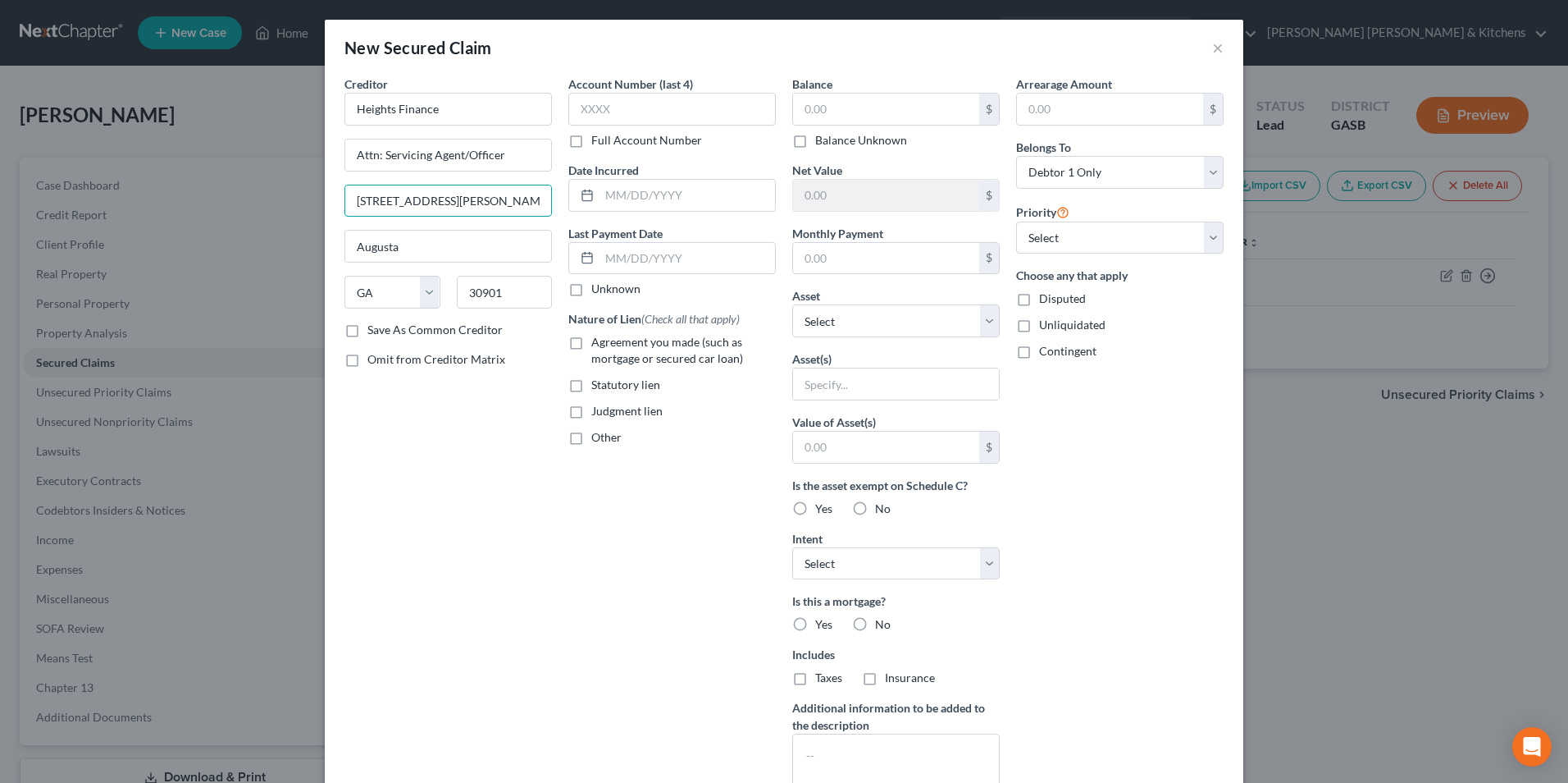
drag, startPoint x: 515, startPoint y: 207, endPoint x: 287, endPoint y: 229, distance: 229.1
click at [287, 229] on div "New Secured Claim × Creditor * Heights Finance Attn: Servicing Agent/Officer 92…" at bounding box center [784, 392] width 1568 height 783
type input "PO Box 1947"
type input "29602"
type input "Greenville"
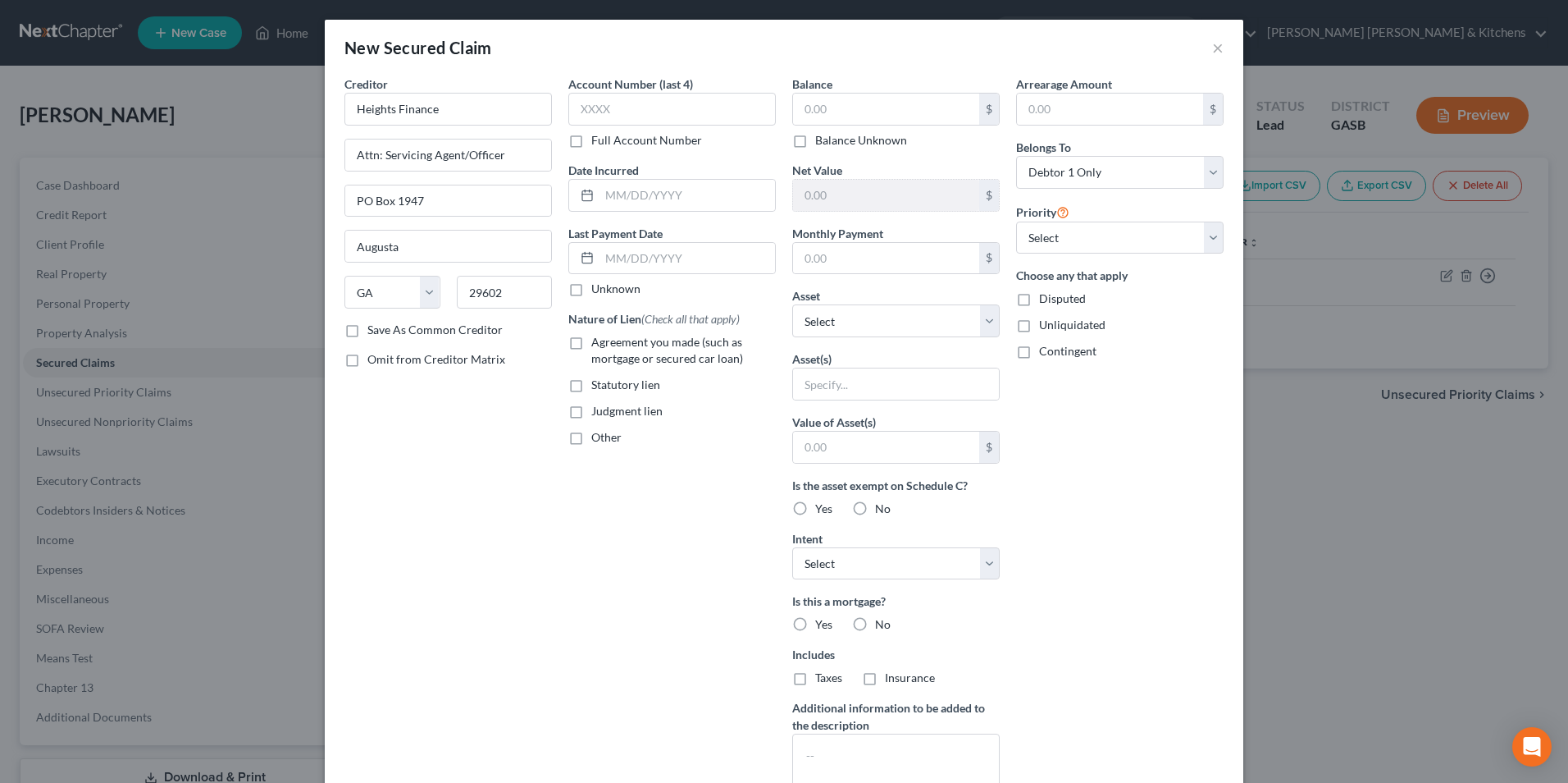
select select "42"
click at [367, 332] on label "Save As Common Creditor" at bounding box center [435, 330] width 135 height 16
click at [374, 332] on input "Save As Common Creditor" at bounding box center [380, 327] width 11 height 11
checkbox input "true"
click at [607, 119] on input "text" at bounding box center [671, 109] width 207 height 33
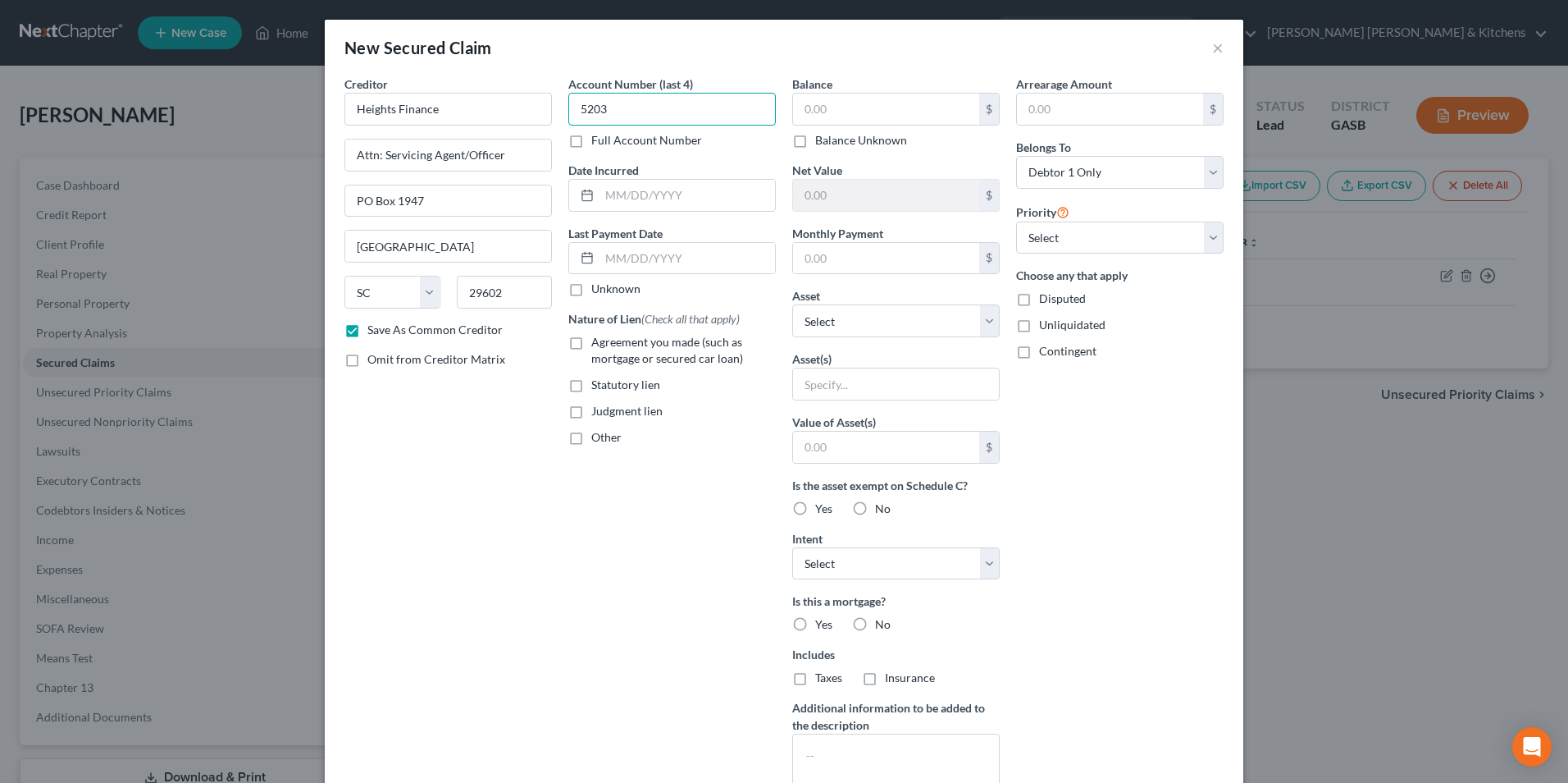
type input "5203"
type input "2024"
click at [591, 344] on label "Agreement you made (such as mortgage or secured car loan)" at bounding box center [683, 350] width 184 height 33
click at [598, 344] on input "Agreement you made (such as mortgage or secured car loan)" at bounding box center [603, 339] width 11 height 11
checkbox input "true"
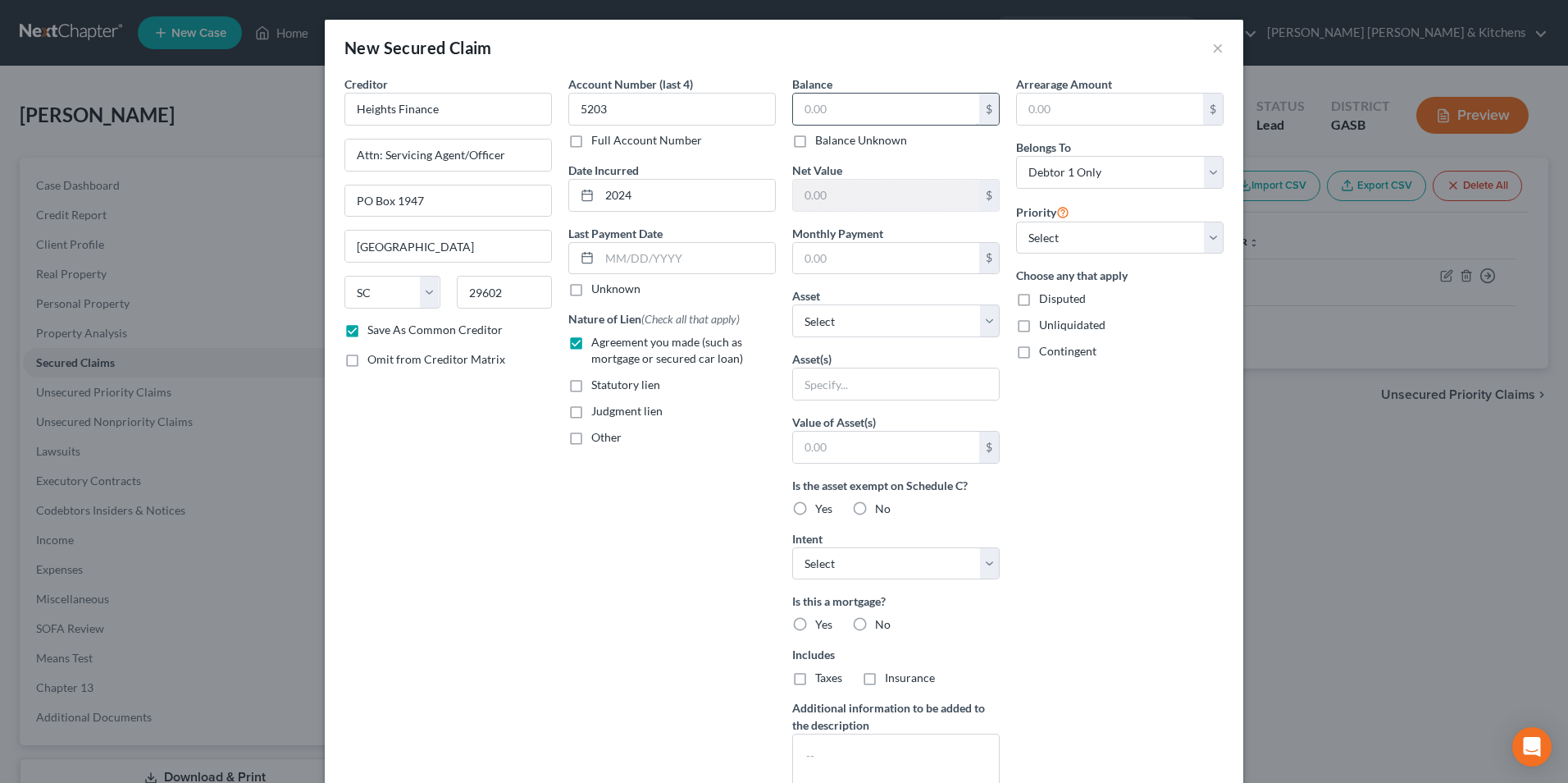
click at [837, 98] on input "text" at bounding box center [886, 109] width 186 height 31
type input "550"
click at [835, 383] on input "text" at bounding box center [896, 383] width 205 height 31
type input "personal property"
drag, startPoint x: 851, startPoint y: 444, endPoint x: 851, endPoint y: 456, distance: 12.0
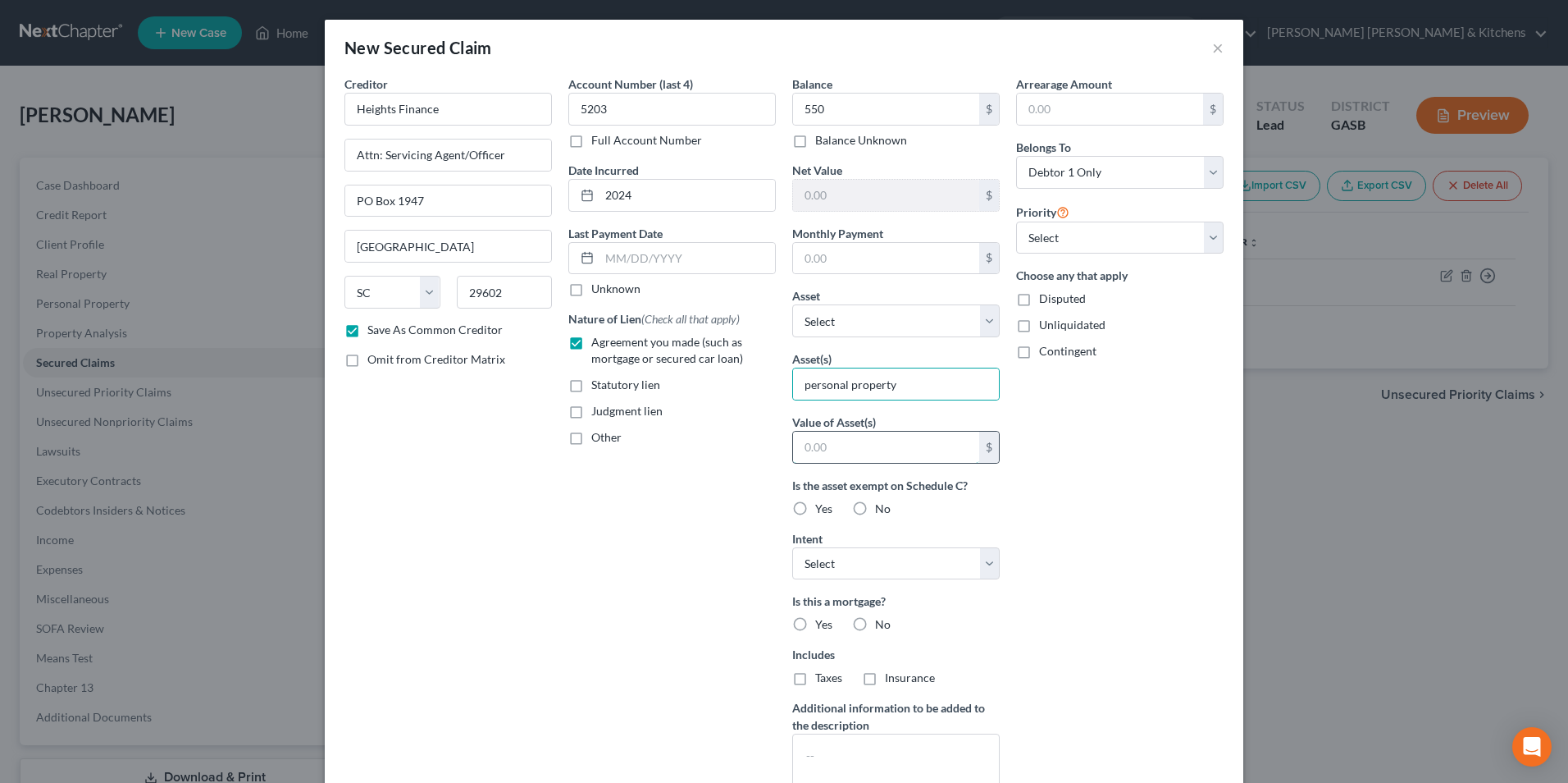
click at [851, 444] on input "text" at bounding box center [886, 447] width 186 height 31
type input "1.00"
click at [1039, 301] on label "Disputed" at bounding box center [1062, 298] width 47 height 16
click at [1046, 301] on input "Disputed" at bounding box center [1051, 295] width 11 height 11
checkbox input "true"
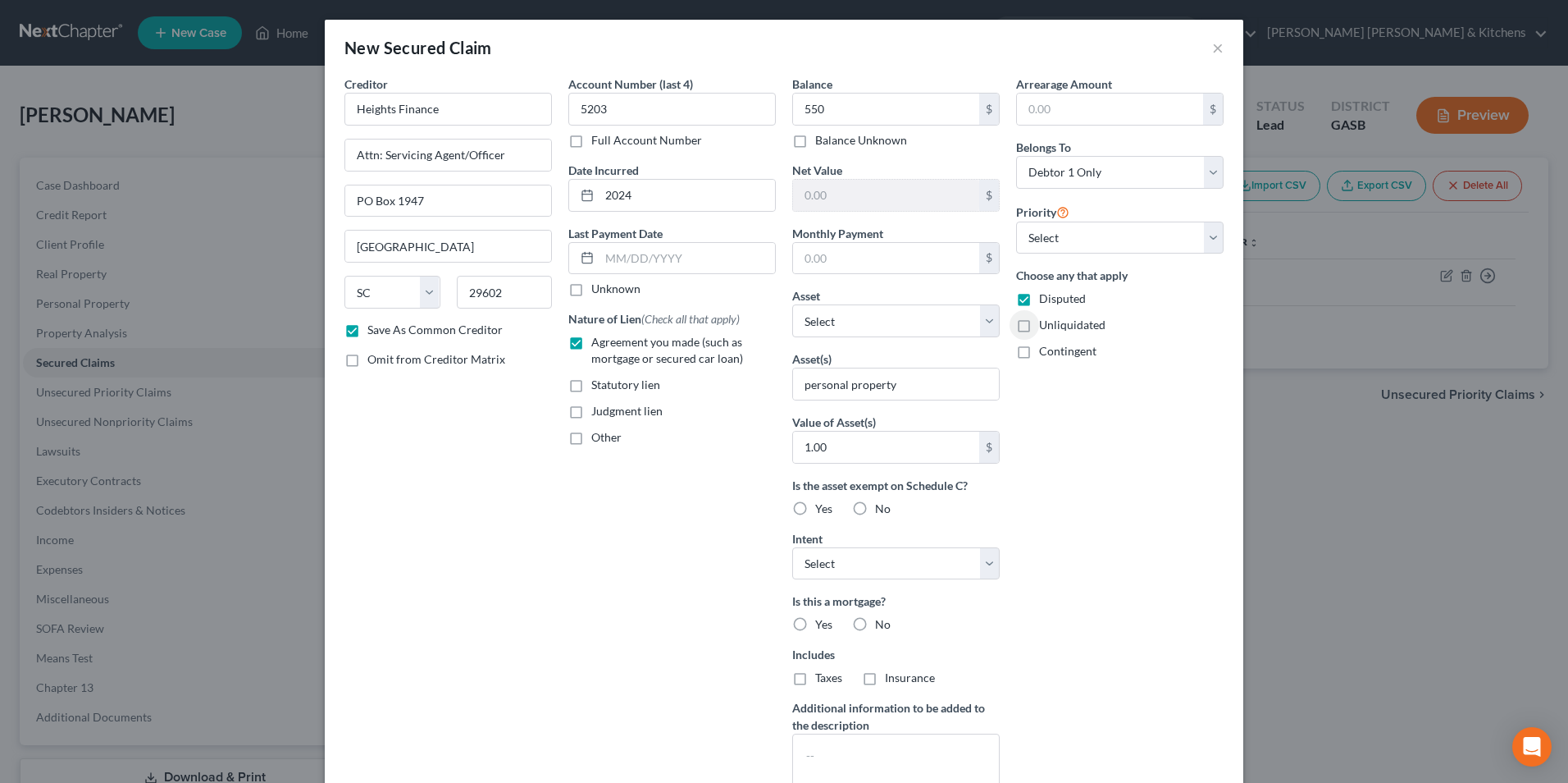
scroll to position [128, 0]
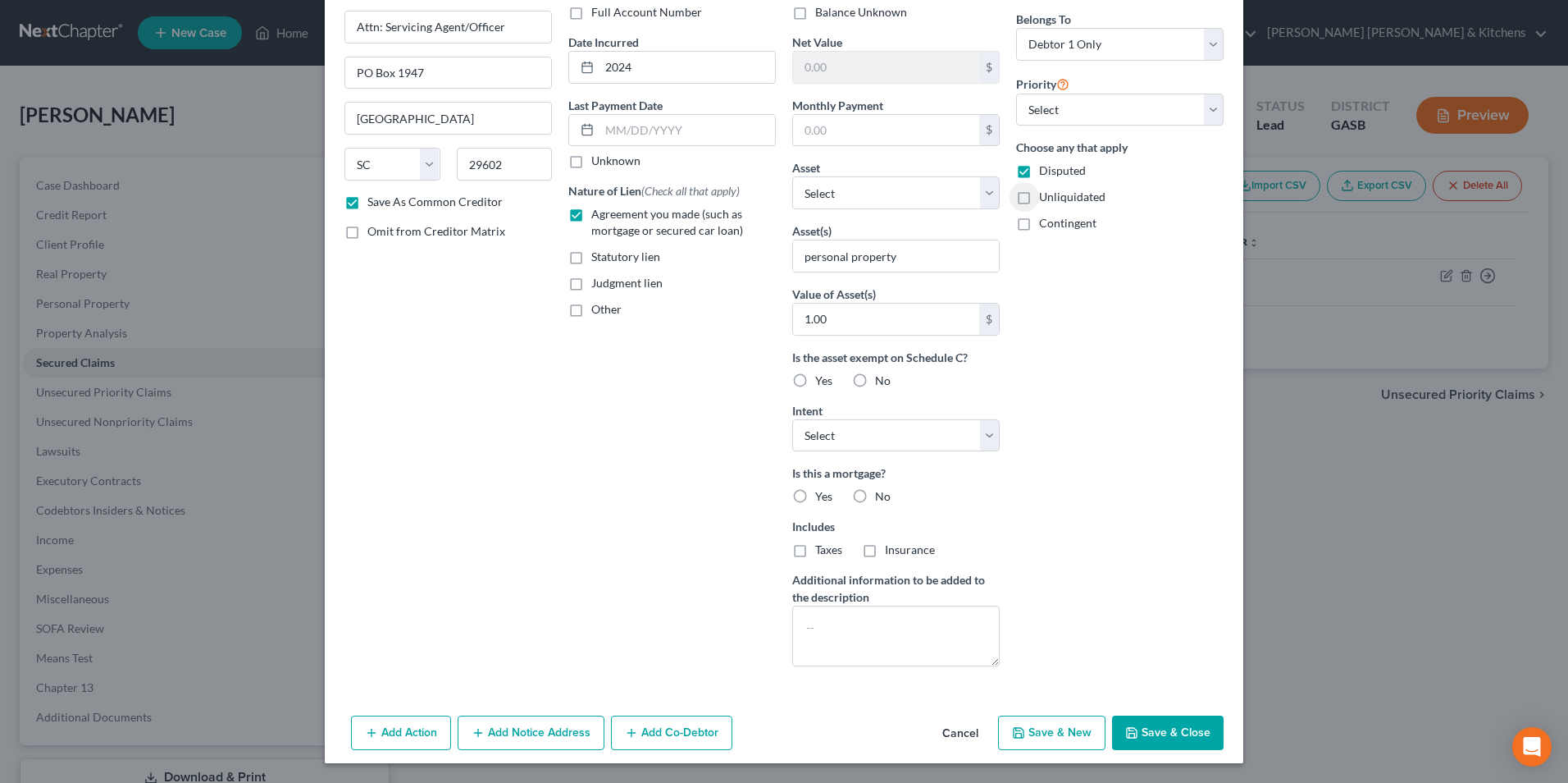
click at [1057, 734] on button "Save & New" at bounding box center [1051, 732] width 108 height 35
select select "0"
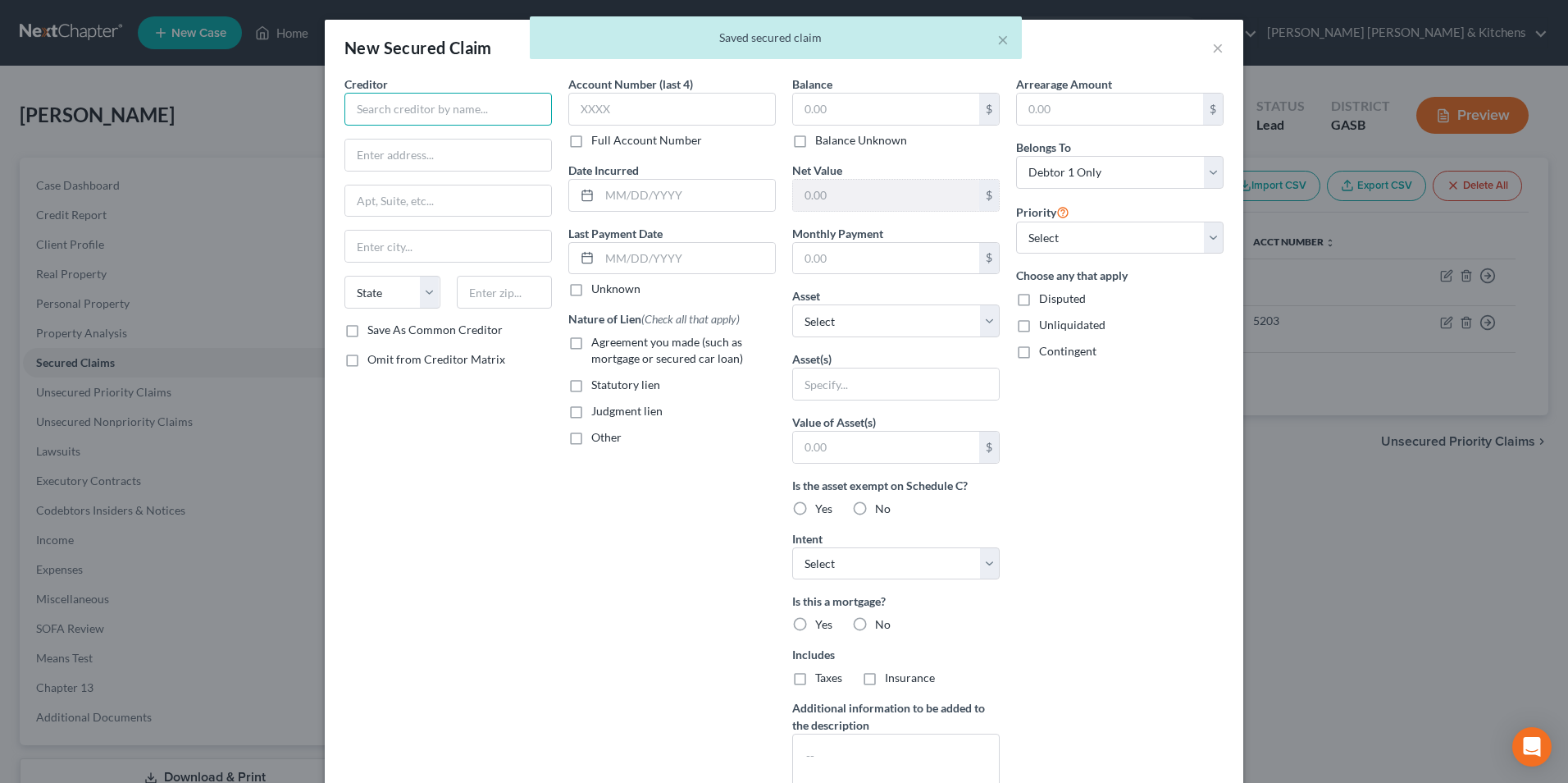
click at [364, 101] on input "text" at bounding box center [447, 109] width 207 height 33
type input "Viva Finance"
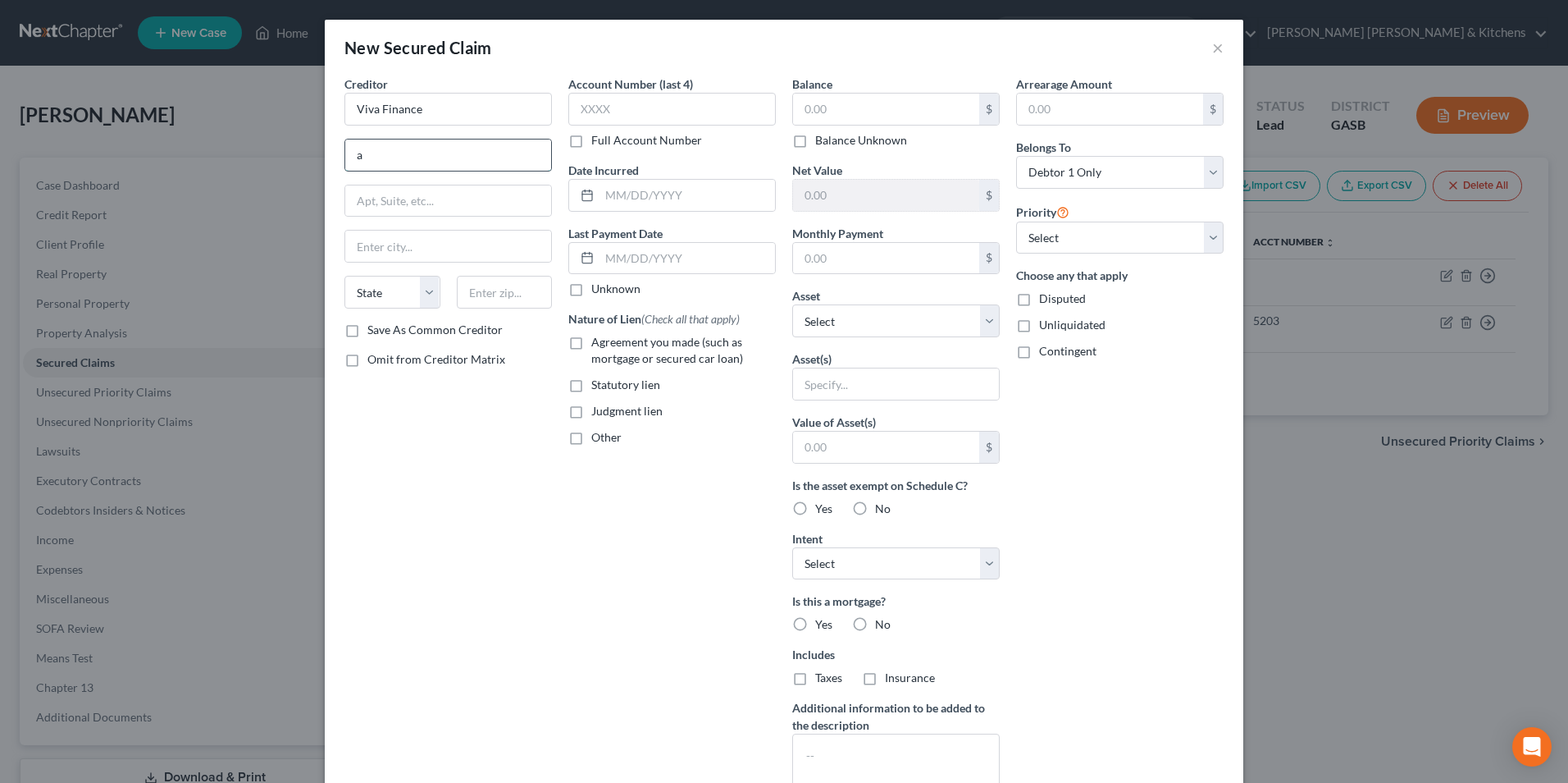
type input "Attn: Servicing Agent/Officer"
type input "PO Box 1947"
type input "Greenville"
type input "29602"
type input "5203"
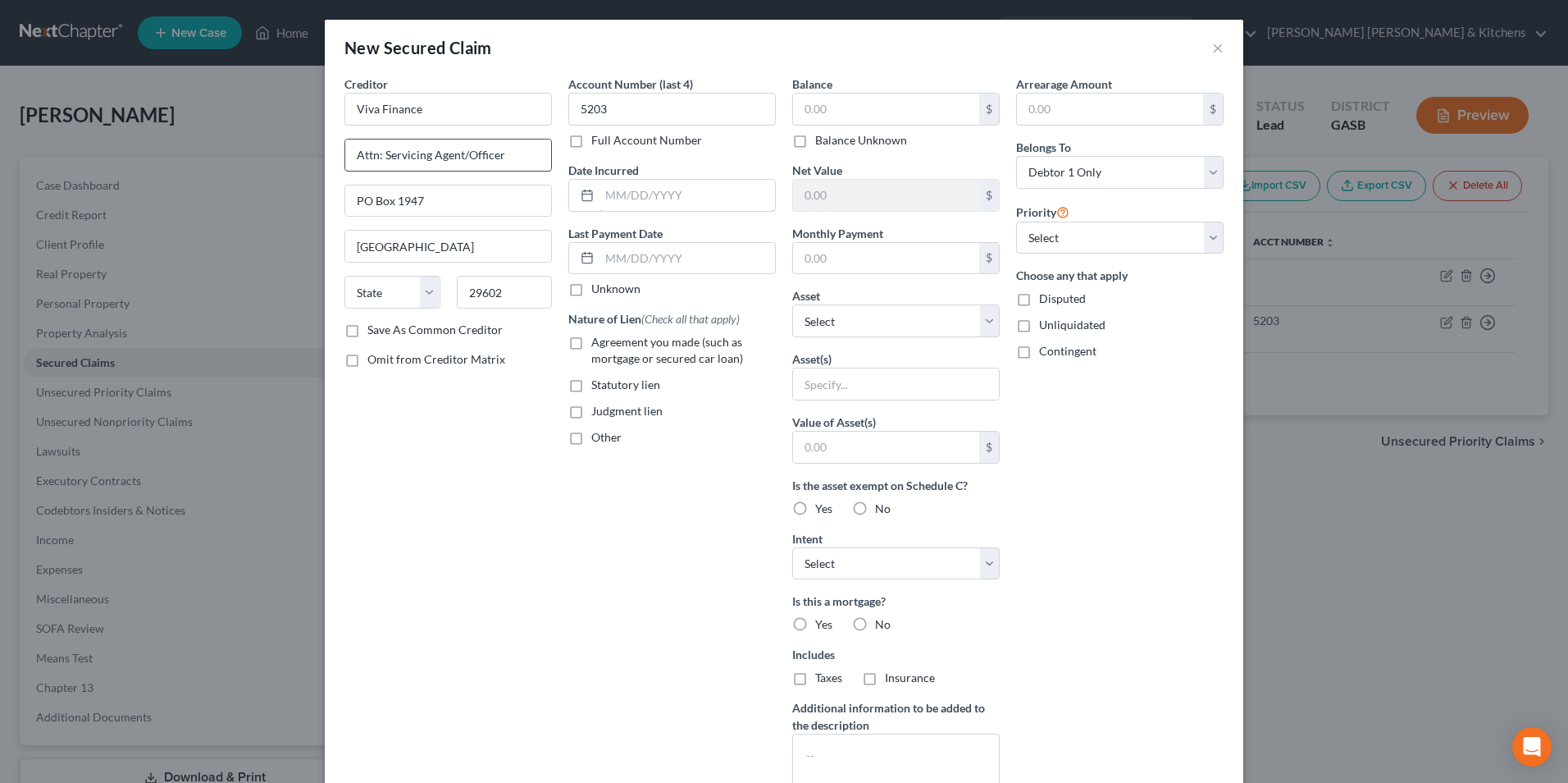
type input "2024"
type input "550"
type input "personal property"
type input "1.00"
select select "42"
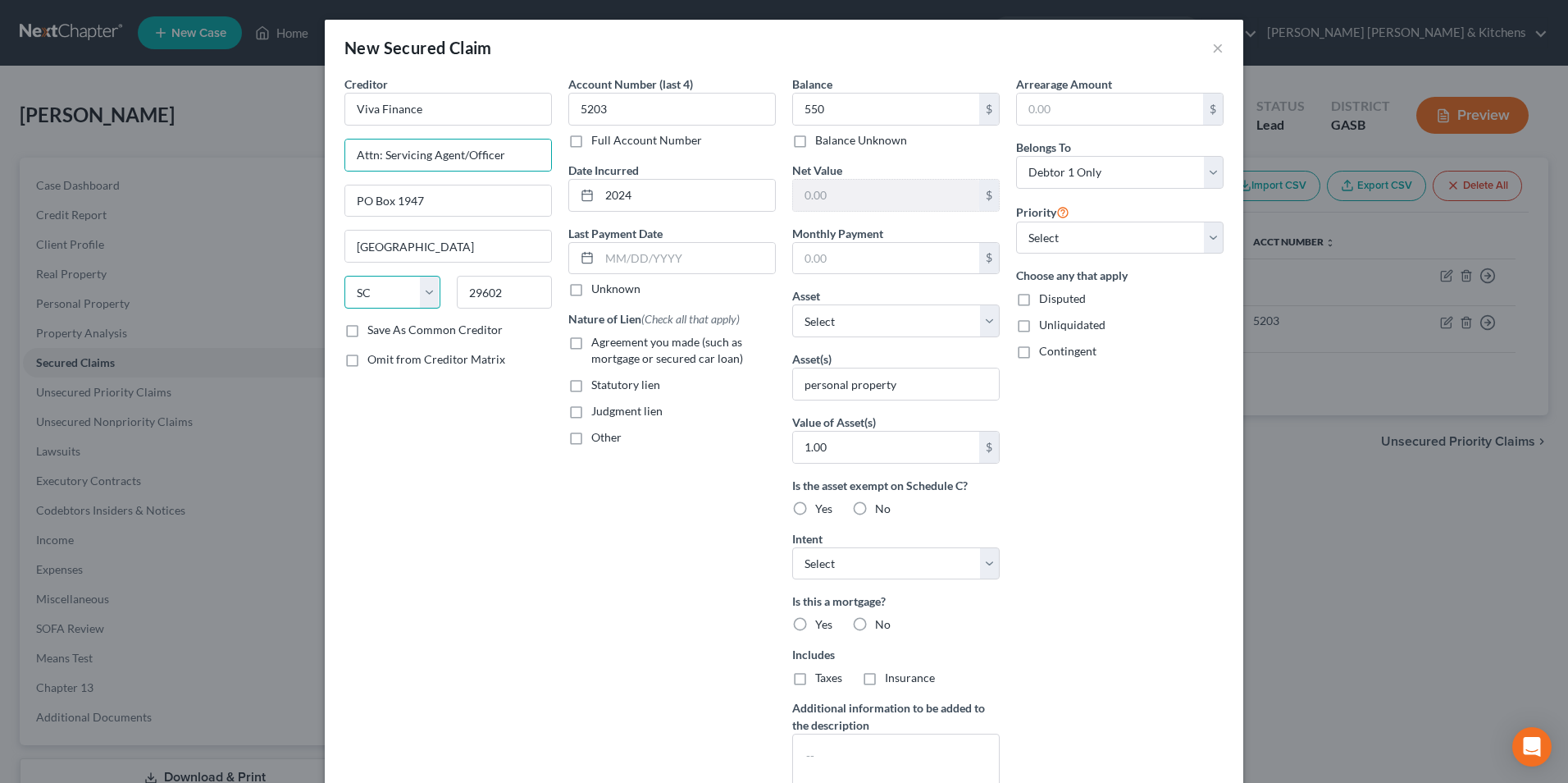
select select
drag, startPoint x: 422, startPoint y: 203, endPoint x: 321, endPoint y: 192, distance: 101.6
click at [325, 192] on div "Creditor * Viva Finance Attn: Servicing Agent/Officer PO Box 1947 Greenville St…" at bounding box center [784, 456] width 919 height 762
type input "112 Krog Street NE, Ste D145"
type input "30307"
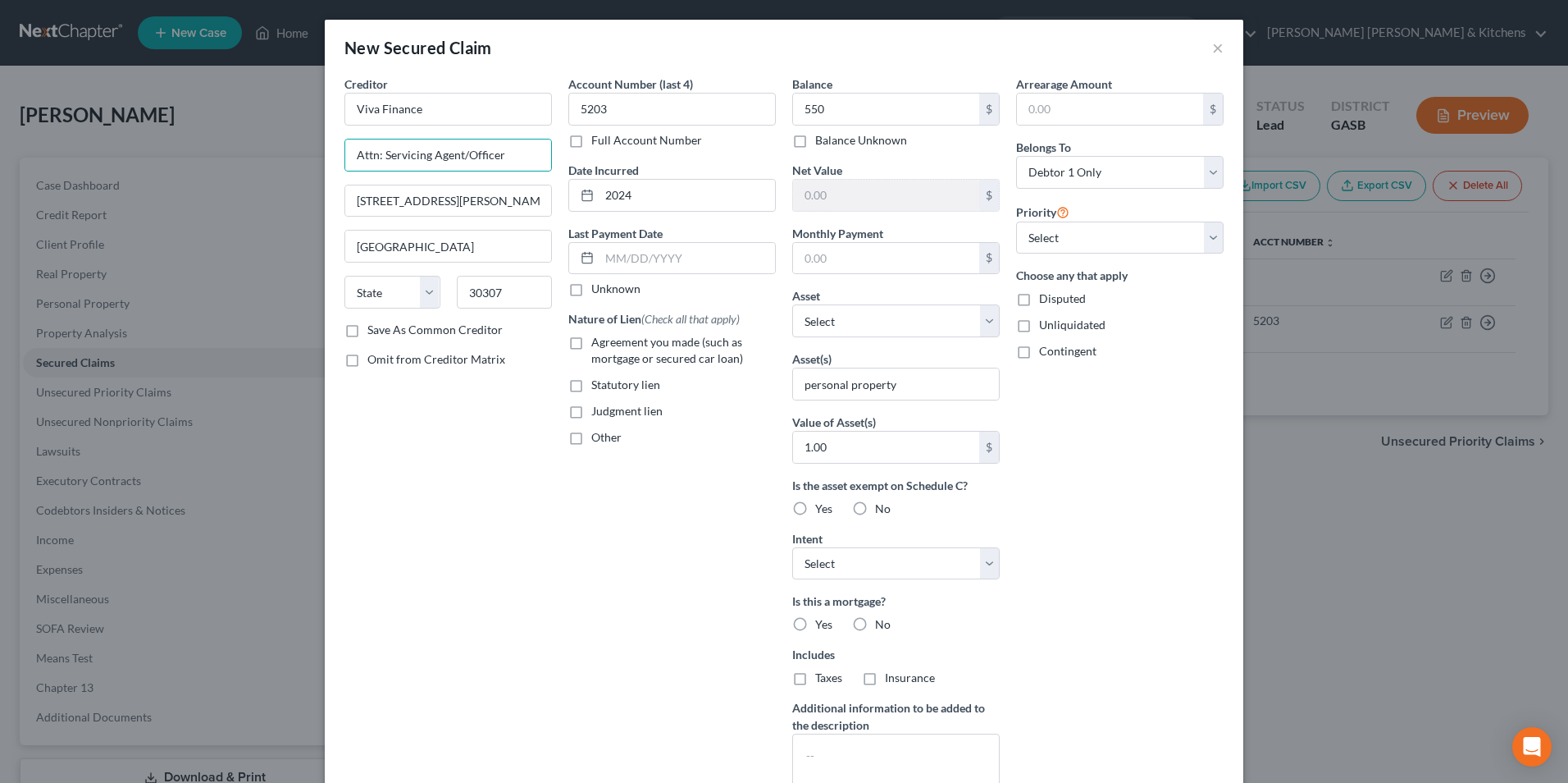
type input "Atlanta"
select select "10"
click at [620, 118] on input "5203" at bounding box center [671, 109] width 207 height 33
type input "5607"
type input "2025"
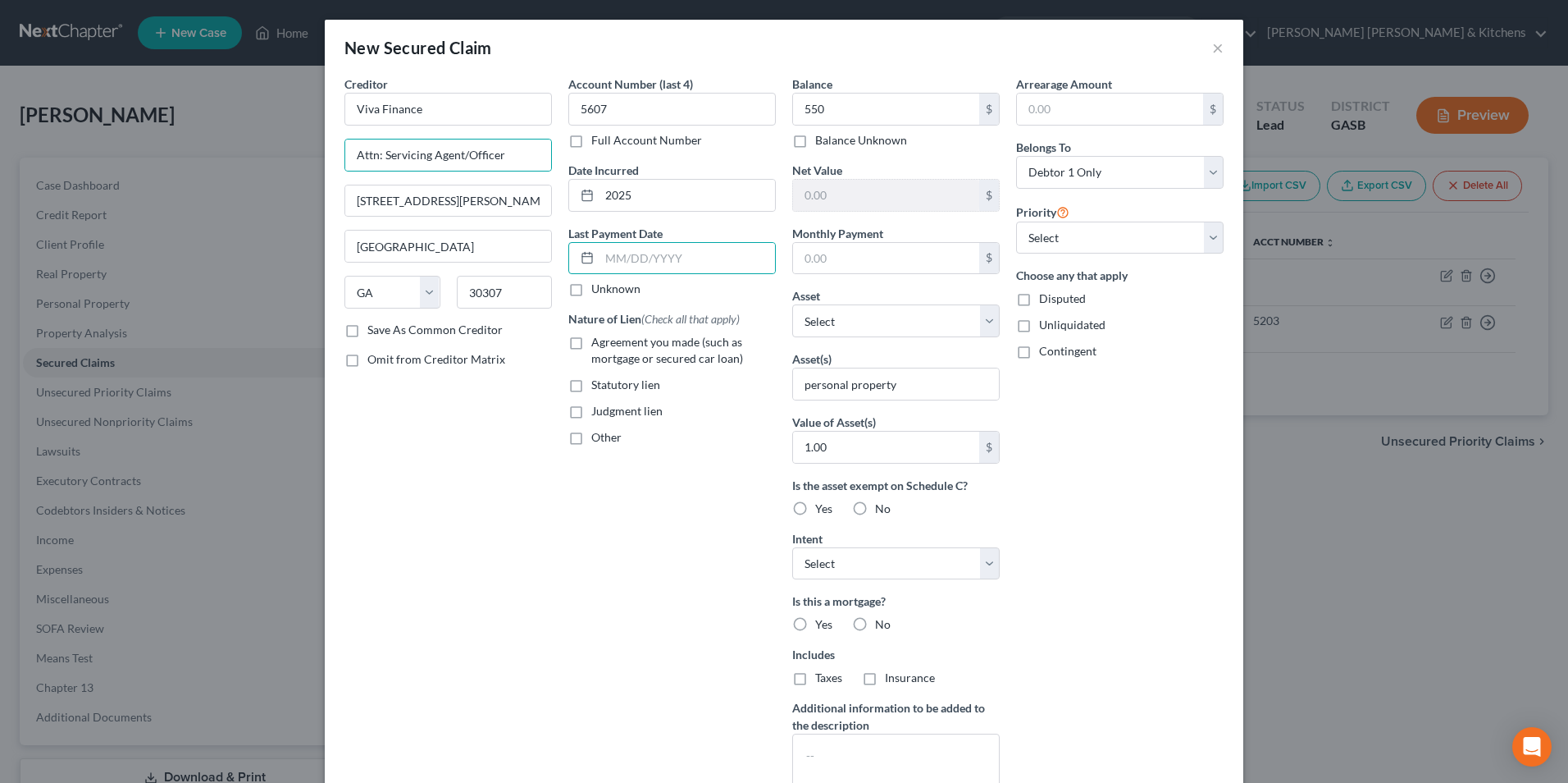
click at [591, 343] on label "Agreement you made (such as mortgage or secured car loan)" at bounding box center [683, 350] width 184 height 33
click at [598, 343] on input "Agreement you made (such as mortgage or secured car loan)" at bounding box center [603, 339] width 11 height 11
checkbox input "true"
click at [831, 121] on input "550" at bounding box center [886, 109] width 186 height 31
type input "1,562"
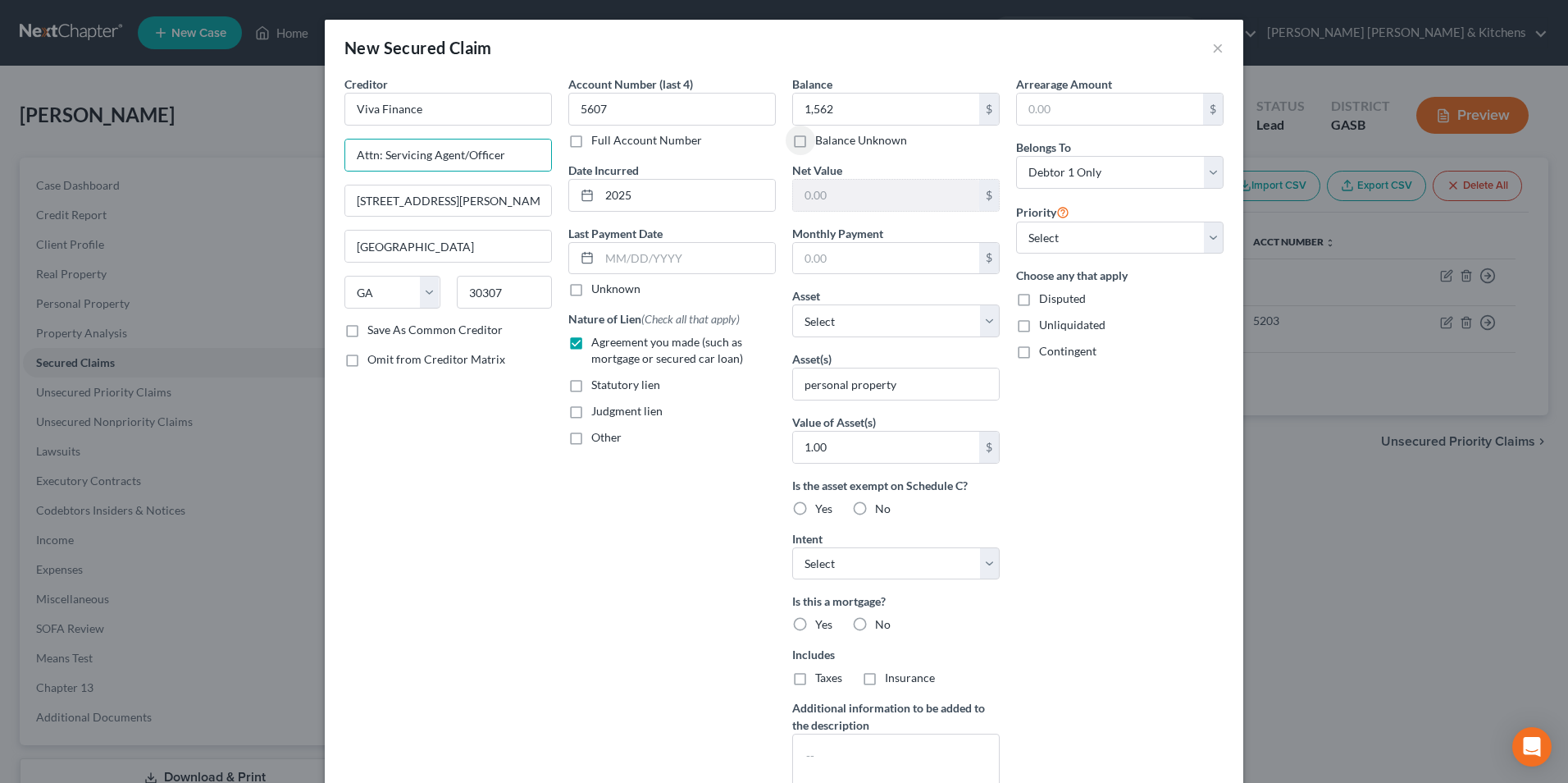
drag, startPoint x: 1016, startPoint y: 297, endPoint x: 1031, endPoint y: 350, distance: 55.1
click at [1039, 298] on label "Disputed" at bounding box center [1062, 298] width 47 height 16
click at [1046, 298] on input "Disputed" at bounding box center [1051, 295] width 11 height 11
checkbox input "true"
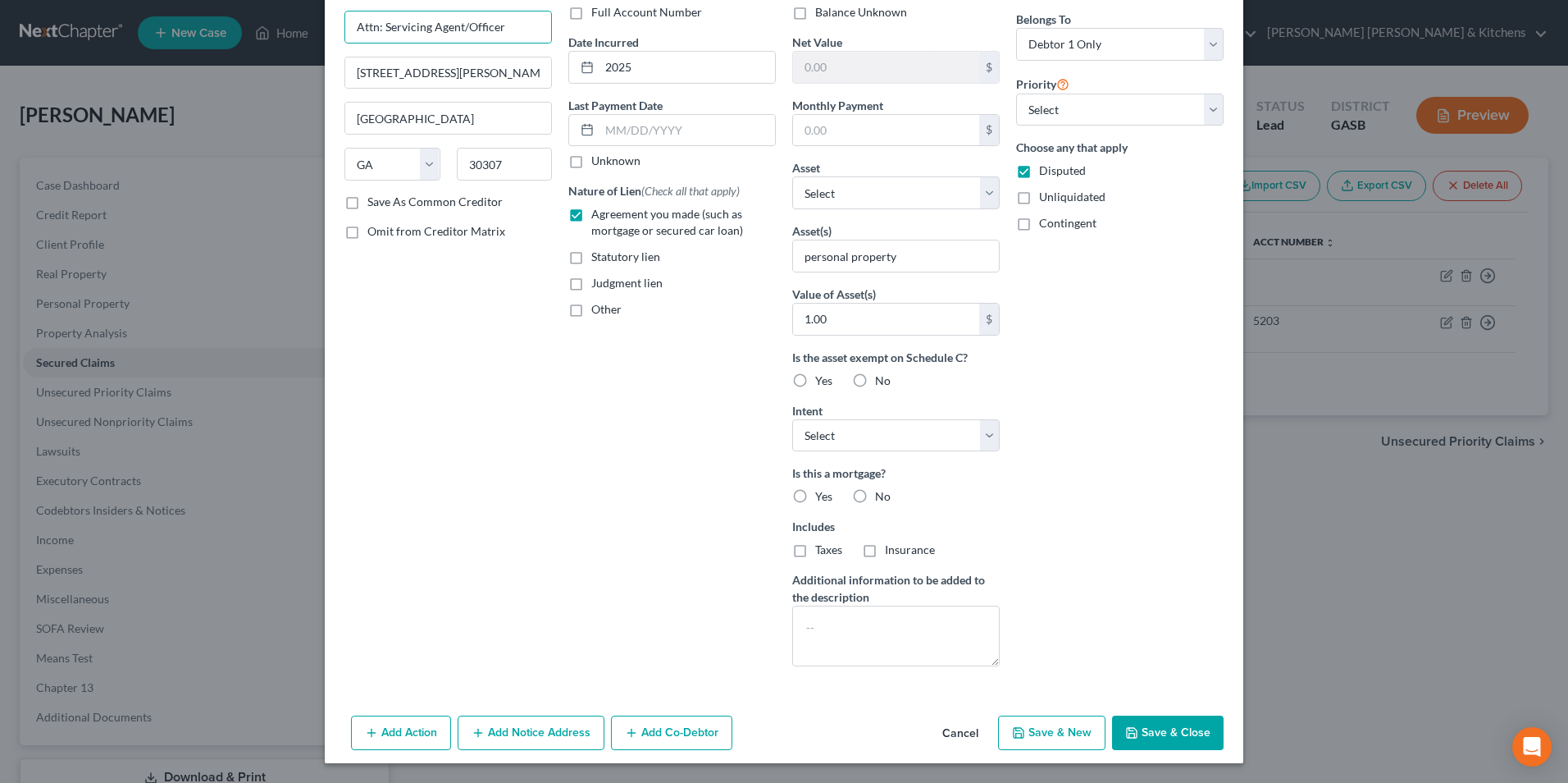
click at [1197, 731] on button "Save & Close" at bounding box center [1168, 732] width 111 height 35
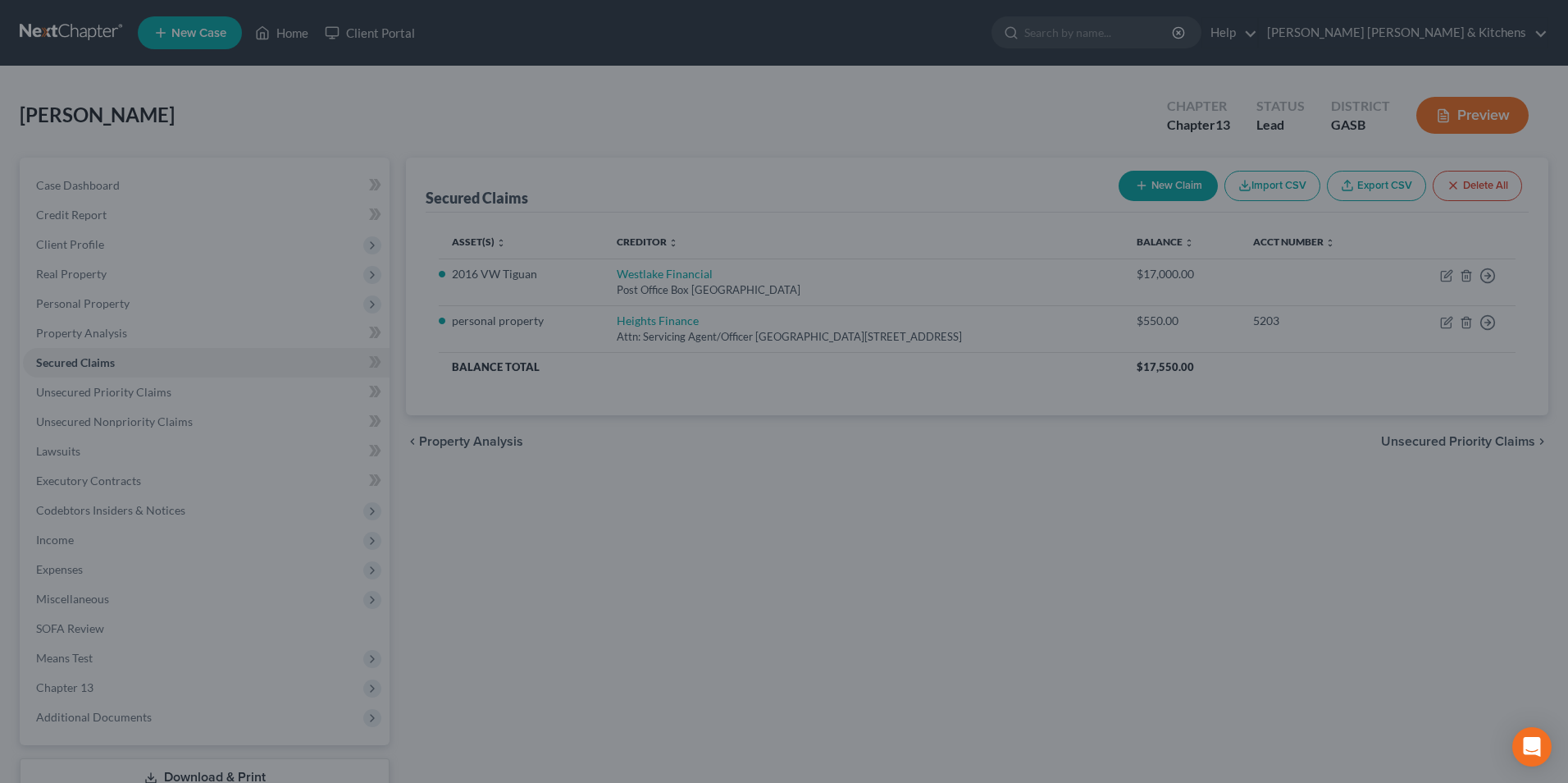
scroll to position [0, 0]
type input "1,562.00"
type input "1"
type input "0.00"
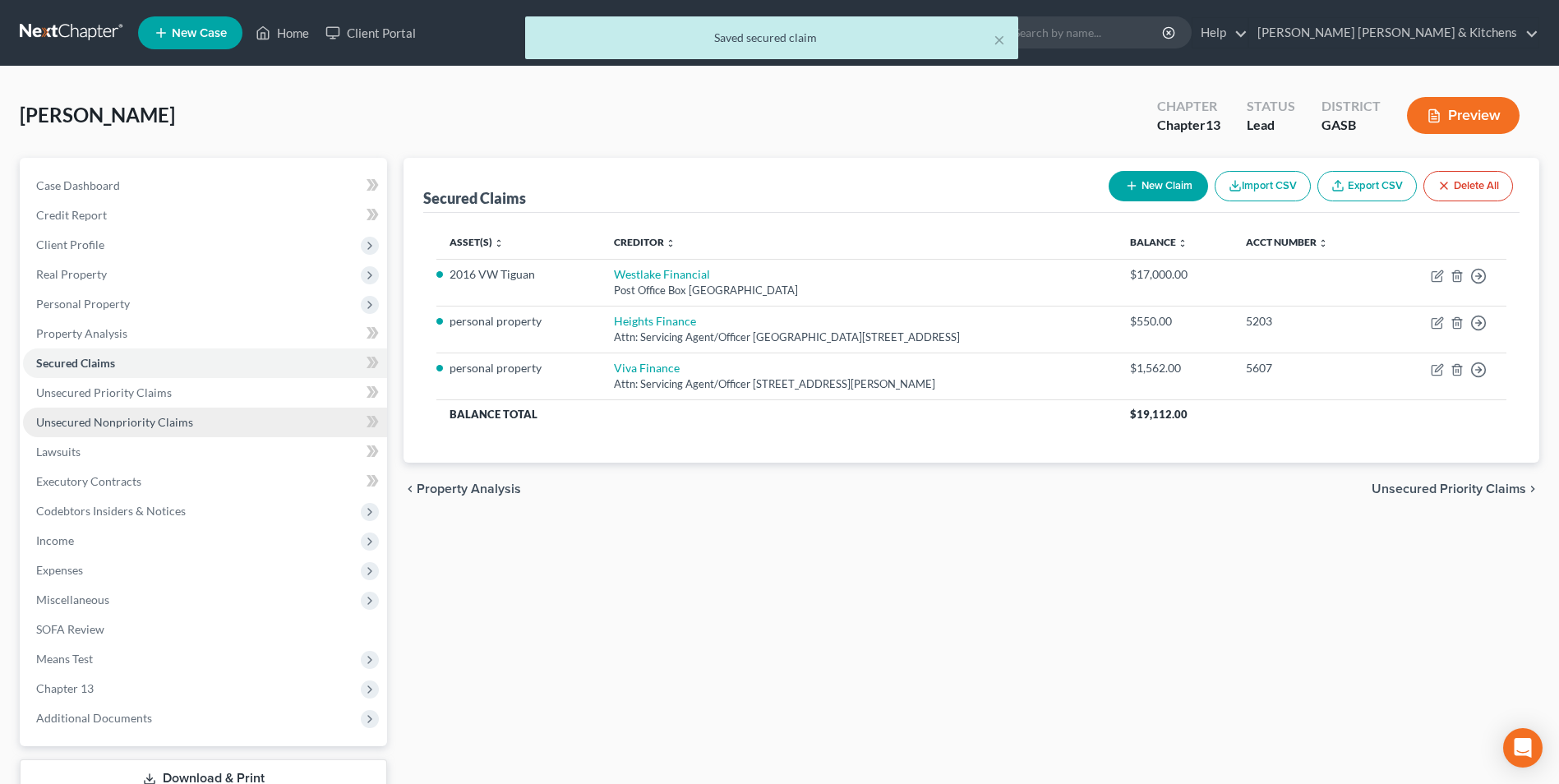
click at [146, 422] on span "Unsecured Nonpriority Claims" at bounding box center [115, 422] width 157 height 14
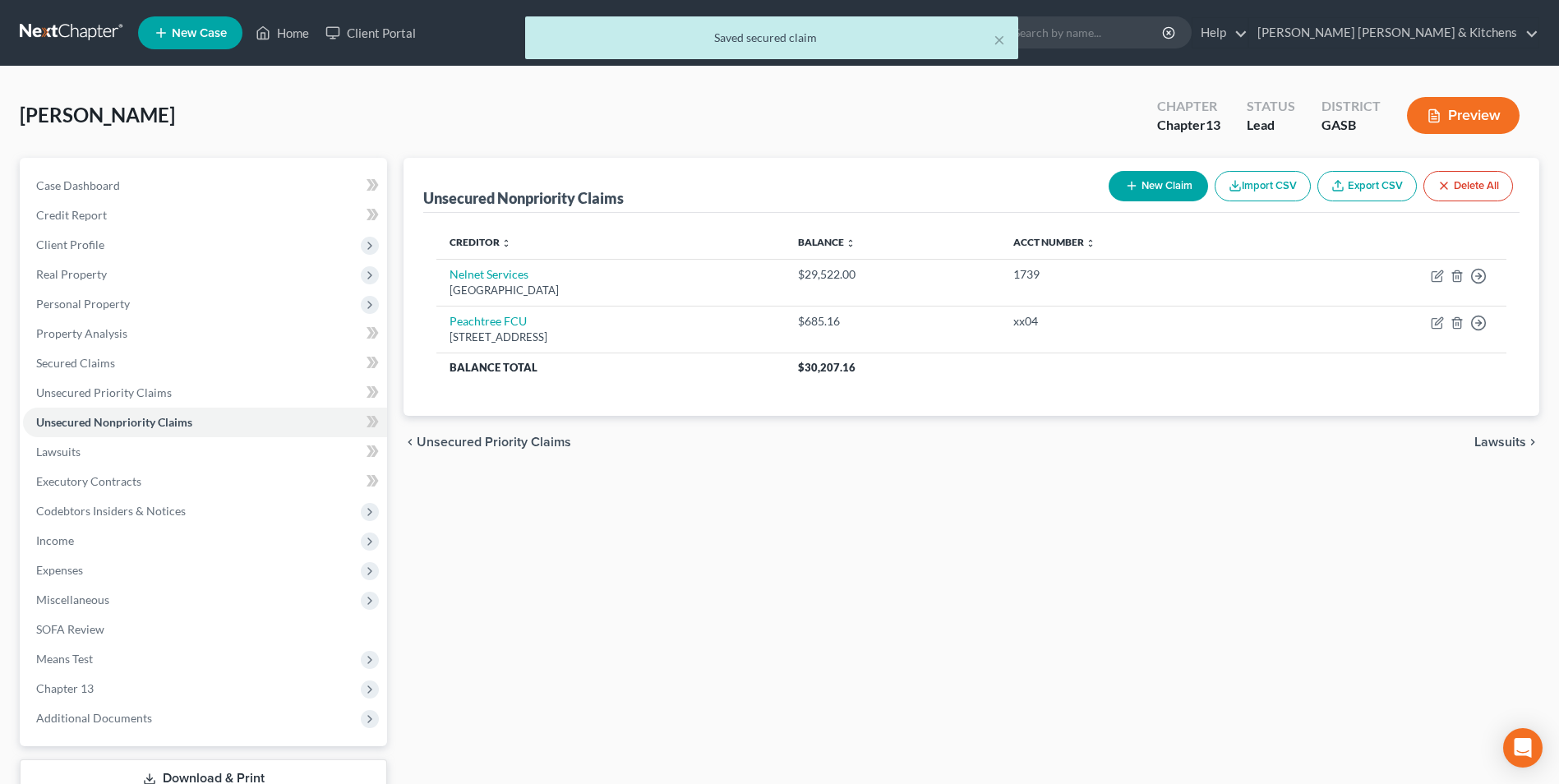
click at [1128, 189] on icon "button" at bounding box center [1132, 185] width 13 height 13
select select "0"
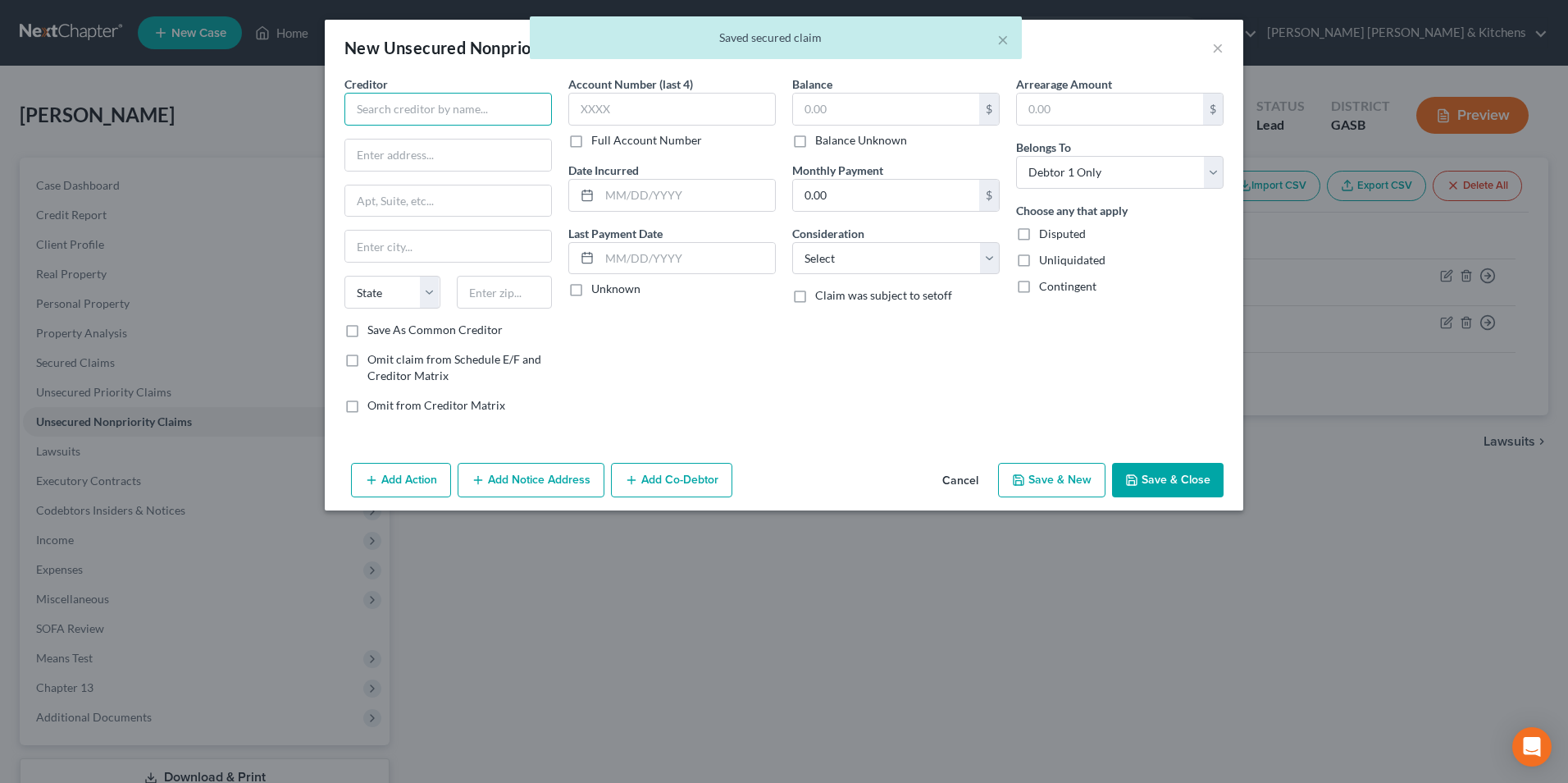
click at [445, 117] on input "text" at bounding box center [447, 109] width 207 height 33
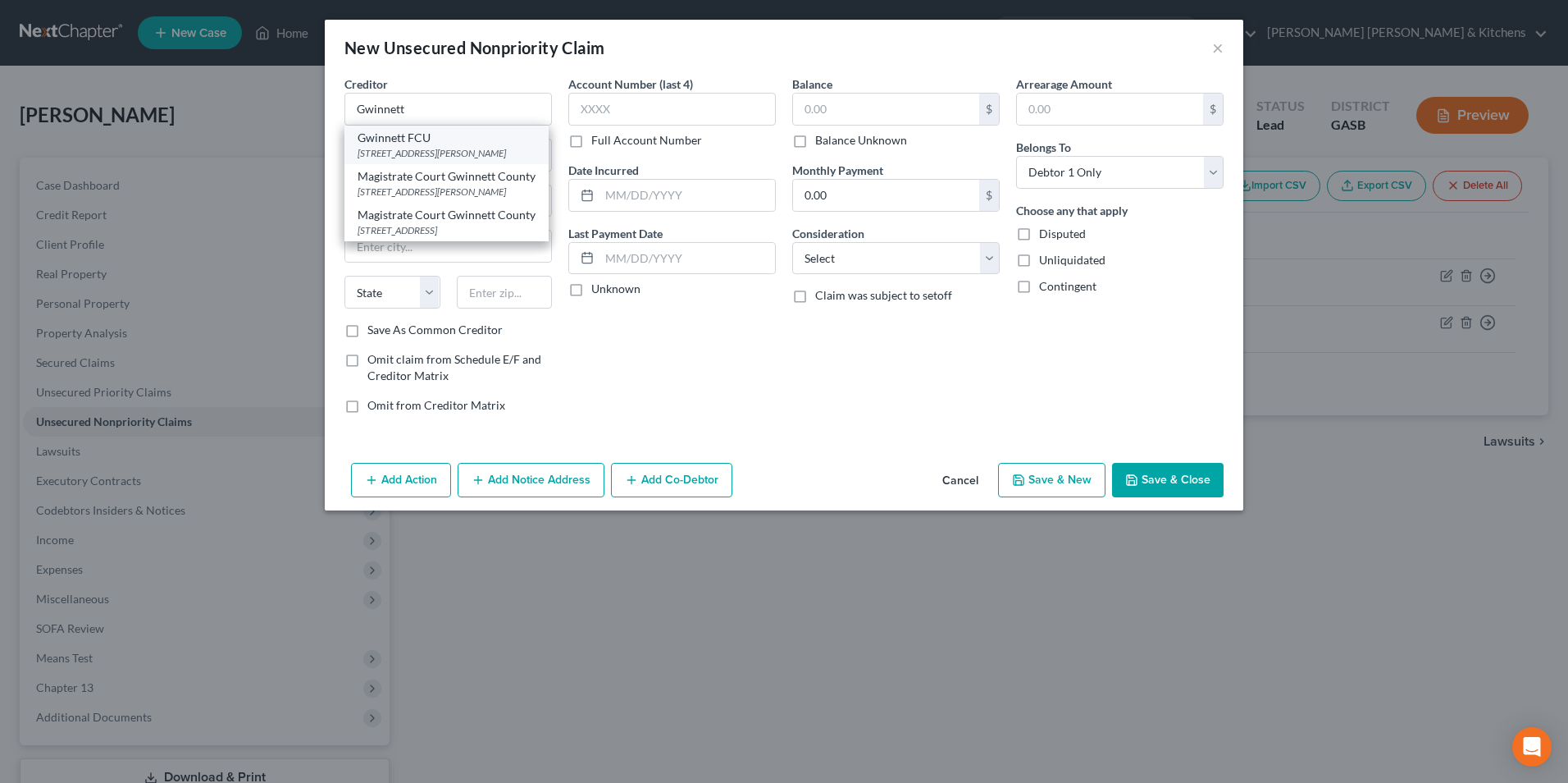
click at [439, 149] on div "175 N Clayton Street, Lawrenceville, GA 30046" at bounding box center [446, 153] width 178 height 14
type input "Gwinnett FCU"
type input "175 N Clayton Street"
type input "[GEOGRAPHIC_DATA]"
select select "10"
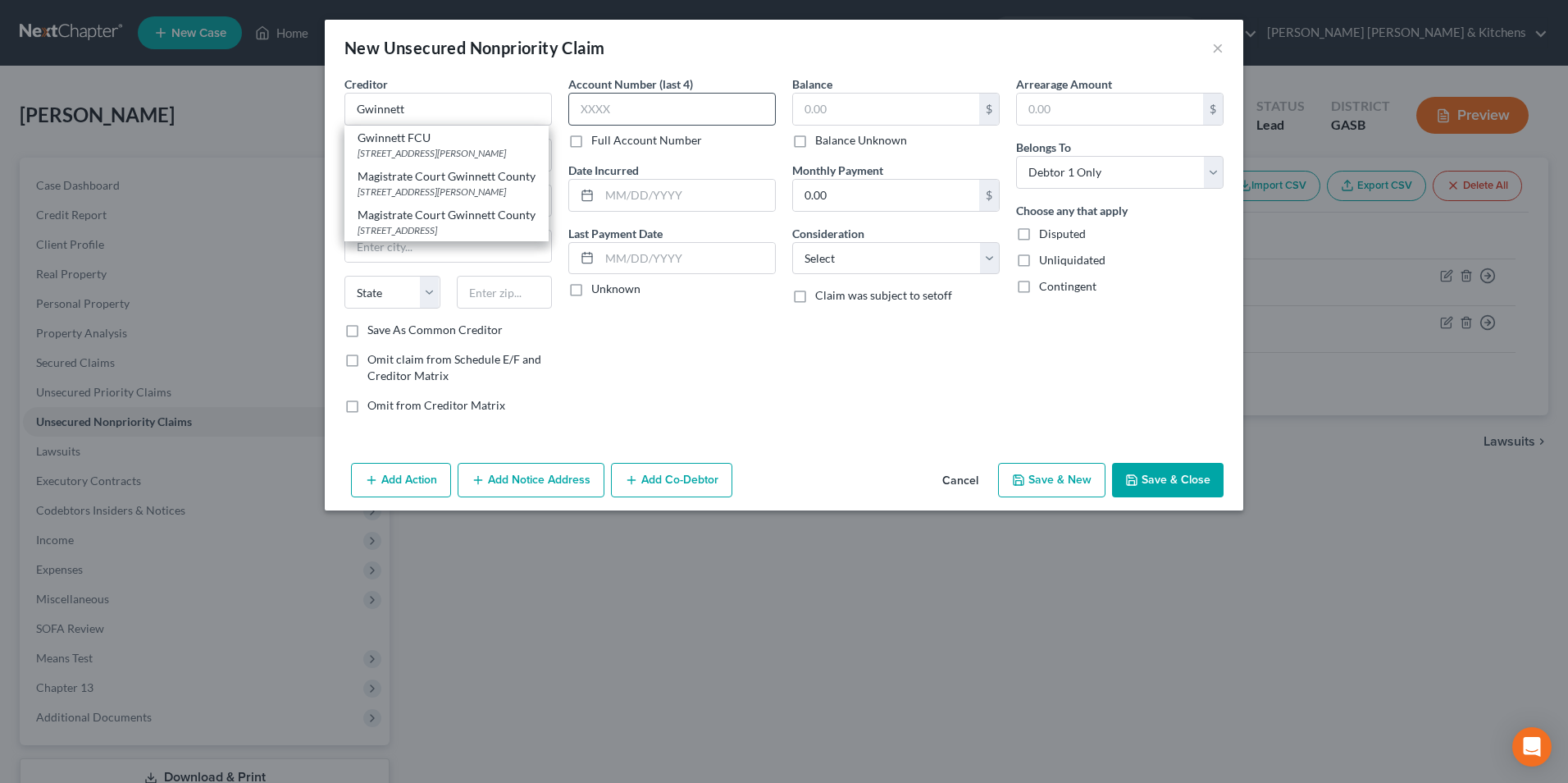
type input "30046"
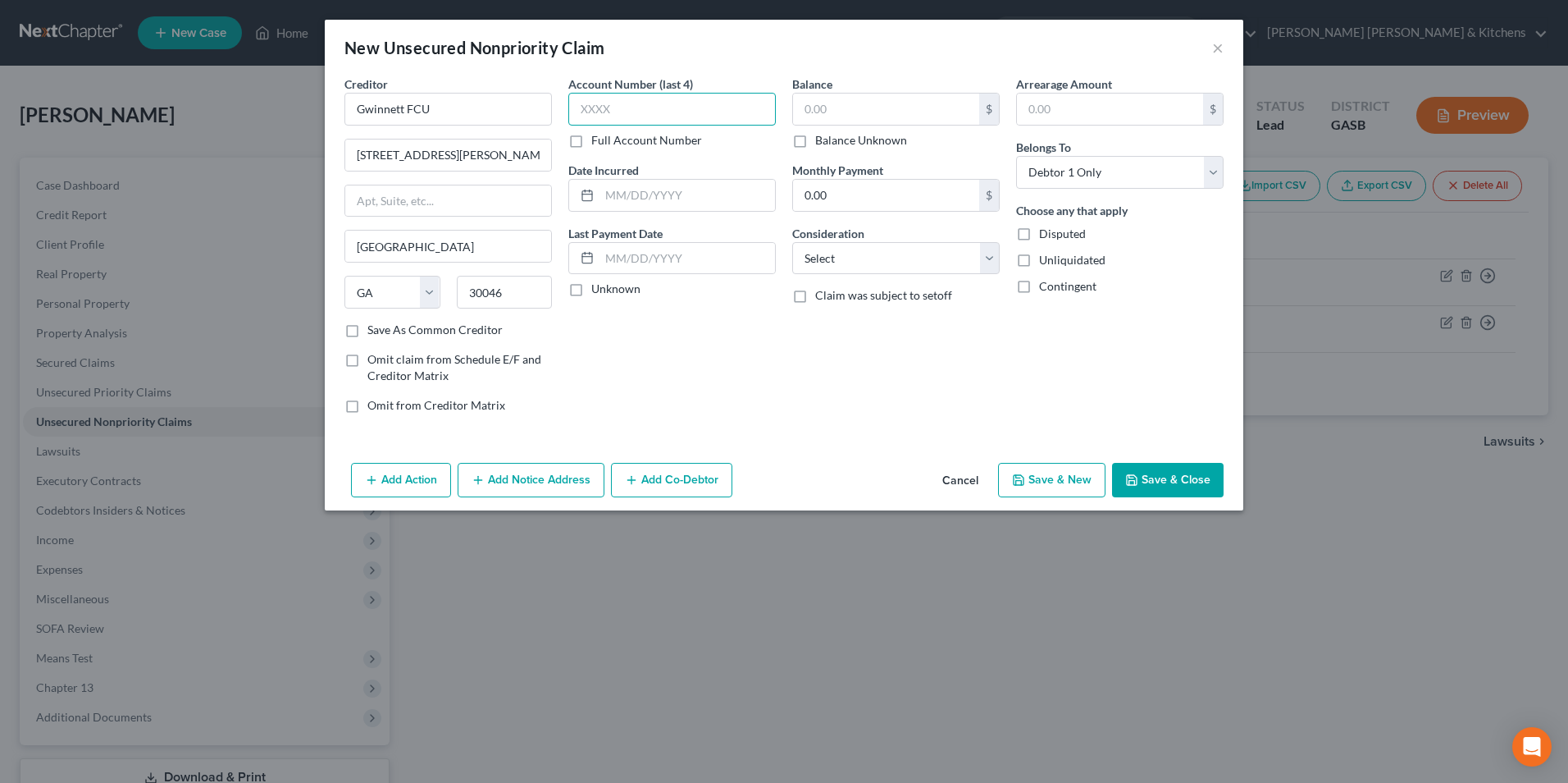
click at [722, 118] on input "text" at bounding box center [671, 109] width 207 height 33
type input "0004"
click at [691, 205] on input "text" at bounding box center [687, 195] width 175 height 31
type input "2025"
click at [796, 124] on input "text" at bounding box center [886, 109] width 186 height 31
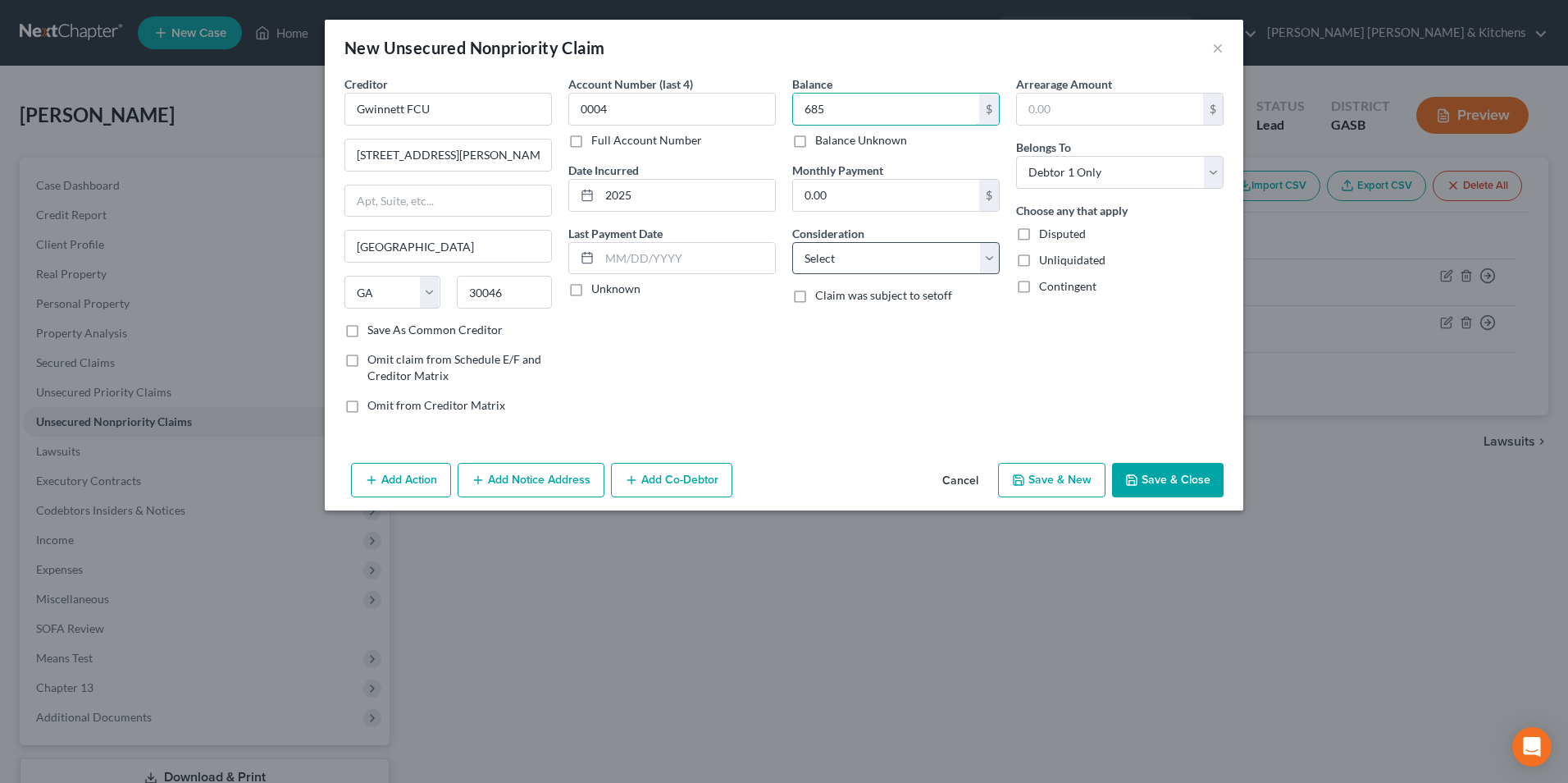
type input "685"
click at [825, 263] on select "Select Cable / Satellite Services Collection Agency Credit Card Debt Debt Couns…" at bounding box center [896, 258] width 207 height 33
select select "10"
click at [792, 242] on select "Select Cable / Satellite Services Collection Agency Credit Card Debt Debt Couns…" at bounding box center [896, 258] width 207 height 33
click at [1203, 483] on button "Save & Close" at bounding box center [1168, 480] width 111 height 35
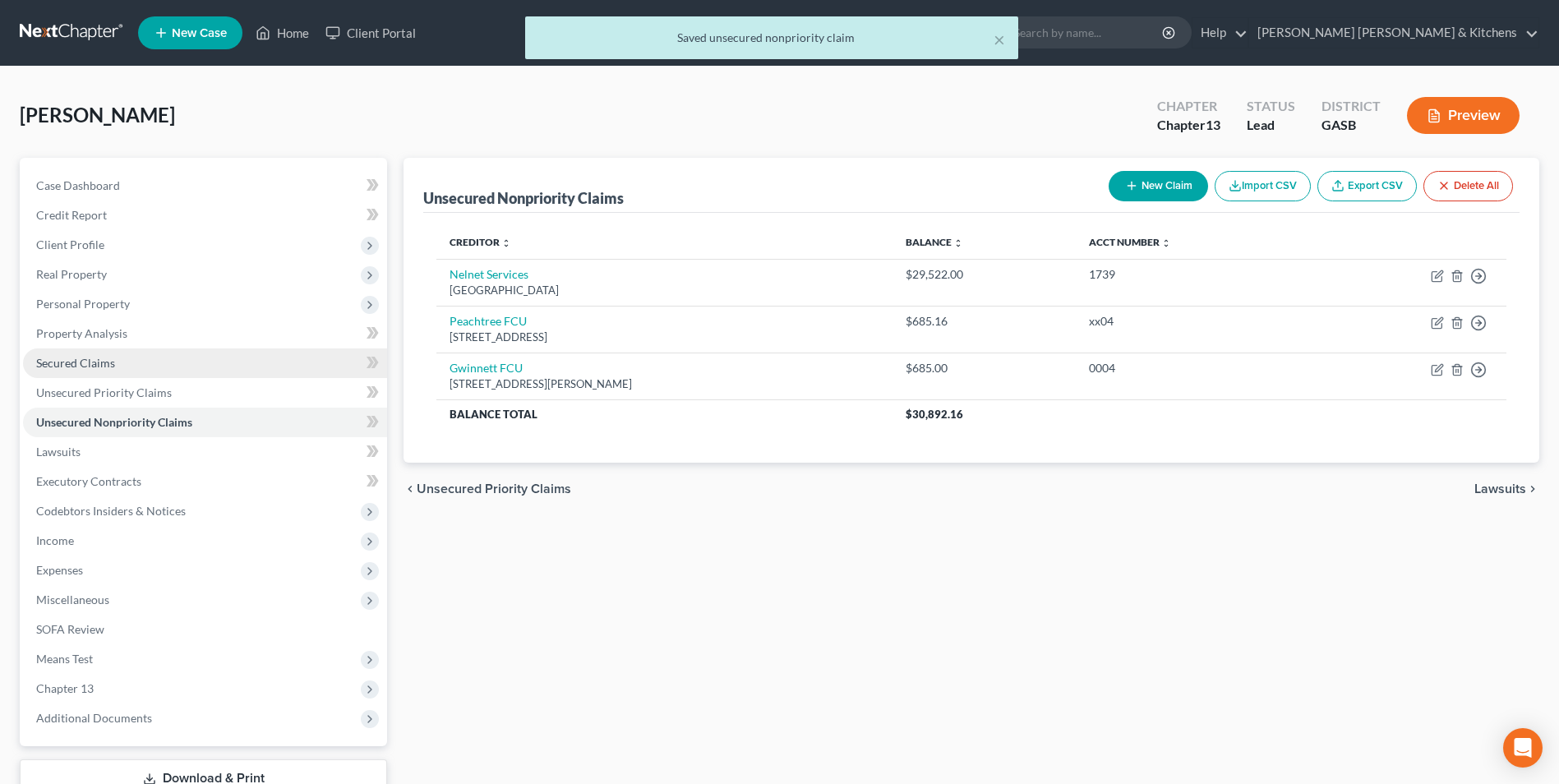
click at [96, 368] on span "Secured Claims" at bounding box center [76, 363] width 79 height 14
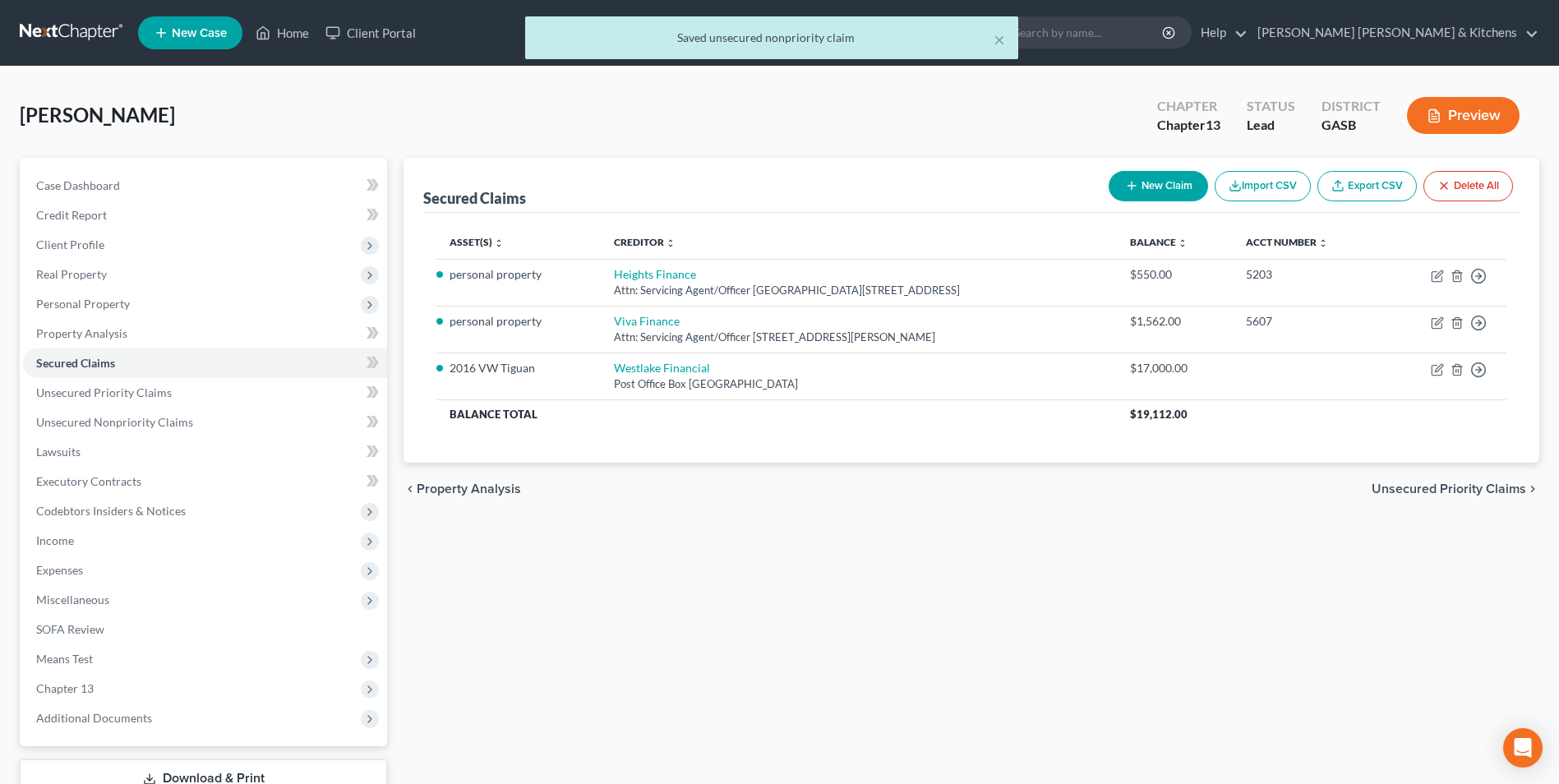
click at [1126, 179] on icon "button" at bounding box center [1132, 185] width 13 height 13
select select "0"
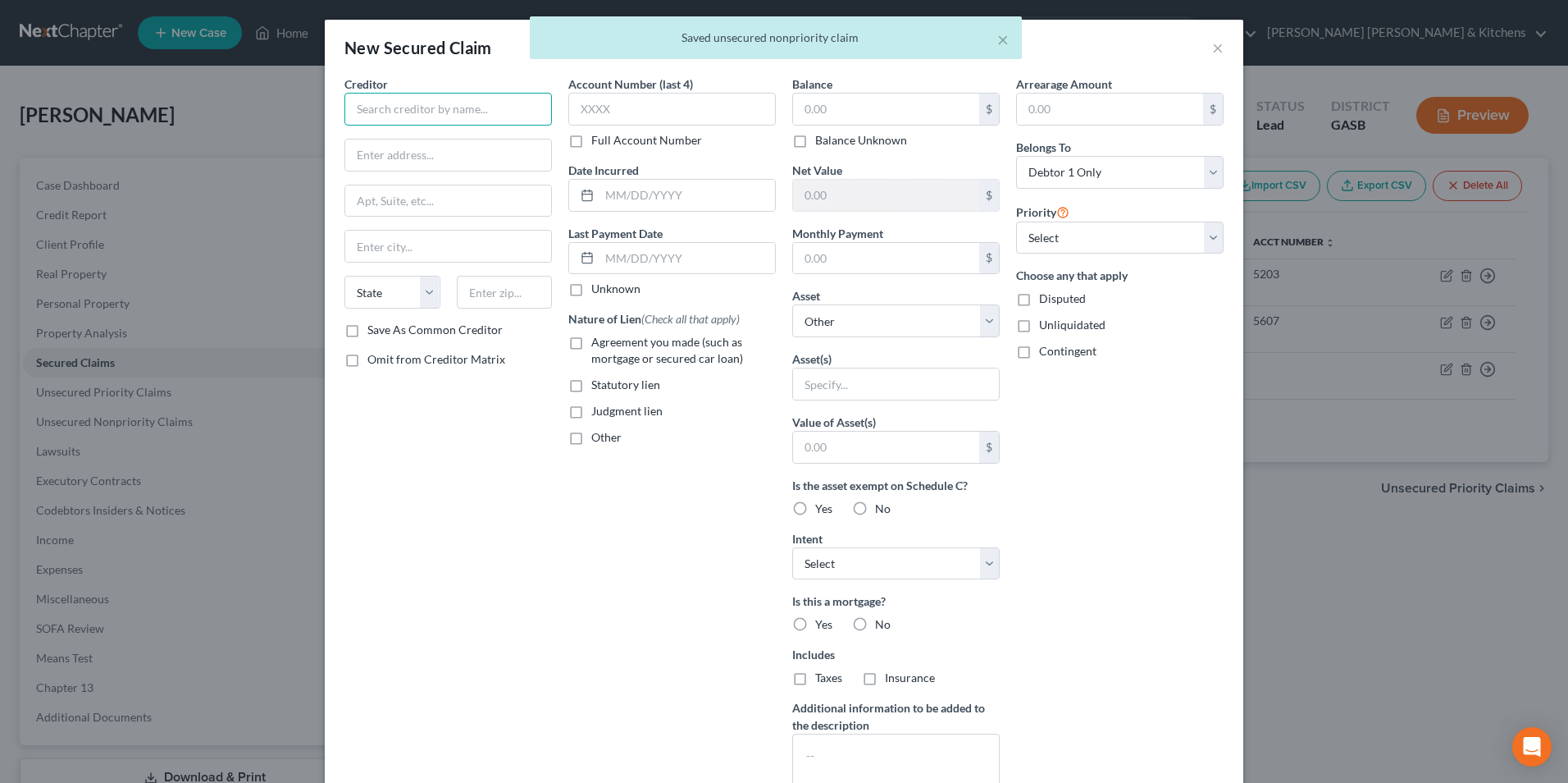
click at [461, 119] on input "text" at bounding box center [447, 109] width 207 height 33
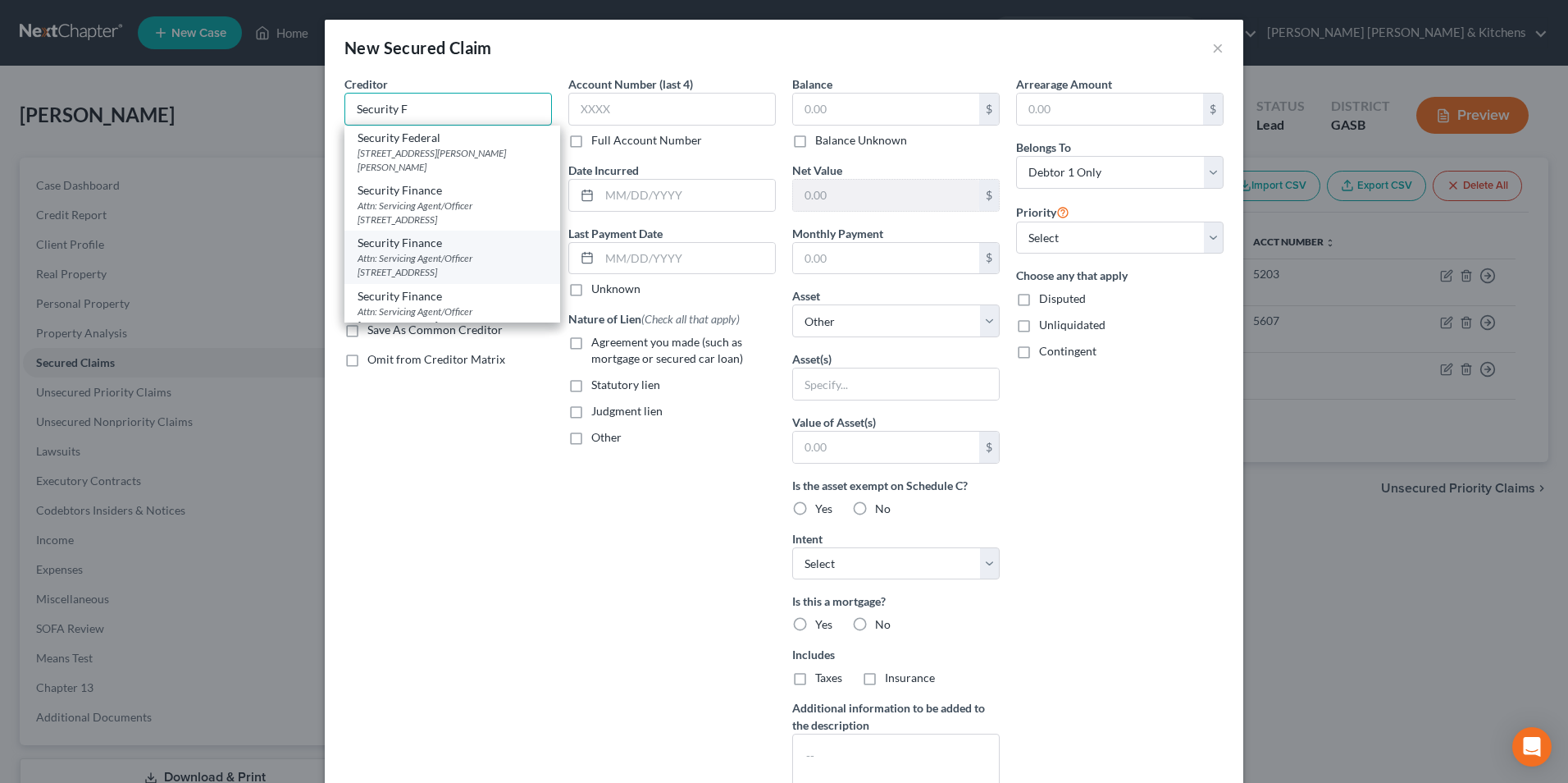
scroll to position [82, 0]
click at [506, 271] on div "Security Finance" at bounding box center [452, 266] width 189 height 16
type input "Security Finance"
type input "Attn: Servicing Agent/Officer"
type input "PO Box 3146"
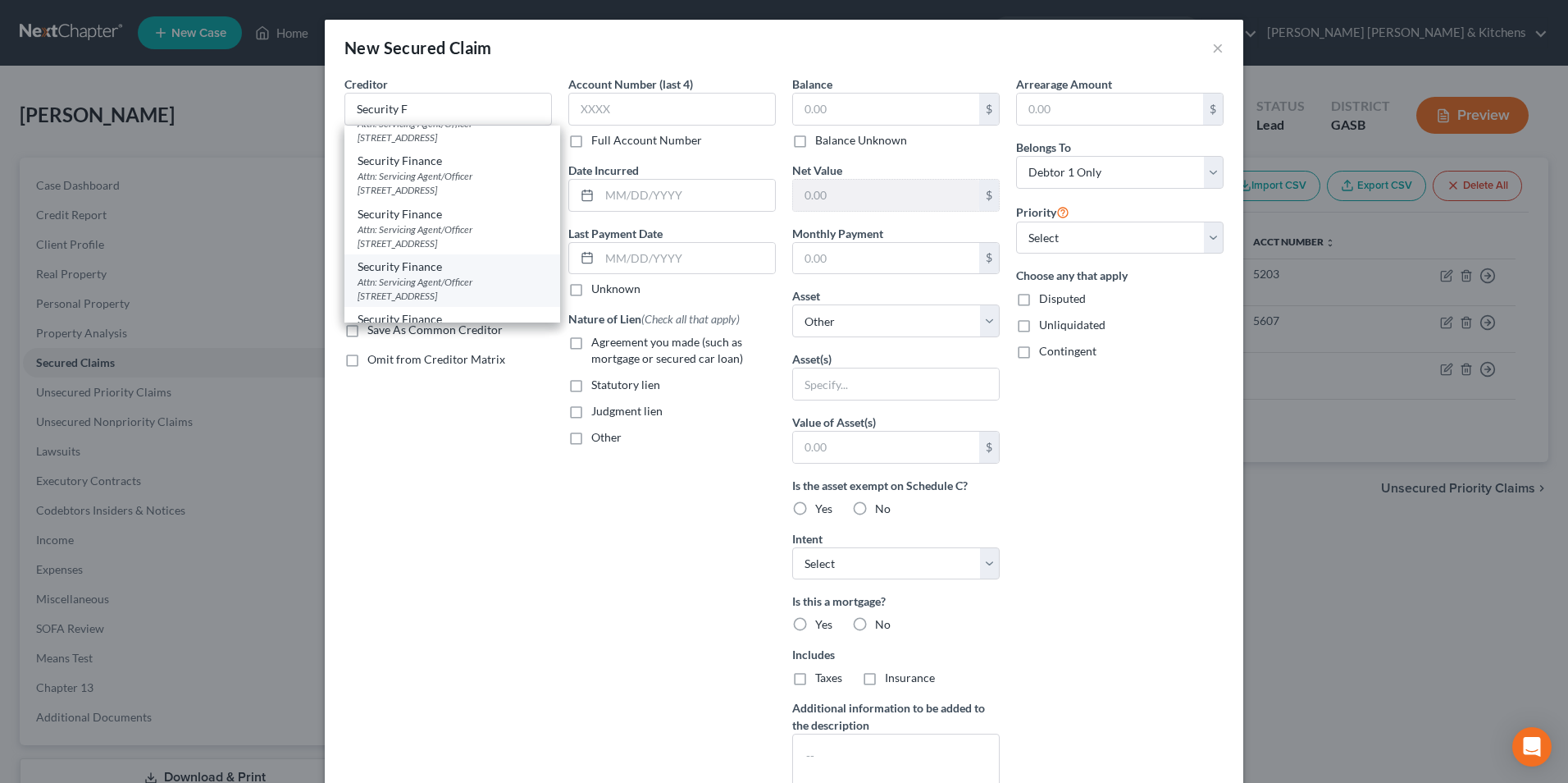
type input "Spartanburg"
select select "42"
type input "29304"
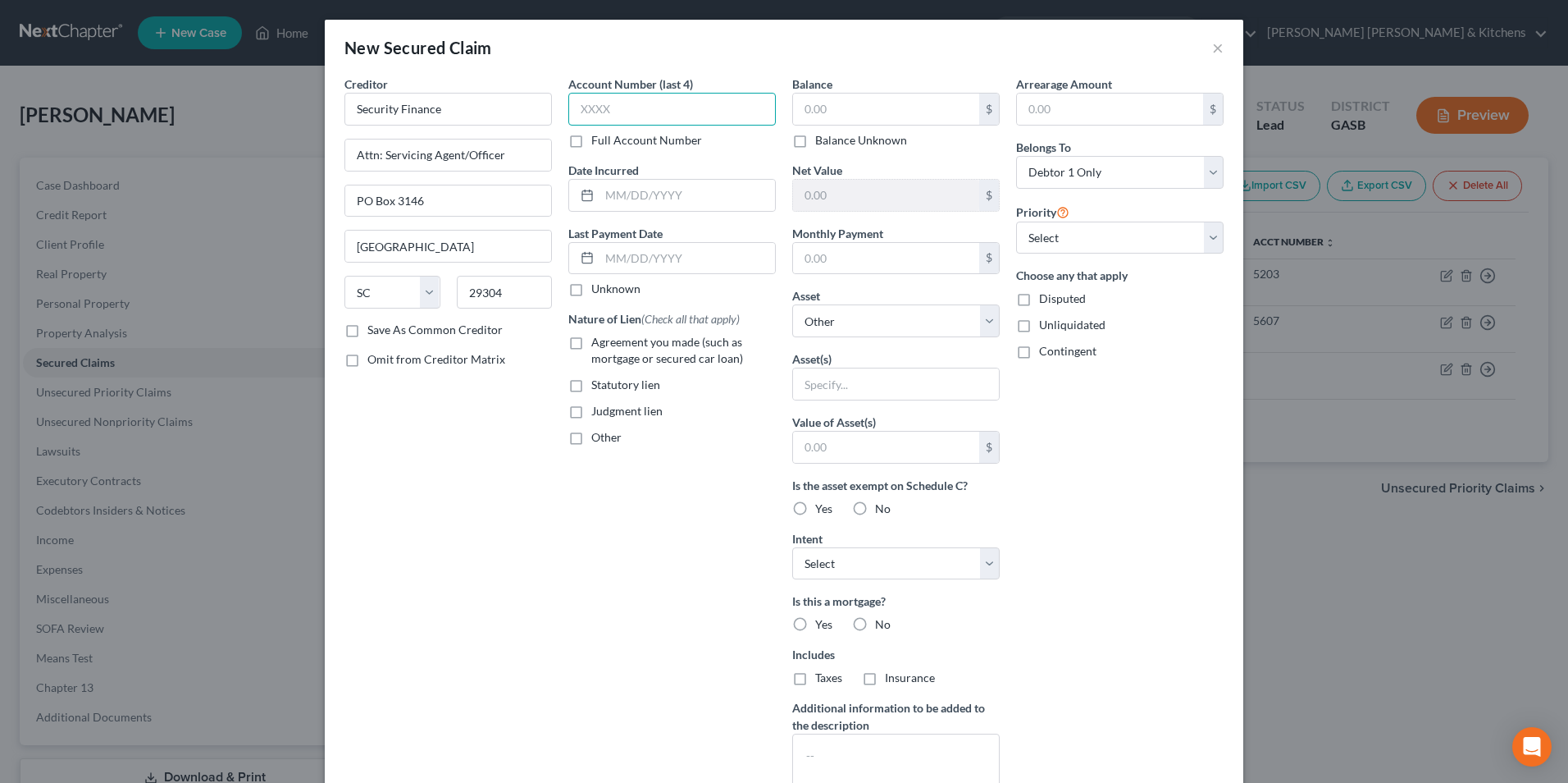
click at [632, 117] on input "text" at bounding box center [671, 109] width 207 height 33
type input "5226"
type input "2024"
click at [591, 338] on label "Agreement you made (such as mortgage or secured car loan)" at bounding box center [683, 350] width 184 height 33
click at [598, 338] on input "Agreement you made (such as mortgage or secured car loan)" at bounding box center [603, 339] width 11 height 11
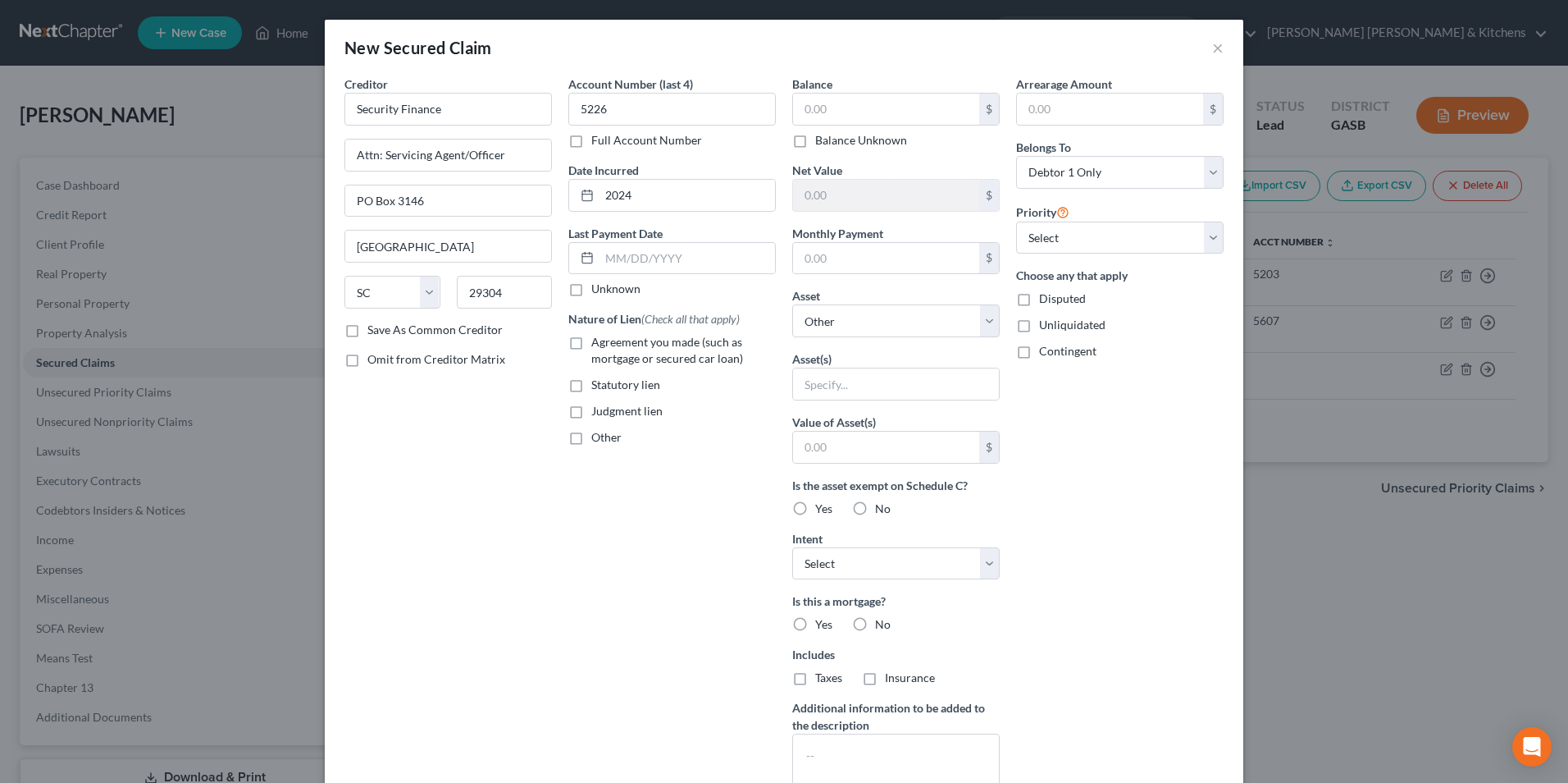
checkbox input "true"
click at [841, 120] on input "text" at bounding box center [886, 109] width 186 height 31
type input "660"
click at [830, 386] on input "text" at bounding box center [896, 383] width 205 height 31
type input "personal property"
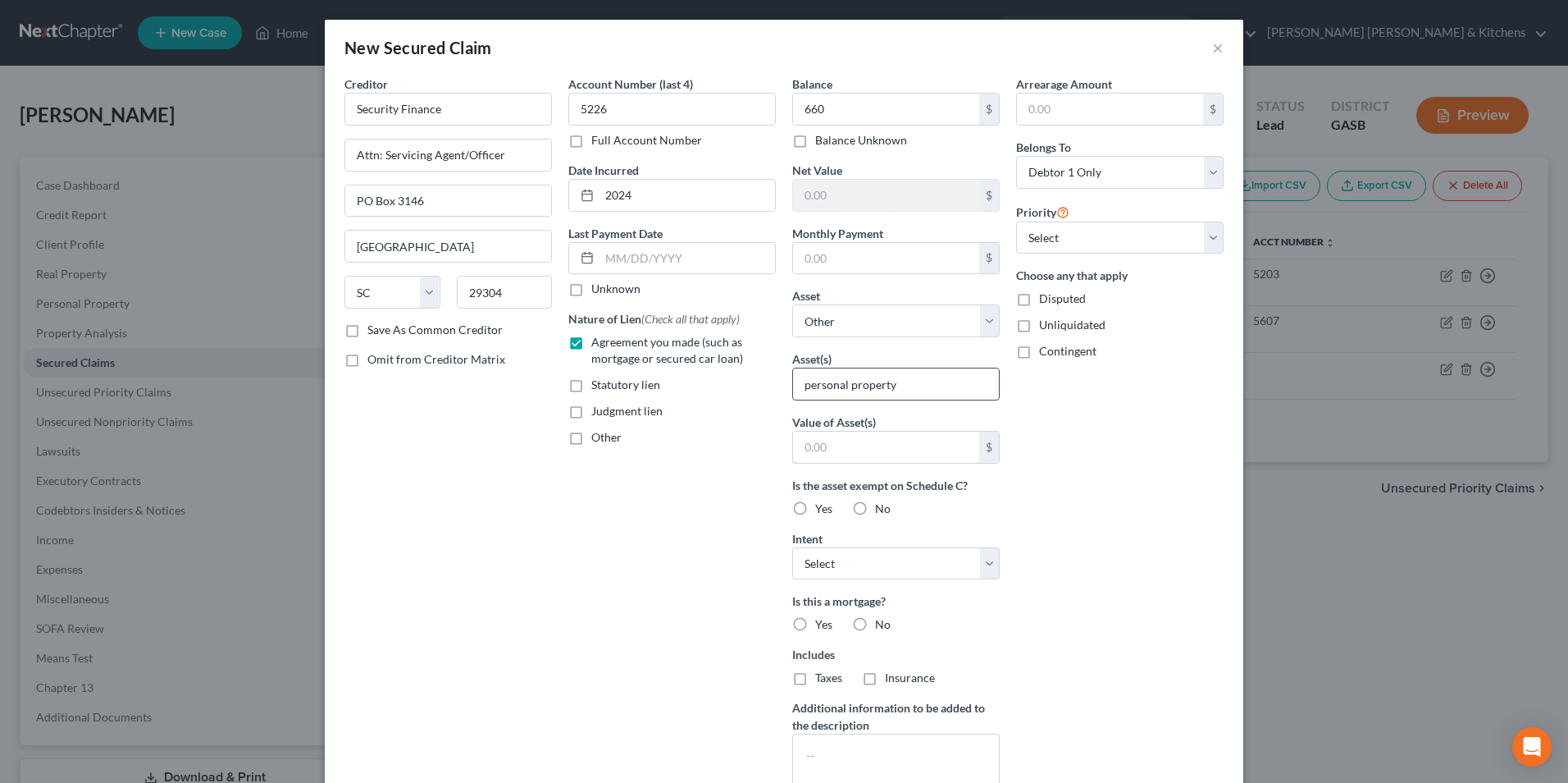
type input "1.00"
click at [1039, 303] on label "Disputed" at bounding box center [1062, 298] width 47 height 16
click at [1046, 301] on input "Disputed" at bounding box center [1051, 295] width 11 height 11
checkbox input "true"
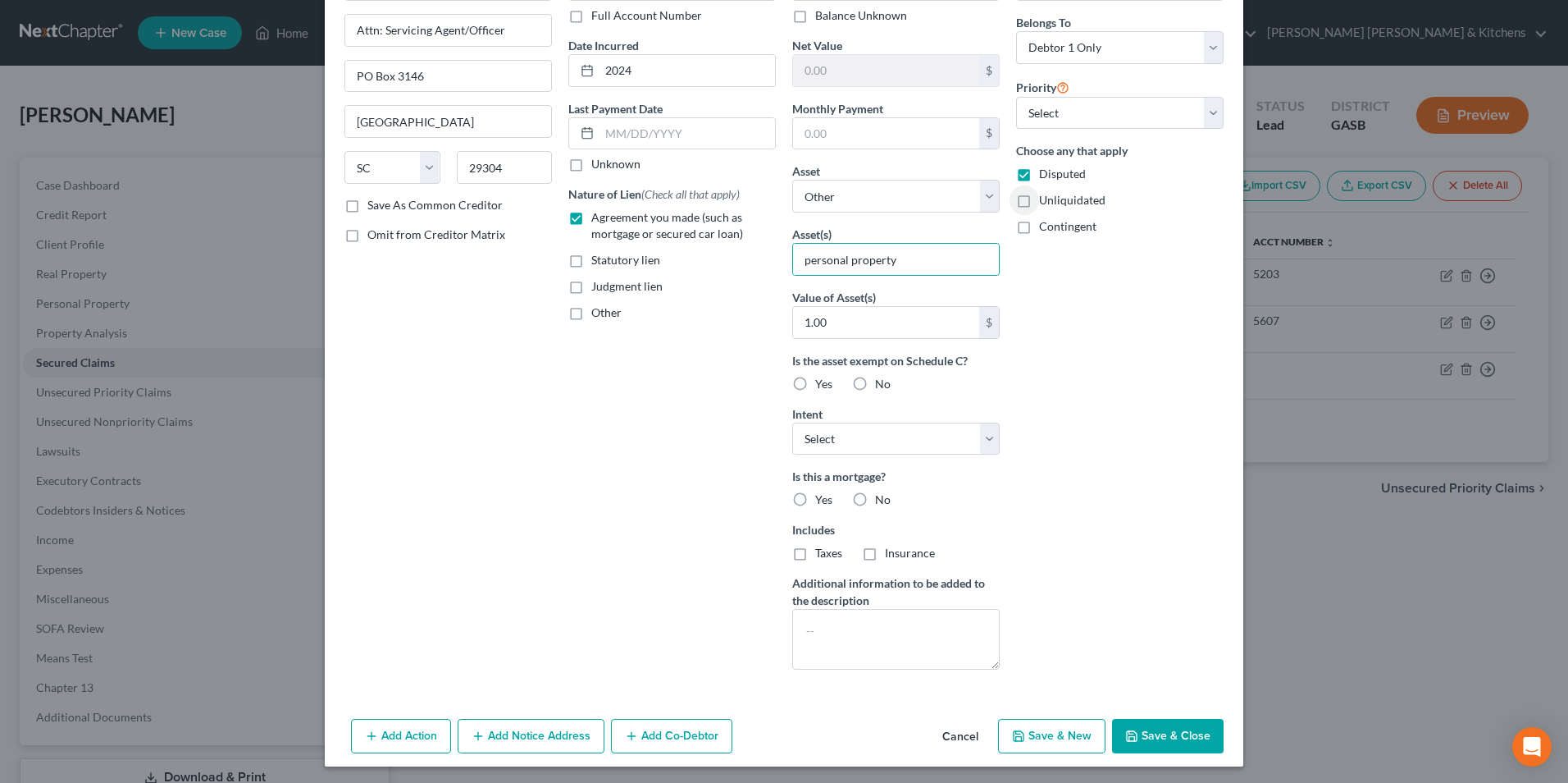
scroll to position [128, 0]
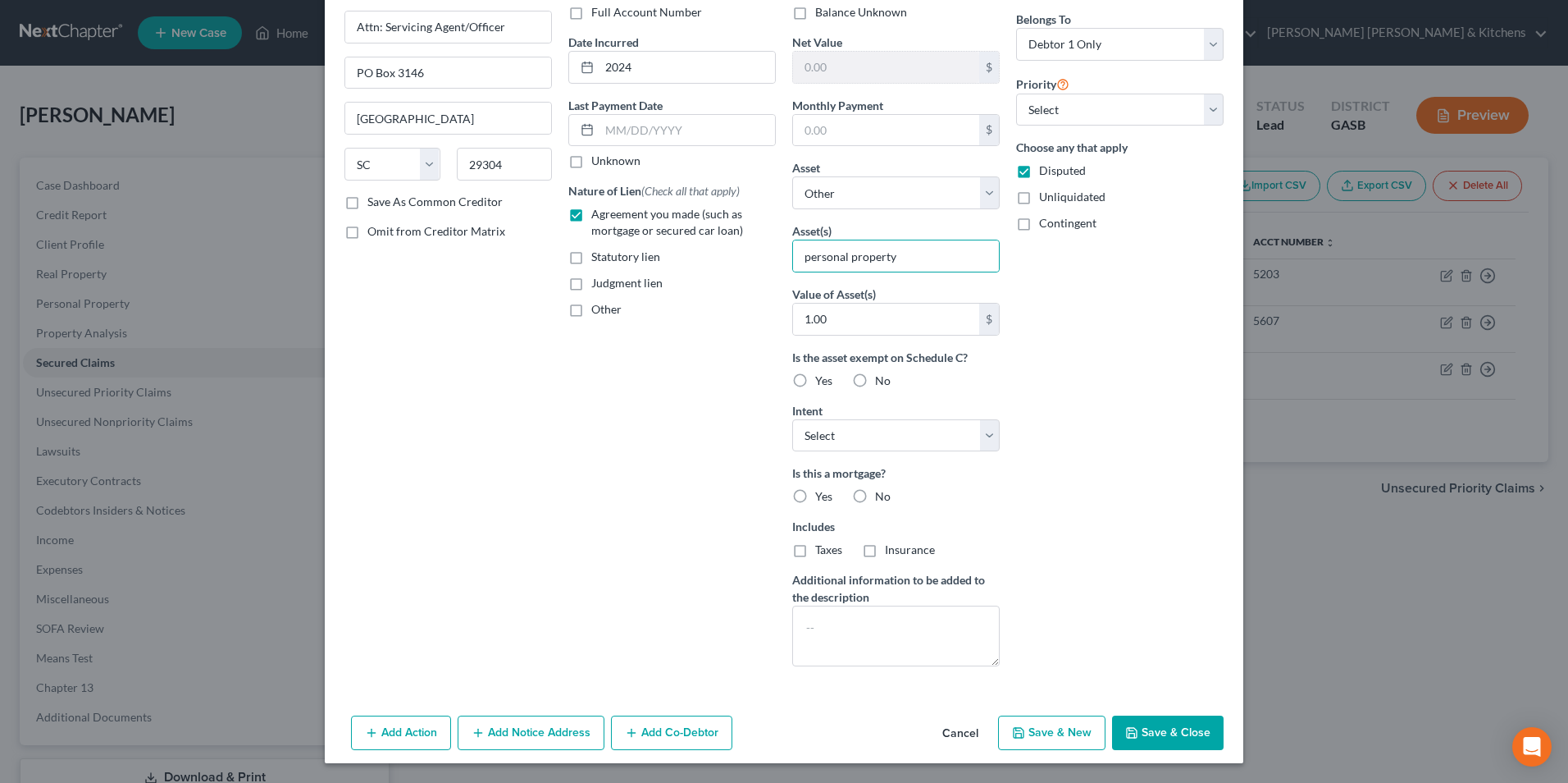
click at [1181, 740] on button "Save & Close" at bounding box center [1168, 732] width 111 height 35
select select
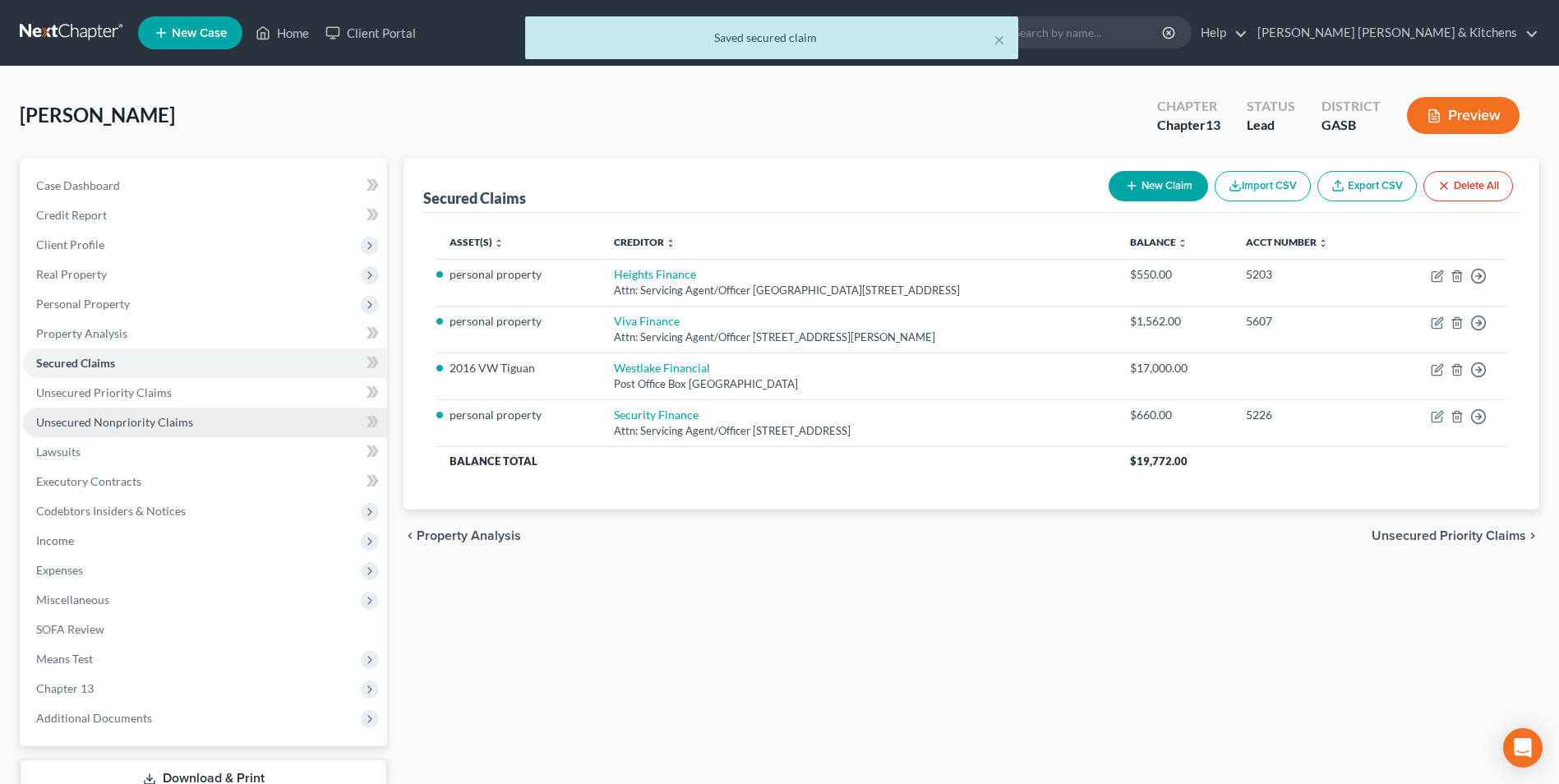
click at [171, 422] on span "Unsecured Nonpriority Claims" at bounding box center [115, 422] width 157 height 14
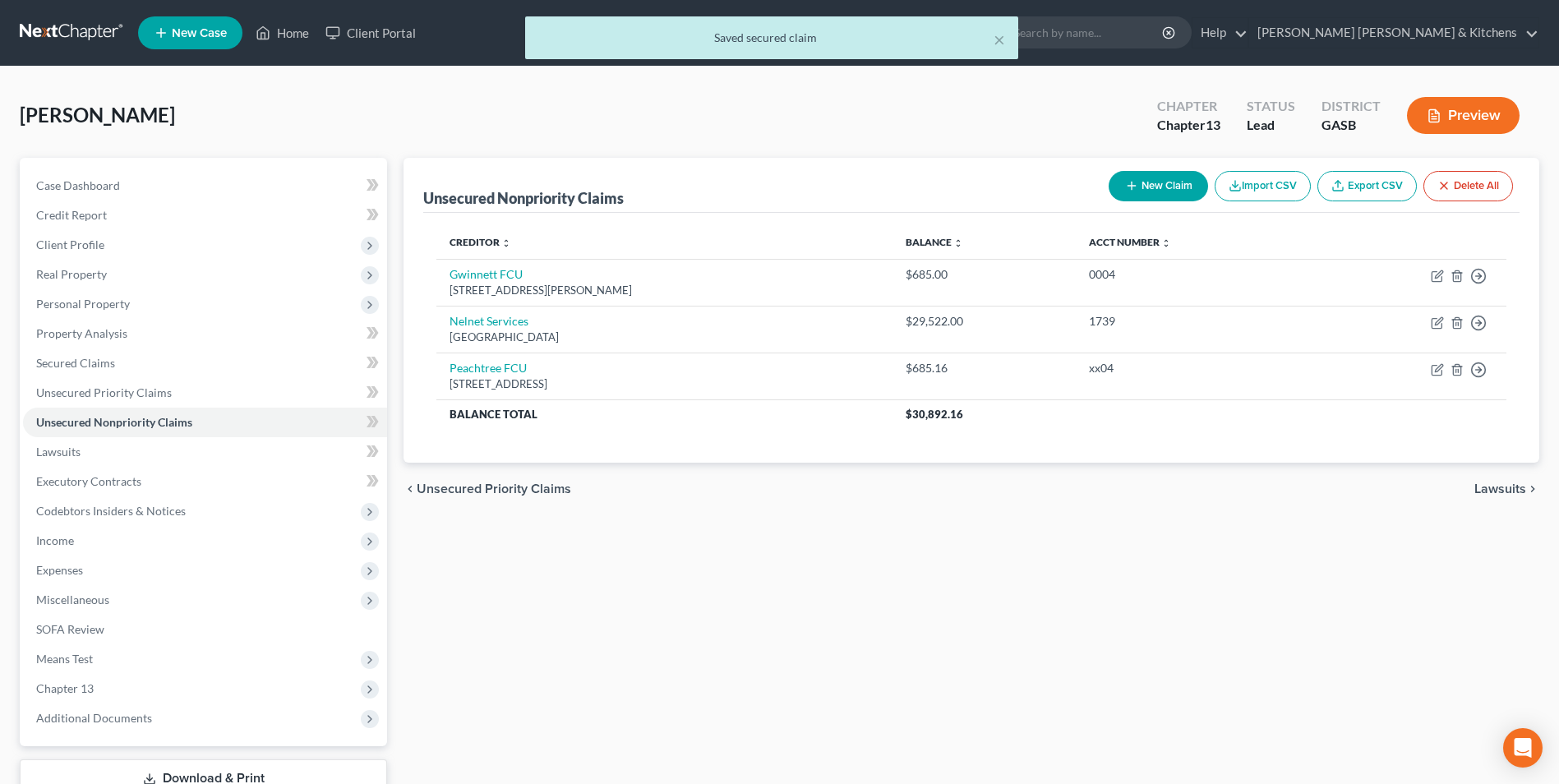
click at [1148, 183] on button "New Claim" at bounding box center [1159, 186] width 100 height 30
select select "0"
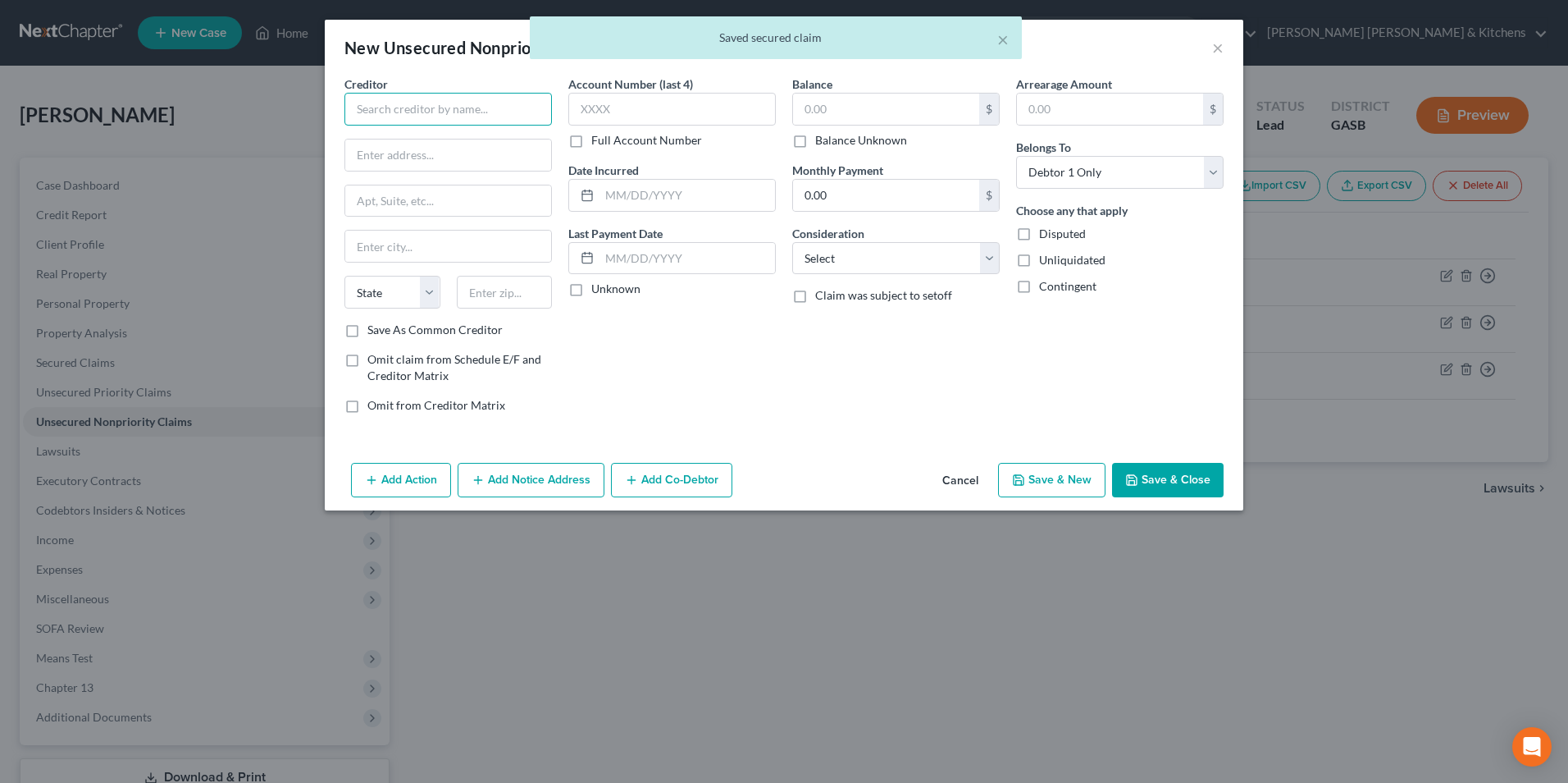
click at [403, 115] on input "text" at bounding box center [447, 109] width 207 height 33
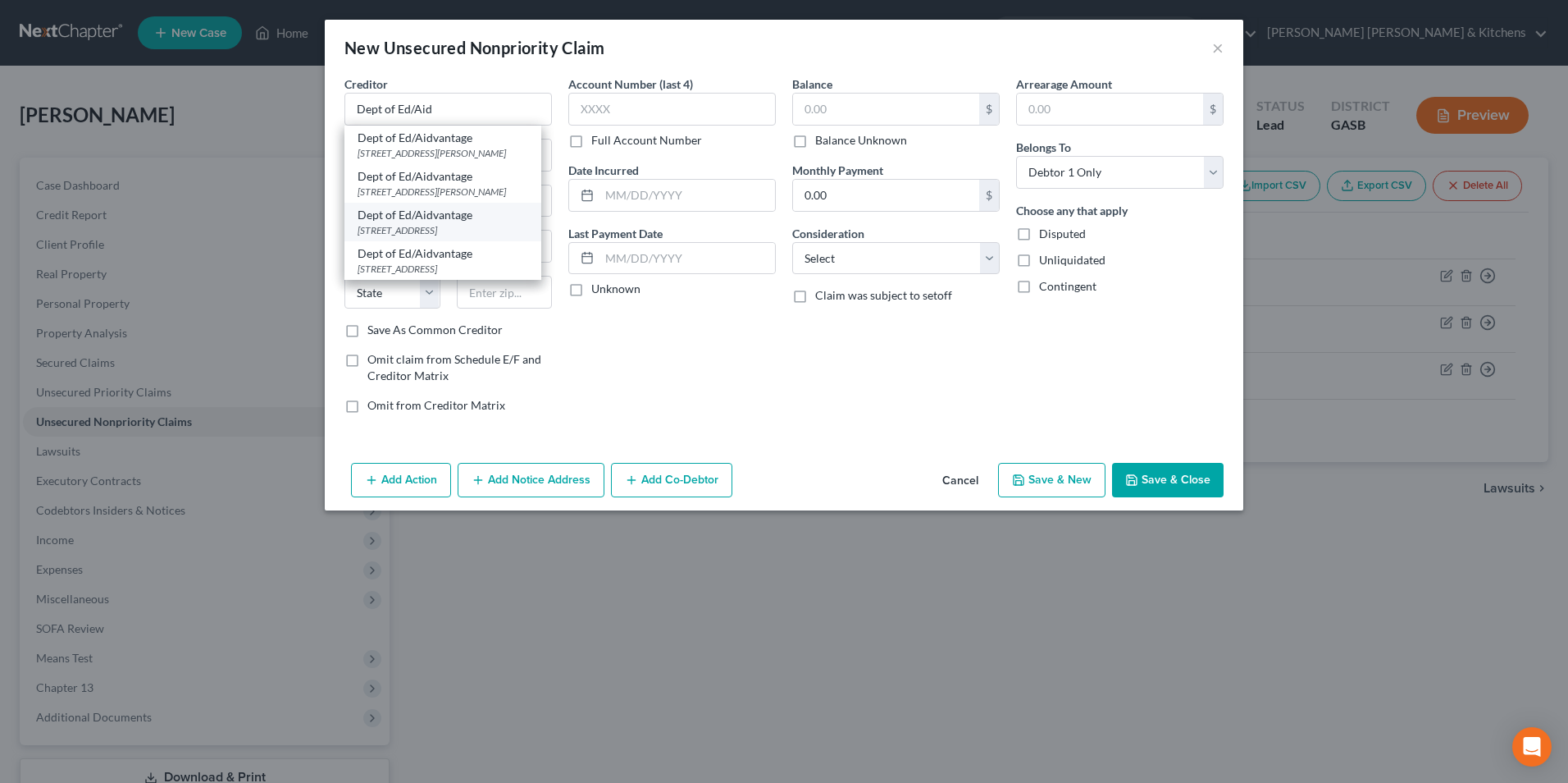
click at [421, 226] on div "1891 Metro Center Drive, Reston, VA 20190" at bounding box center [443, 230] width 171 height 14
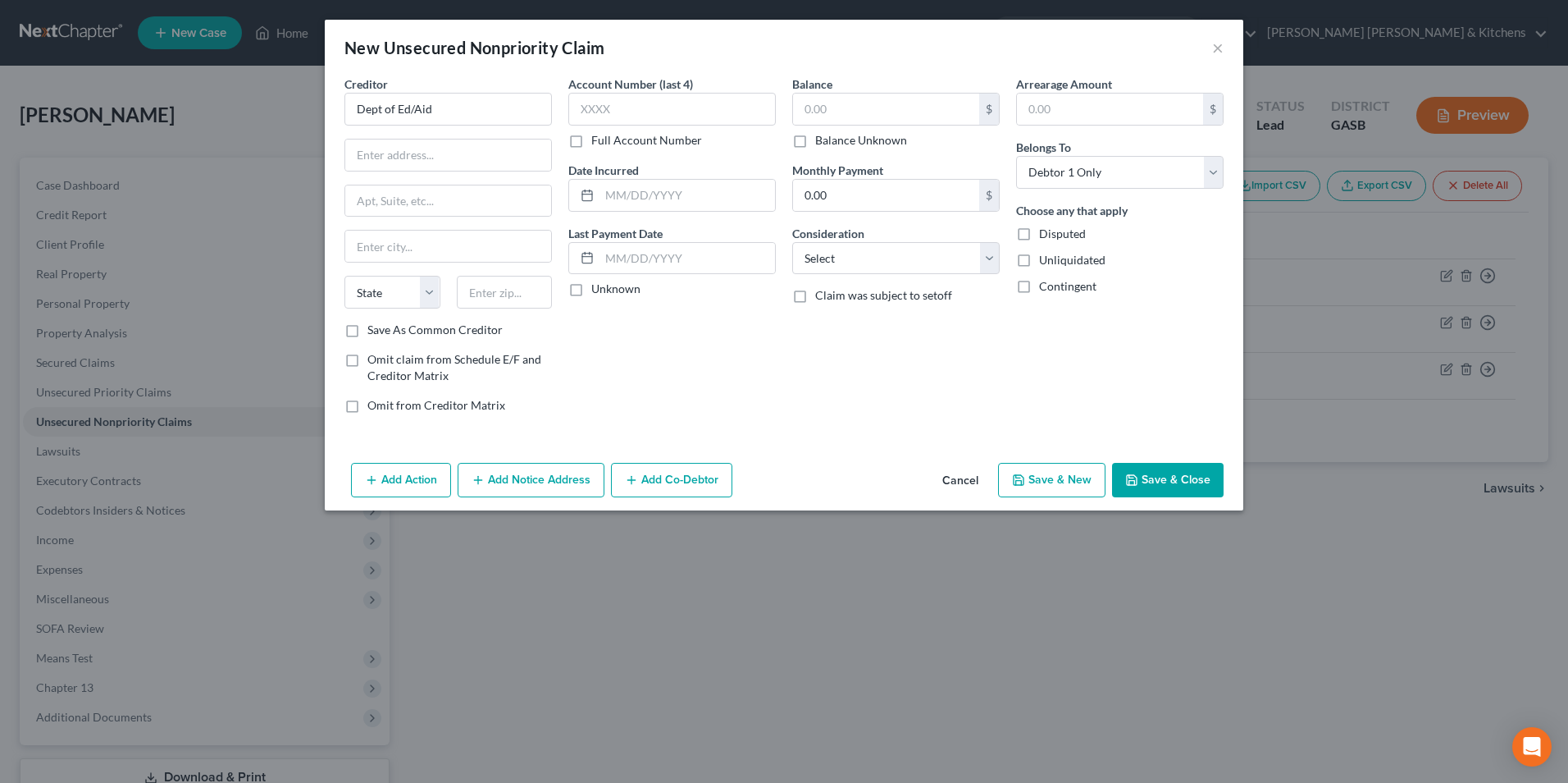
type input "Dept of Ed/Aidvantage"
type input "1891 Metro Center Drive"
type input "Reston"
select select "48"
type input "20190"
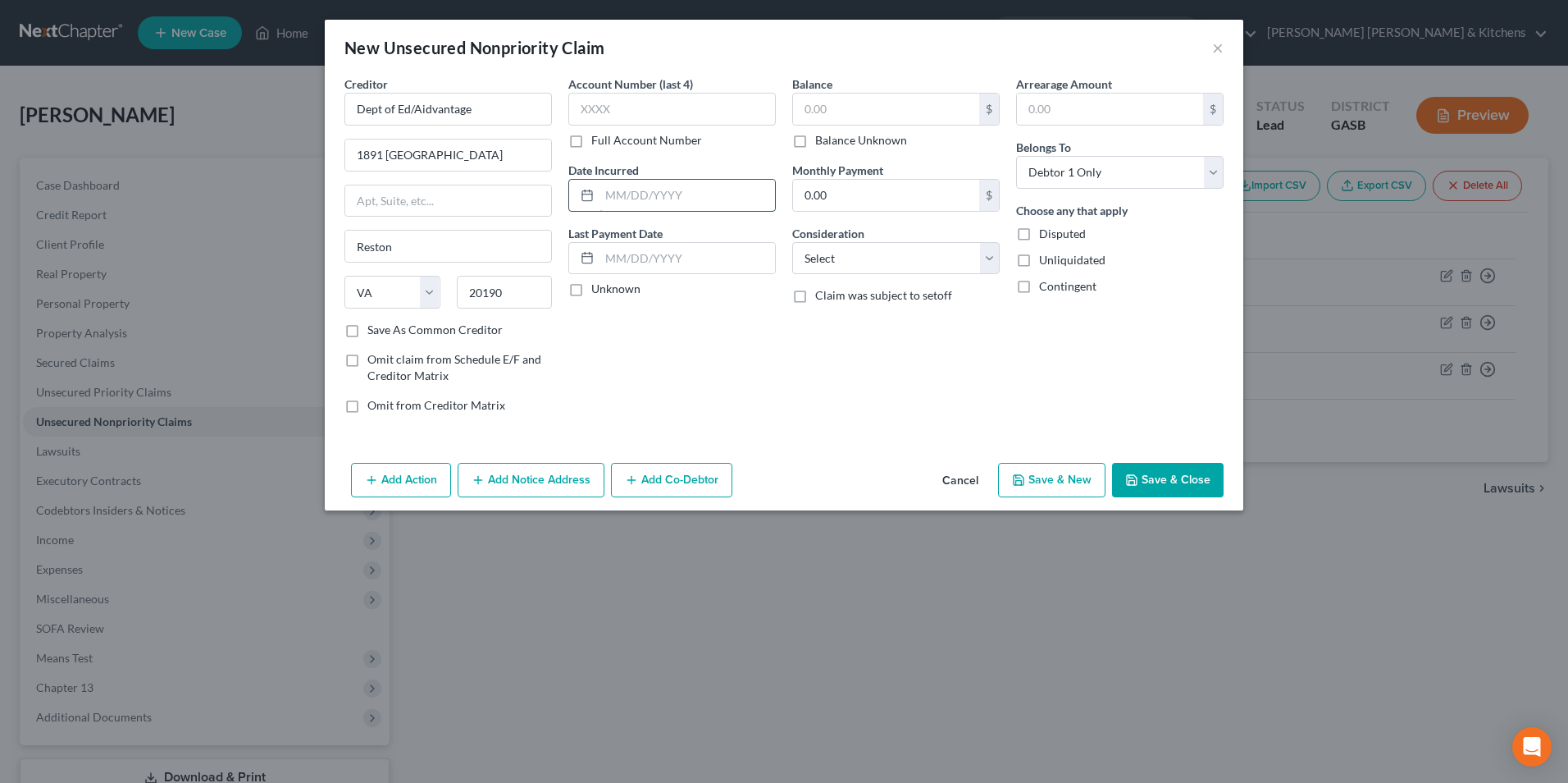
click at [609, 190] on input "text" at bounding box center [687, 195] width 175 height 31
click at [624, 114] on input "text" at bounding box center [671, 109] width 207 height 33
type input "0220"
click at [614, 194] on input "text" at bounding box center [687, 195] width 175 height 31
type input "2017-2024"
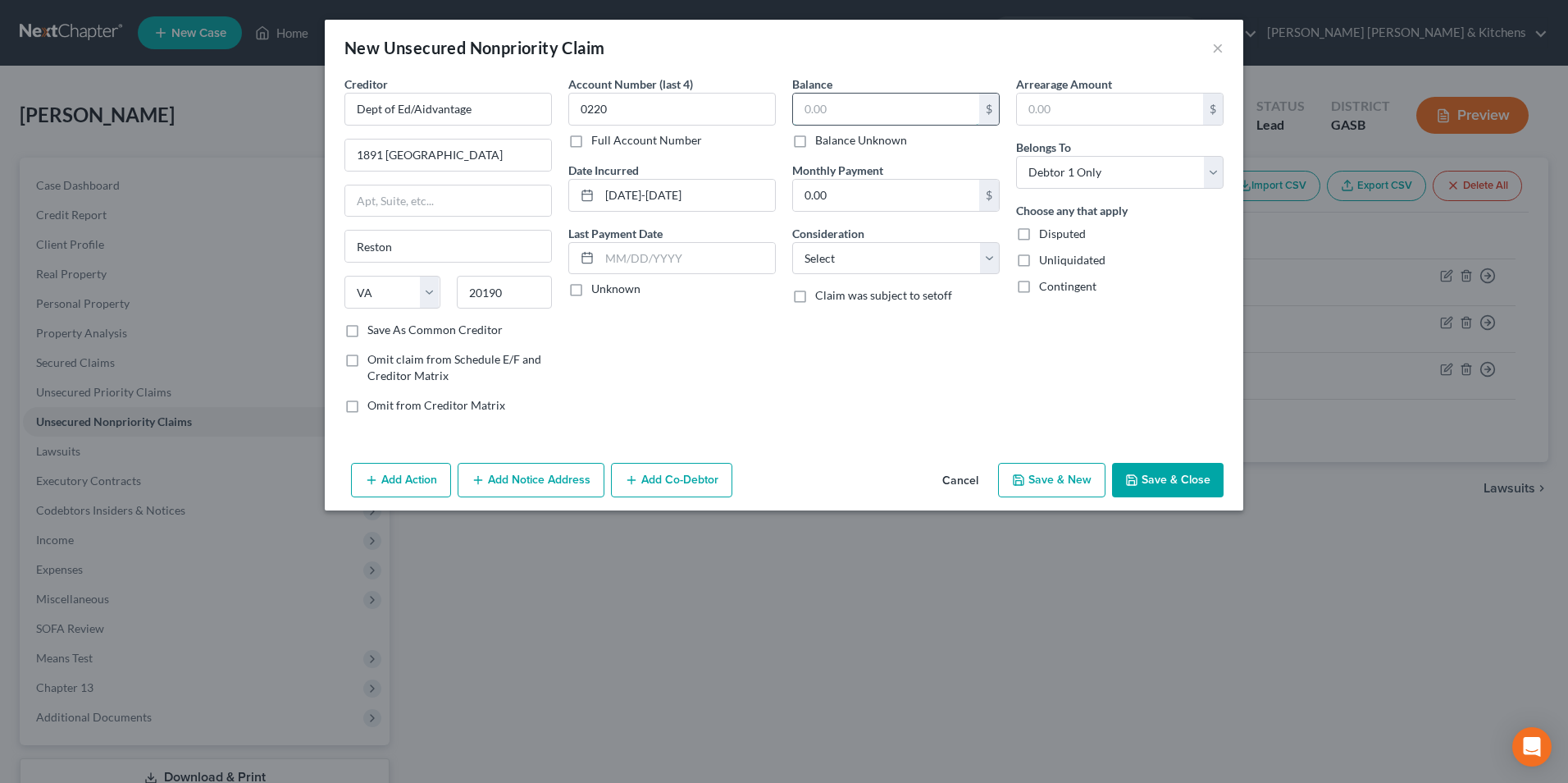
click at [819, 107] on input "text" at bounding box center [886, 109] width 186 height 31
type input "89,183"
click at [827, 258] on select "Select Cable / Satellite Services Collection Agency Credit Card Debt Debt Couns…" at bounding box center [896, 258] width 207 height 33
select select "17"
click at [792, 242] on select "Select Cable / Satellite Services Collection Agency Credit Card Debt Debt Couns…" at bounding box center [896, 258] width 207 height 33
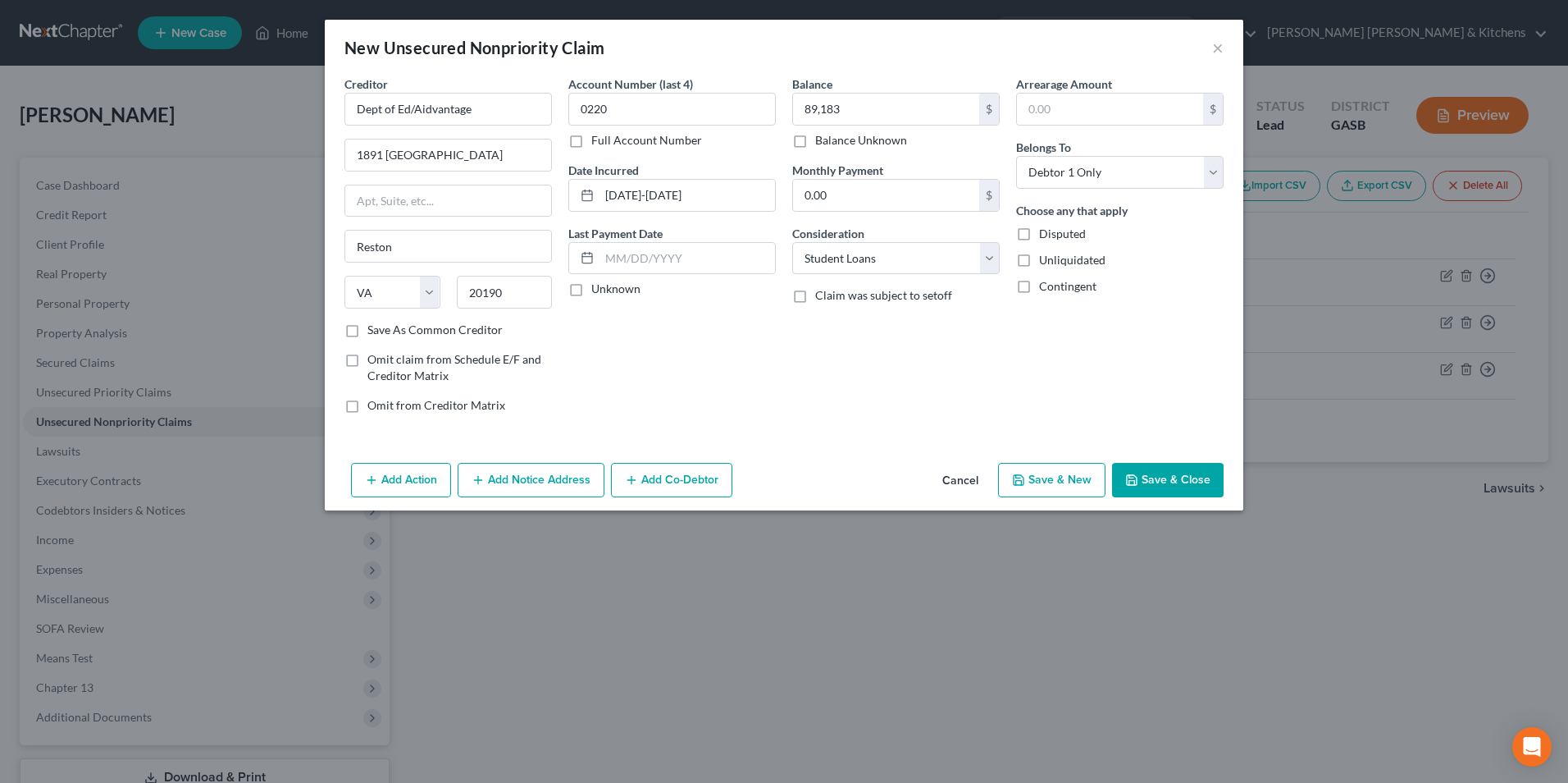
click at [1183, 487] on button "Save & Close" at bounding box center [1168, 480] width 111 height 35
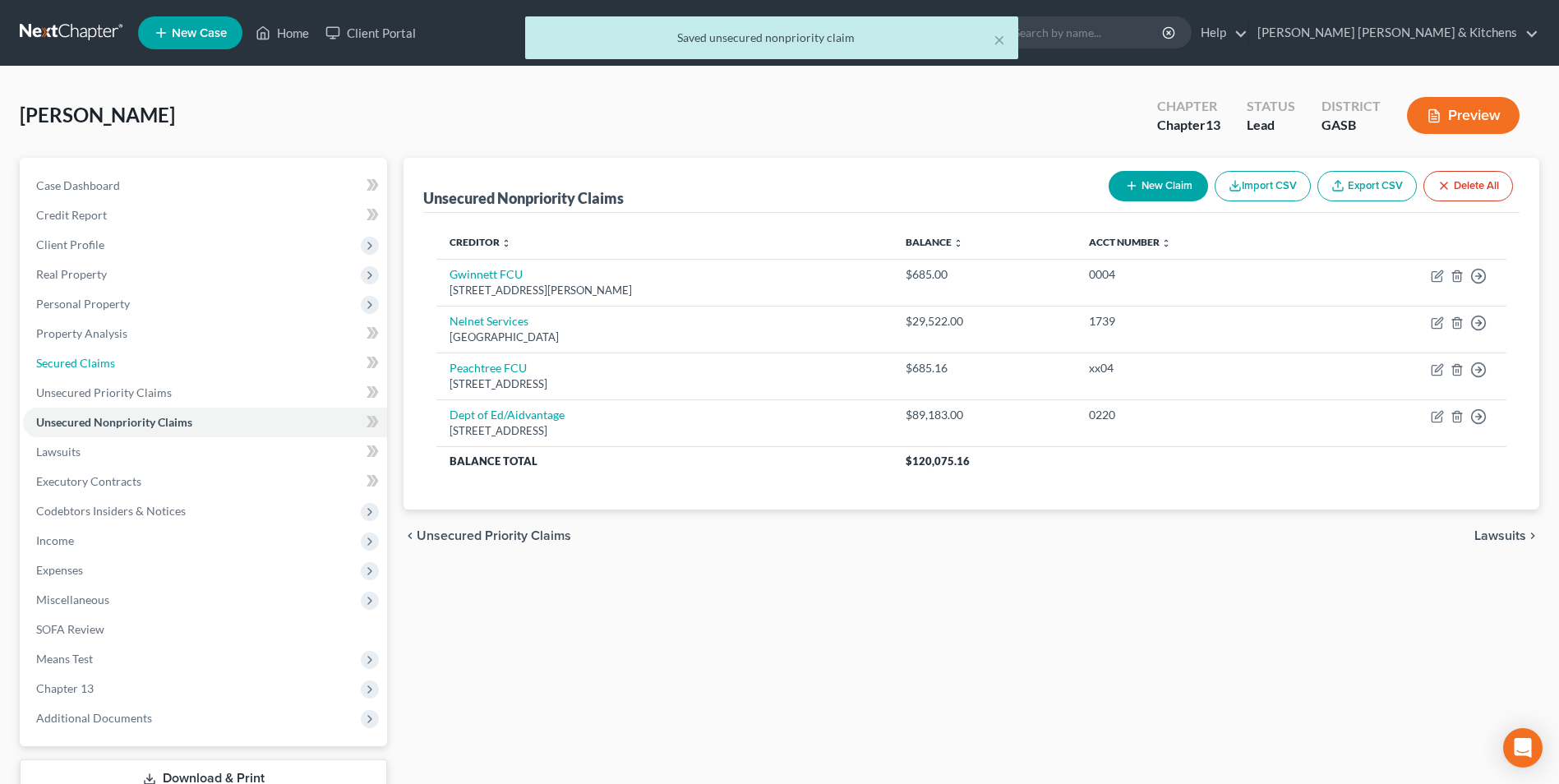
drag, startPoint x: 65, startPoint y: 360, endPoint x: 629, endPoint y: 465, distance: 573.7
click at [67, 361] on span "Secured Claims" at bounding box center [76, 363] width 79 height 14
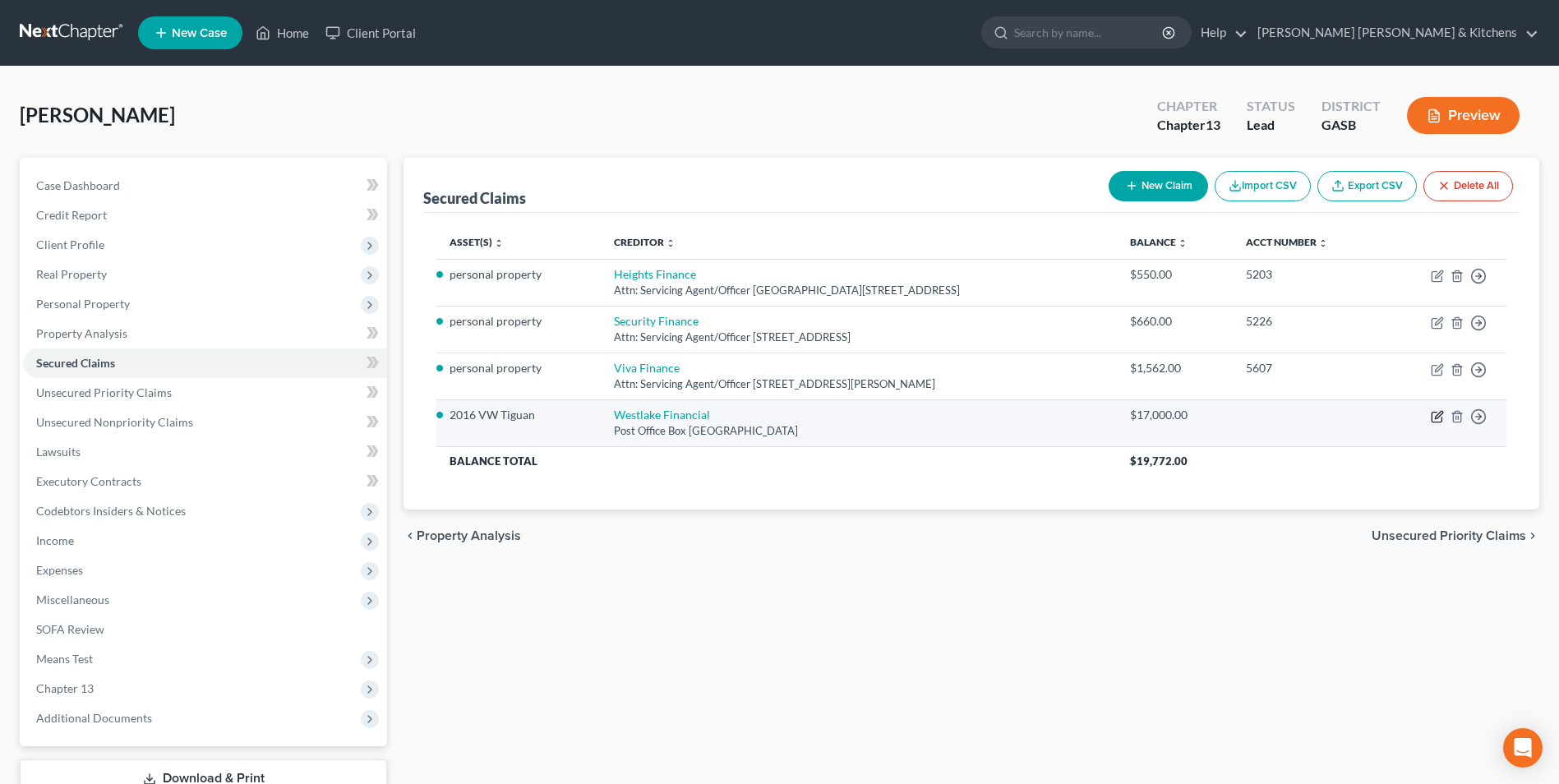
click at [1437, 415] on icon "button" at bounding box center [1439, 414] width 7 height 7
select select "4"
select select "3"
select select "0"
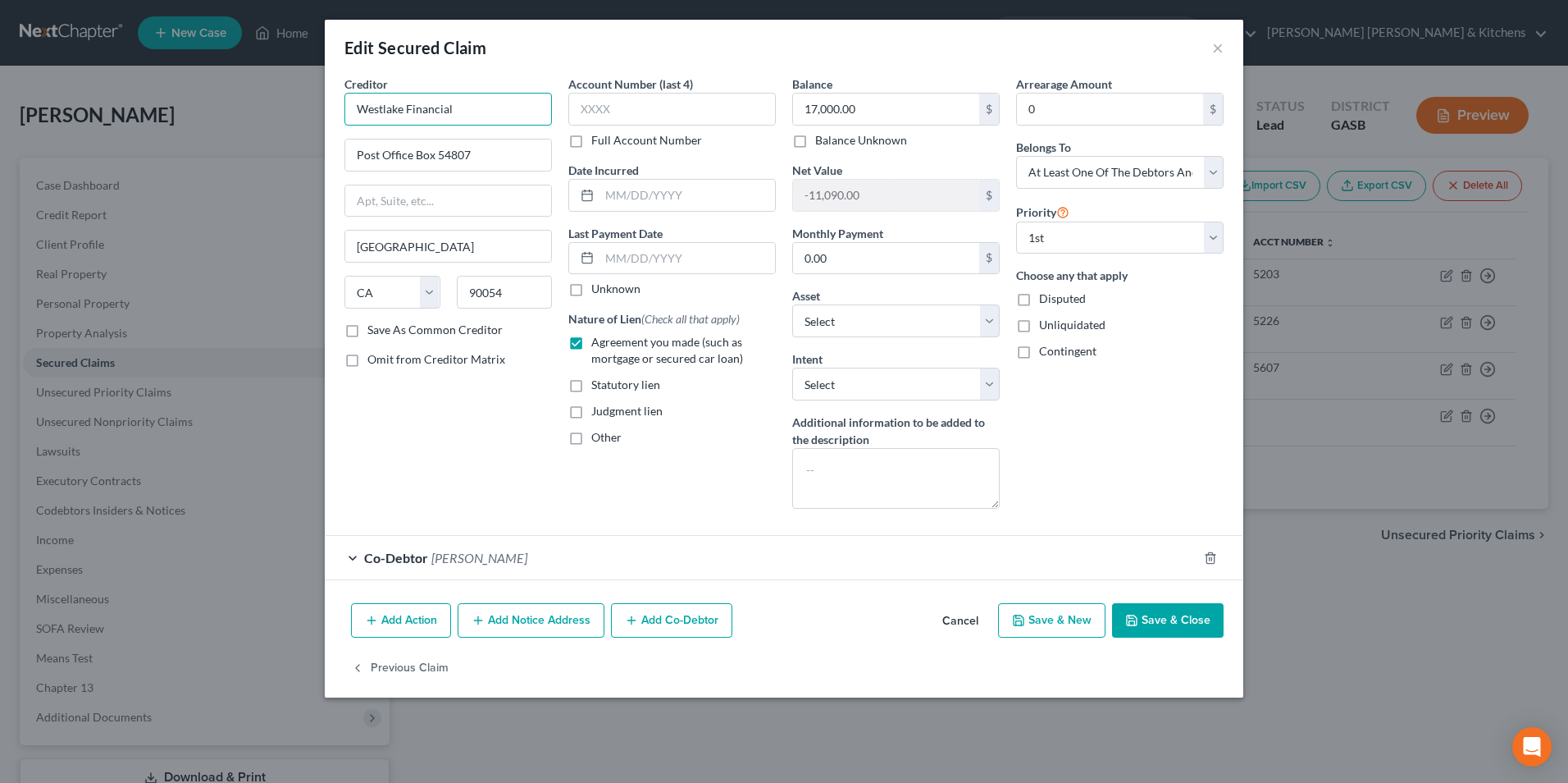
click at [503, 117] on input "Westlake Financial" at bounding box center [447, 109] width 207 height 33
click at [489, 198] on div "4751 Whilshire Road, Los Angeles, CA 90010" at bounding box center [443, 191] width 171 height 14
type input "Westlake Financial"
type input "4751 Whilshire Road"
type input "90010"
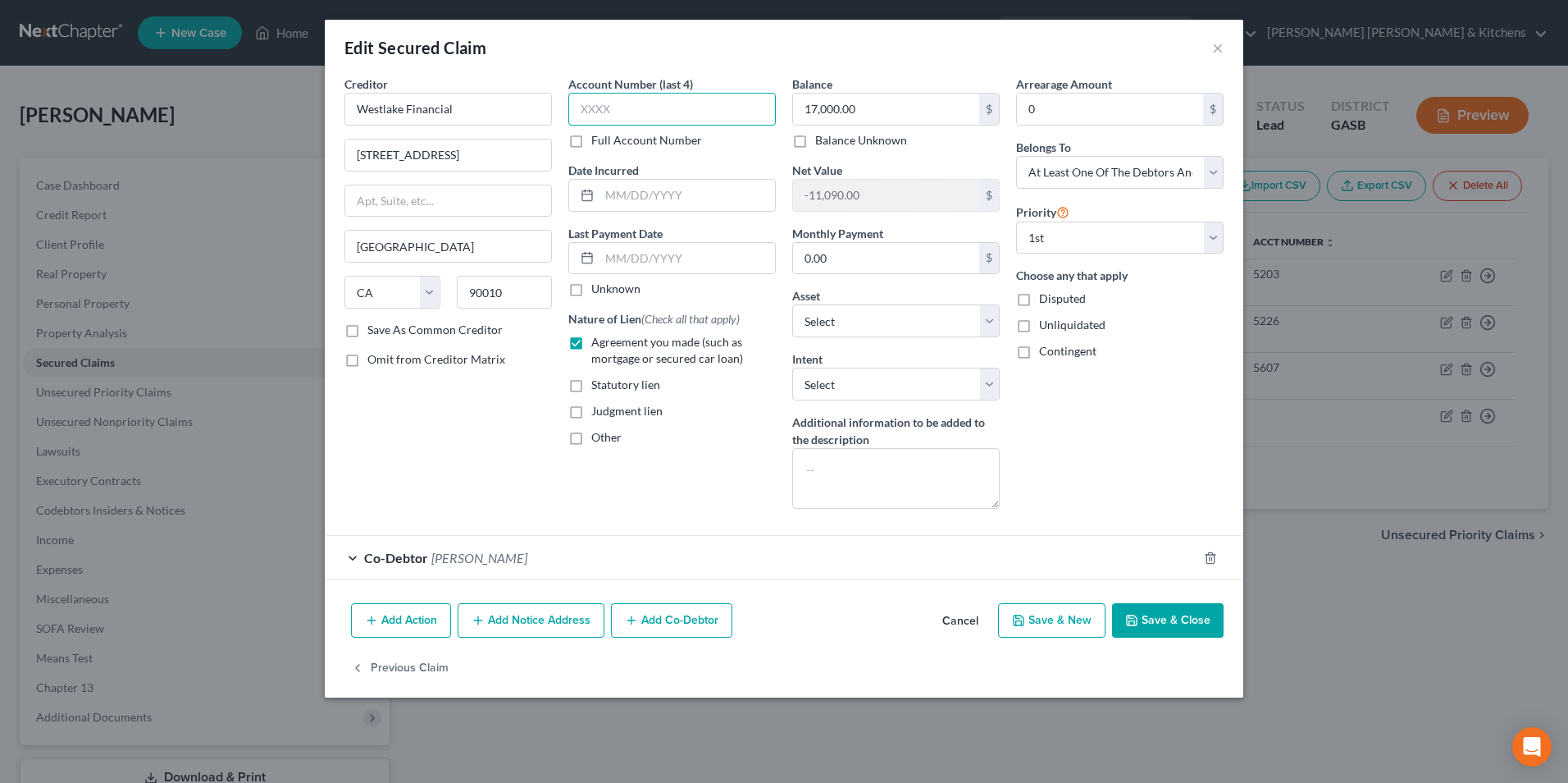
click at [588, 117] on input "text" at bounding box center [671, 109] width 207 height 33
type input "2625"
type input "05/04/2022"
drag, startPoint x: 1198, startPoint y: 627, endPoint x: 1228, endPoint y: 602, distance: 39.1
click at [1209, 626] on button "Save & Close" at bounding box center [1168, 620] width 111 height 35
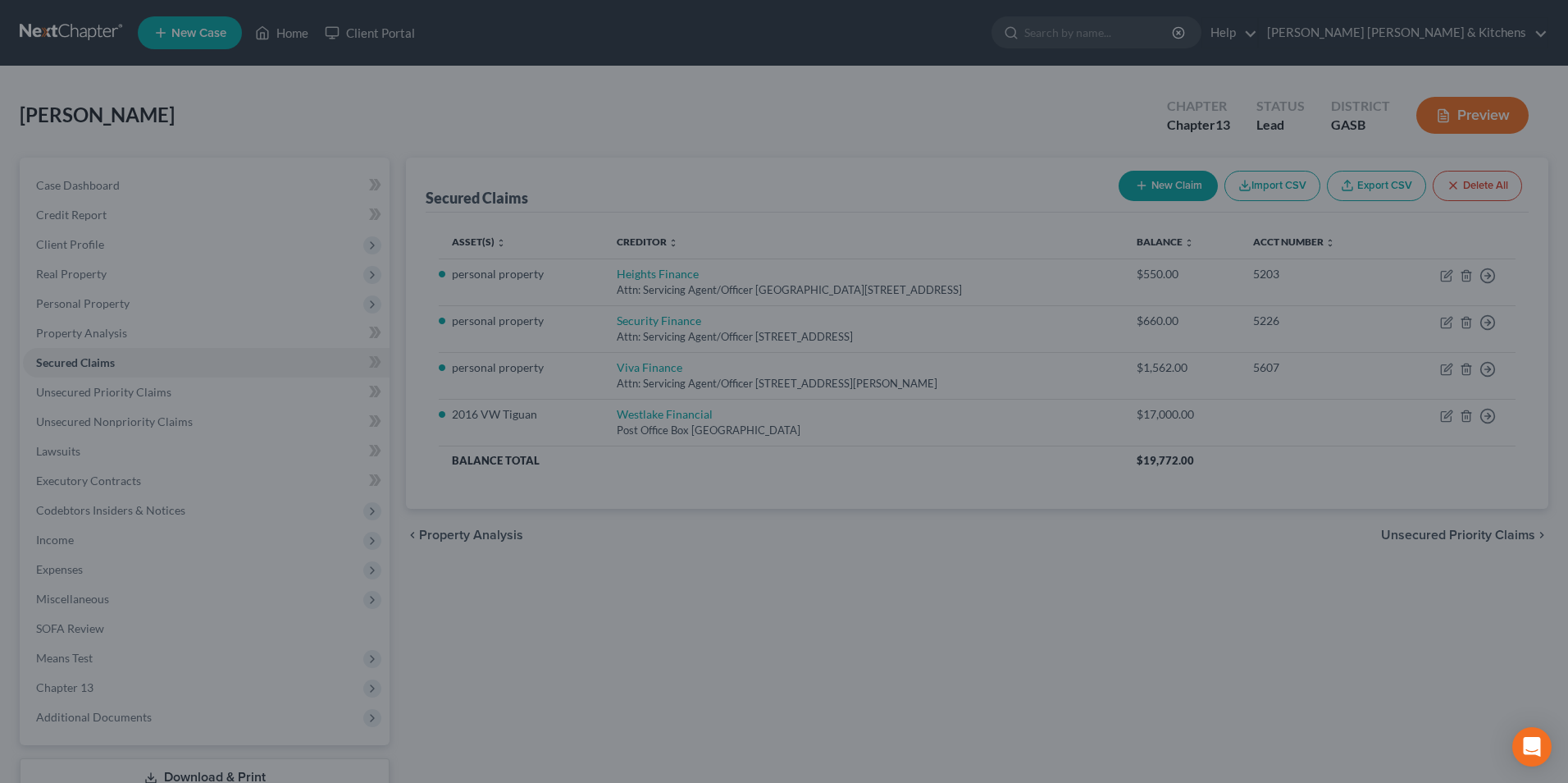
select select "10"
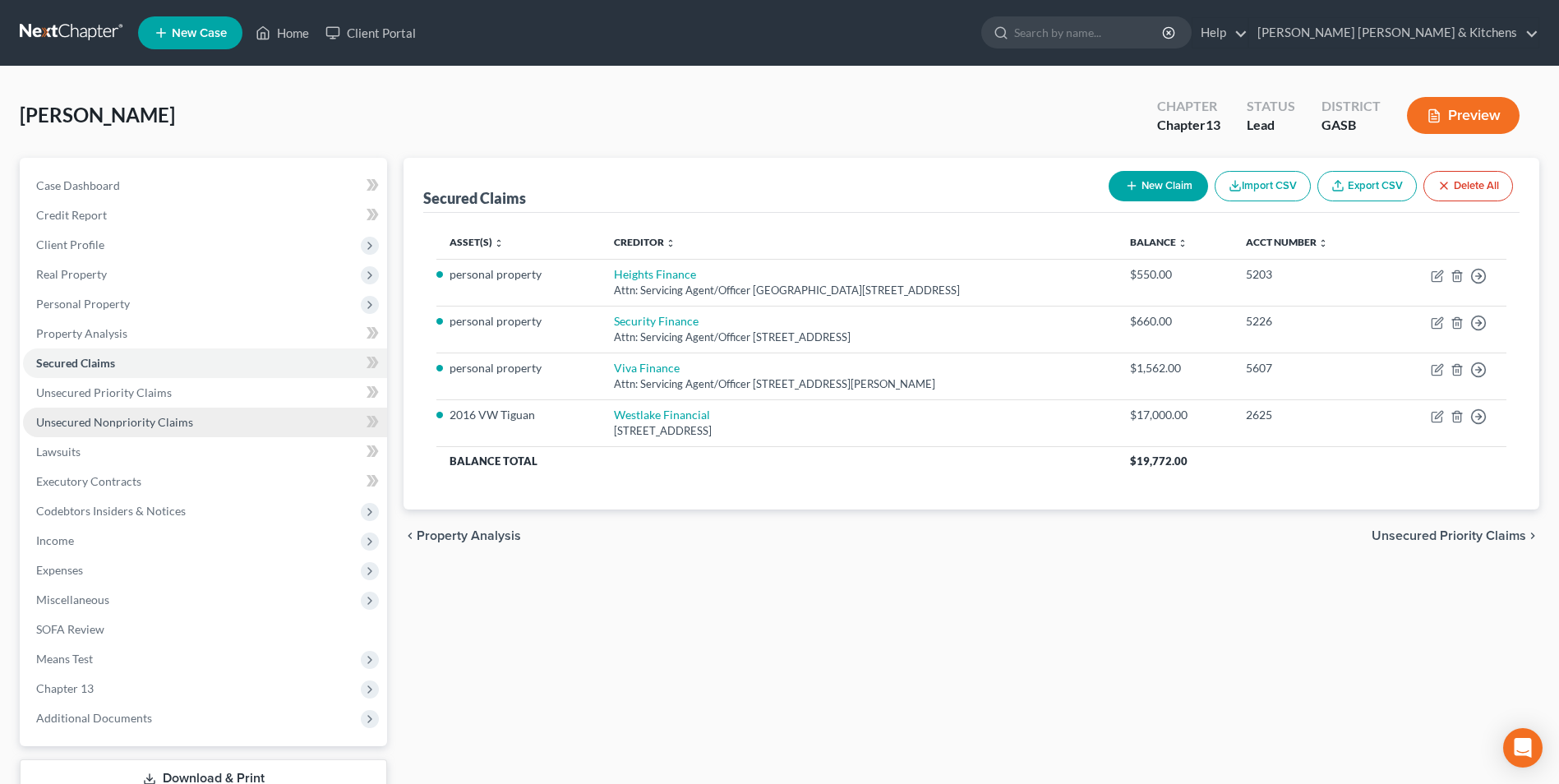
click at [176, 427] on span "Unsecured Nonpriority Claims" at bounding box center [115, 422] width 157 height 14
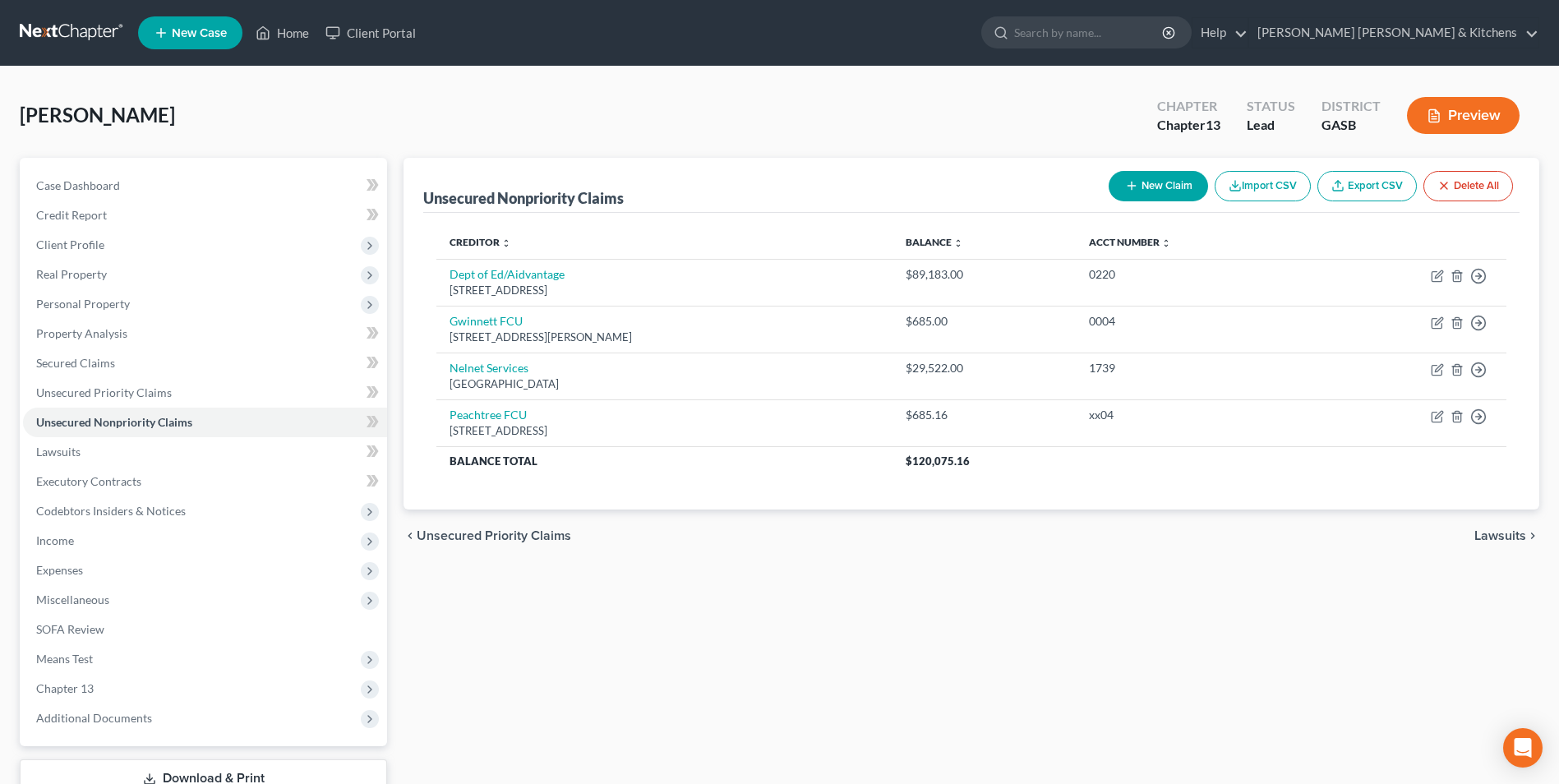
click at [1153, 195] on button "New Claim" at bounding box center [1159, 186] width 100 height 30
select select "0"
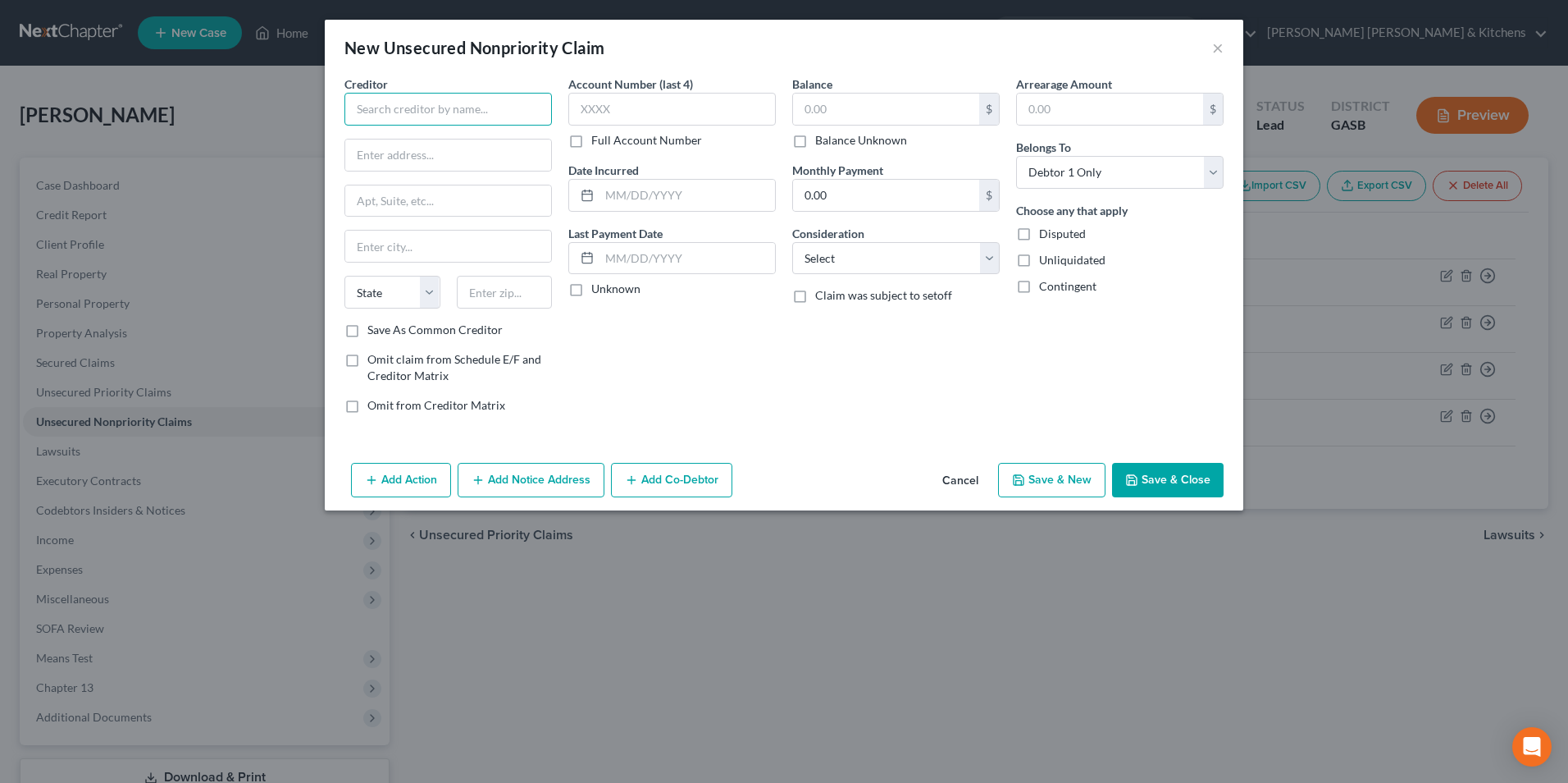
click at [477, 115] on input "text" at bounding box center [447, 109] width 207 height 33
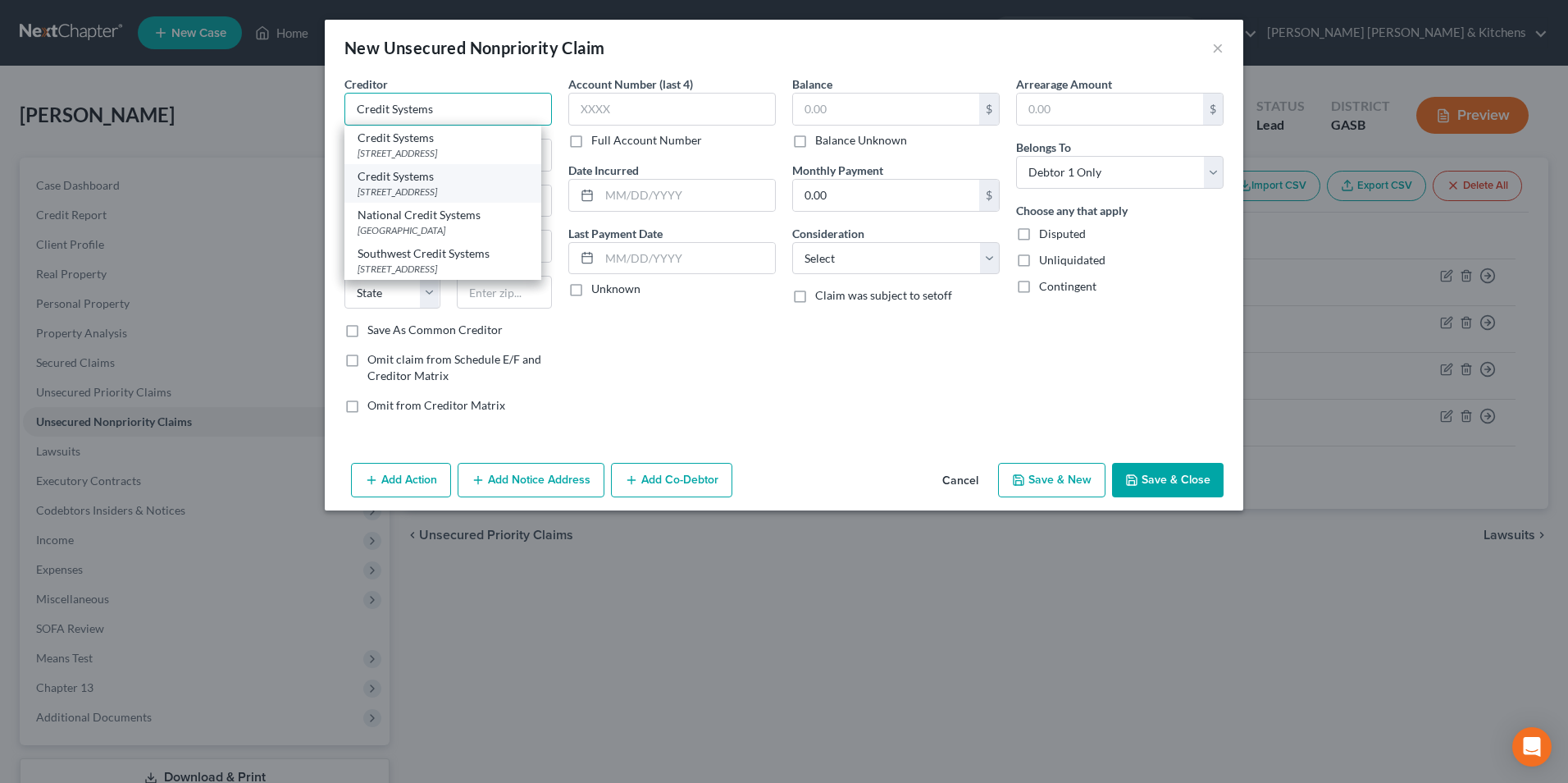
type input "Credit Systems"
click at [453, 182] on div "Credit Systems" at bounding box center [443, 176] width 171 height 16
type input "1277 Country Club Lane"
type input "Fort Worth"
select select "45"
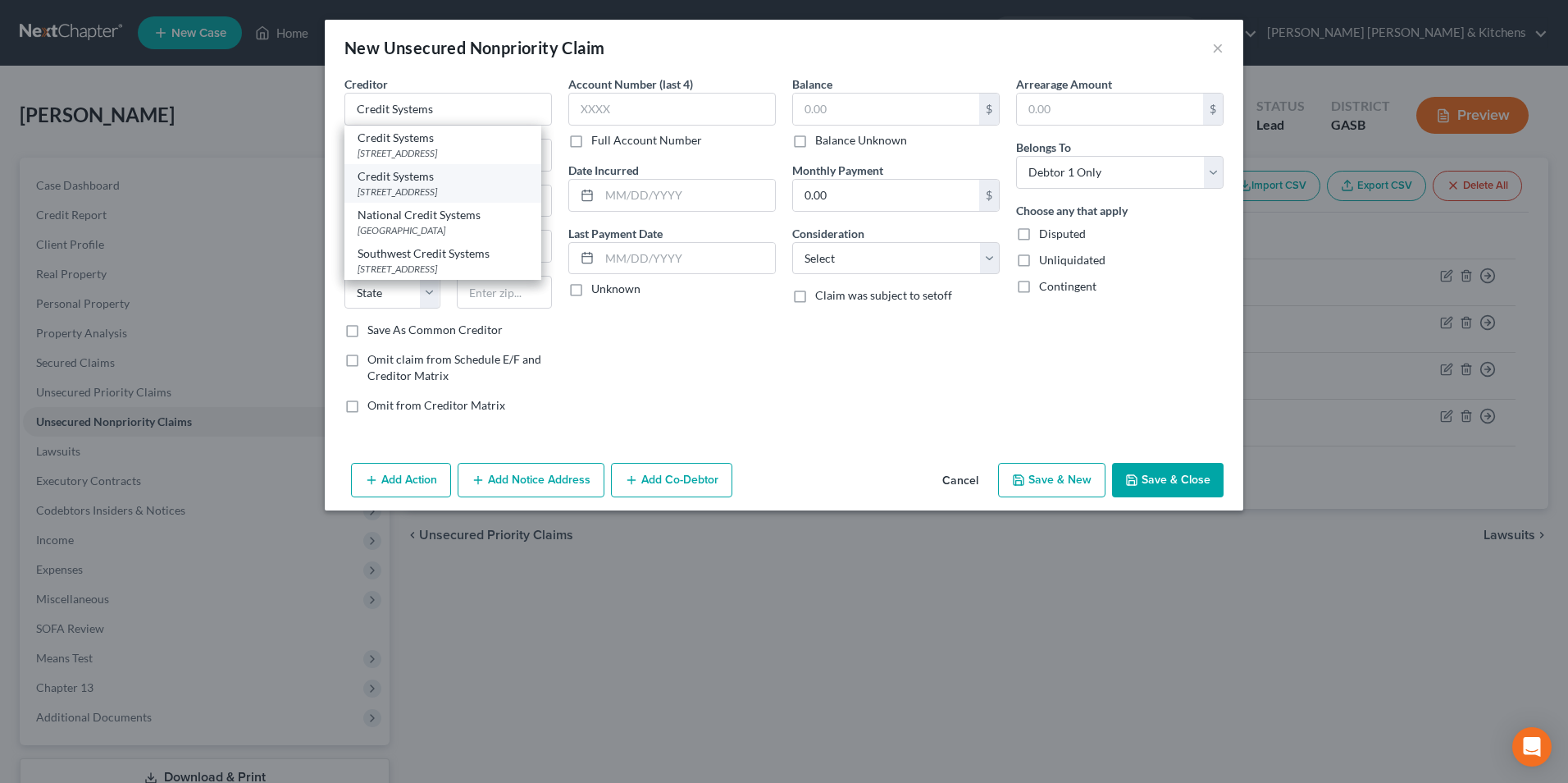
type input "76112"
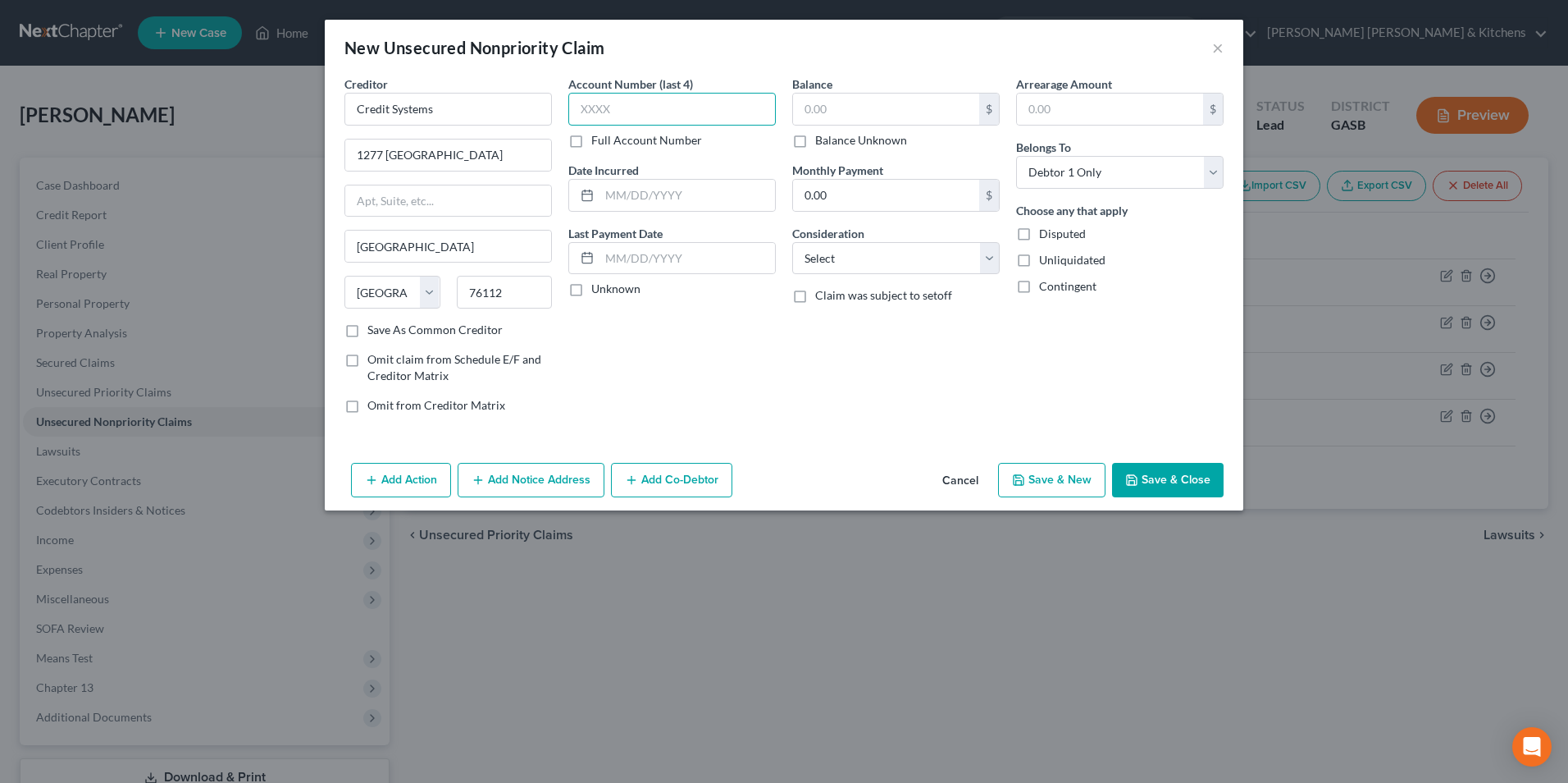
click at [599, 116] on input "text" at bounding box center [671, 109] width 207 height 33
type input "9550"
click at [642, 206] on input "text" at bounding box center [687, 195] width 175 height 31
type input "2025"
click at [846, 118] on input "text" at bounding box center [886, 109] width 186 height 31
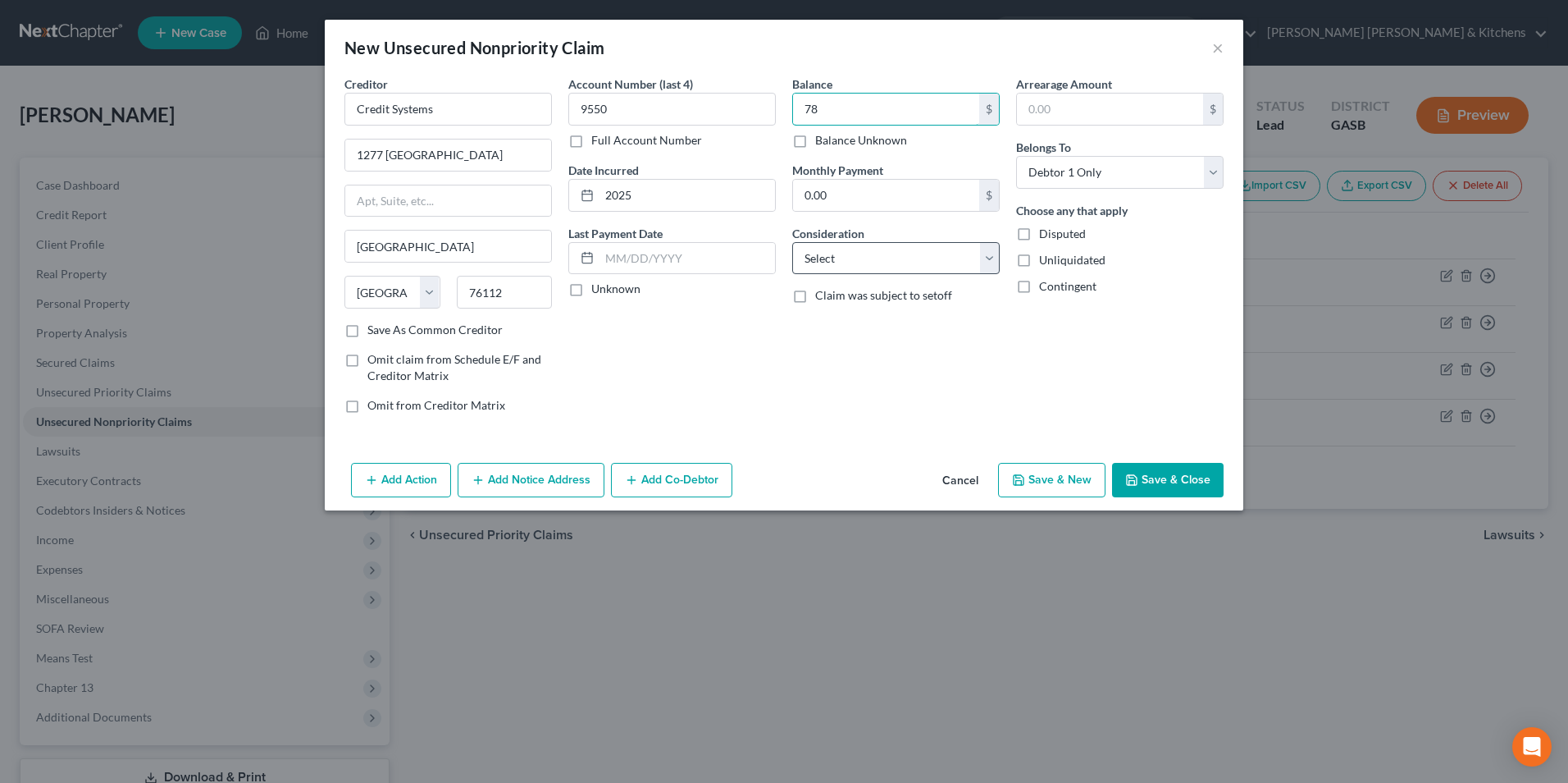
type input "78"
click at [871, 268] on select "Select Cable / Satellite Services Collection Agency Credit Card Debt Debt Couns…" at bounding box center [896, 258] width 207 height 33
select select "14"
click at [792, 242] on select "Select Cable / Satellite Services Collection Agency Credit Card Debt Debt Couns…" at bounding box center [896, 258] width 207 height 33
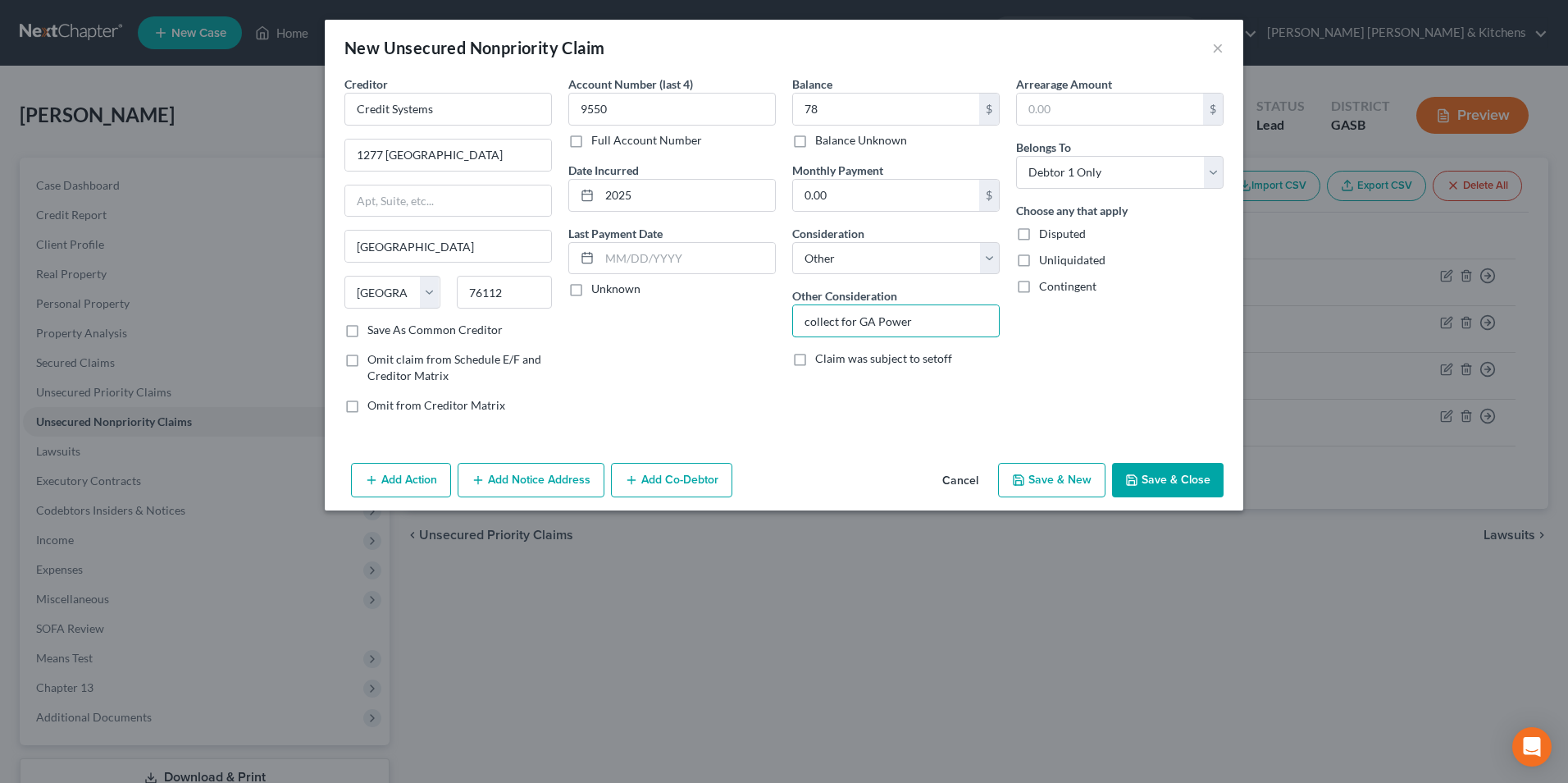
type input "collect for GA Power"
click at [1050, 483] on button "Save & New" at bounding box center [1051, 480] width 108 height 35
select select "0"
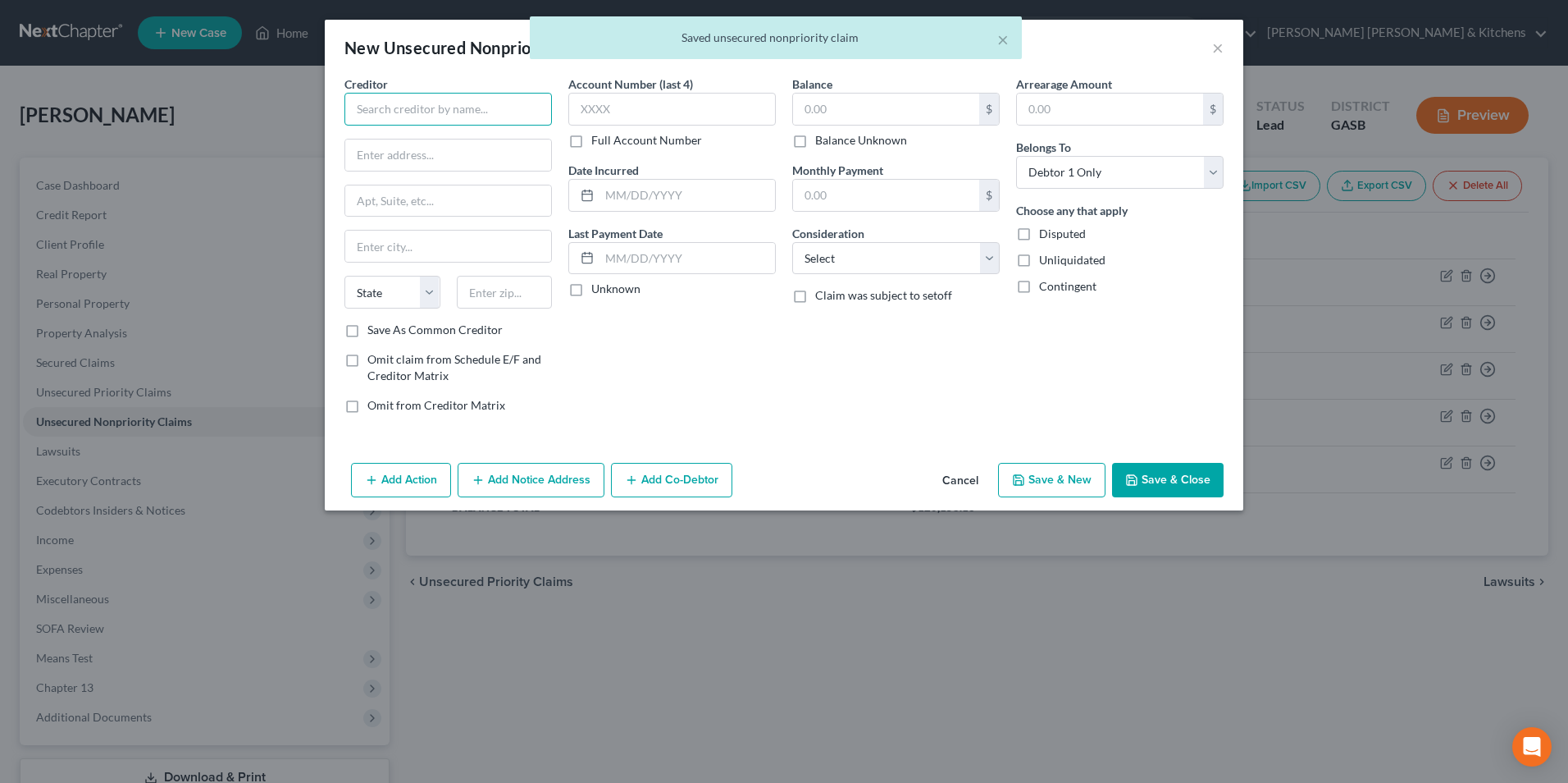
click at [423, 113] on input "text" at bounding box center [447, 109] width 207 height 33
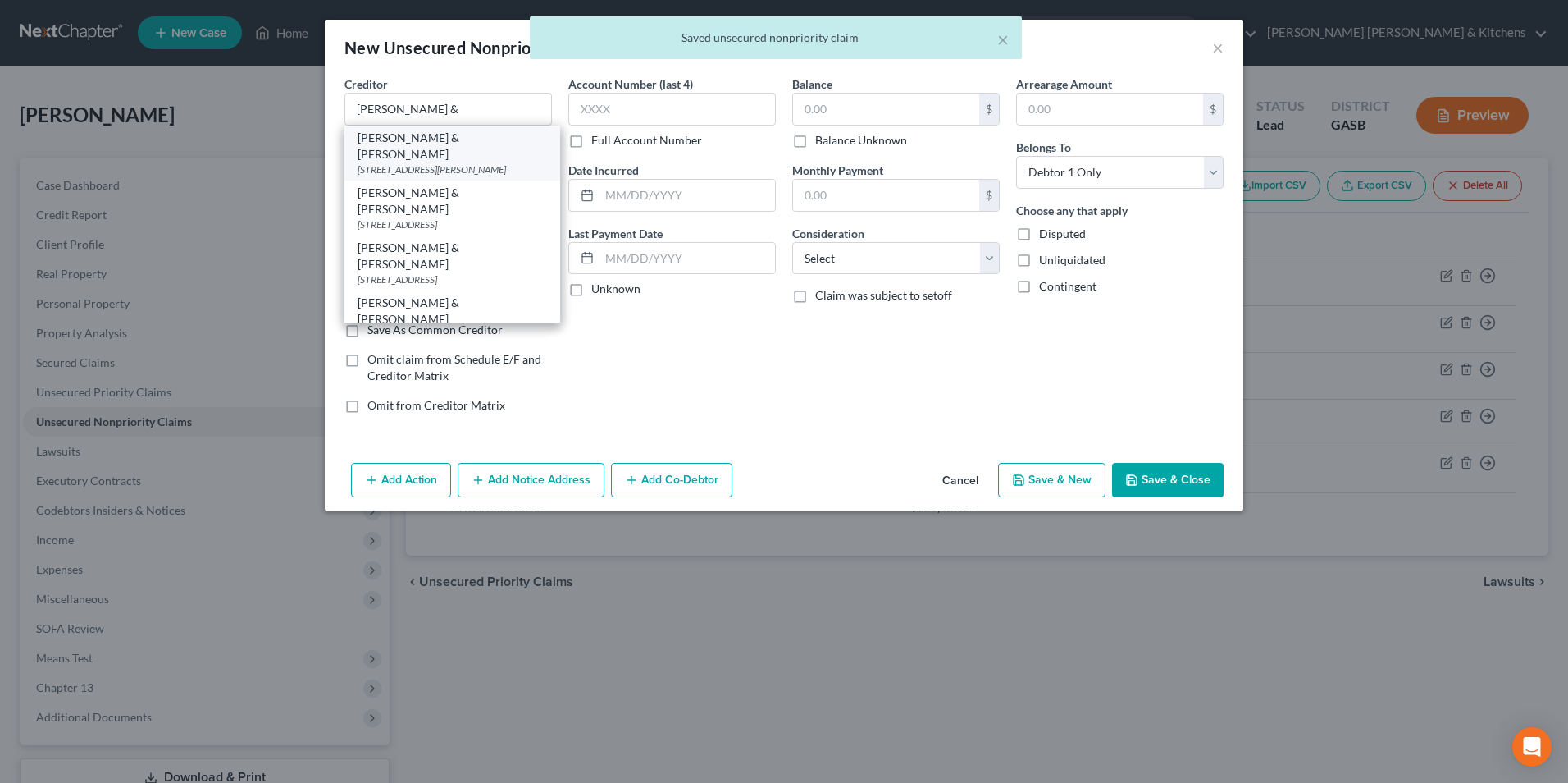
click at [419, 163] on div "5805 Sepulveda Blvd, Fl 4, Van Nuys, CA 91411" at bounding box center [452, 170] width 189 height 14
type input "Caine & Weiner"
type input "5805 Sepulveda Blvd, Fl 4"
type input "Van Nuys"
select select "4"
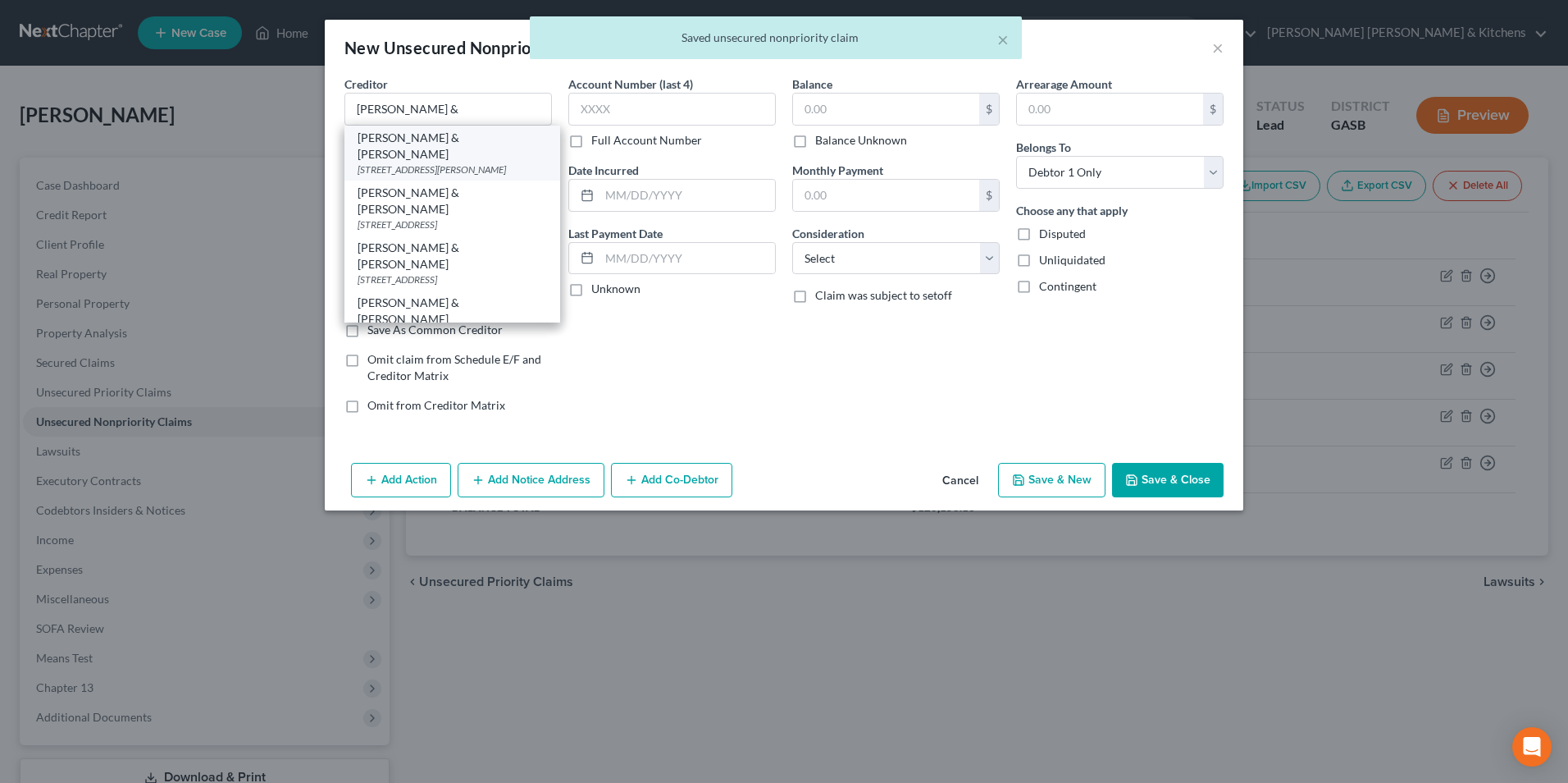
type input "91411"
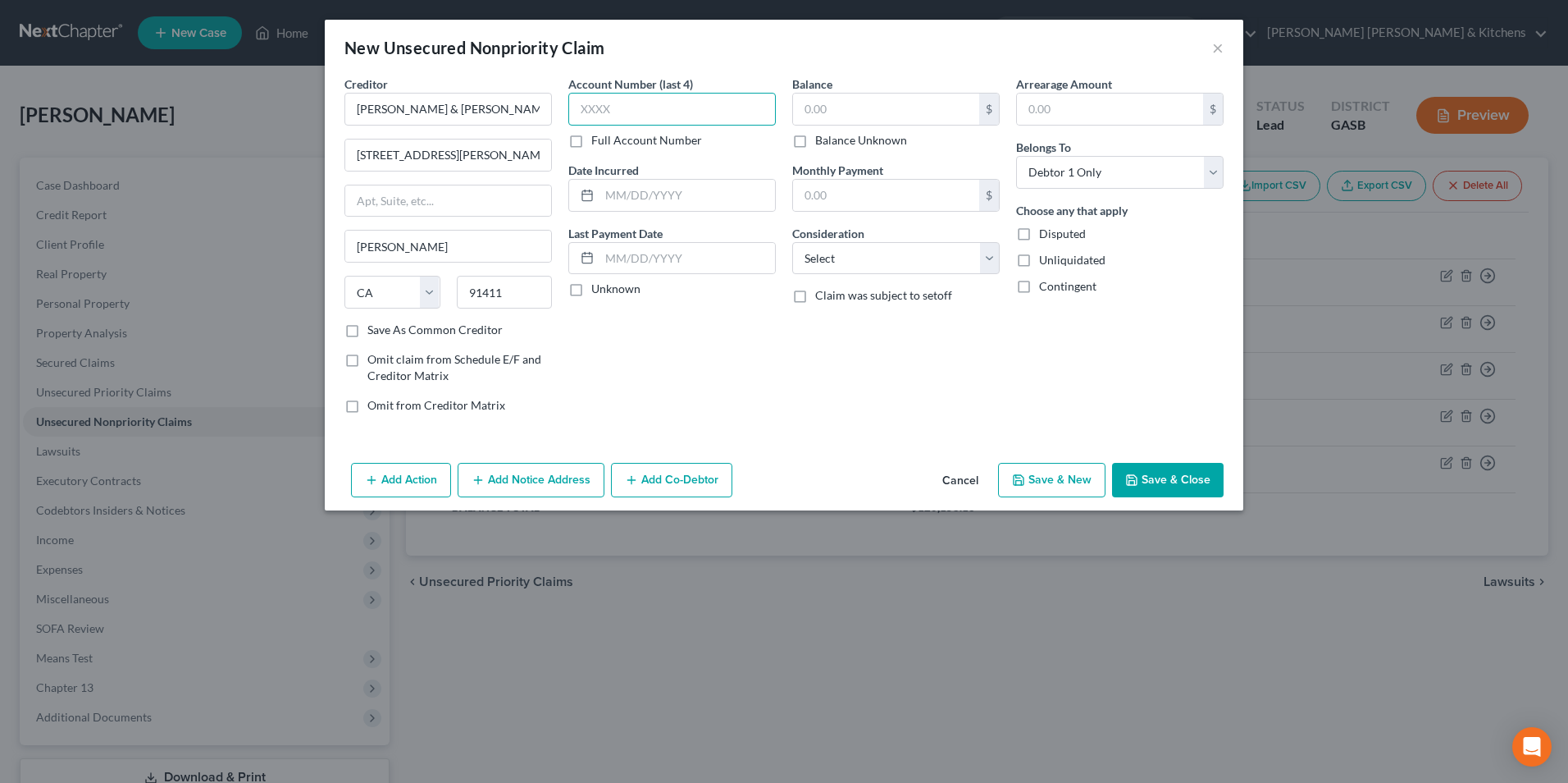
click at [598, 120] on input "text" at bounding box center [671, 109] width 207 height 33
type input "8578"
click at [615, 198] on input "text" at bounding box center [687, 195] width 175 height 31
click at [702, 193] on input "text" at bounding box center [687, 195] width 175 height 31
type input "2025"
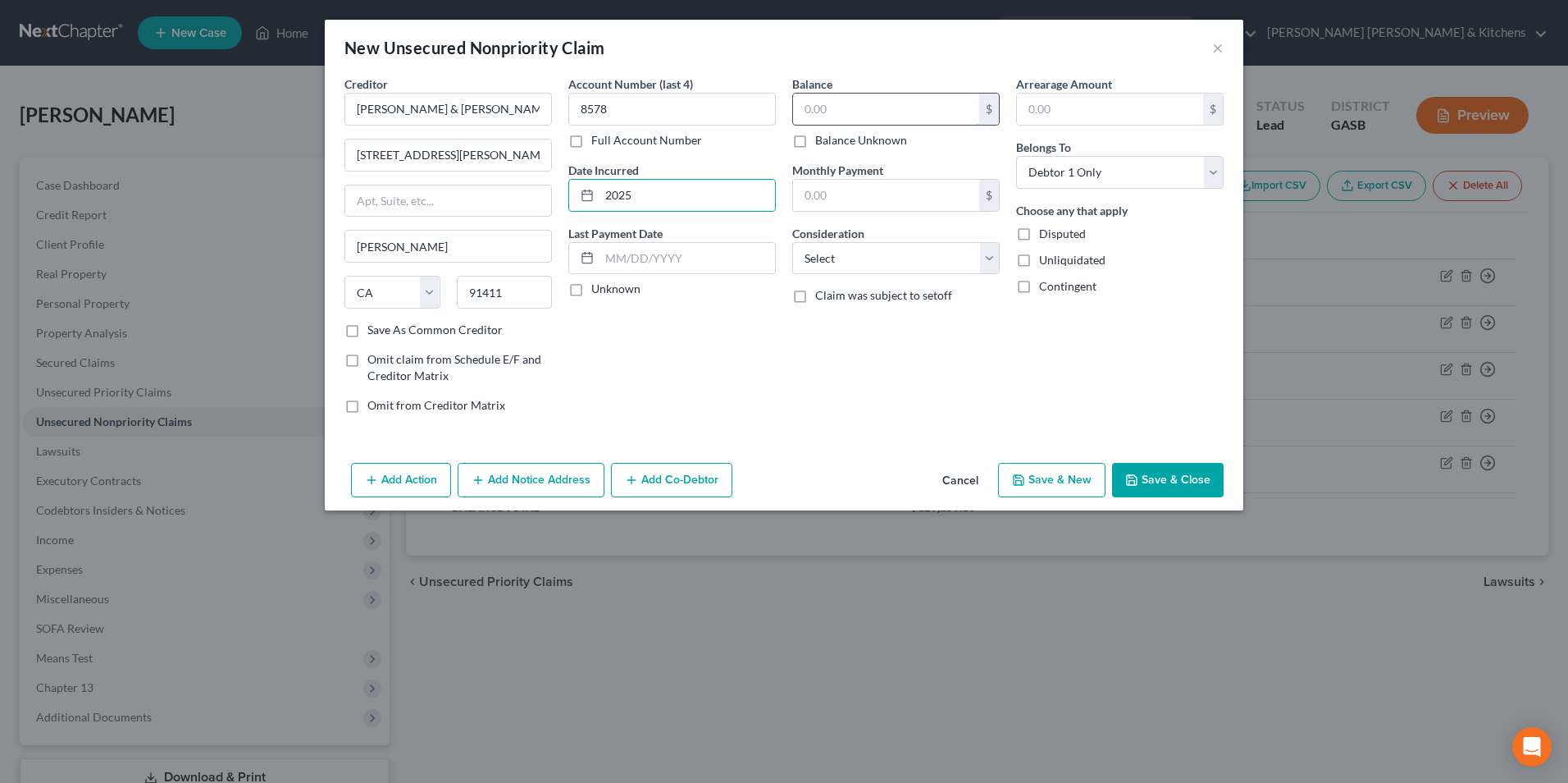
click at [811, 110] on input "text" at bounding box center [886, 109] width 186 height 31
type input "108"
click at [864, 258] on select "Select Cable / Satellite Services Collection Agency Credit Card Debt Debt Couns…" at bounding box center [896, 258] width 207 height 33
select select "14"
click at [792, 242] on select "Select Cable / Satellite Services Collection Agency Credit Card Debt Debt Couns…" at bounding box center [896, 258] width 207 height 33
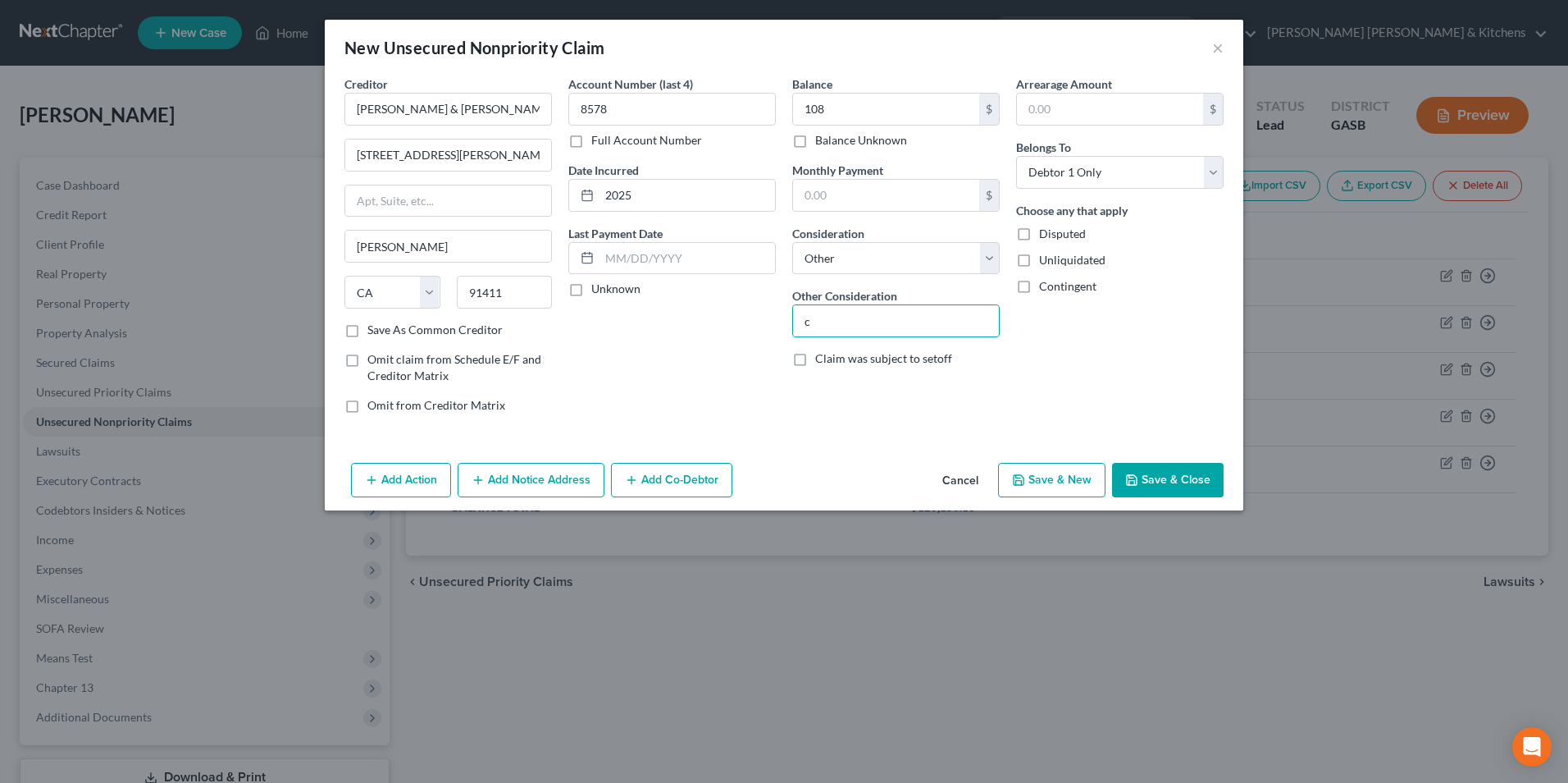
type input "collect for Progressive"
click at [1202, 480] on button "Save & Close" at bounding box center [1168, 480] width 111 height 35
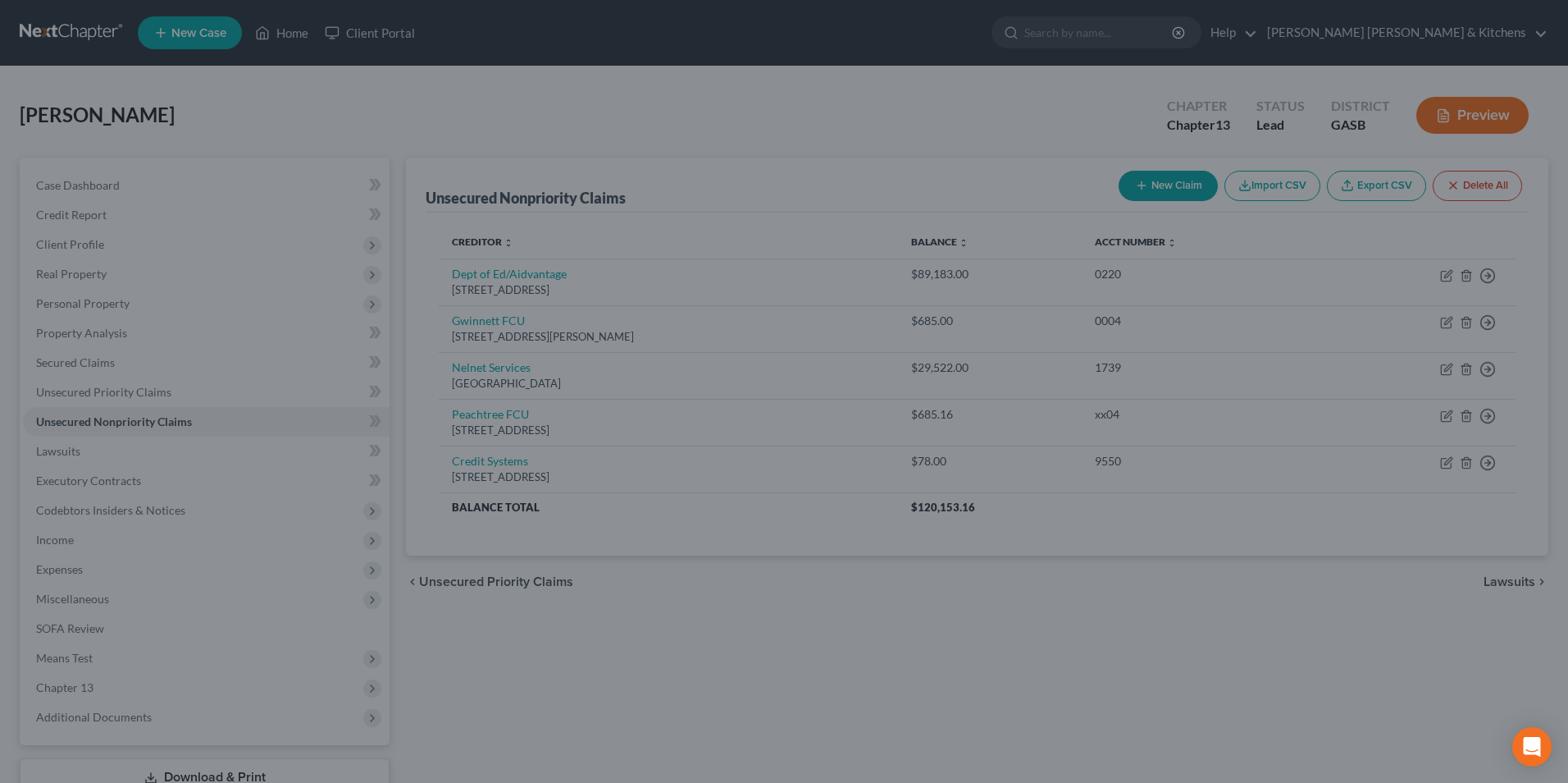
type input "108.00"
type input "0.00"
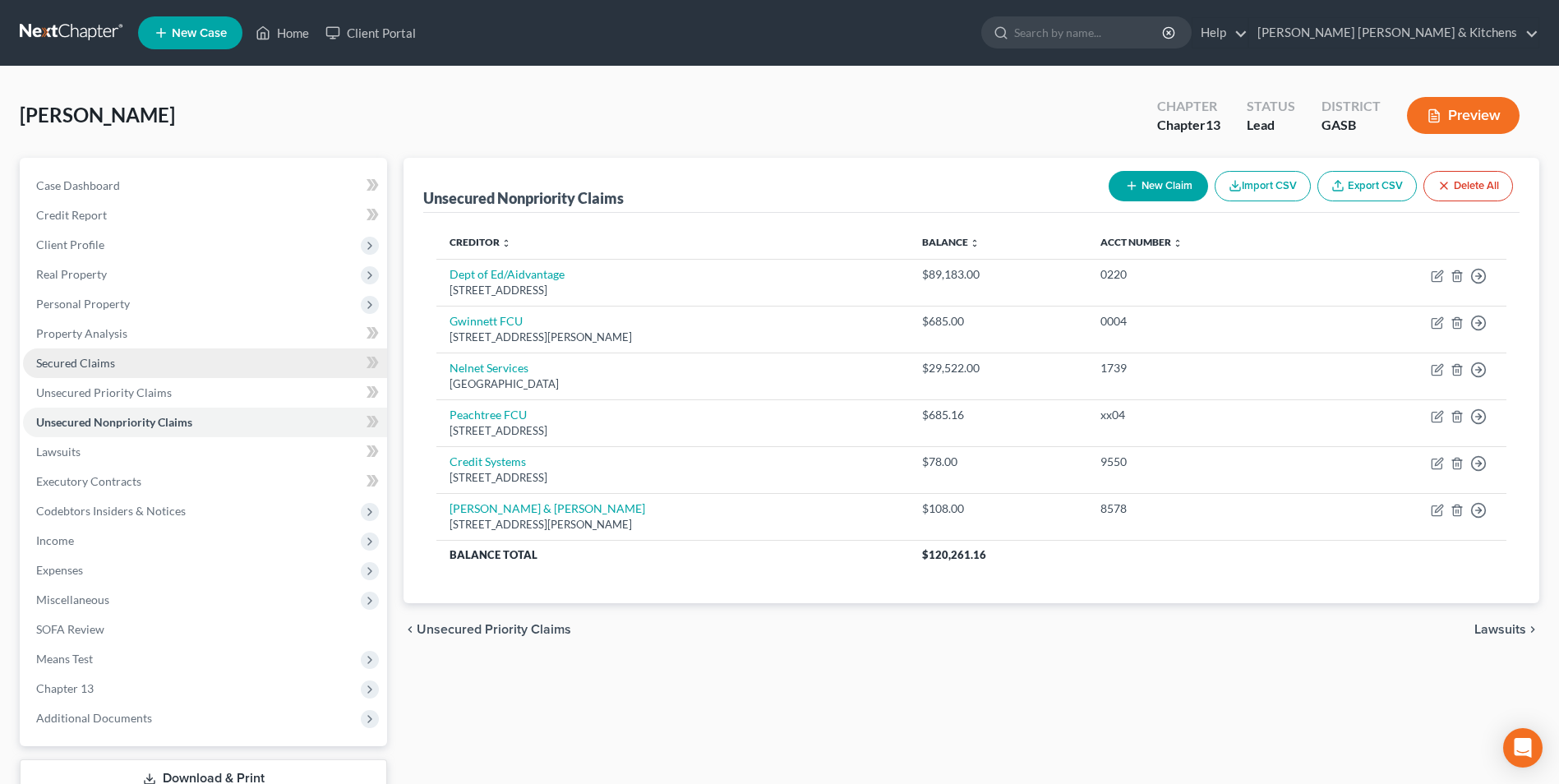
click at [47, 363] on span "Secured Claims" at bounding box center [76, 363] width 79 height 14
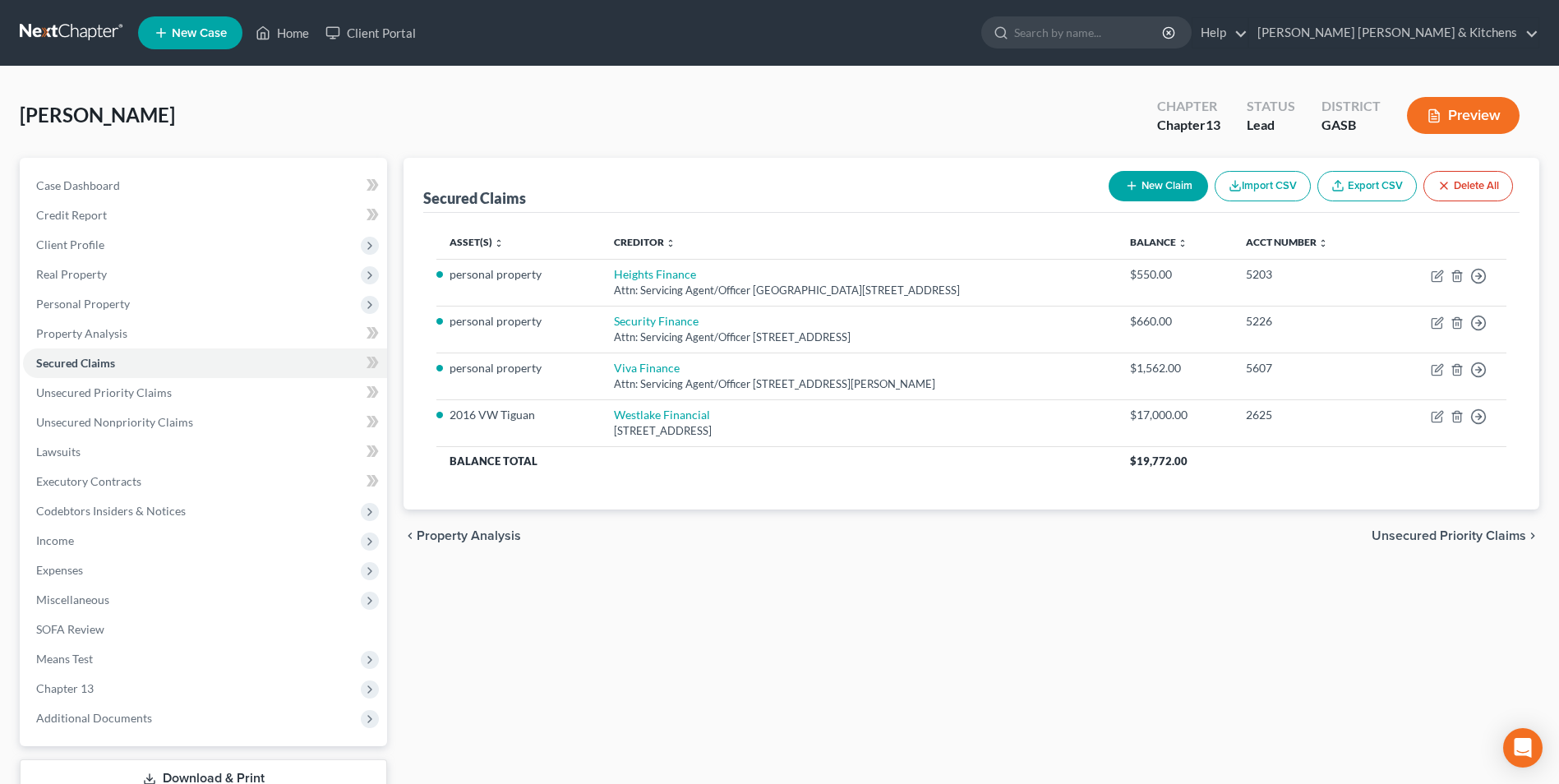
click at [1129, 184] on icon "button" at bounding box center [1132, 185] width 13 height 13
select select "0"
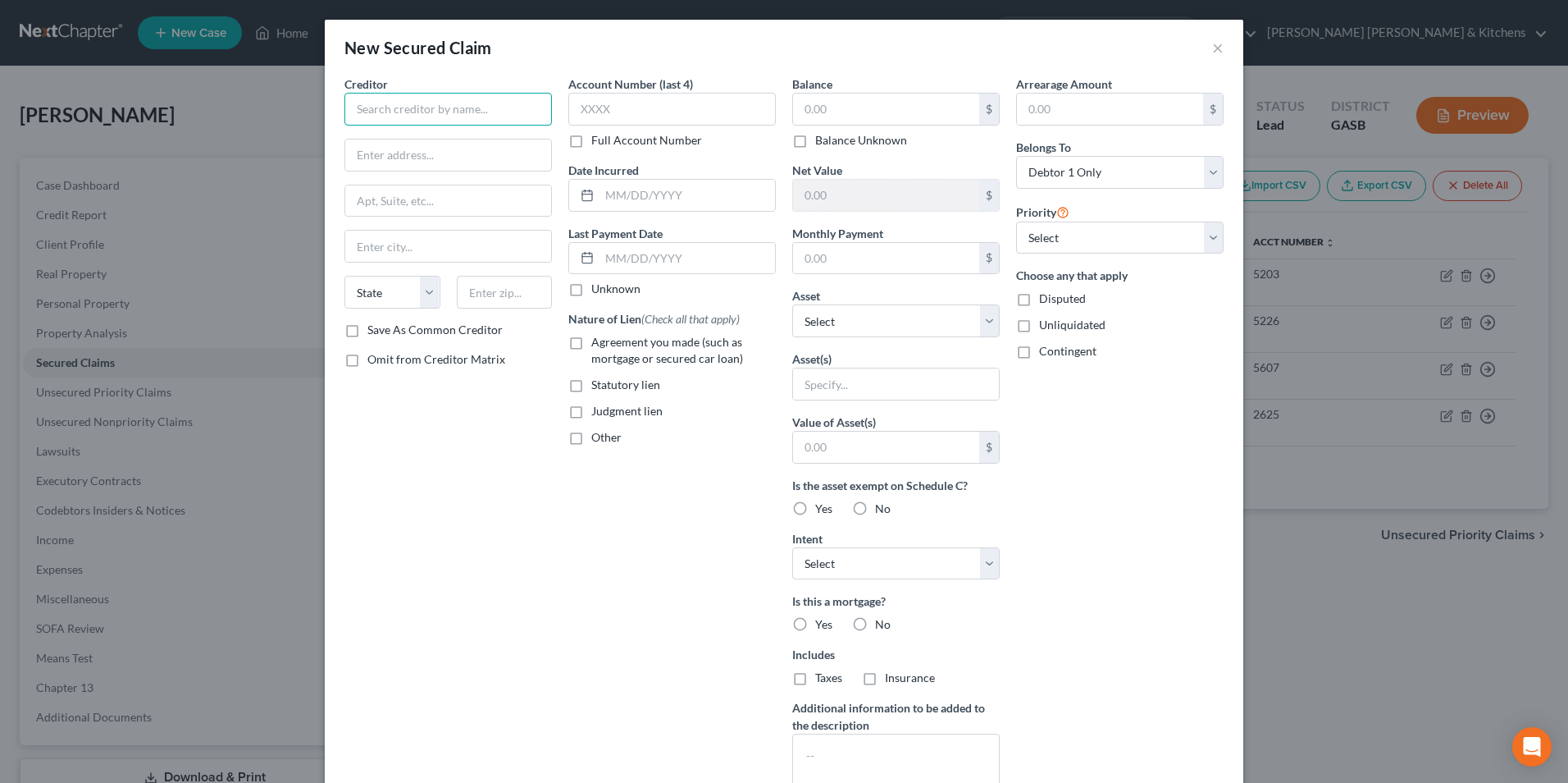
click at [467, 116] on input "text" at bounding box center [447, 109] width 207 height 33
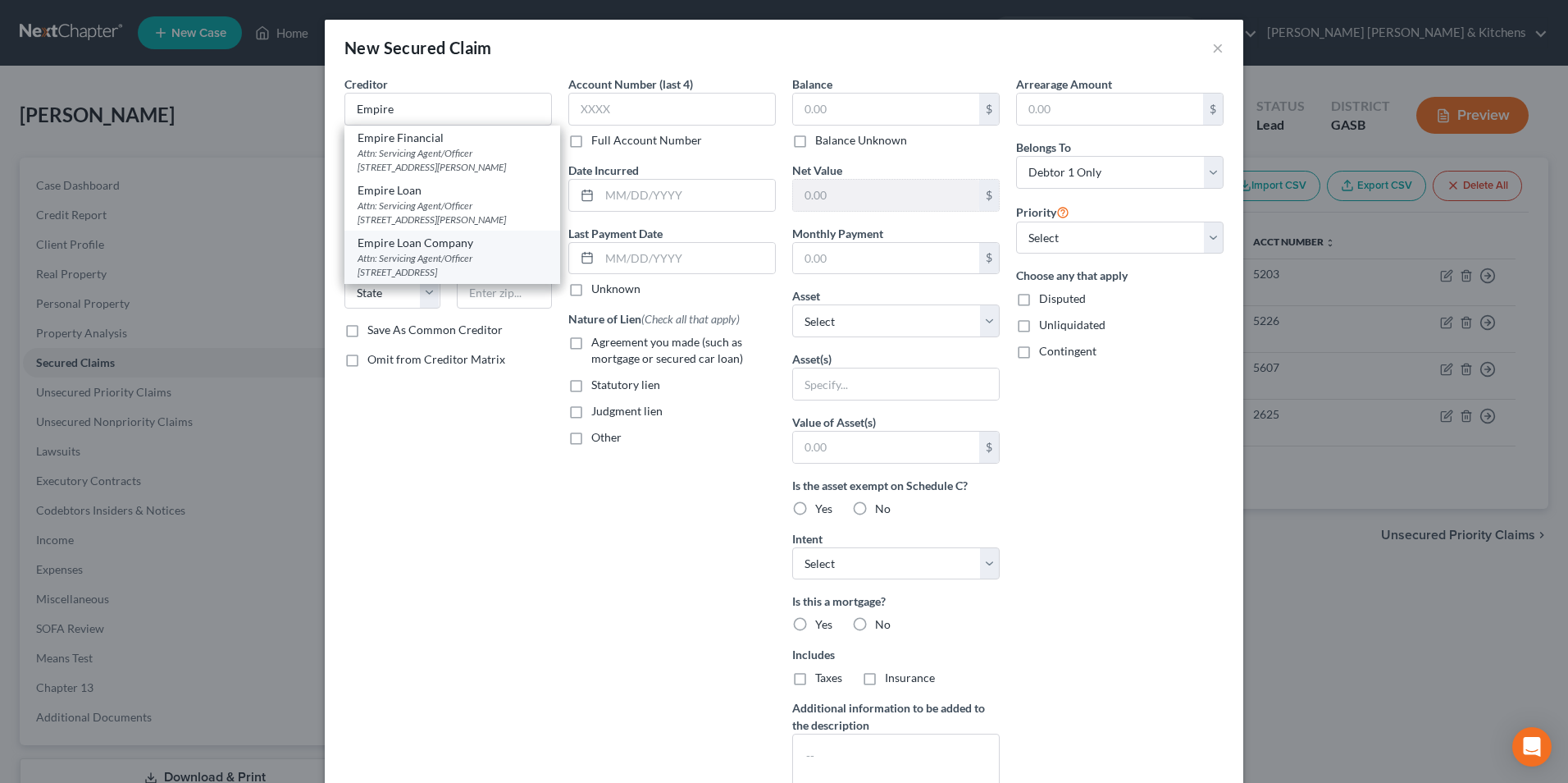
click at [467, 254] on div "Attn: Servicing Agent/Officer 3299 Peach Orchard Rd, Ste A, Augusta, GA 30906" at bounding box center [452, 264] width 189 height 28
type input "Empire Loan Company"
type input "Attn: Servicing Agent/Officer"
type input "3299 Peach Orchard Rd, Ste A"
type input "Augusta"
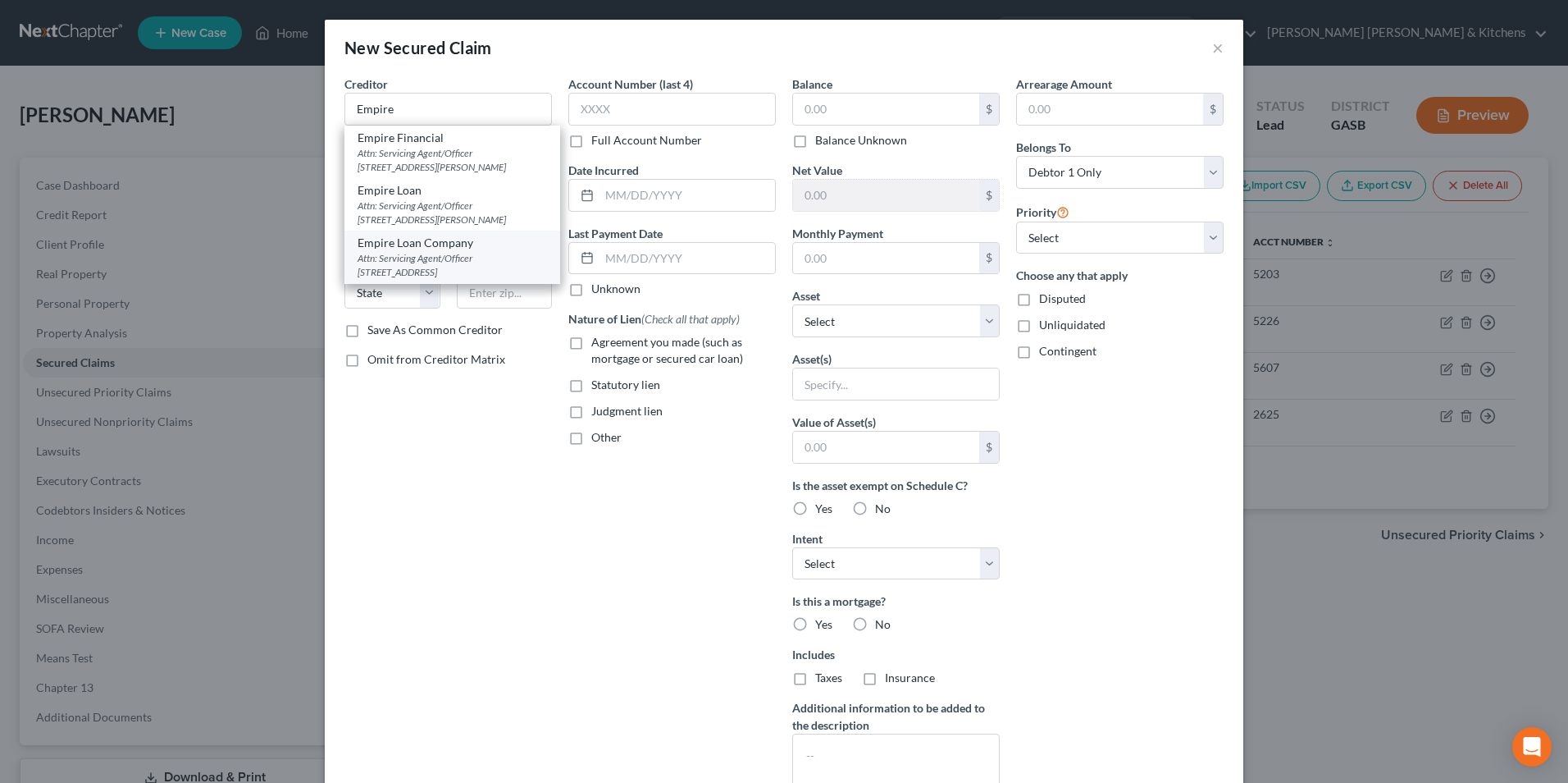
select select "10"
type input "30906"
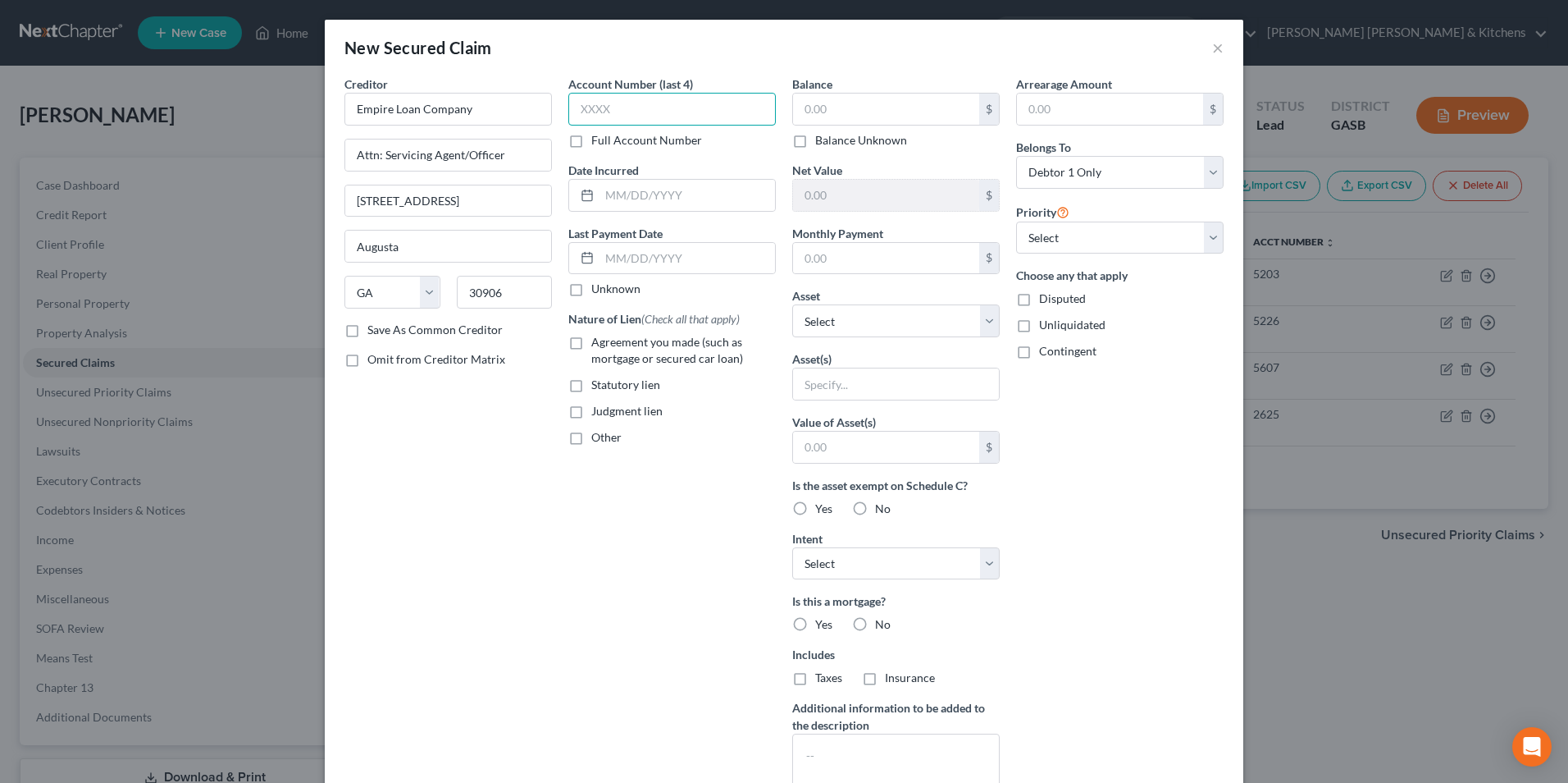
click at [660, 108] on input "text" at bounding box center [671, 109] width 207 height 33
click at [655, 120] on input "text" at bounding box center [671, 109] width 207 height 33
type input "9781"
click at [591, 350] on label "Agreement you made (such as mortgage or secured car loan)" at bounding box center [683, 350] width 184 height 33
click at [598, 344] on input "Agreement you made (such as mortgage or secured car loan)" at bounding box center [603, 339] width 11 height 11
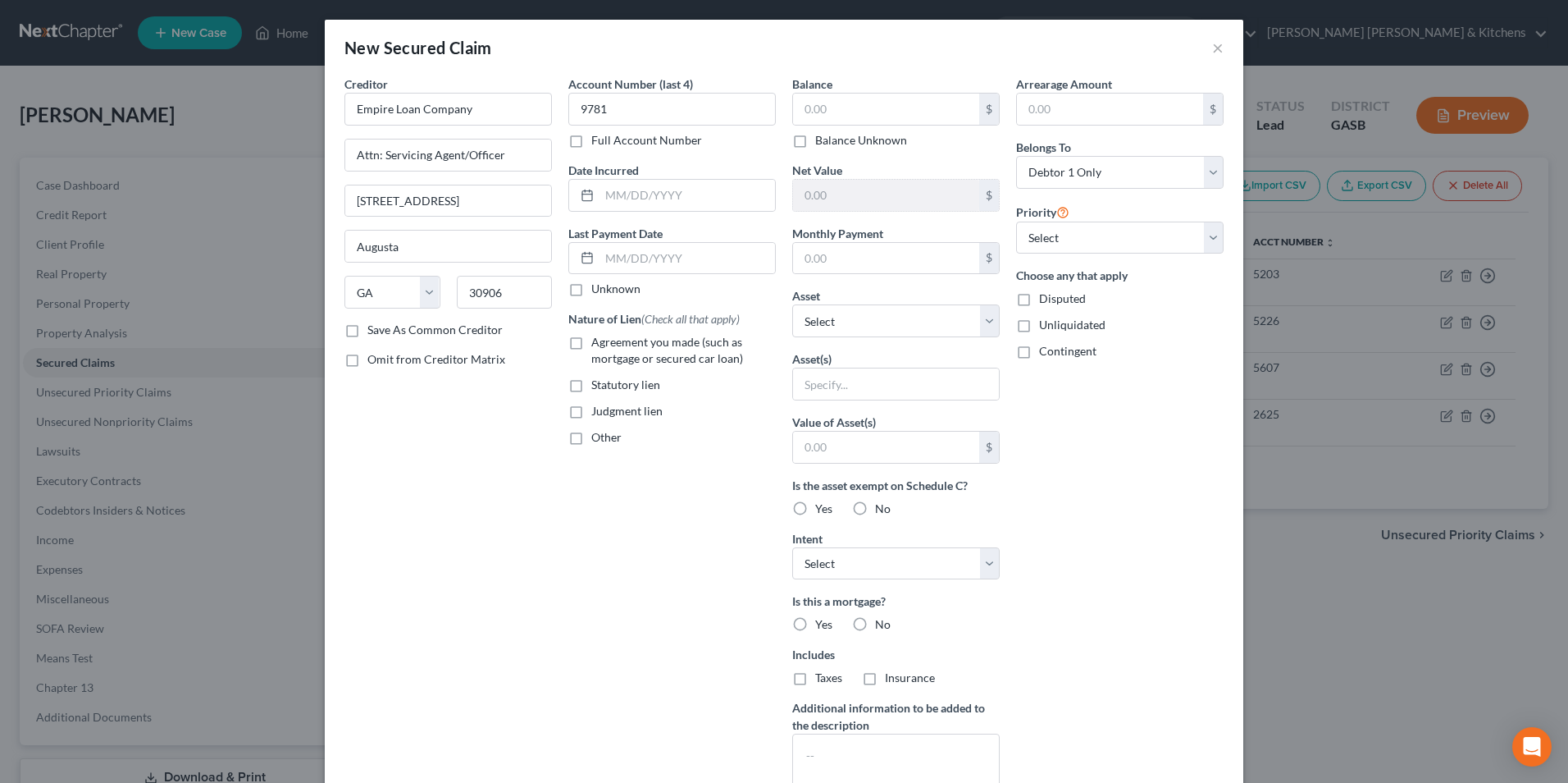
checkbox input "true"
click at [911, 97] on input "text" at bounding box center [886, 109] width 186 height 31
type input "500.44"
click at [847, 392] on input "text" at bounding box center [896, 383] width 205 height 31
type input "personal property"
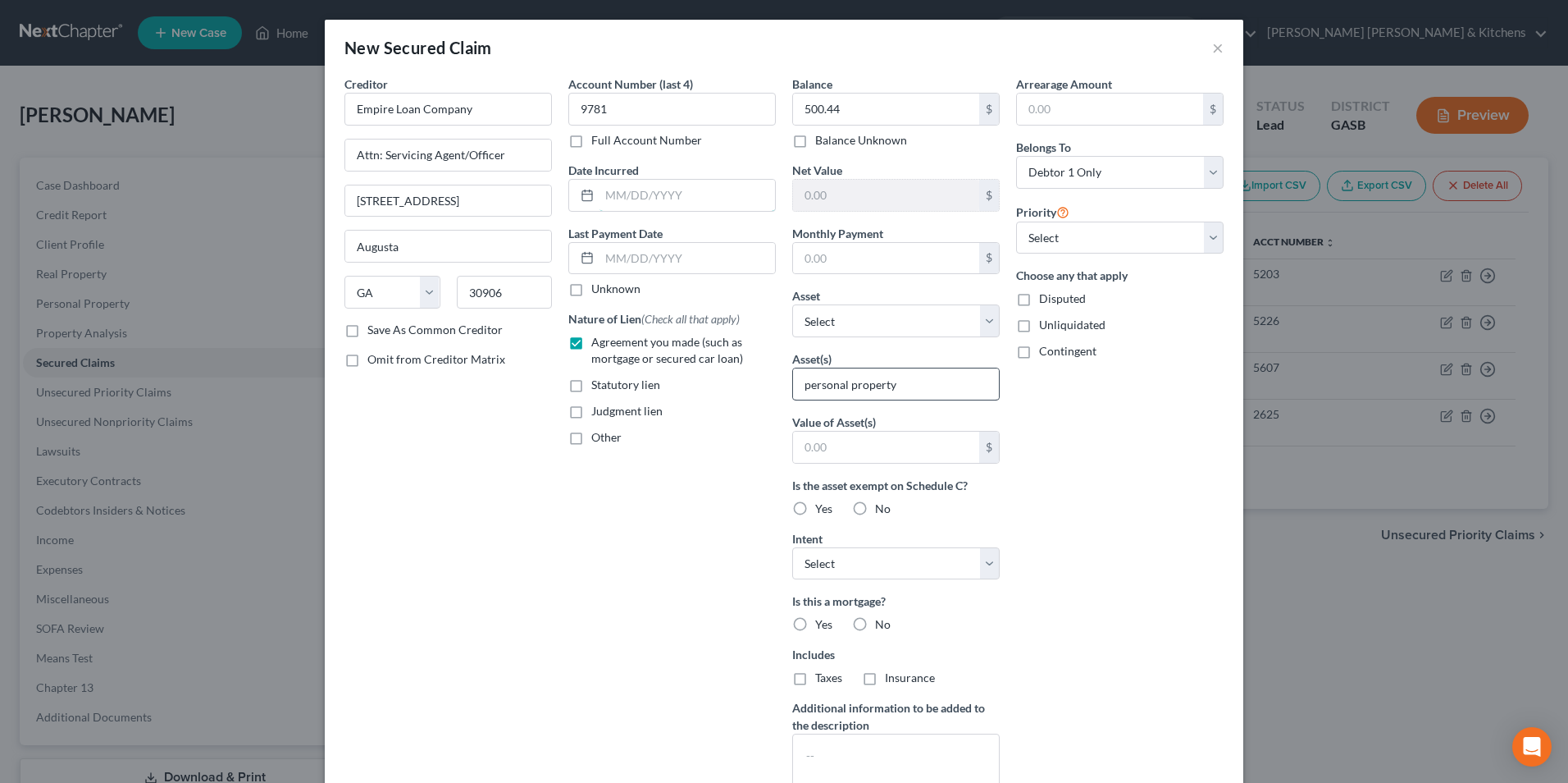
type input "2024"
type input "1.00"
click at [1039, 300] on label "Disputed" at bounding box center [1062, 298] width 47 height 16
click at [1046, 300] on input "Disputed" at bounding box center [1051, 295] width 11 height 11
checkbox input "true"
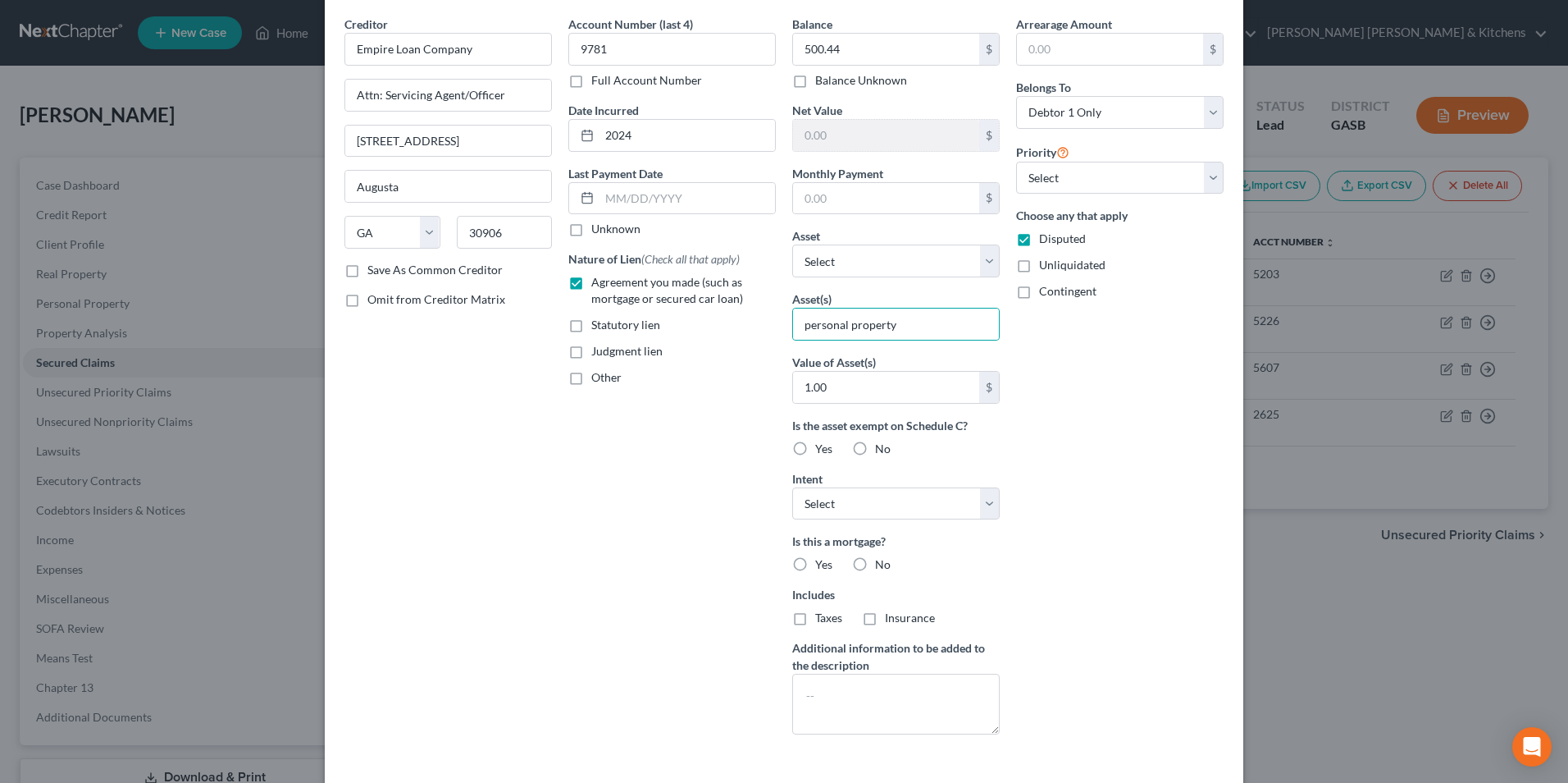
scroll to position [128, 0]
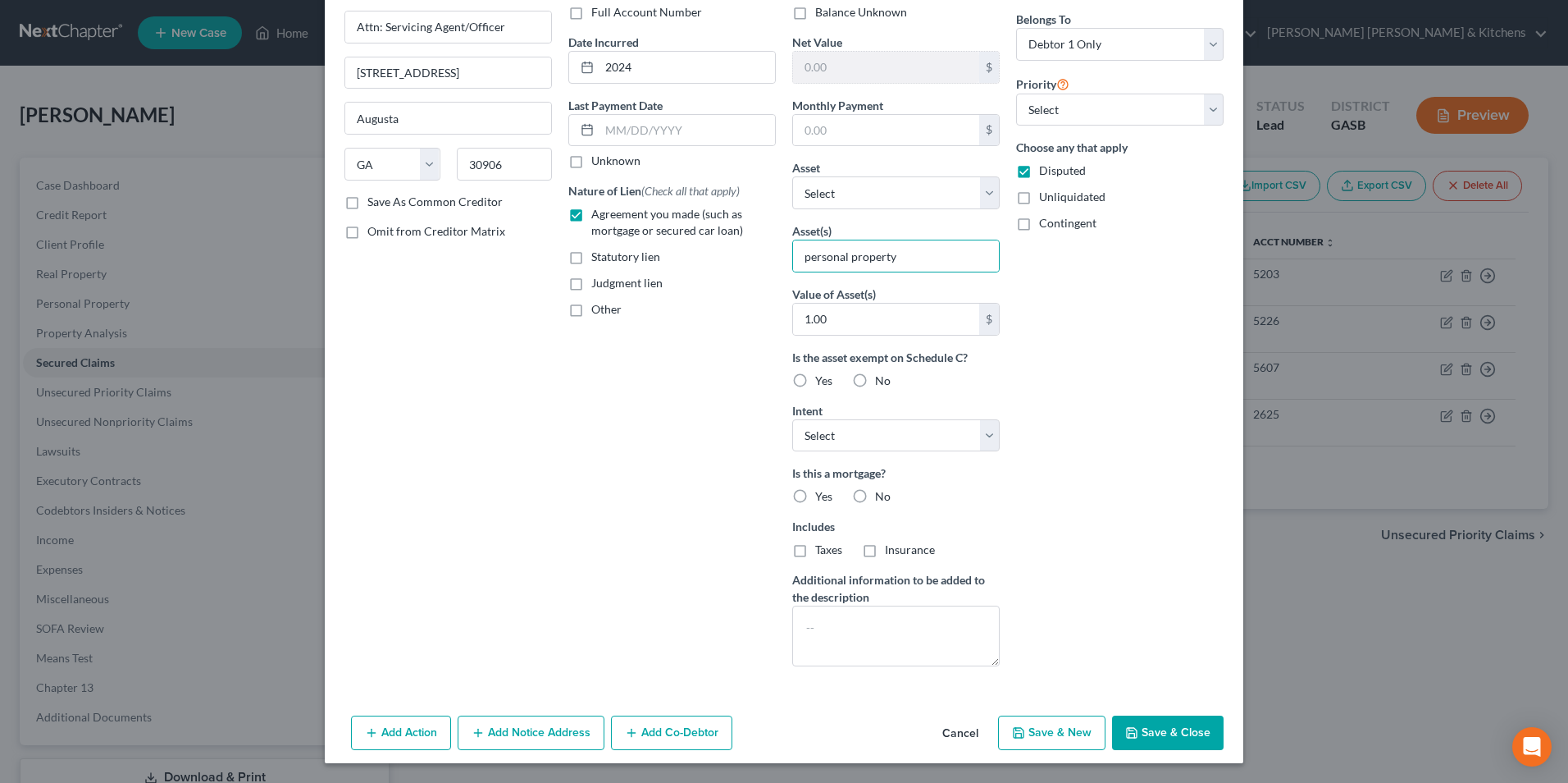
click at [1180, 729] on button "Save & Close" at bounding box center [1168, 732] width 111 height 35
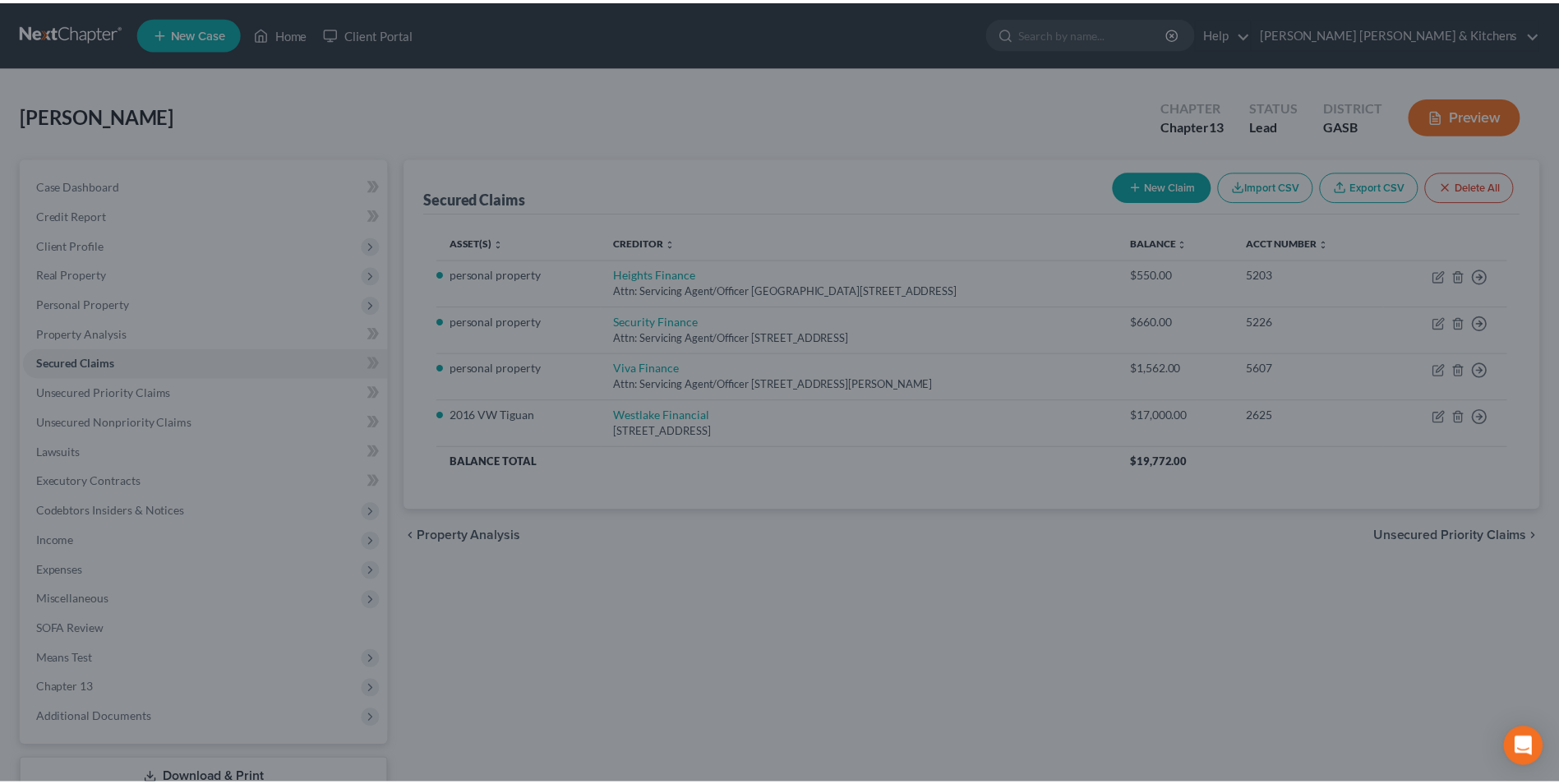
scroll to position [0, 0]
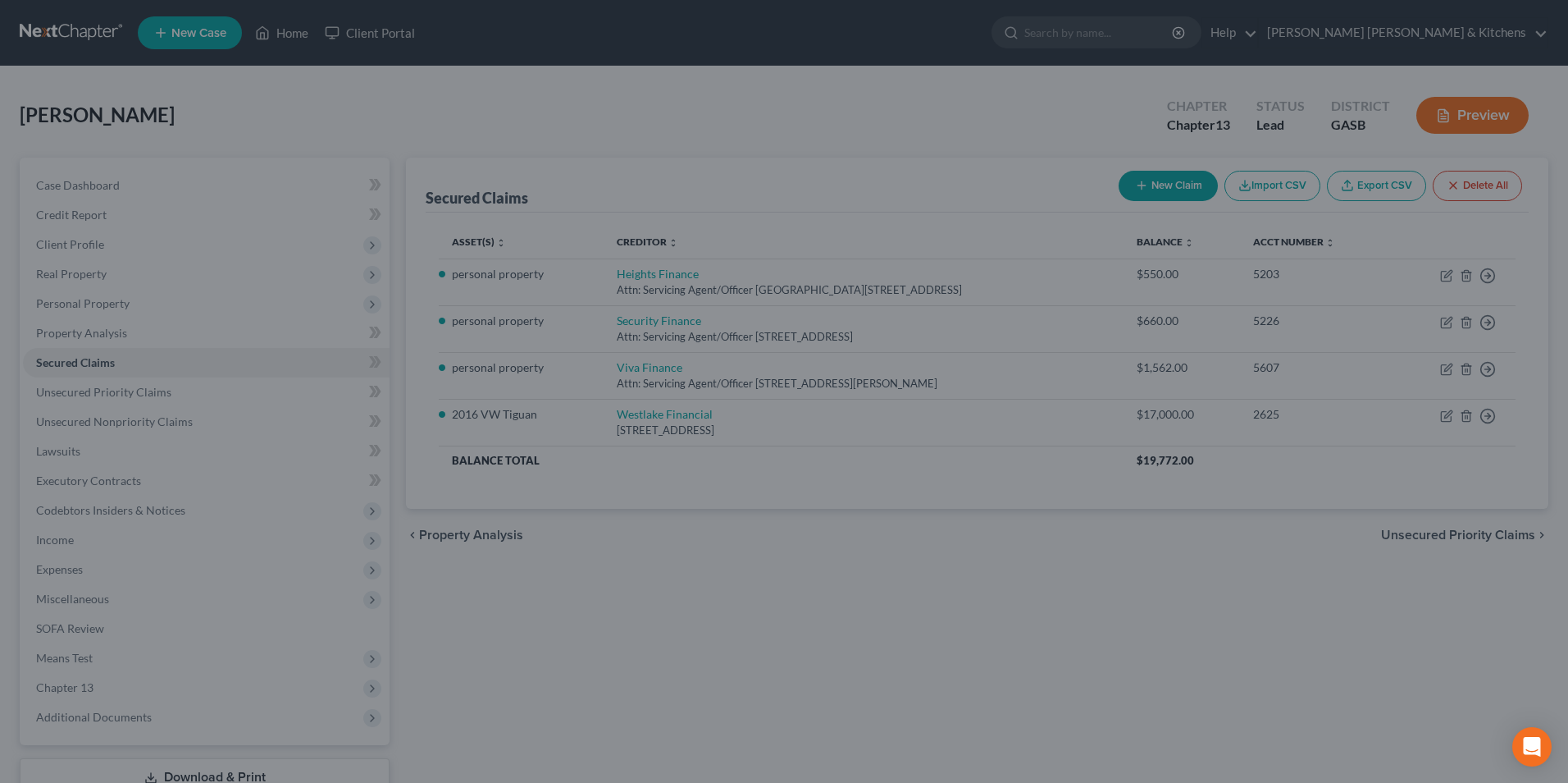
type input "1"
type input "0.00"
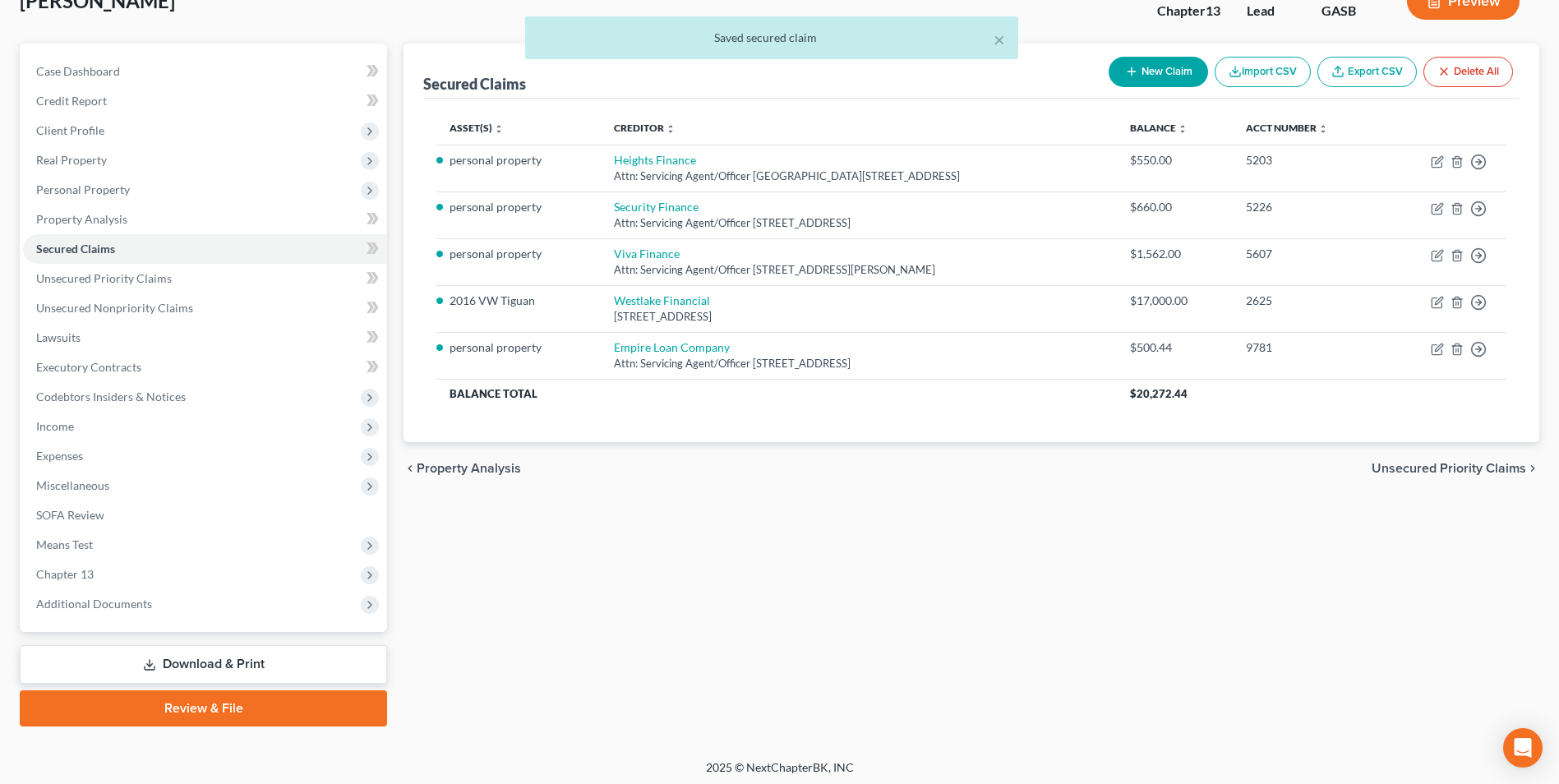
scroll to position [119, 0]
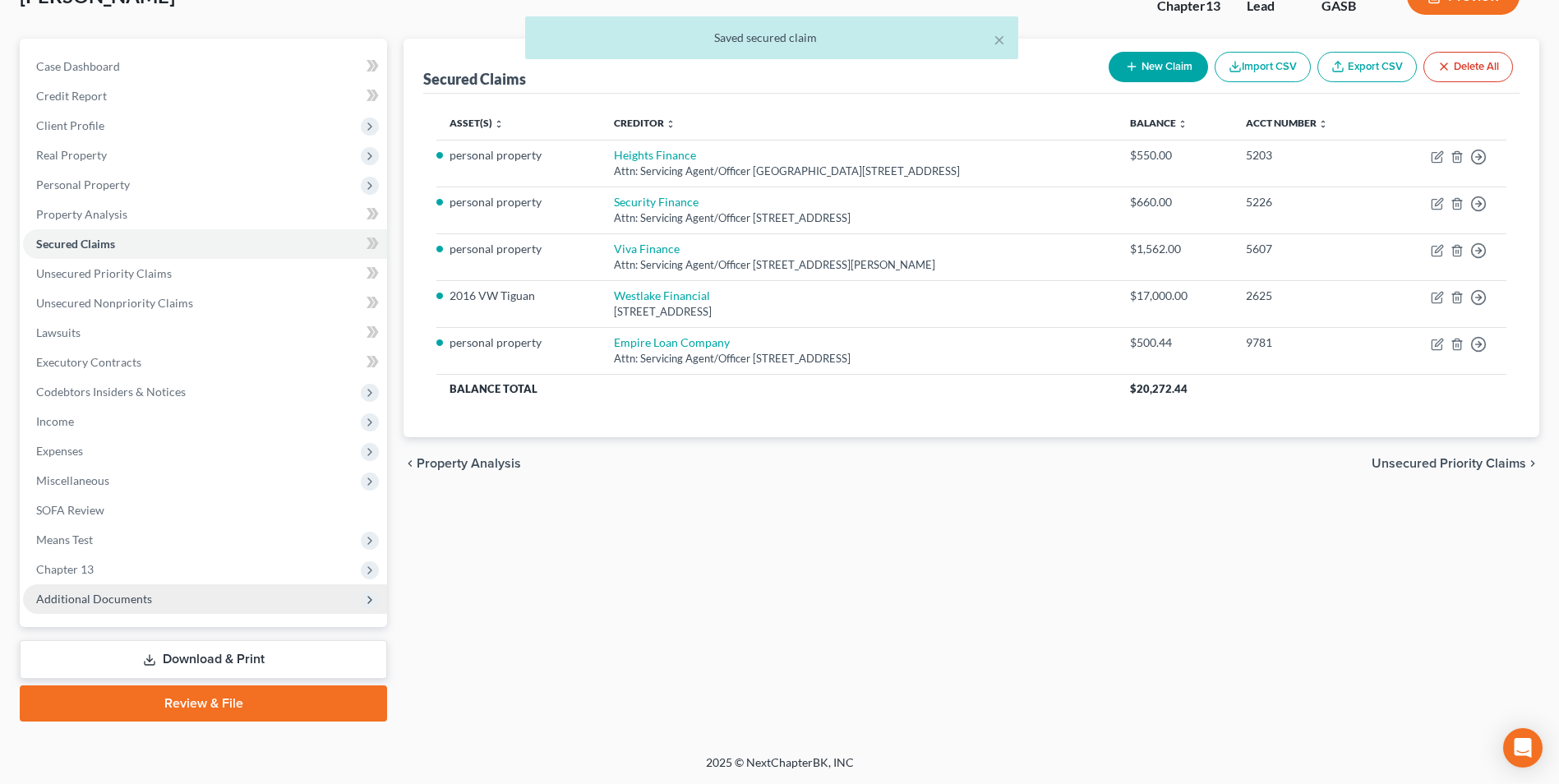
click at [116, 598] on span "Additional Documents" at bounding box center [94, 599] width 116 height 14
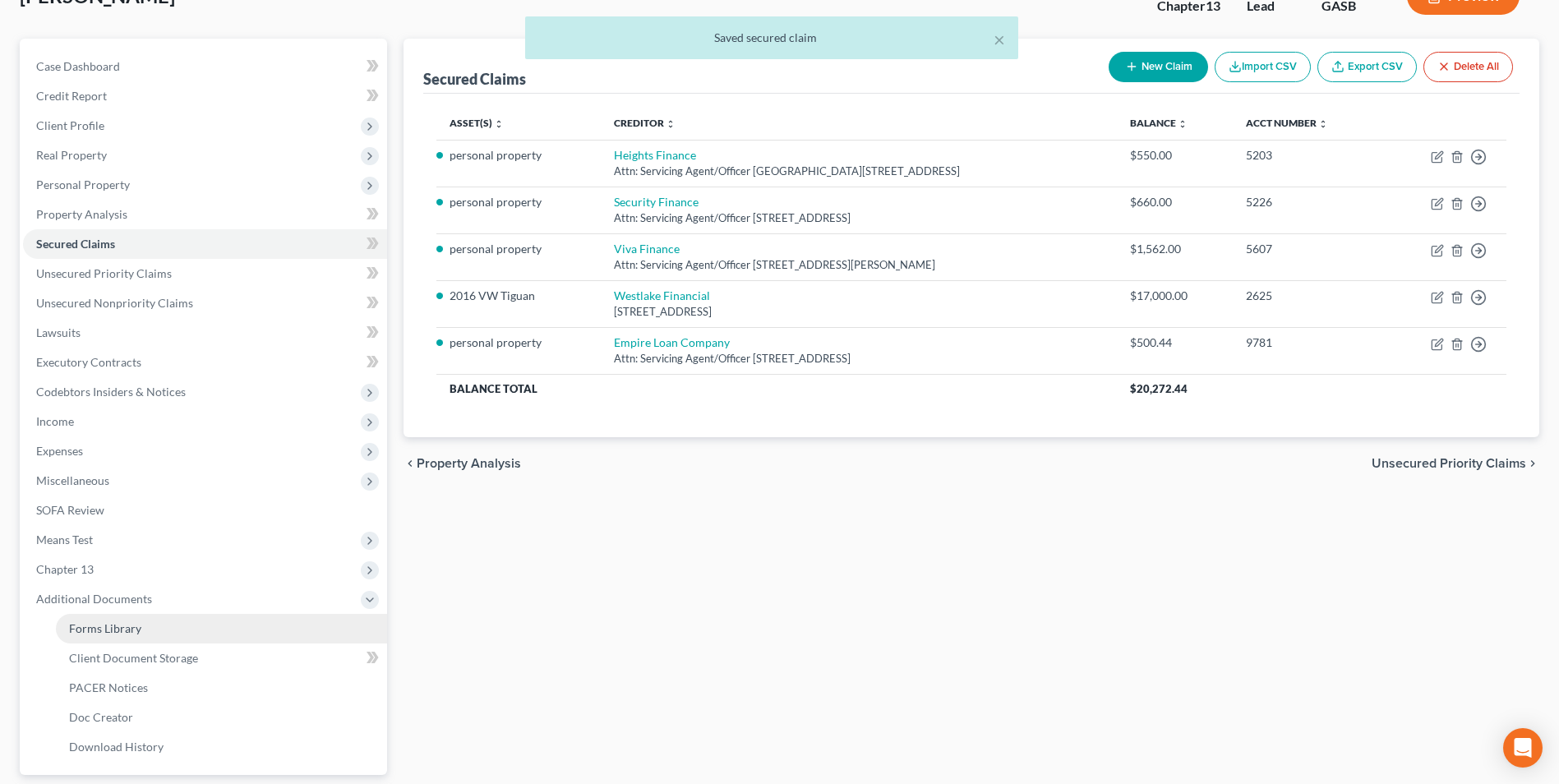
click at [100, 623] on span "Forms Library" at bounding box center [104, 628] width 72 height 14
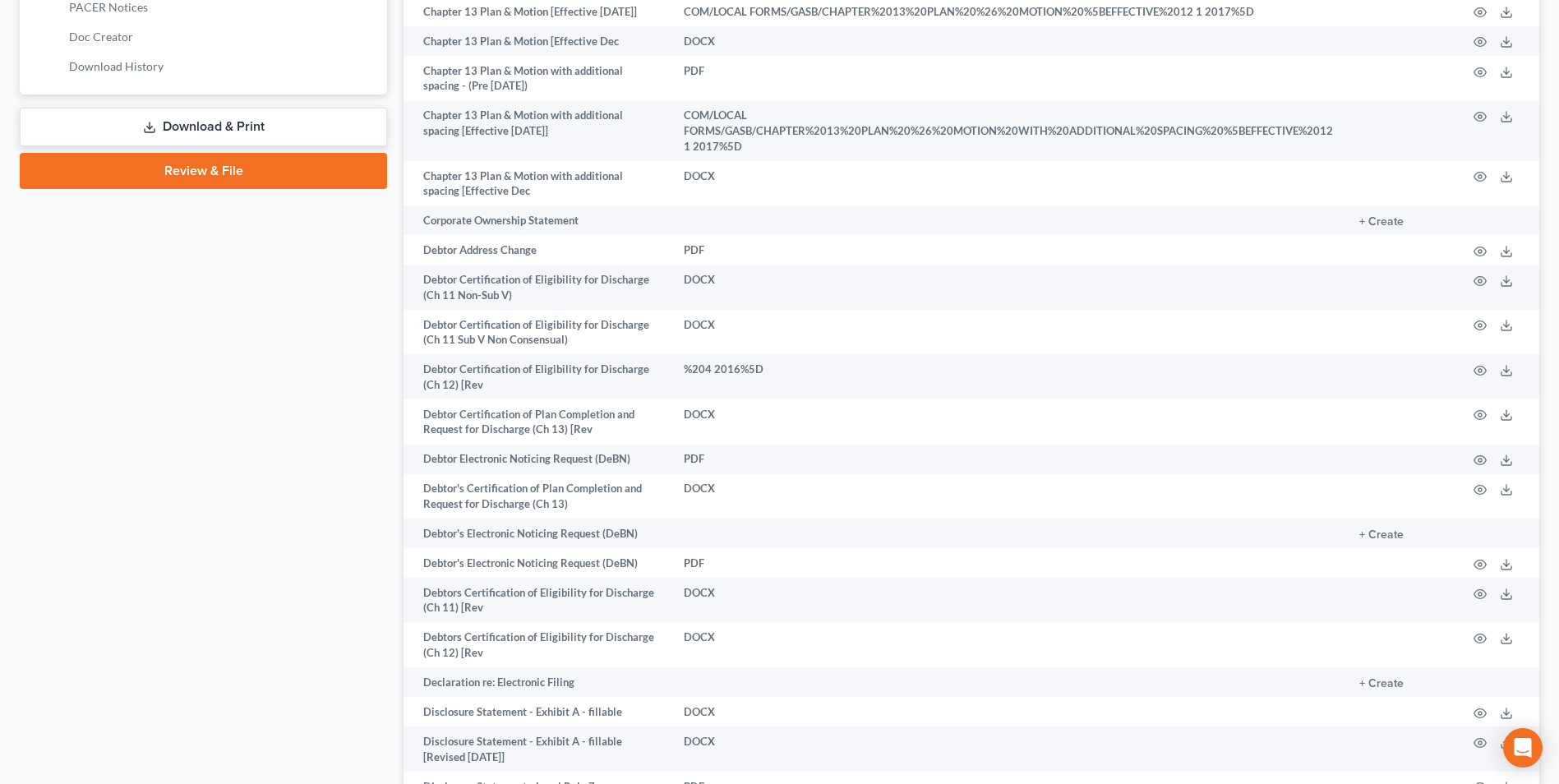
scroll to position [821, 0]
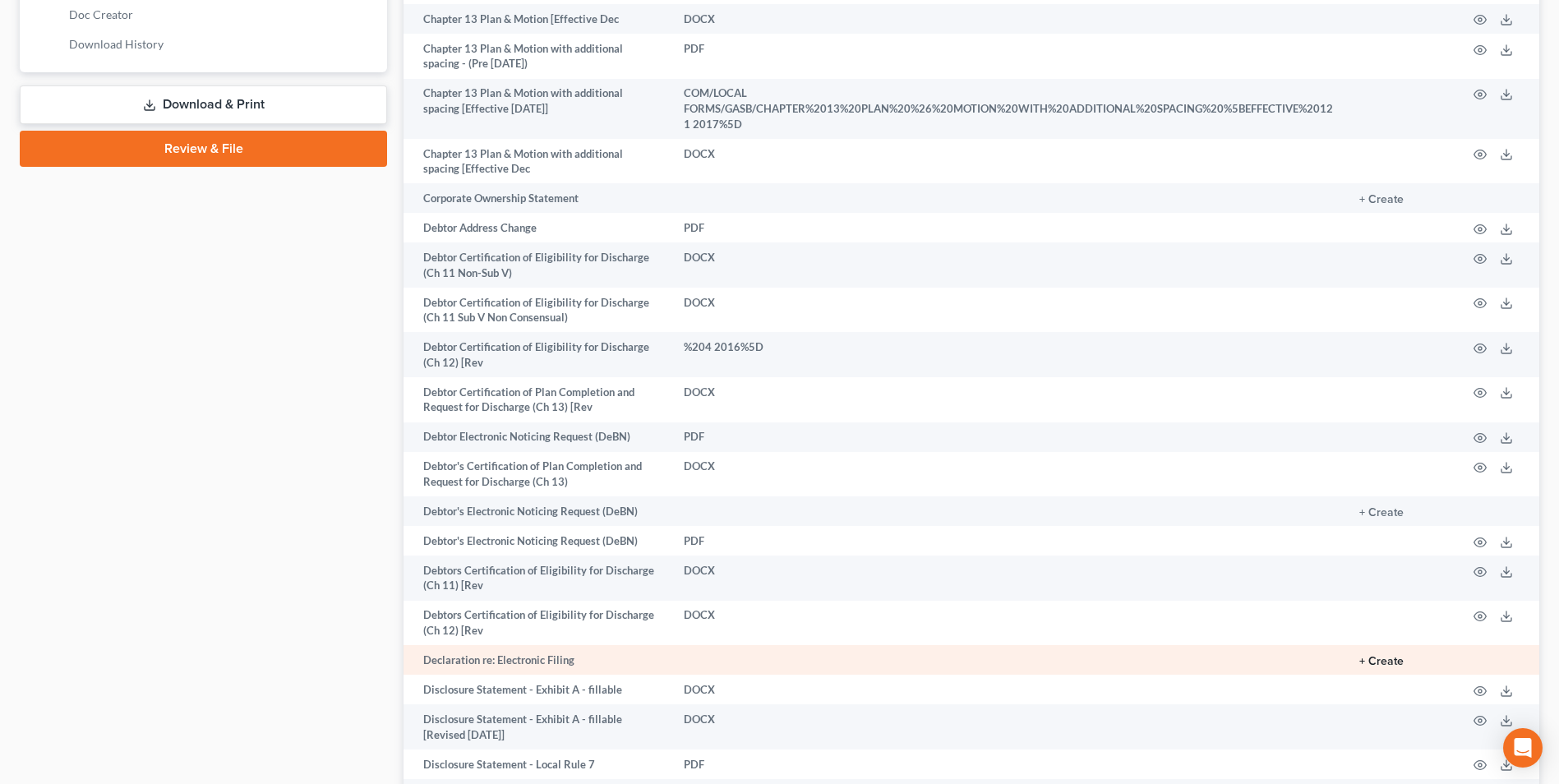
click at [1388, 645] on td "+ Create" at bounding box center [1400, 659] width 108 height 29
click at [1390, 656] on button "+ Create" at bounding box center [1382, 661] width 45 height 12
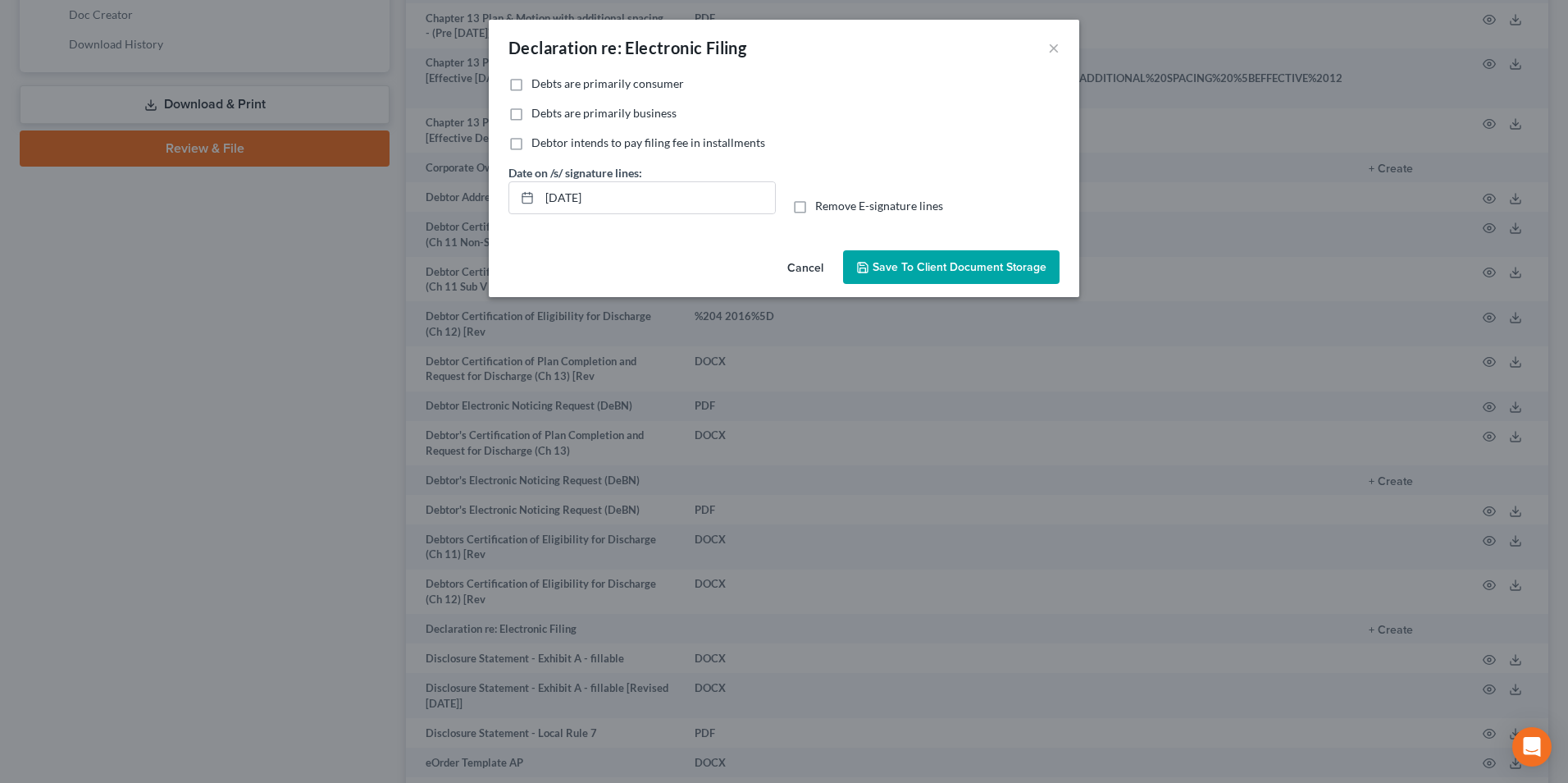
click at [532, 82] on label "Debts are primarily consumer" at bounding box center [608, 84] width 153 height 16
click at [538, 82] on input "Debts are primarily consumer" at bounding box center [543, 81] width 11 height 11
checkbox input "true"
drag, startPoint x: 614, startPoint y: 208, endPoint x: 433, endPoint y: 207, distance: 181.0
click at [433, 207] on div "Declaration re: Electronic Filing × No additional information is needed to gene…" at bounding box center [784, 392] width 1568 height 783
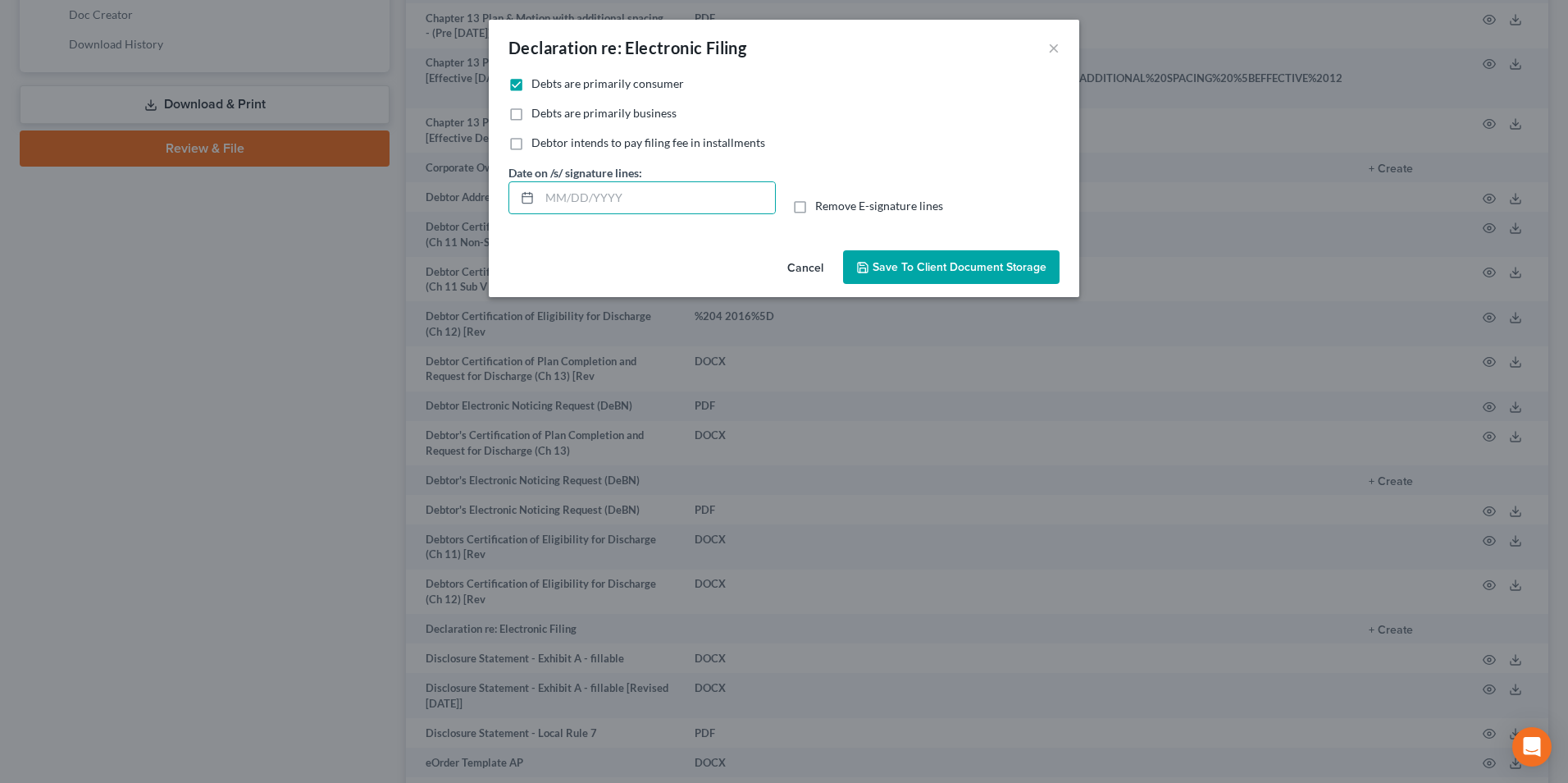
click at [816, 206] on label "Remove E-signature lines" at bounding box center [880, 206] width 128 height 16
click at [822, 206] on input "Remove E-signature lines" at bounding box center [827, 203] width 11 height 11
checkbox input "true"
click at [884, 262] on span "Save to Client Document Storage" at bounding box center [960, 267] width 174 height 14
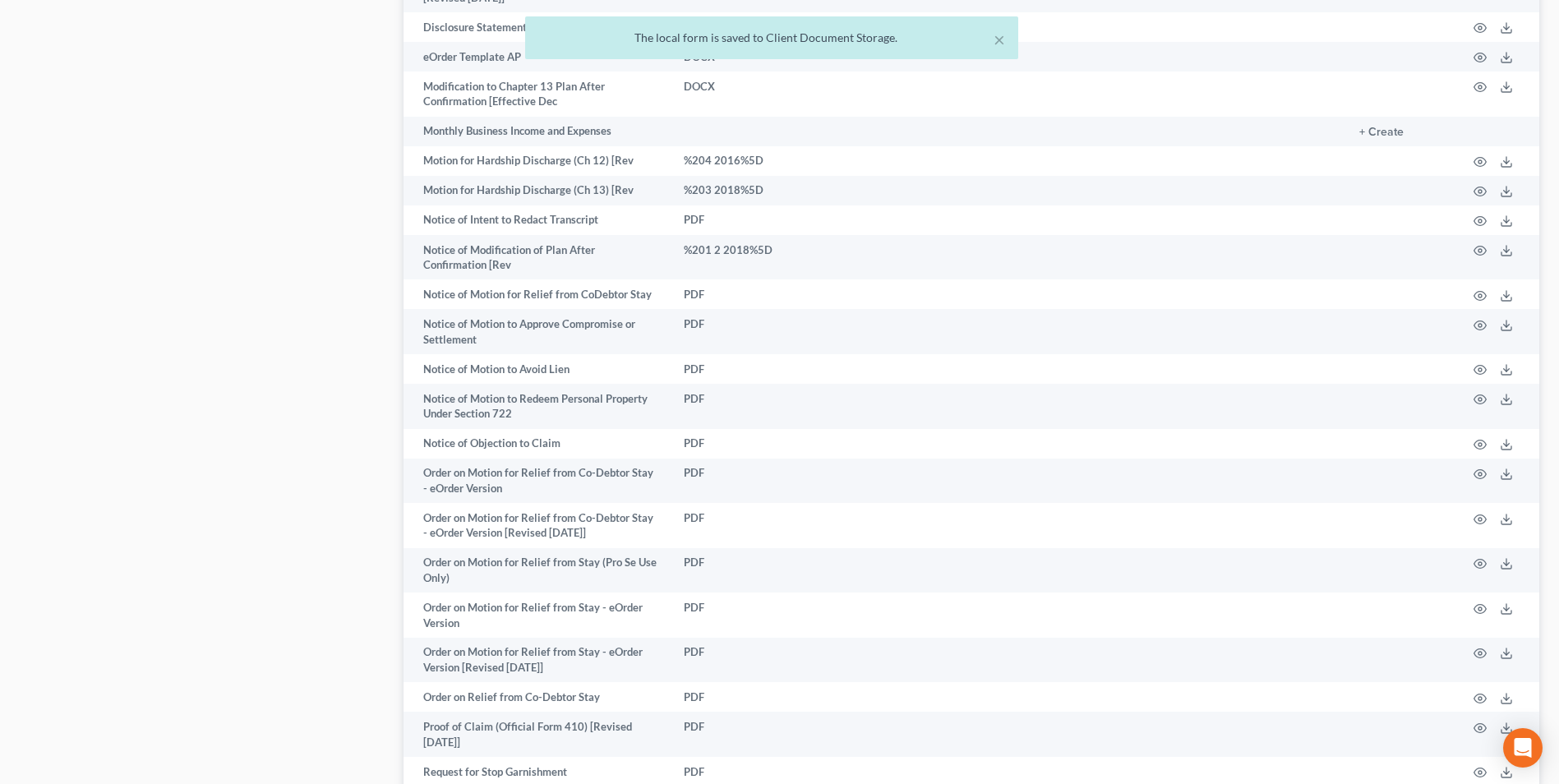
scroll to position [1768, 0]
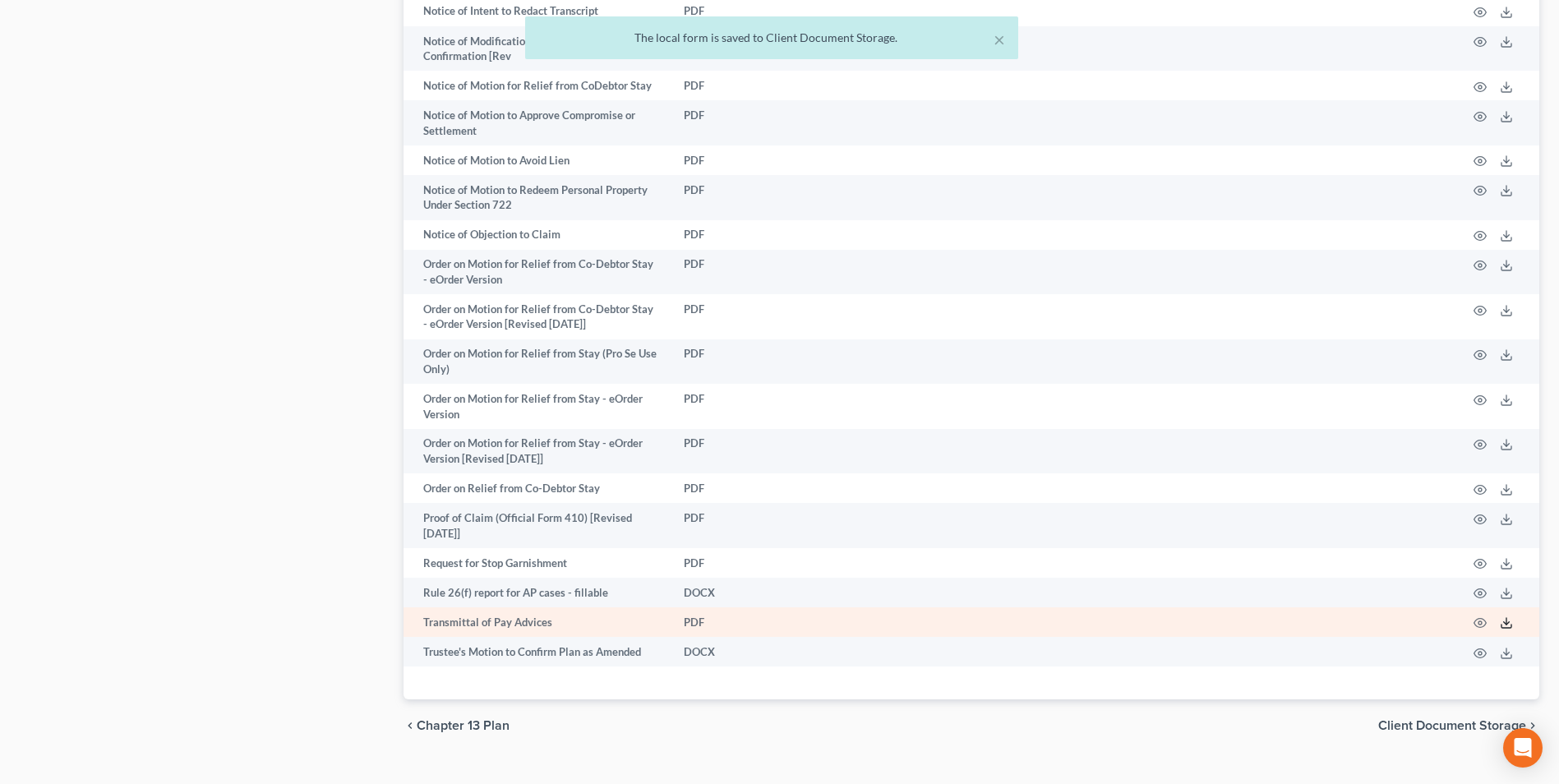
click at [1508, 617] on icon at bounding box center [1506, 623] width 13 height 13
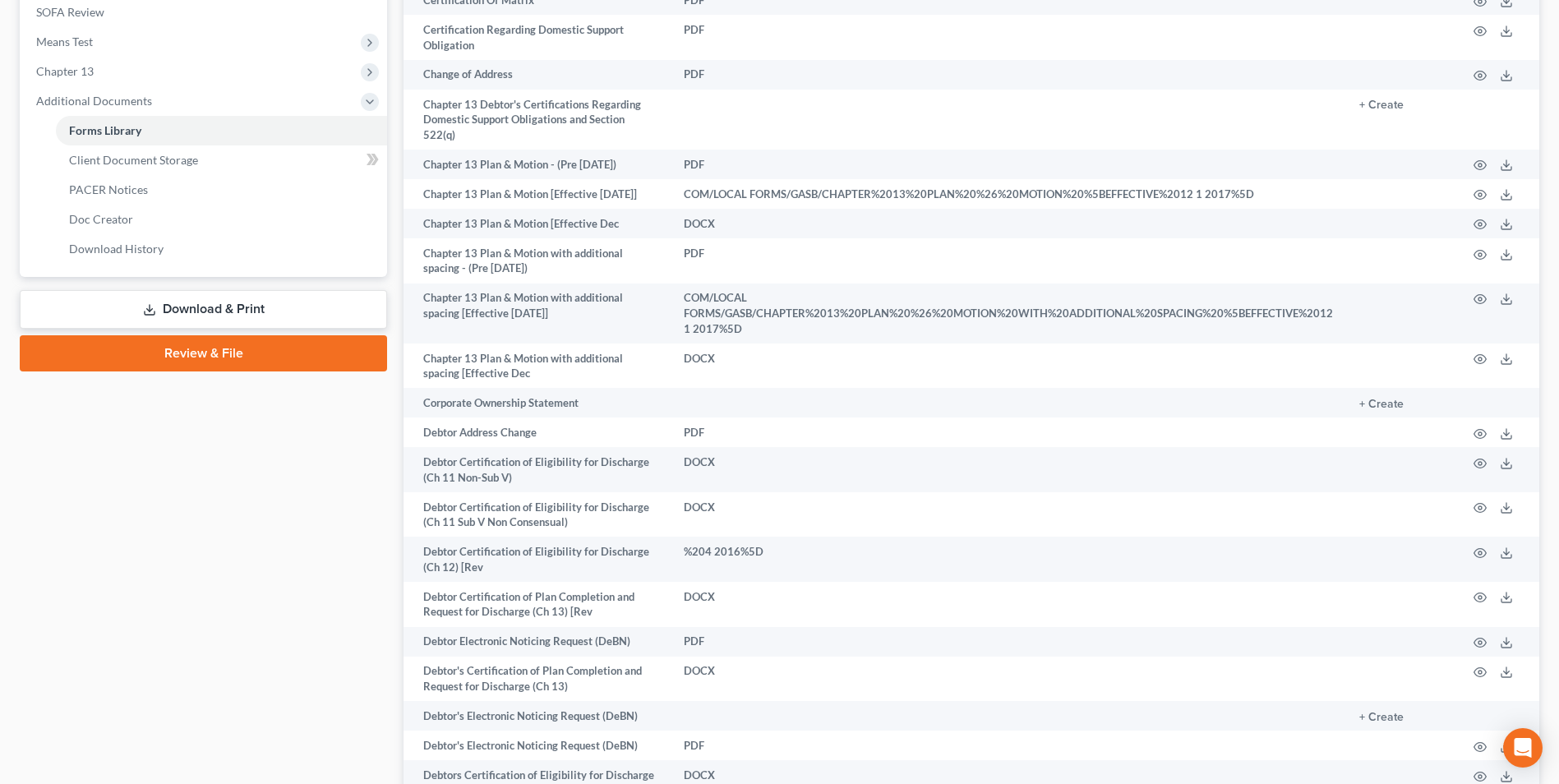
scroll to position [206, 0]
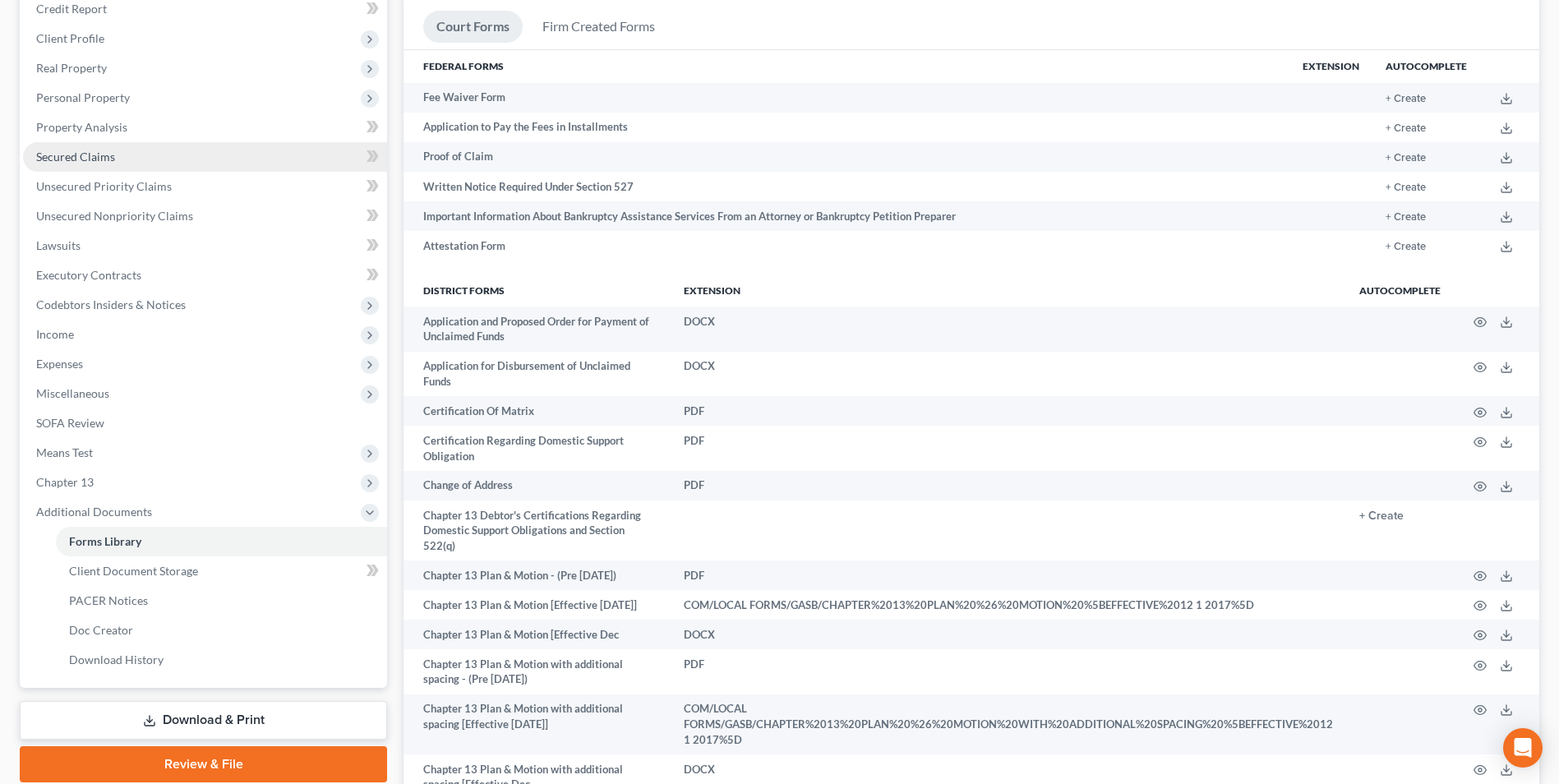
click at [77, 155] on span "Secured Claims" at bounding box center [76, 157] width 79 height 14
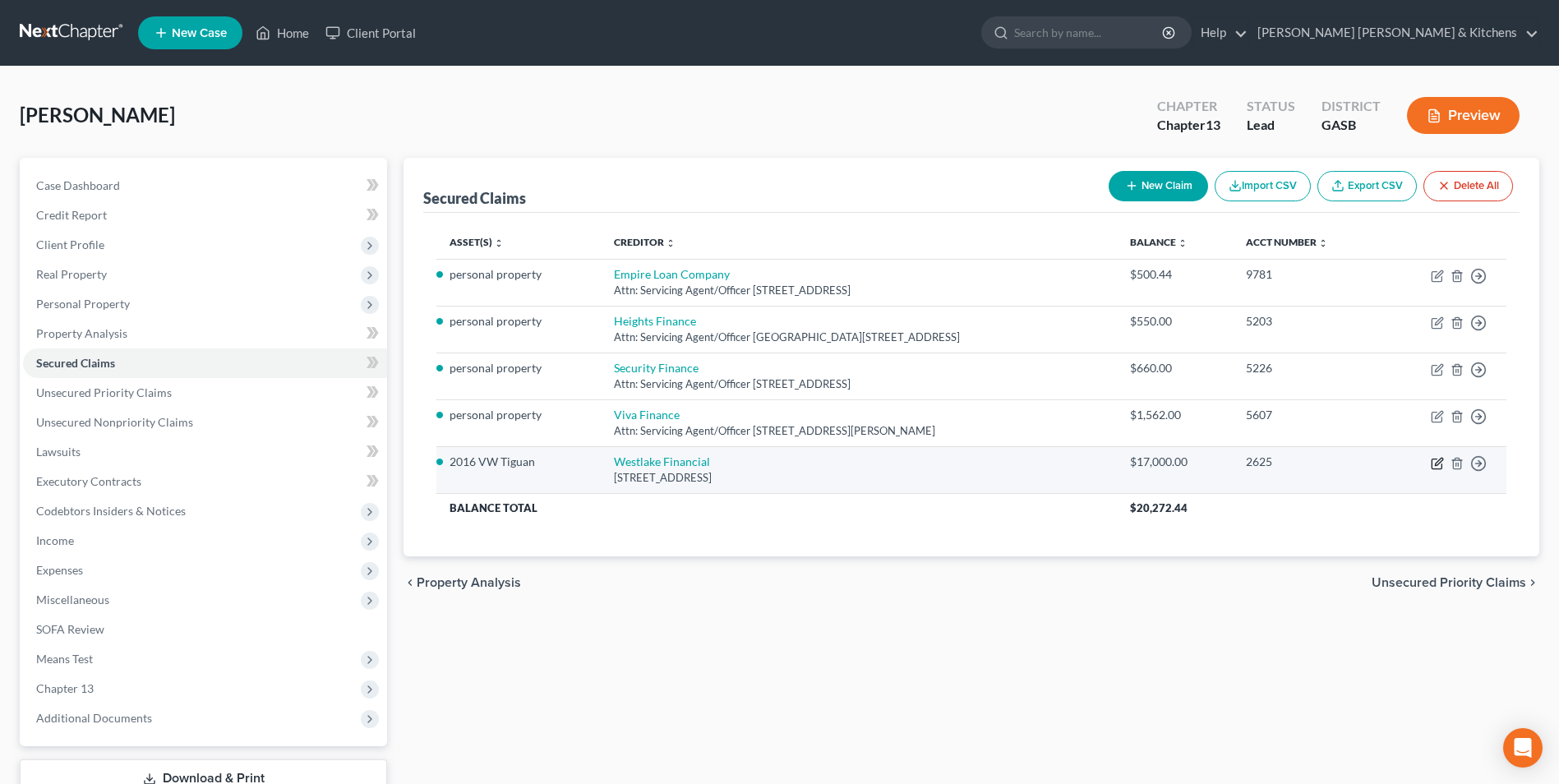
click at [1432, 460] on icon "button" at bounding box center [1438, 463] width 13 height 13
select select "4"
select select "3"
select select "0"
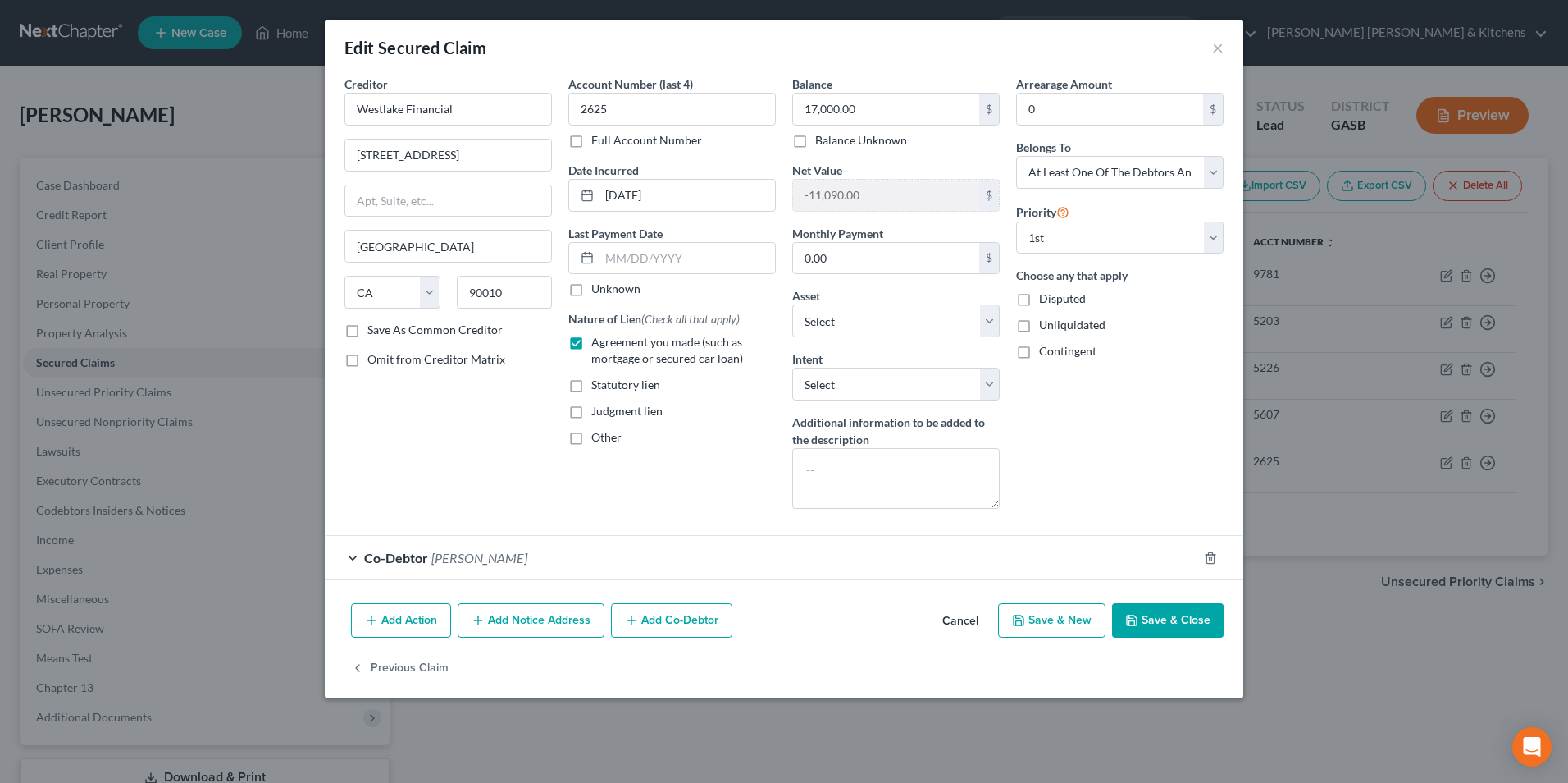
click at [967, 619] on button "Cancel" at bounding box center [961, 621] width 62 height 33
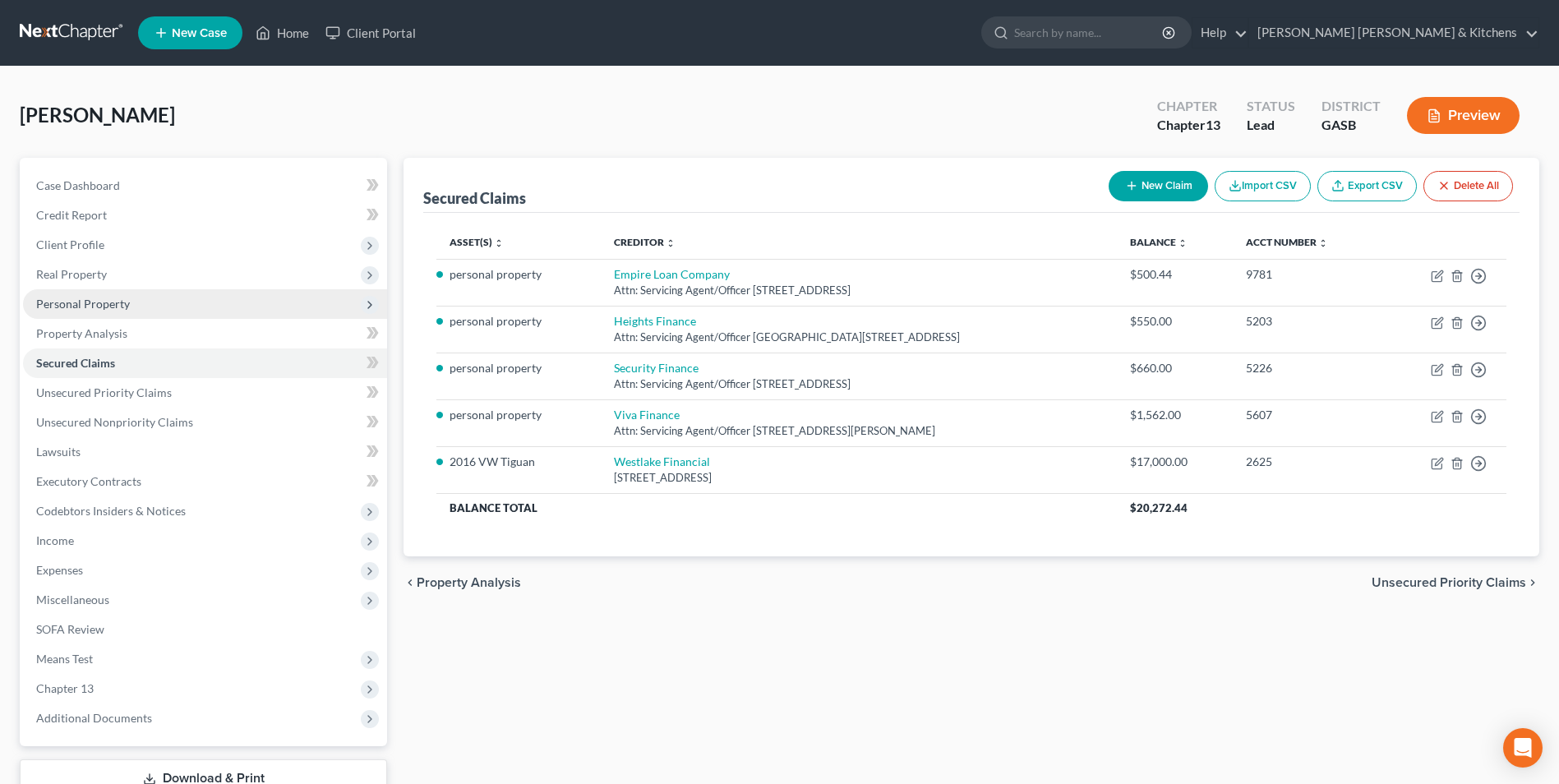
click at [47, 304] on span "Personal Property" at bounding box center [83, 304] width 94 height 14
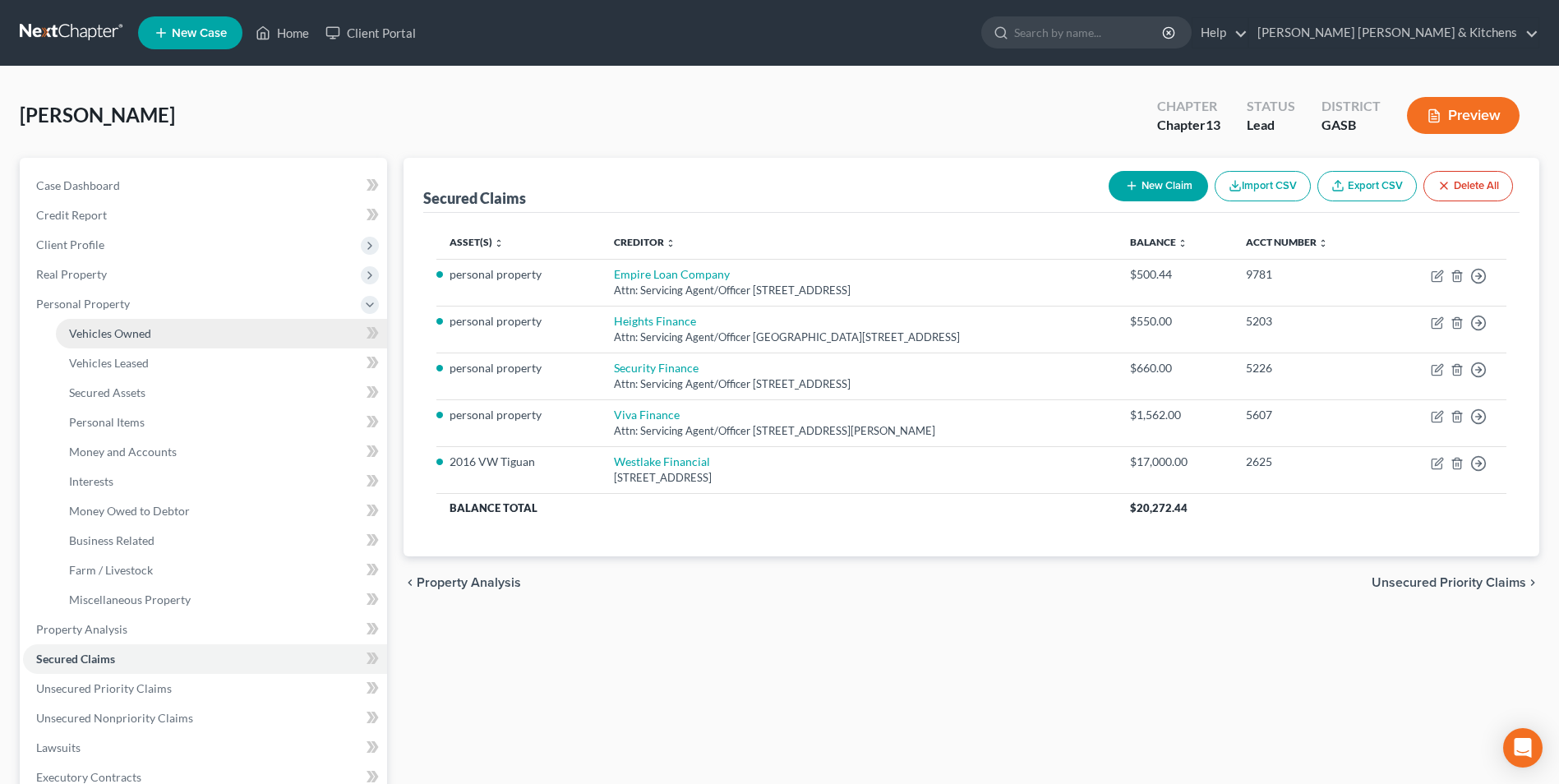
click at [89, 342] on link "Vehicles Owned" at bounding box center [222, 333] width 332 height 29
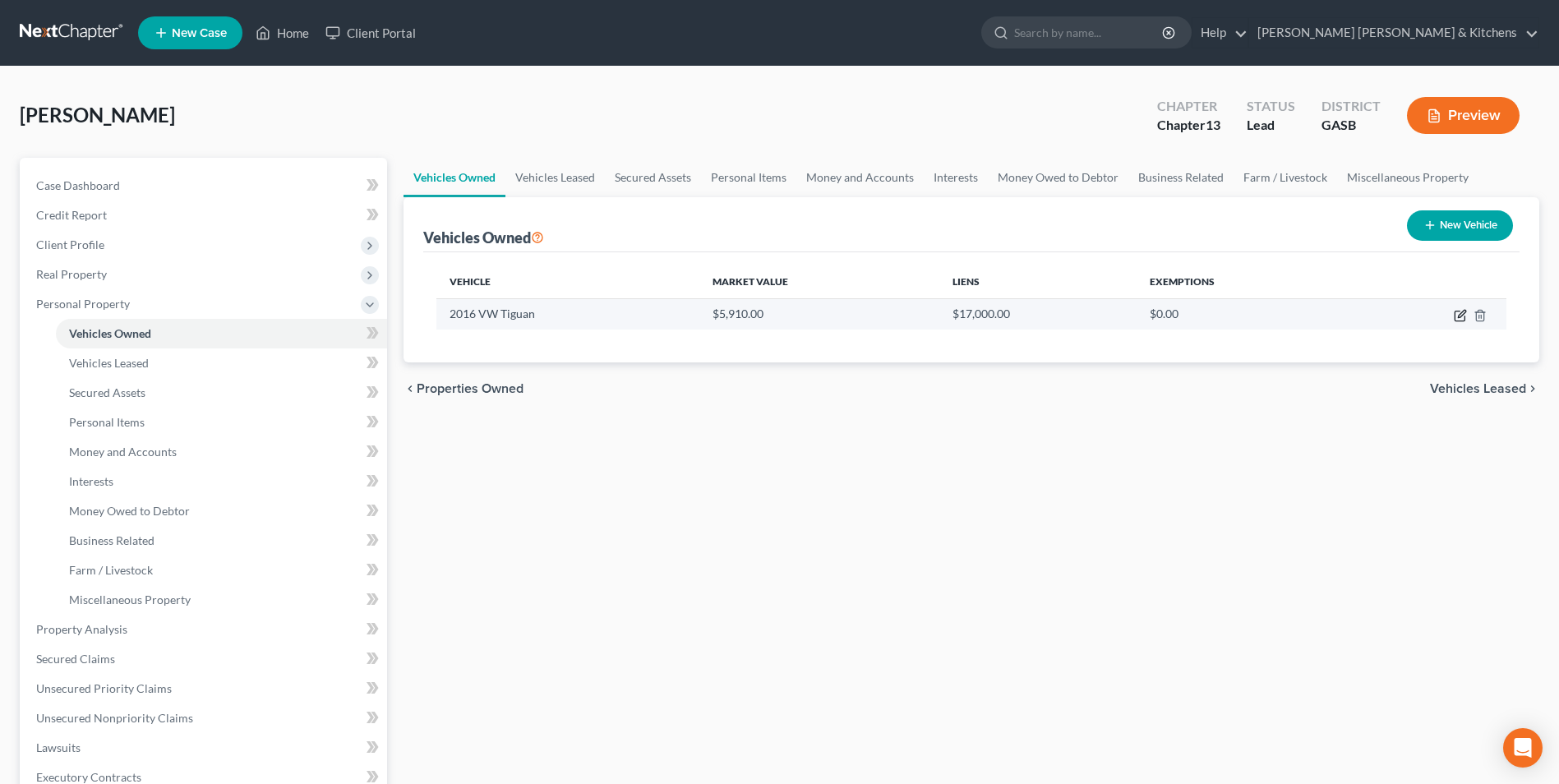
click at [1461, 314] on icon "button" at bounding box center [1460, 315] width 13 height 13
select select "0"
select select "10"
select select "3"
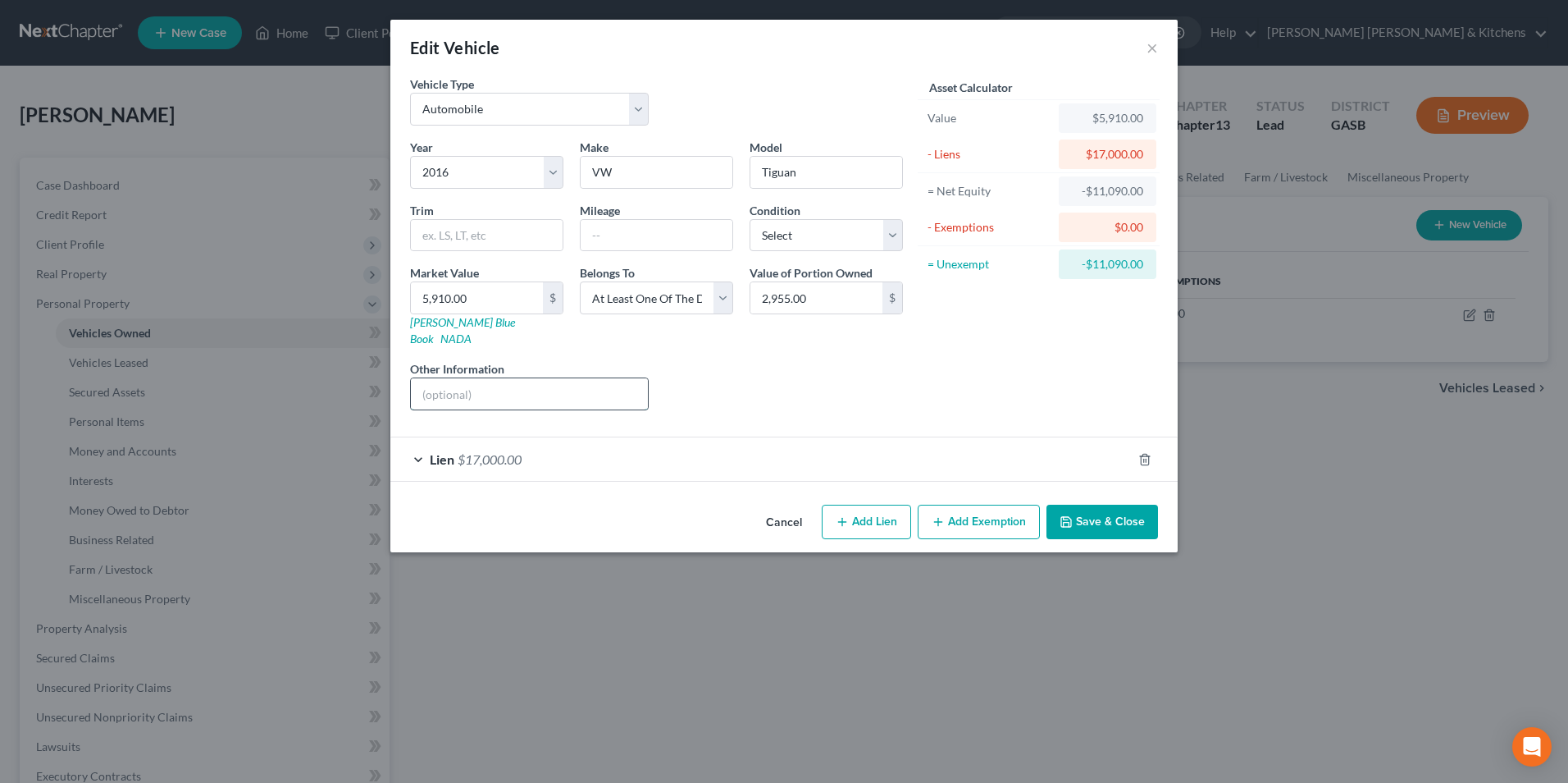
click at [422, 378] on input "text" at bounding box center [529, 393] width 237 height 31
type input "a"
type input "surrender"
click at [1098, 505] on button "Save & Close" at bounding box center [1102, 521] width 111 height 35
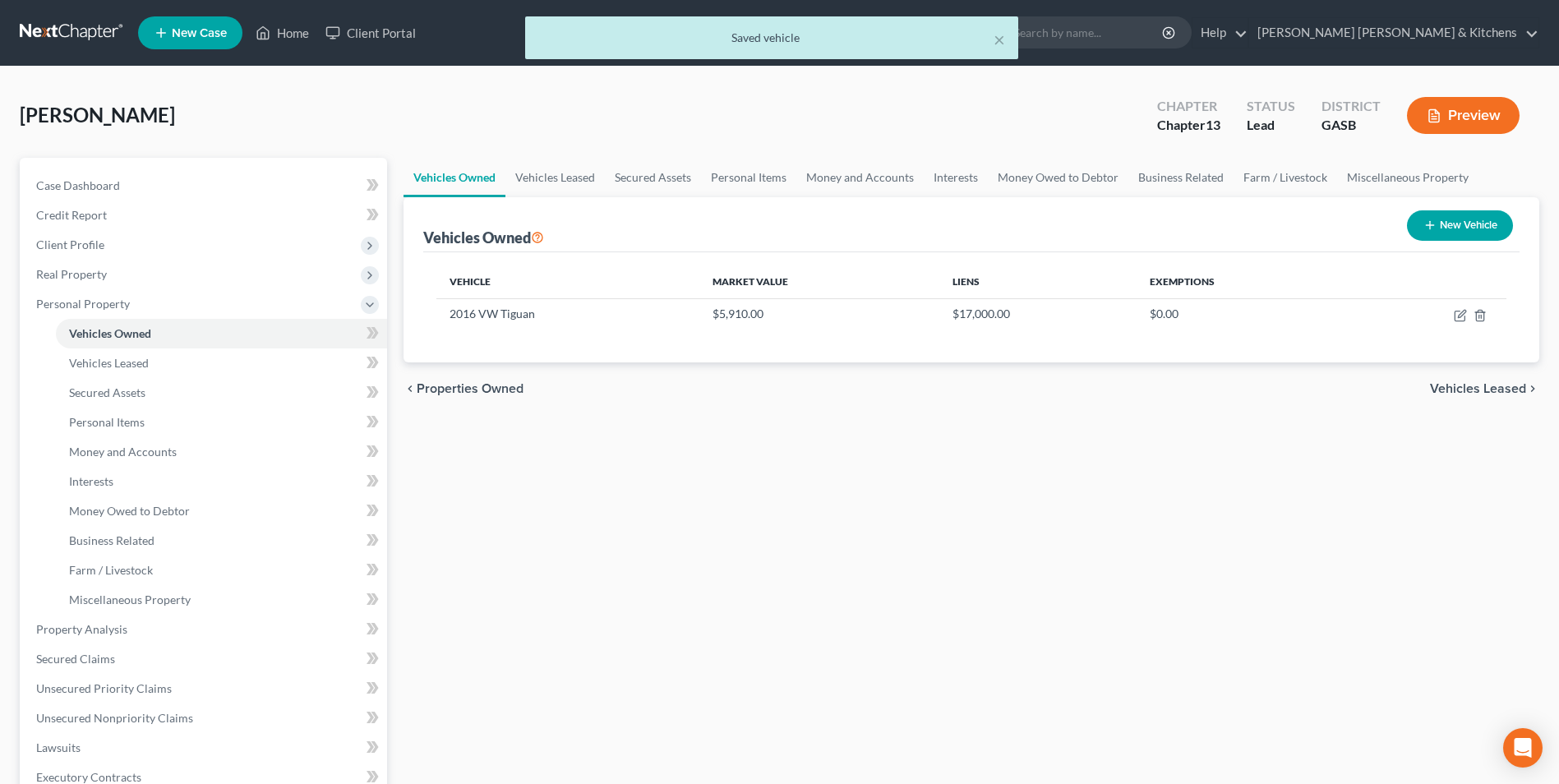
scroll to position [411, 0]
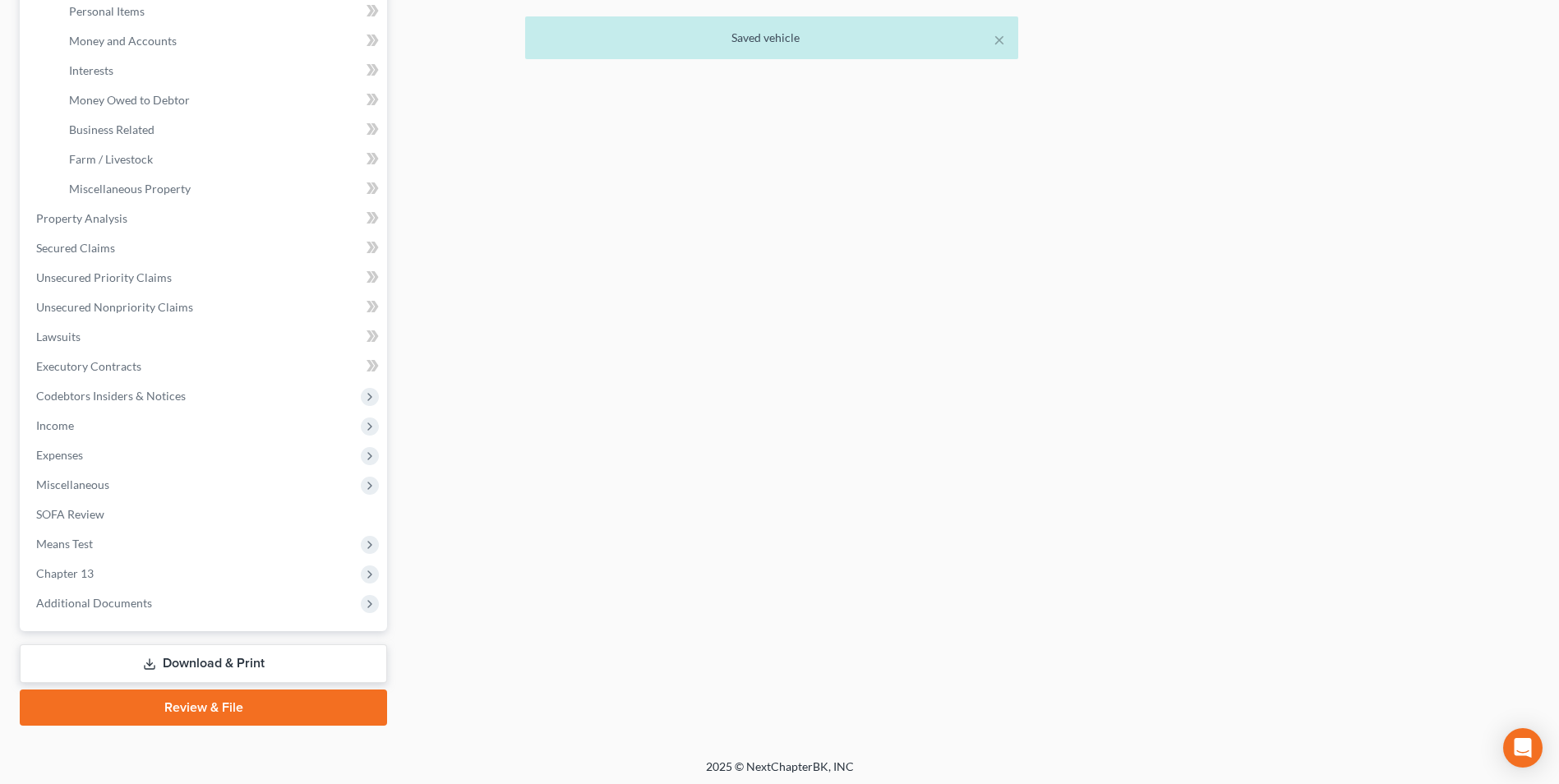
click at [204, 658] on link "Download & Print" at bounding box center [203, 663] width 367 height 38
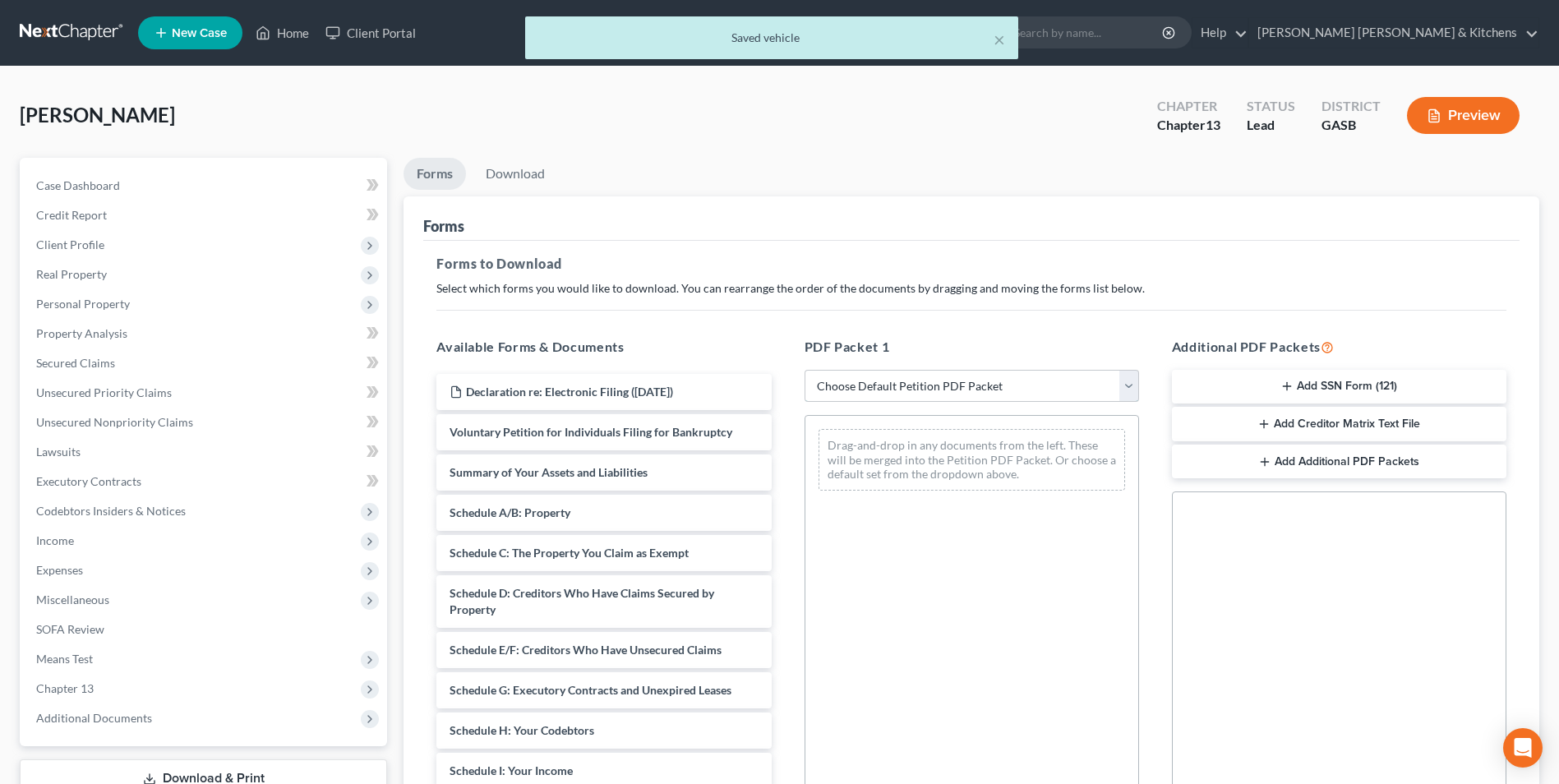
click at [877, 386] on select "Choose Default Petition PDF Packet Complete Bankruptcy Petition (all forms and …" at bounding box center [972, 386] width 334 height 33
select select "0"
click at [805, 370] on select "Choose Default Petition PDF Packet Complete Bankruptcy Petition (all forms and …" at bounding box center [972, 386] width 334 height 33
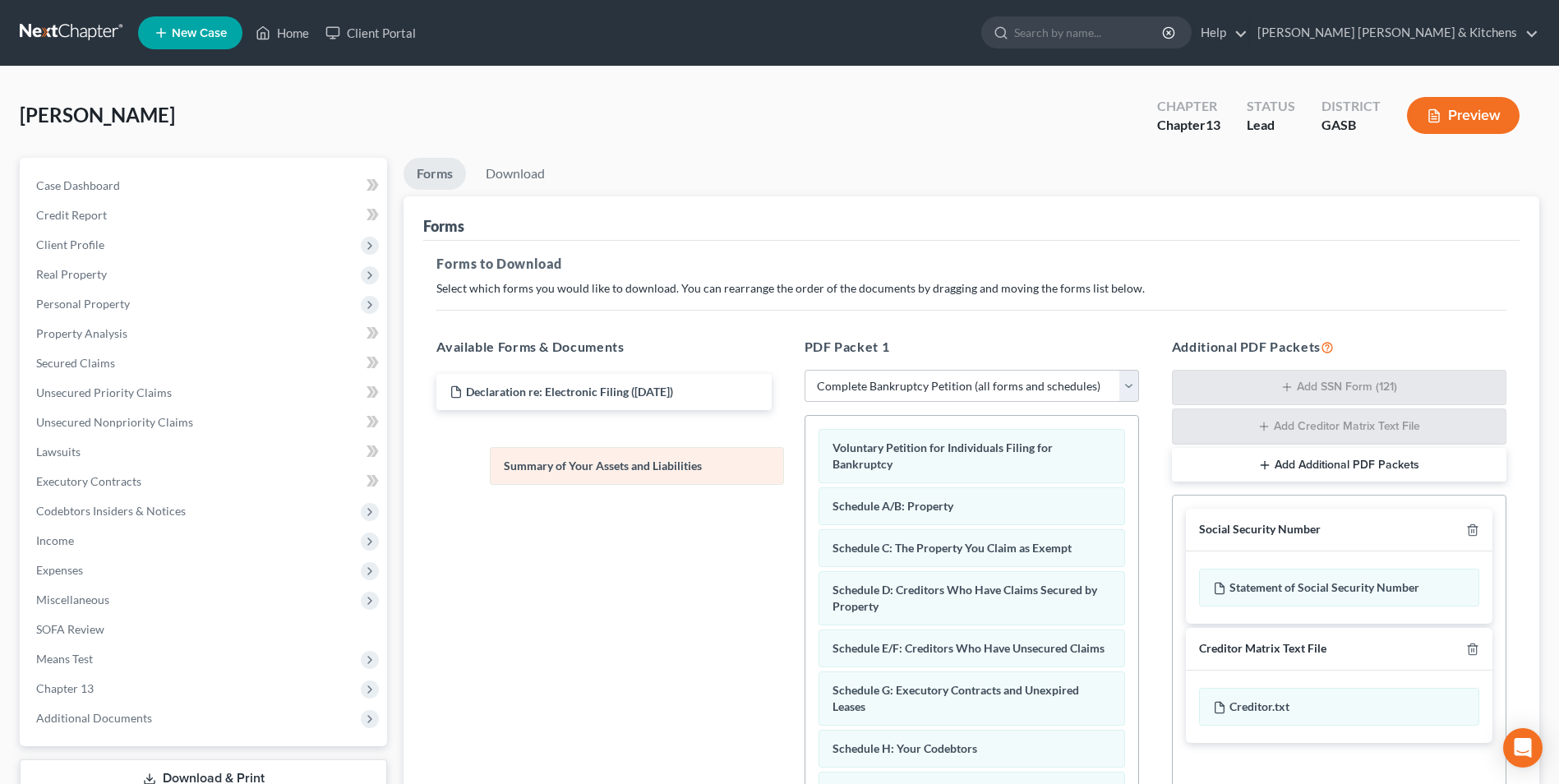
drag, startPoint x: 981, startPoint y: 502, endPoint x: 651, endPoint y: 462, distance: 332.4
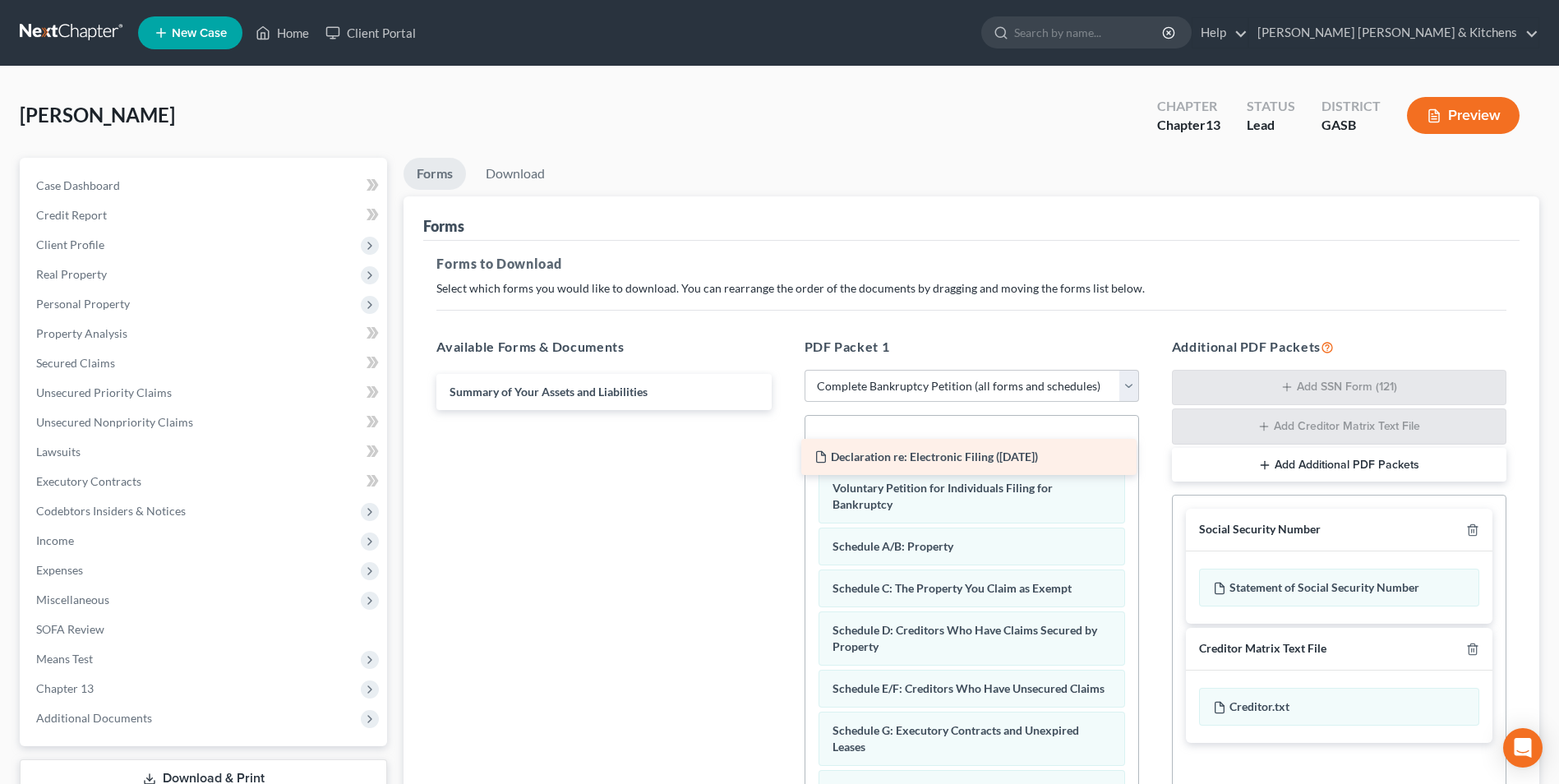
drag, startPoint x: 625, startPoint y: 391, endPoint x: 989, endPoint y: 456, distance: 369.8
click at [784, 410] on div "Declaration re: Electronic Filing (08/13/2025) Declaration re: Electronic Filin…" at bounding box center [603, 392] width 361 height 37
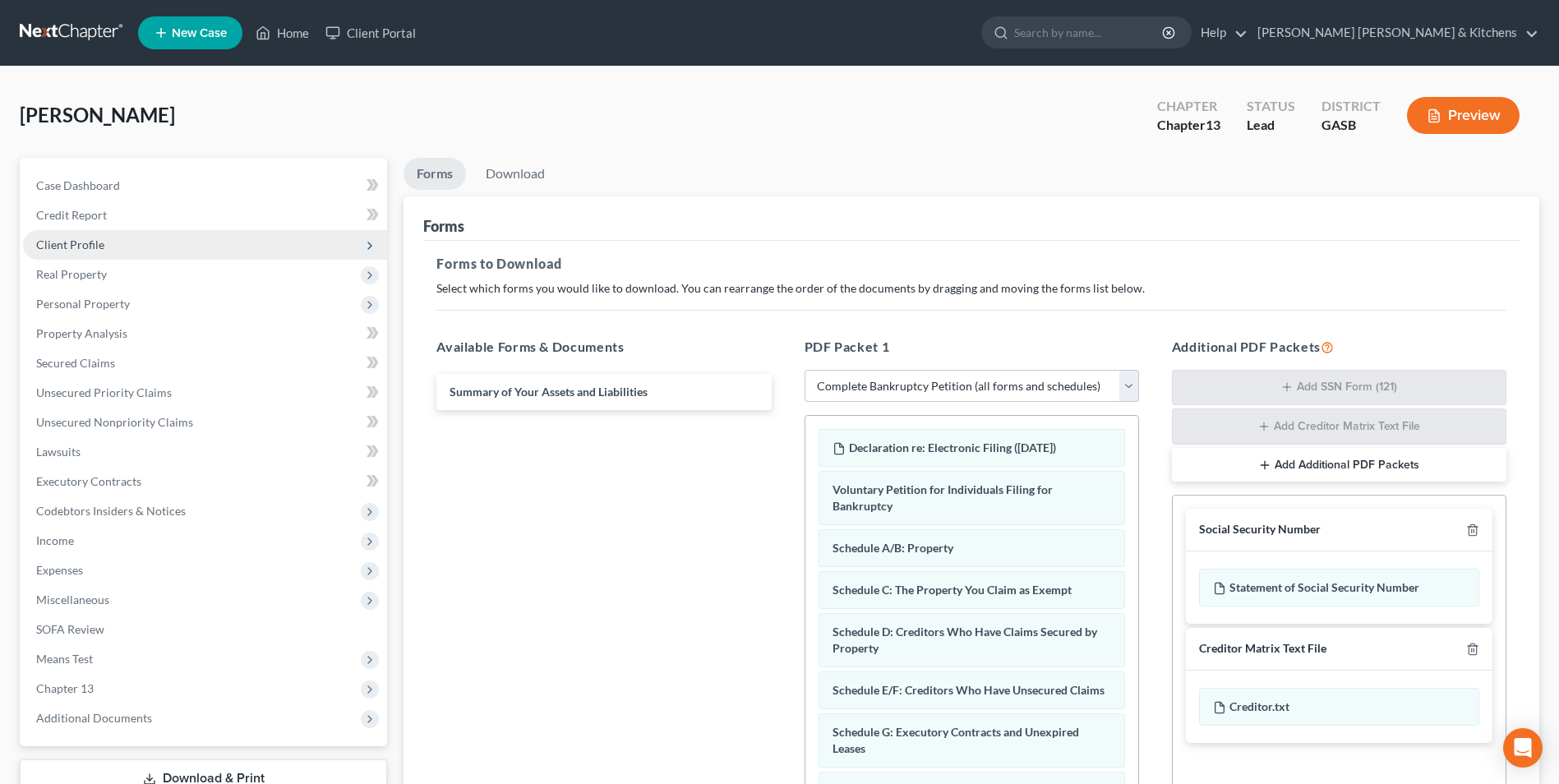
click at [75, 240] on span "Client Profile" at bounding box center [70, 245] width 69 height 14
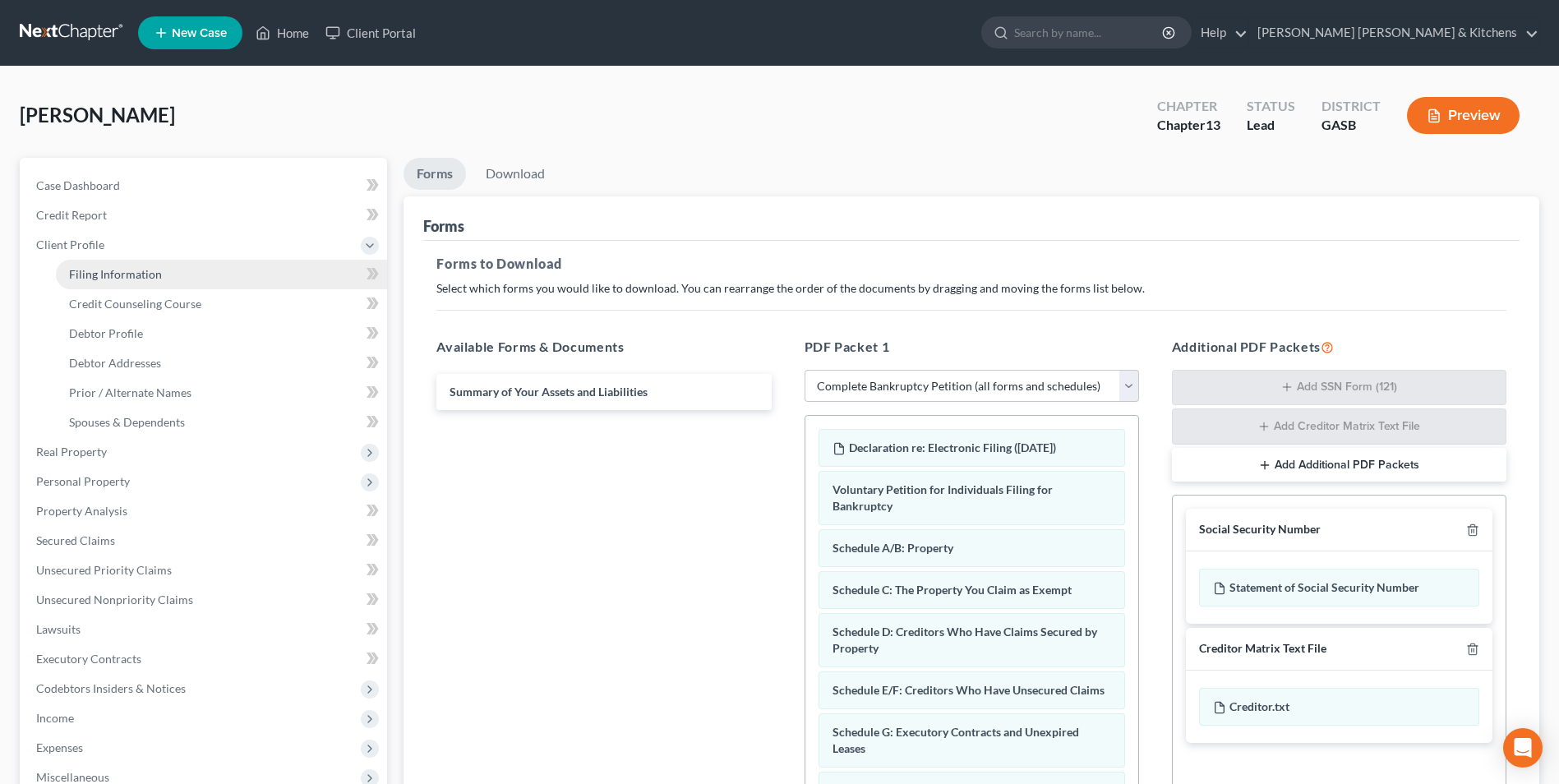
click at [80, 272] on span "Filing Information" at bounding box center [115, 274] width 93 height 14
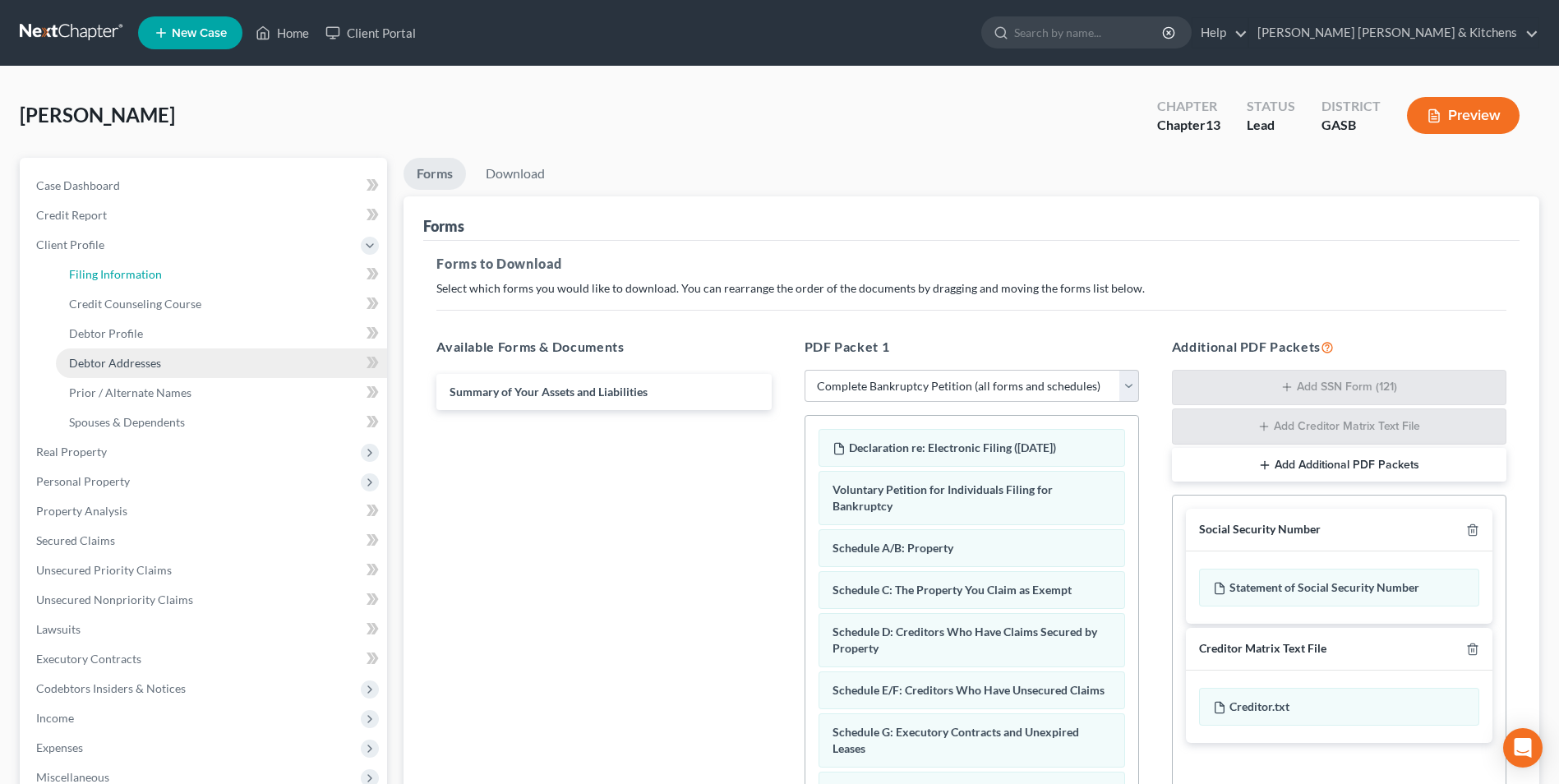
select select "1"
select select "0"
select select "3"
select select "0"
select select "10"
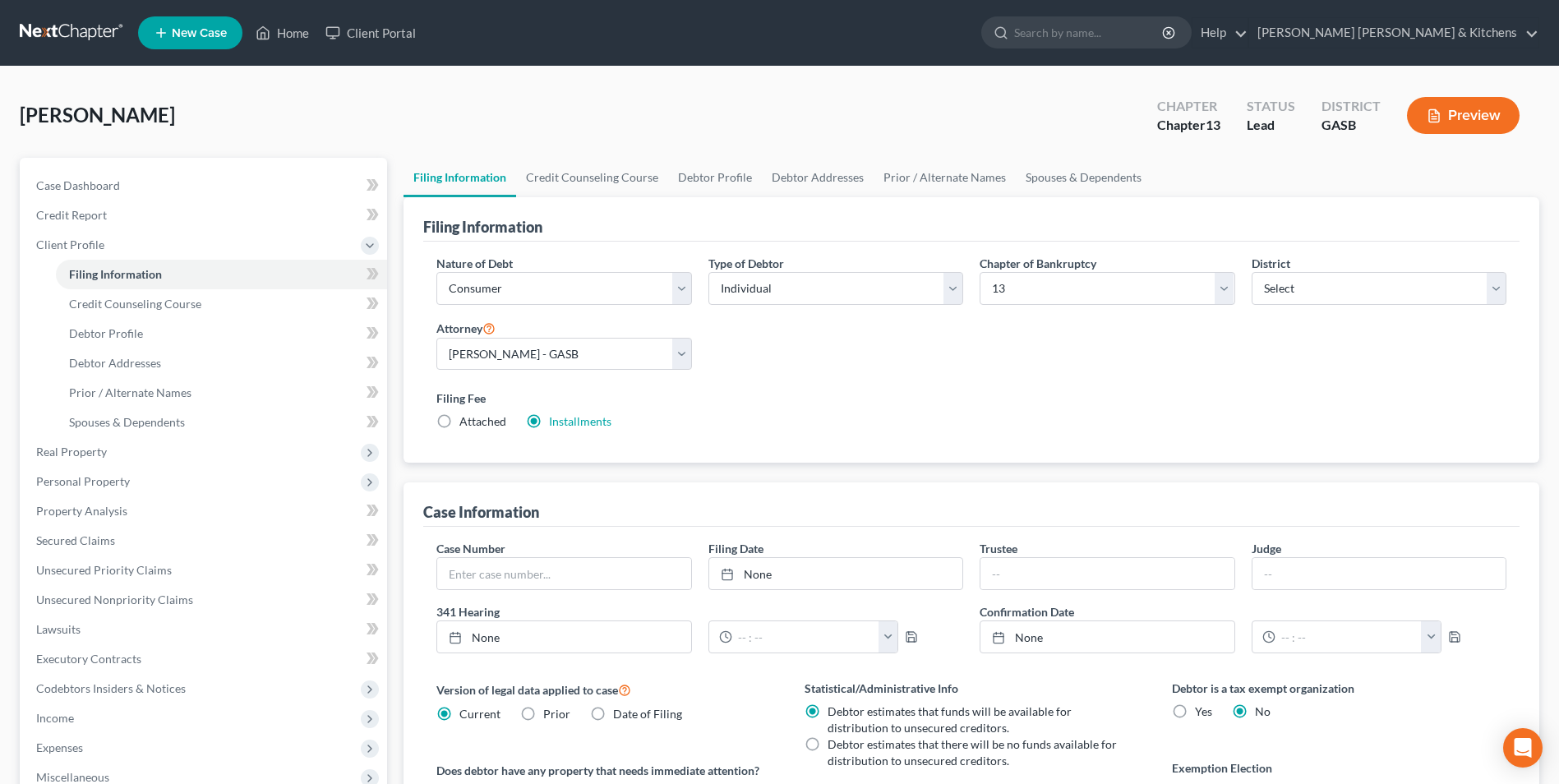
click at [460, 417] on label "Attached" at bounding box center [483, 421] width 47 height 16
click at [466, 417] on input "Attached" at bounding box center [472, 419] width 11 height 11
radio input "true"
click at [549, 421] on label "Installments Installments" at bounding box center [580, 421] width 62 height 16
click at [555, 421] on input "Installments Installments" at bounding box center [561, 419] width 11 height 11
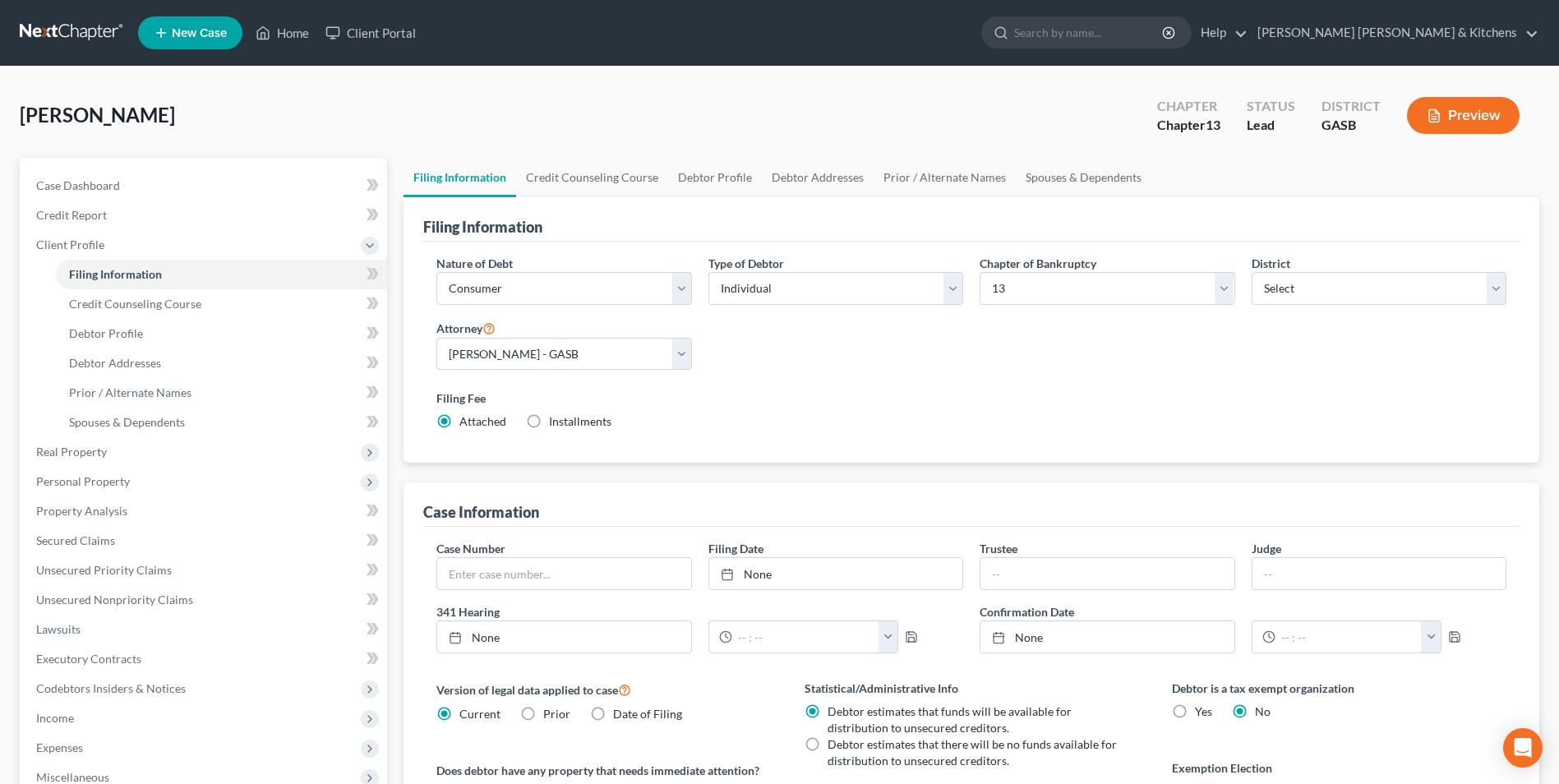
radio input "true"
radio input "false"
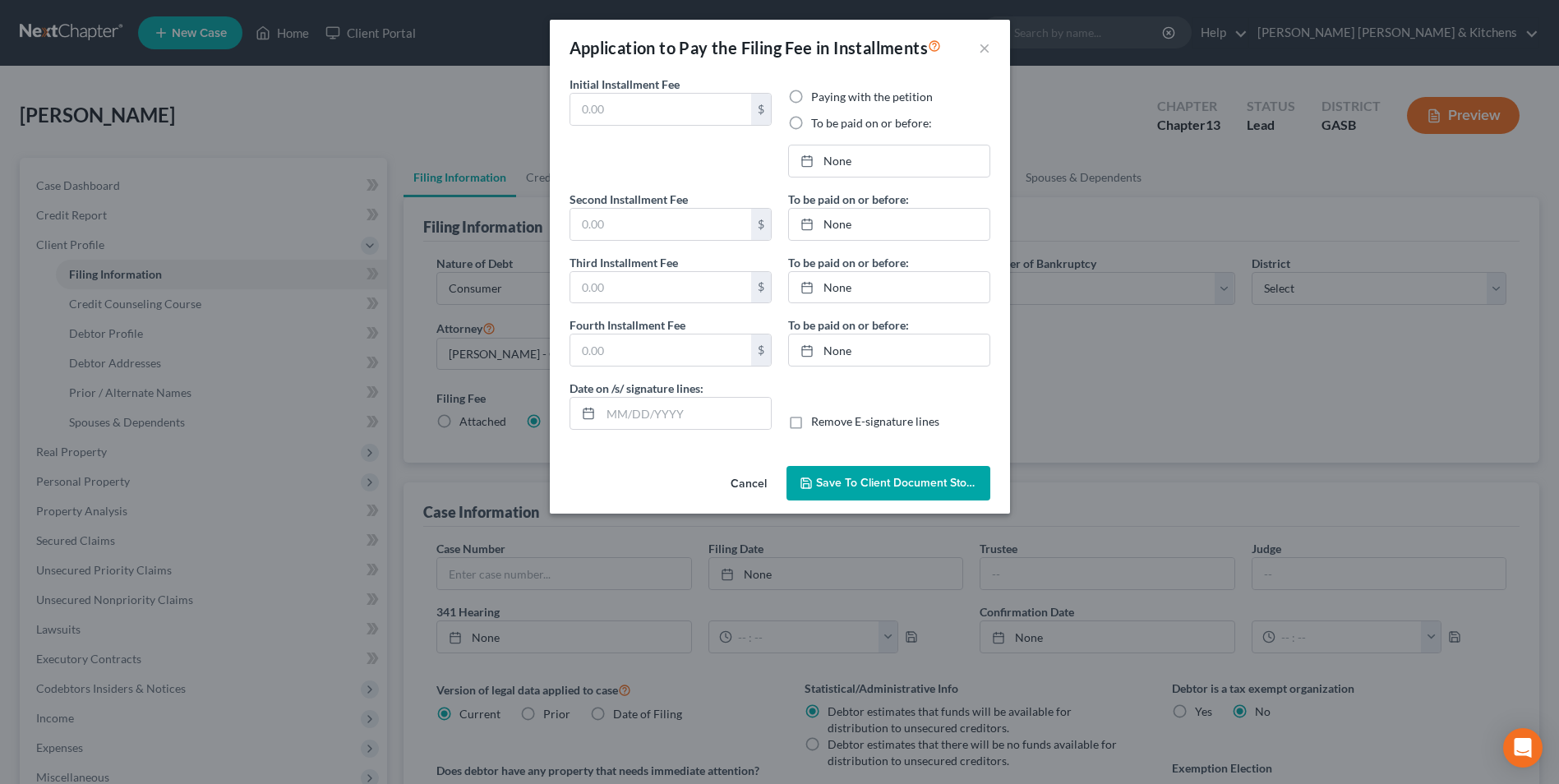
type input "0.00"
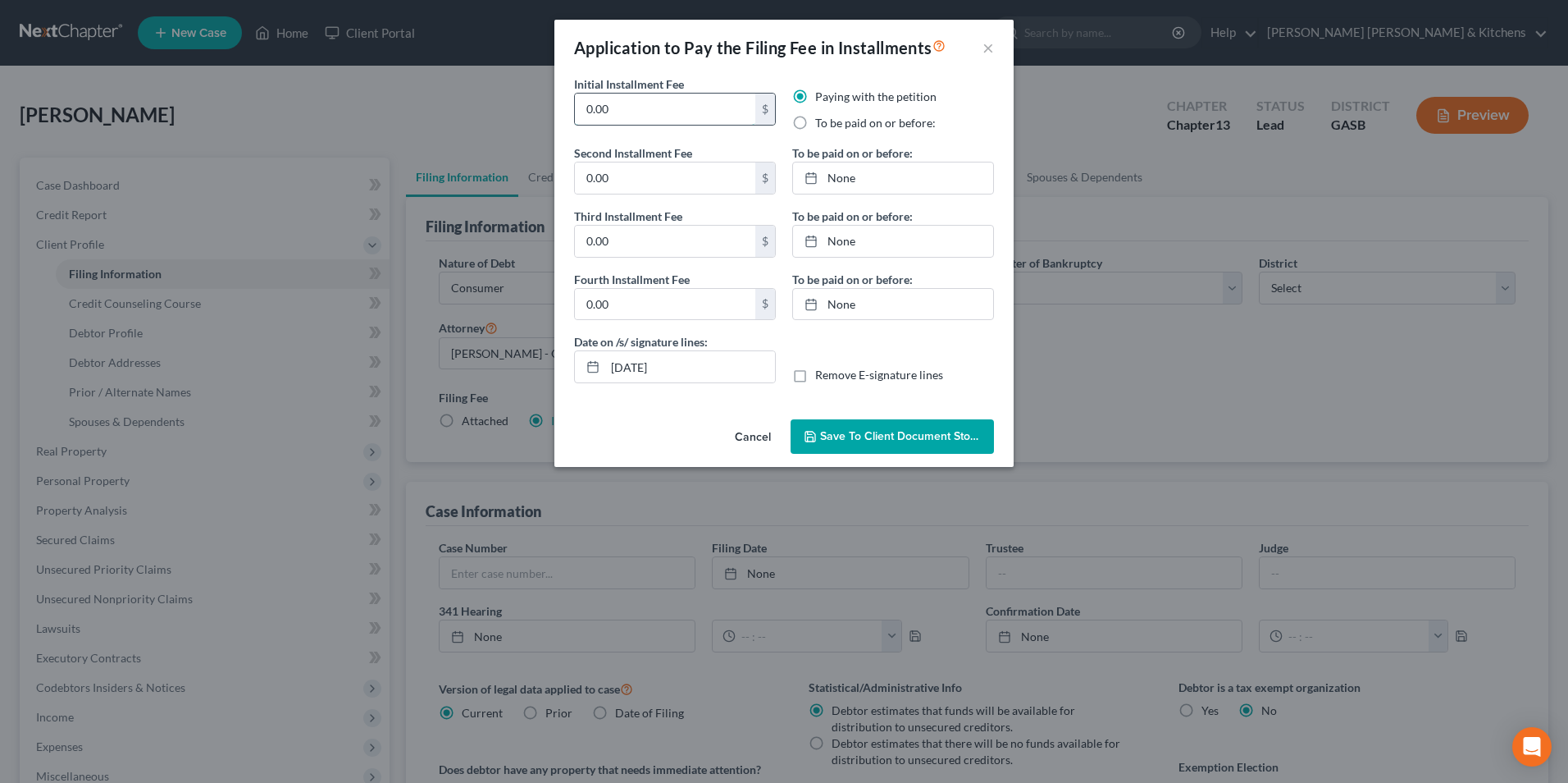
click at [617, 110] on input "0.00" at bounding box center [664, 109] width 181 height 31
drag, startPoint x: 617, startPoint y: 110, endPoint x: 539, endPoint y: 106, distance: 78.1
click at [547, 106] on div "Application to Pay the Filing Fee in Installments × Initial Installment Fee 0.0…" at bounding box center [784, 392] width 1568 height 783
click at [816, 126] on label "To be paid on or before:" at bounding box center [876, 123] width 121 height 16
click at [822, 125] on input "To be paid on or before:" at bounding box center [827, 120] width 11 height 11
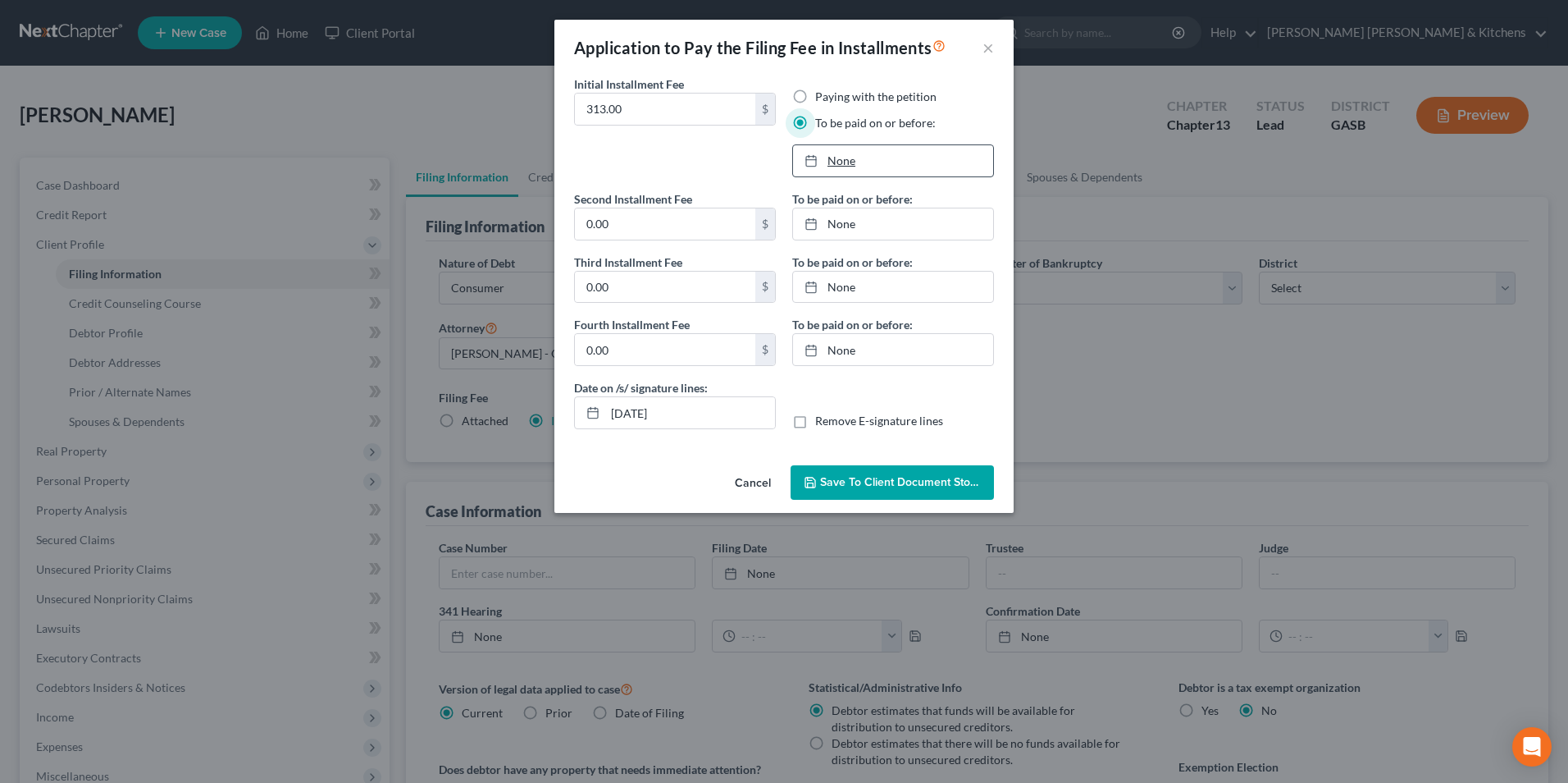
click at [845, 165] on link "None" at bounding box center [893, 160] width 200 height 31
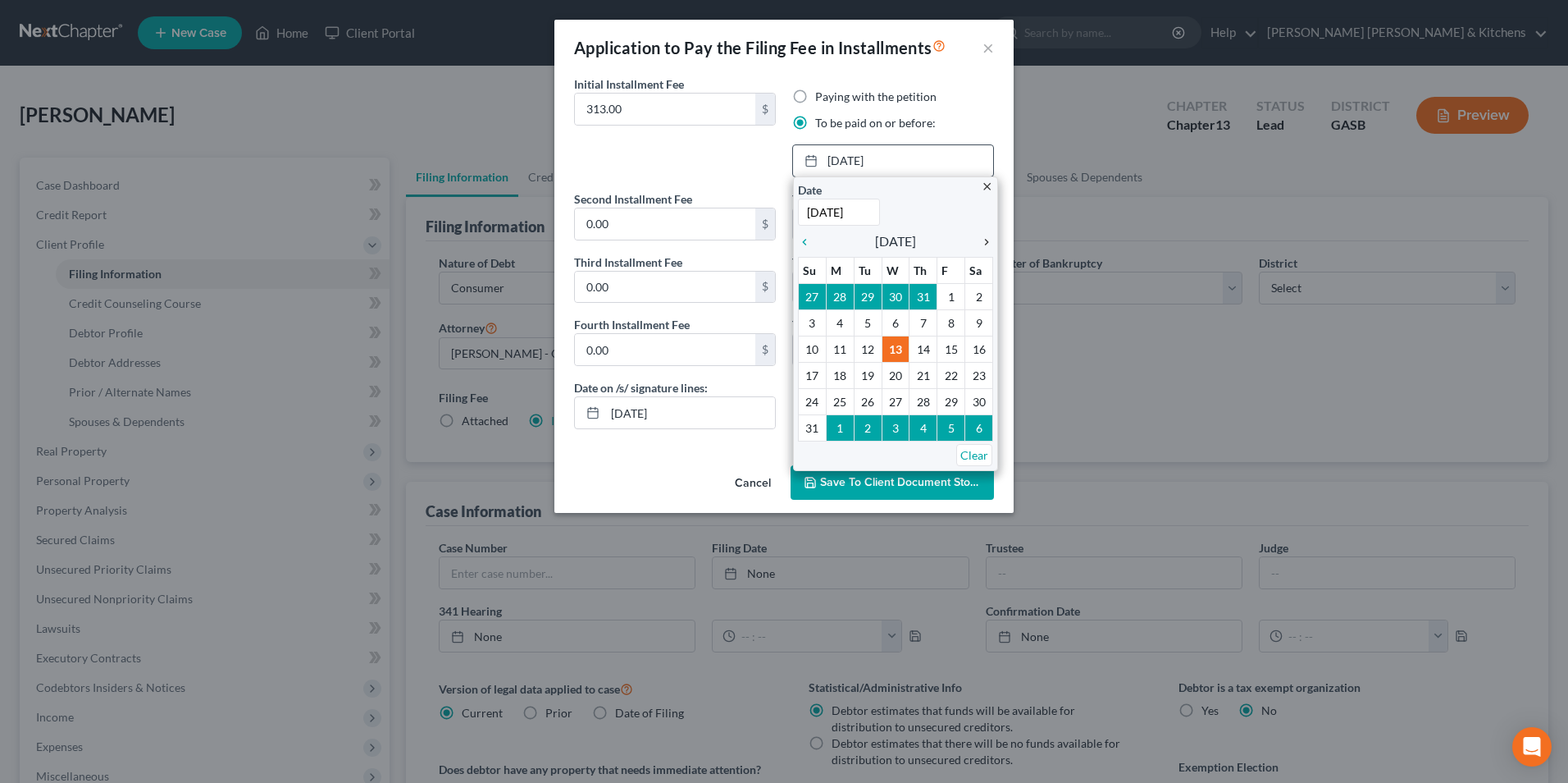
click at [986, 241] on icon "chevron_right" at bounding box center [983, 242] width 21 height 13
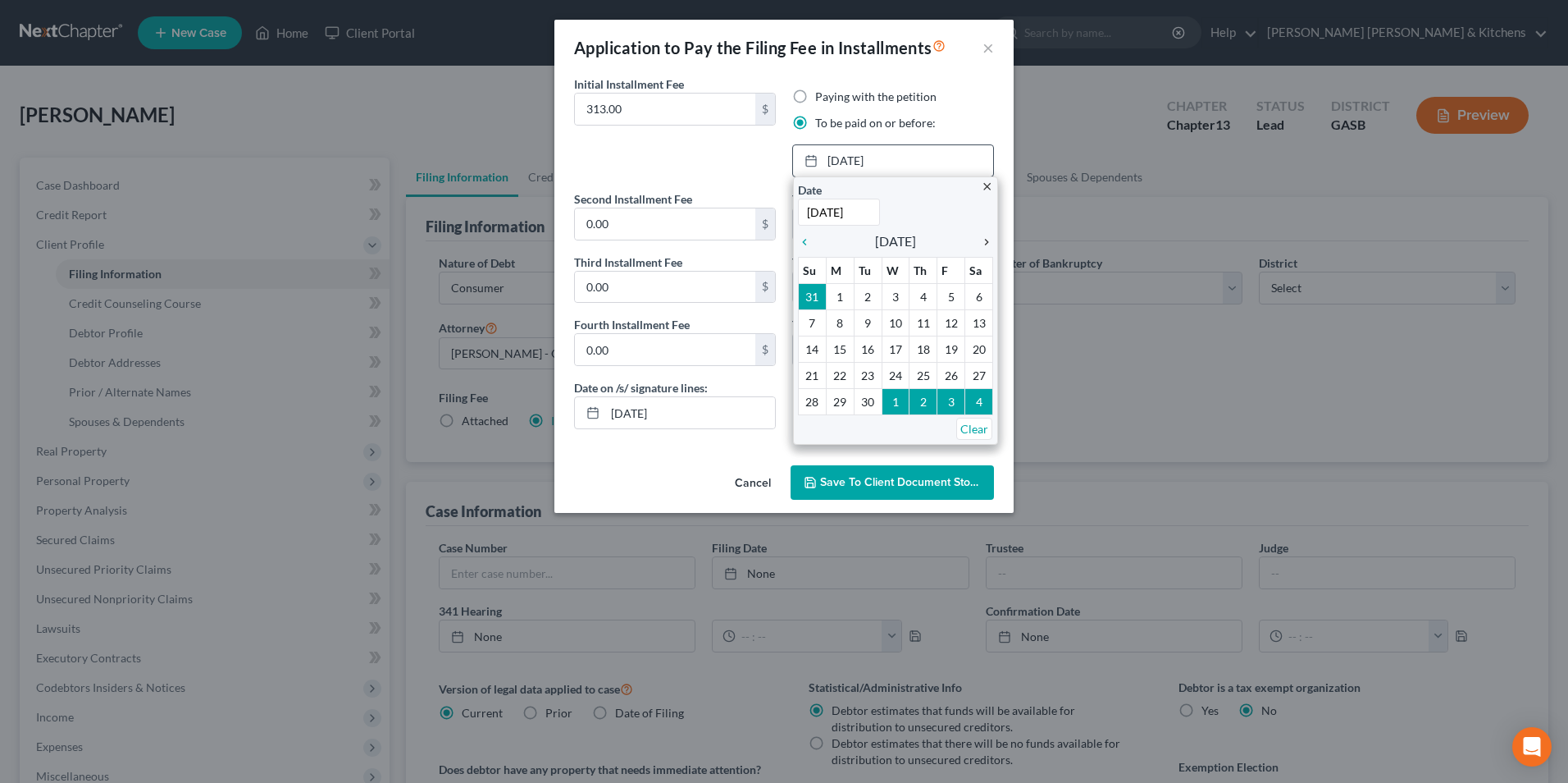
click at [986, 241] on icon "chevron_right" at bounding box center [983, 242] width 21 height 13
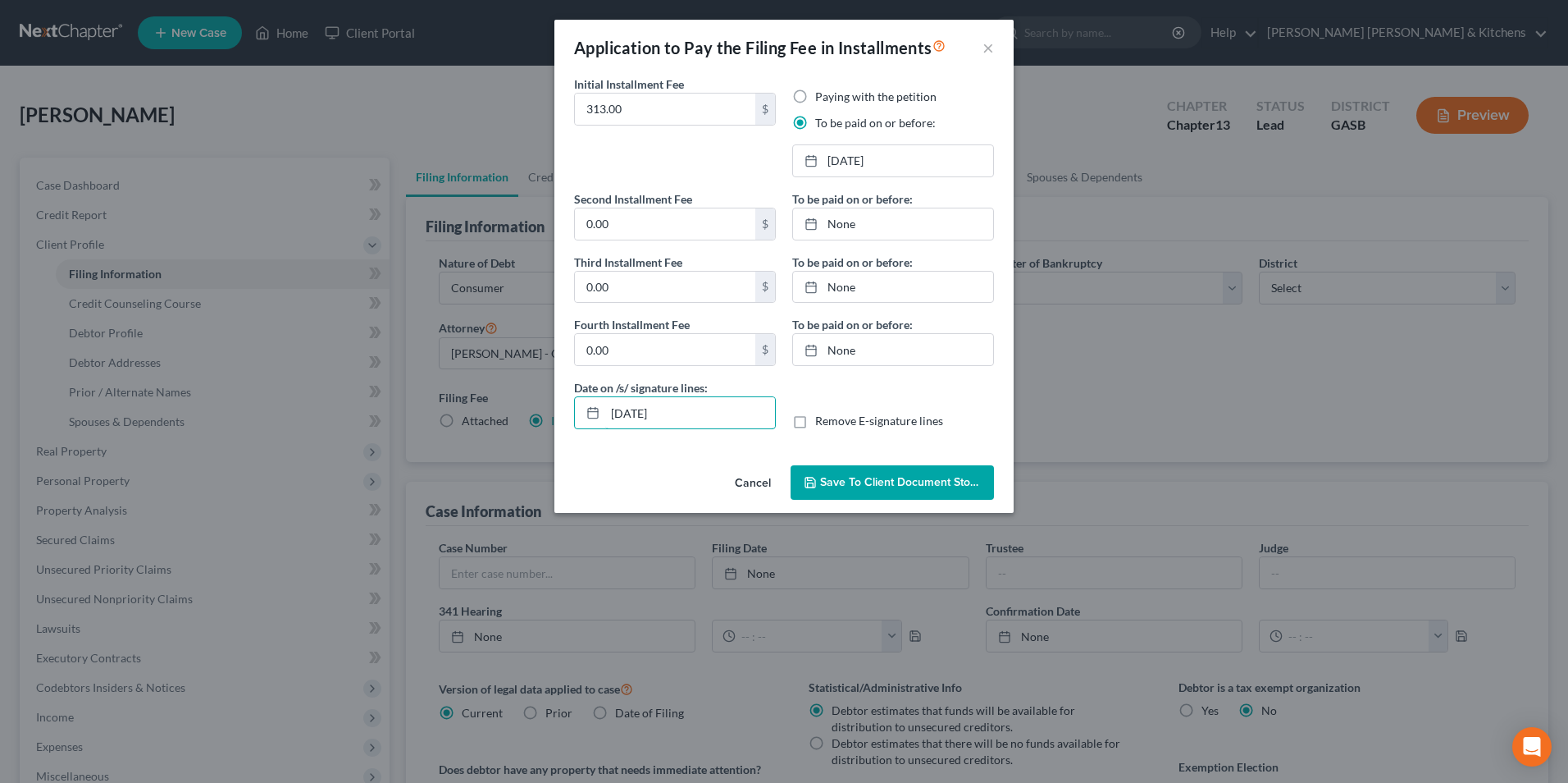
drag, startPoint x: 647, startPoint y: 424, endPoint x: 532, endPoint y: 413, distance: 115.5
click at [551, 426] on div "Application to Pay the Filing Fee in Installments × Initial Installment Fee 313…" at bounding box center [784, 392] width 1568 height 783
click at [816, 429] on label "Remove E-signature lines" at bounding box center [880, 421] width 128 height 16
click at [822, 424] on input "Remove E-signature lines" at bounding box center [827, 418] width 11 height 11
click at [854, 490] on button "Save to Client Document Storage" at bounding box center [892, 482] width 204 height 35
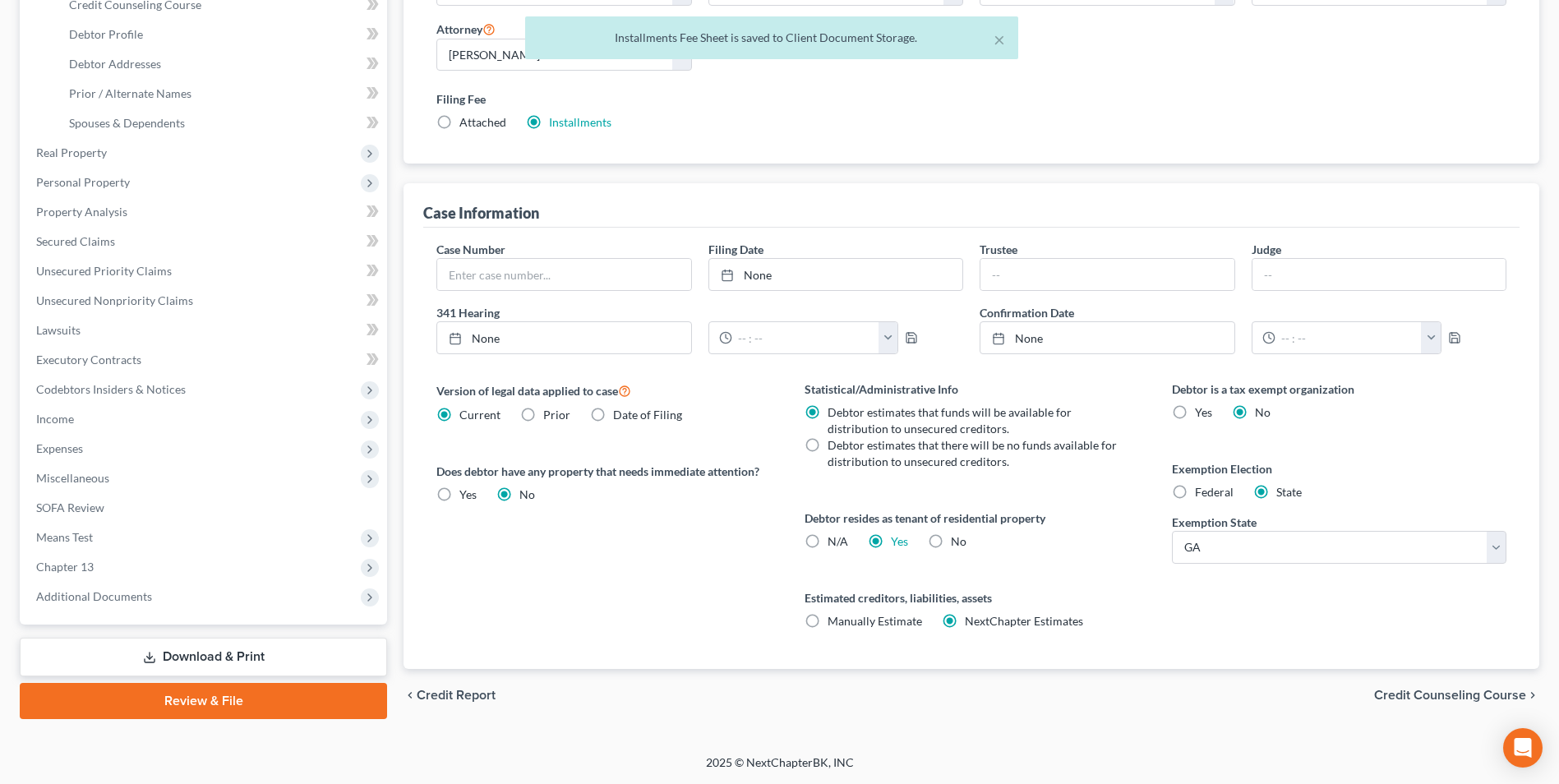
click at [242, 649] on link "Download & Print" at bounding box center [203, 657] width 367 height 38
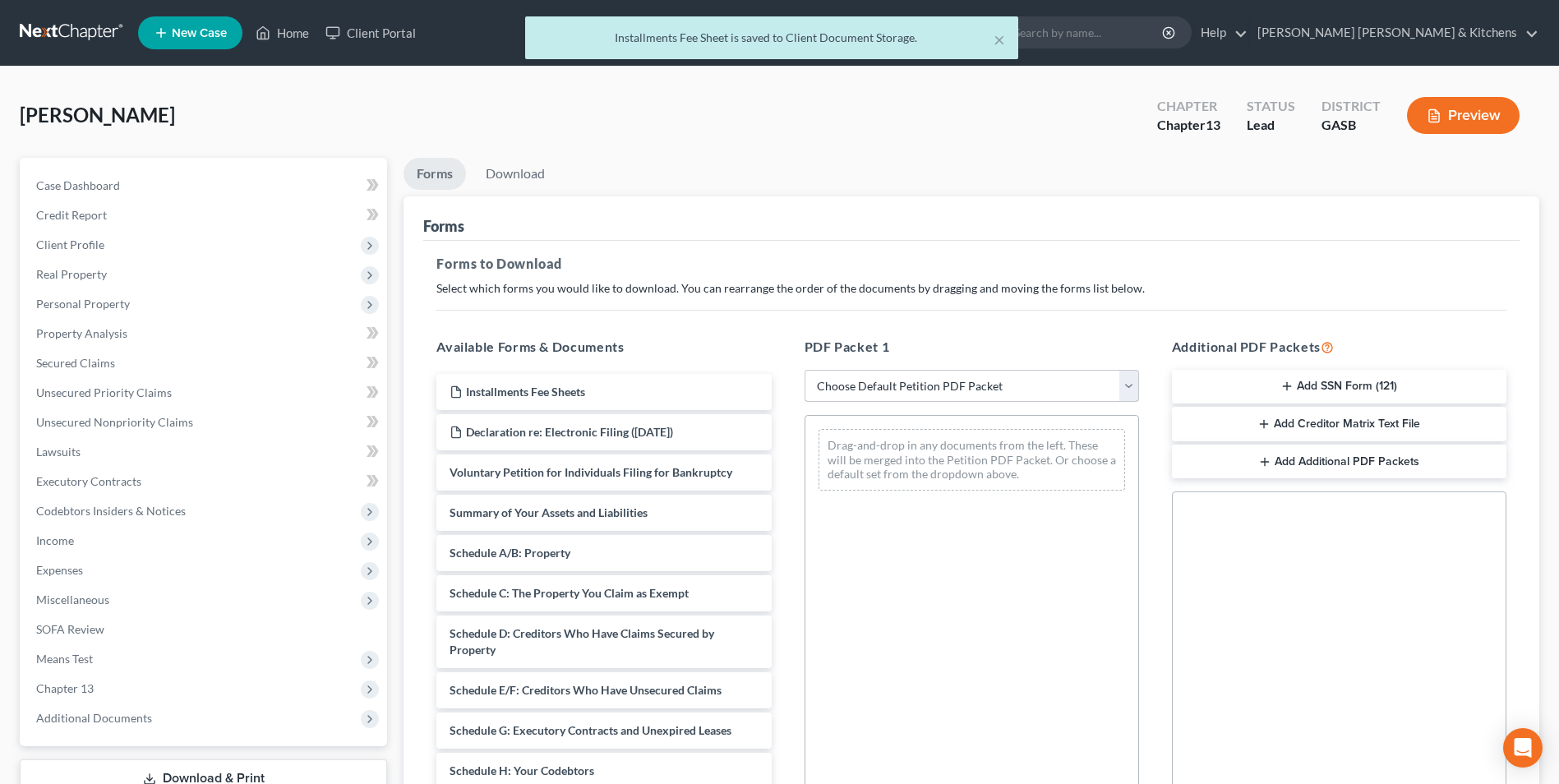
drag, startPoint x: 882, startPoint y: 388, endPoint x: 886, endPoint y: 402, distance: 14.6
click at [884, 388] on select "Choose Default Petition PDF Packet Complete Bankruptcy Petition (all forms and …" at bounding box center [972, 386] width 334 height 33
click at [805, 370] on select "Choose Default Petition PDF Packet Complete Bankruptcy Petition (all forms and …" at bounding box center [972, 386] width 334 height 33
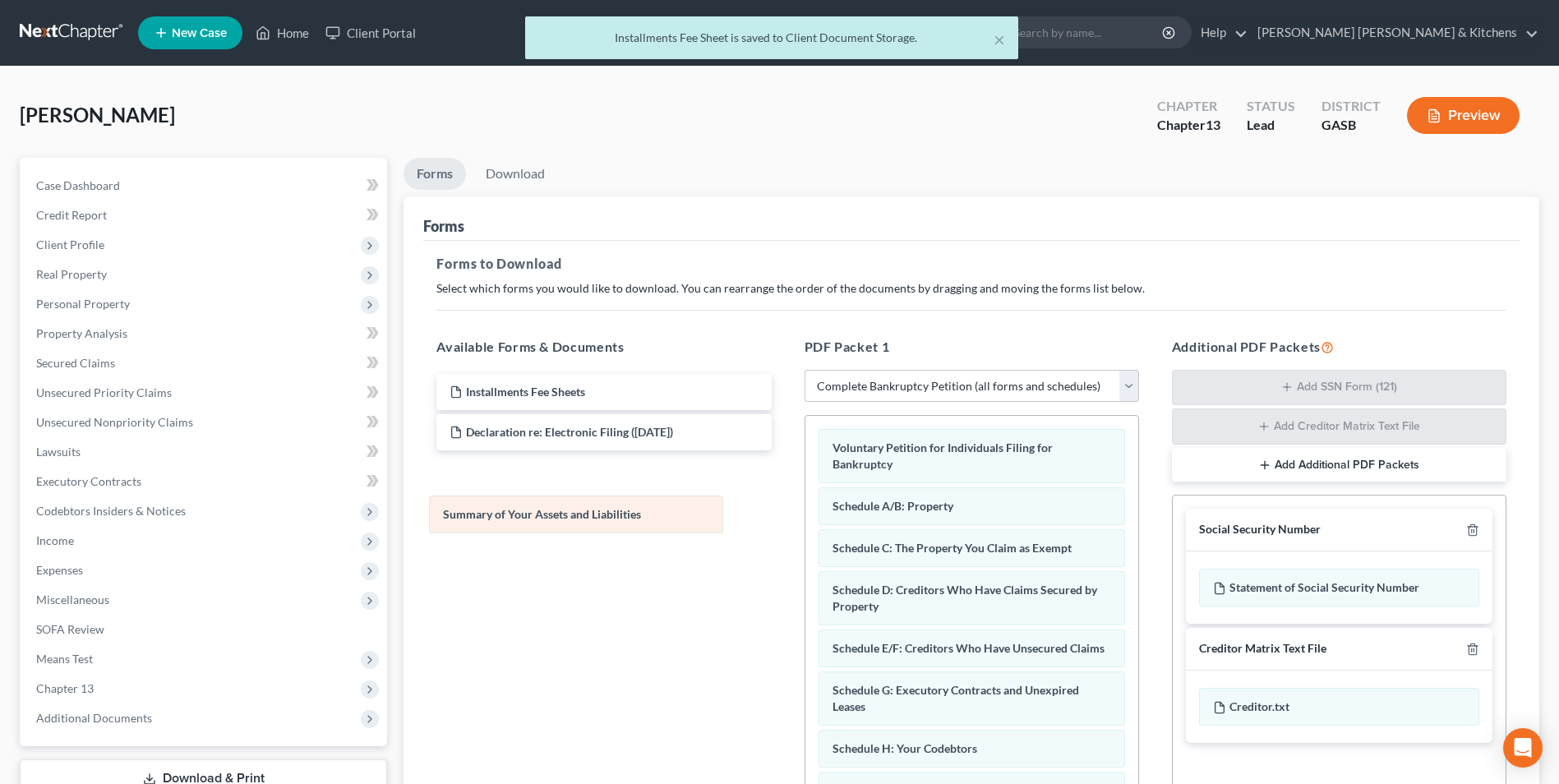
drag, startPoint x: 907, startPoint y: 496, endPoint x: 491, endPoint y: 493, distance: 416.0
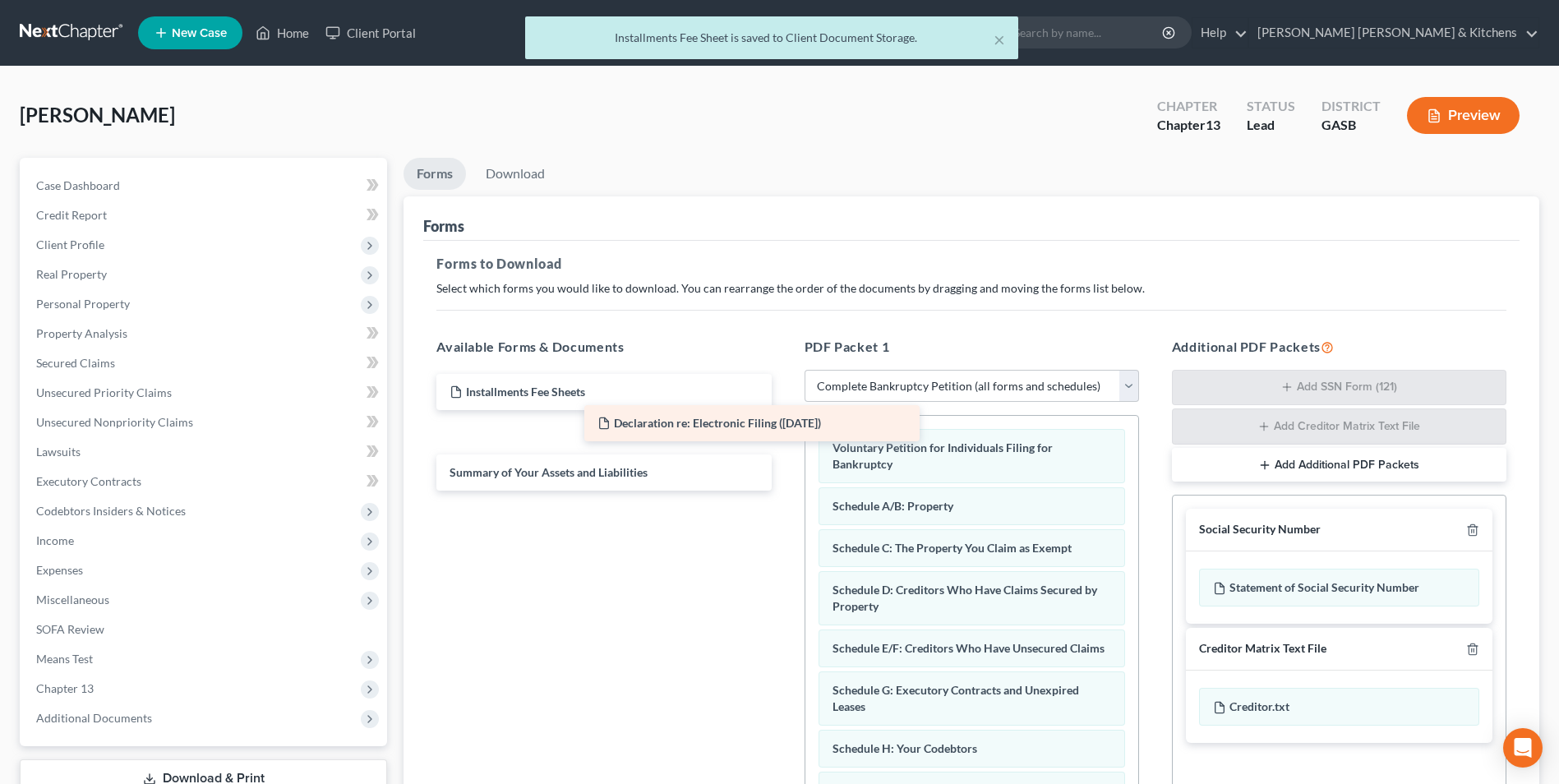
drag, startPoint x: 587, startPoint y: 439, endPoint x: 845, endPoint y: 432, distance: 258.1
click at [784, 432] on div "Declaration re: Electronic Filing (08/13/2025) Installments Fee Sheets Declarat…" at bounding box center [603, 432] width 361 height 117
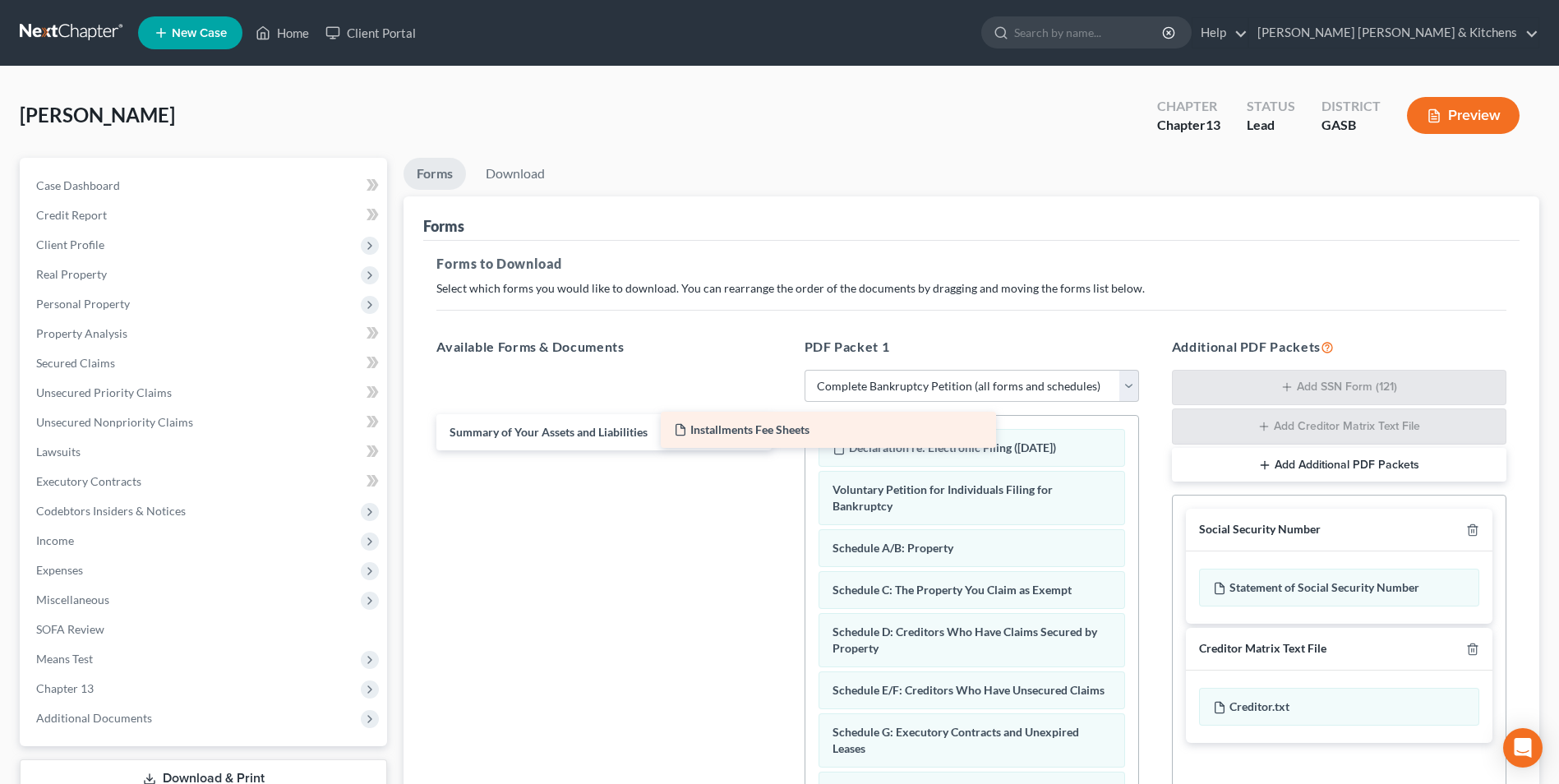
drag, startPoint x: 543, startPoint y: 393, endPoint x: 859, endPoint y: 437, distance: 319.0
click at [784, 437] on div "Installments Fee Sheets Installments Fee Sheets Installments Fee Sheets Summary…" at bounding box center [603, 412] width 361 height 77
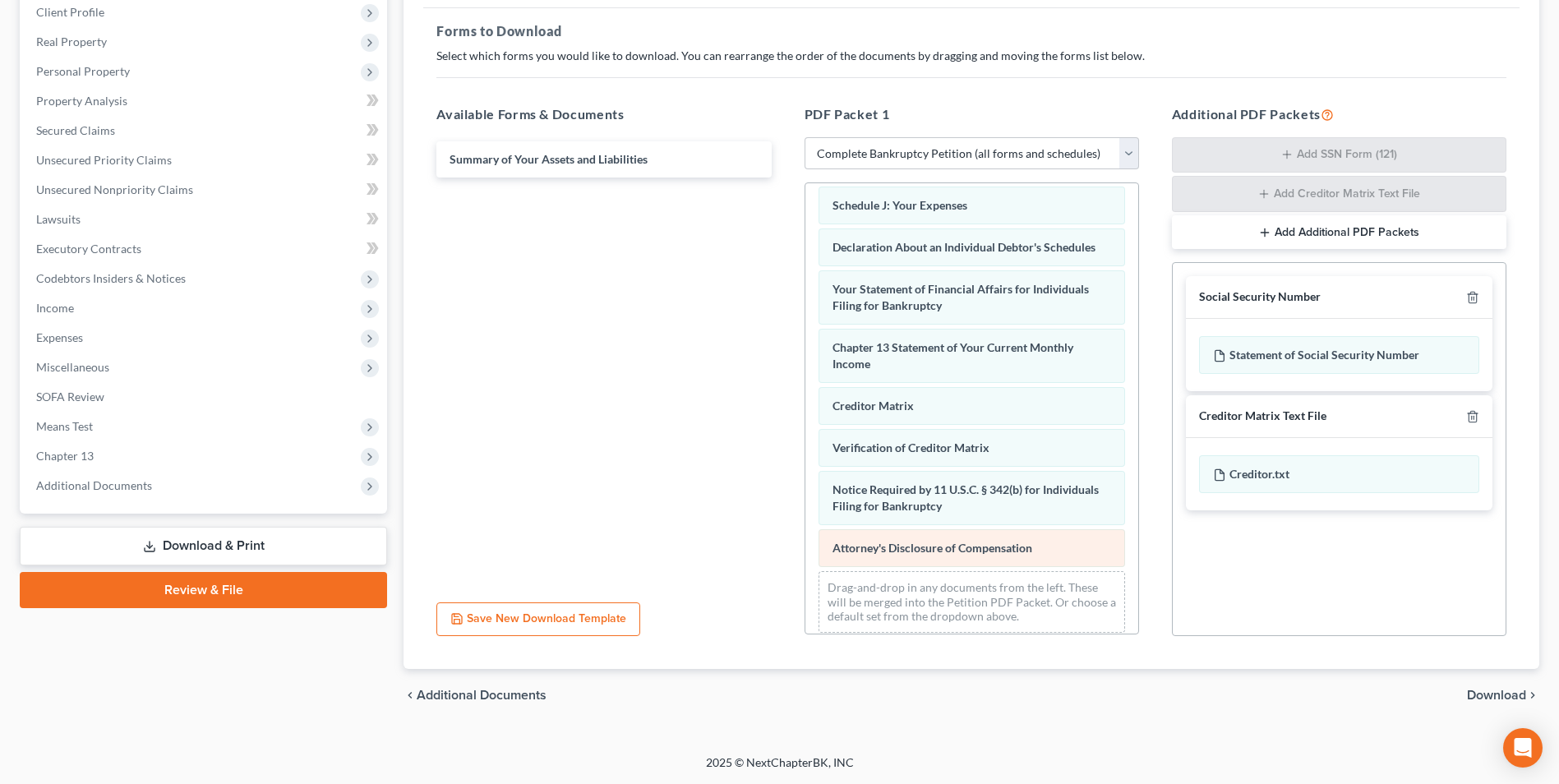
scroll to position [507, 0]
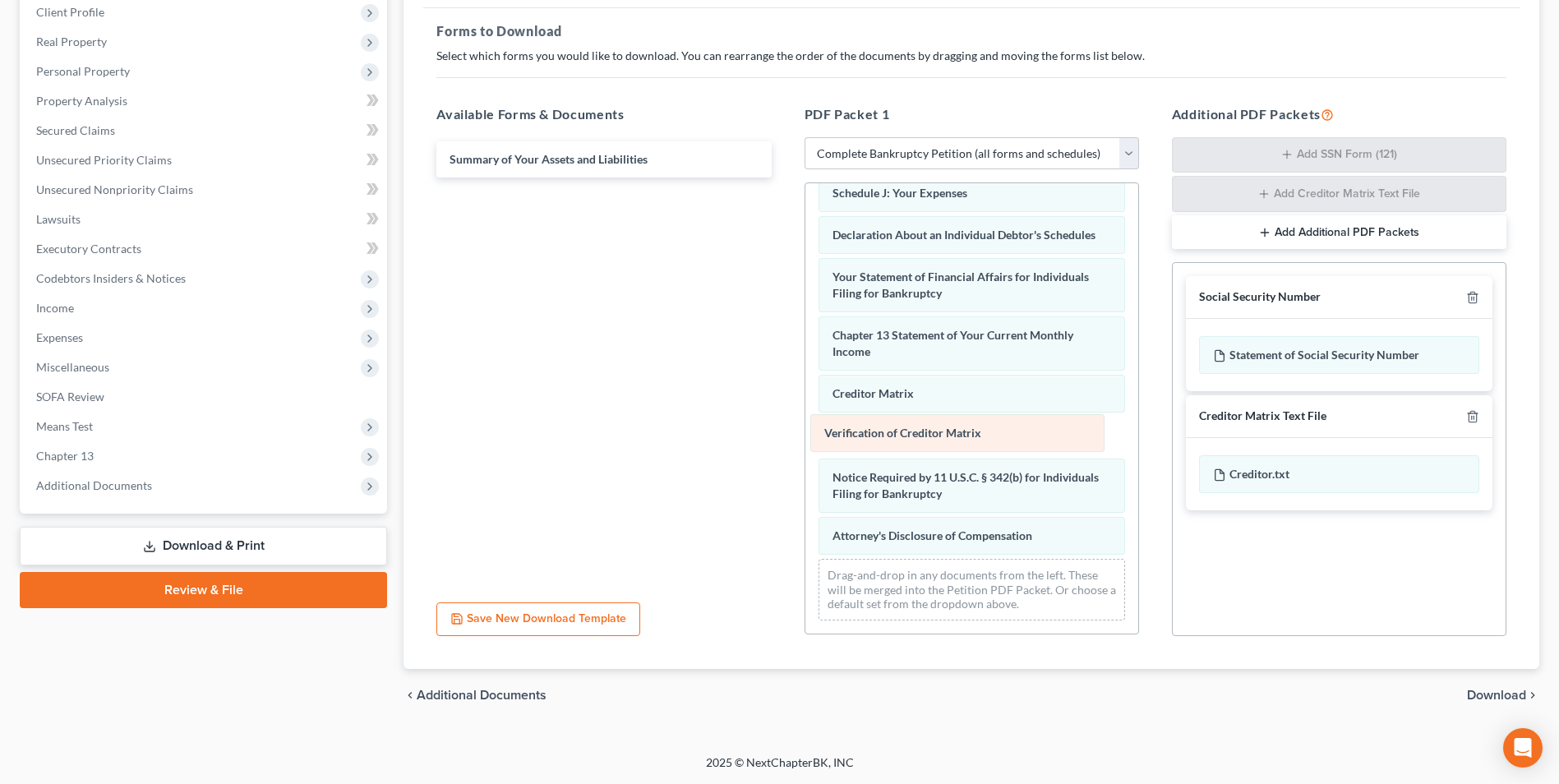
drag, startPoint x: 954, startPoint y: 446, endPoint x: 776, endPoint y: 335, distance: 209.8
click at [811, 363] on div "Verification of Creditor Matrix Installments Fee Sheets Declaration re: Electro…" at bounding box center [972, 163] width 332 height 941
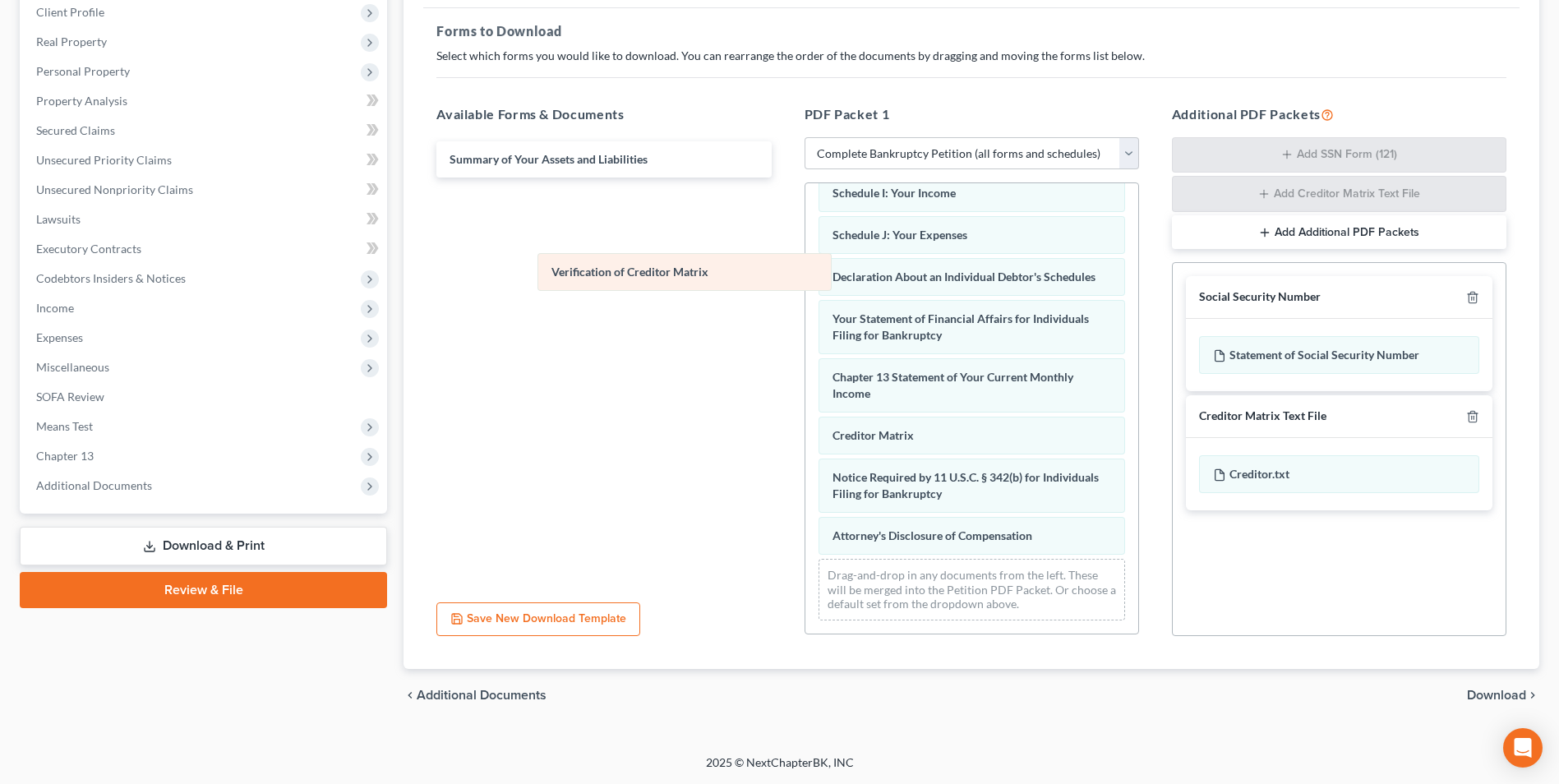
scroll to position [465, 0]
drag, startPoint x: 882, startPoint y: 395, endPoint x: 510, endPoint y: 216, distance: 412.8
click at [806, 230] on div "Verification of Creditor Matrix Installments Fee Sheets Declaration re: Electro…" at bounding box center [972, 184] width 332 height 899
click at [1499, 694] on span "Download" at bounding box center [1497, 695] width 59 height 13
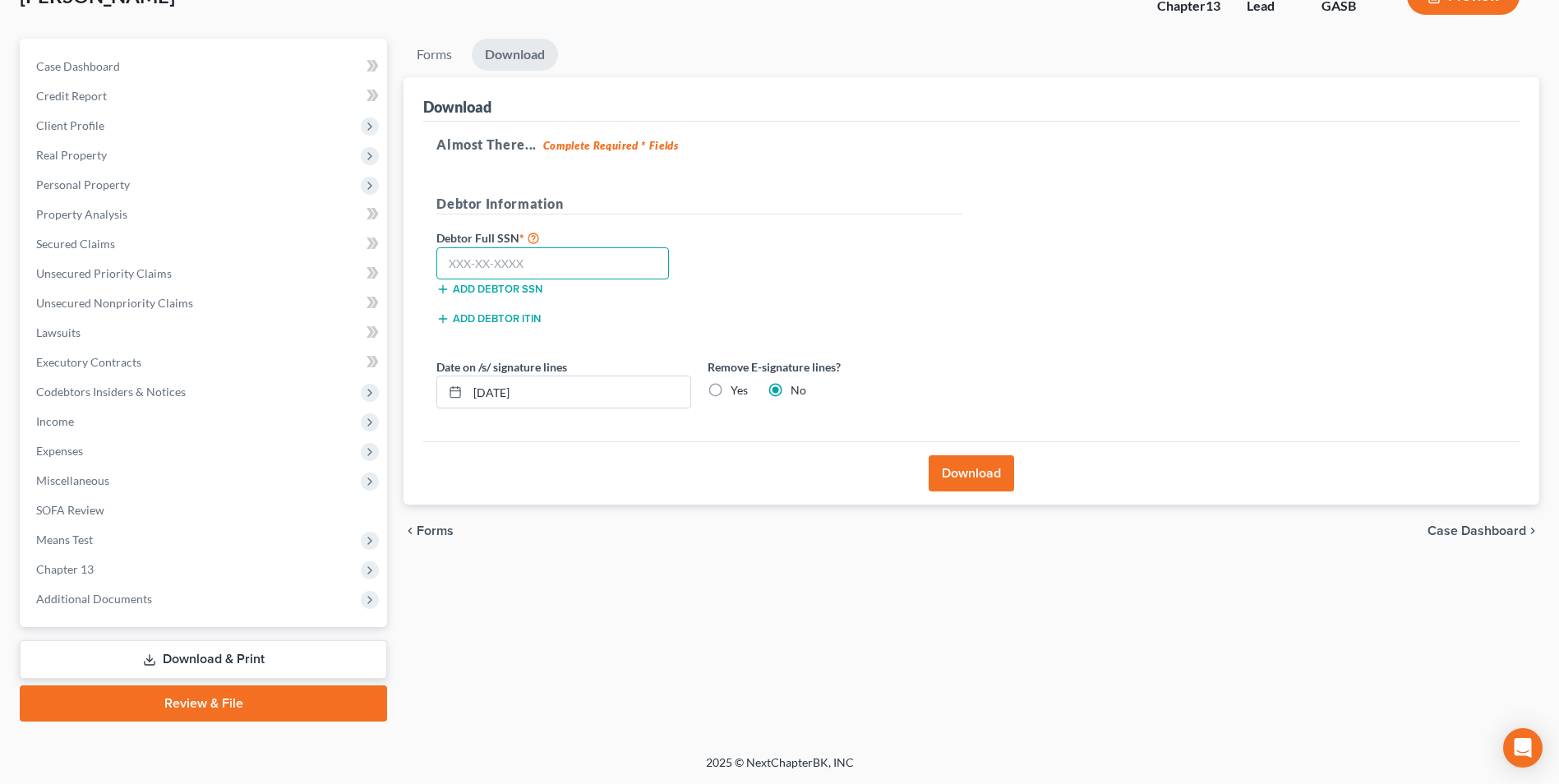
drag, startPoint x: 561, startPoint y: 266, endPoint x: 558, endPoint y: 278, distance: 12.4
click at [561, 267] on input "text" at bounding box center [553, 264] width 233 height 33
drag, startPoint x: 545, startPoint y: 398, endPoint x: 422, endPoint y: 406, distance: 123.3
click at [422, 406] on div "Download Almost There... Complete Required * Fields Debtor Information Debtor F…" at bounding box center [972, 291] width 1136 height 428
drag, startPoint x: 721, startPoint y: 385, endPoint x: 810, endPoint y: 455, distance: 113.2
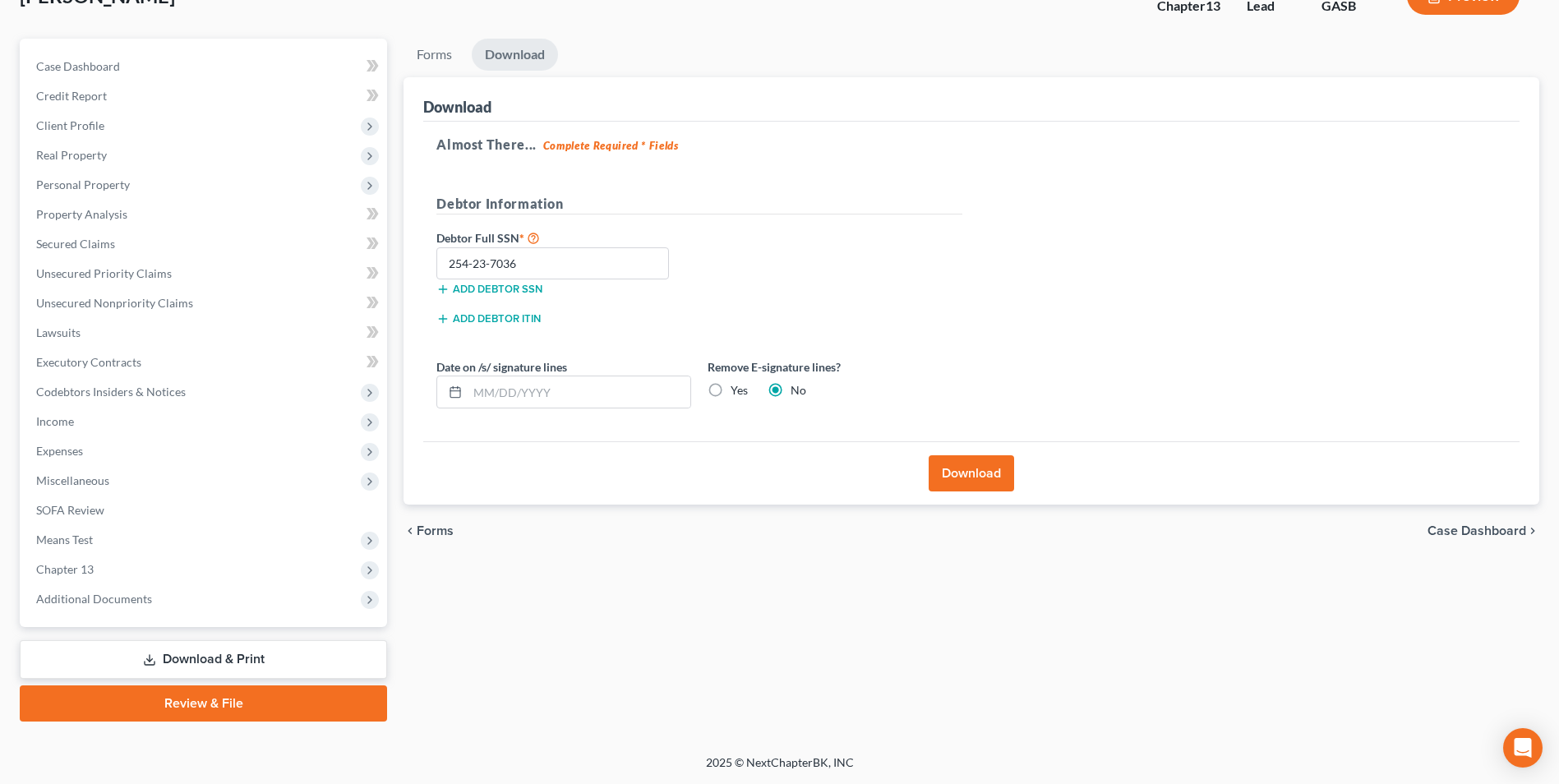
click at [731, 387] on label "Yes" at bounding box center [739, 390] width 17 height 16
click at [737, 387] on input "Yes" at bounding box center [743, 388] width 11 height 11
click at [1011, 477] on button "Download" at bounding box center [972, 473] width 86 height 37
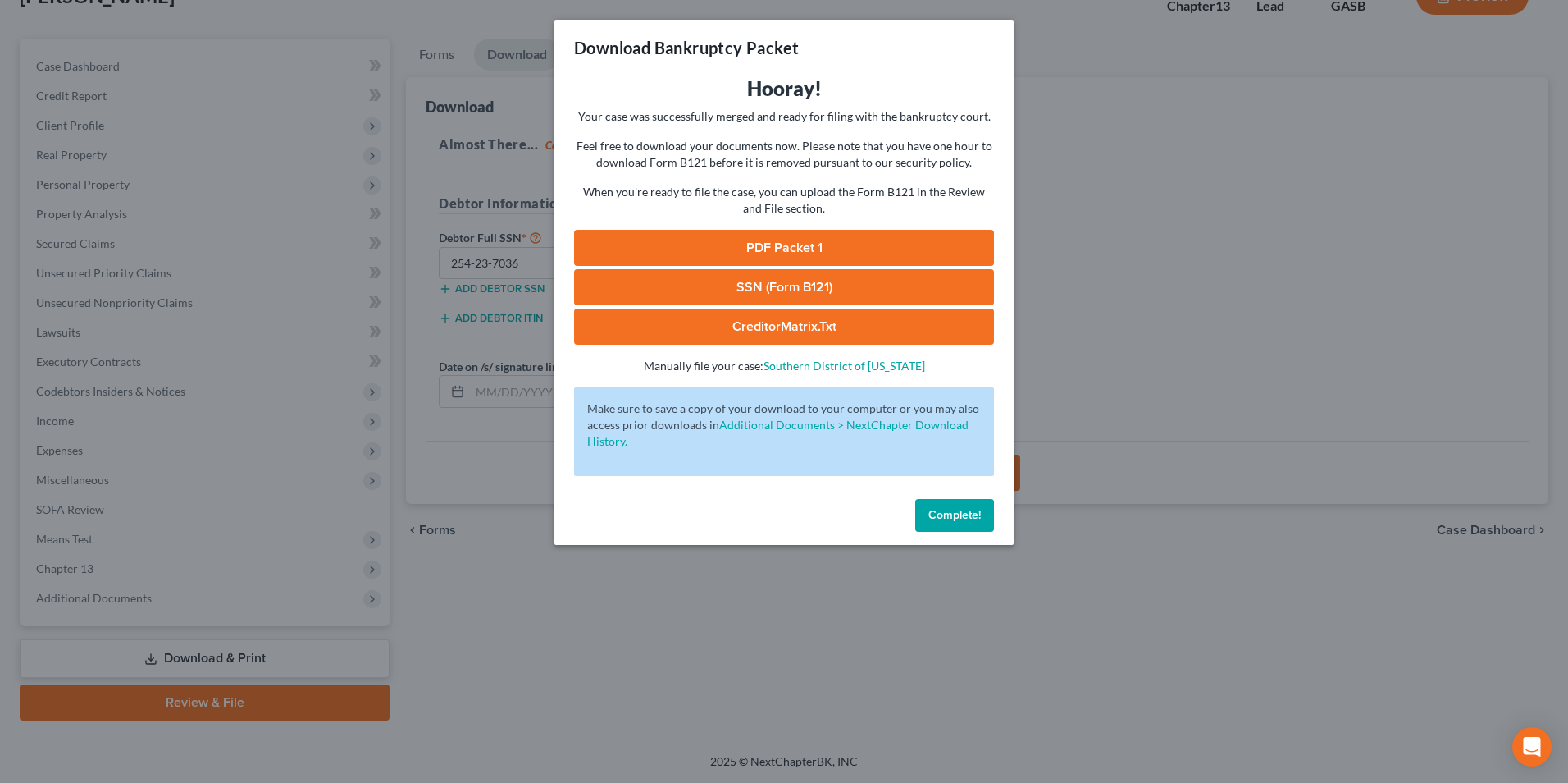
click at [727, 290] on link "SSN (Form B121)" at bounding box center [784, 287] width 420 height 36
drag, startPoint x: 744, startPoint y: 243, endPoint x: 752, endPoint y: 261, distance: 19.7
click at [744, 243] on link "PDF Packet 1" at bounding box center [784, 247] width 420 height 36
click at [523, 645] on div "Download Bankruptcy Packet Hooray! Your case was successfully merged and ready …" at bounding box center [784, 392] width 1568 height 783
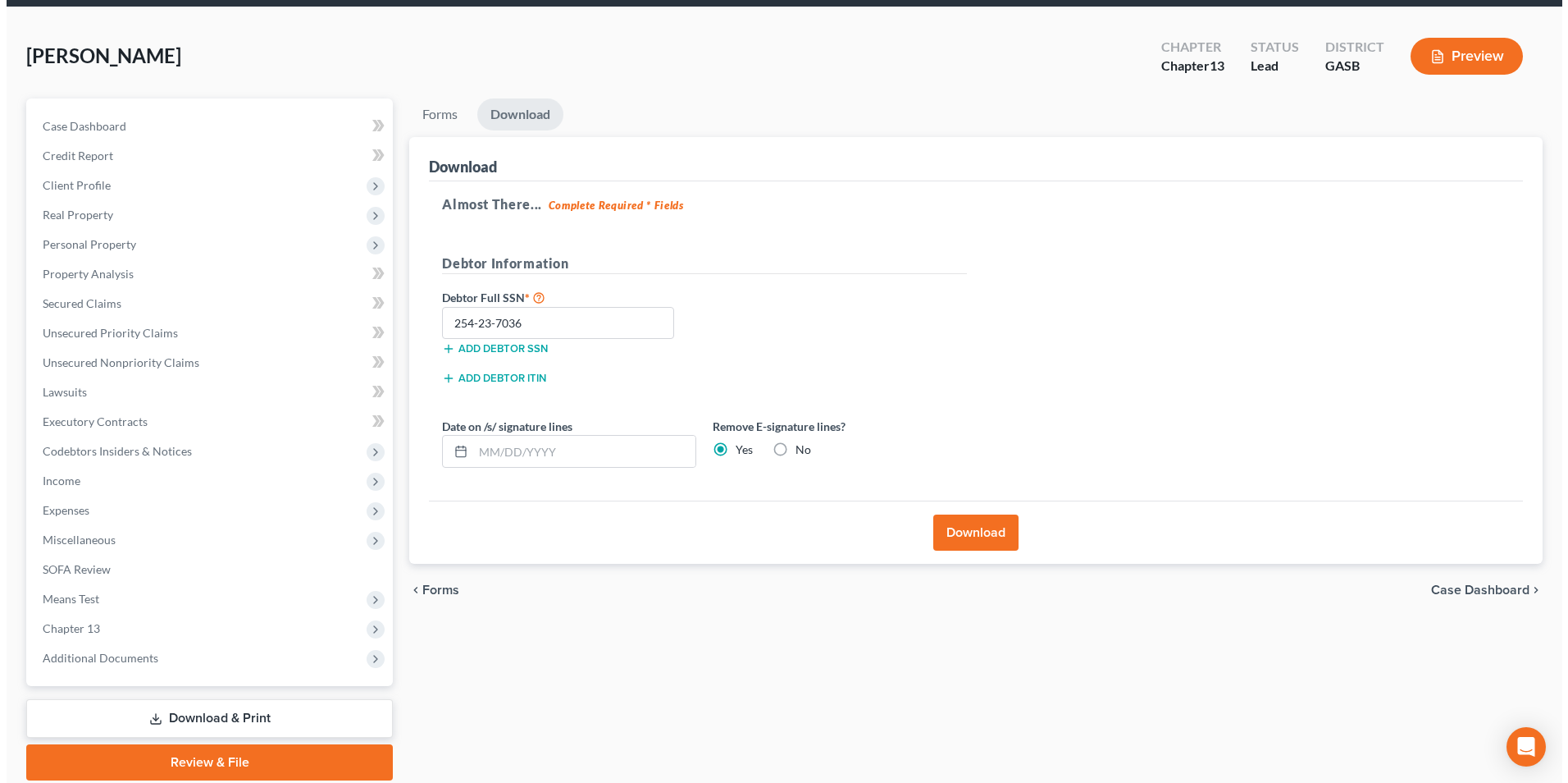
scroll to position [0, 0]
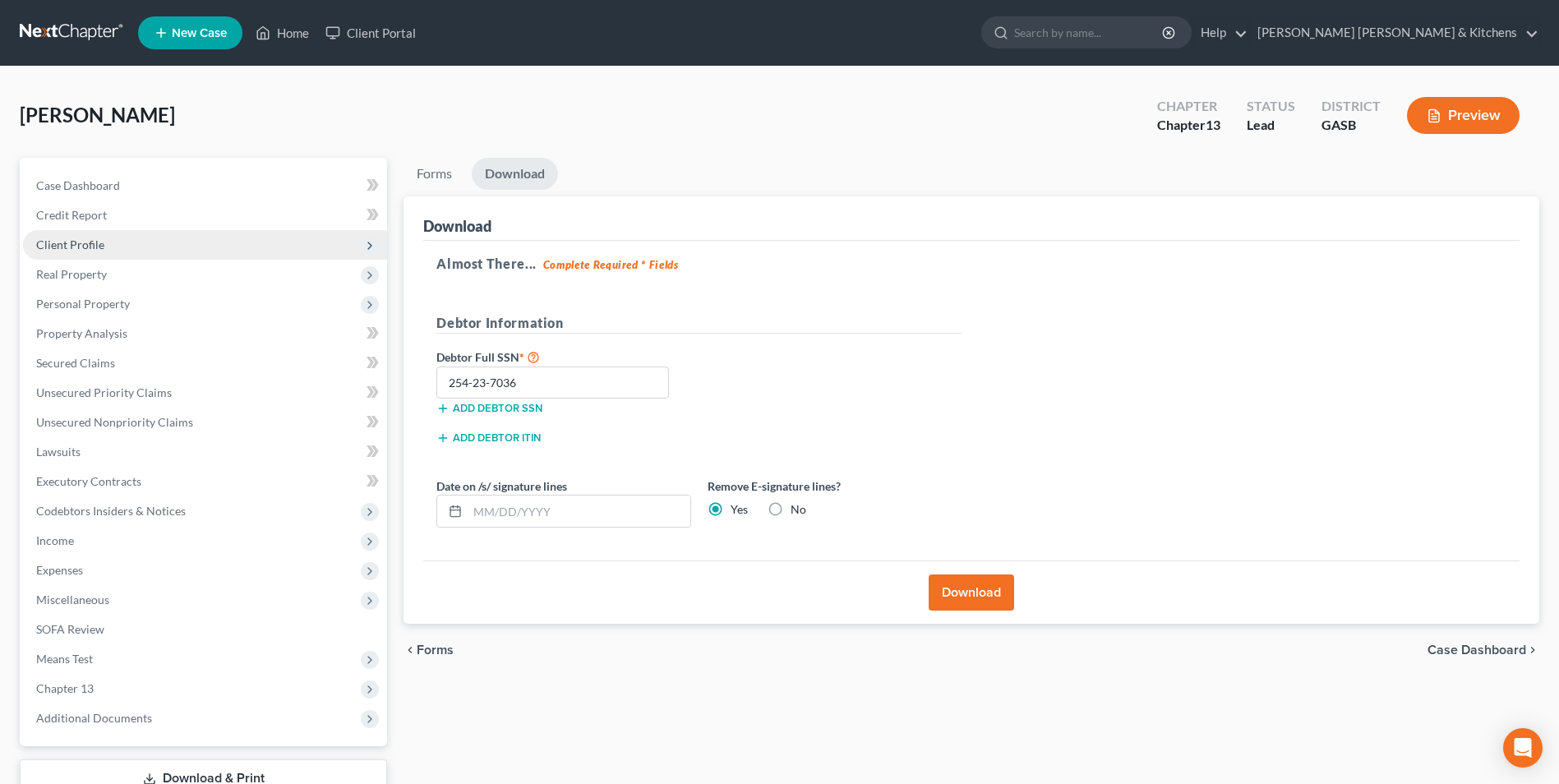
click at [60, 230] on span "Client Profile" at bounding box center [205, 244] width 365 height 29
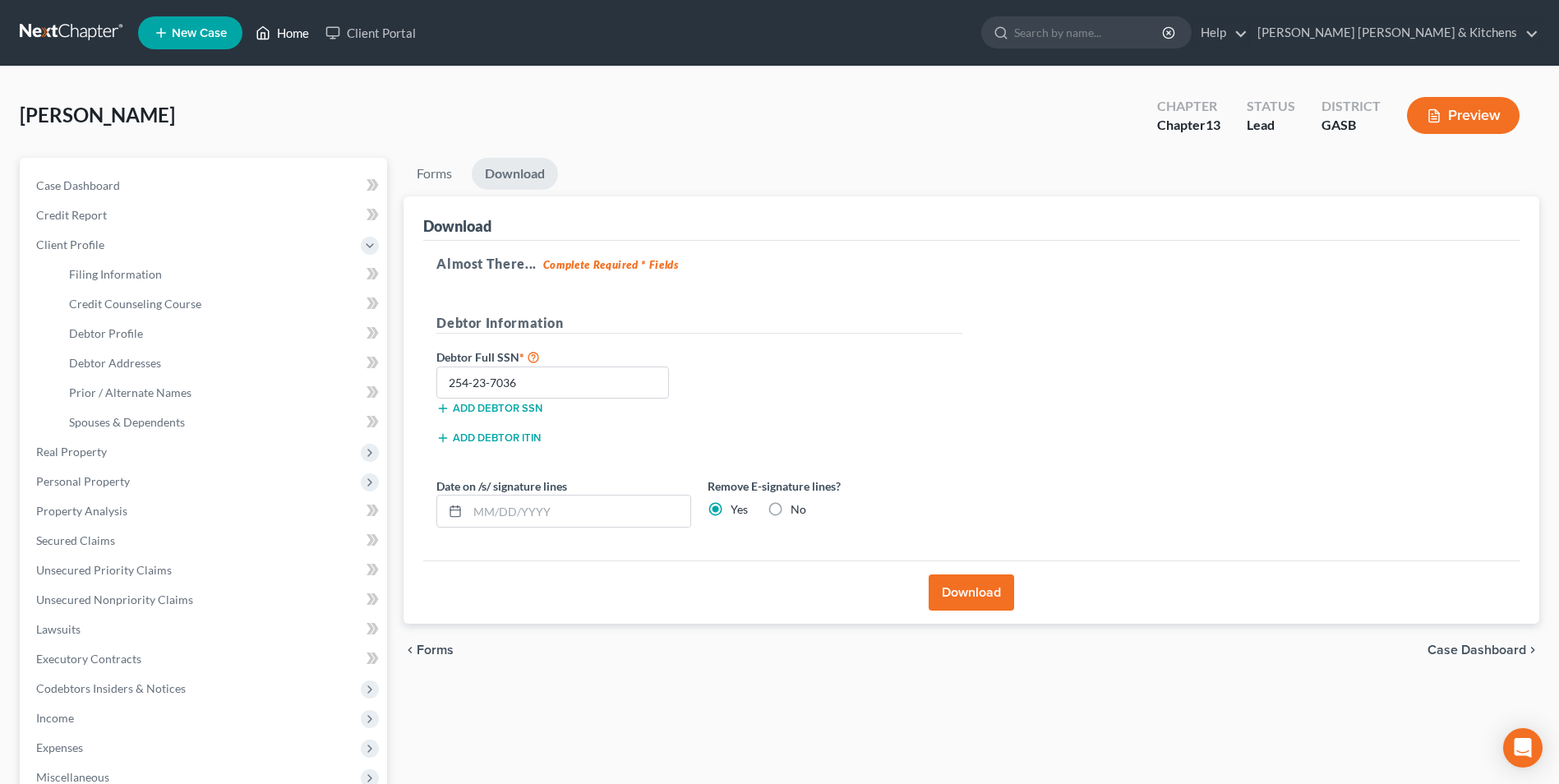
click at [291, 29] on link "Home" at bounding box center [283, 32] width 70 height 29
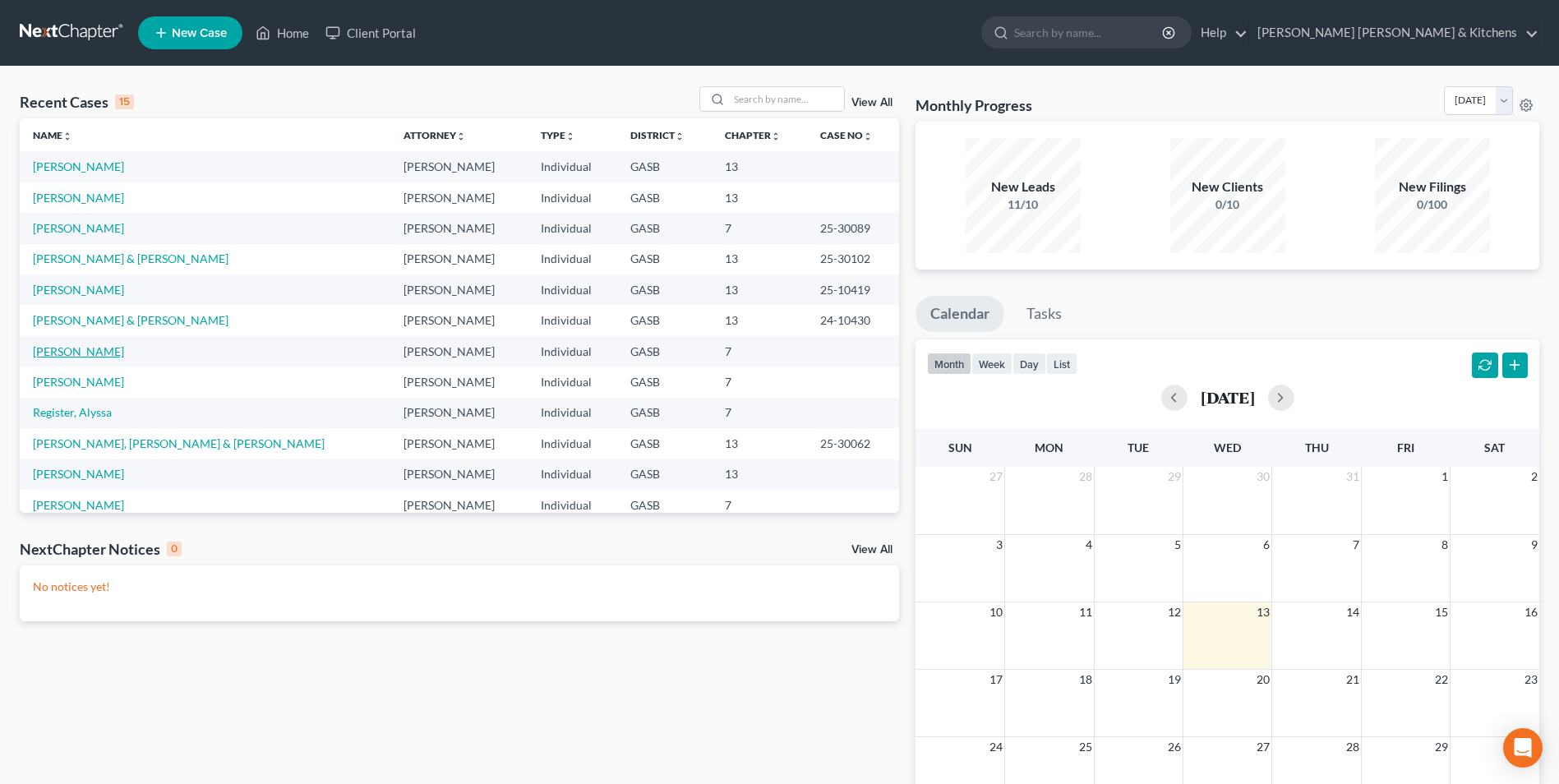
click at [90, 352] on link "[PERSON_NAME]" at bounding box center [78, 351] width 91 height 14
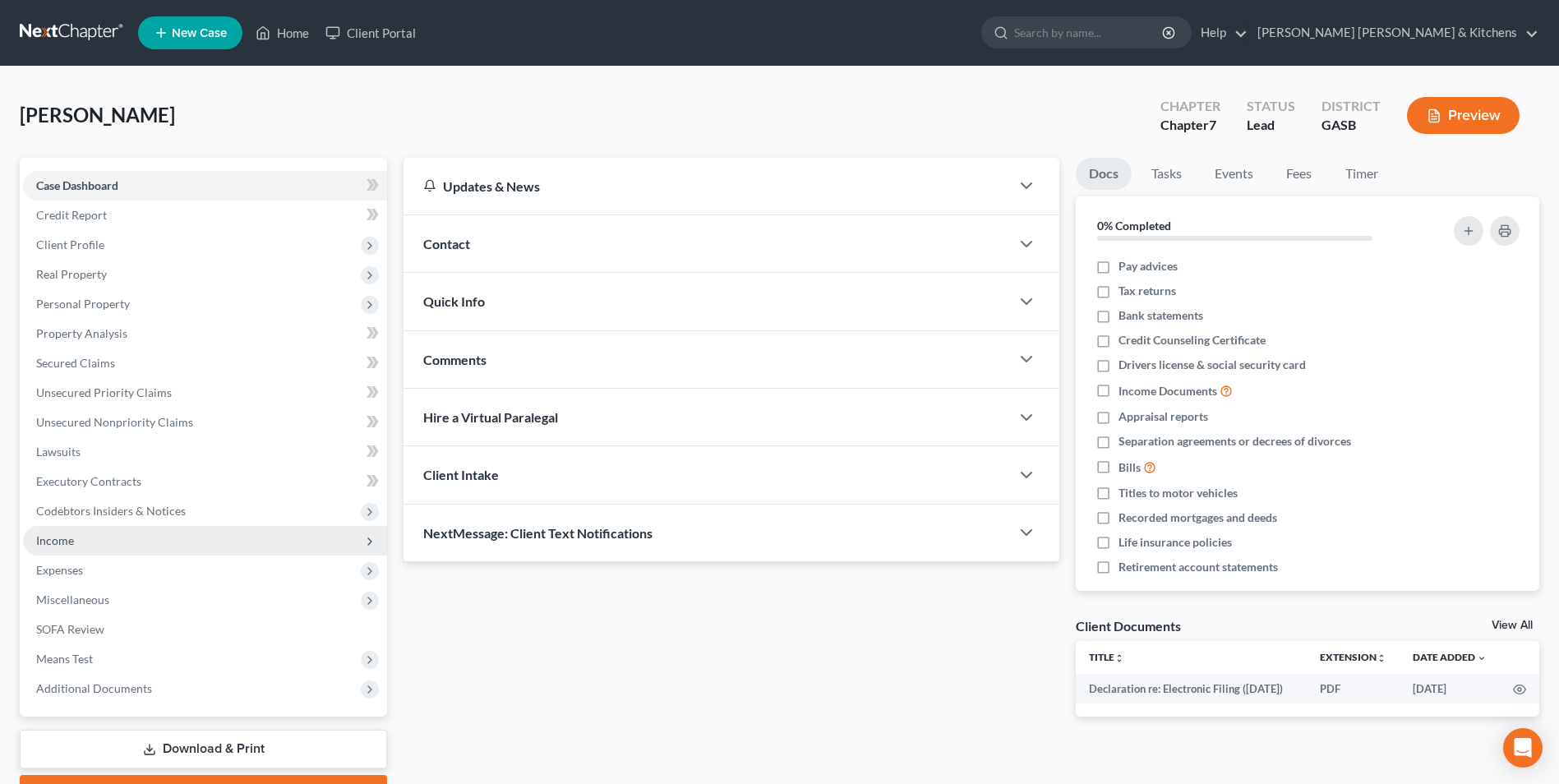
click at [81, 528] on span "Income" at bounding box center [205, 540] width 365 height 29
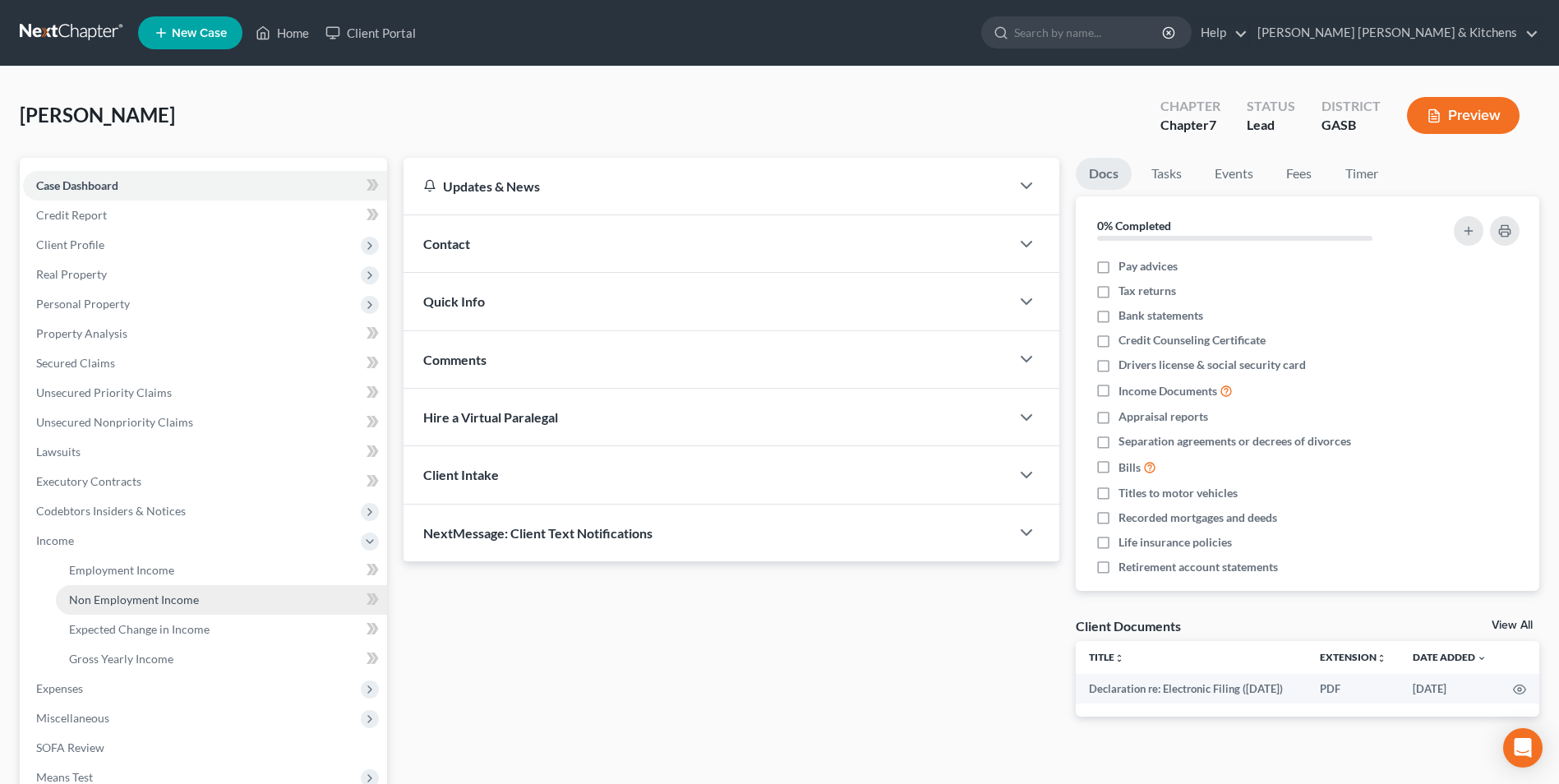
click at [101, 593] on span "Non Employment Income" at bounding box center [134, 600] width 130 height 14
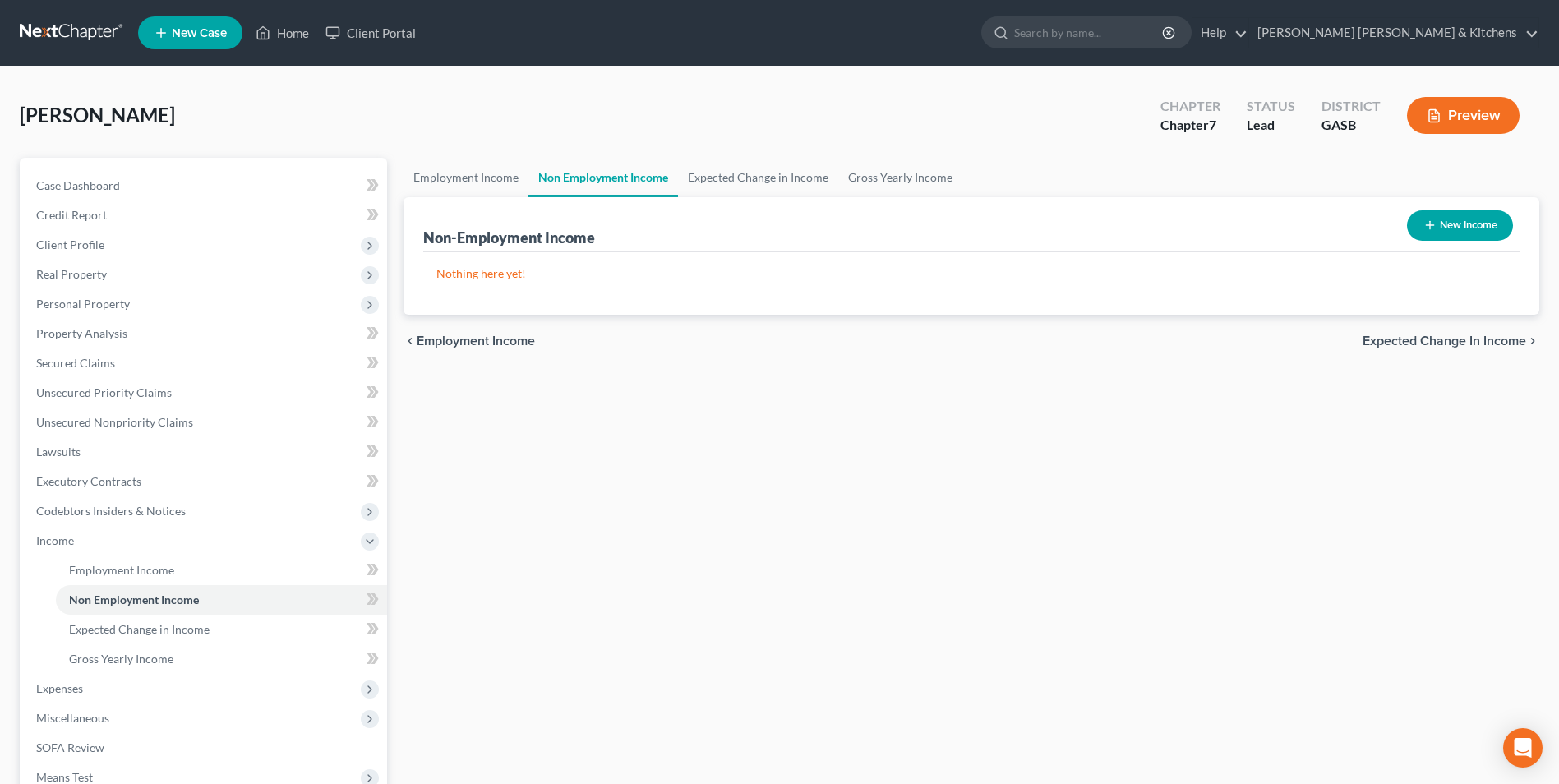
click at [1463, 223] on button "New Income" at bounding box center [1460, 225] width 106 height 30
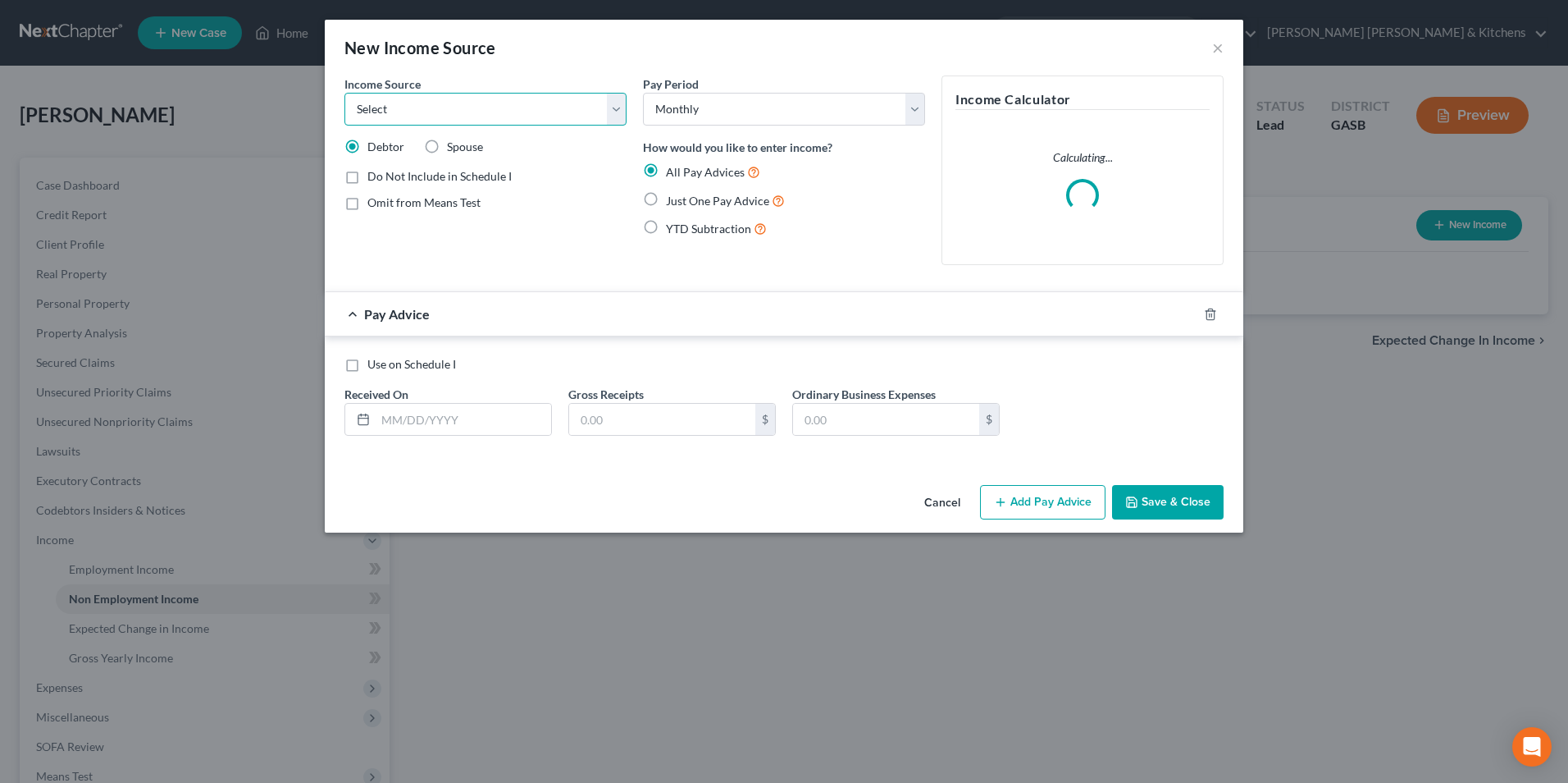
drag, startPoint x: 477, startPoint y: 109, endPoint x: 470, endPoint y: 121, distance: 13.9
click at [477, 109] on select "Select Unemployment Disability (from employer) Pension Retirement Social Securi…" at bounding box center [485, 109] width 282 height 33
click at [344, 93] on select "Select Unemployment Disability (from employer) Pension Retirement Social Securi…" at bounding box center [485, 109] width 282 height 33
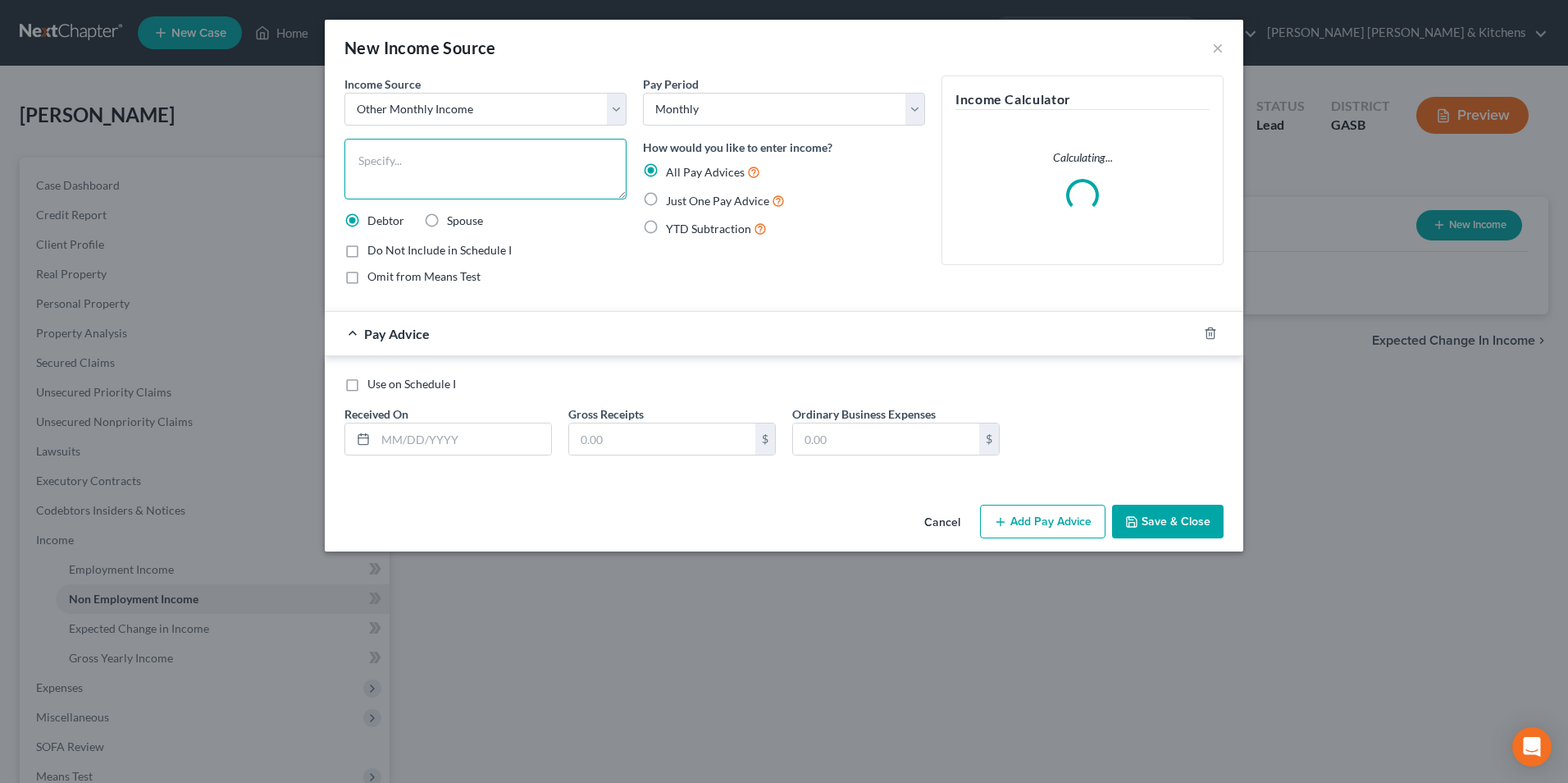
click at [406, 182] on textarea at bounding box center [485, 169] width 282 height 61
drag, startPoint x: 661, startPoint y: 195, endPoint x: 655, endPoint y: 202, distance: 9.2
click at [666, 195] on label "Just One Pay Advice" at bounding box center [726, 200] width 119 height 19
click at [666, 192] on label "Just One Pay Advice" at bounding box center [726, 200] width 119 height 19
click at [672, 192] on input "Just One Pay Advice" at bounding box center [678, 197] width 11 height 11
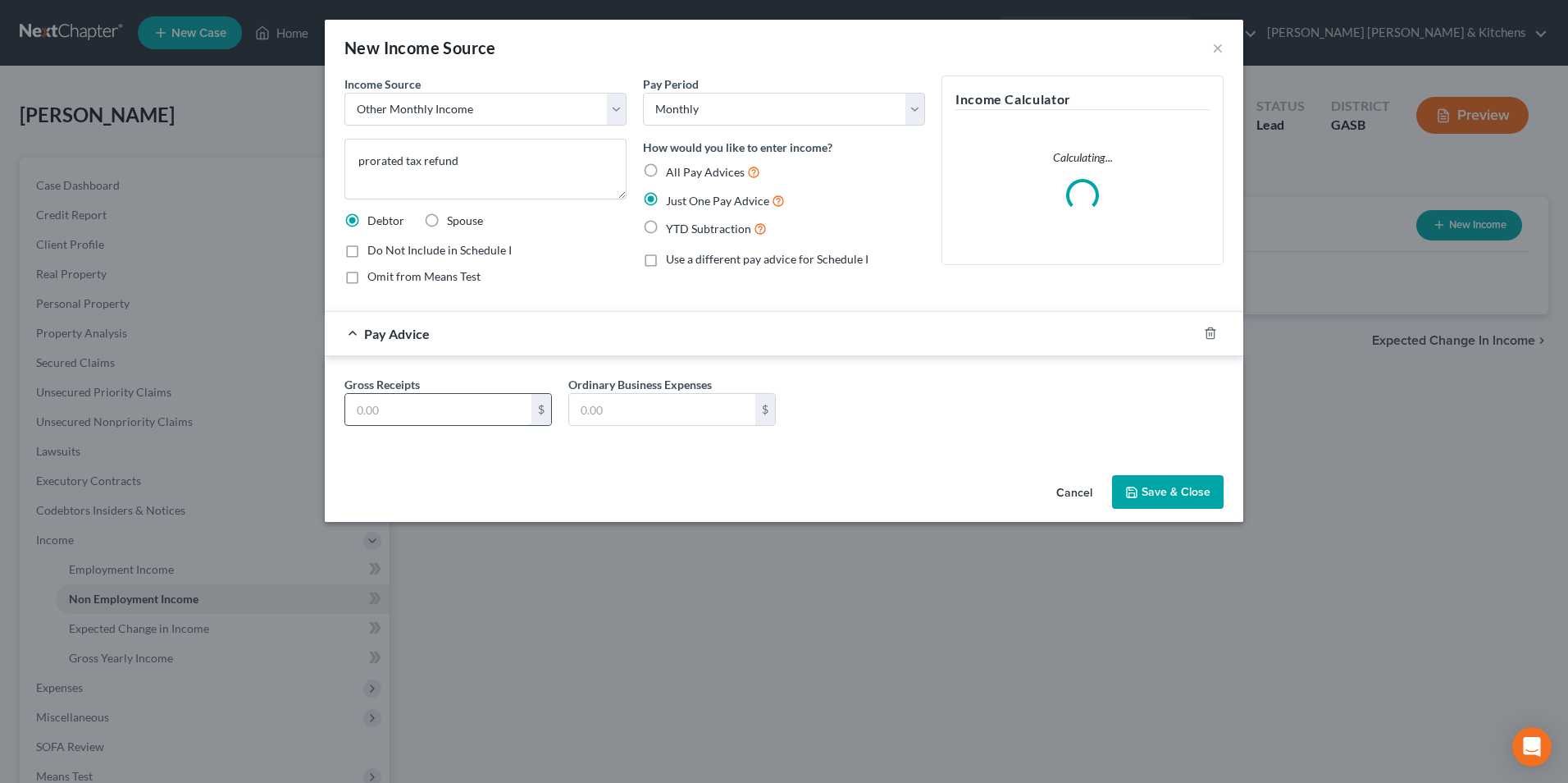
click at [479, 424] on input "text" at bounding box center [438, 409] width 186 height 31
click at [1201, 485] on button "Save & Close" at bounding box center [1168, 492] width 111 height 35
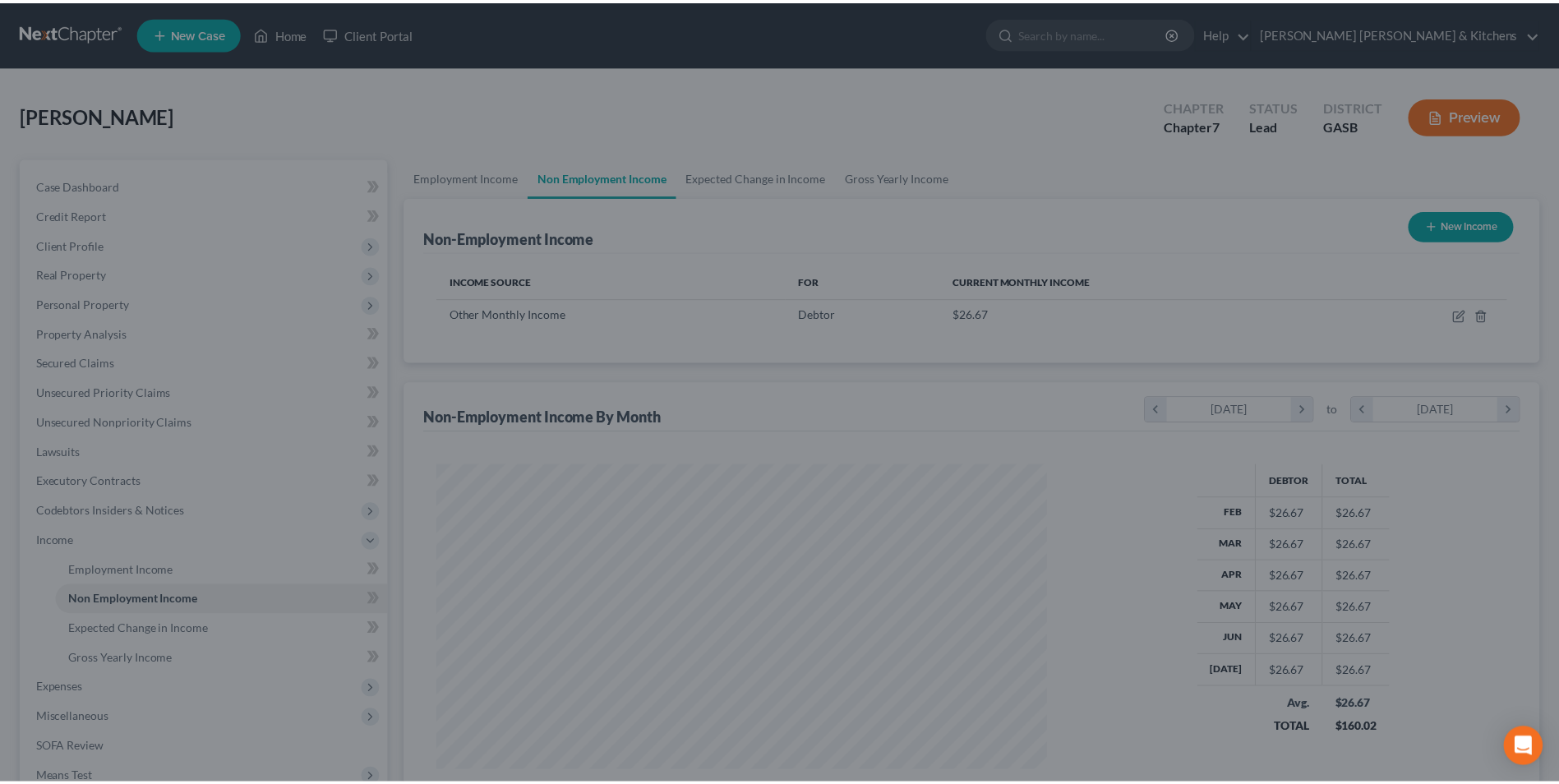
scroll to position [305, 643]
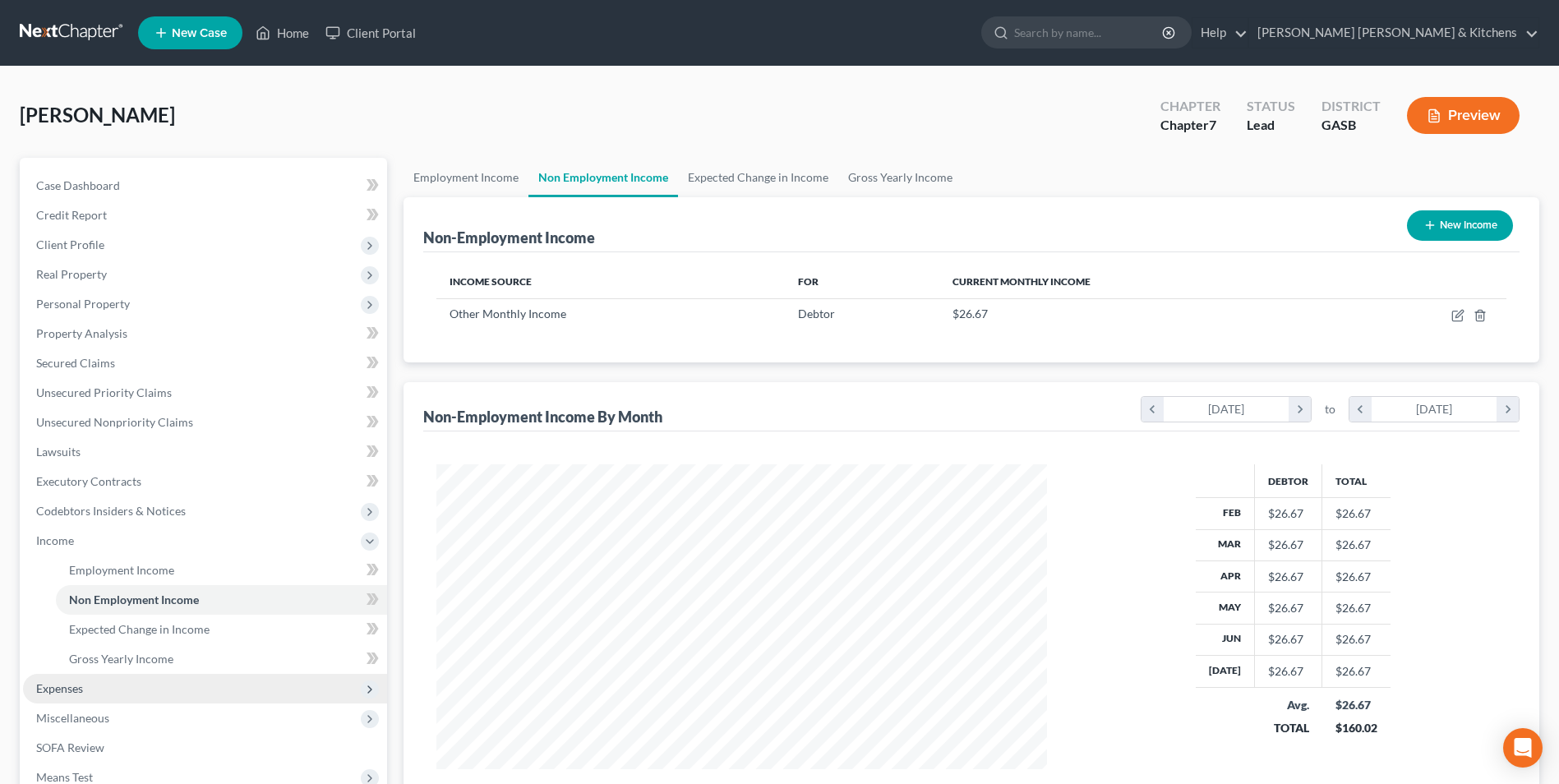
click at [78, 687] on span "Expenses" at bounding box center [60, 689] width 47 height 14
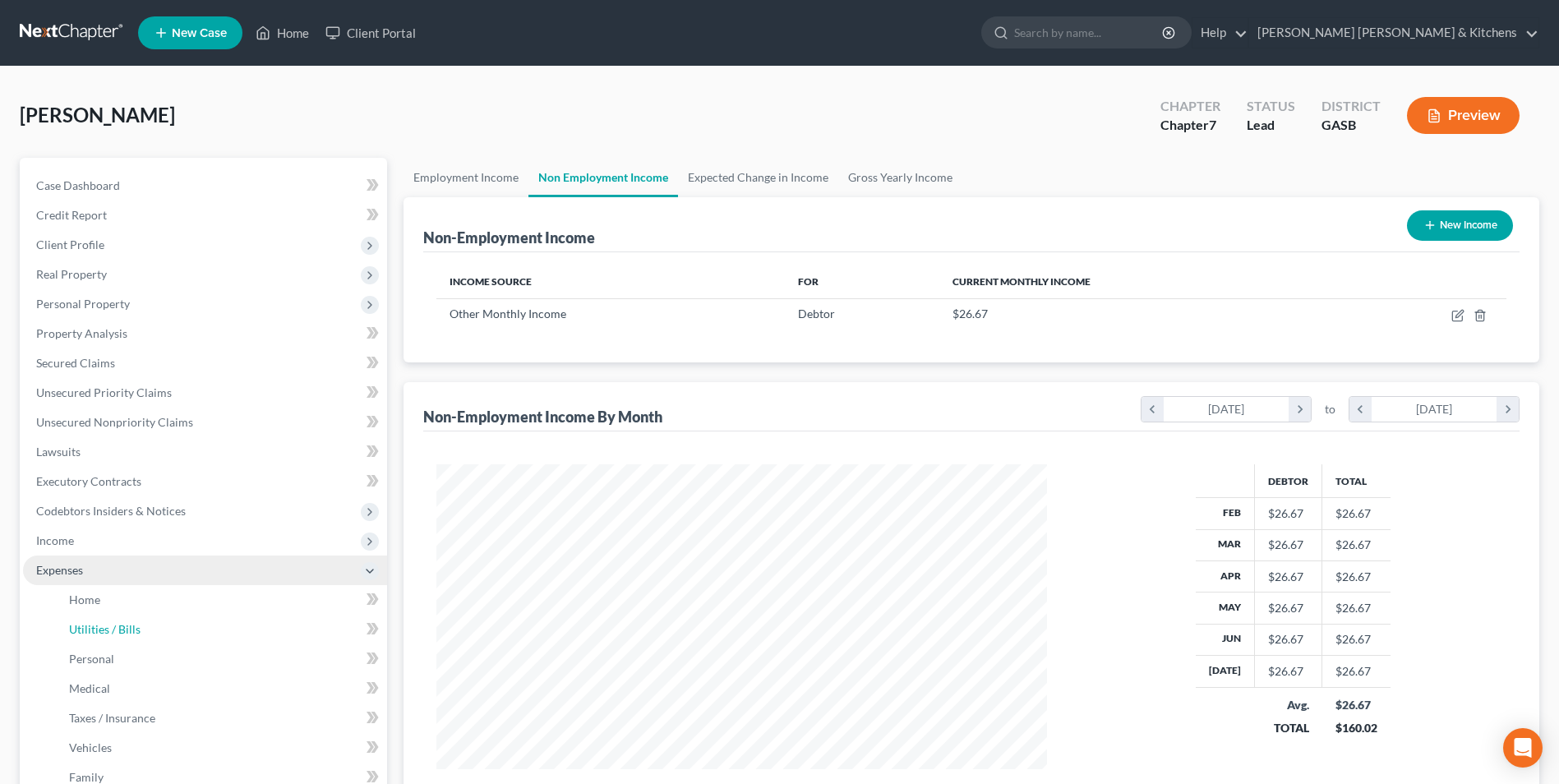
drag, startPoint x: 87, startPoint y: 629, endPoint x: 145, endPoint y: 582, distance: 74.7
click at [87, 629] on span "Utilities / Bills" at bounding box center [104, 629] width 71 height 14
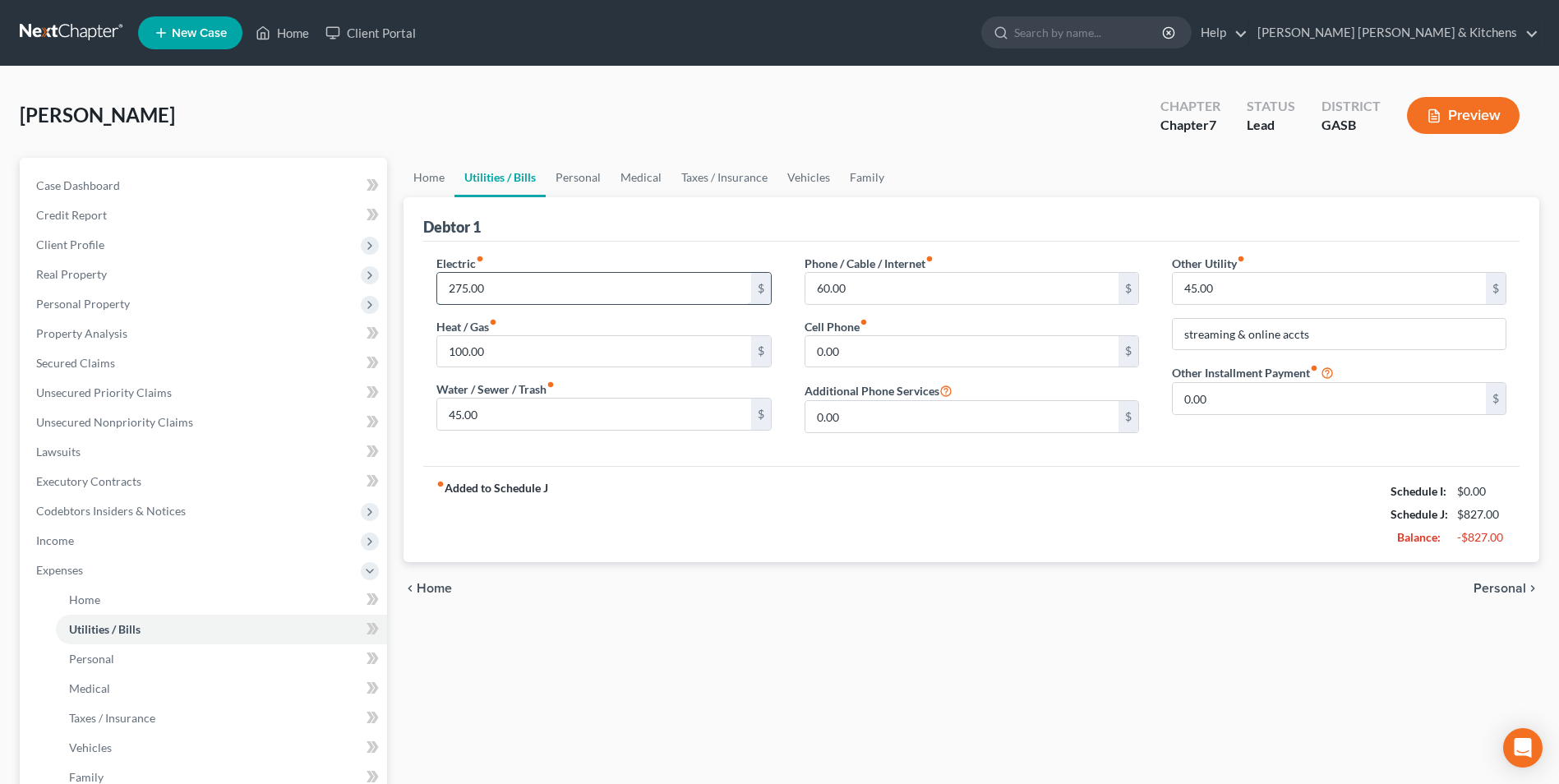
drag, startPoint x: 510, startPoint y: 302, endPoint x: 512, endPoint y: 258, distance: 44.0
click at [510, 300] on input "275.00" at bounding box center [594, 288] width 313 height 31
click at [1514, 588] on span "Personal" at bounding box center [1500, 588] width 53 height 13
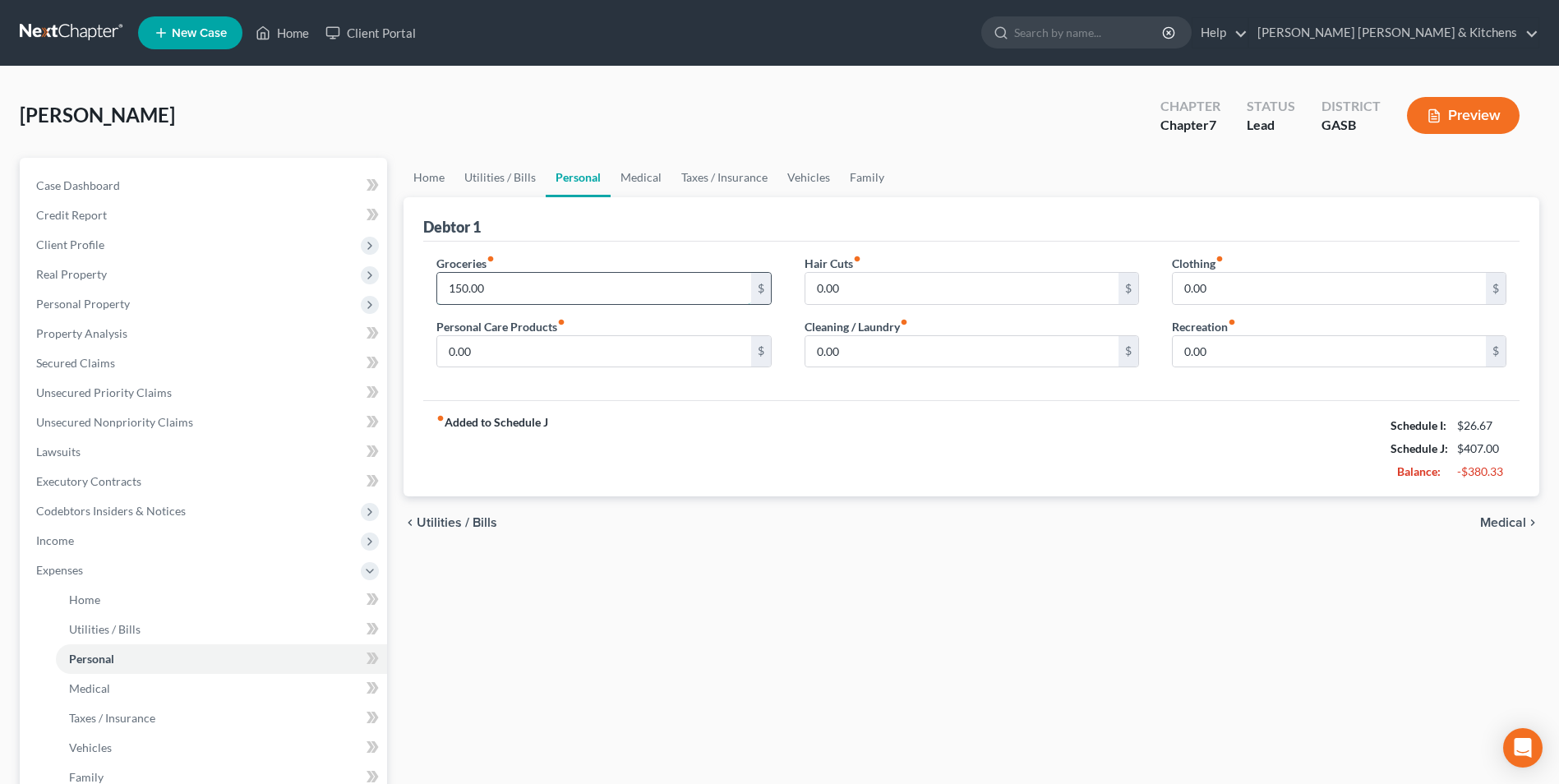
click at [523, 299] on input "150.00" at bounding box center [594, 288] width 313 height 31
click at [1502, 523] on span "Medical" at bounding box center [1504, 522] width 46 height 13
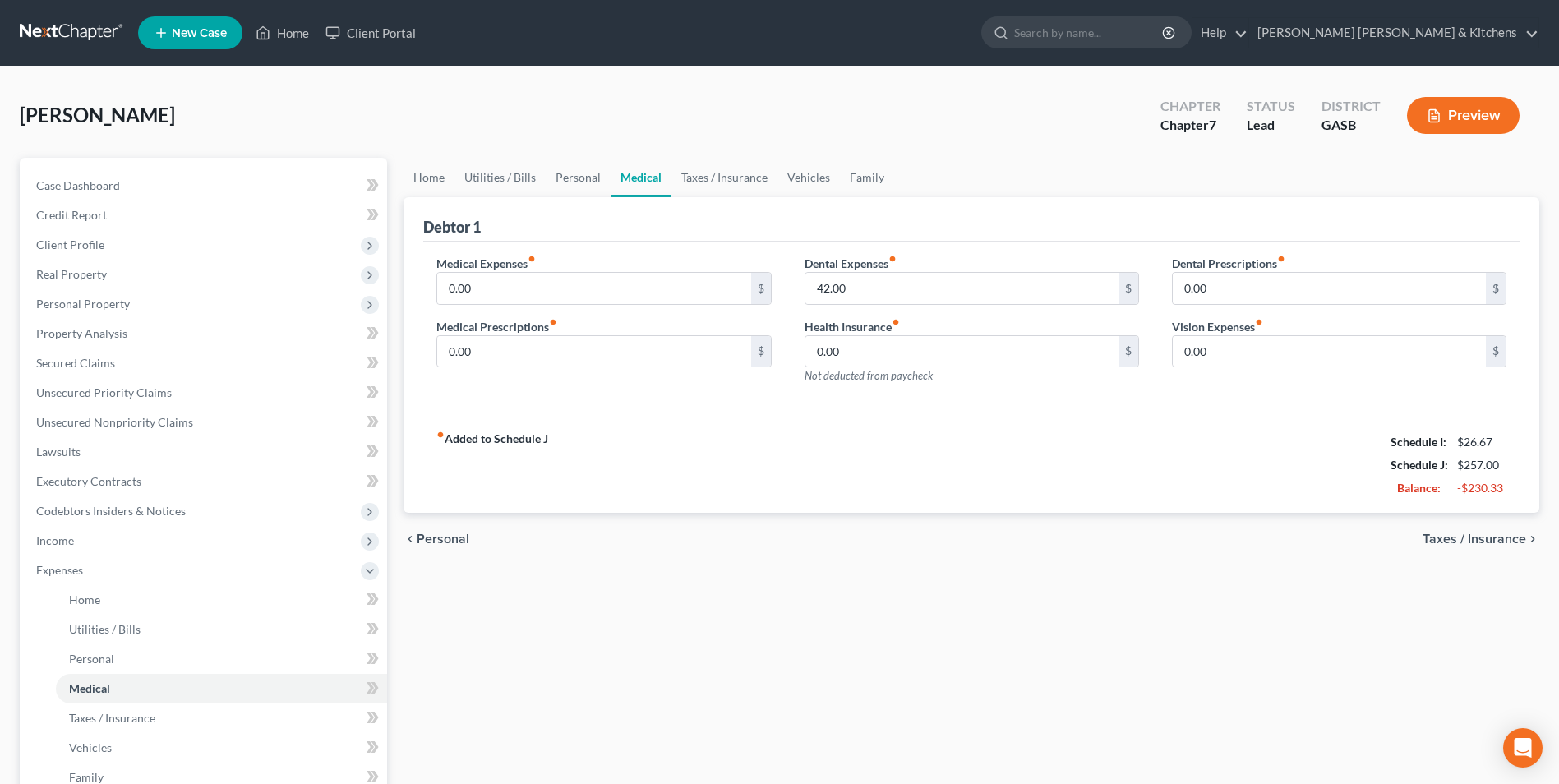
click at [1465, 544] on span "Taxes / Insurance" at bounding box center [1474, 539] width 103 height 13
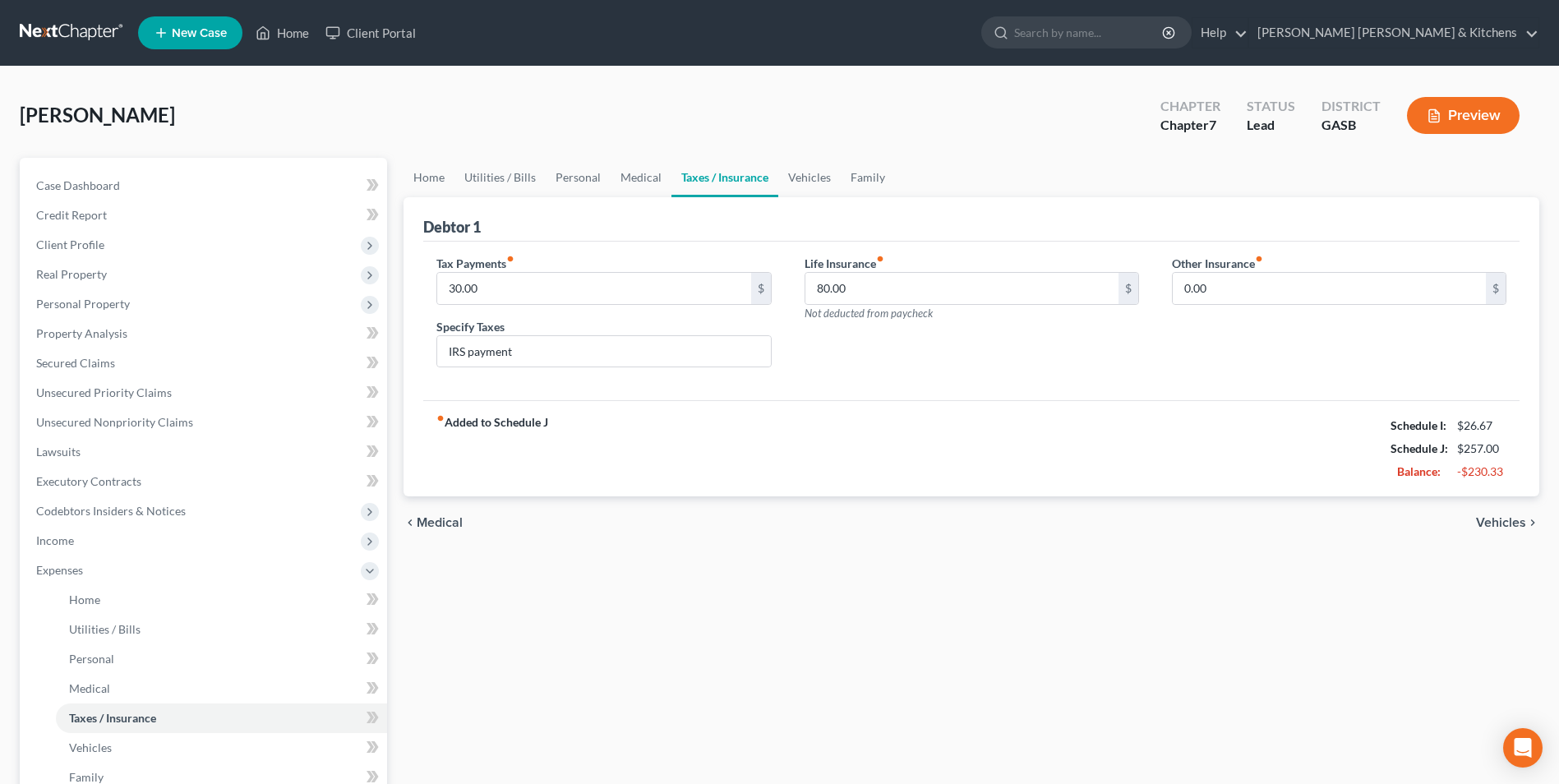
click at [1455, 539] on div "chevron_left Medical Vehicles chevron_right" at bounding box center [972, 522] width 1136 height 53
click at [1490, 527] on span "Vehicles" at bounding box center [1501, 522] width 50 height 13
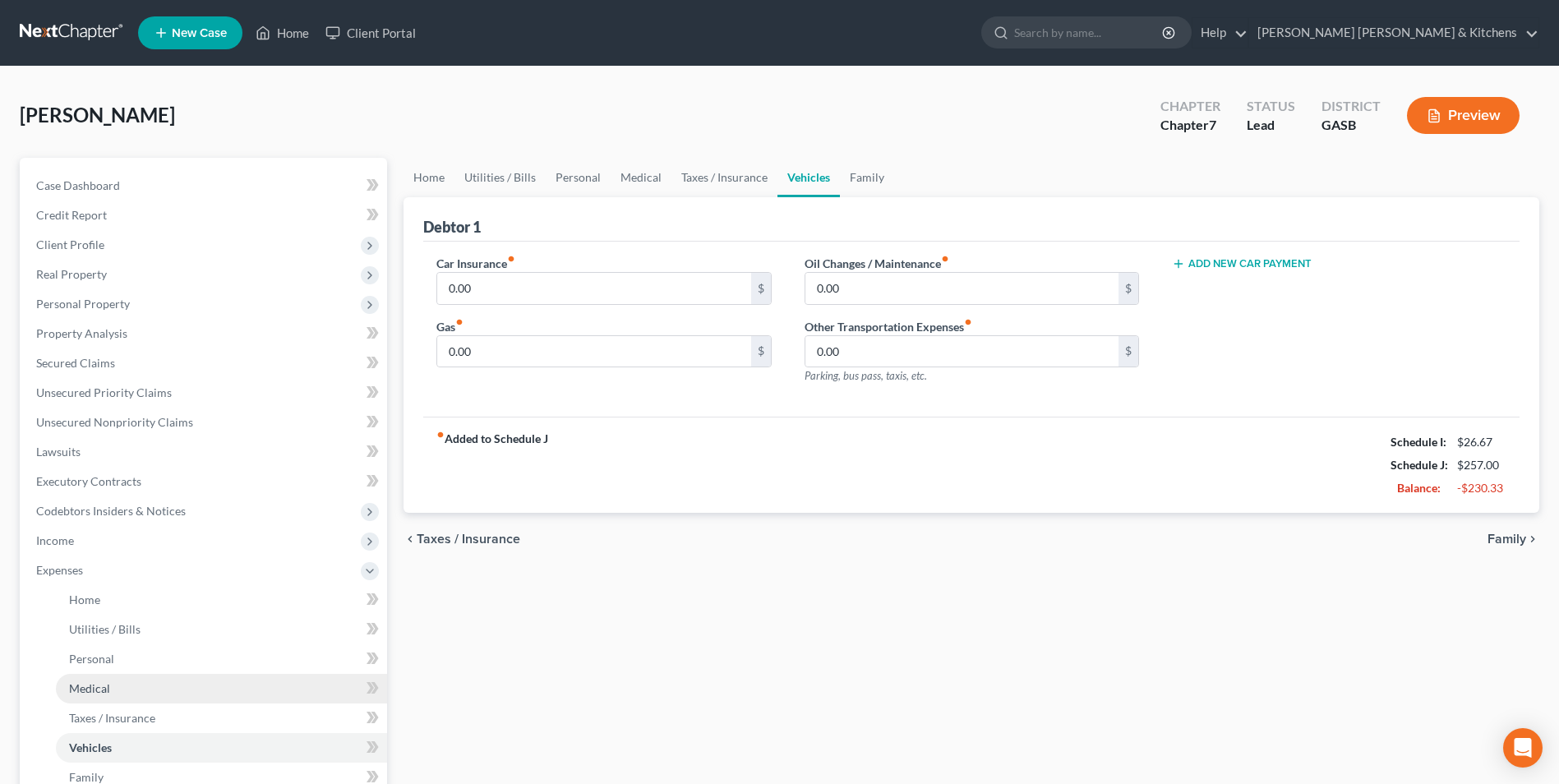
click at [90, 693] on span "Medical" at bounding box center [89, 689] width 41 height 14
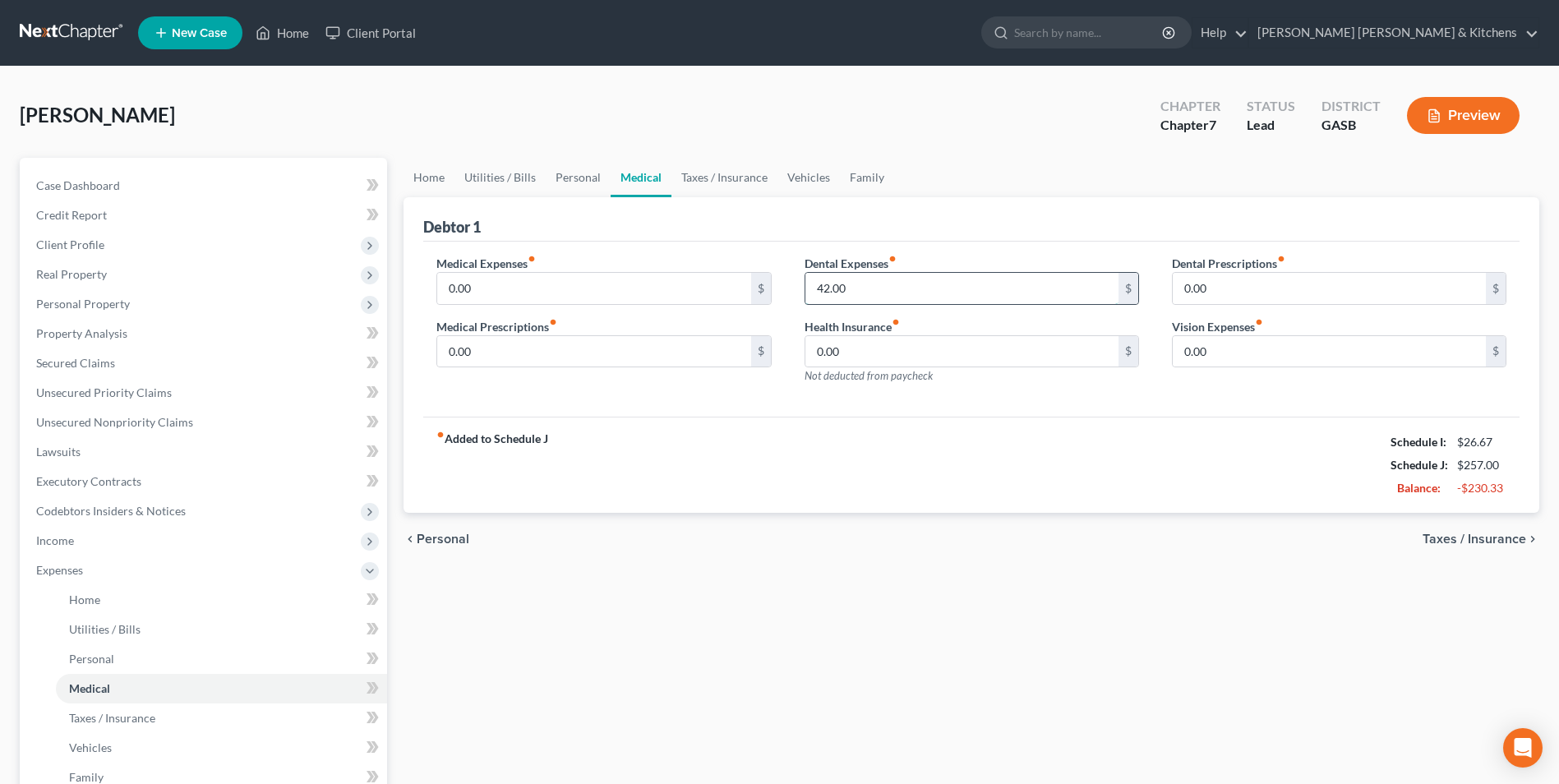
click at [875, 290] on input "42.00" at bounding box center [962, 288] width 313 height 31
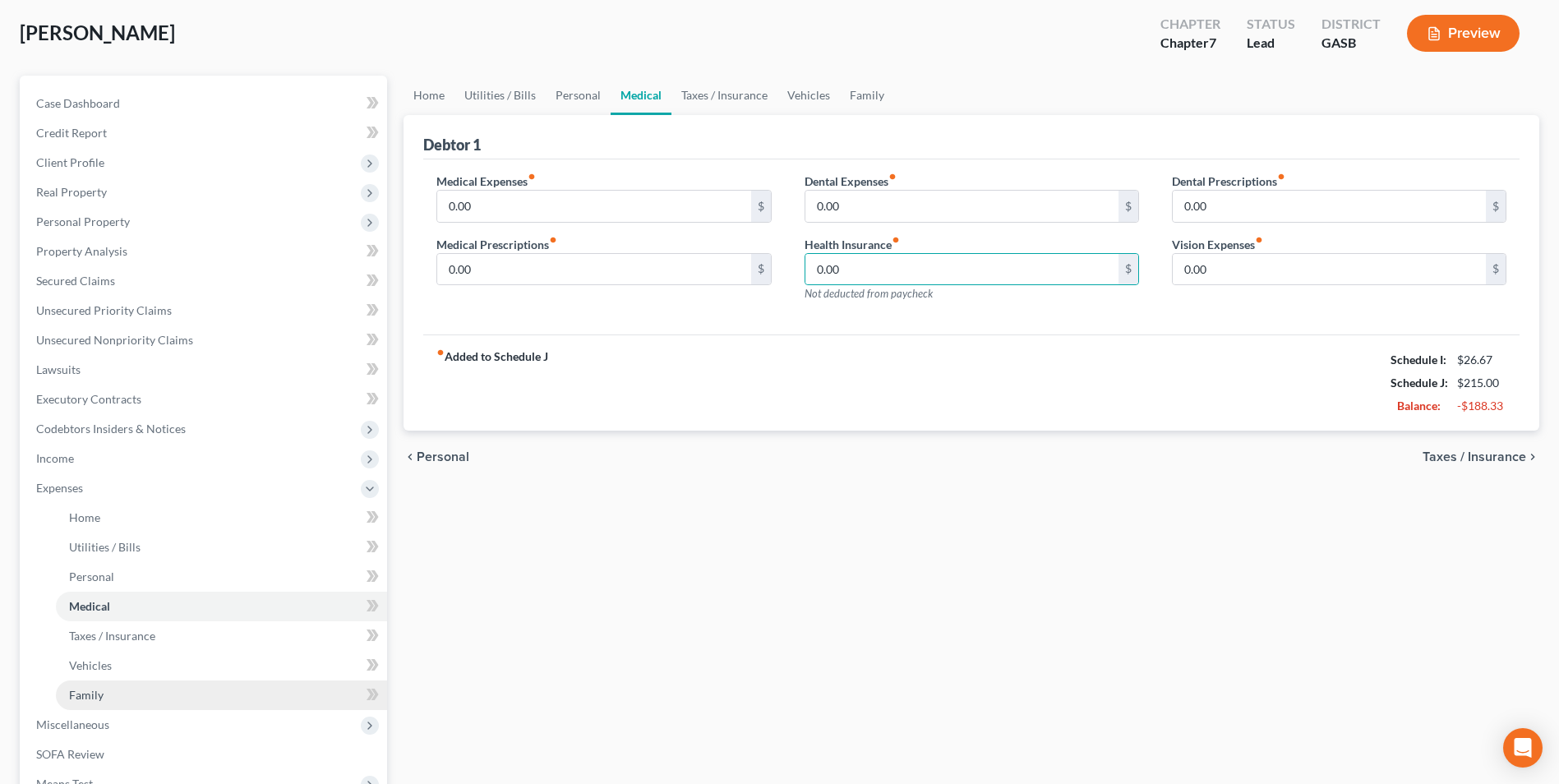
click at [94, 694] on span "Family" at bounding box center [86, 695] width 35 height 14
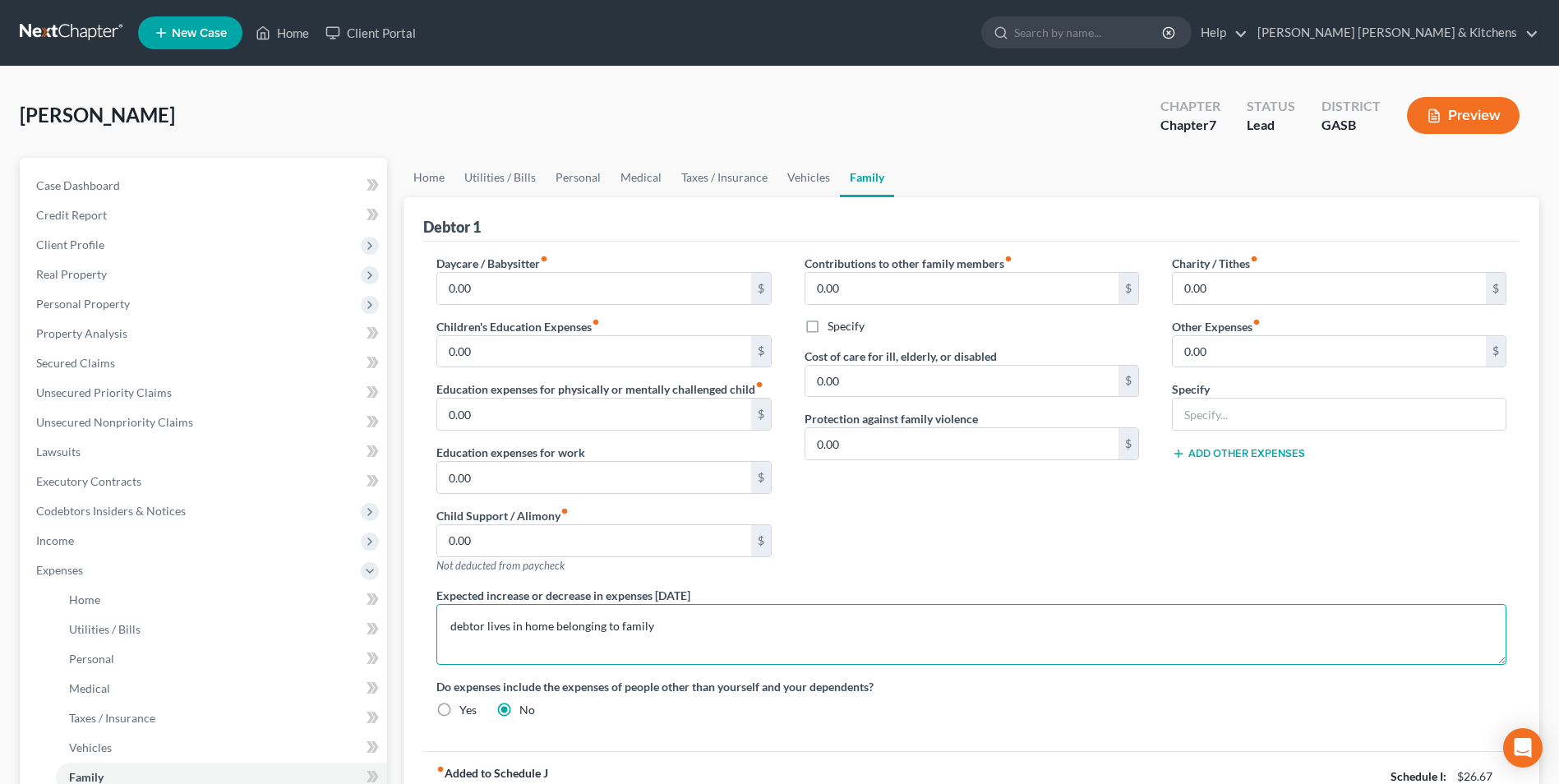
drag, startPoint x: 515, startPoint y: 628, endPoint x: 686, endPoint y: 629, distance: 171.0
click at [676, 641] on textarea "debtor lives in home belonging to family" at bounding box center [972, 634] width 1071 height 61
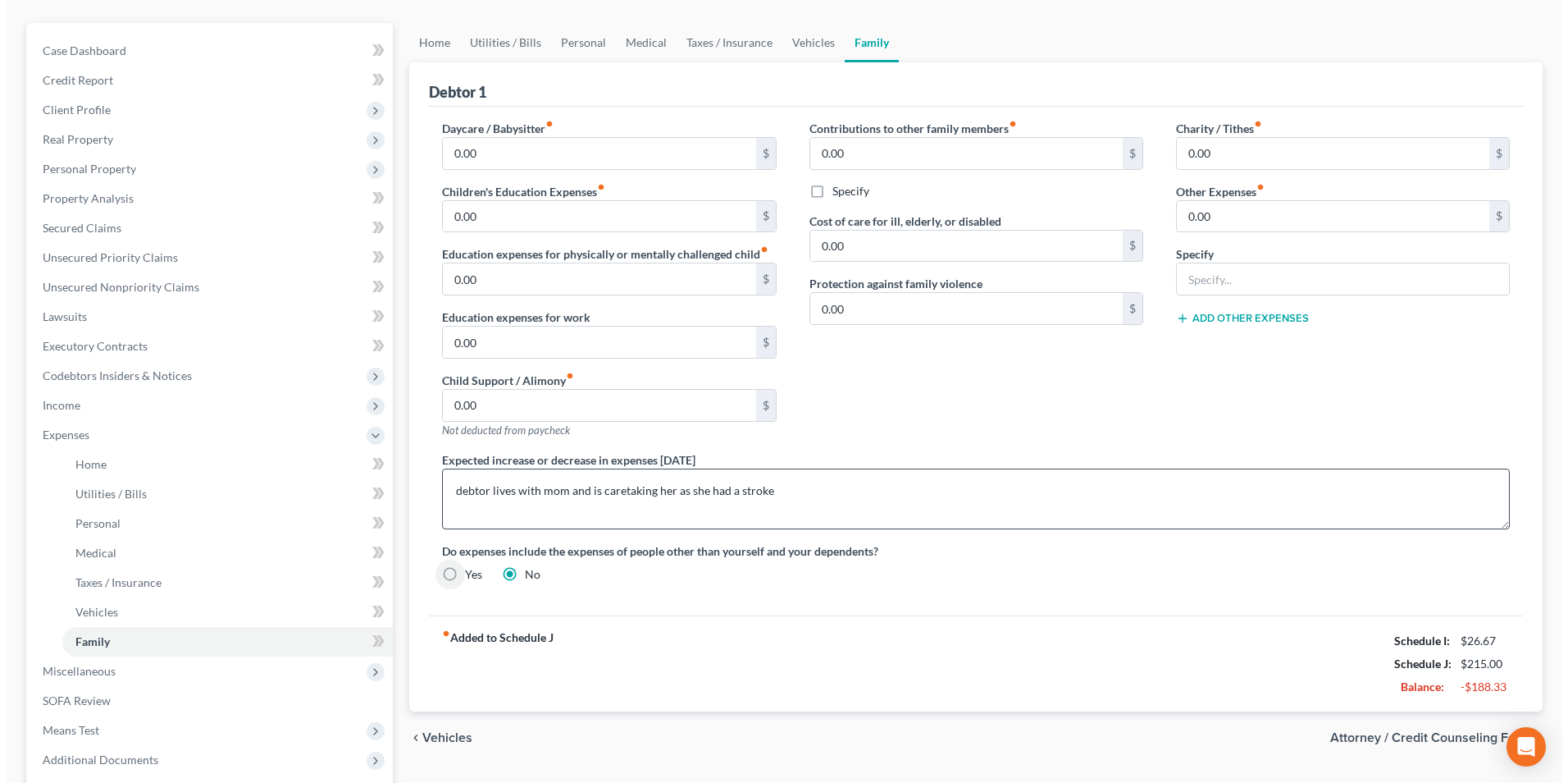
scroll to position [296, 0]
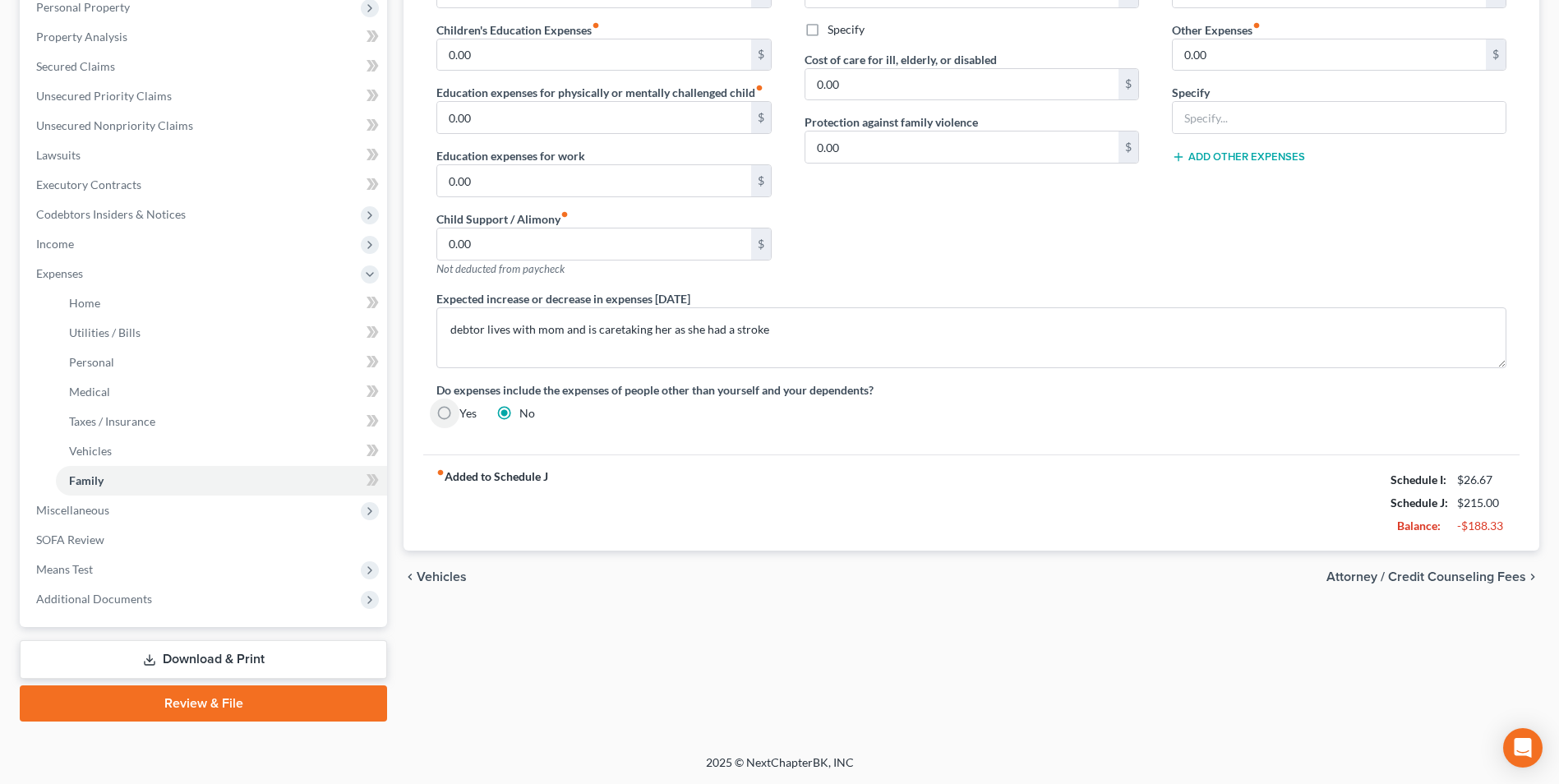
click at [221, 658] on link "Download & Print" at bounding box center [203, 658] width 367 height 38
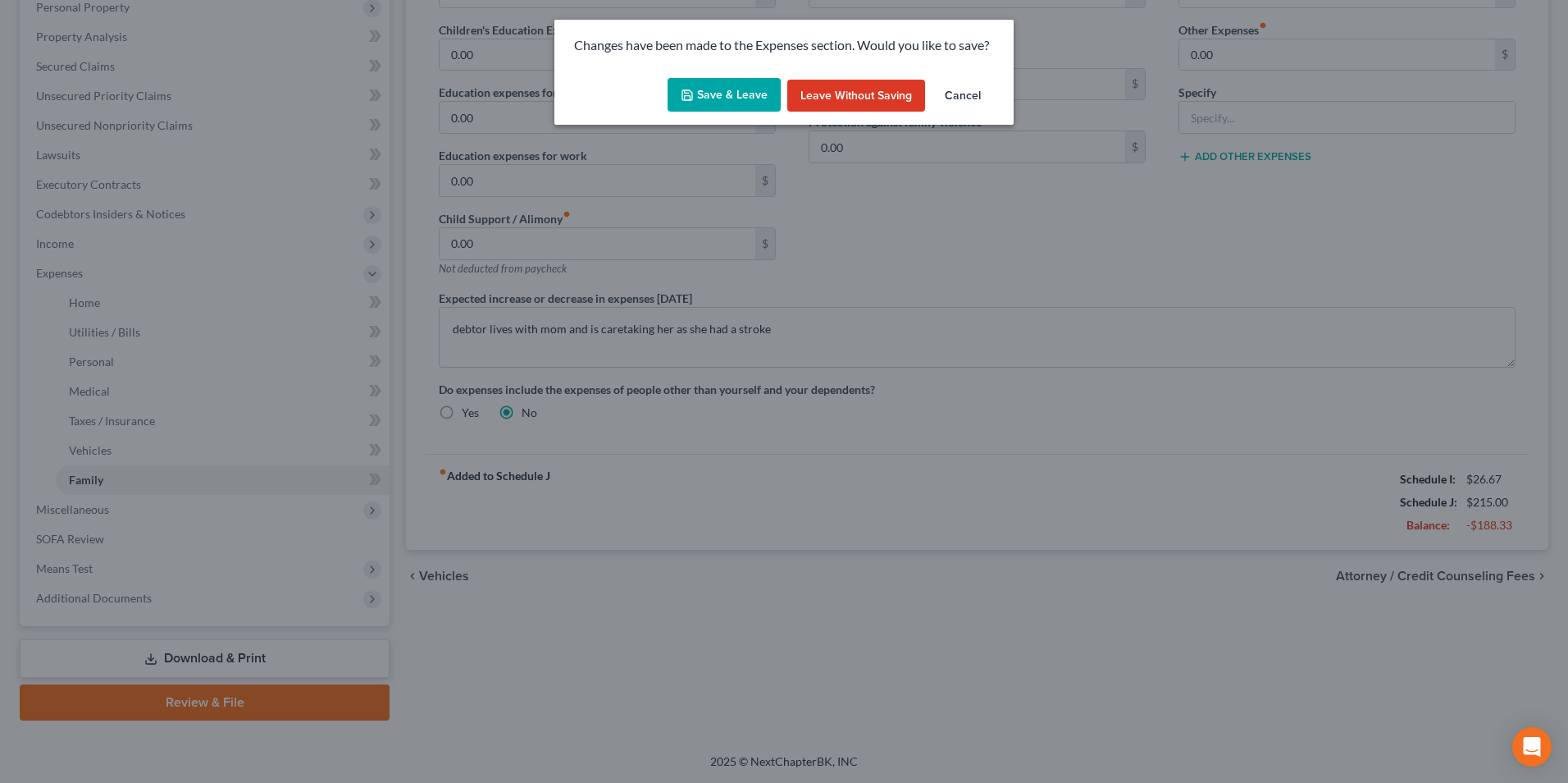
click at [705, 98] on button "Save & Leave" at bounding box center [724, 95] width 113 height 35
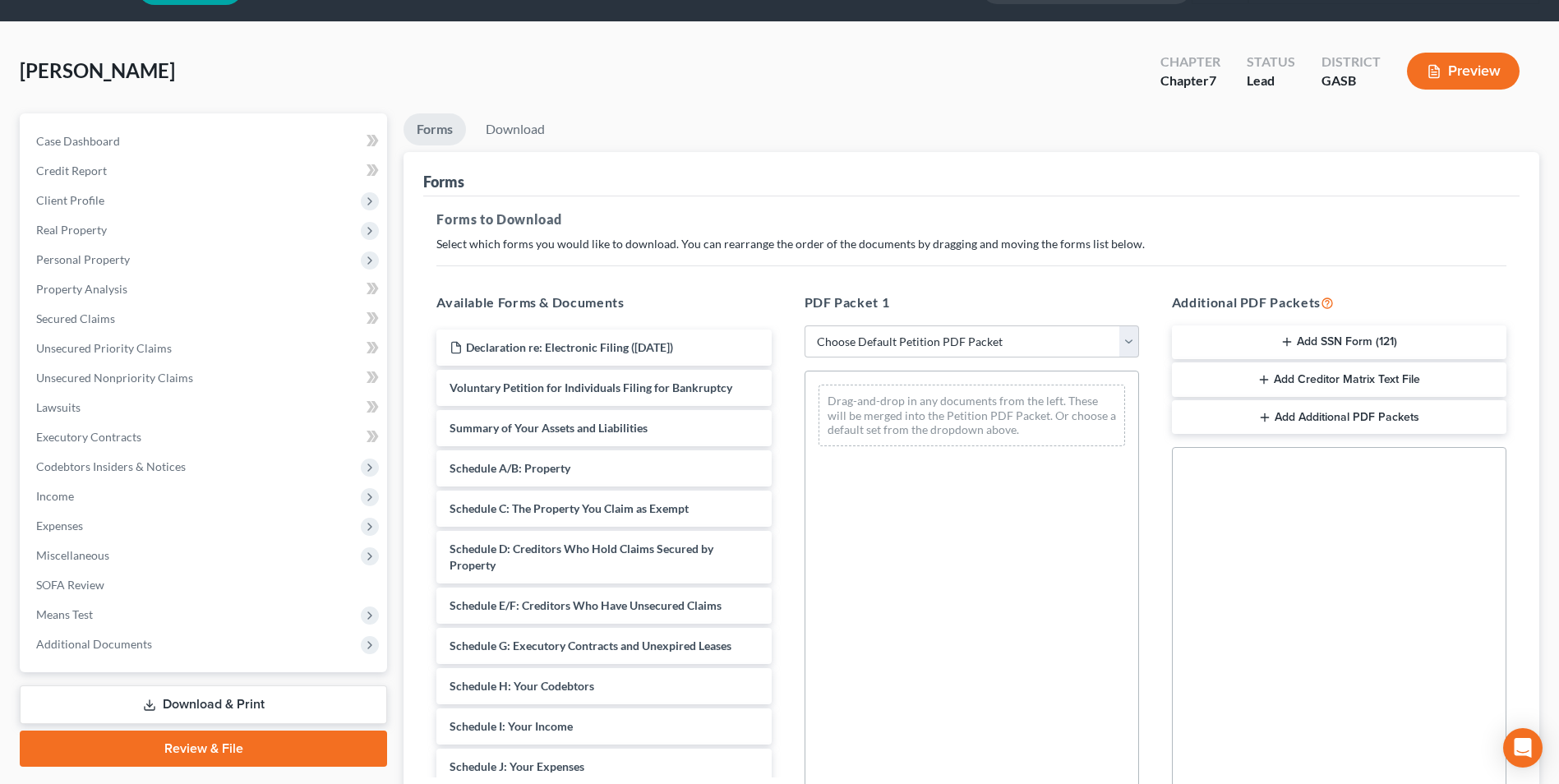
scroll to position [82, 0]
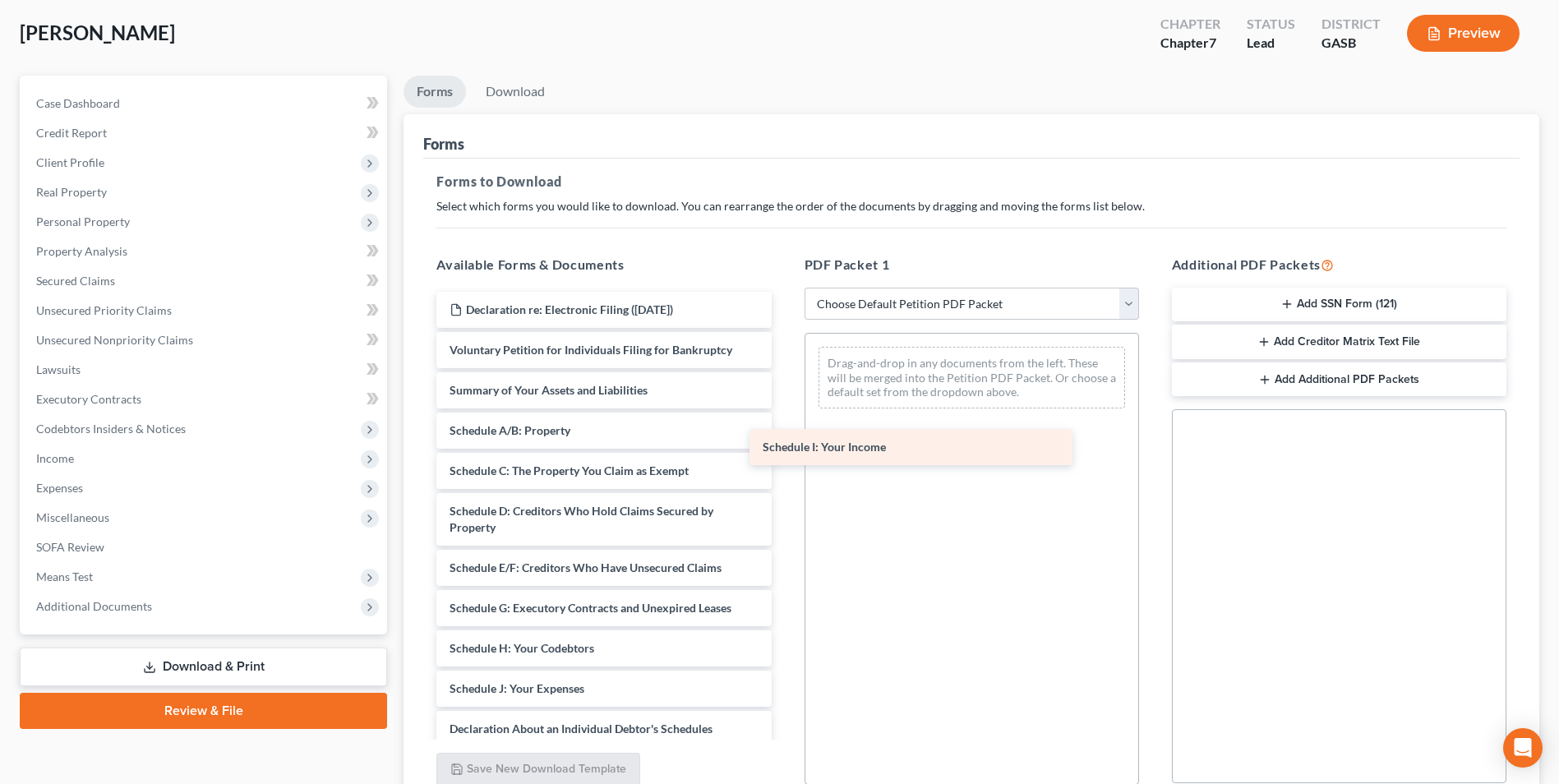
drag, startPoint x: 630, startPoint y: 681, endPoint x: 1020, endPoint y: 363, distance: 503.2
click at [784, 362] on div "Schedule I: Your Income Declaration re: Electronic Filing (08/12/2025) Voluntar…" at bounding box center [603, 692] width 361 height 803
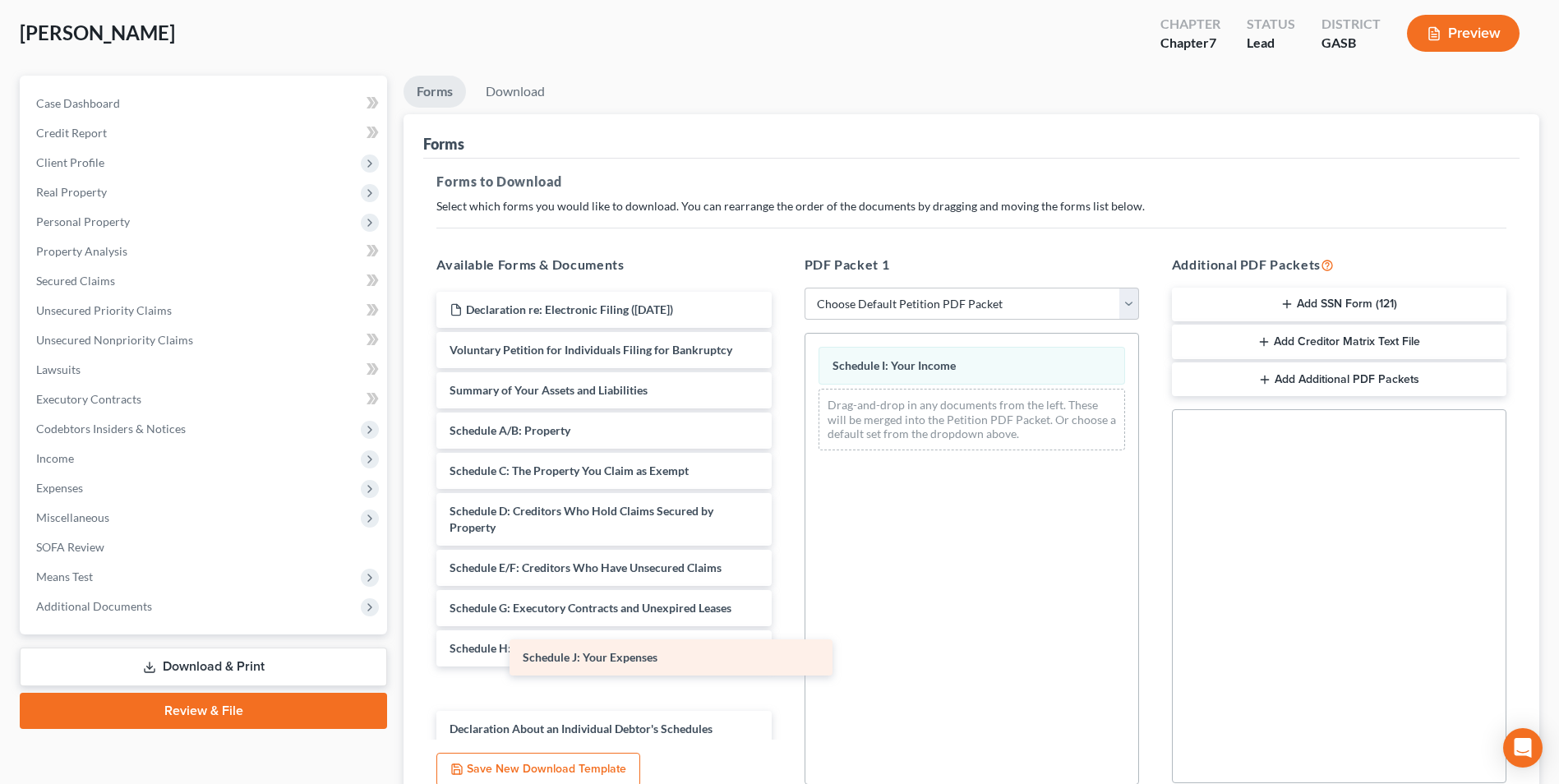
drag, startPoint x: 600, startPoint y: 689, endPoint x: 983, endPoint y: 406, distance: 476.2
click at [784, 406] on div "Schedule J: Your Expenses Declaration re: Electronic Filing (08/12/2025) Volunt…" at bounding box center [603, 692] width 361 height 803
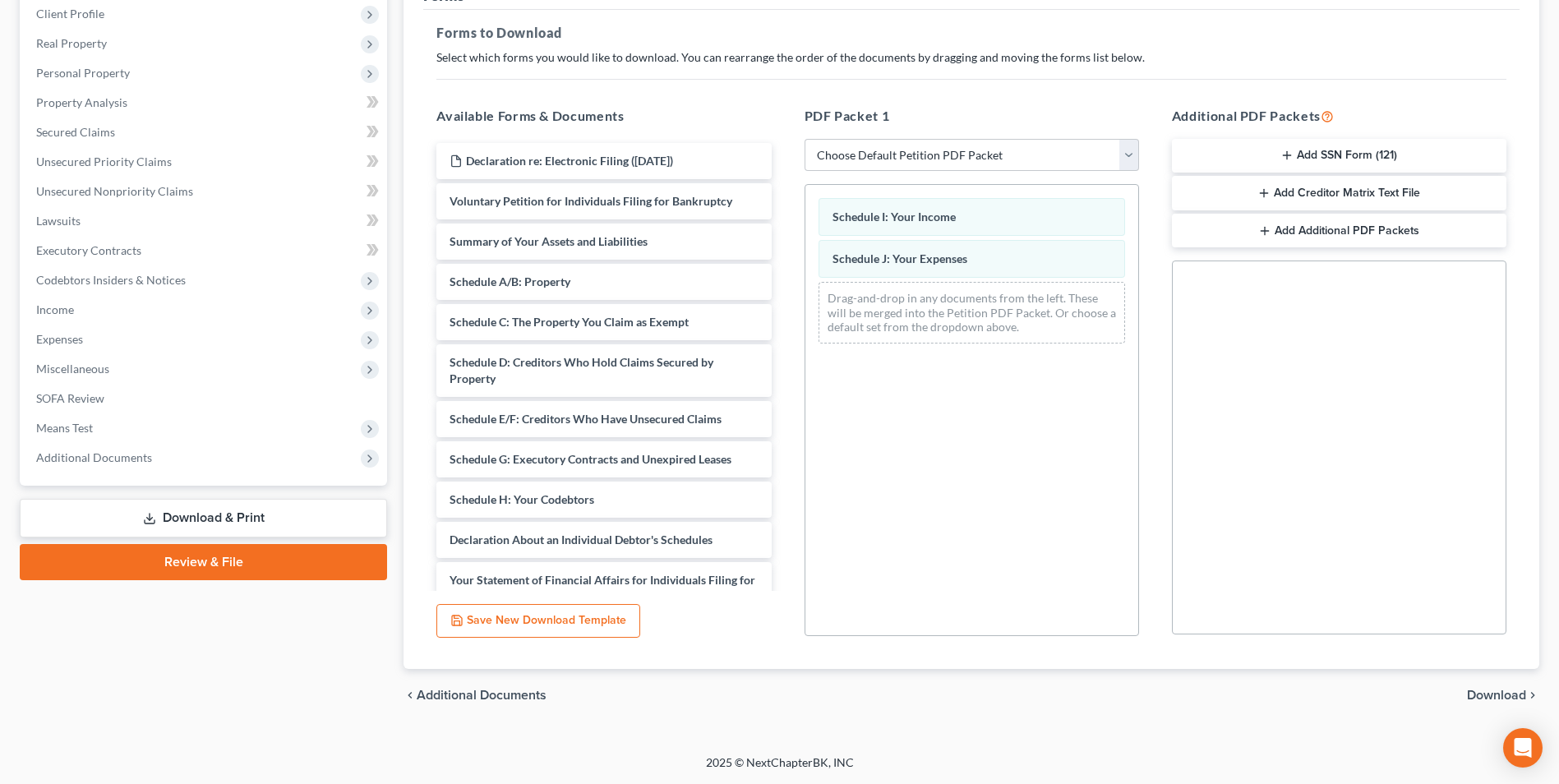
click at [1523, 698] on span "Download" at bounding box center [1497, 695] width 59 height 13
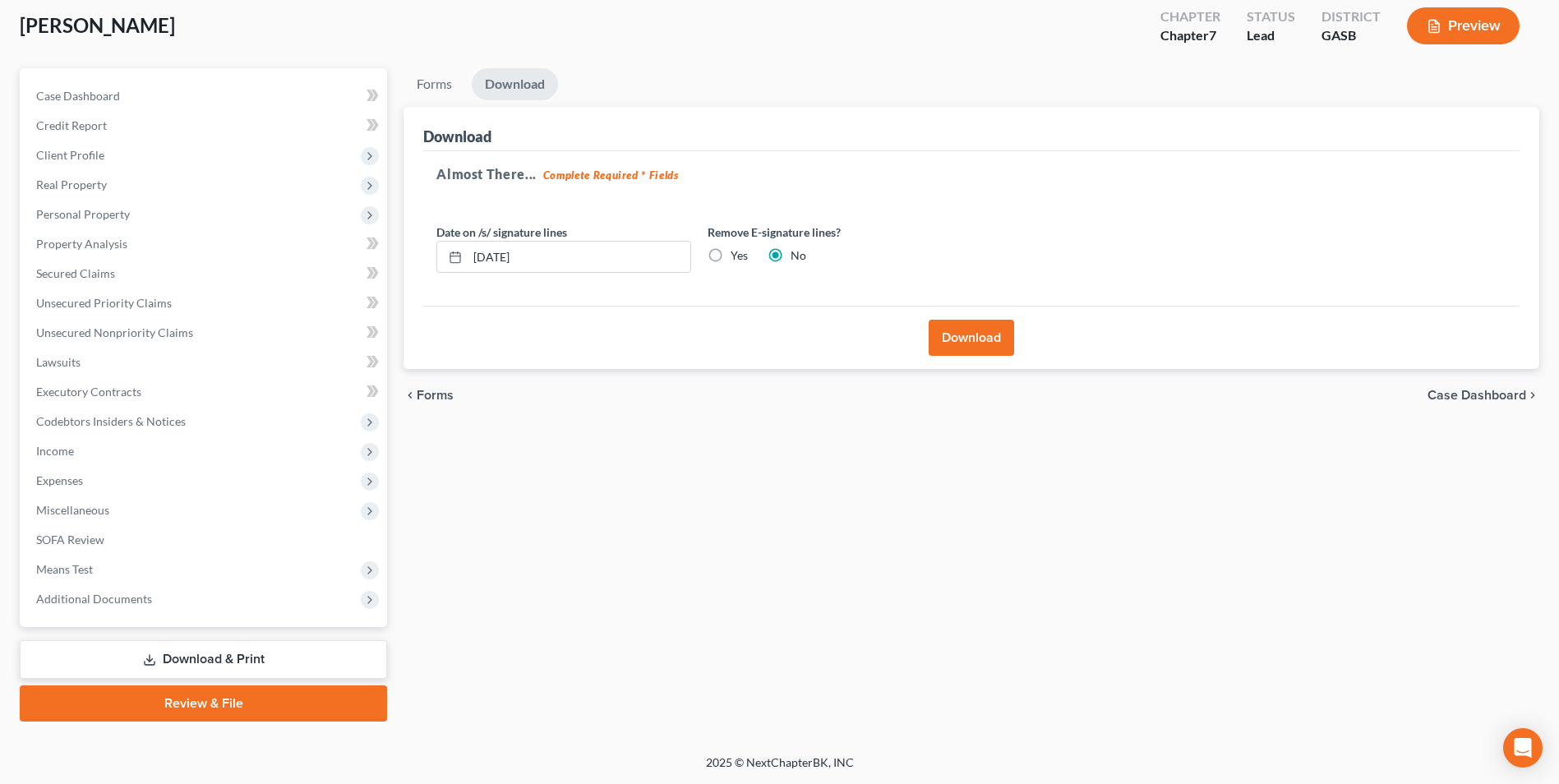
drag, startPoint x: 974, startPoint y: 326, endPoint x: 974, endPoint y: 347, distance: 21.0
click at [974, 331] on button "Download" at bounding box center [972, 338] width 86 height 37
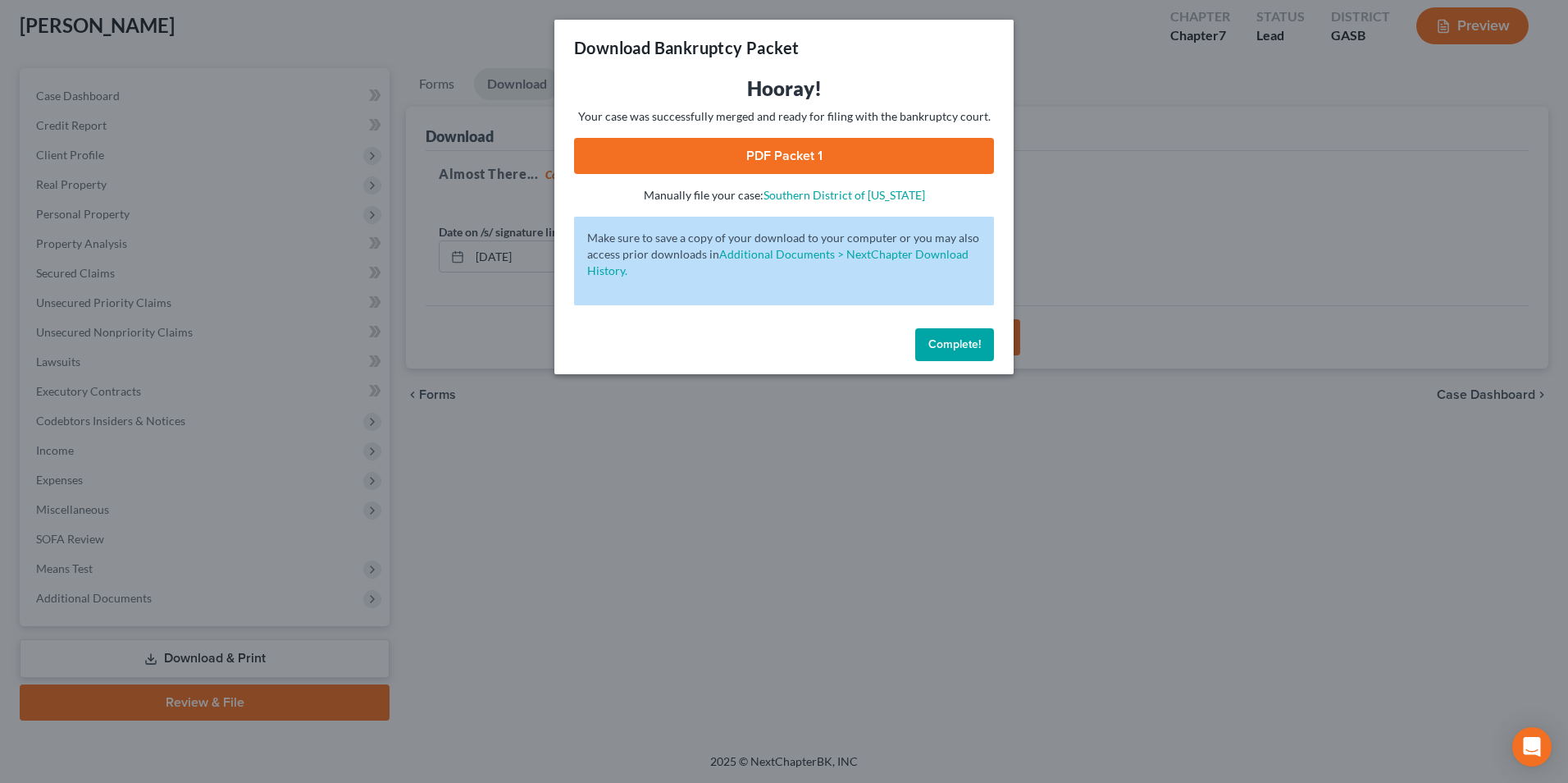
click at [813, 145] on link "PDF Packet 1" at bounding box center [784, 156] width 420 height 36
click at [511, 568] on div "Download Bankruptcy Packet Hooray! Your case was successfully merged and ready …" at bounding box center [784, 392] width 1568 height 783
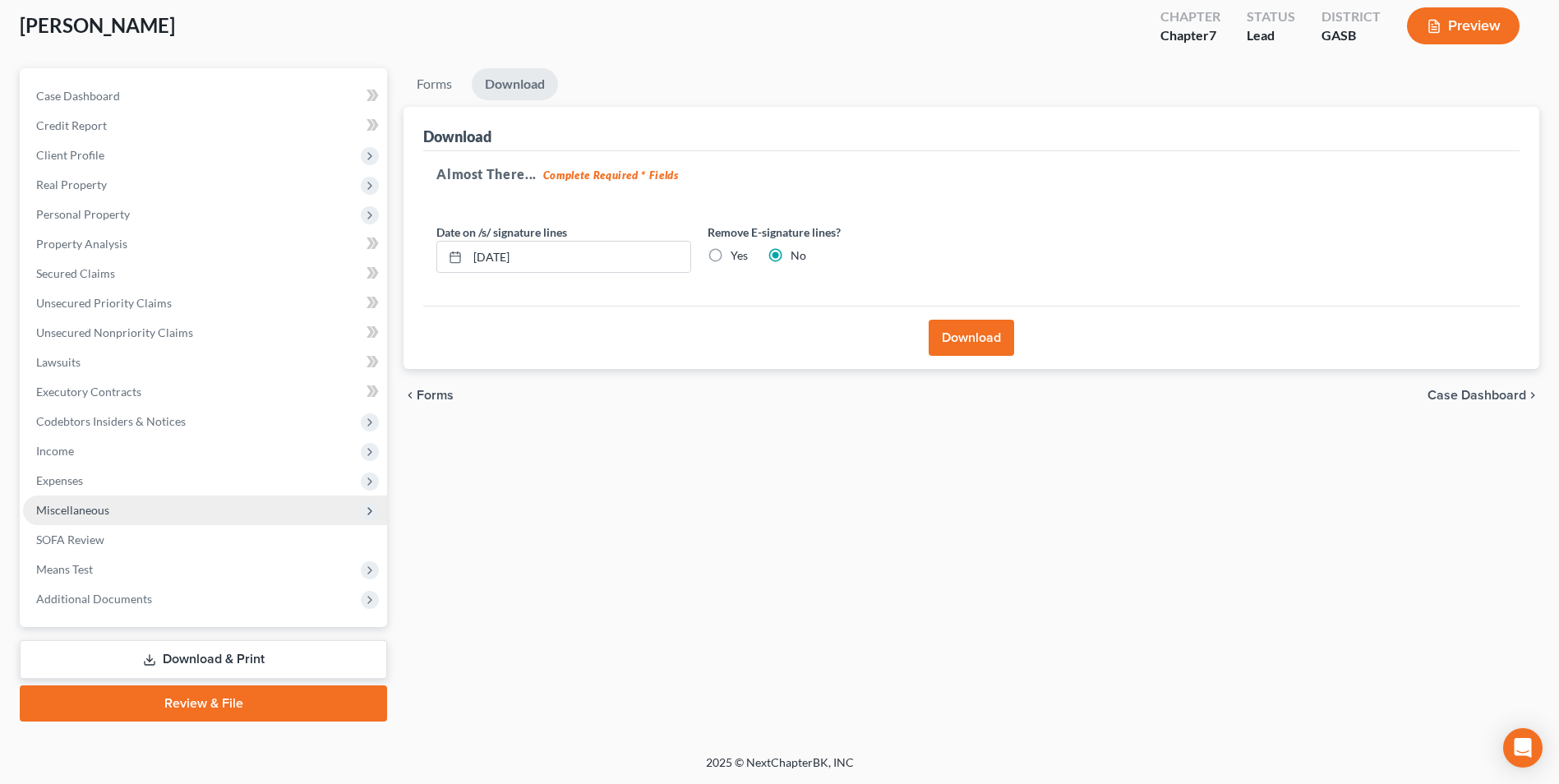
click at [49, 515] on span "Miscellaneous" at bounding box center [73, 510] width 73 height 14
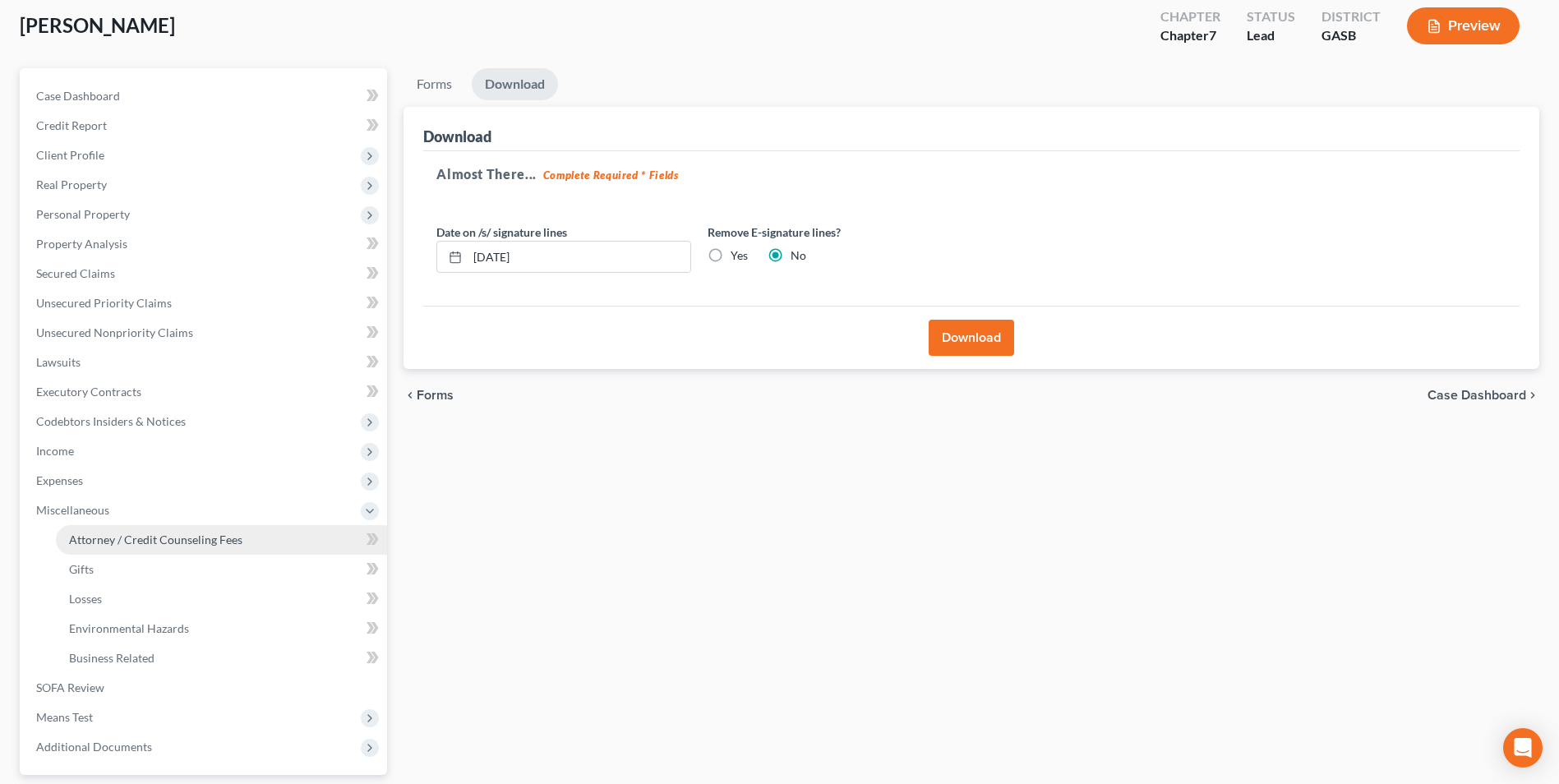
click at [91, 534] on span "Attorney / Credit Counseling Fees" at bounding box center [155, 540] width 174 height 14
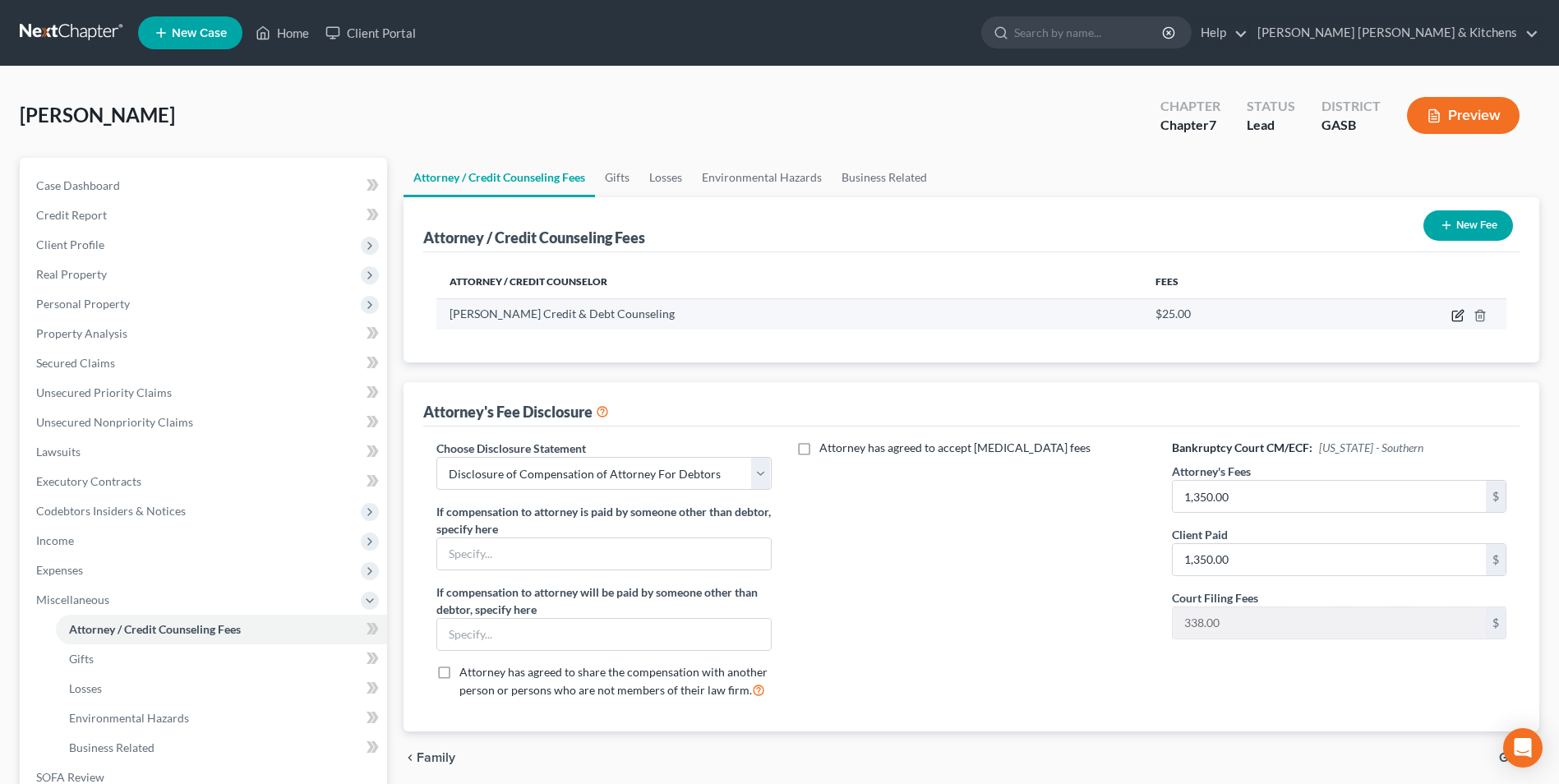
click at [1462, 319] on icon "button" at bounding box center [1458, 315] width 13 height 13
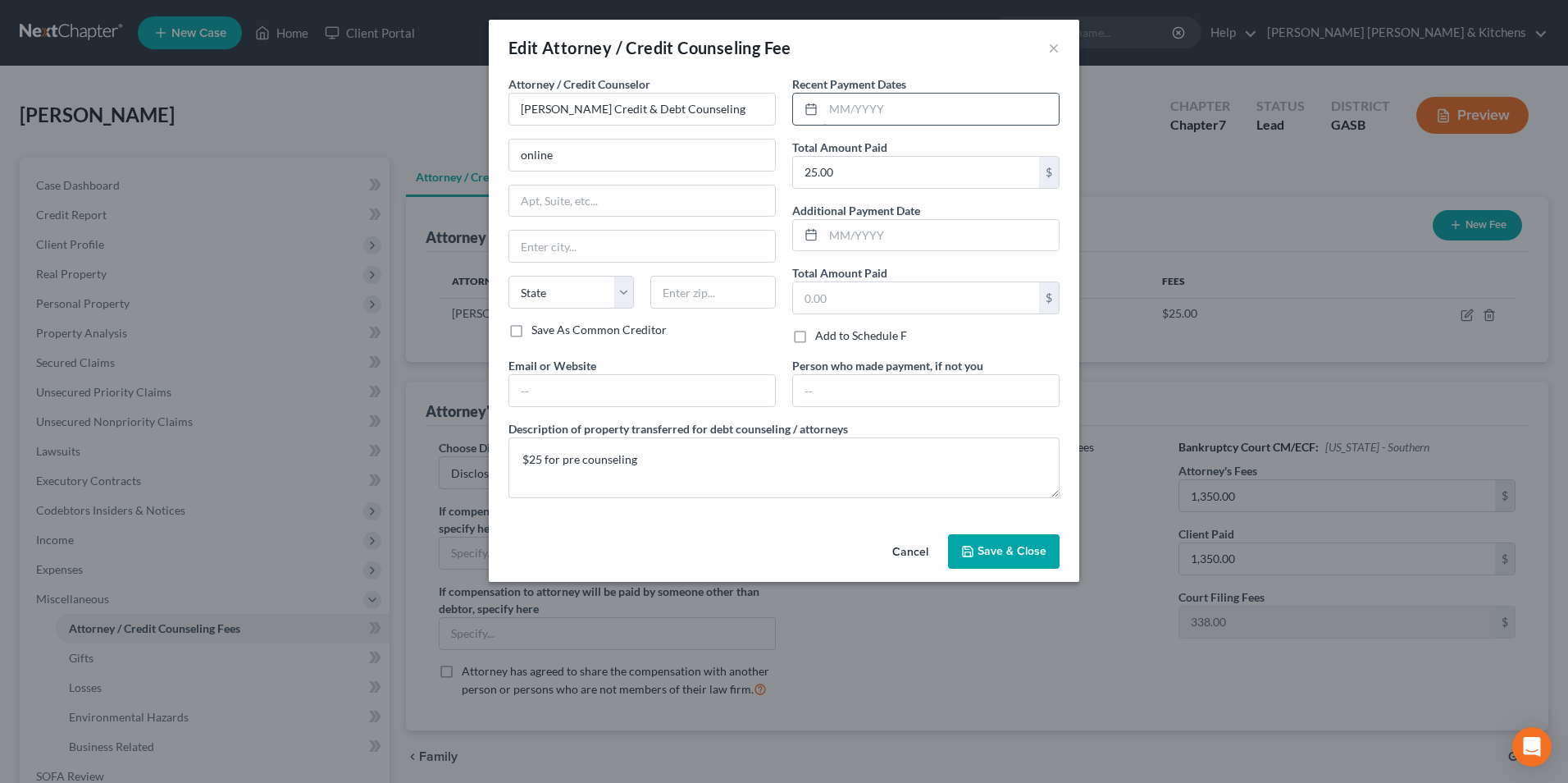
click at [913, 119] on input "text" at bounding box center [941, 109] width 236 height 31
click at [1003, 561] on button "Save & Close" at bounding box center [1003, 551] width 111 height 35
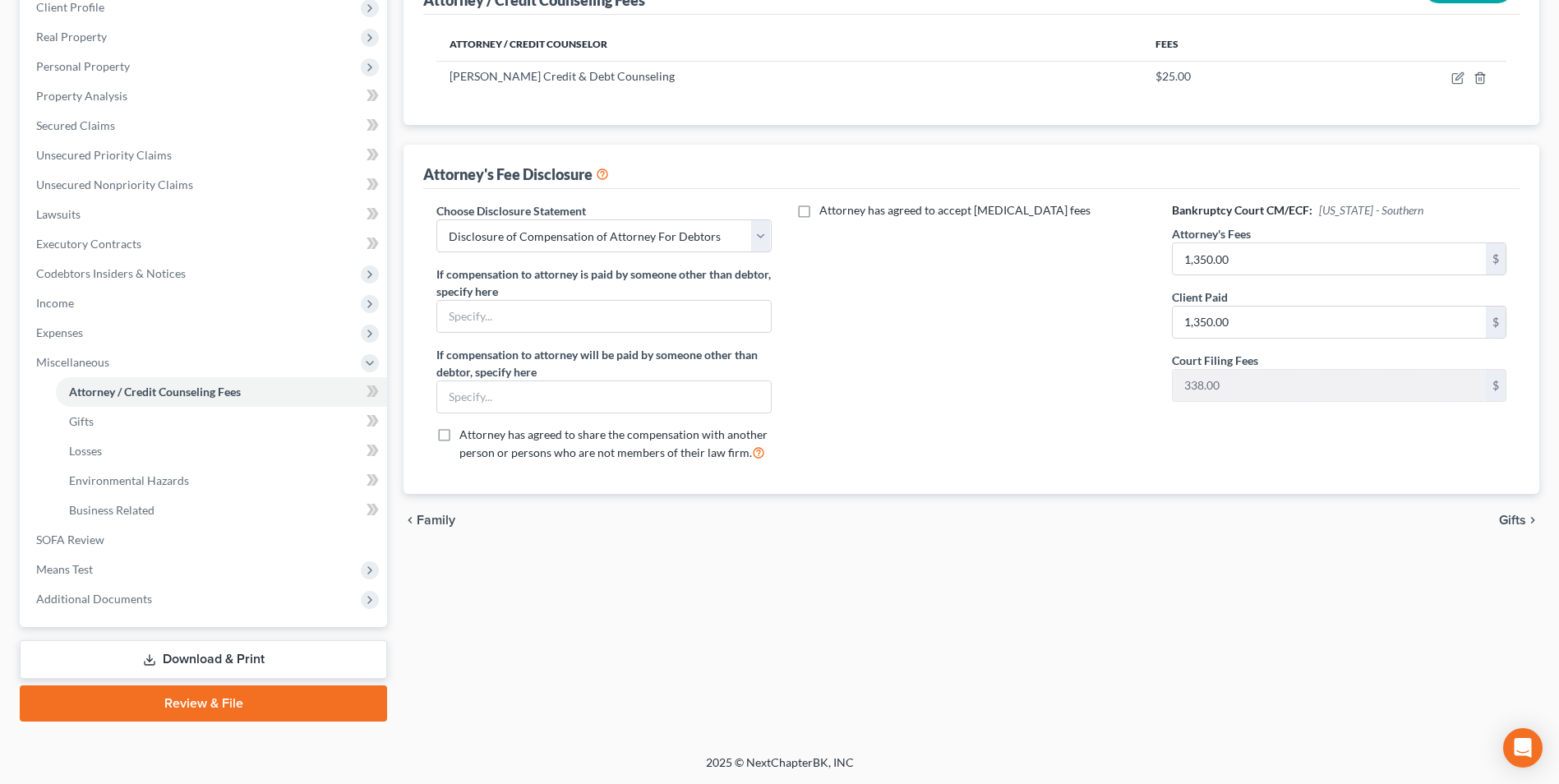
drag, startPoint x: 209, startPoint y: 653, endPoint x: 227, endPoint y: 653, distance: 18.0
click at [209, 653] on link "Download & Print" at bounding box center [203, 658] width 367 height 38
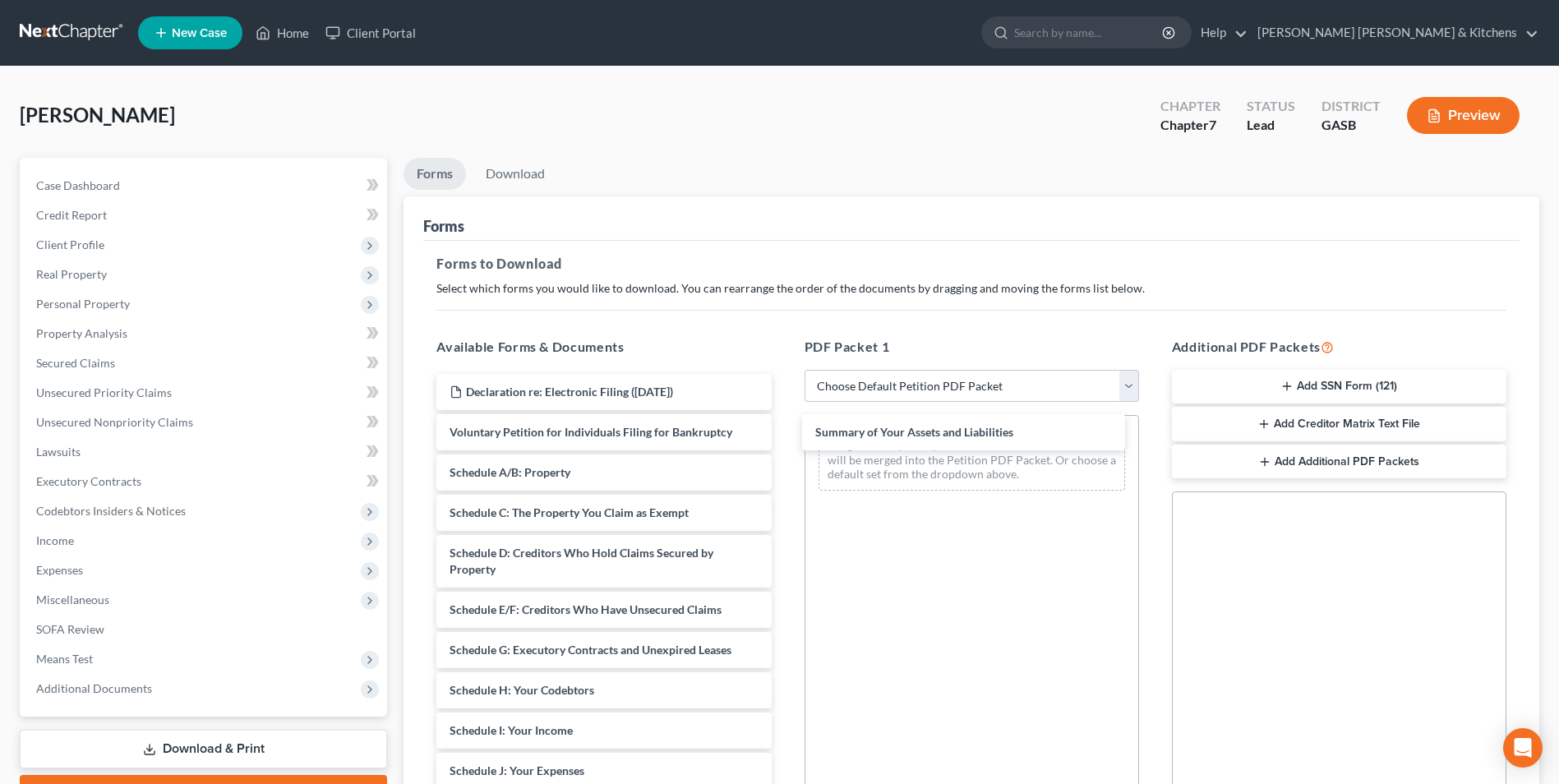
drag, startPoint x: 558, startPoint y: 474, endPoint x: 726, endPoint y: 465, distance: 168.2
click at [784, 434] on div "Summary of Your Assets and Liabilities Declaration re: Electronic Filing (08/12…" at bounding box center [603, 775] width 361 height 803
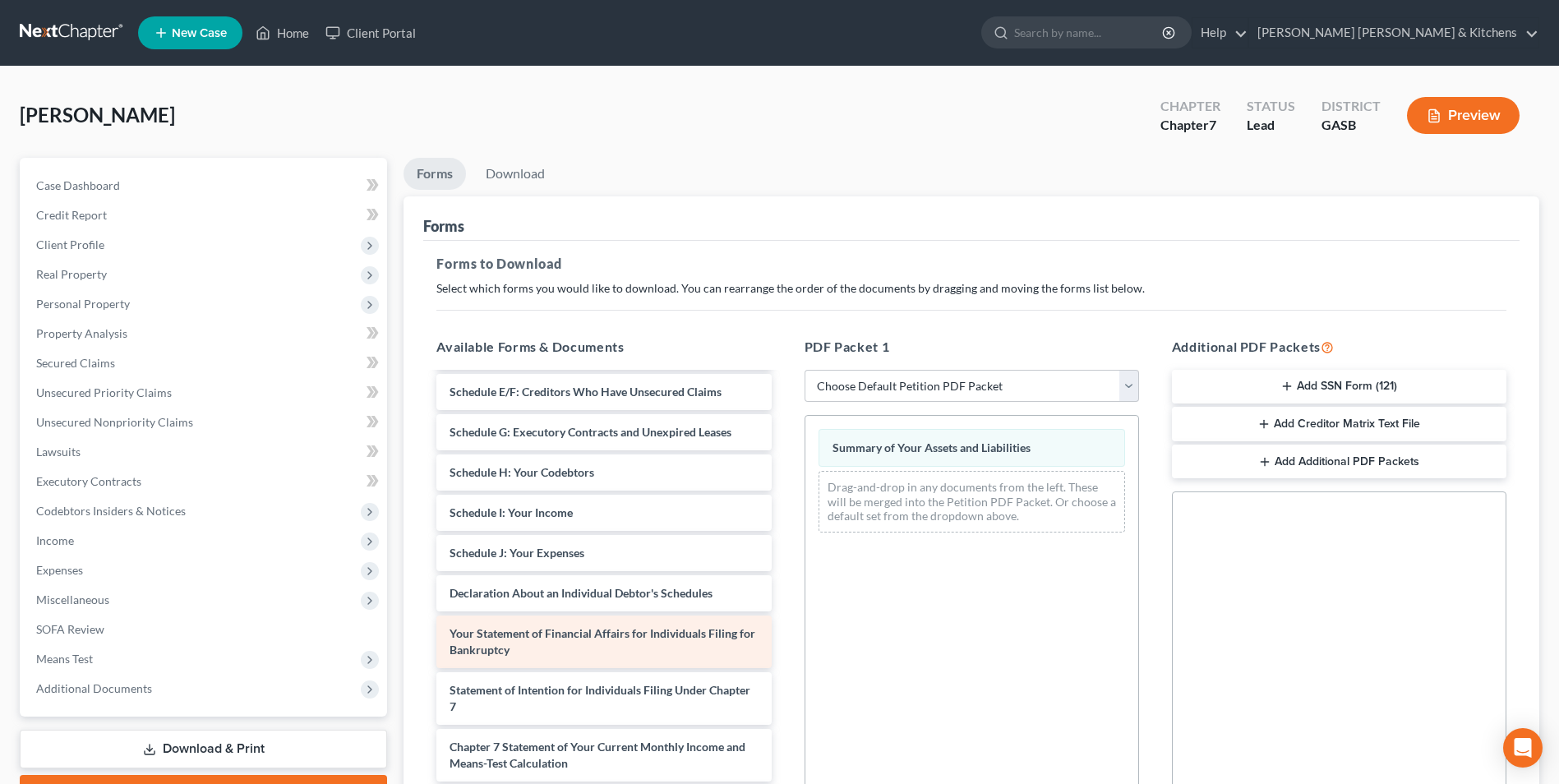
scroll to position [224, 0]
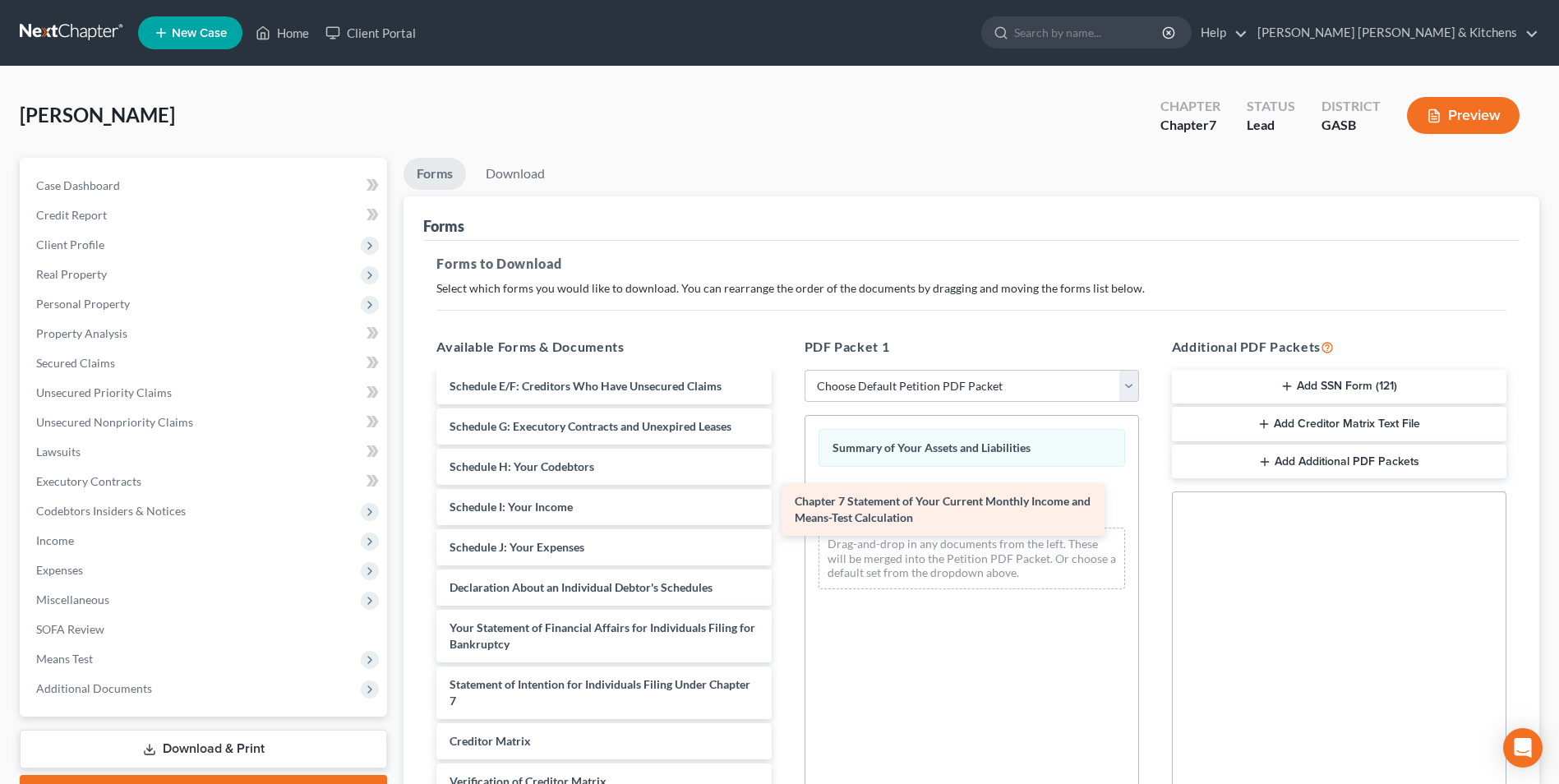
drag, startPoint x: 628, startPoint y: 743, endPoint x: 985, endPoint y: 494, distance: 435.3
click at [784, 495] on div "Chapter 7 Statement of Your Current Monthly Income and Means-Test Calculation D…" at bounding box center [603, 523] width 361 height 746
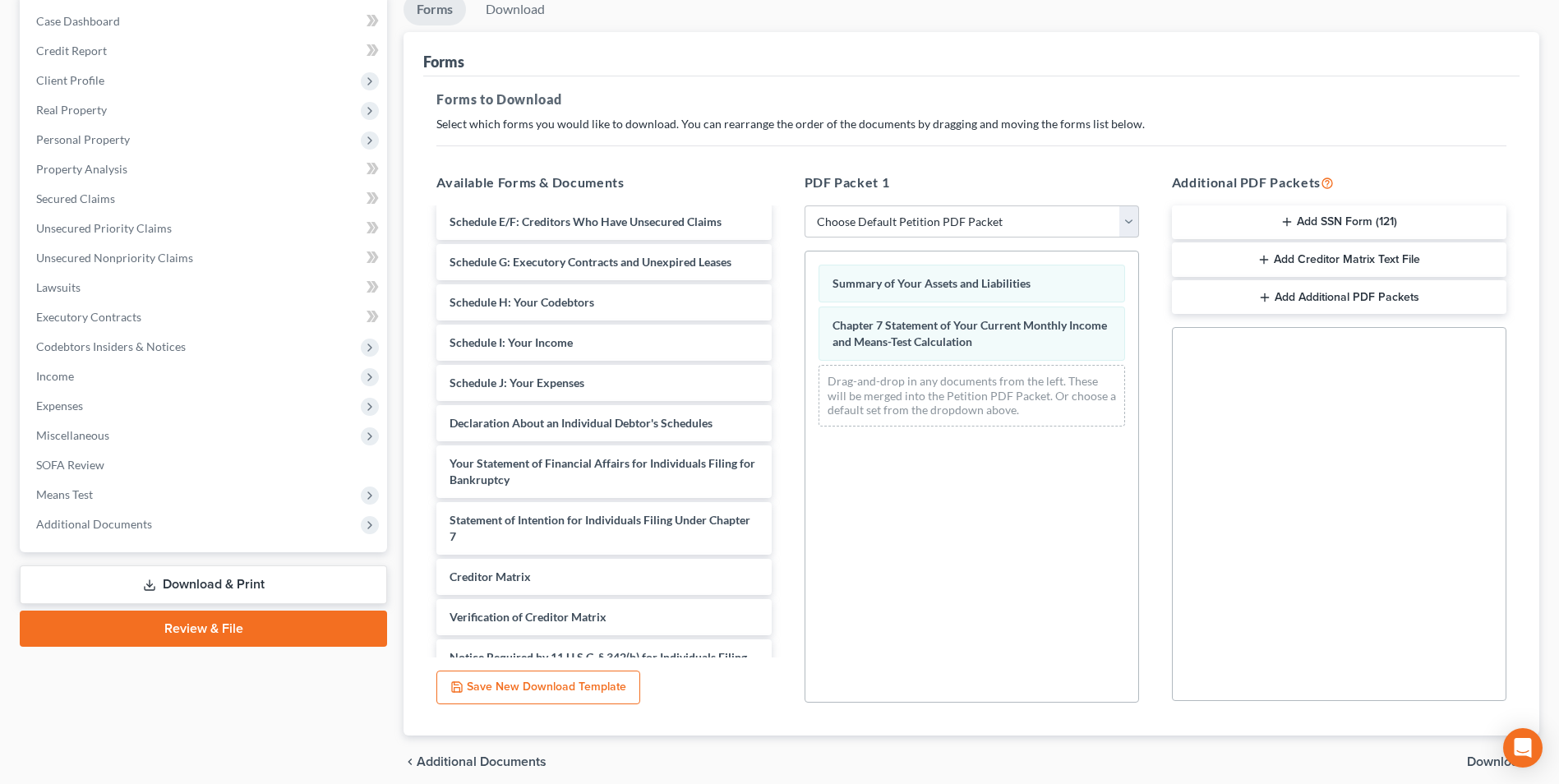
click at [1470, 765] on span "Download" at bounding box center [1497, 762] width 59 height 13
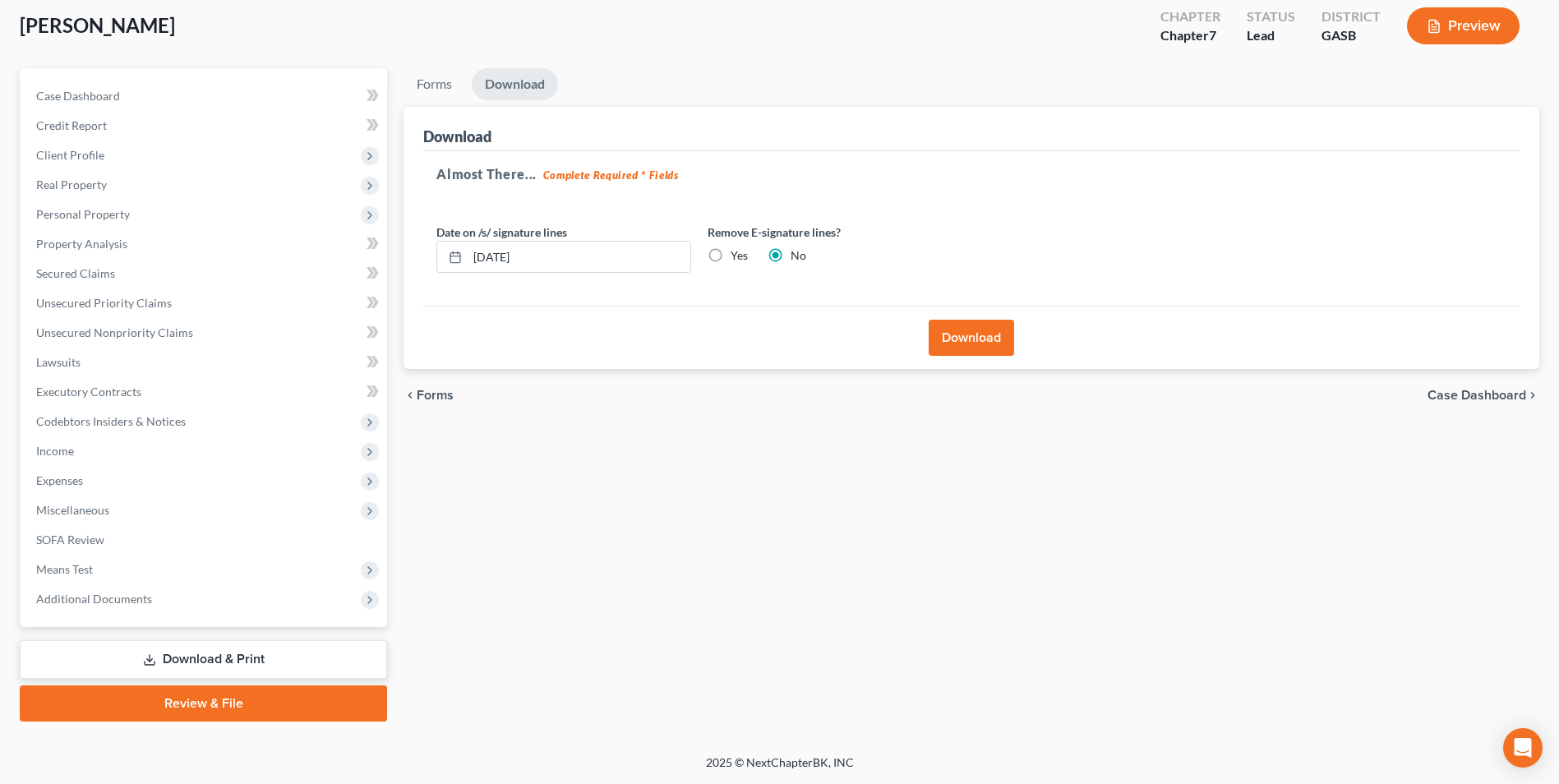
click at [961, 336] on button "Download" at bounding box center [972, 338] width 86 height 37
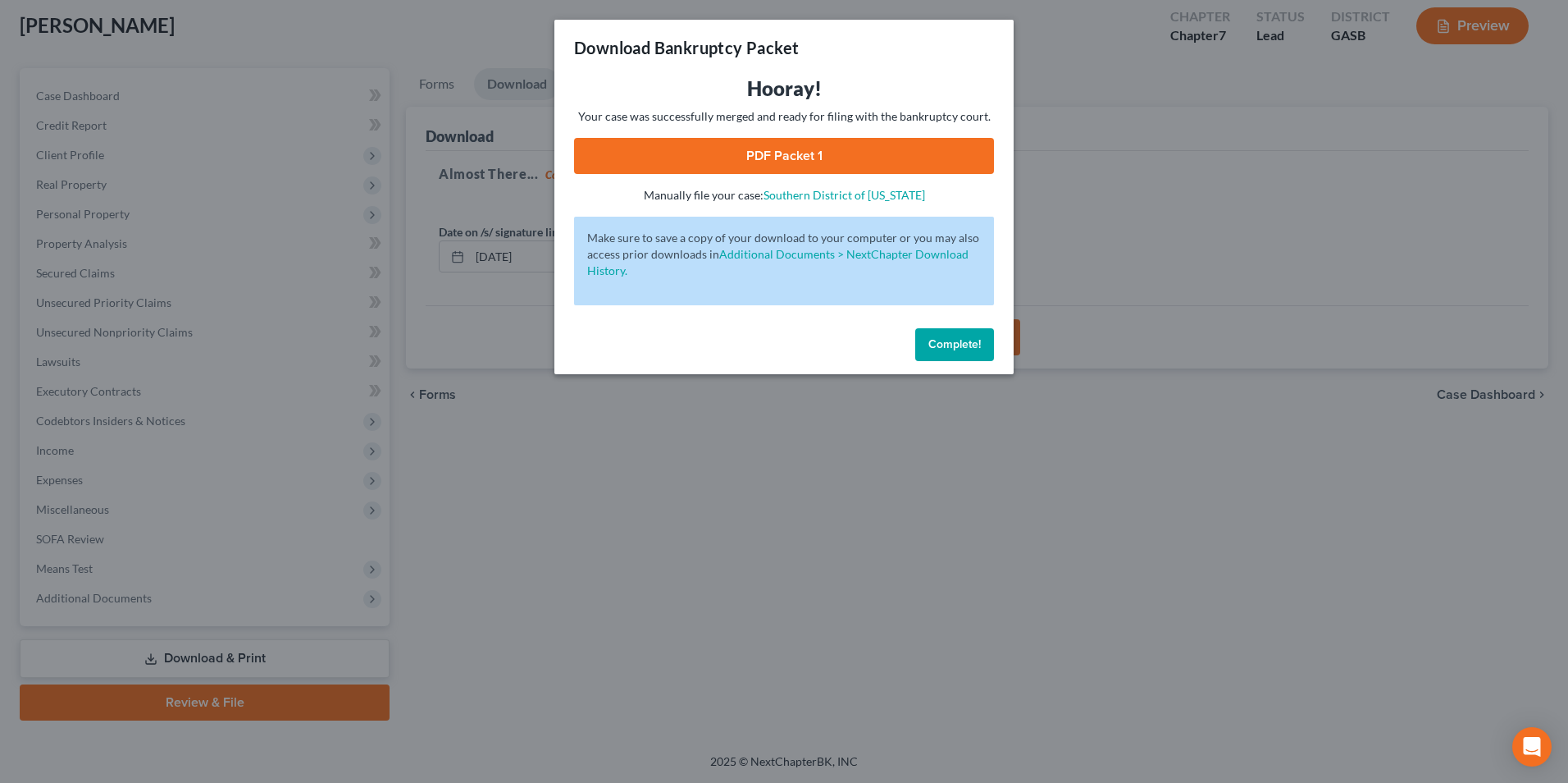
click at [824, 162] on link "PDF Packet 1" at bounding box center [784, 156] width 420 height 36
click at [534, 512] on div "Download Bankruptcy Packet Hooray! Your case was successfully merged and ready …" at bounding box center [784, 392] width 1568 height 783
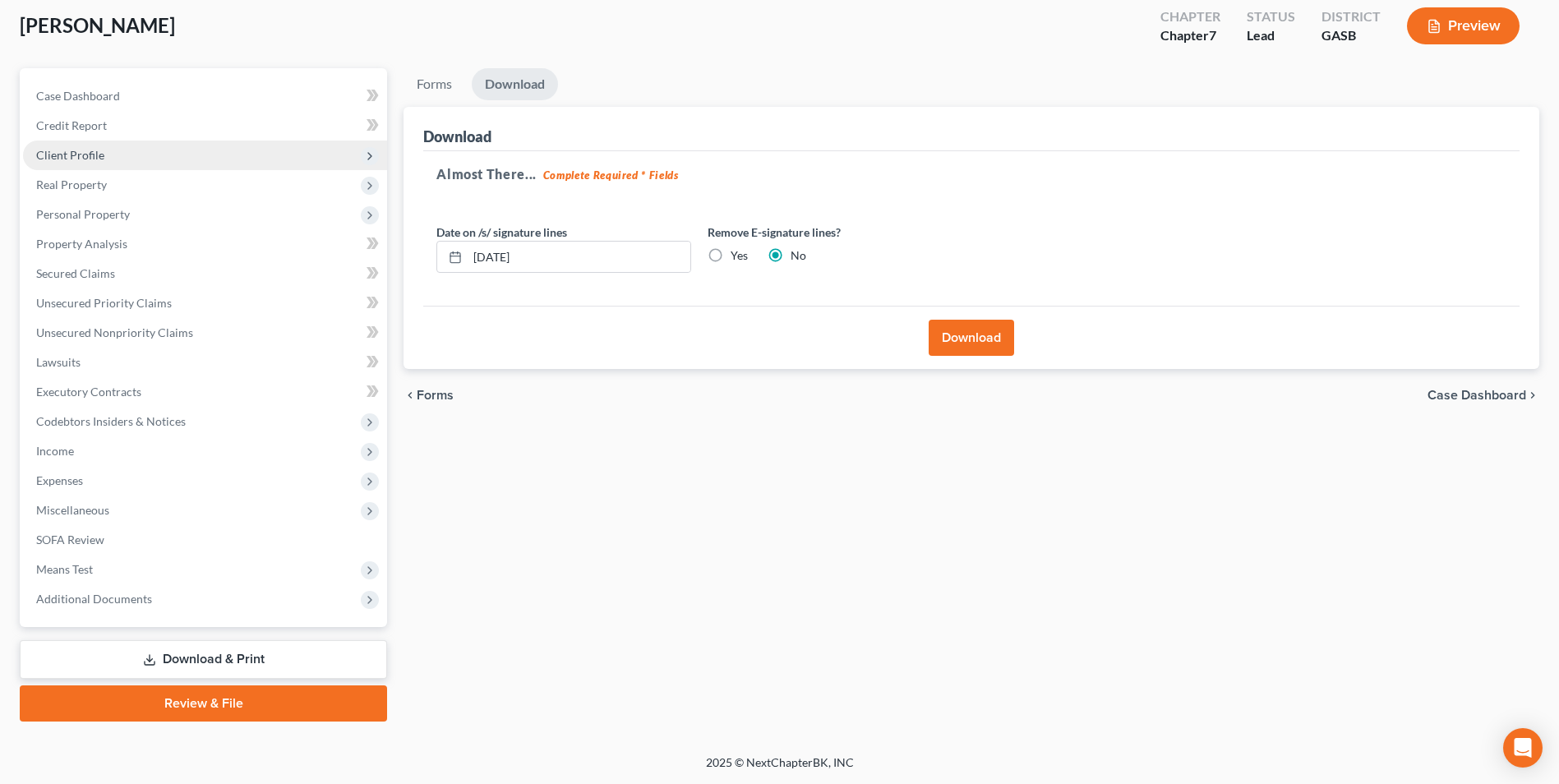
click at [60, 159] on span "Client Profile" at bounding box center [70, 155] width 69 height 14
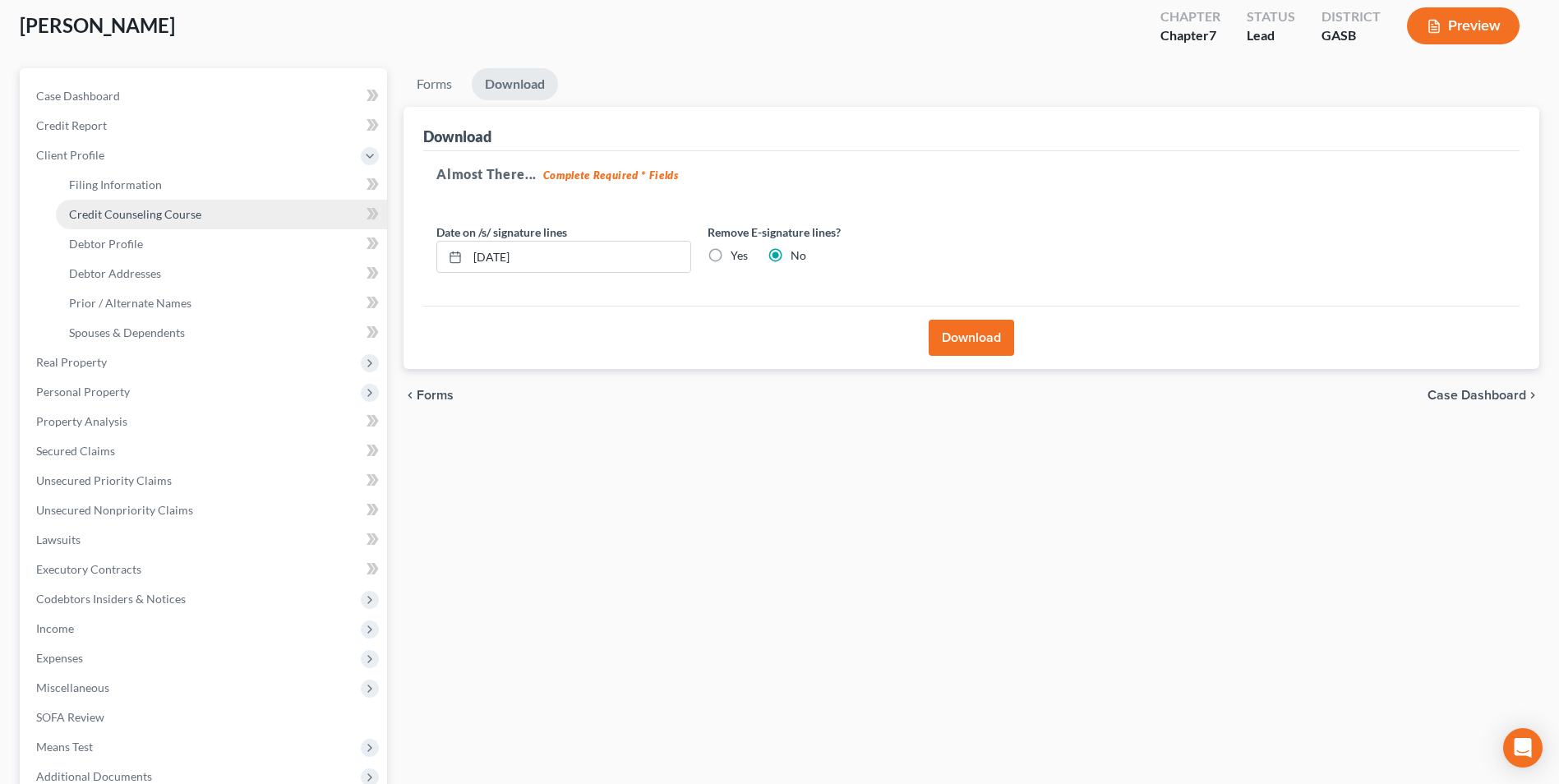
click at [84, 208] on span "Credit Counseling Course" at bounding box center [135, 214] width 132 height 14
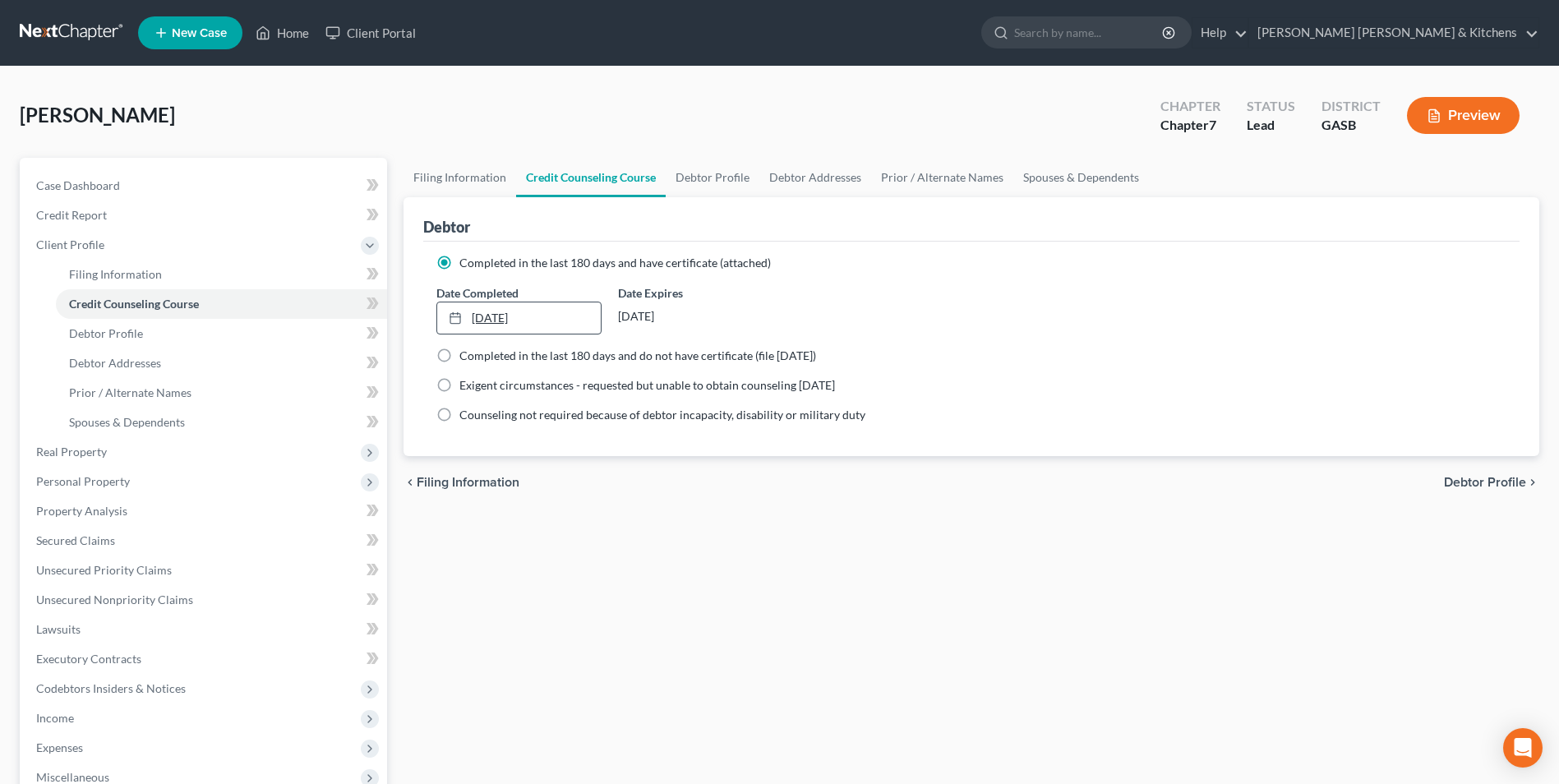
click at [486, 320] on link "[DATE]" at bounding box center [519, 317] width 163 height 31
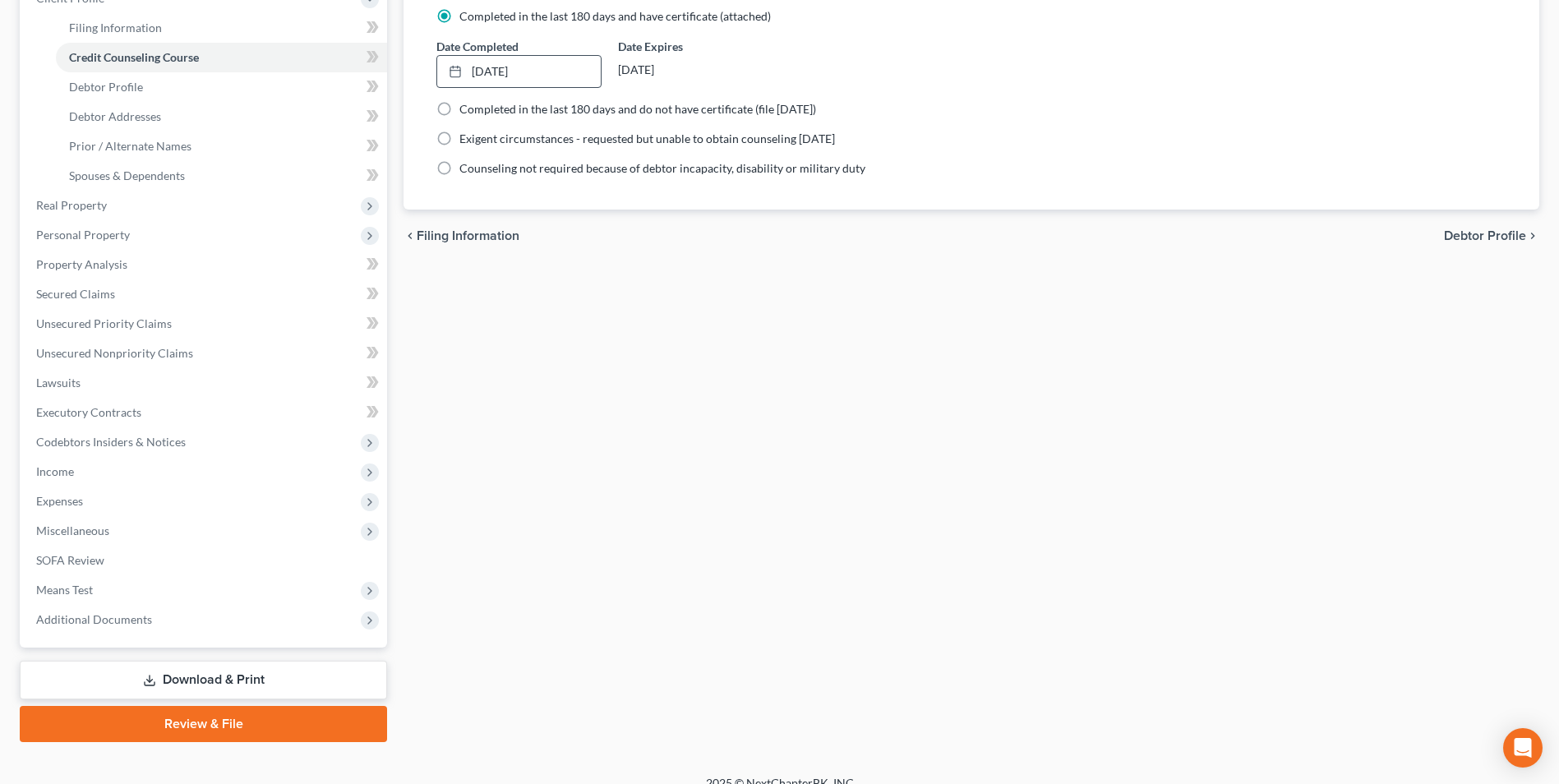
click at [223, 676] on link "Download & Print" at bounding box center [203, 679] width 367 height 38
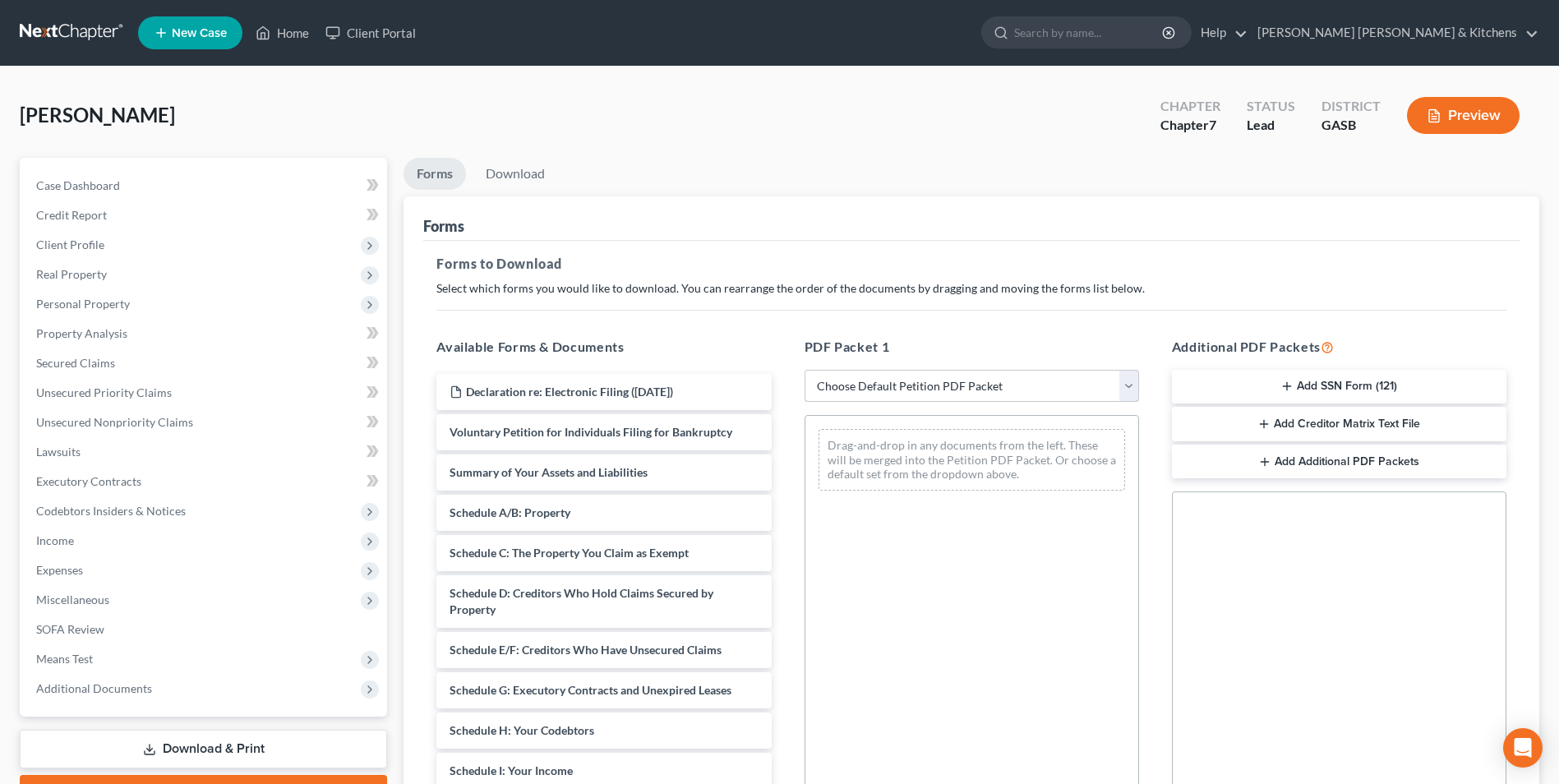
click at [907, 385] on select "Choose Default Petition PDF Packet Complete Bankruptcy Petition (all forms and …" at bounding box center [972, 386] width 334 height 33
click at [805, 370] on select "Choose Default Petition PDF Packet Complete Bankruptcy Petition (all forms and …" at bounding box center [972, 386] width 334 height 33
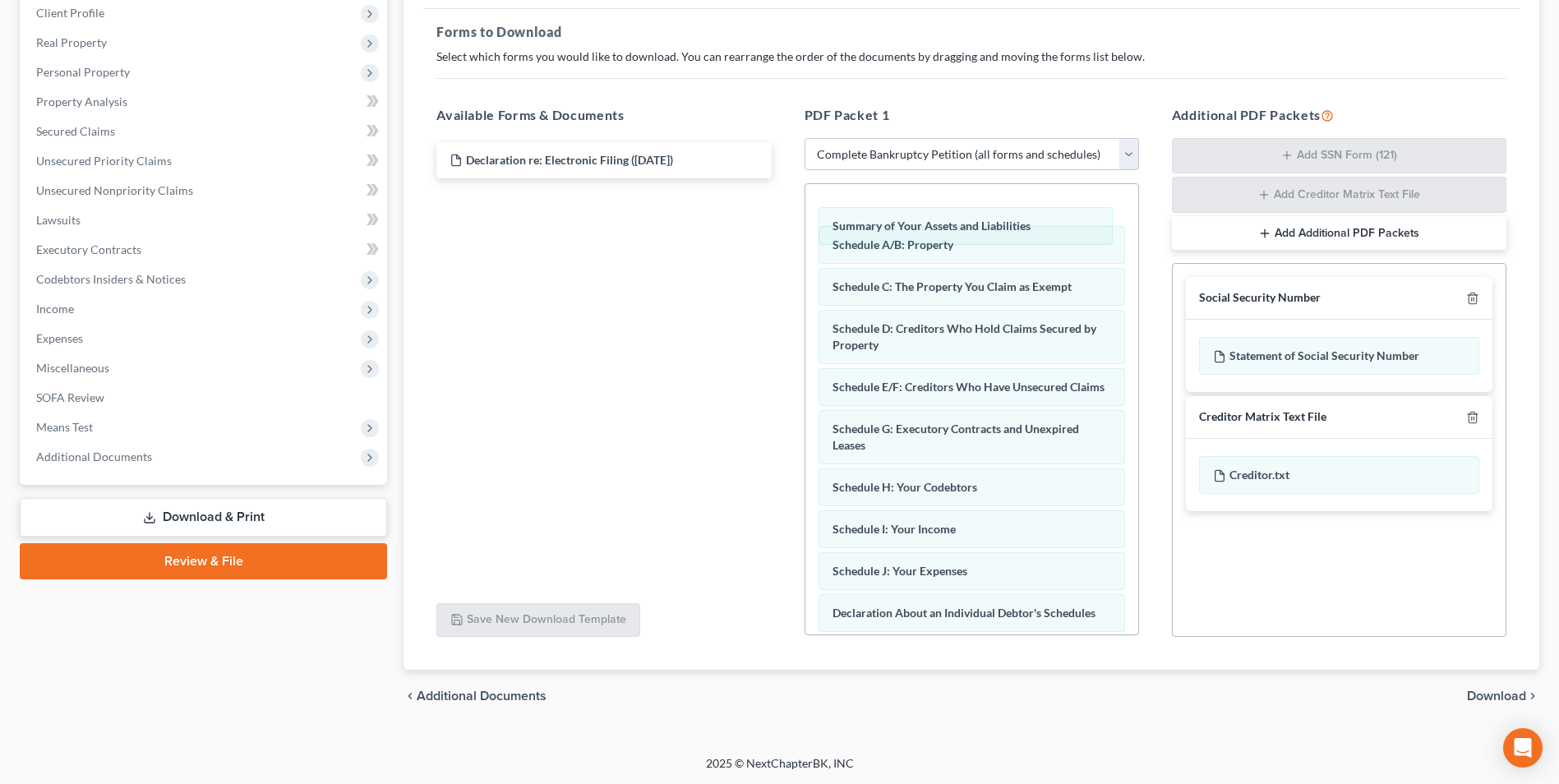
scroll to position [29, 0]
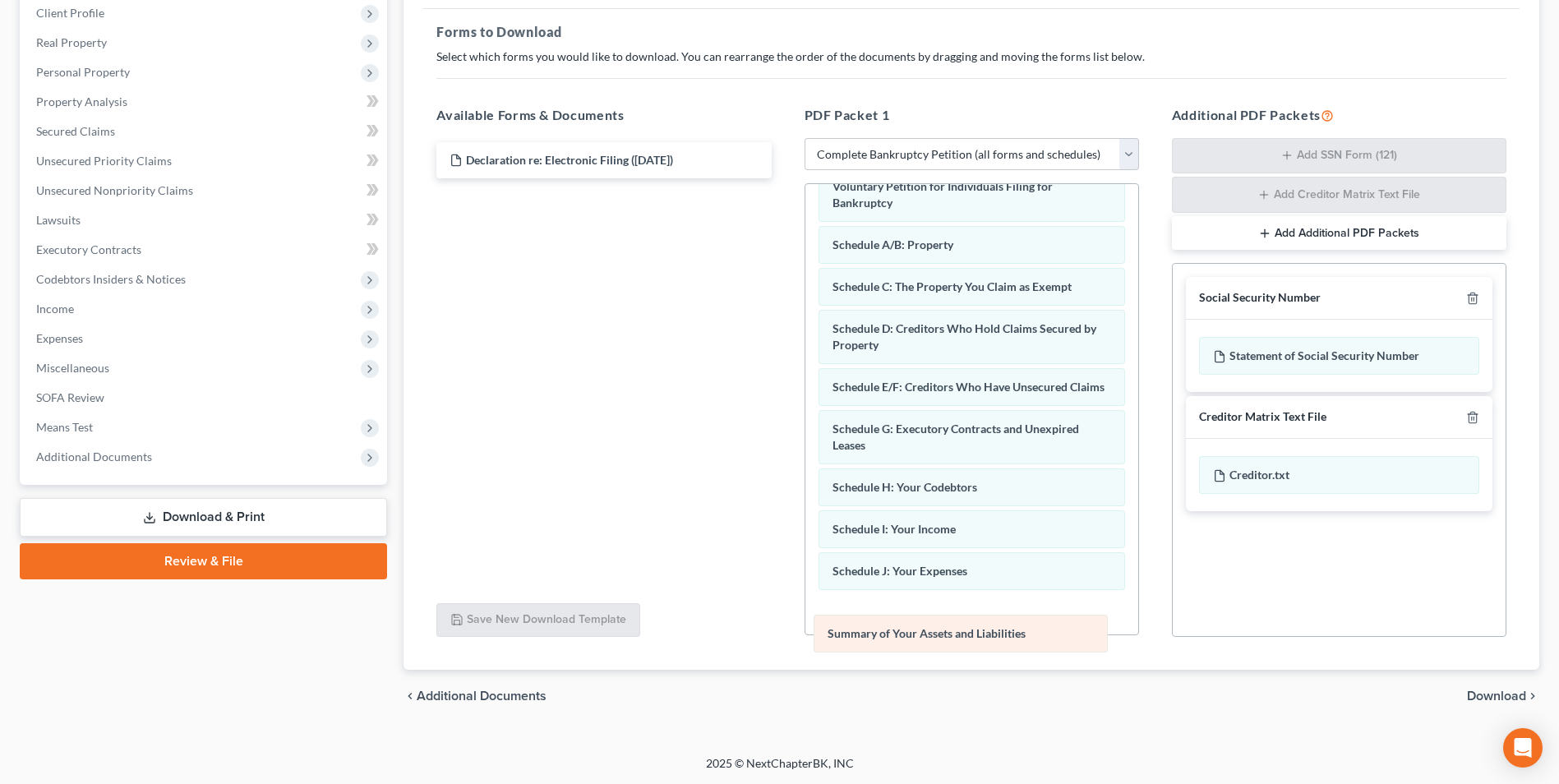
drag, startPoint x: 970, startPoint y: 204, endPoint x: 965, endPoint y: 634, distance: 430.0
click at [965, 634] on div "Summary of Your Assets and Liabilities Voluntary Petition for Individuals Filin…" at bounding box center [972, 633] width 332 height 957
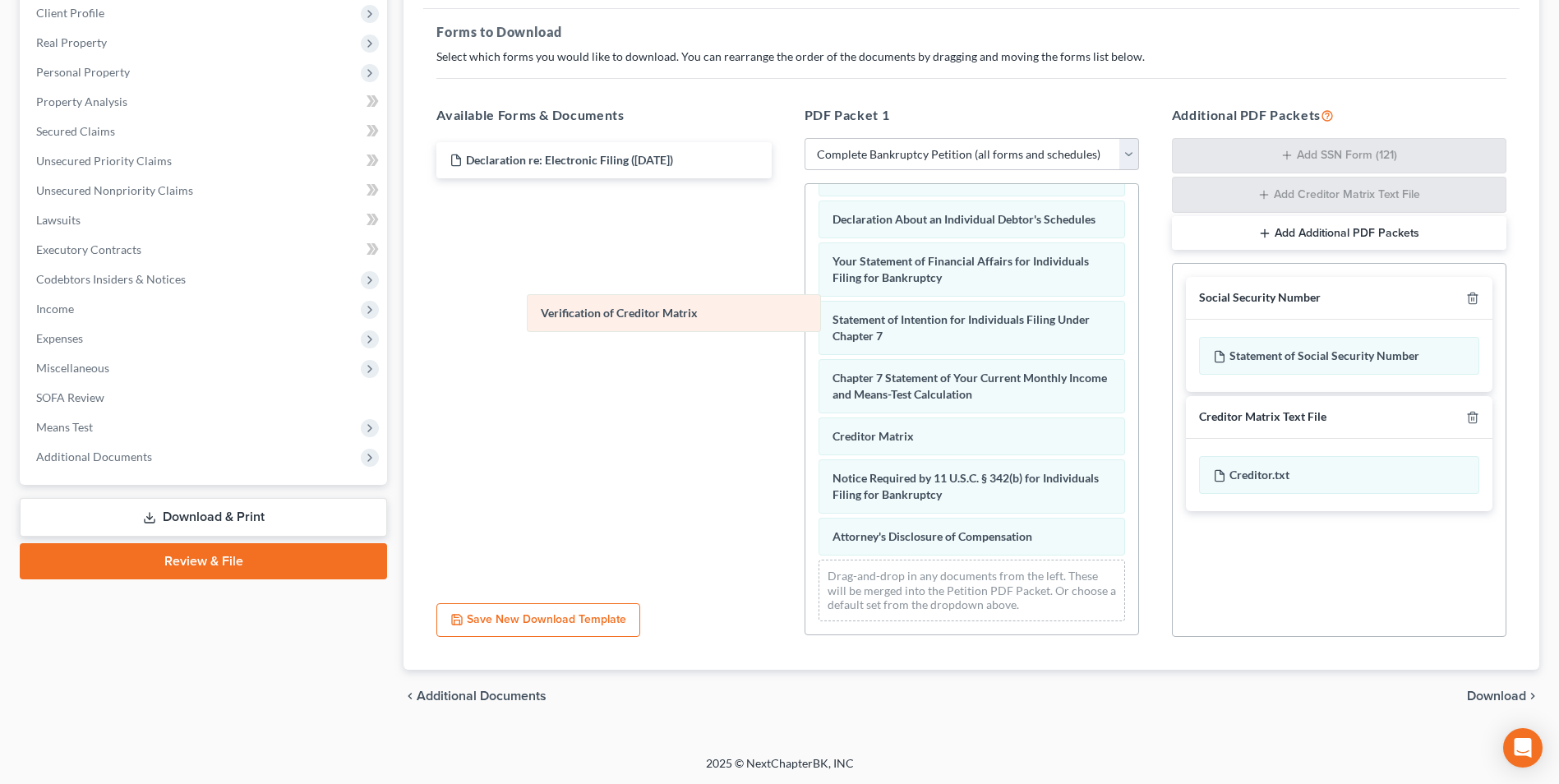
scroll to position [481, 0]
drag, startPoint x: 969, startPoint y: 441, endPoint x: 644, endPoint y: 283, distance: 361.4
click at [806, 285] on div "Verification of Creditor Matrix Voluntary Petition for Individuals Filing for B…" at bounding box center [972, 176] width 332 height 915
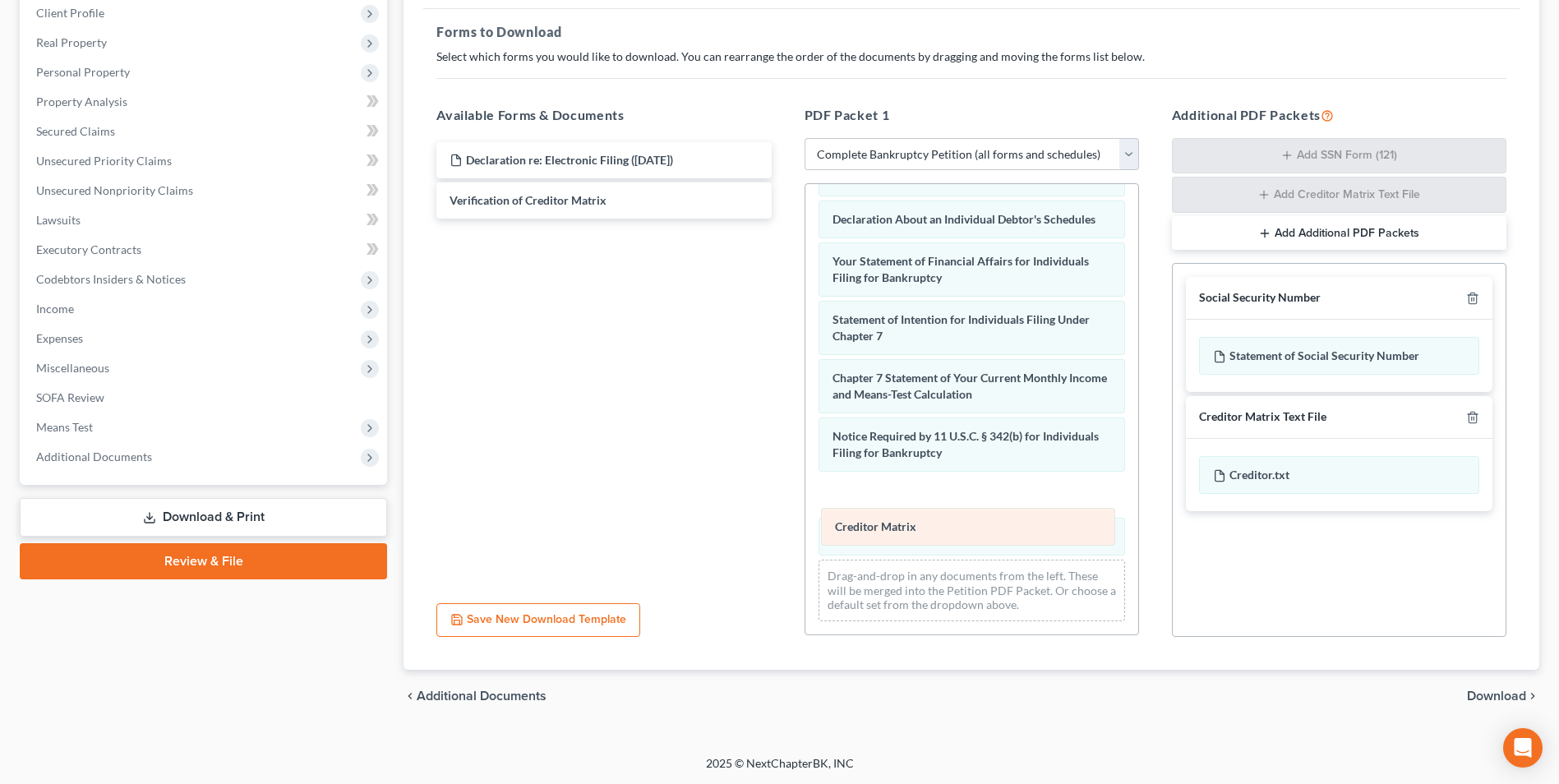
drag, startPoint x: 889, startPoint y: 441, endPoint x: 891, endPoint y: 524, distance: 83.0
click at [891, 538] on div "Creditor Matrix Voluntary Petition for Individuals Filing for Bankruptcy Schedu…" at bounding box center [972, 176] width 332 height 915
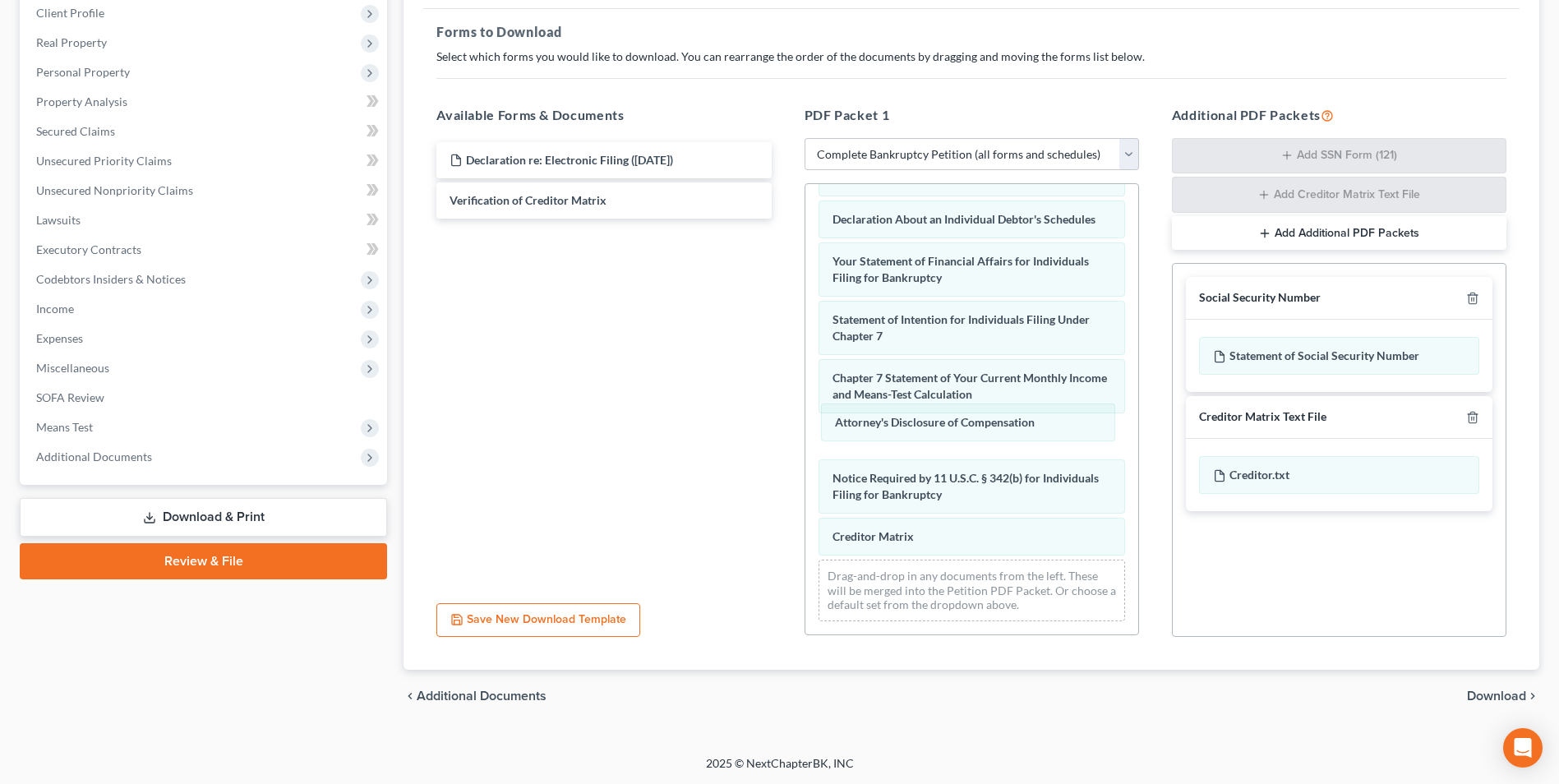
drag, startPoint x: 893, startPoint y: 491, endPoint x: 918, endPoint y: 445, distance: 52.4
click at [894, 416] on div "Attorney's Disclosure of Compensation Voluntary Petition for Individuals Filing…" at bounding box center [972, 176] width 332 height 915
click at [1485, 696] on span "Download" at bounding box center [1497, 696] width 59 height 13
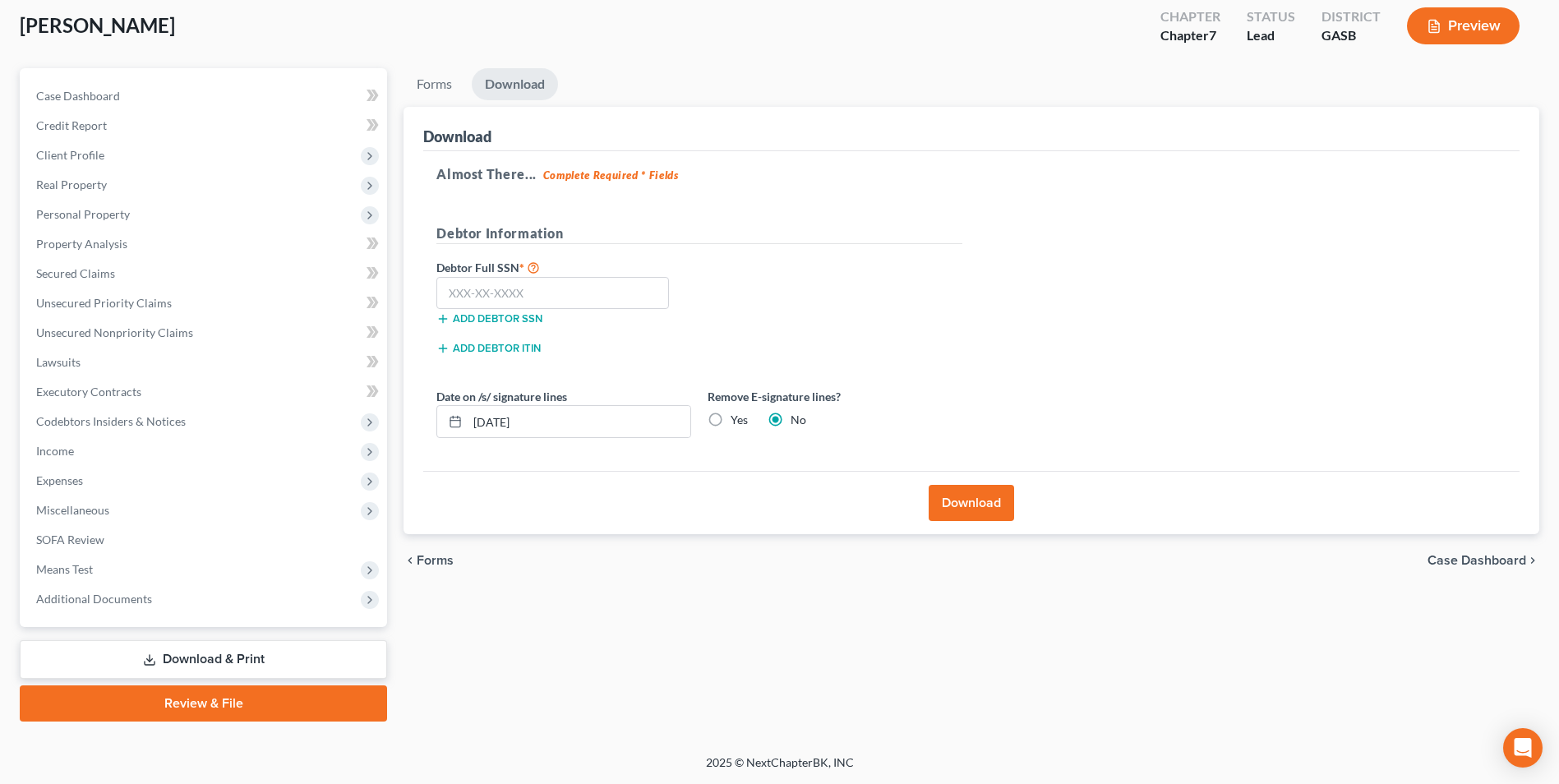
scroll to position [90, 0]
click at [592, 306] on input "text" at bounding box center [553, 293] width 233 height 33
click at [989, 503] on button "Download" at bounding box center [972, 502] width 86 height 37
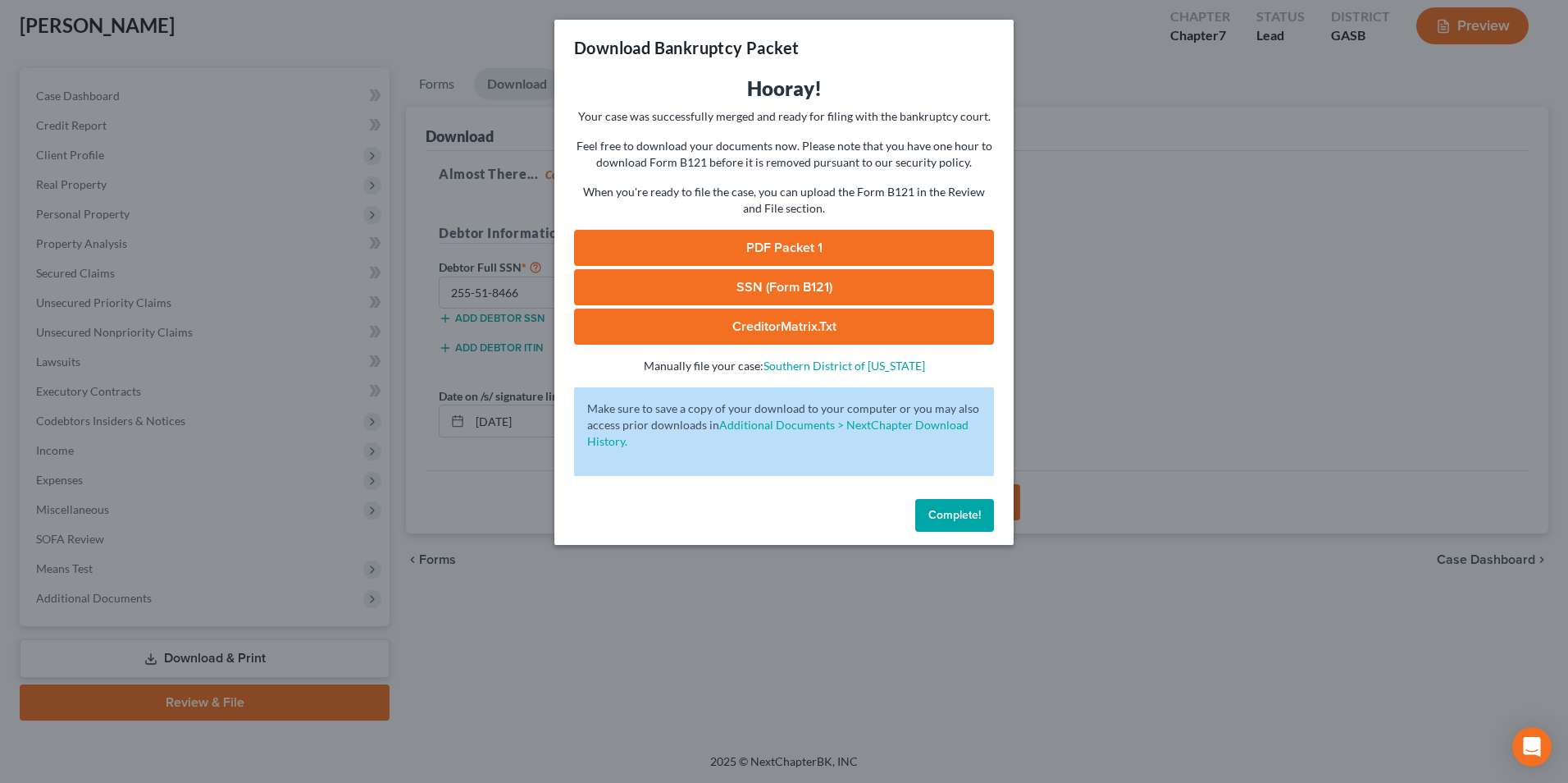
click at [856, 293] on link "SSN (Form B121)" at bounding box center [784, 287] width 420 height 36
click at [752, 246] on link "PDF Packet 1" at bounding box center [784, 247] width 420 height 36
click at [743, 323] on link "CreditorMatrix.txt" at bounding box center [784, 327] width 420 height 36
drag, startPoint x: 524, startPoint y: 627, endPoint x: 329, endPoint y: 401, distance: 298.5
click at [524, 627] on div "Download Bankruptcy Packet Hooray! Your case was successfully merged and ready …" at bounding box center [784, 392] width 1568 height 783
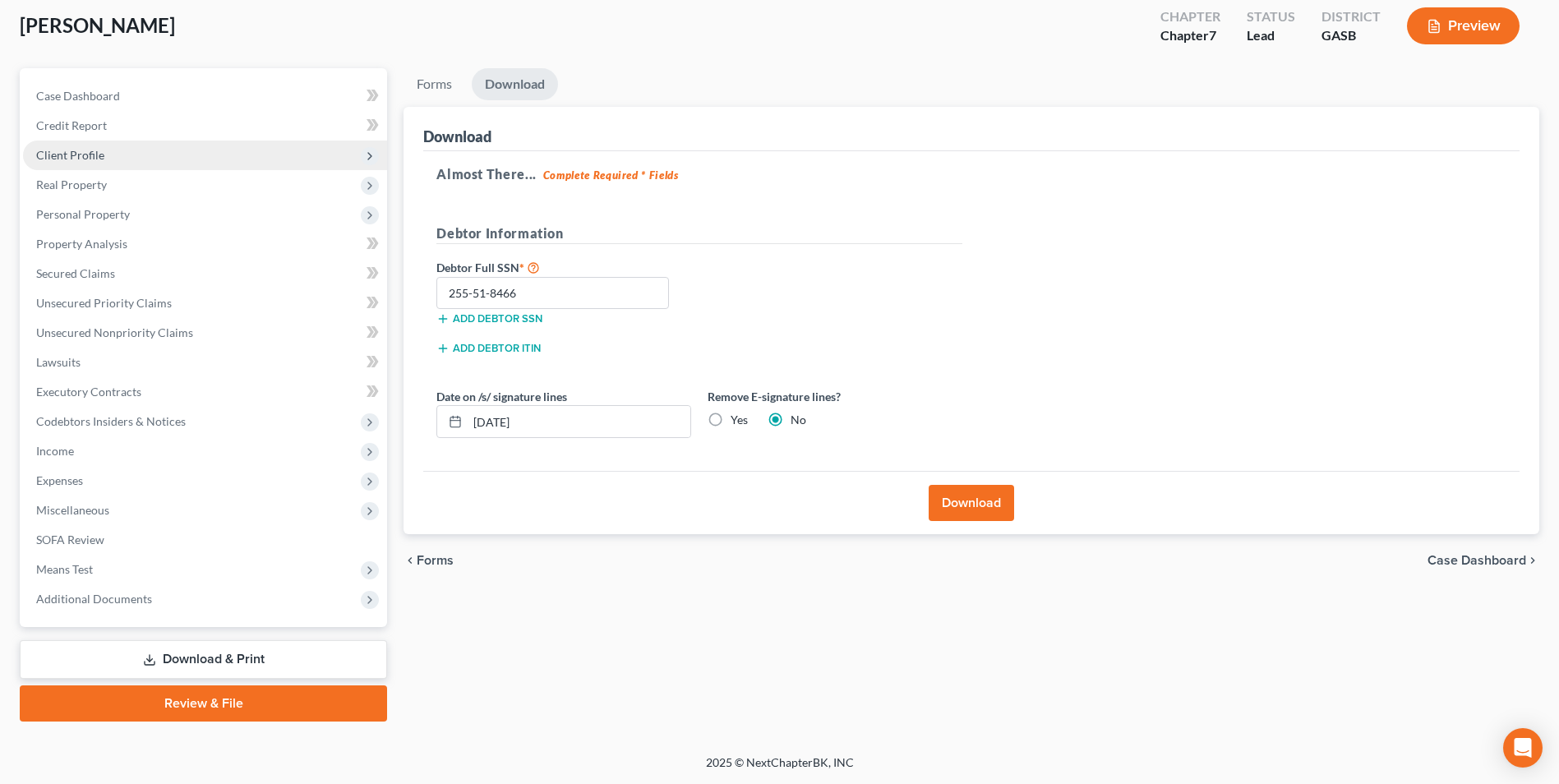
click at [85, 154] on span "Client Profile" at bounding box center [70, 155] width 69 height 14
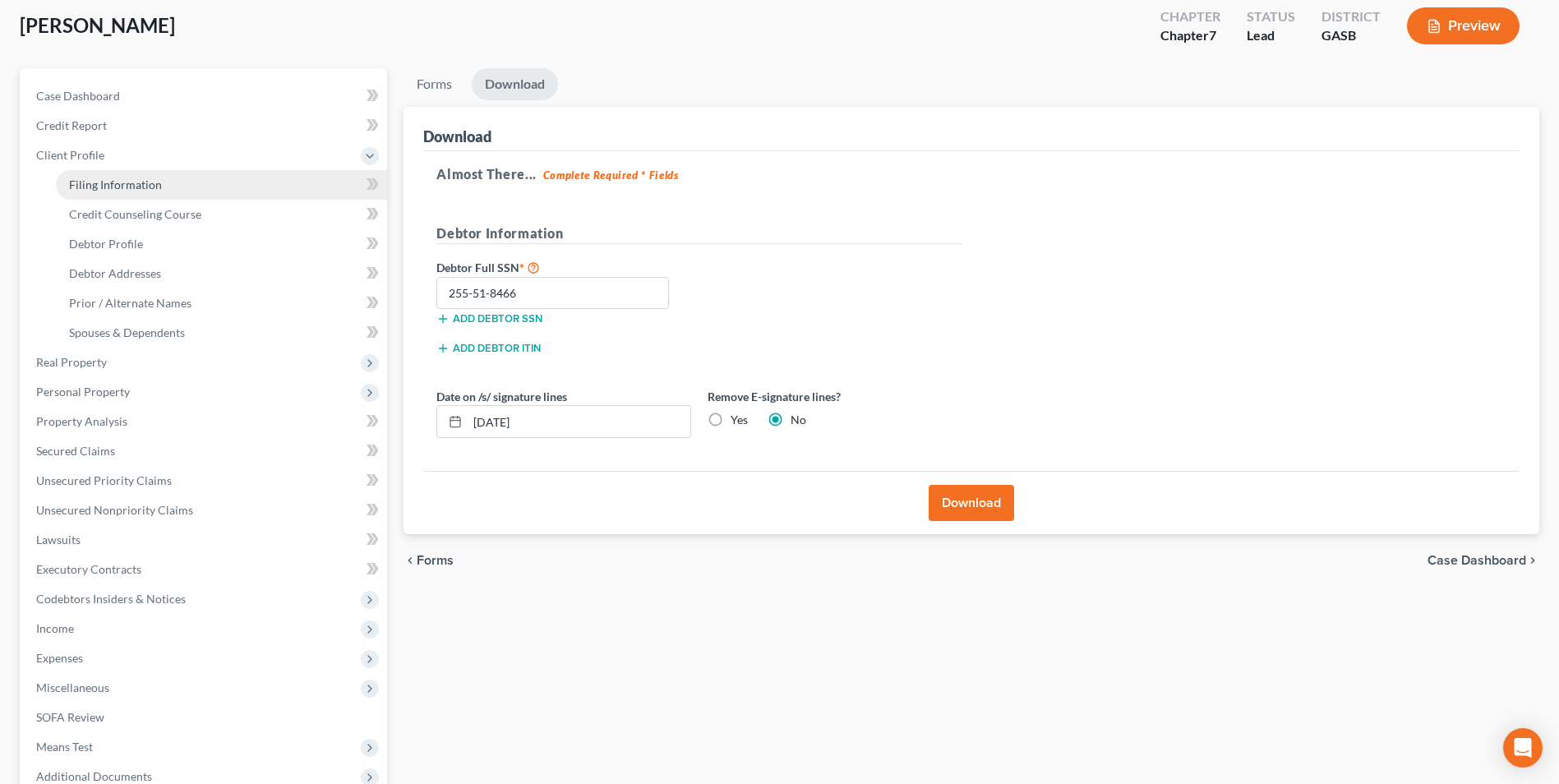
drag, startPoint x: 87, startPoint y: 176, endPoint x: 121, endPoint y: 197, distance: 40.0
click at [88, 176] on link "Filing Information" at bounding box center [222, 184] width 332 height 29
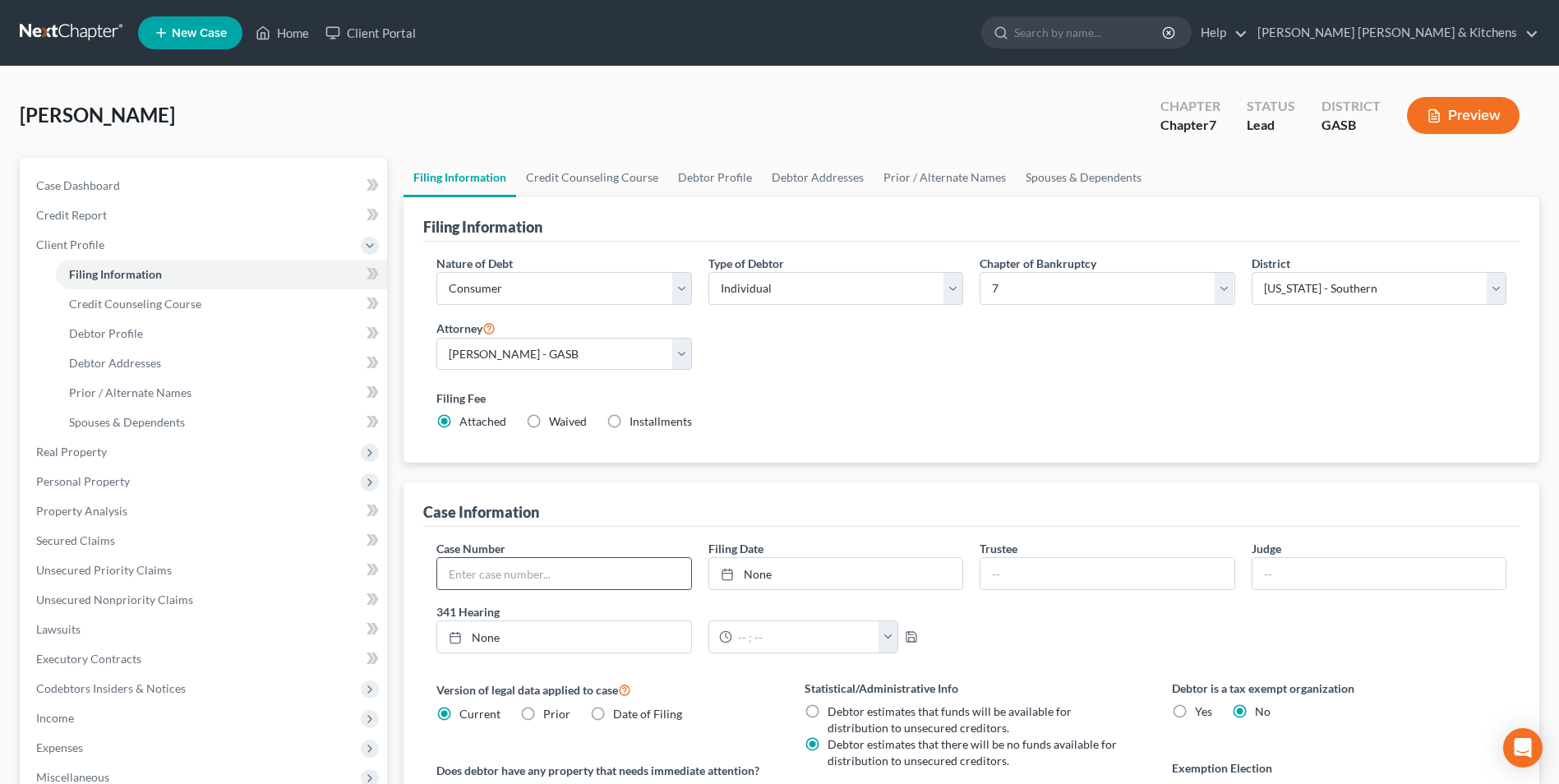
click at [460, 580] on input "text" at bounding box center [564, 573] width 253 height 31
click at [288, 29] on link "Home" at bounding box center [283, 32] width 70 height 29
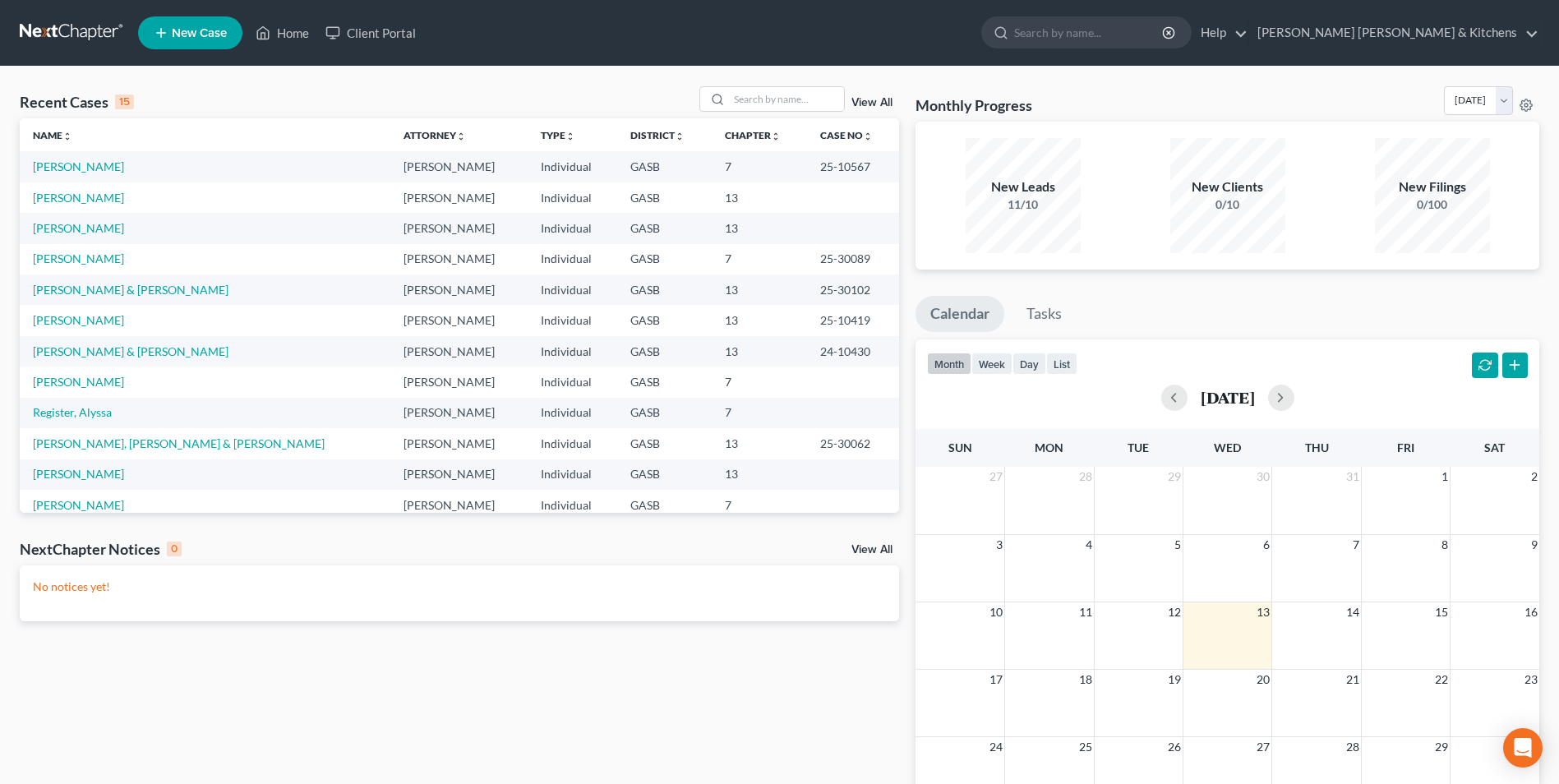
drag, startPoint x: 638, startPoint y: 101, endPoint x: 682, endPoint y: 69, distance: 54.4
click at [682, 69] on div "Recent Cases 15 View All Name unfold_more expand_more expand_less Attorney unfo…" at bounding box center [779, 493] width 1559 height 853
click at [796, 106] on input "search" at bounding box center [786, 99] width 115 height 24
